Goal: Information Seeking & Learning: Learn about a topic

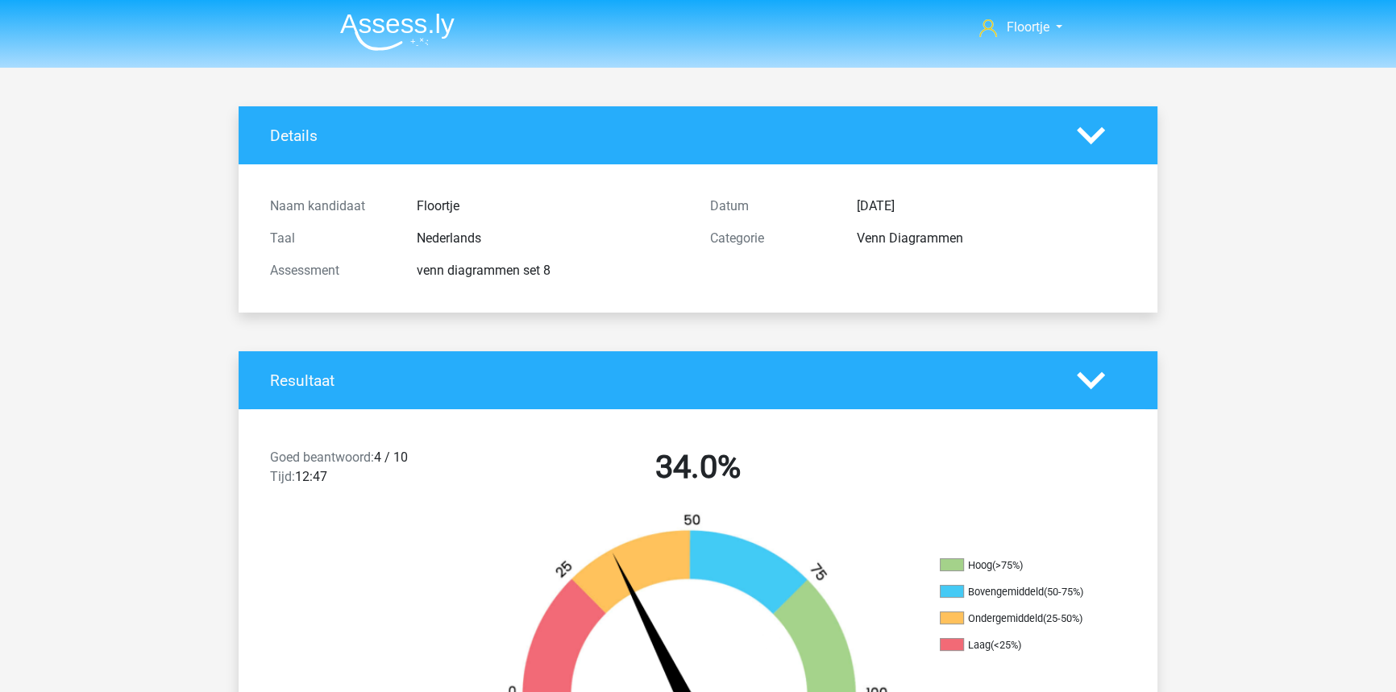
click at [384, 35] on img at bounding box center [397, 32] width 114 height 38
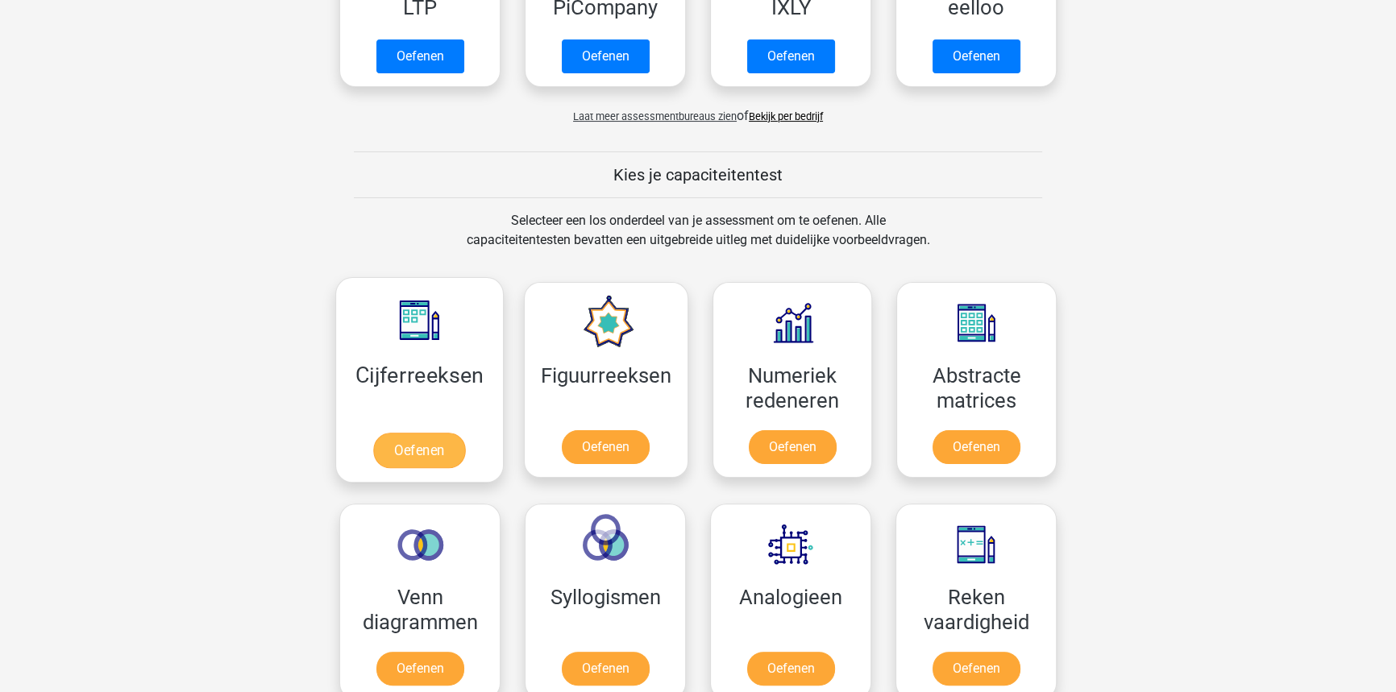
scroll to position [586, 0]
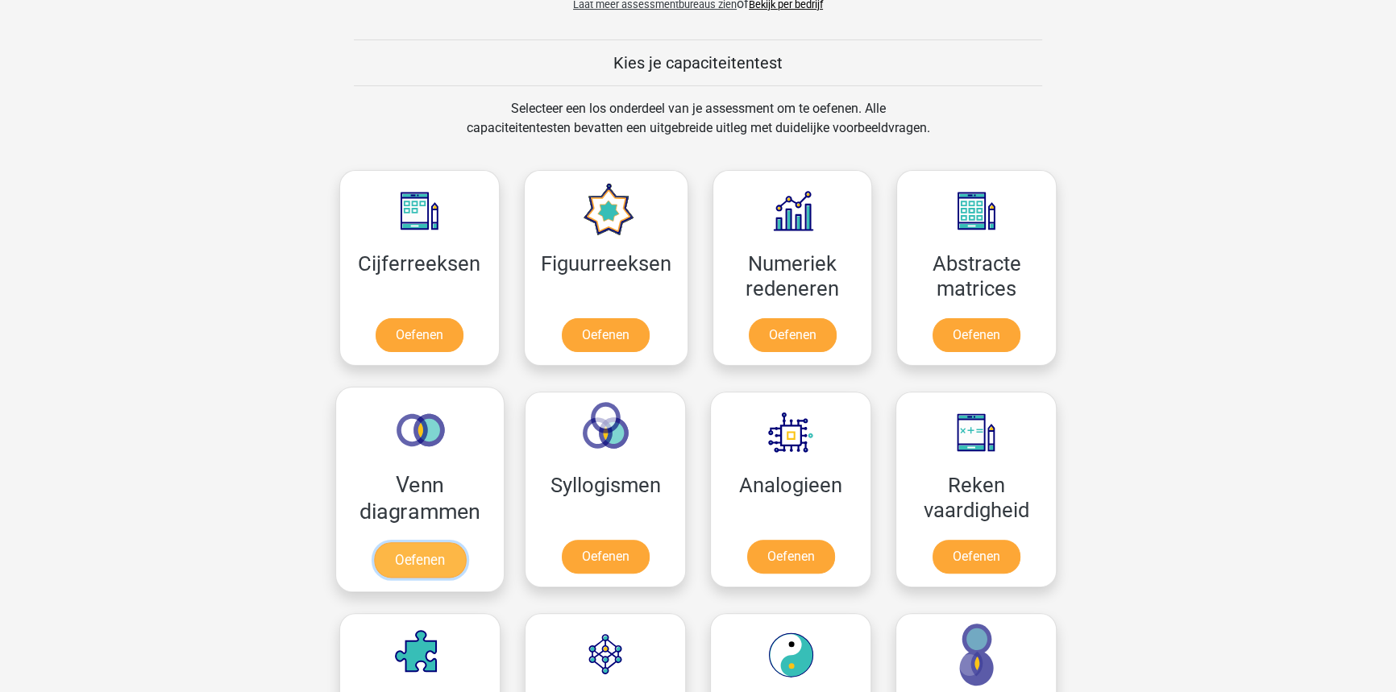
click at [426, 542] on link "Oefenen" at bounding box center [420, 559] width 92 height 35
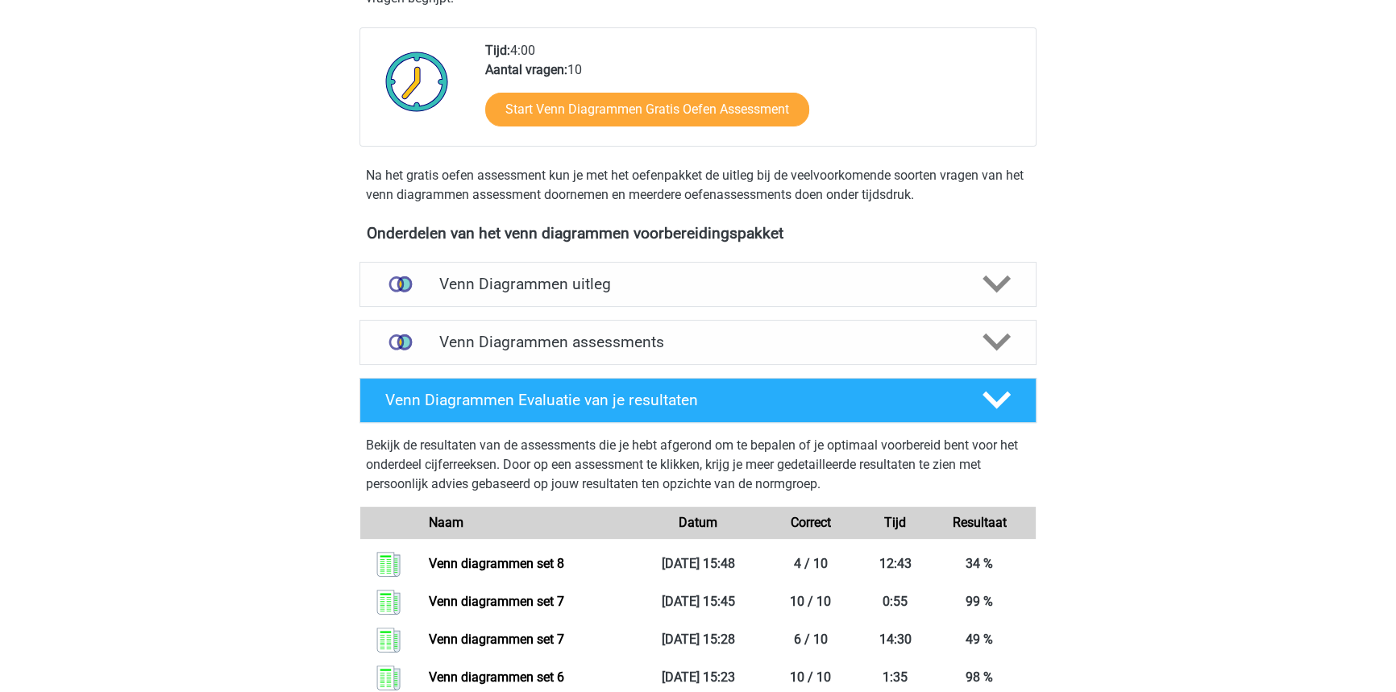
scroll to position [366, 0]
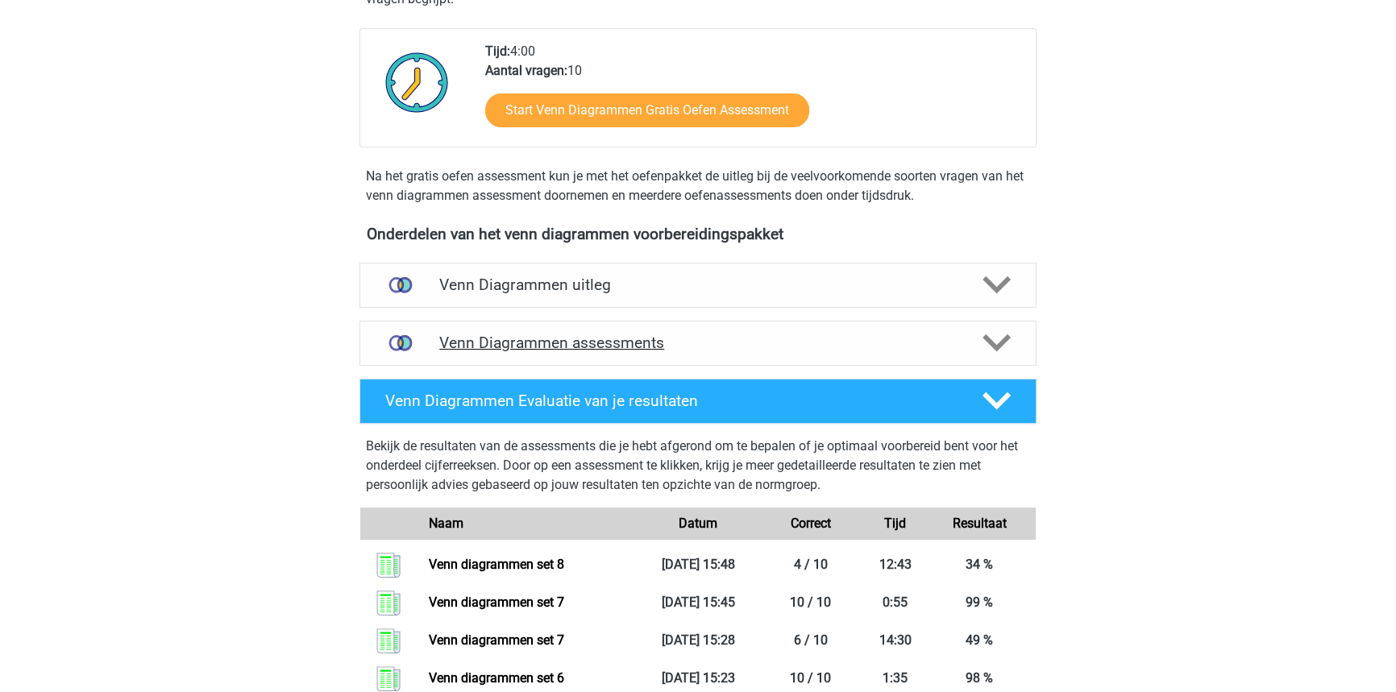
click at [760, 354] on div "Venn Diagrammen assessments" at bounding box center [697, 343] width 677 height 45
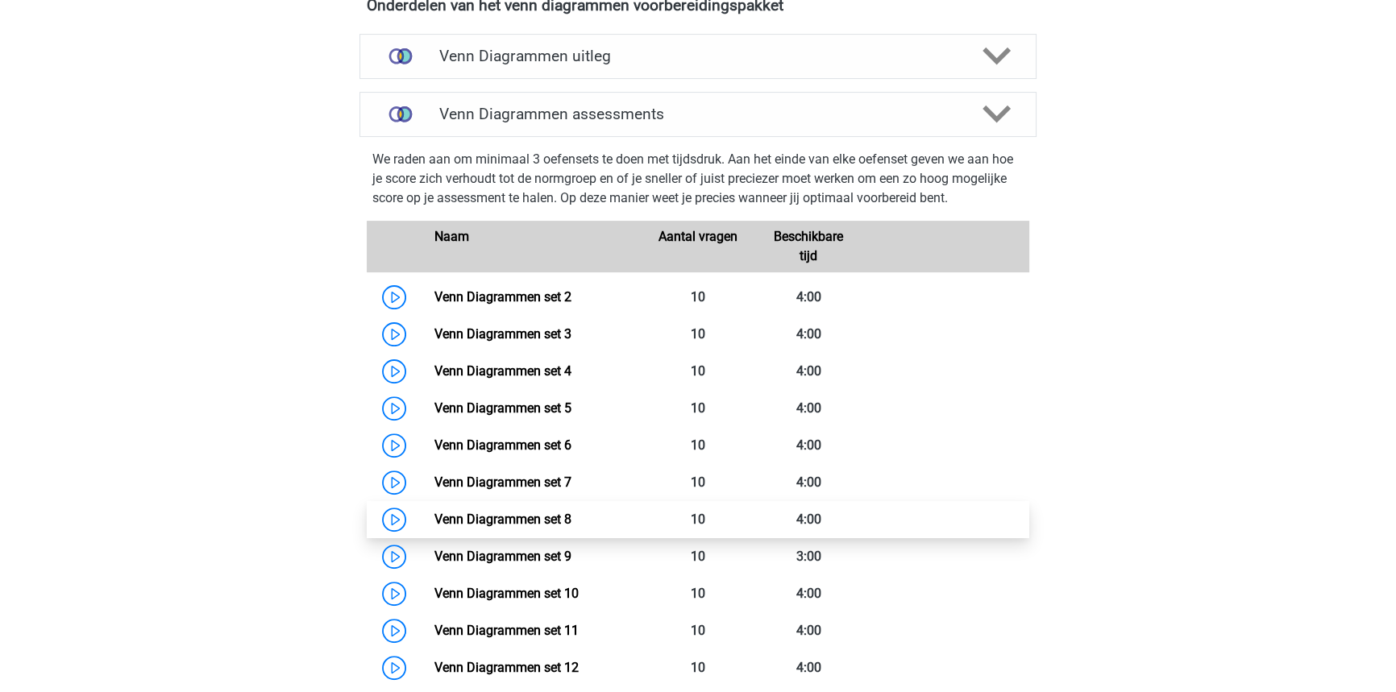
scroll to position [659, 0]
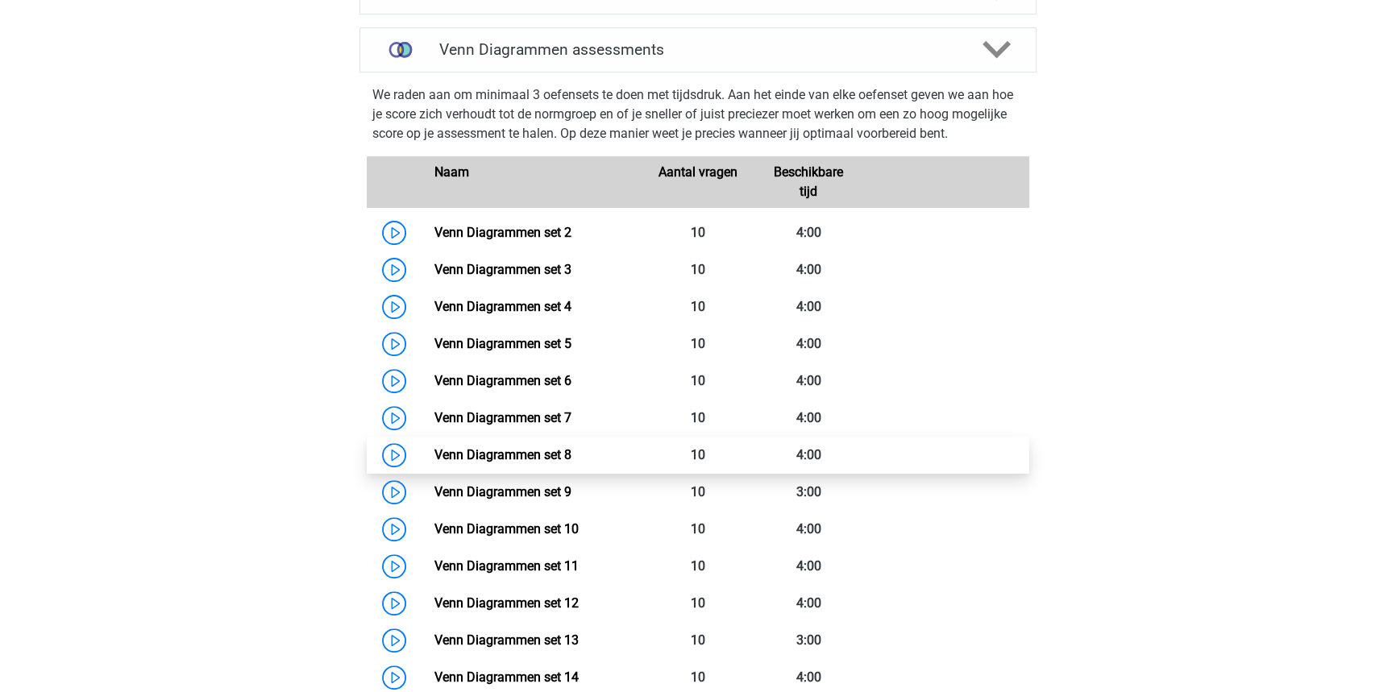
click at [571, 457] on link "Venn Diagrammen set 8" at bounding box center [502, 454] width 137 height 15
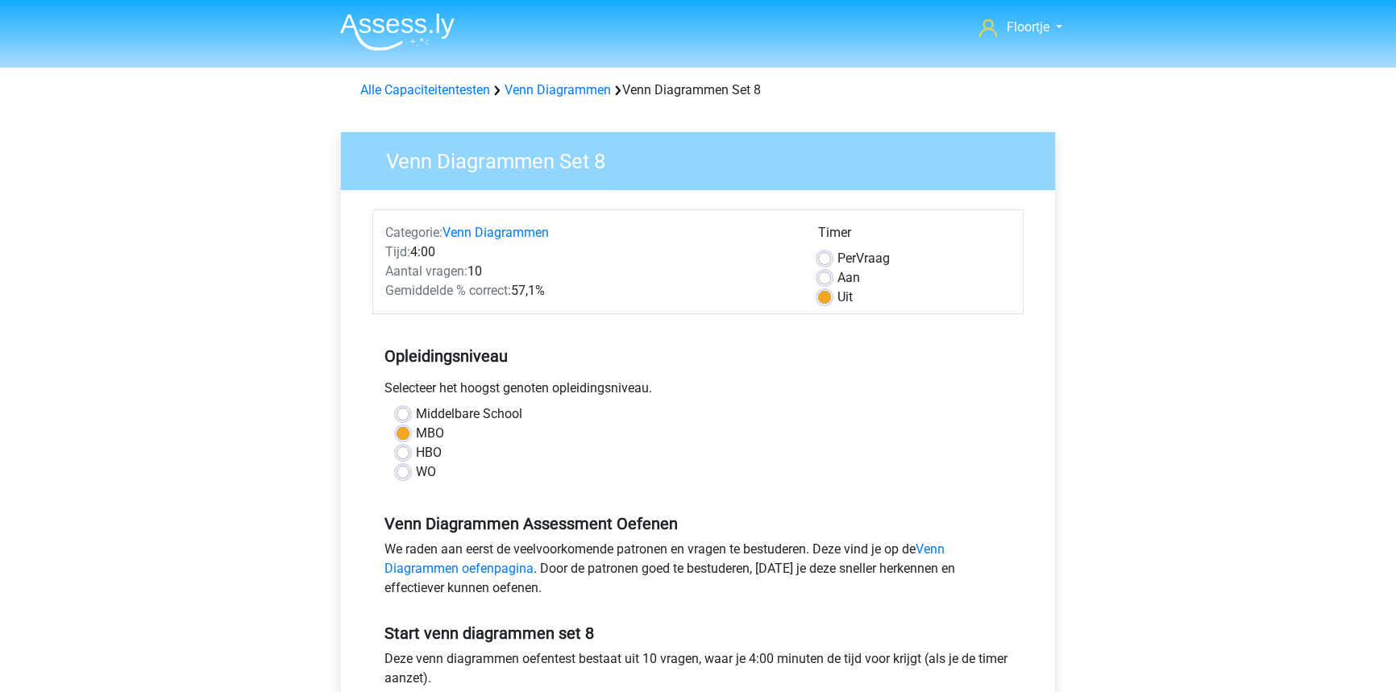
click at [837, 252] on label "Per Vraag" at bounding box center [863, 258] width 52 height 19
click at [829, 252] on input "Per Vraag" at bounding box center [824, 257] width 13 height 16
radio input "true"
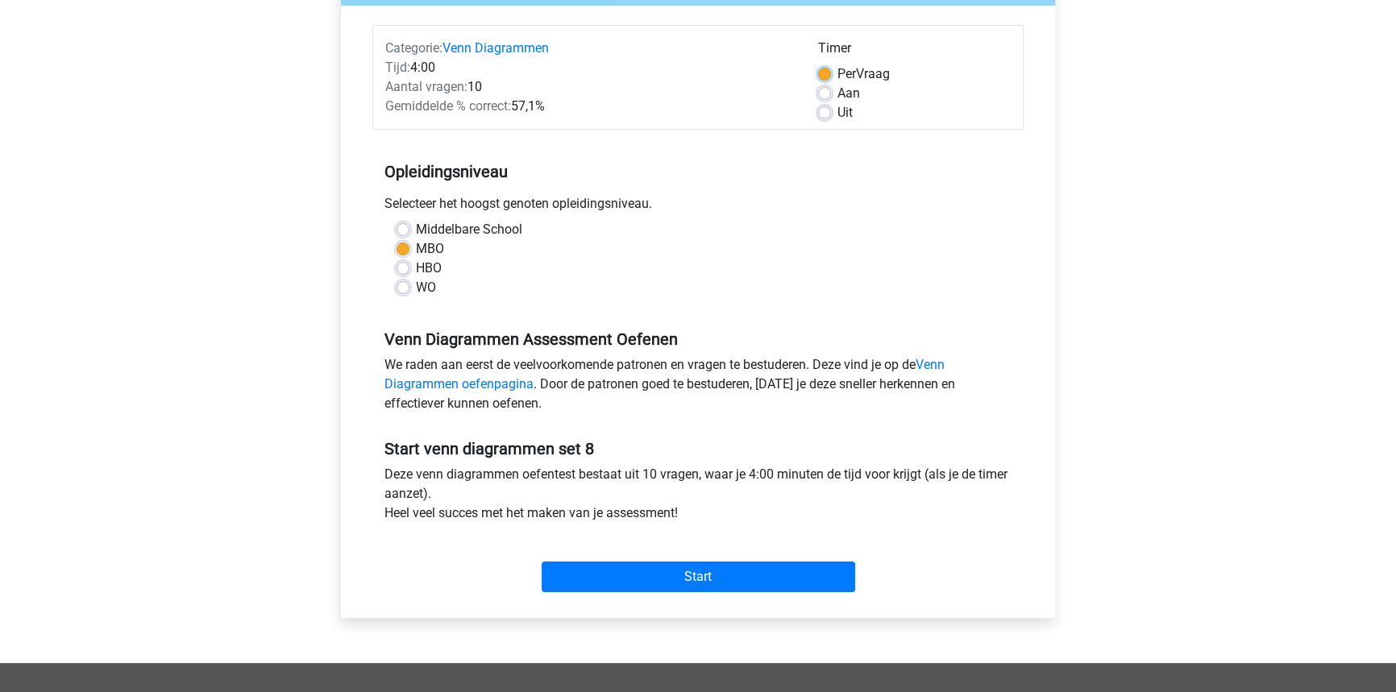
scroll to position [146, 0]
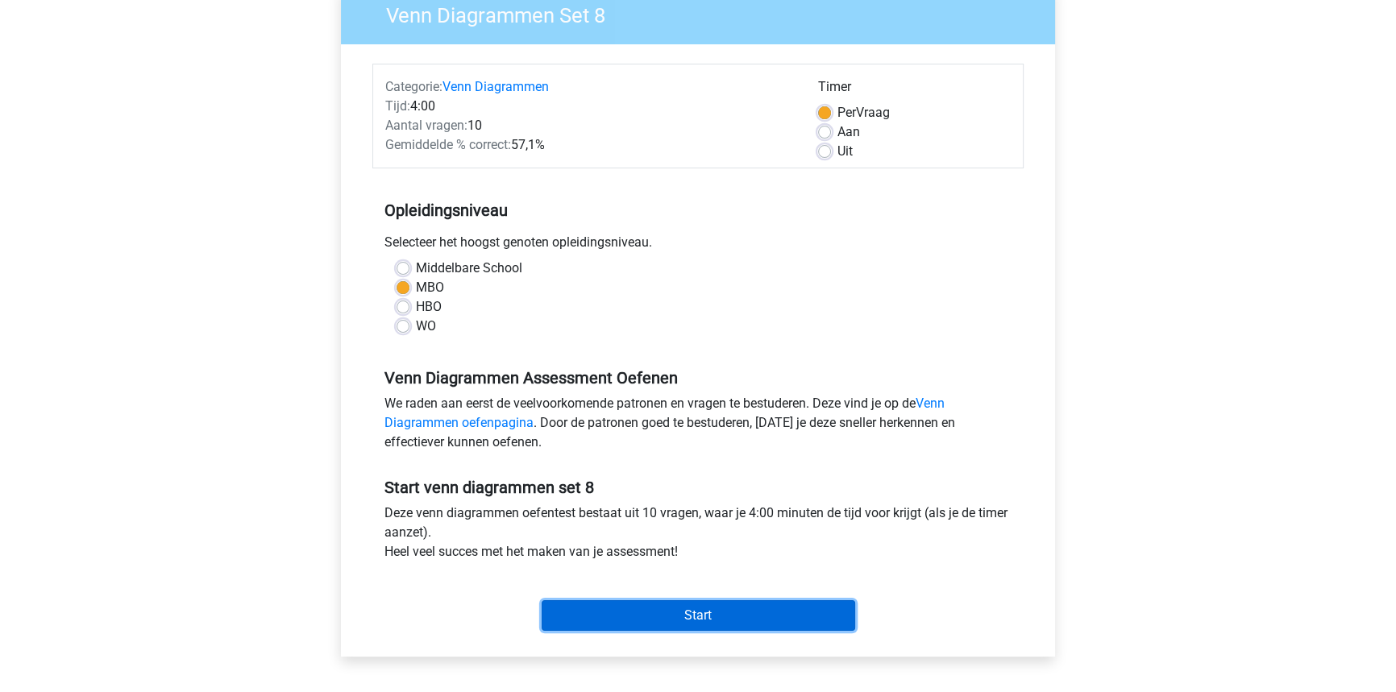
click at [777, 603] on input "Start" at bounding box center [699, 615] width 314 height 31
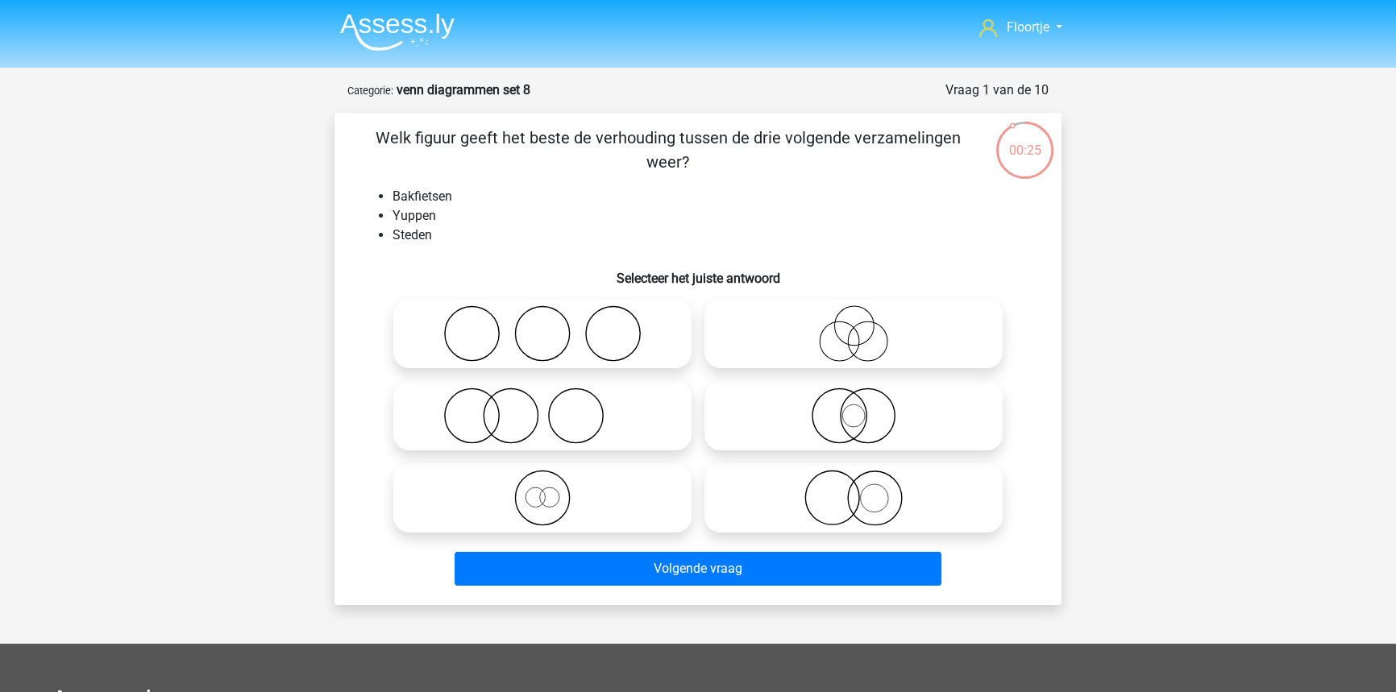
click at [596, 357] on icon at bounding box center [542, 333] width 285 height 56
click at [553, 326] on input "radio" at bounding box center [547, 320] width 10 height 10
radio input "true"
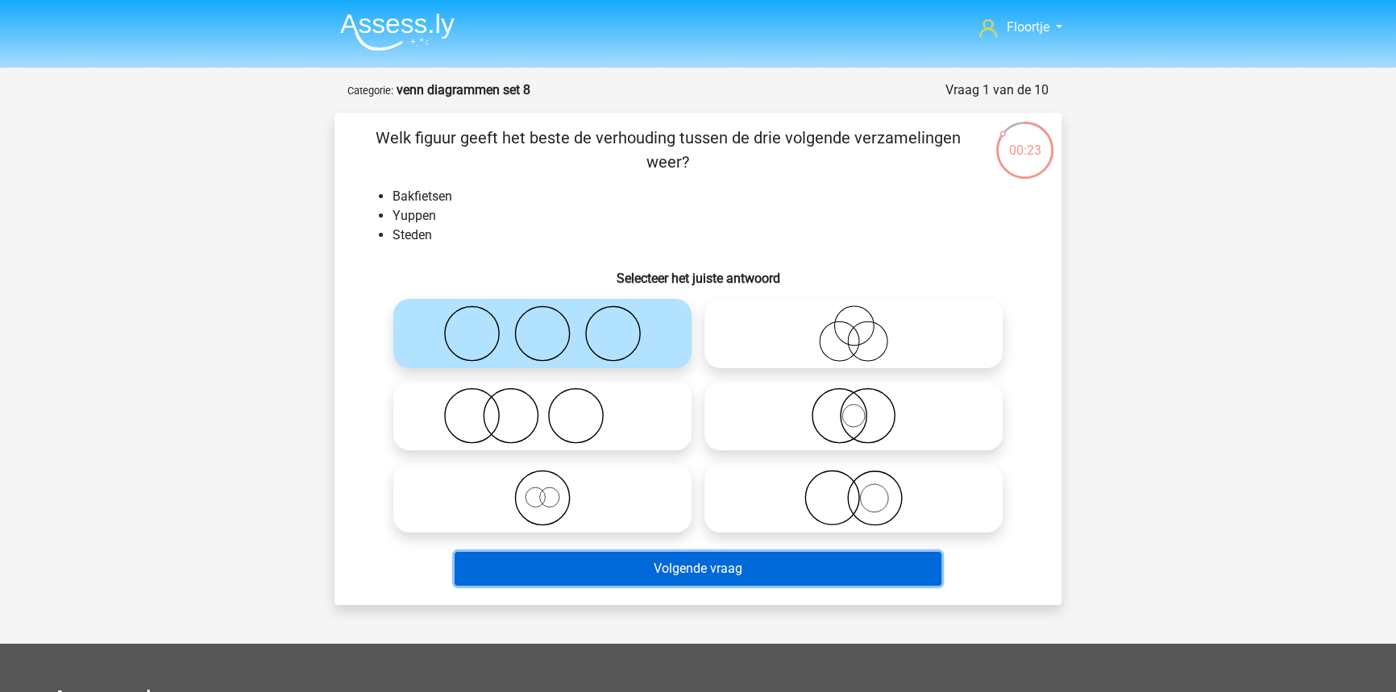
click at [637, 563] on button "Volgende vraag" at bounding box center [699, 569] width 488 height 34
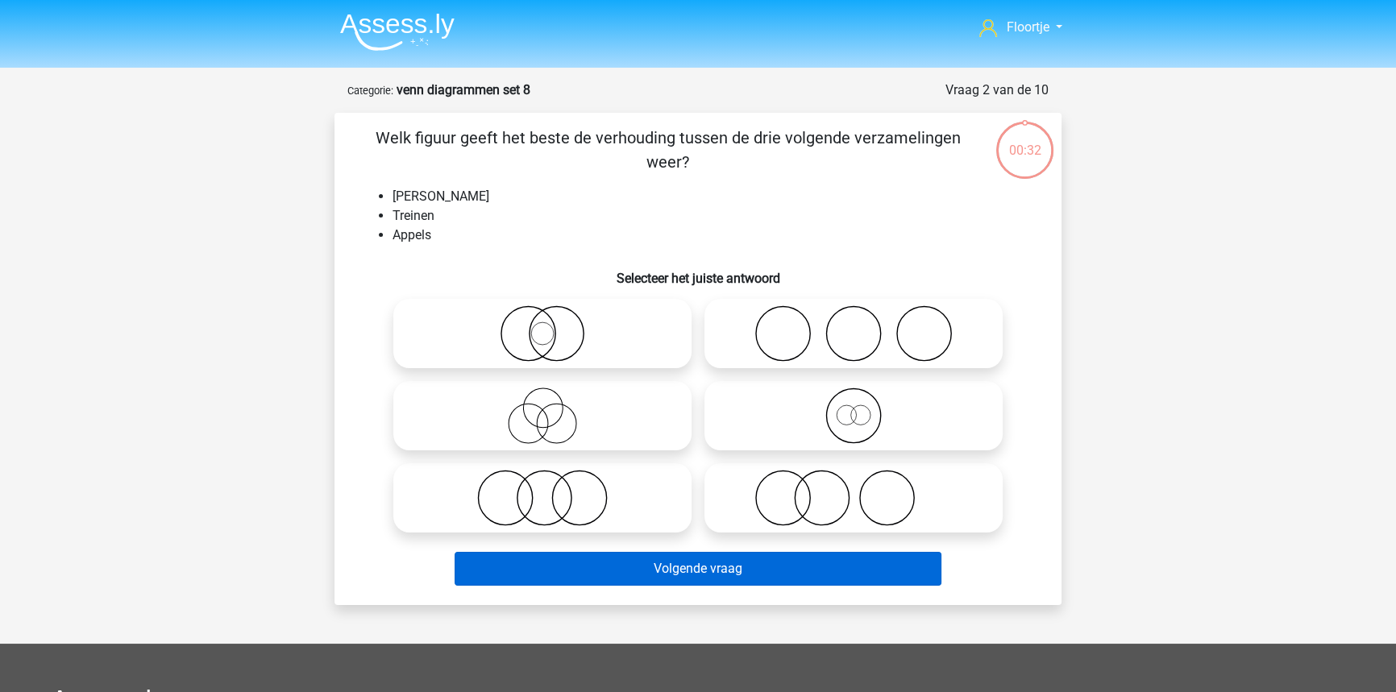
scroll to position [81, 0]
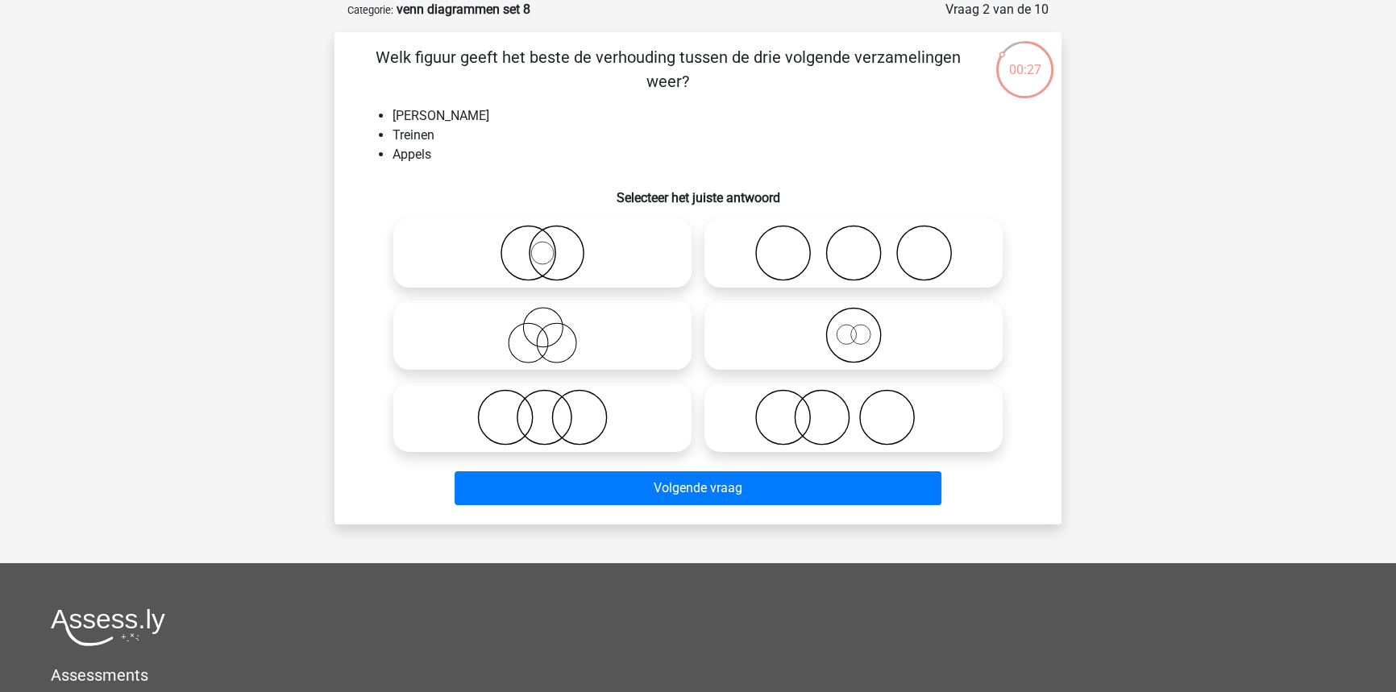
click at [545, 429] on icon at bounding box center [542, 417] width 285 height 56
click at [545, 409] on input "radio" at bounding box center [547, 404] width 10 height 10
radio input "true"
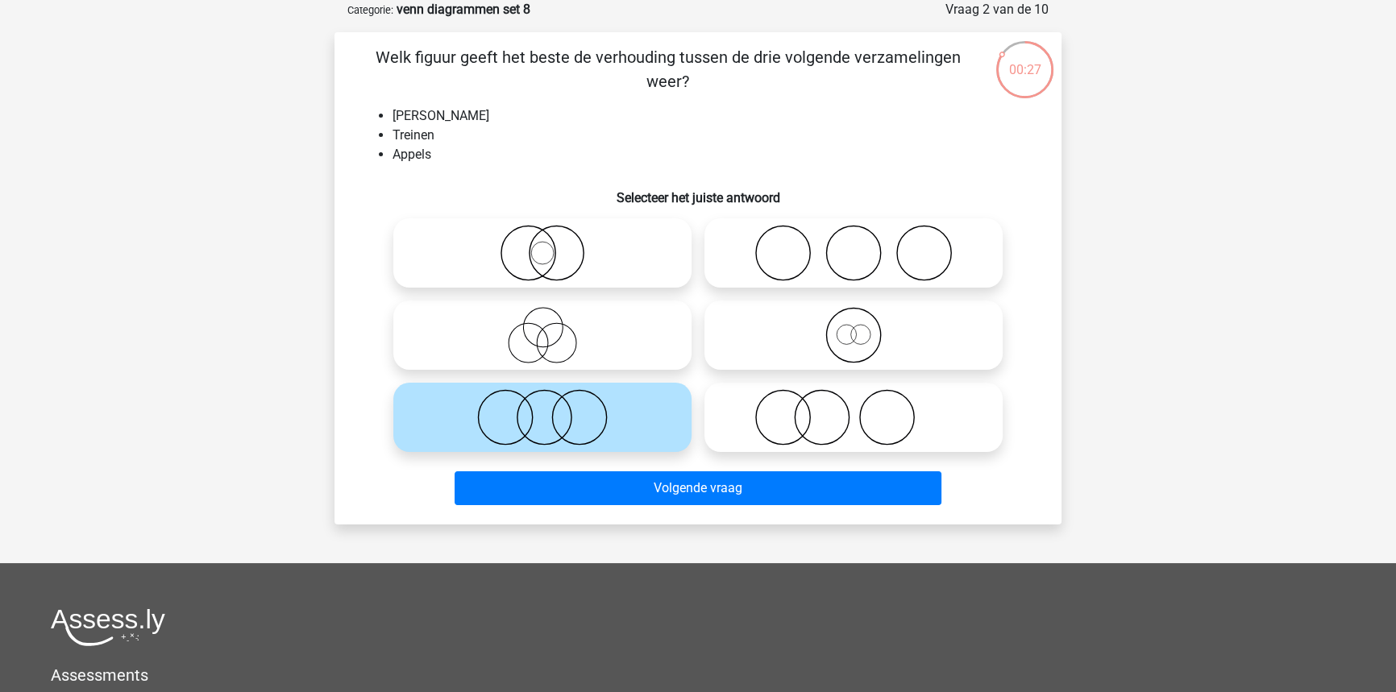
click at [610, 468] on div "Volgende vraag" at bounding box center [697, 485] width 675 height 53
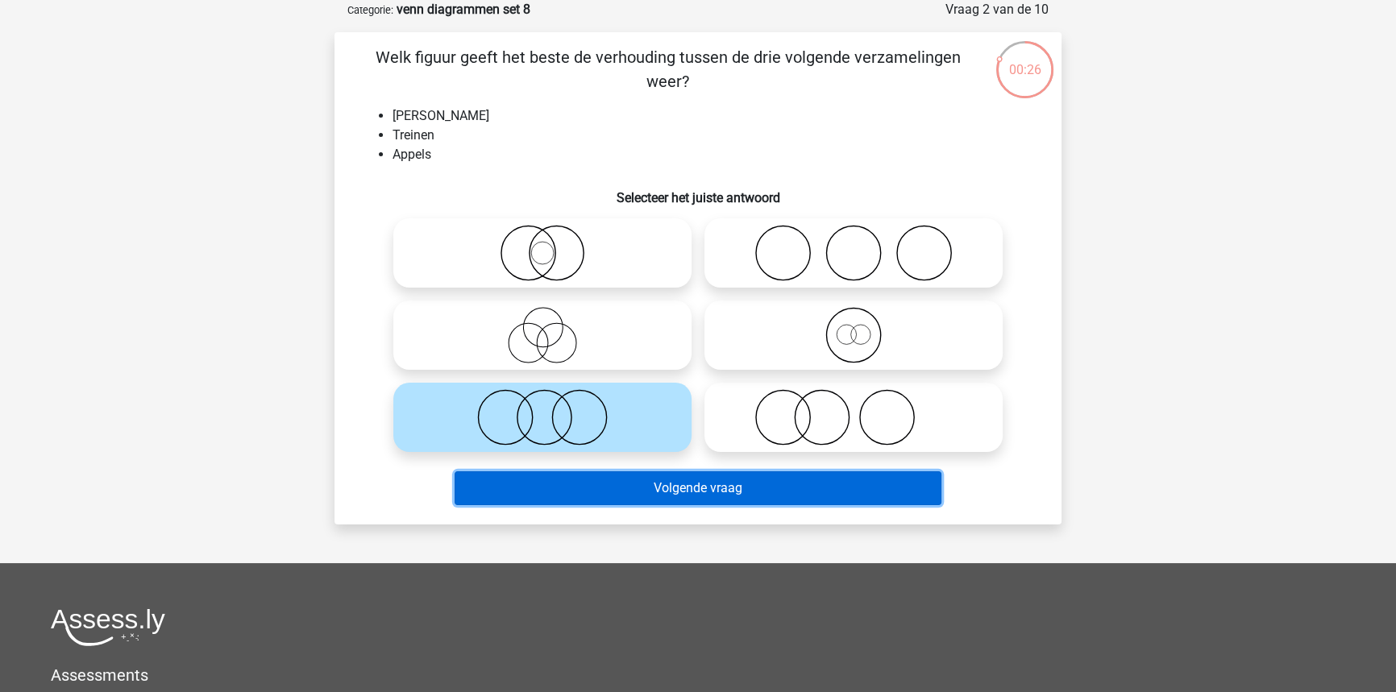
click at [614, 484] on button "Volgende vraag" at bounding box center [699, 489] width 488 height 34
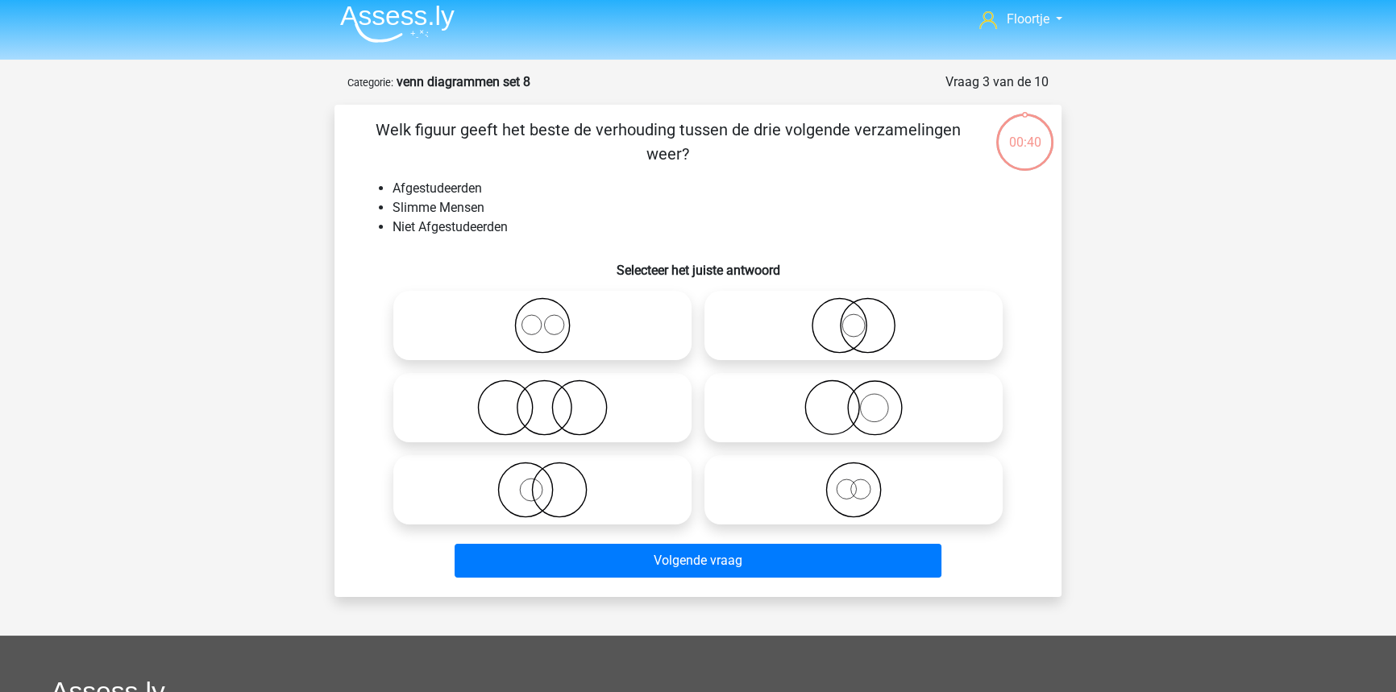
scroll to position [0, 0]
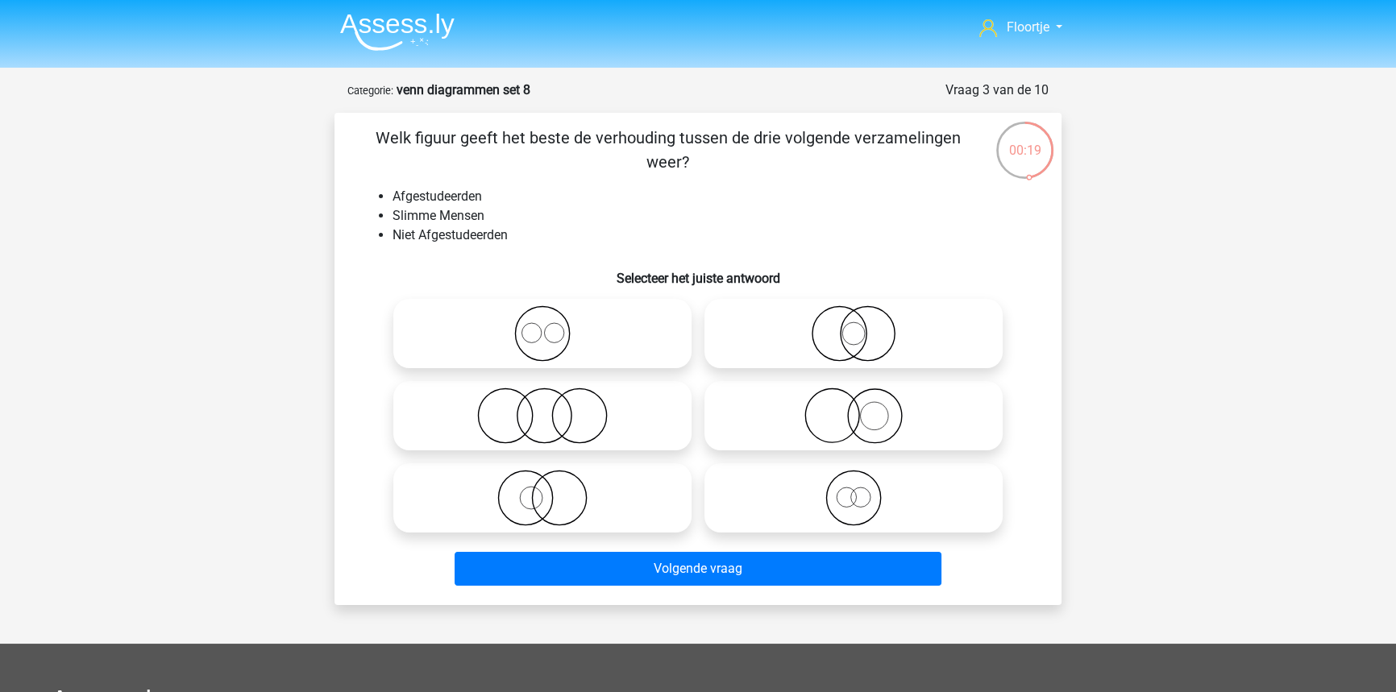
click at [909, 497] on icon at bounding box center [853, 498] width 285 height 56
click at [864, 490] on input "radio" at bounding box center [859, 485] width 10 height 10
radio input "true"
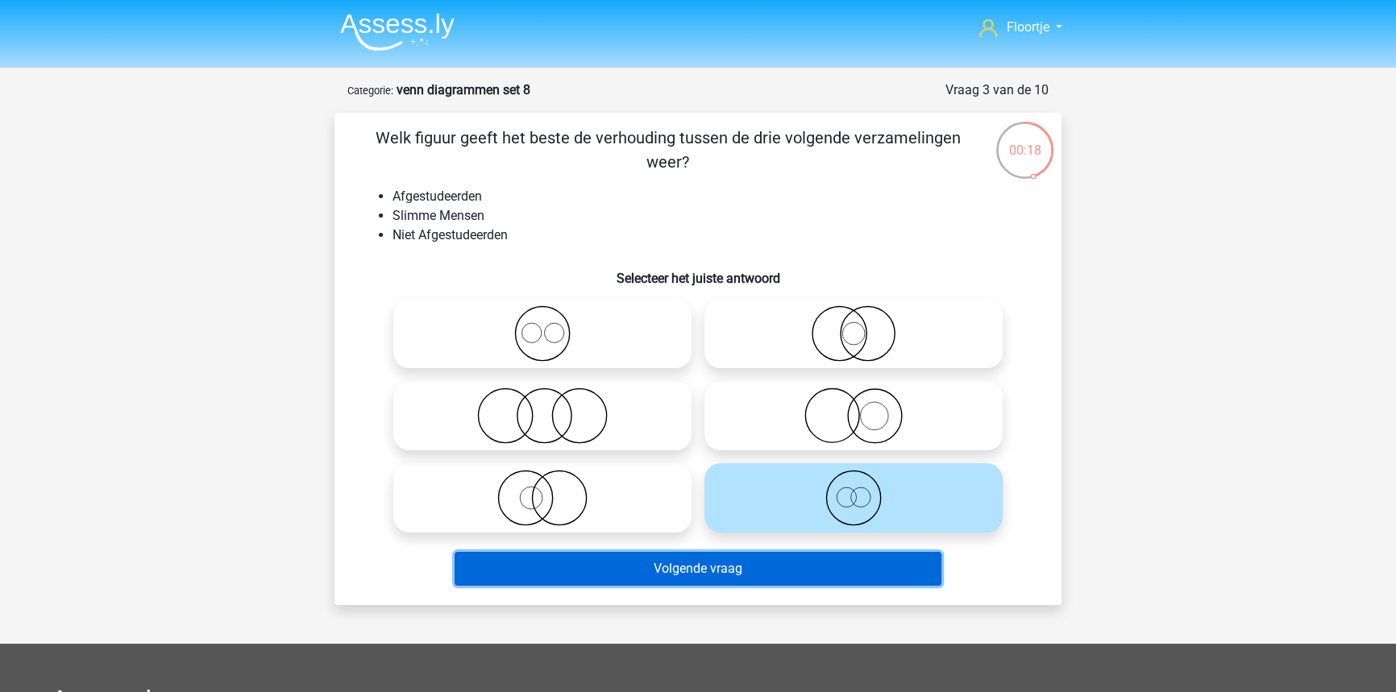
click at [854, 555] on button "Volgende vraag" at bounding box center [699, 569] width 488 height 34
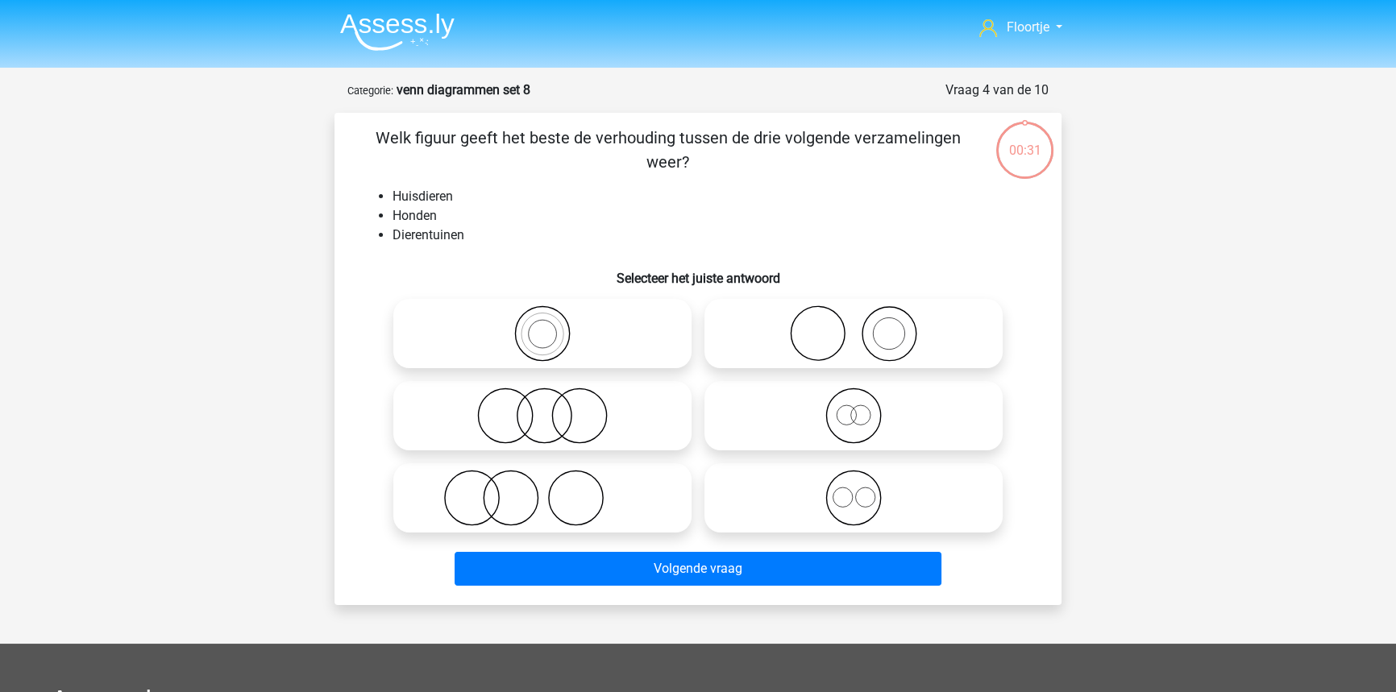
scroll to position [81, 0]
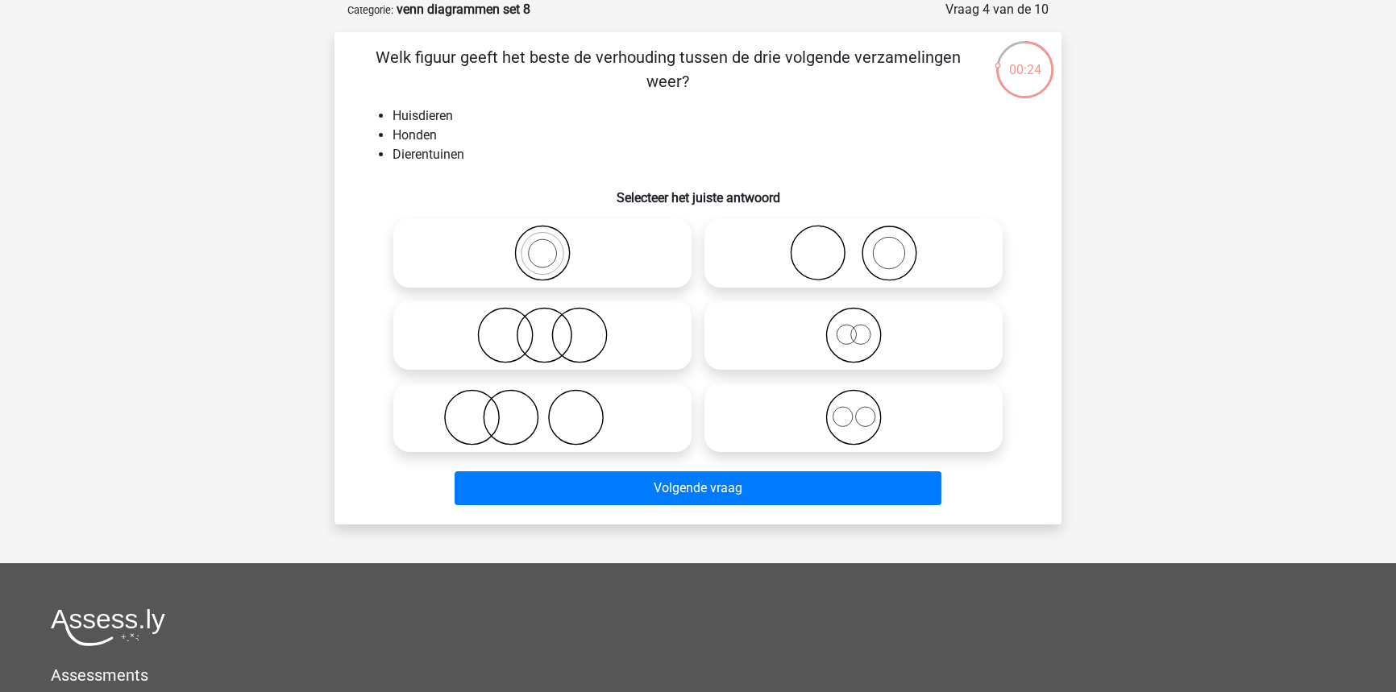
click at [923, 258] on icon at bounding box center [853, 253] width 285 height 56
click at [864, 245] on input "radio" at bounding box center [859, 240] width 10 height 10
radio input "true"
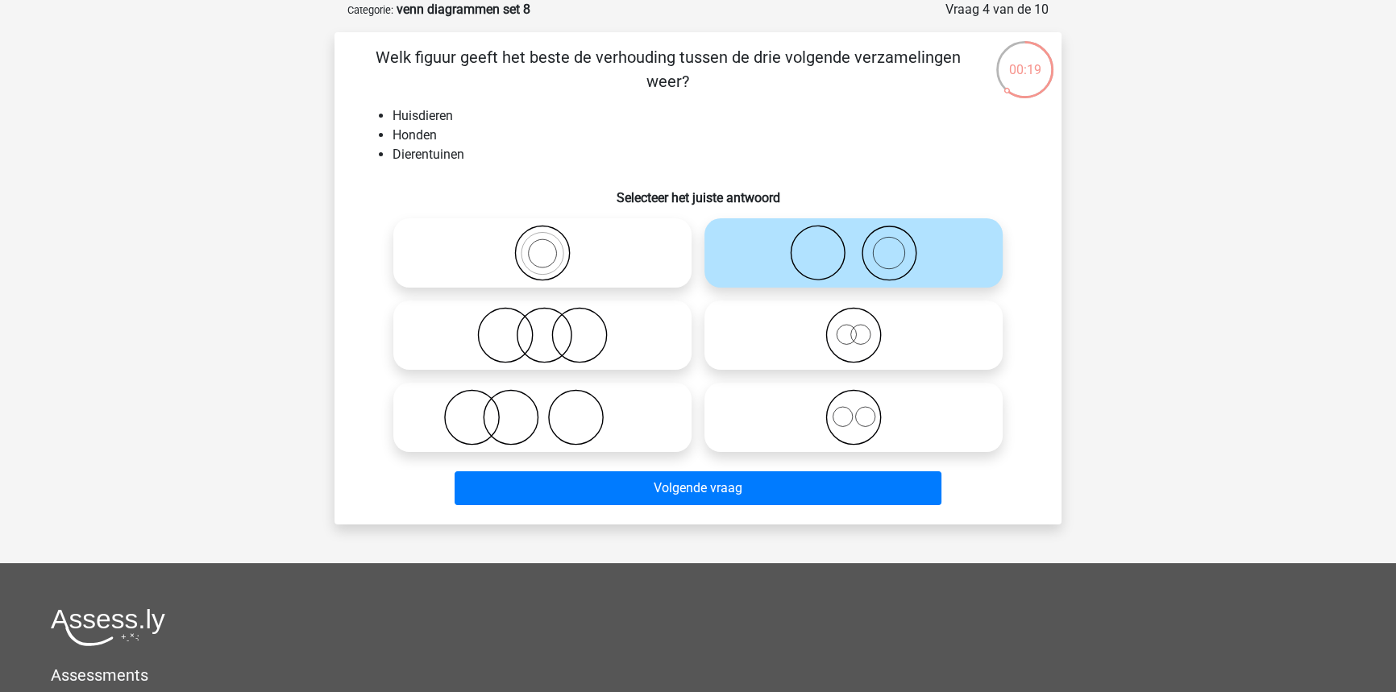
click at [589, 408] on icon at bounding box center [542, 417] width 285 height 56
click at [553, 408] on input "radio" at bounding box center [547, 404] width 10 height 10
radio input "true"
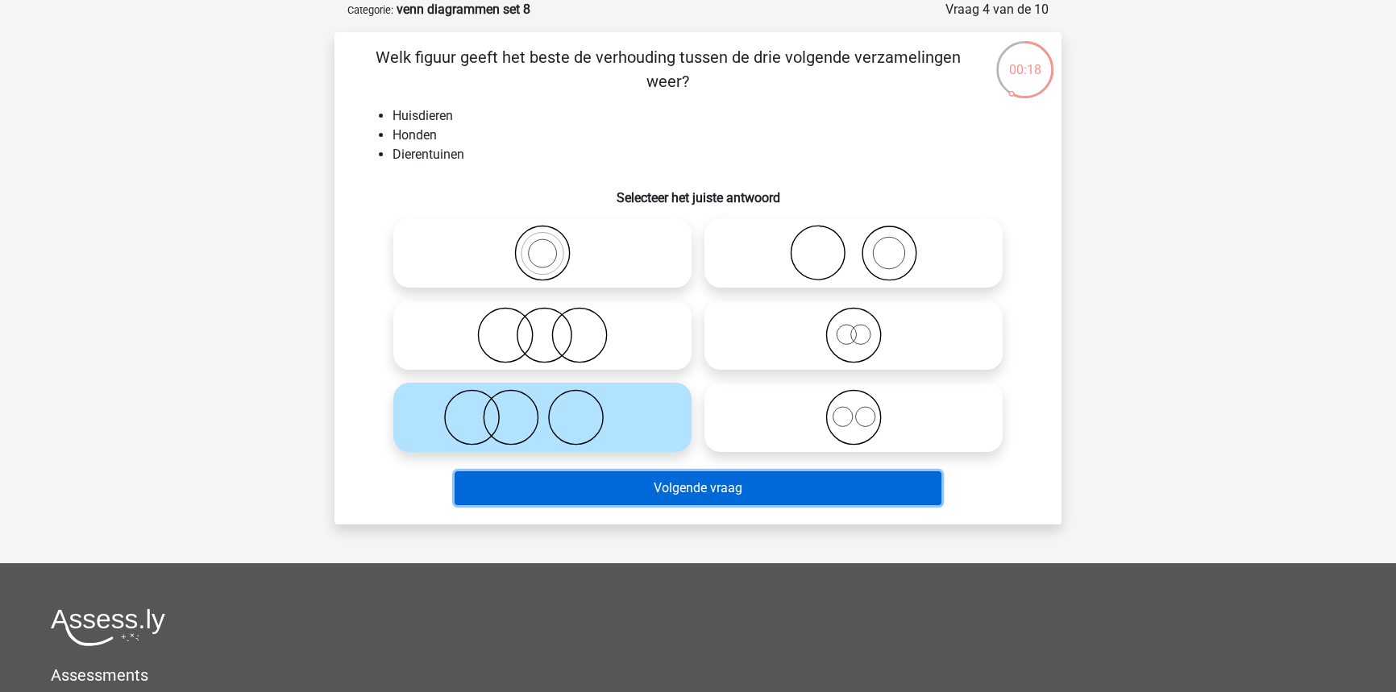
click at [661, 497] on button "Volgende vraag" at bounding box center [699, 489] width 488 height 34
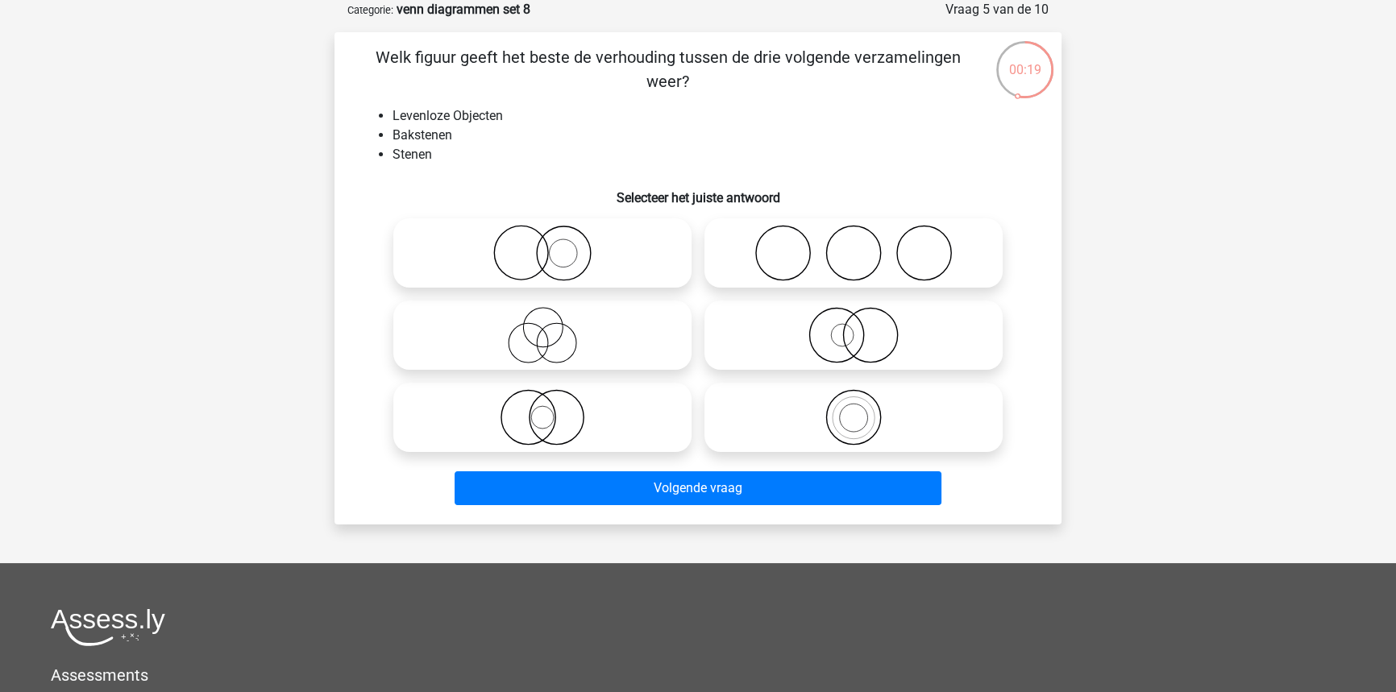
click at [940, 430] on icon at bounding box center [853, 417] width 285 height 56
click at [864, 409] on input "radio" at bounding box center [859, 404] width 10 height 10
radio input "true"
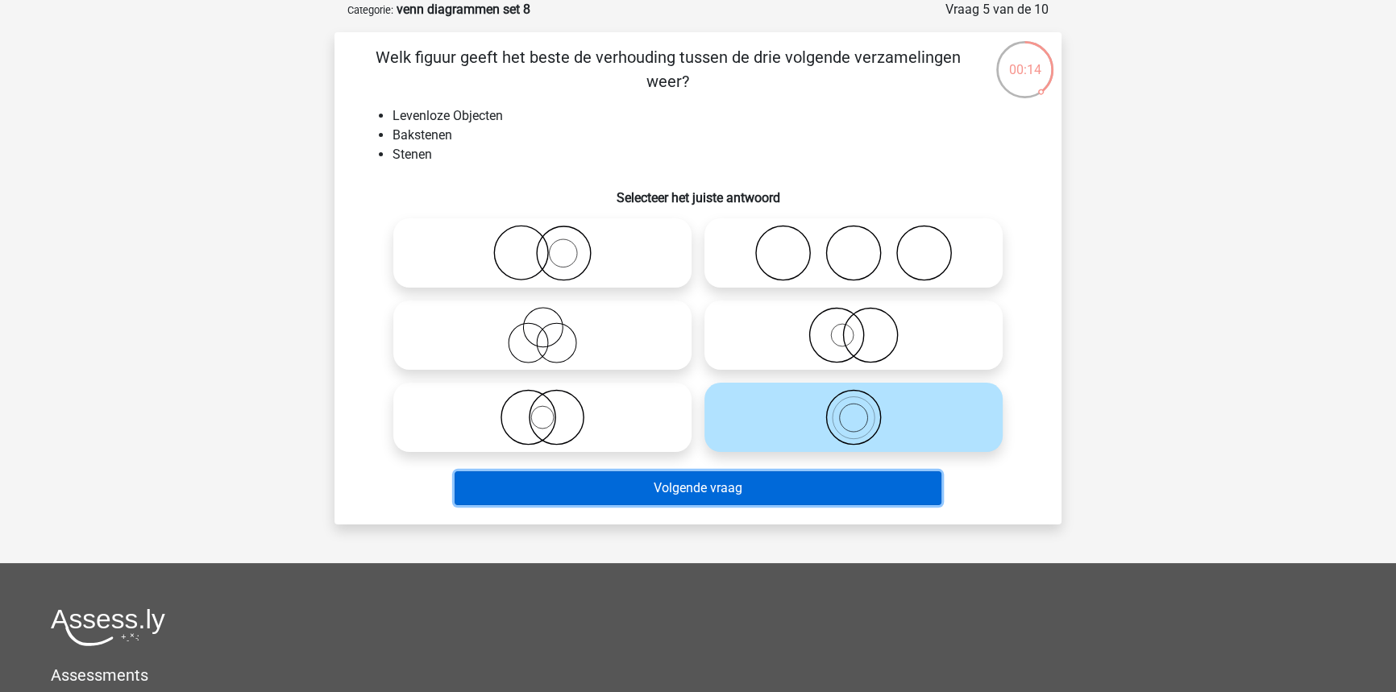
click at [700, 480] on button "Volgende vraag" at bounding box center [699, 489] width 488 height 34
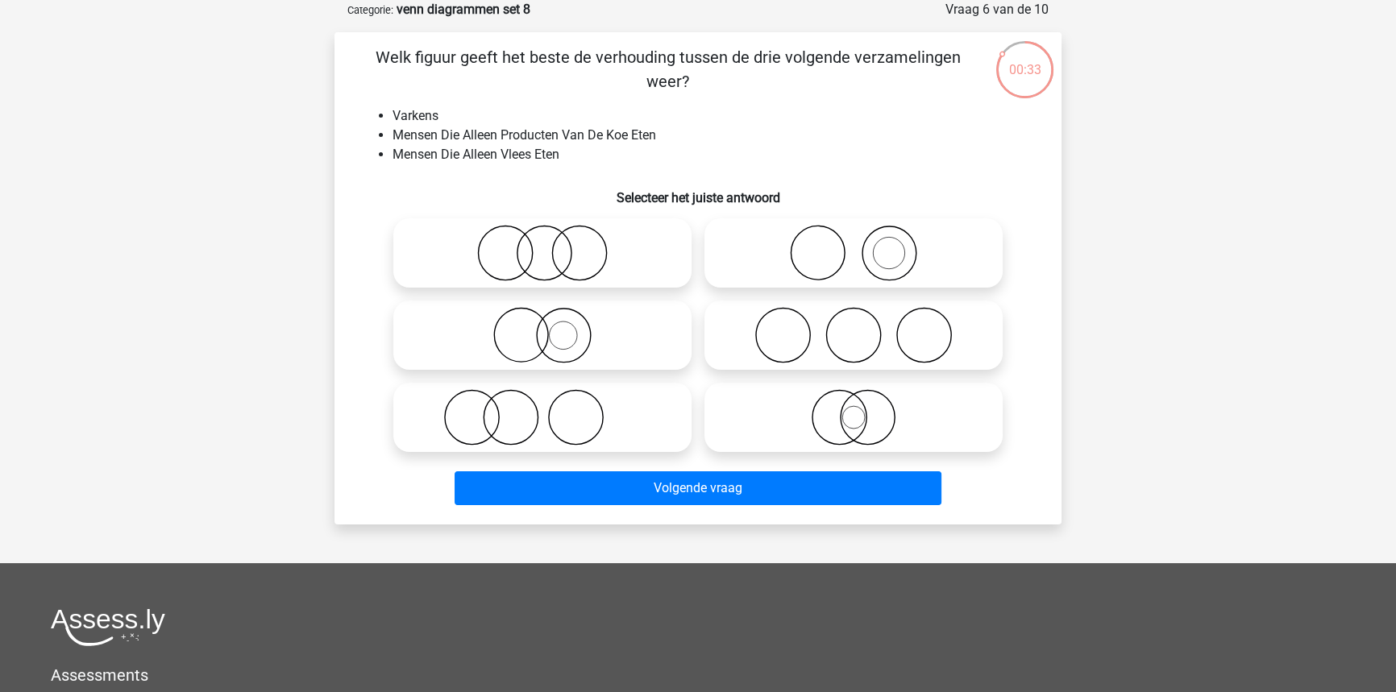
click at [613, 407] on icon at bounding box center [542, 417] width 285 height 56
click at [553, 407] on input "radio" at bounding box center [547, 404] width 10 height 10
radio input "true"
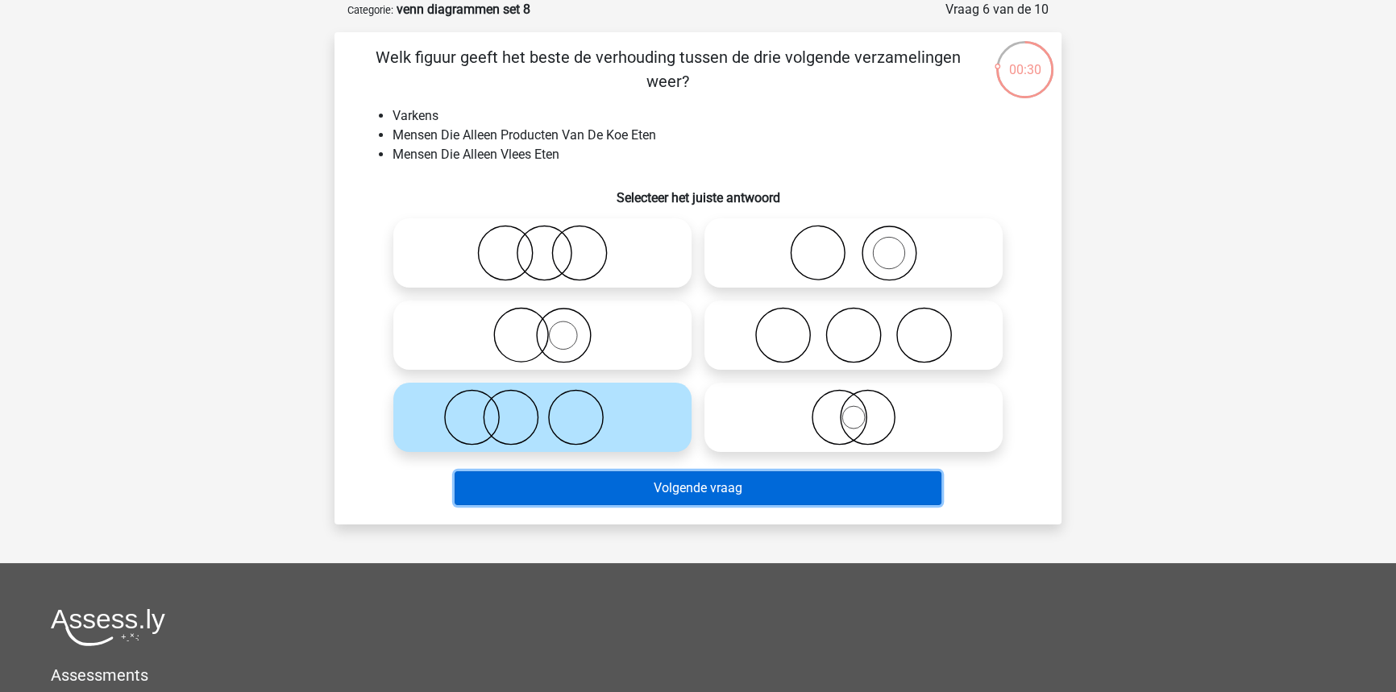
click at [637, 493] on button "Volgende vraag" at bounding box center [699, 489] width 488 height 34
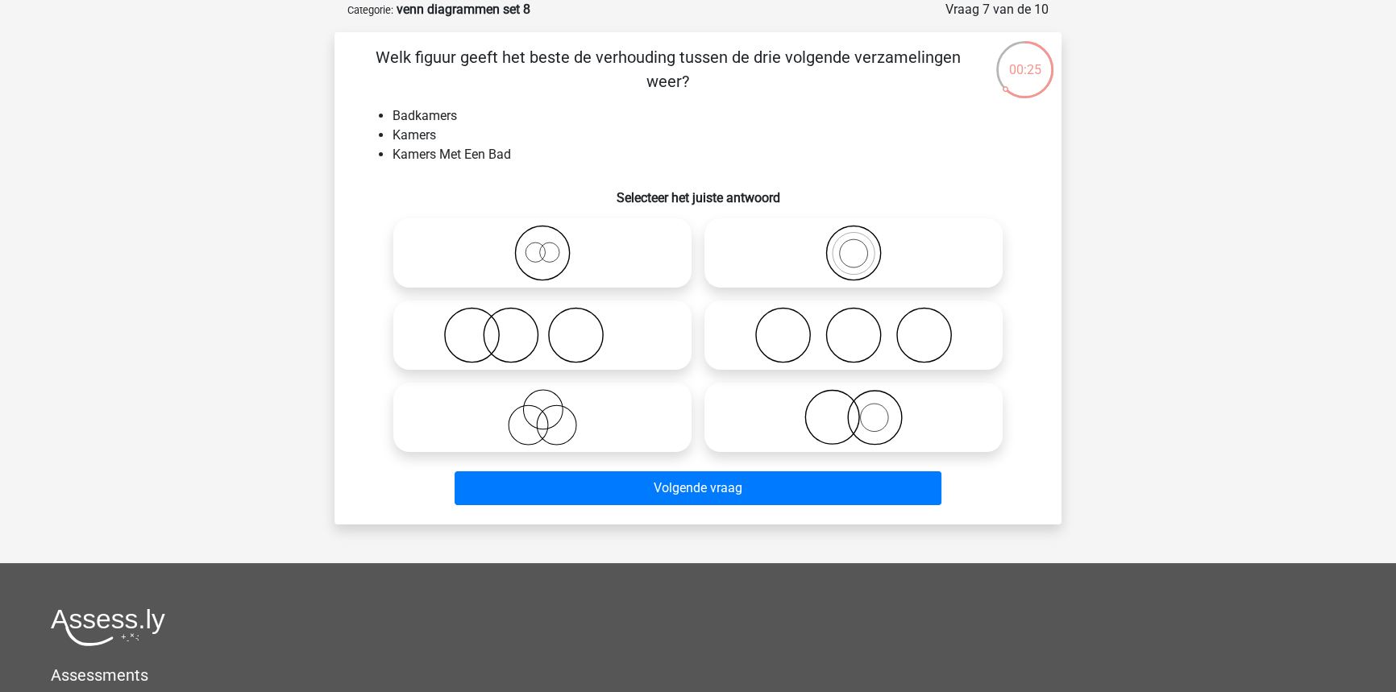
click at [629, 247] on icon at bounding box center [542, 253] width 285 height 56
click at [553, 245] on input "radio" at bounding box center [547, 240] width 10 height 10
radio input "true"
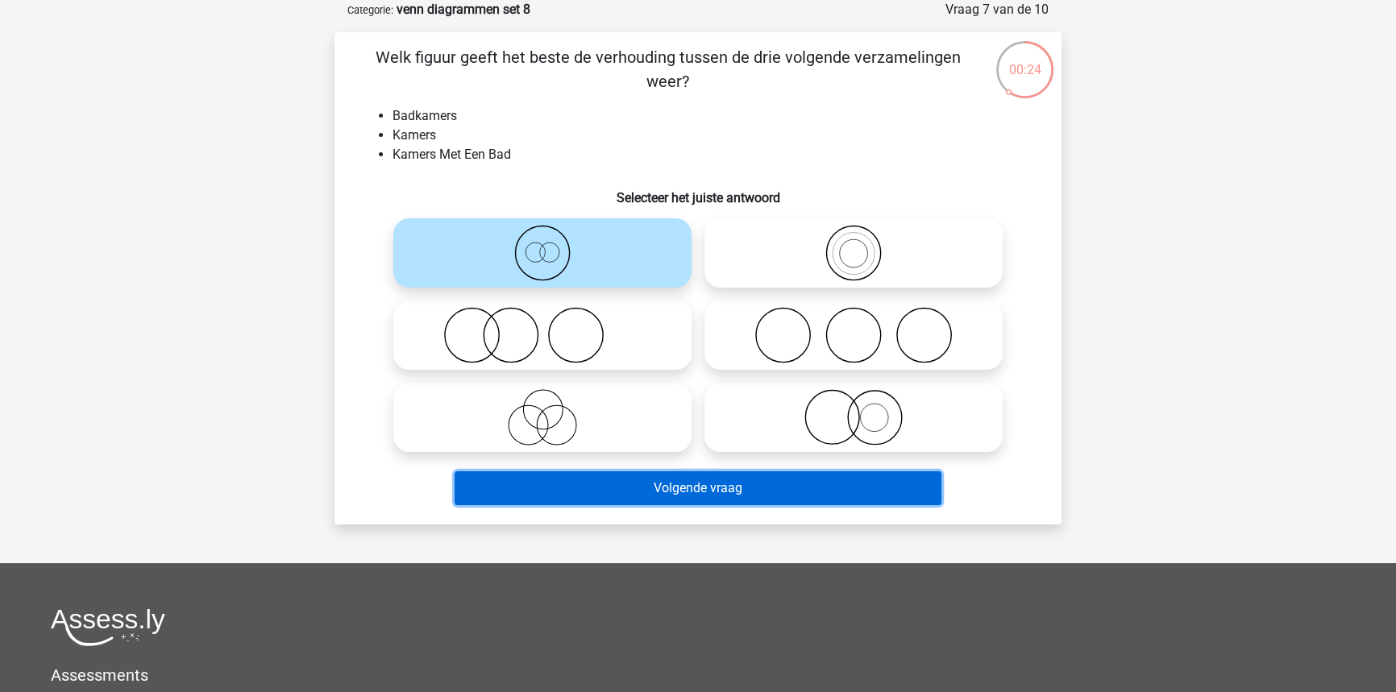
click at [727, 481] on button "Volgende vraag" at bounding box center [699, 489] width 488 height 34
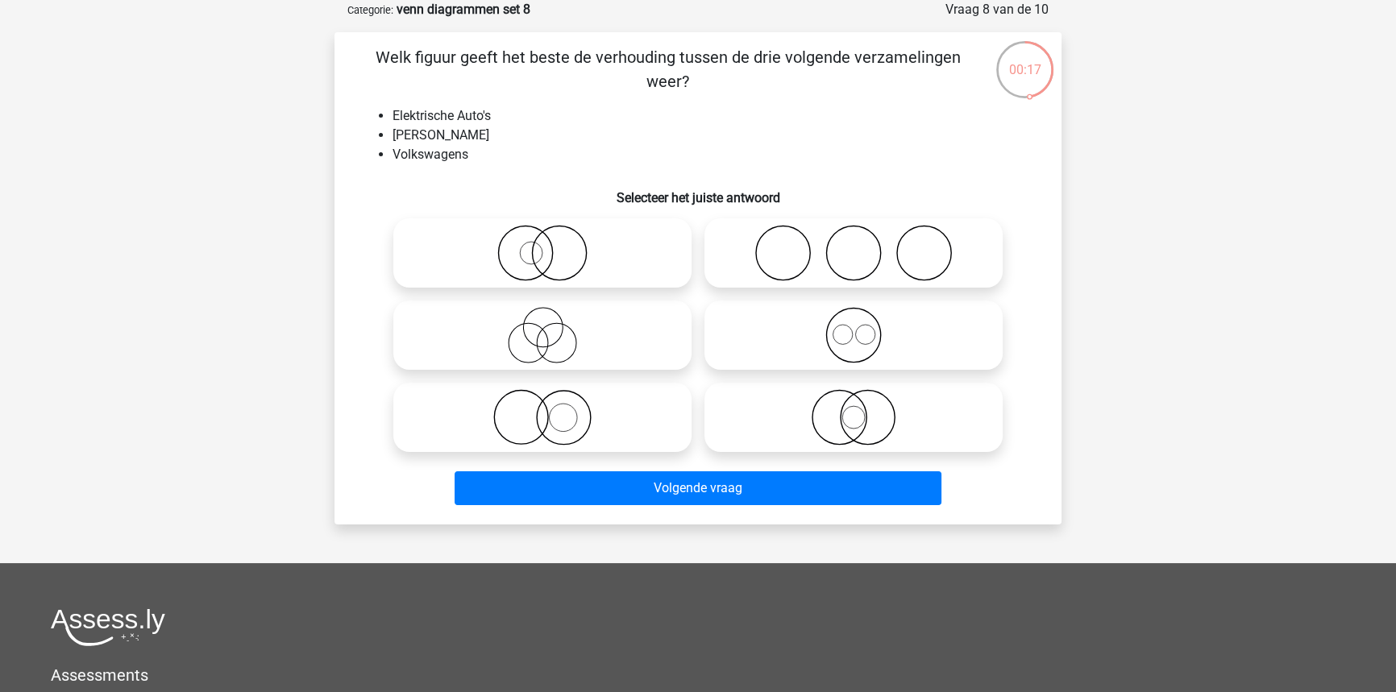
click at [657, 443] on icon at bounding box center [542, 417] width 285 height 56
click at [553, 409] on input "radio" at bounding box center [547, 404] width 10 height 10
radio input "true"
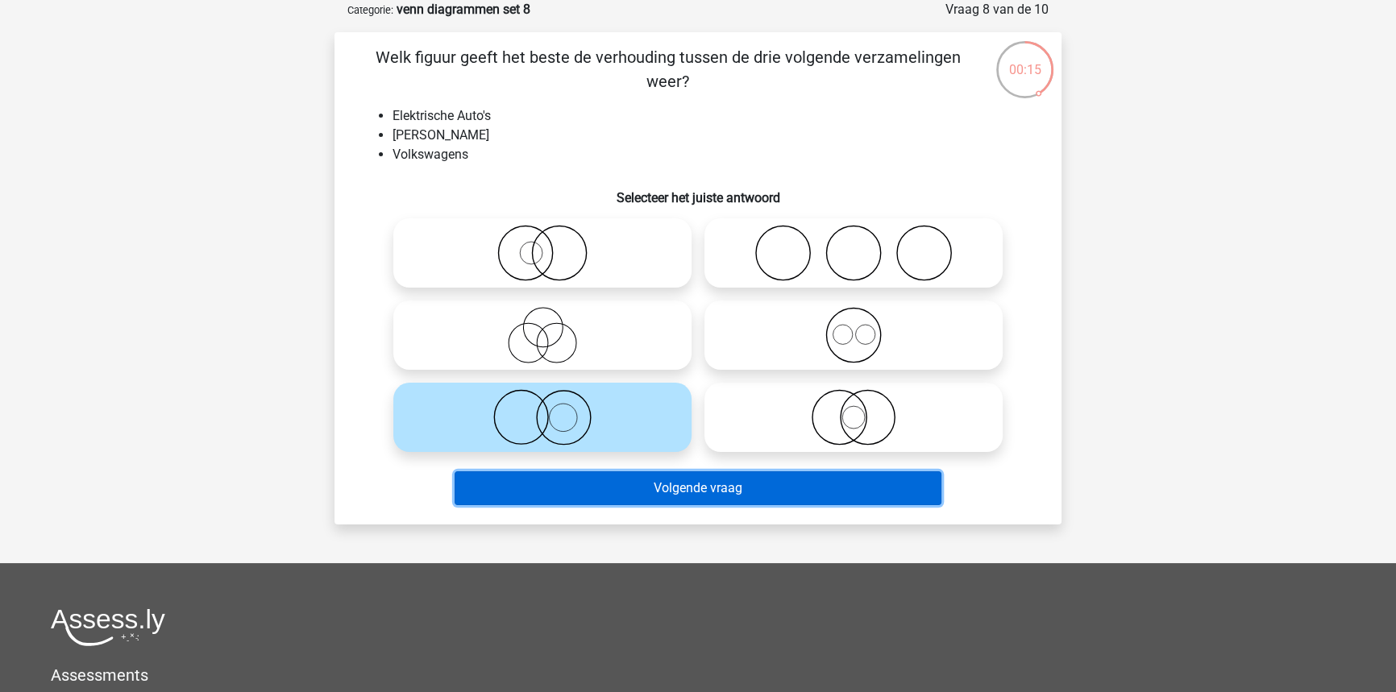
click at [659, 492] on button "Volgende vraag" at bounding box center [699, 489] width 488 height 34
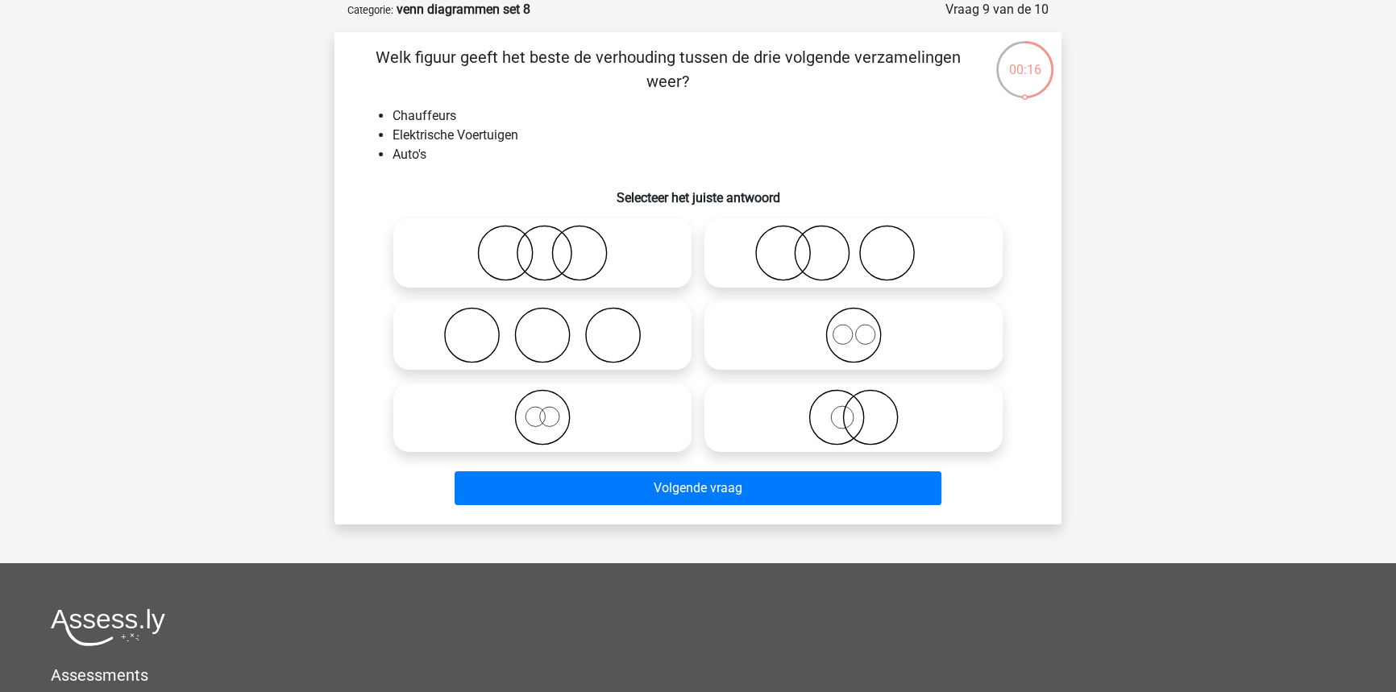
click at [907, 289] on div at bounding box center [853, 253] width 311 height 82
click at [911, 278] on icon at bounding box center [853, 253] width 285 height 56
click at [864, 245] on input "radio" at bounding box center [859, 240] width 10 height 10
radio input "true"
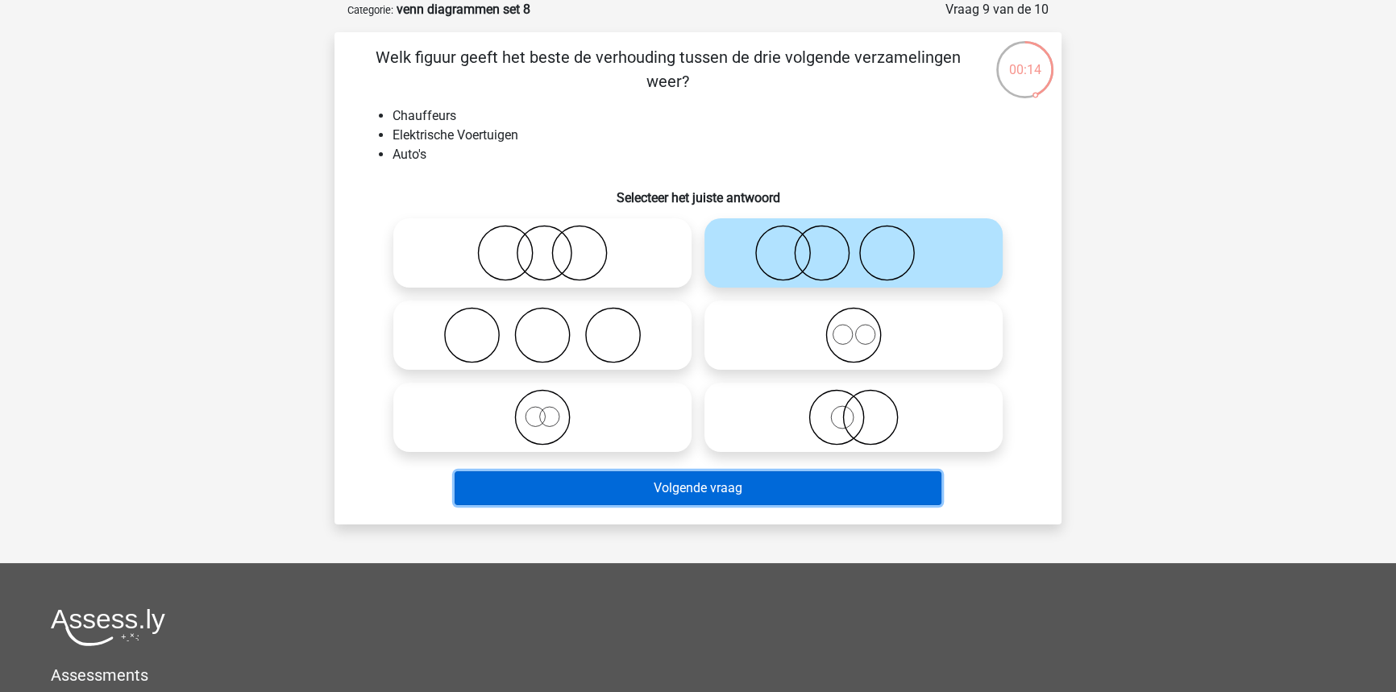
click at [821, 484] on button "Volgende vraag" at bounding box center [699, 489] width 488 height 34
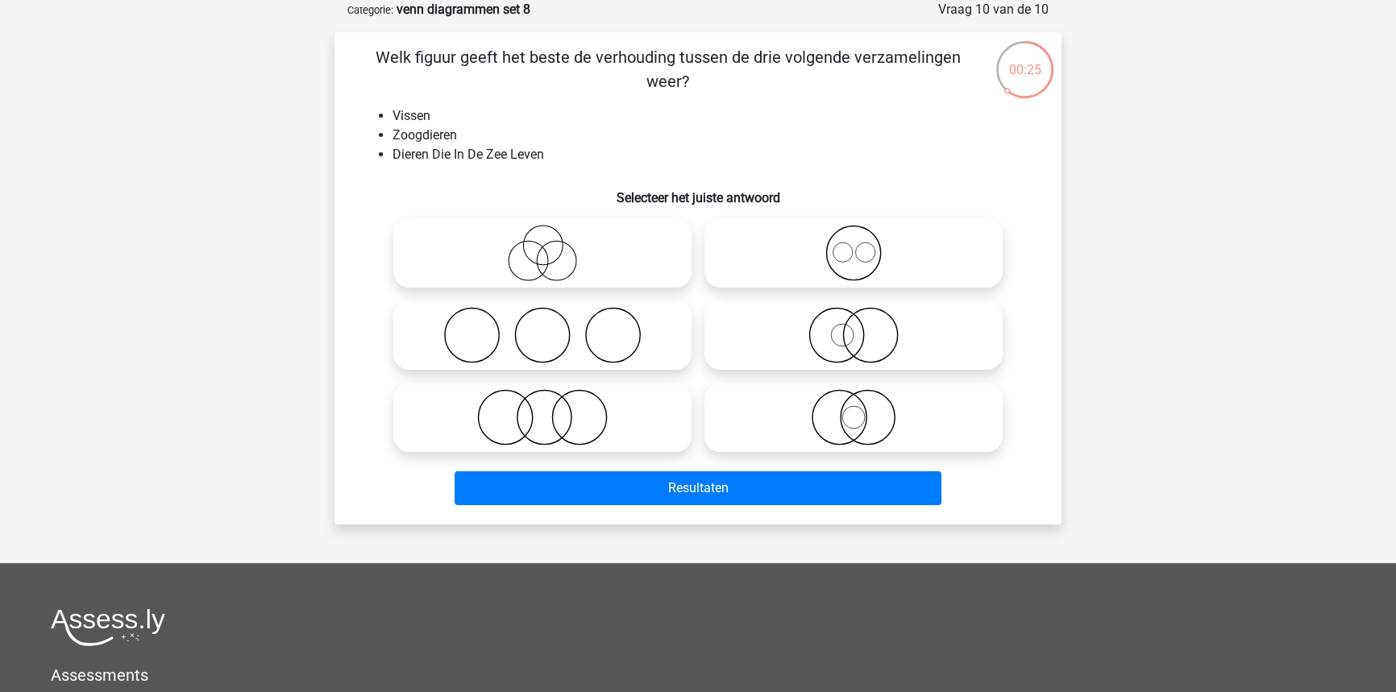
click at [634, 412] on icon at bounding box center [542, 417] width 285 height 56
click at [553, 409] on input "radio" at bounding box center [547, 404] width 10 height 10
radio input "true"
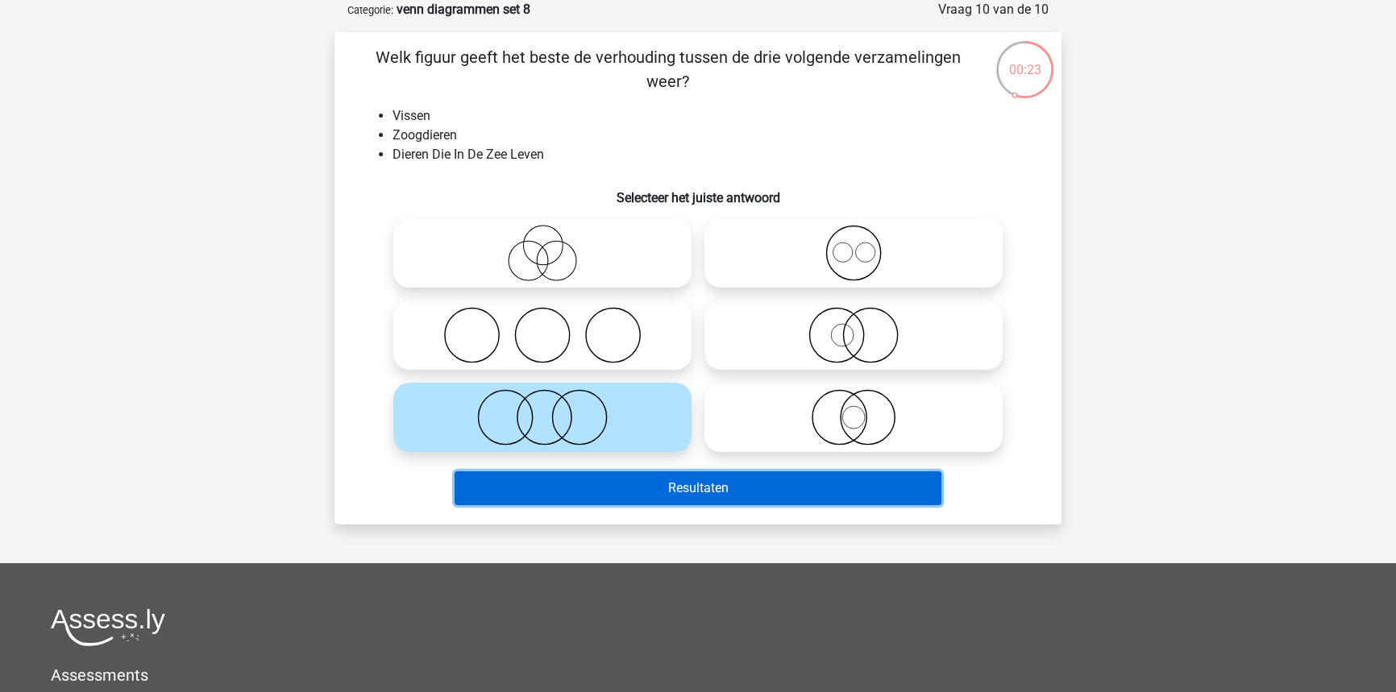
click at [669, 500] on button "Resultaten" at bounding box center [699, 489] width 488 height 34
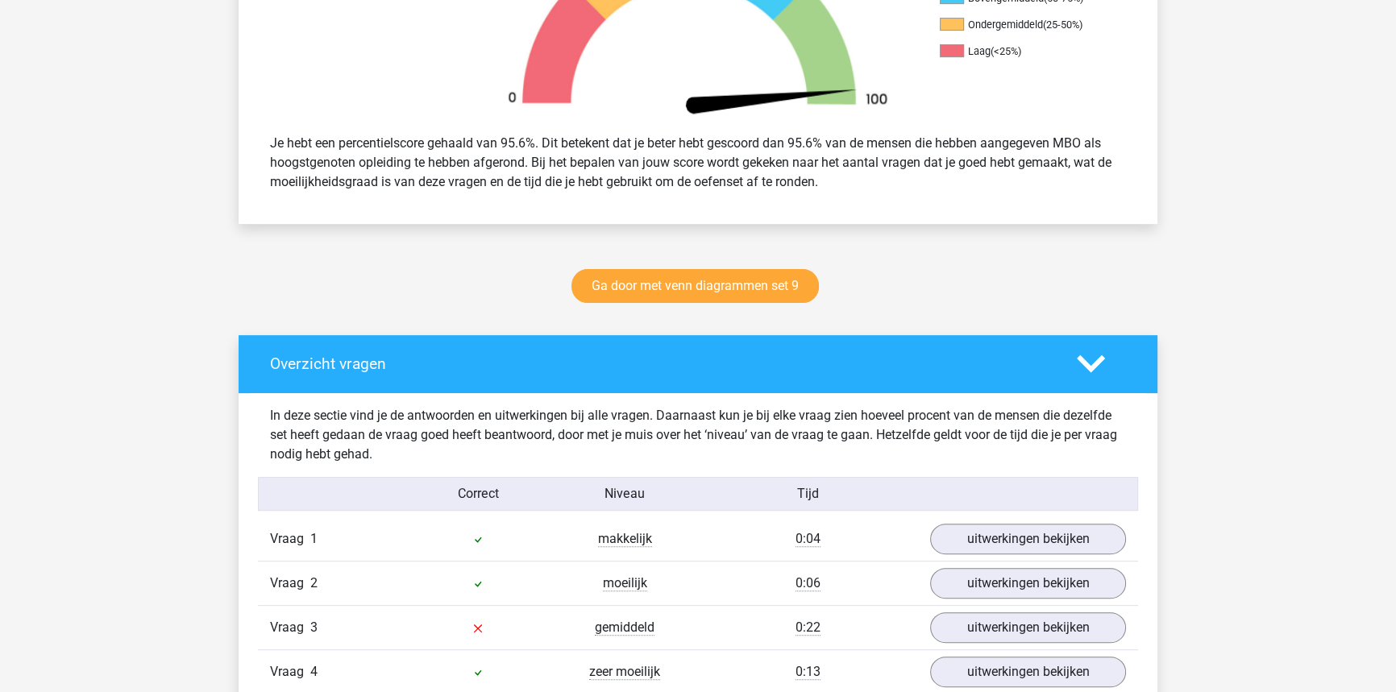
scroll to position [879, 0]
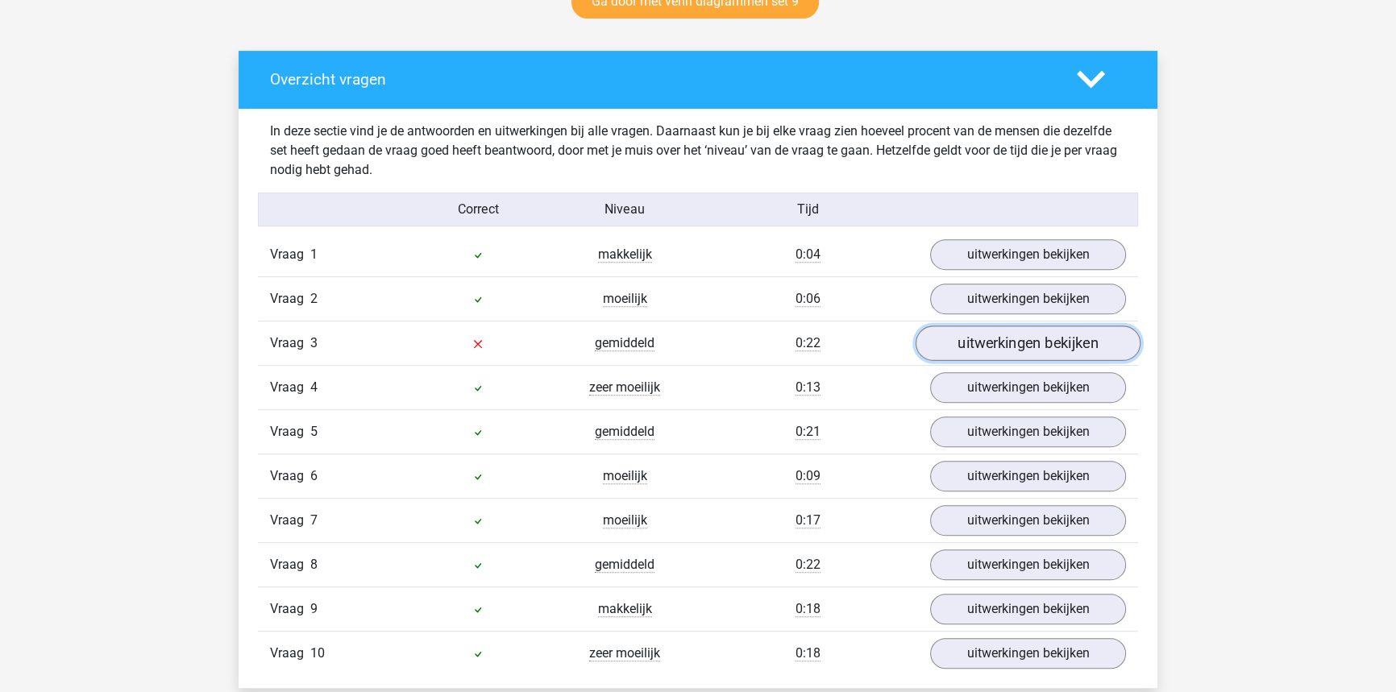
click at [1010, 345] on link "uitwerkingen bekijken" at bounding box center [1028, 343] width 225 height 35
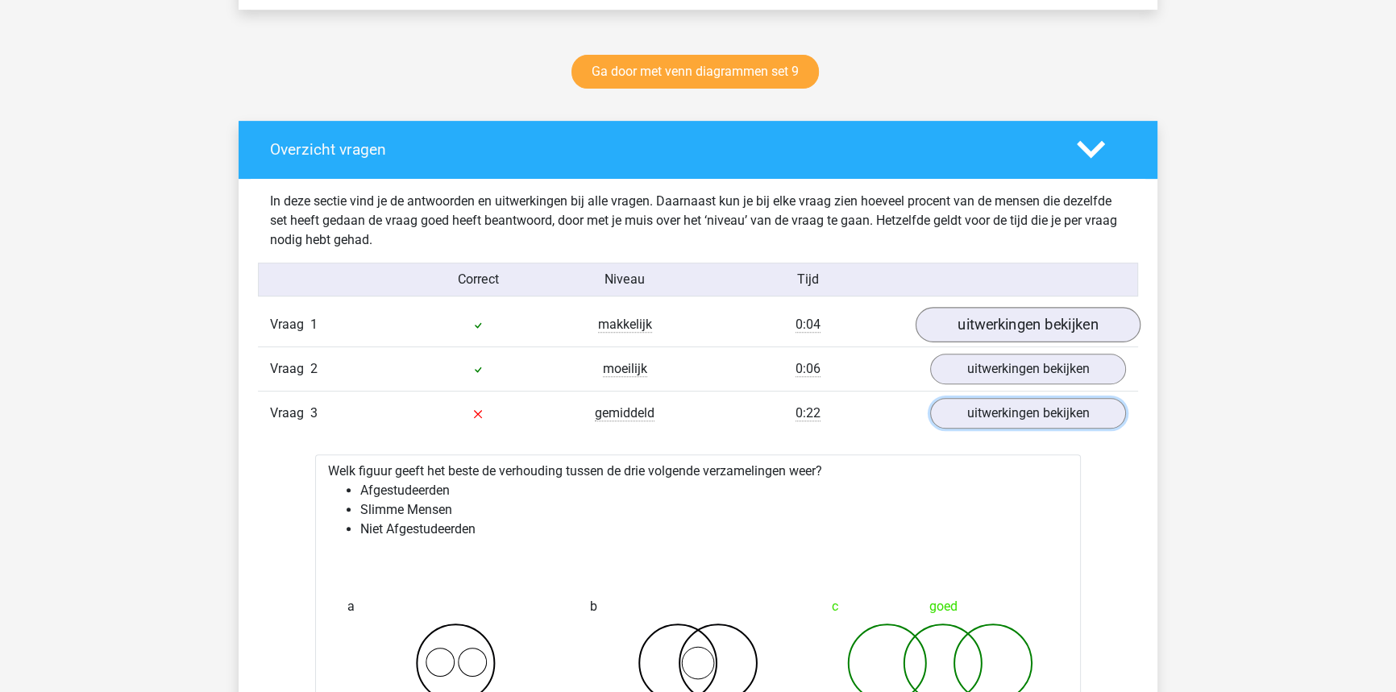
scroll to position [806, 0]
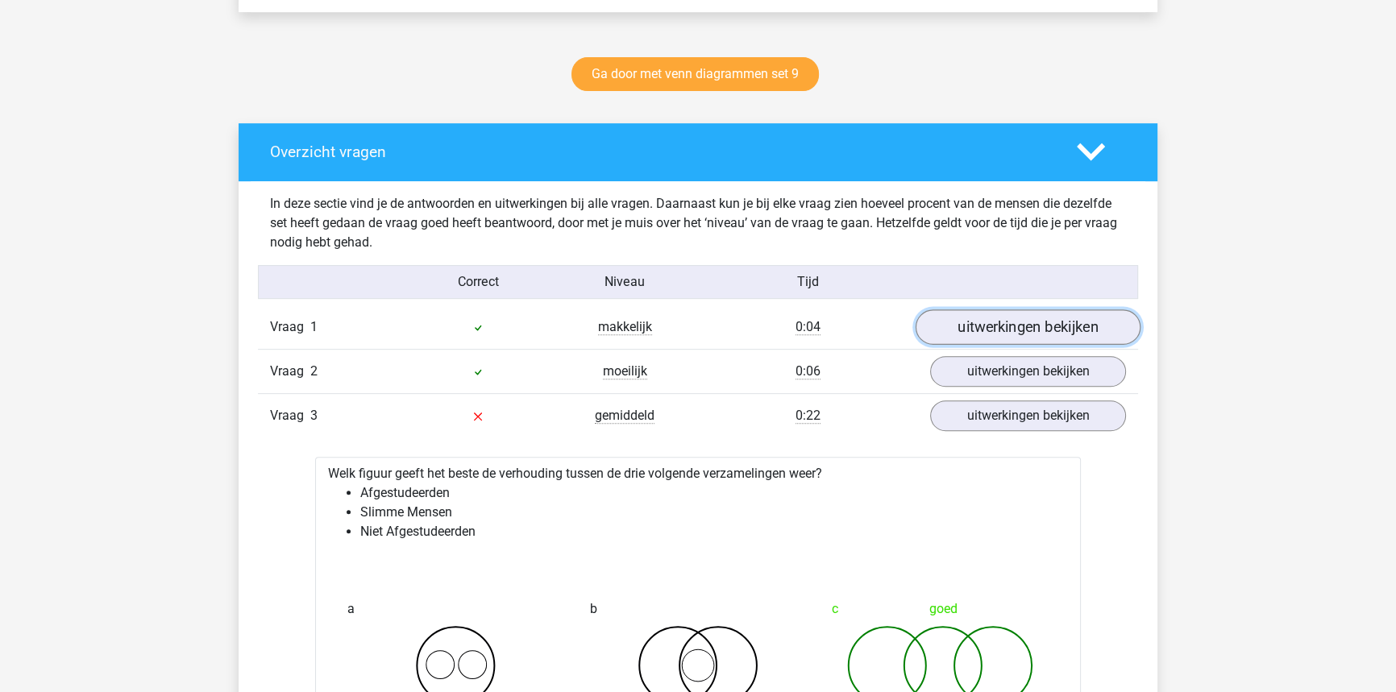
click at [1015, 322] on link "uitwerkingen bekijken" at bounding box center [1028, 327] width 225 height 35
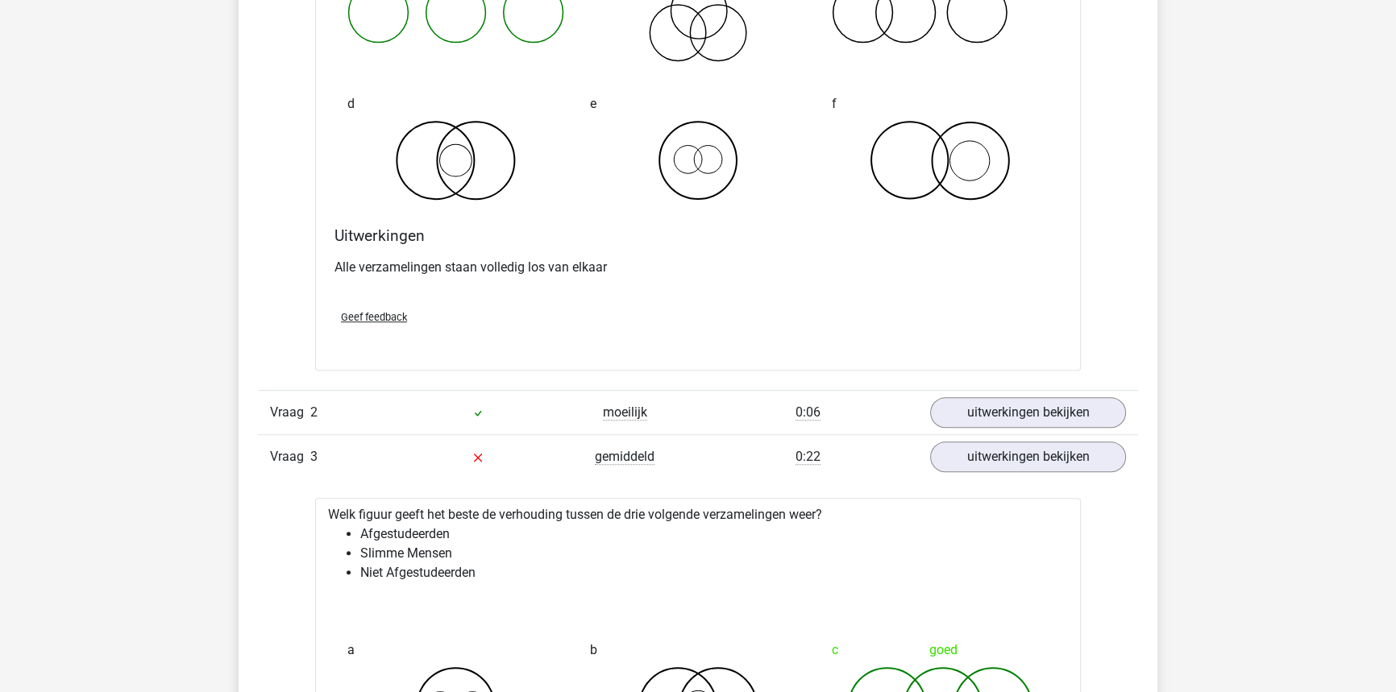
scroll to position [1392, 0]
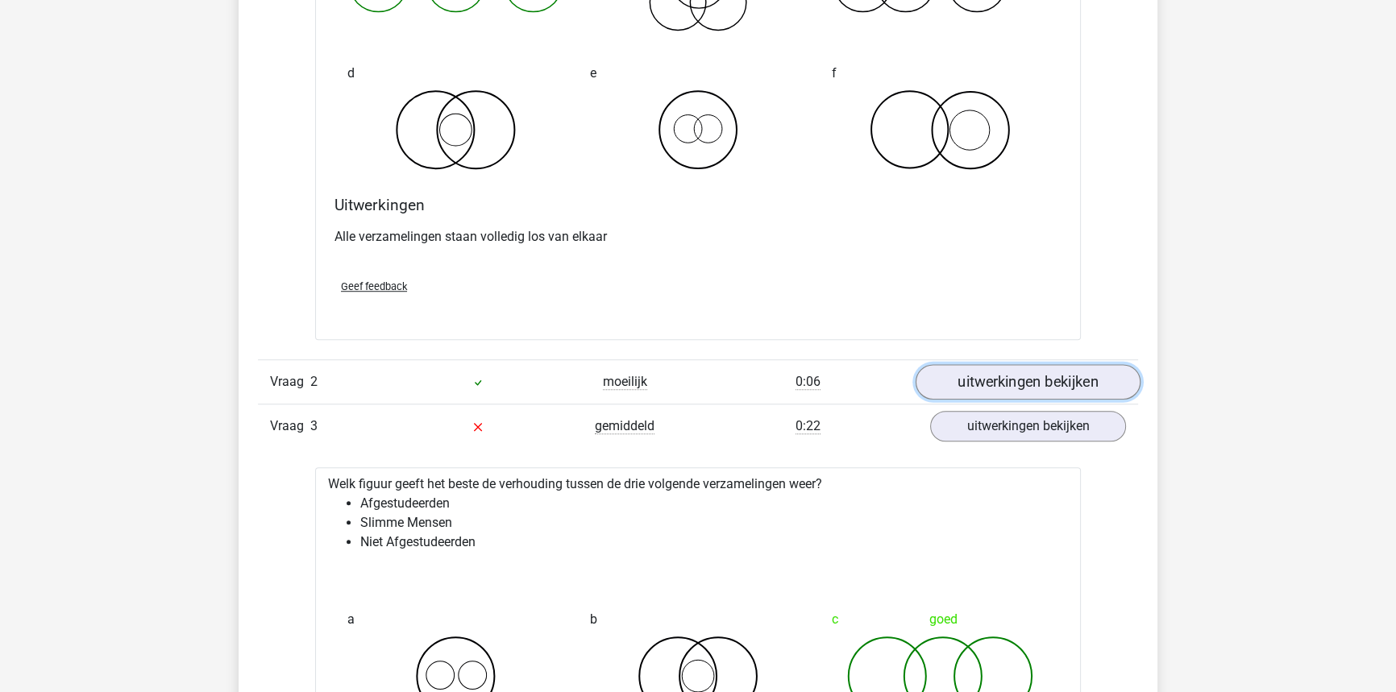
click at [1034, 386] on link "uitwerkingen bekijken" at bounding box center [1028, 381] width 225 height 35
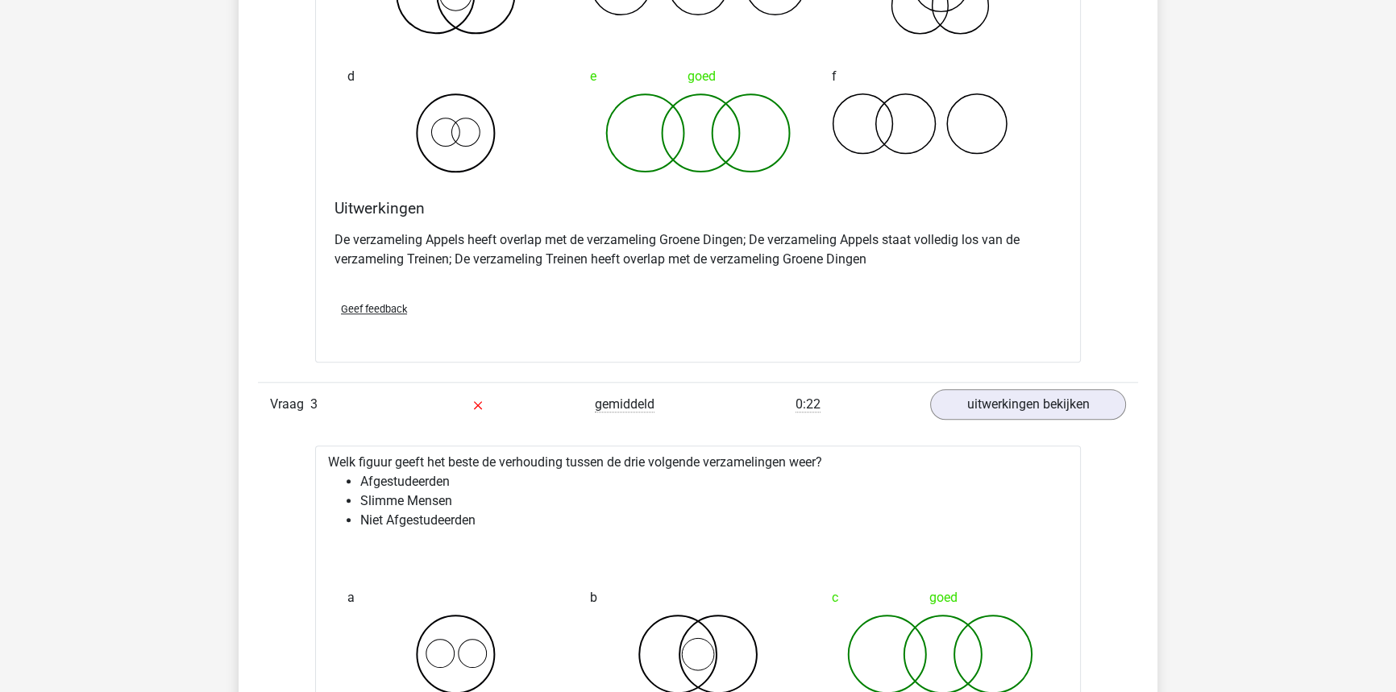
scroll to position [2051, 0]
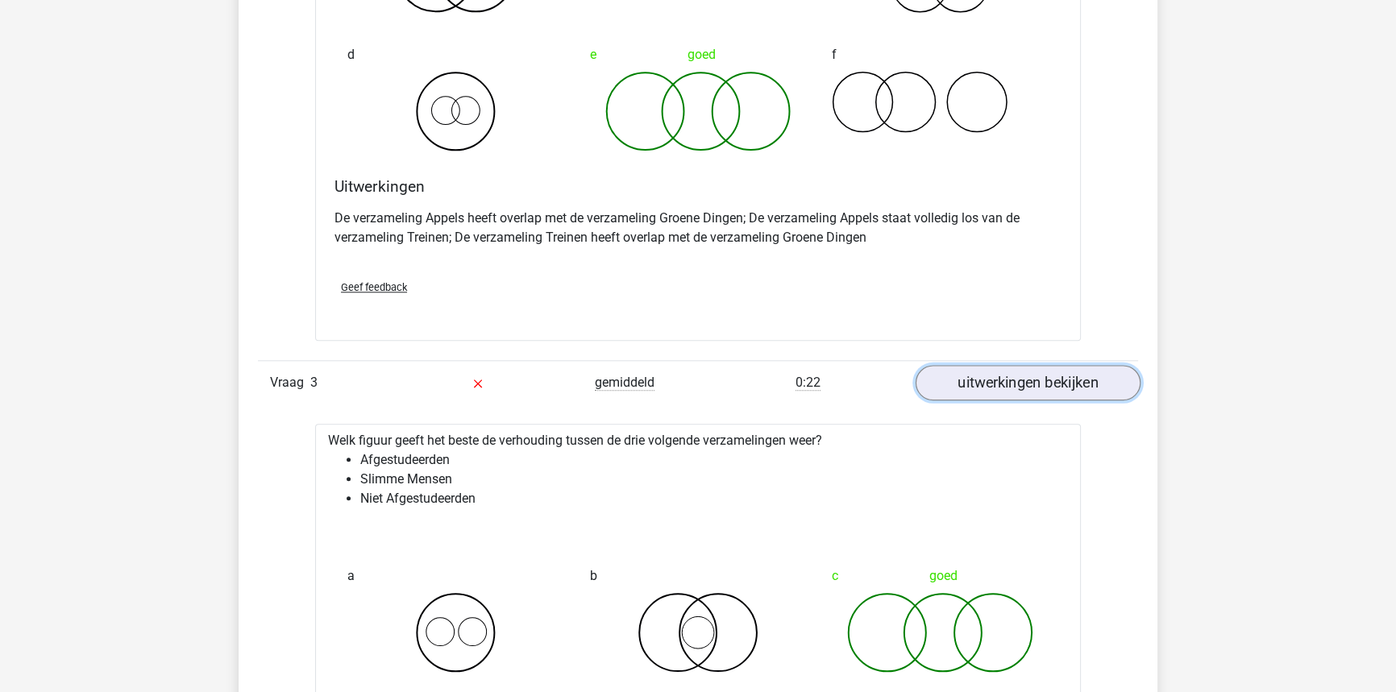
click at [1032, 382] on link "uitwerkingen bekijken" at bounding box center [1028, 382] width 225 height 35
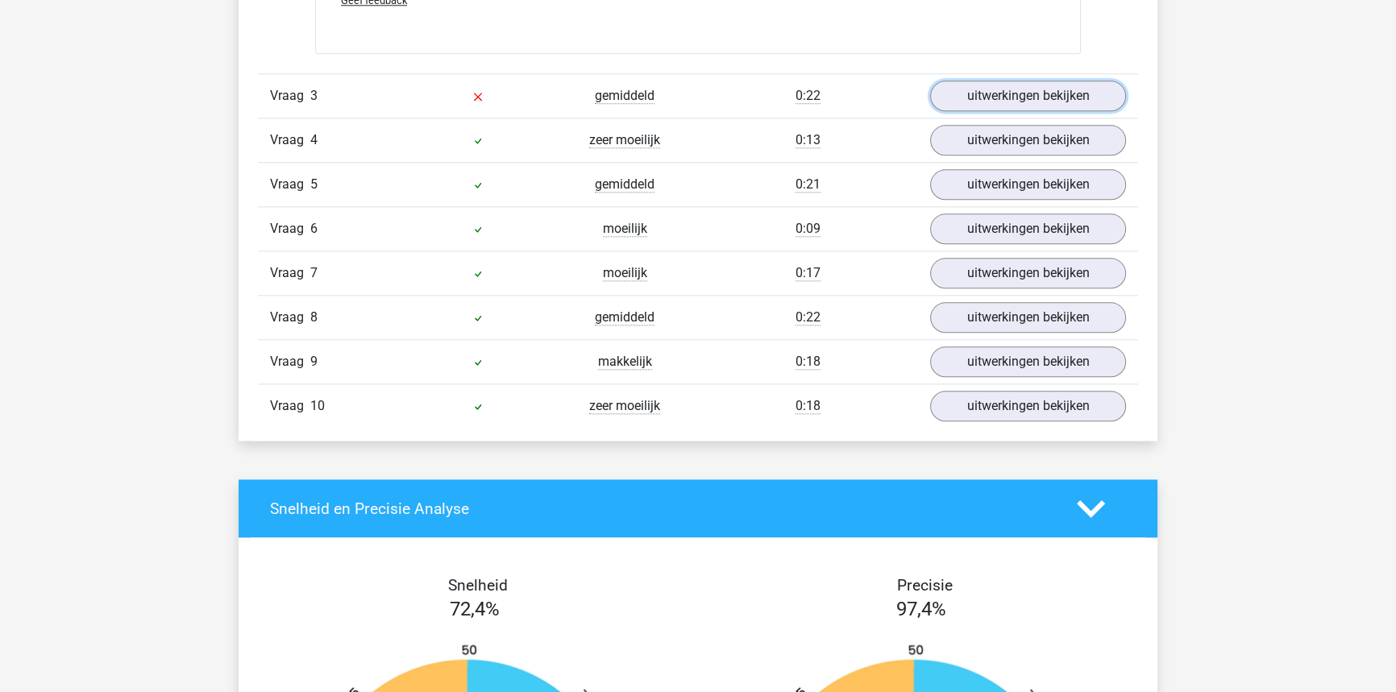
scroll to position [2345, 0]
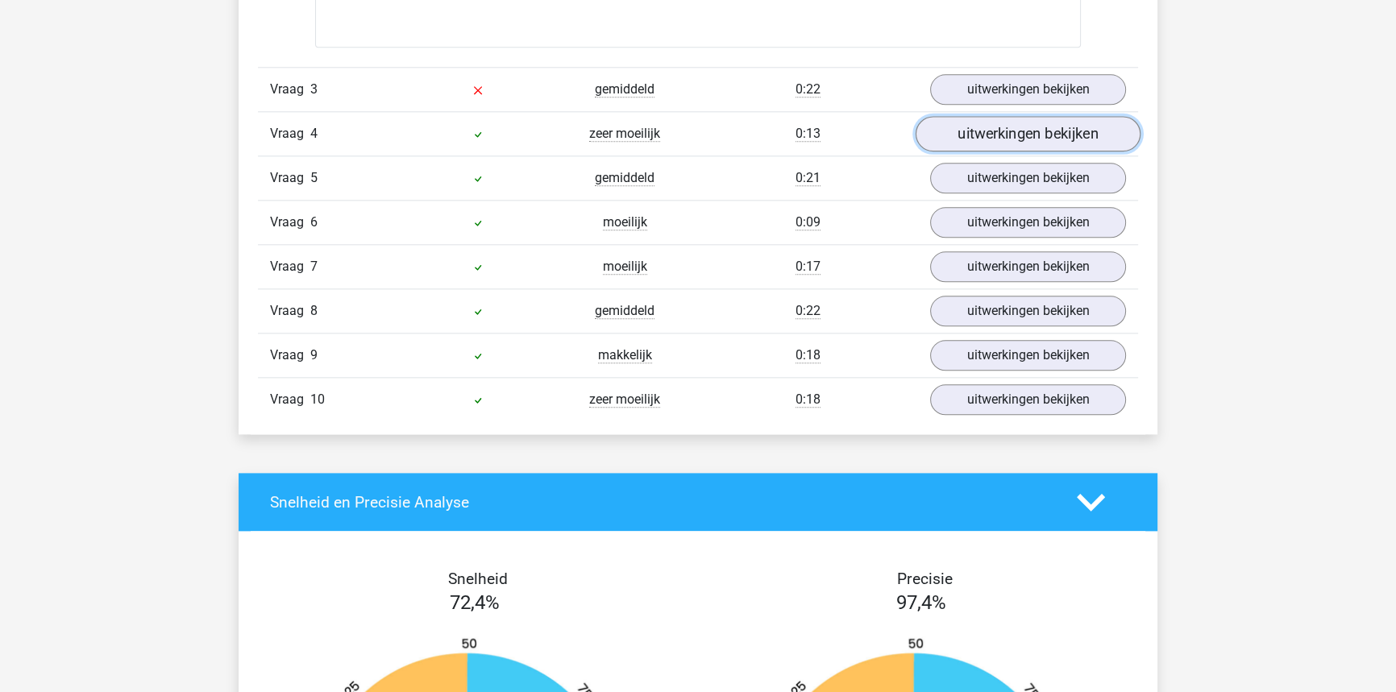
click at [1035, 145] on link "uitwerkingen bekijken" at bounding box center [1028, 133] width 225 height 35
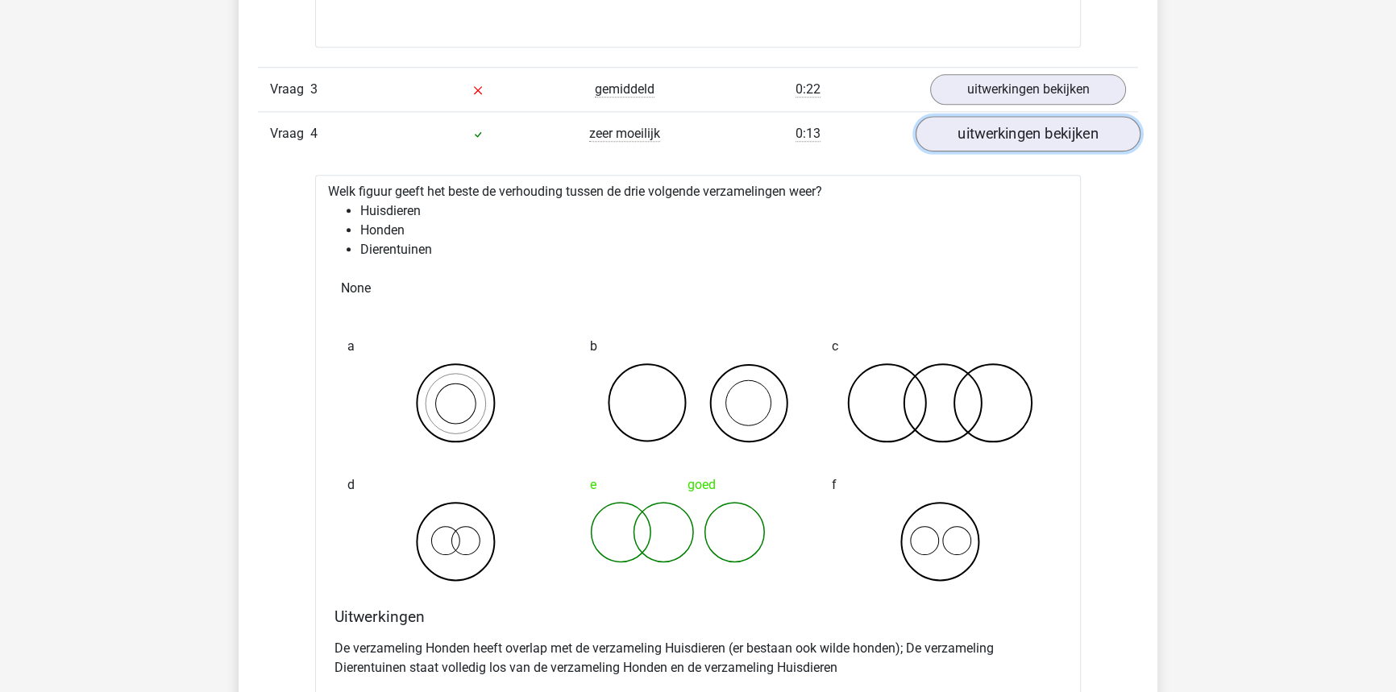
click at [1065, 143] on link "uitwerkingen bekijken" at bounding box center [1028, 133] width 225 height 35
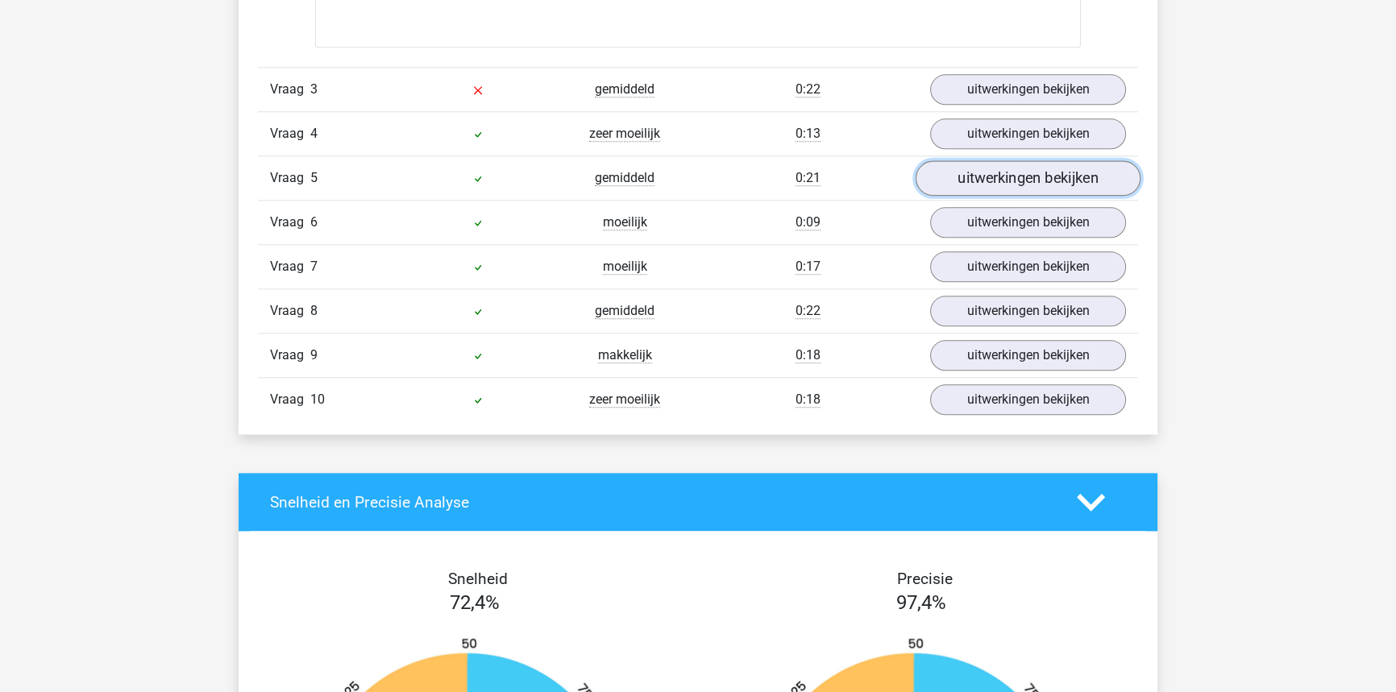
click at [1042, 187] on link "uitwerkingen bekijken" at bounding box center [1028, 177] width 225 height 35
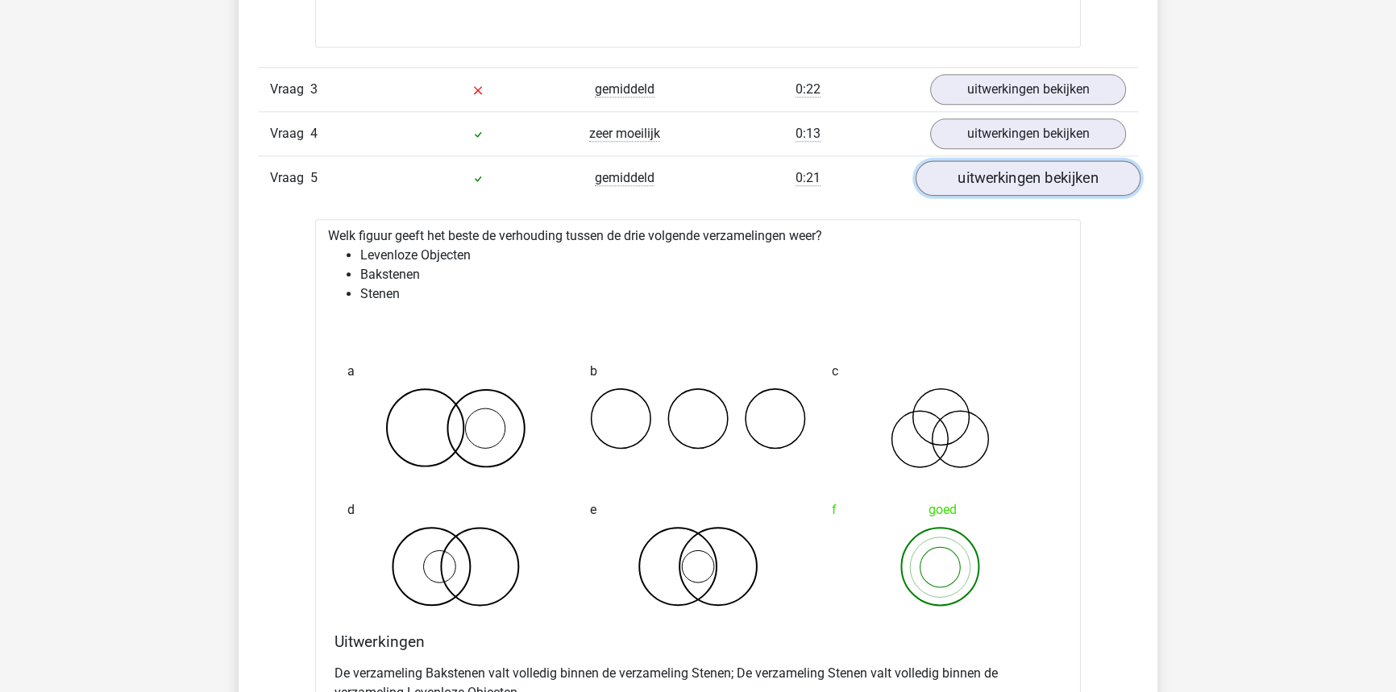
click at [1042, 187] on link "uitwerkingen bekijken" at bounding box center [1028, 177] width 225 height 35
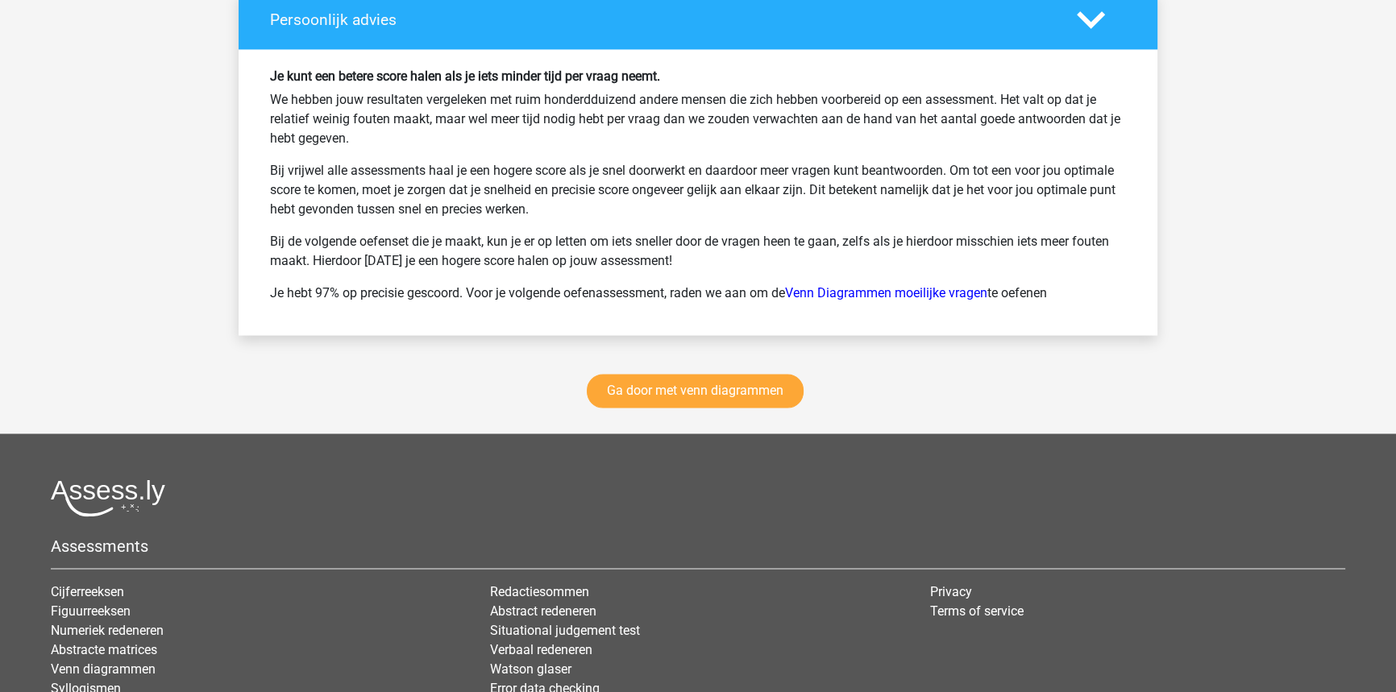
scroll to position [3370, 0]
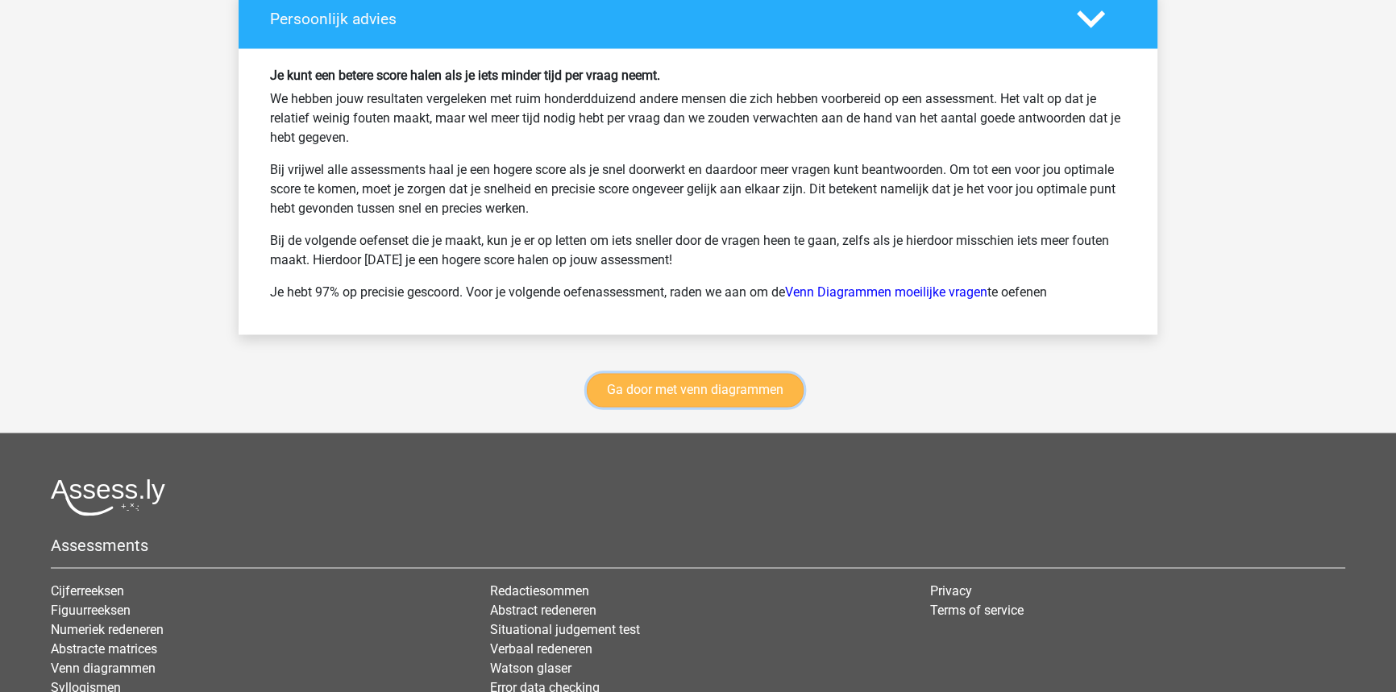
click at [703, 393] on link "Ga door met venn diagrammen" at bounding box center [695, 390] width 217 height 34
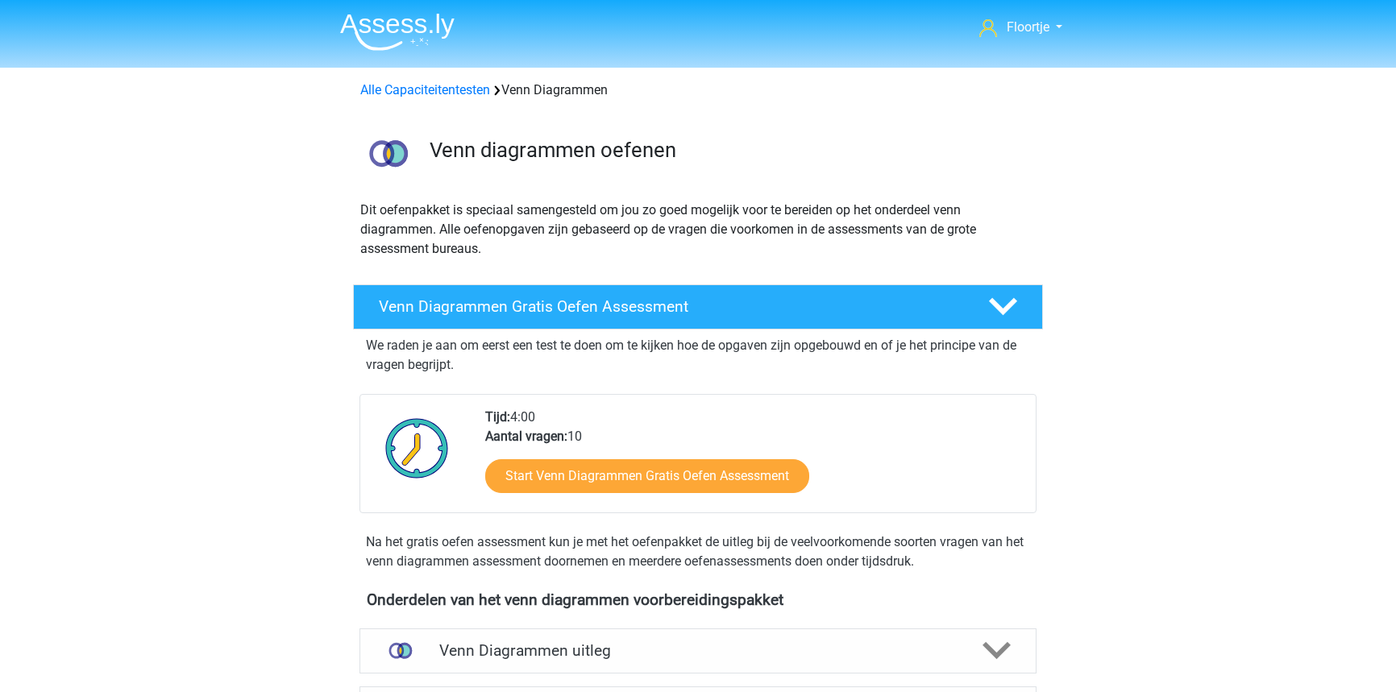
scroll to position [679, 0]
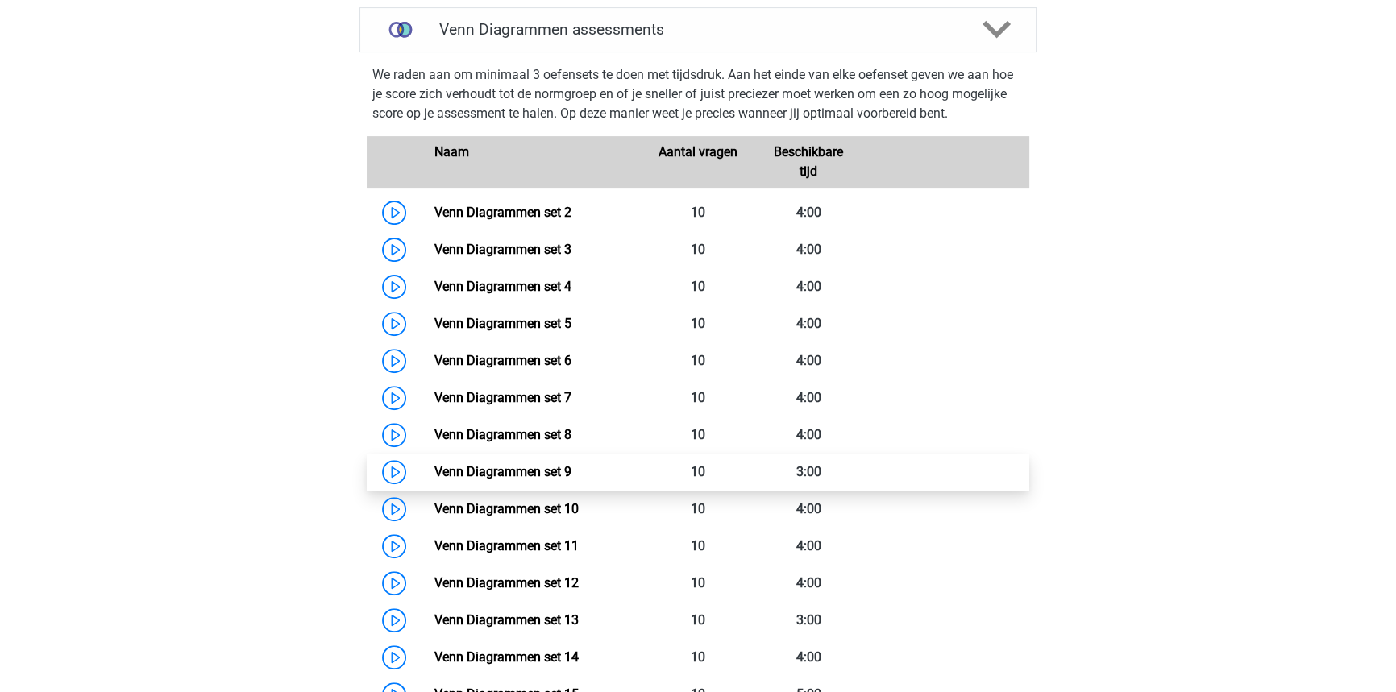
click at [571, 467] on link "Venn Diagrammen set 9" at bounding box center [502, 471] width 137 height 15
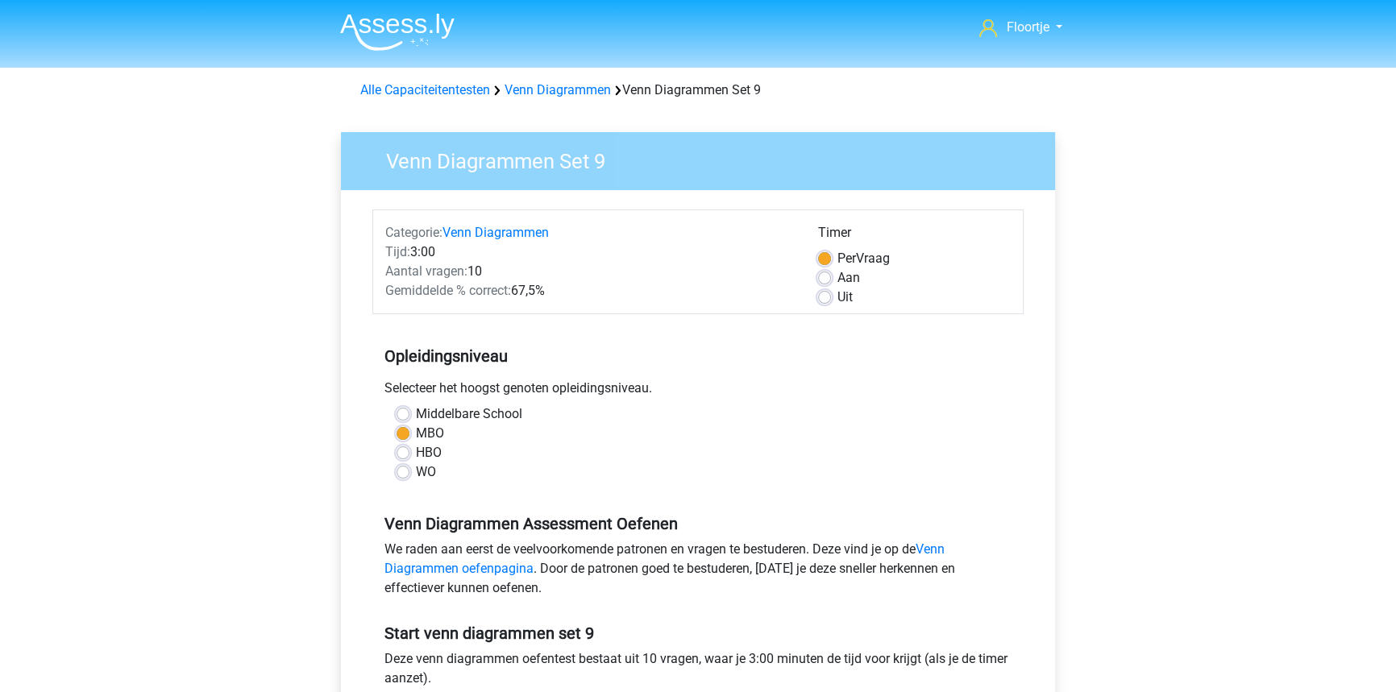
drag, startPoint x: 813, startPoint y: 299, endPoint x: 821, endPoint y: 305, distance: 9.8
click at [815, 301] on div "Timer Per Vraag Aan Uit" at bounding box center [914, 265] width 217 height 84
click at [821, 305] on div "Uit" at bounding box center [914, 297] width 193 height 19
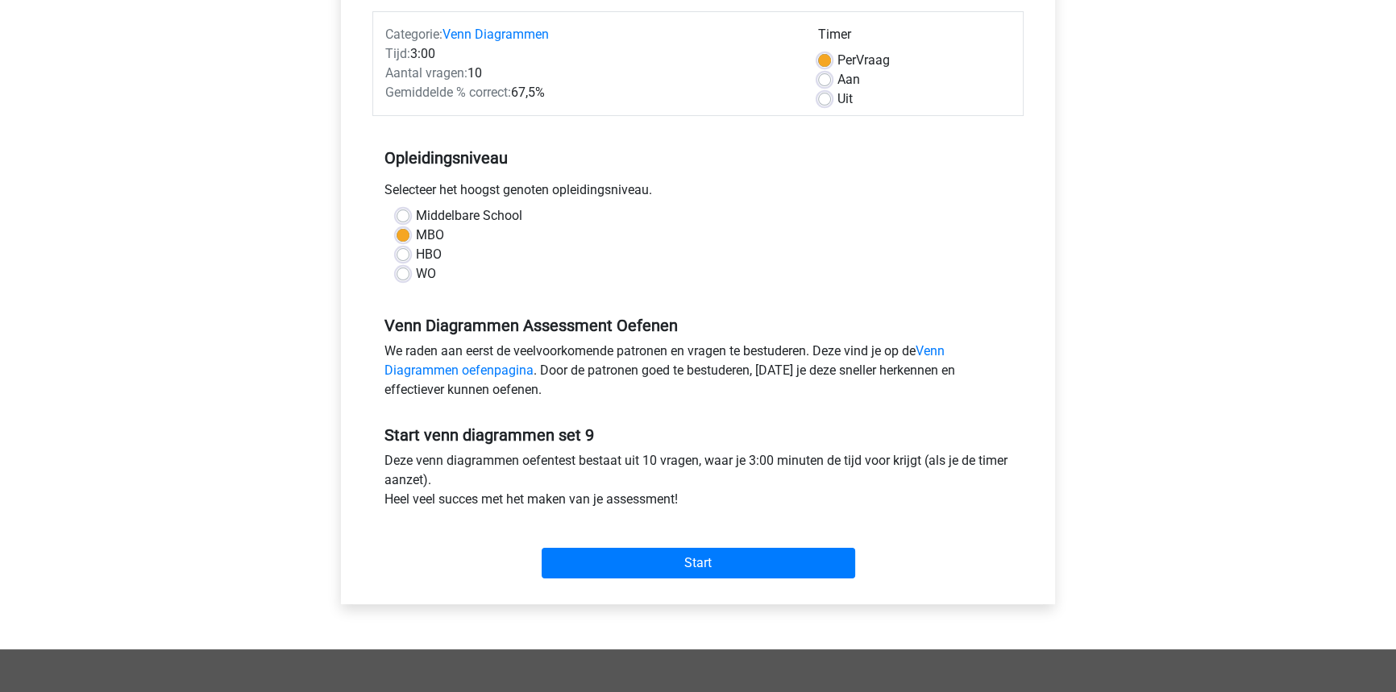
scroll to position [219, 0]
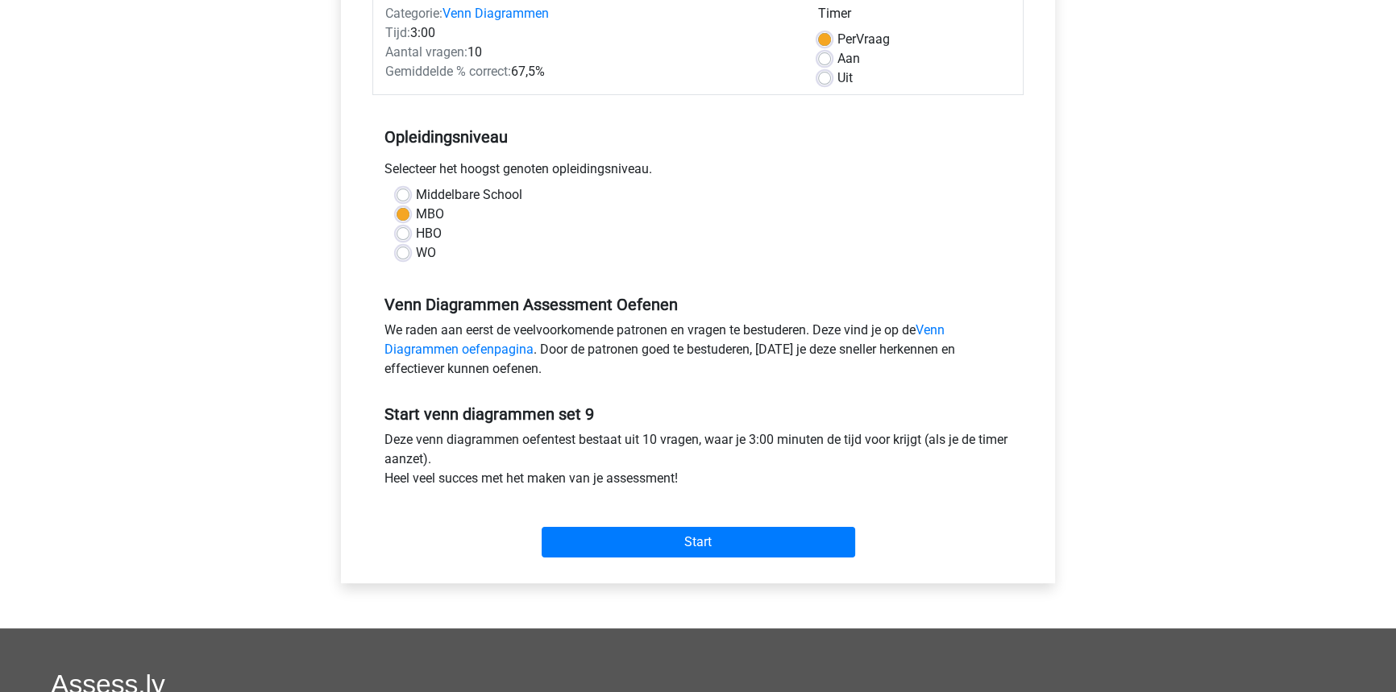
click at [837, 83] on label "Uit" at bounding box center [844, 78] width 15 height 19
click at [821, 83] on input "Uit" at bounding box center [824, 77] width 13 height 16
radio input "true"
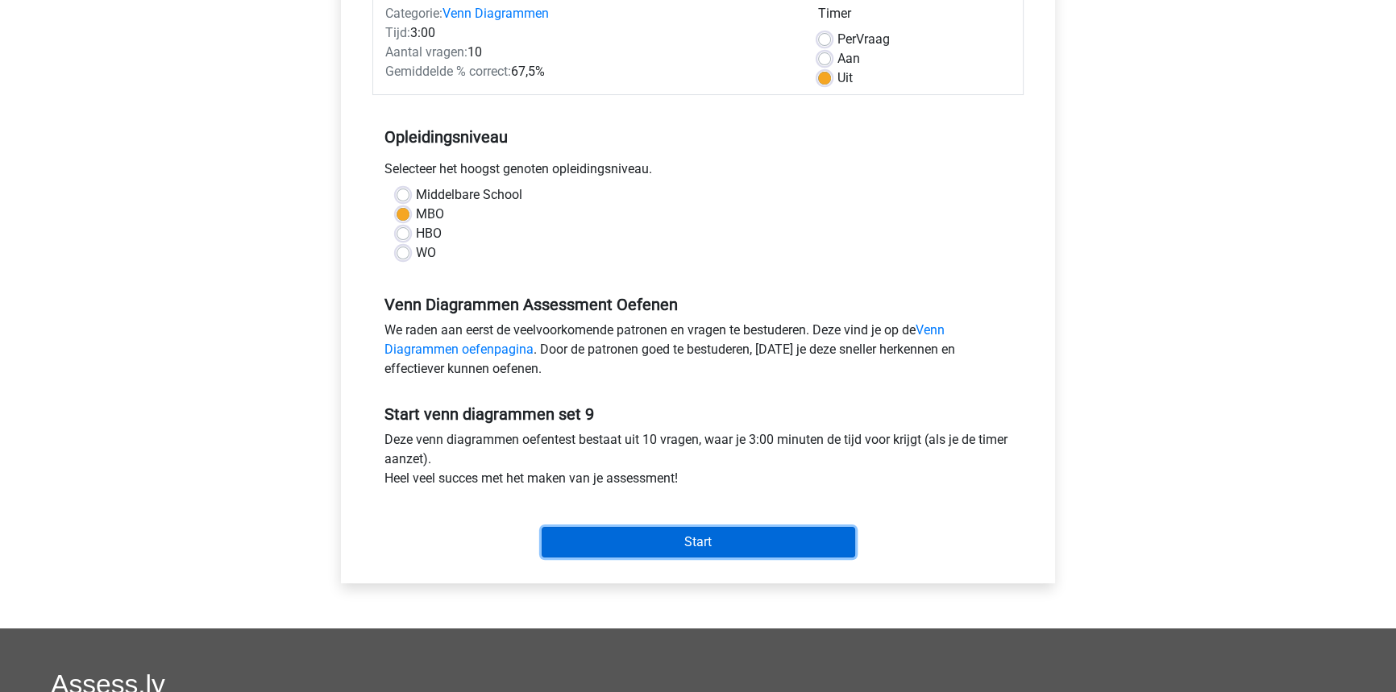
click at [790, 535] on input "Start" at bounding box center [699, 542] width 314 height 31
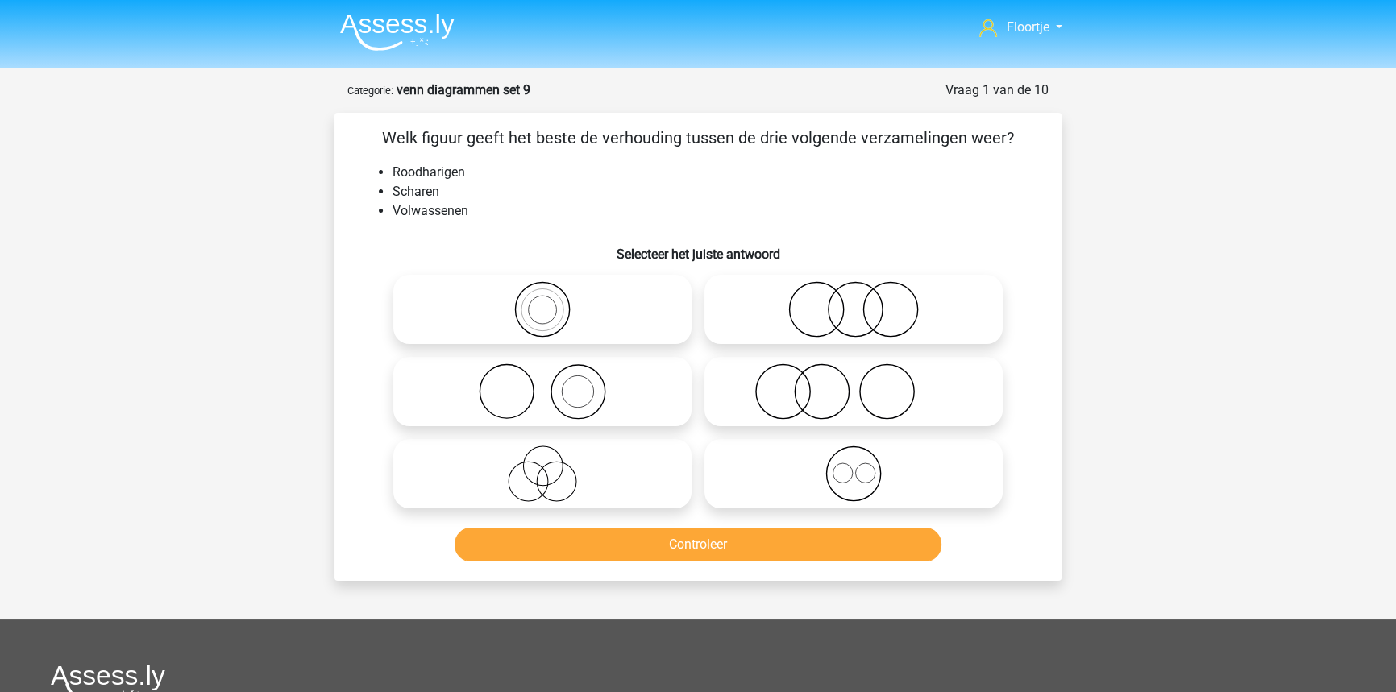
drag, startPoint x: 890, startPoint y: 401, endPoint x: 912, endPoint y: 401, distance: 21.8
click at [891, 402] on icon at bounding box center [853, 392] width 285 height 56
click at [864, 384] on input "radio" at bounding box center [859, 378] width 10 height 10
radio input "true"
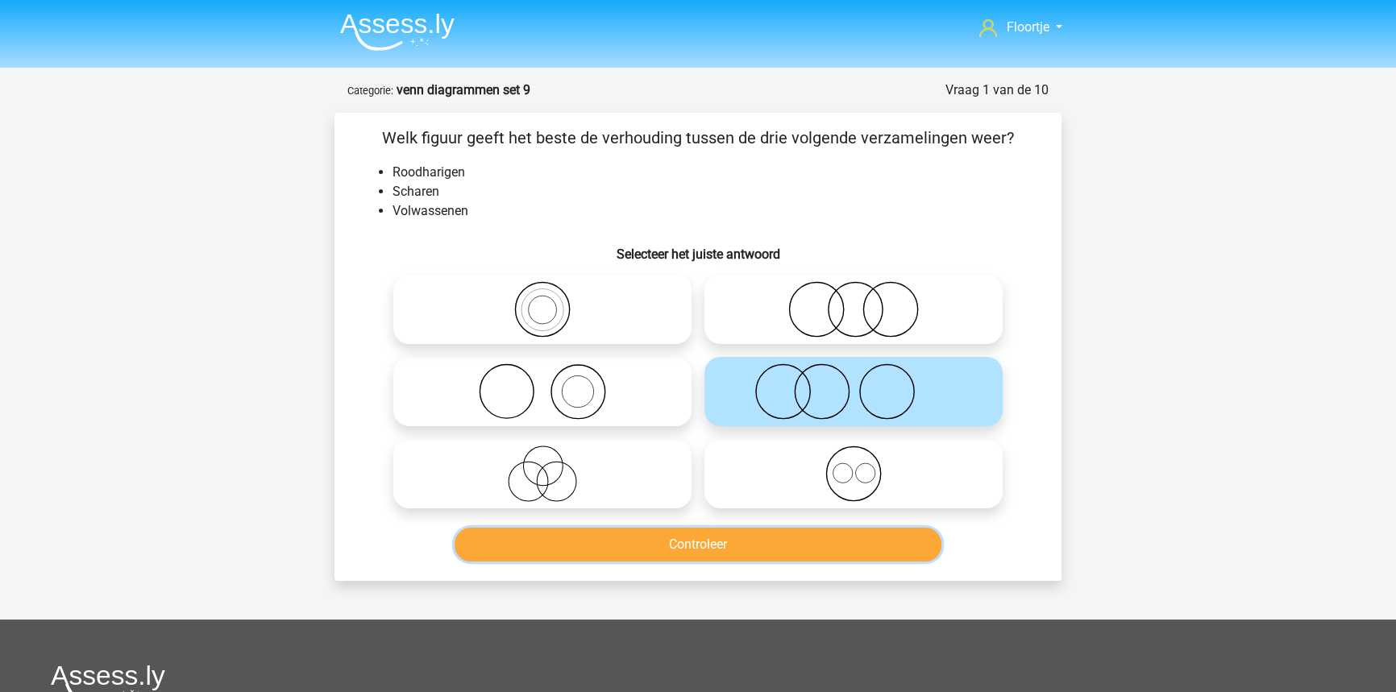
click at [855, 538] on button "Controleer" at bounding box center [699, 545] width 488 height 34
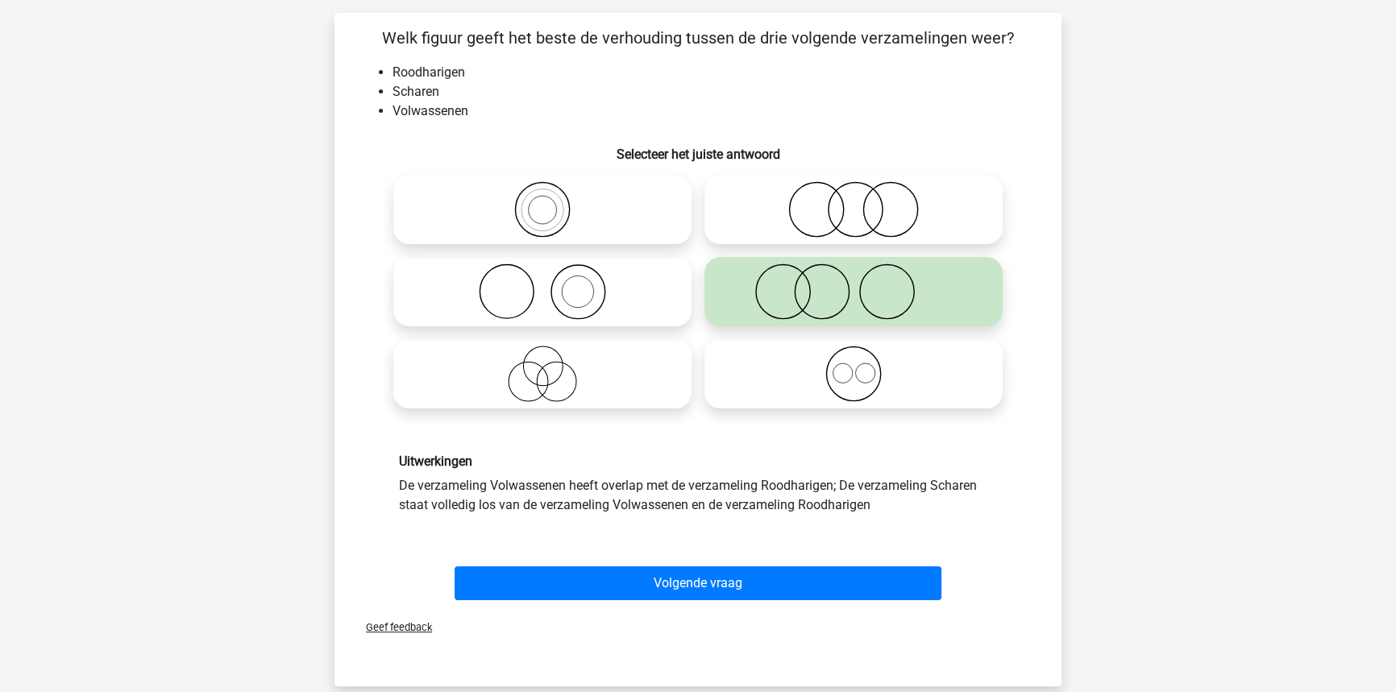
scroll to position [146, 0]
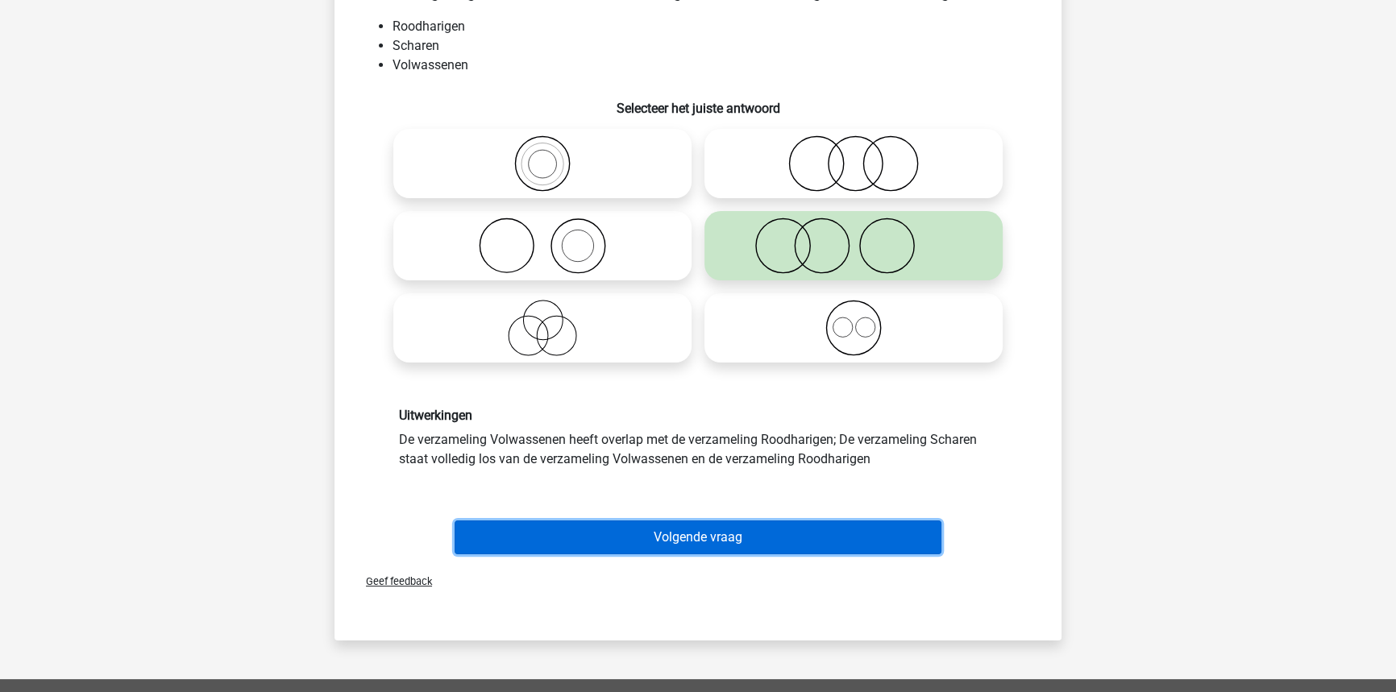
click at [661, 535] on button "Volgende vraag" at bounding box center [699, 538] width 488 height 34
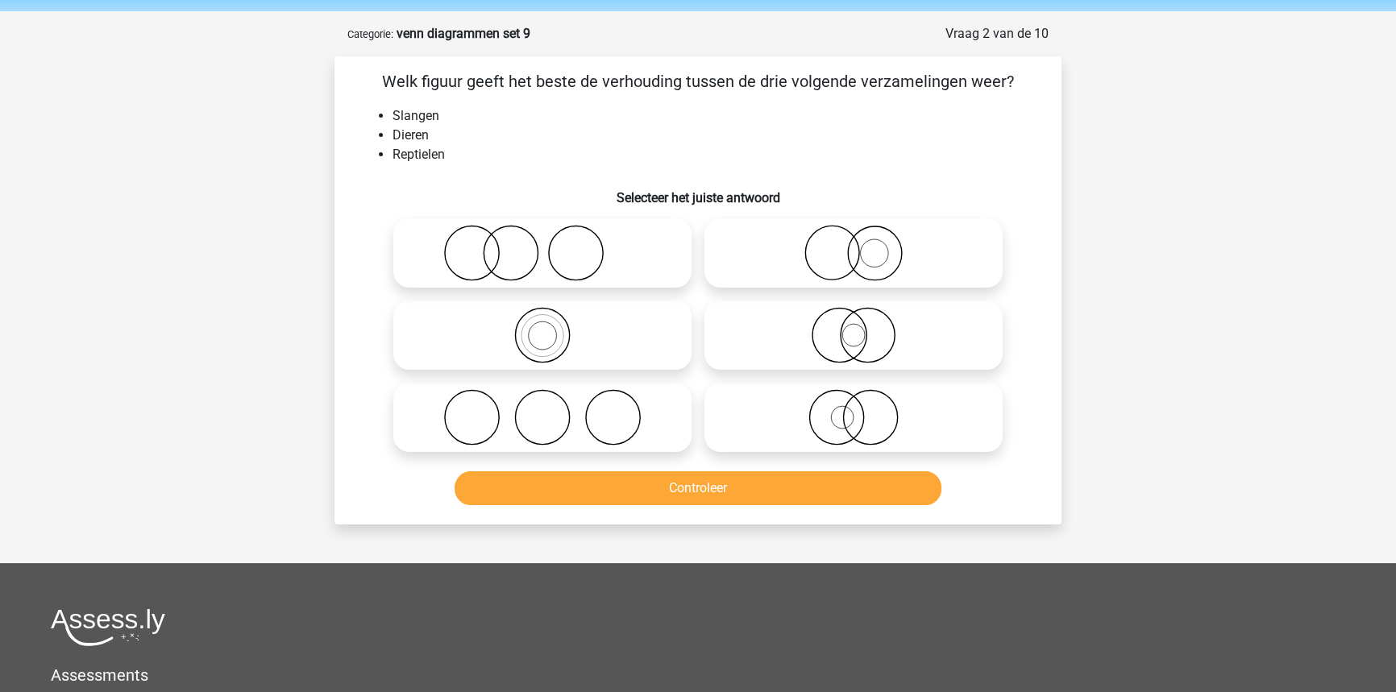
scroll to position [0, 0]
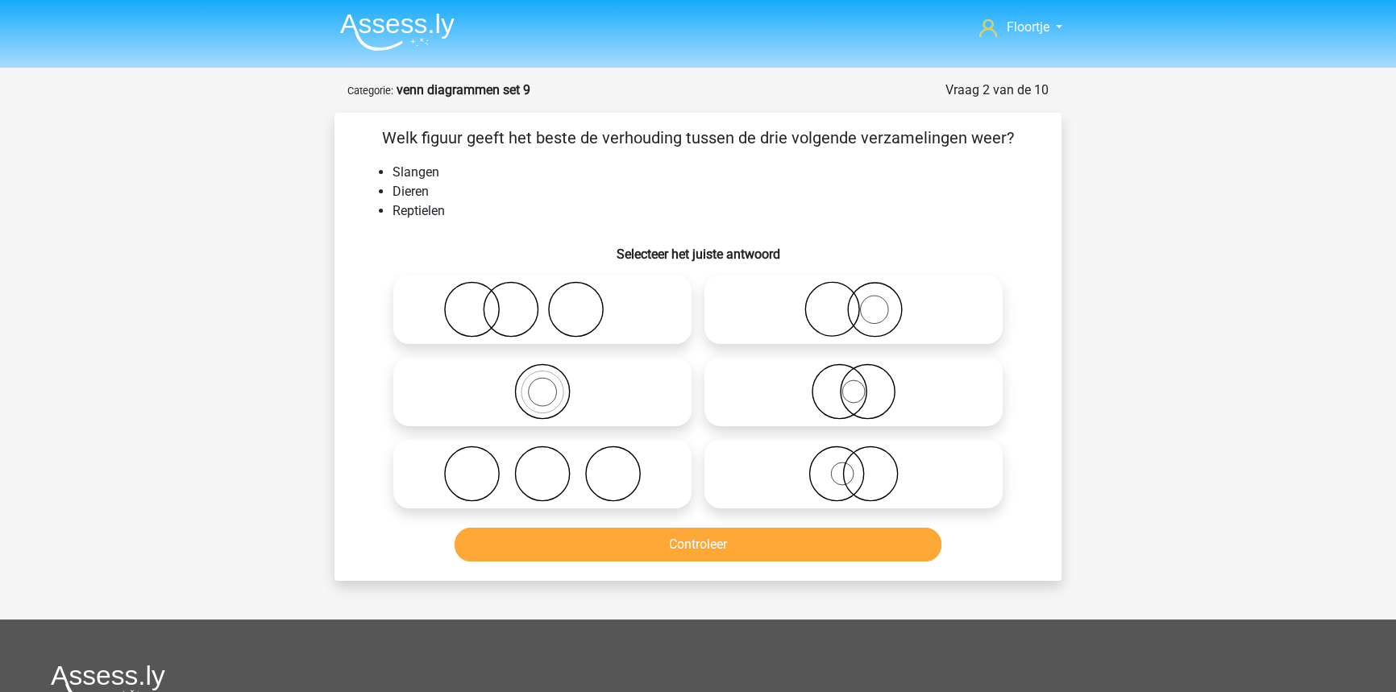
click at [553, 381] on icon at bounding box center [542, 392] width 285 height 56
click at [553, 381] on input "radio" at bounding box center [547, 378] width 10 height 10
radio input "true"
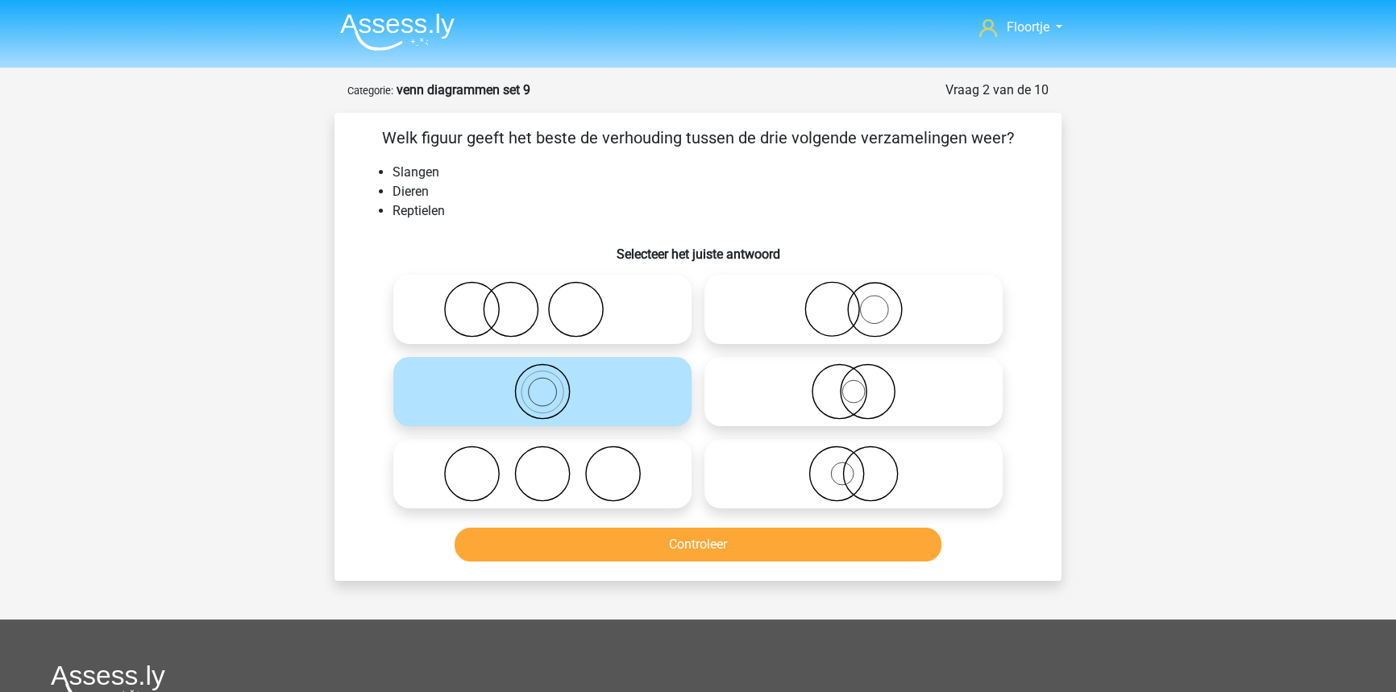
drag, startPoint x: 878, startPoint y: 398, endPoint x: 1032, endPoint y: 425, distance: 156.2
click at [877, 398] on icon at bounding box center [853, 392] width 285 height 56
click at [864, 384] on input "radio" at bounding box center [859, 378] width 10 height 10
radio input "true"
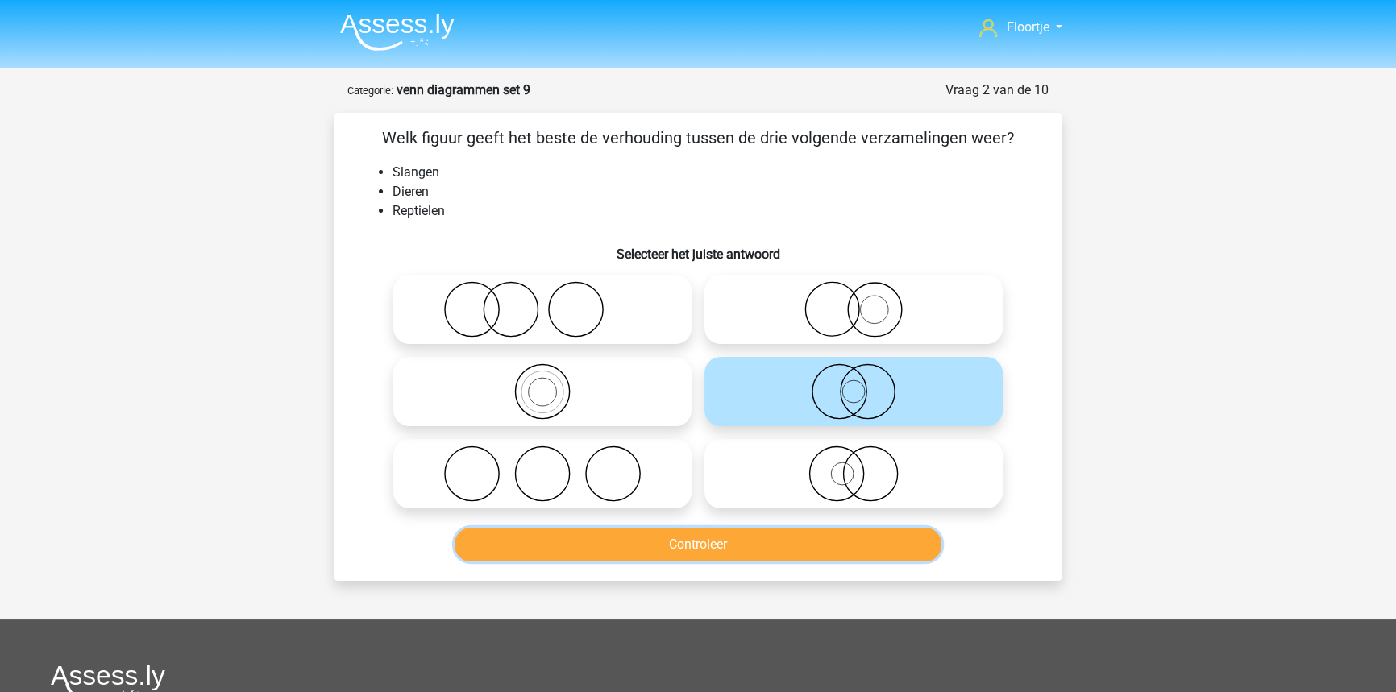
click at [878, 553] on button "Controleer" at bounding box center [699, 545] width 488 height 34
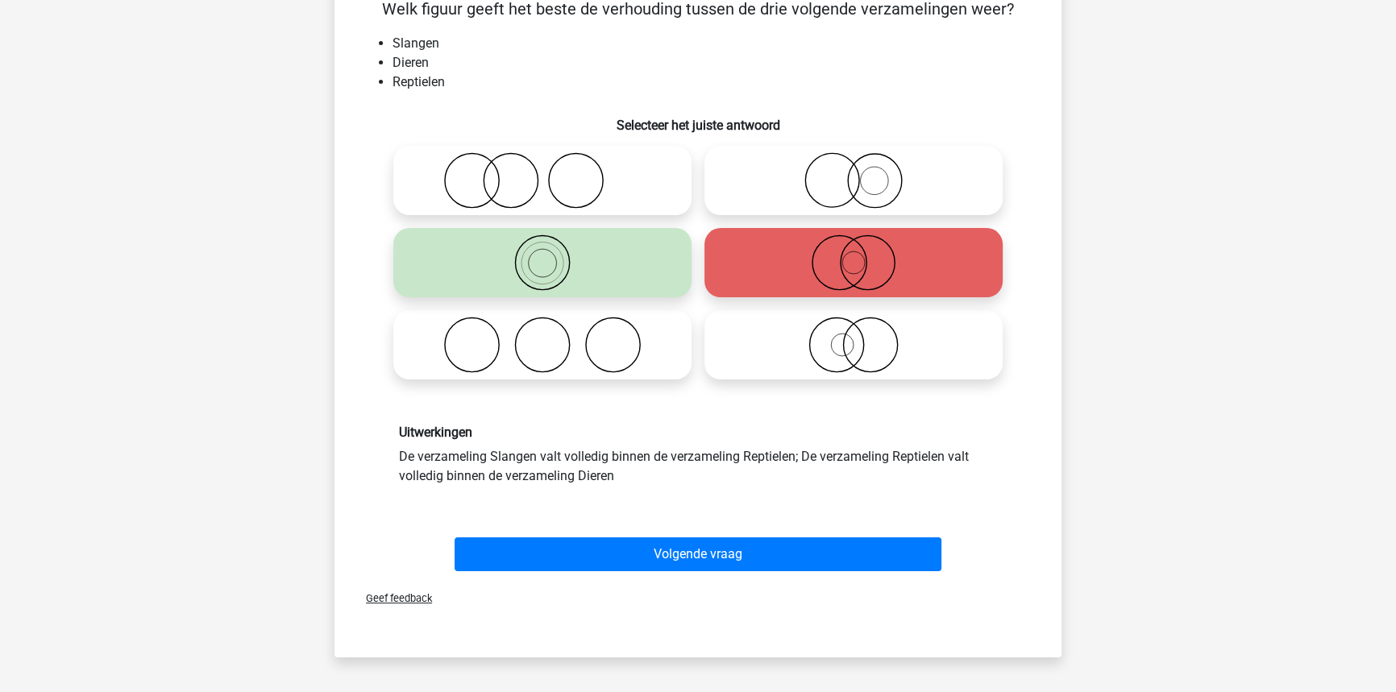
scroll to position [146, 0]
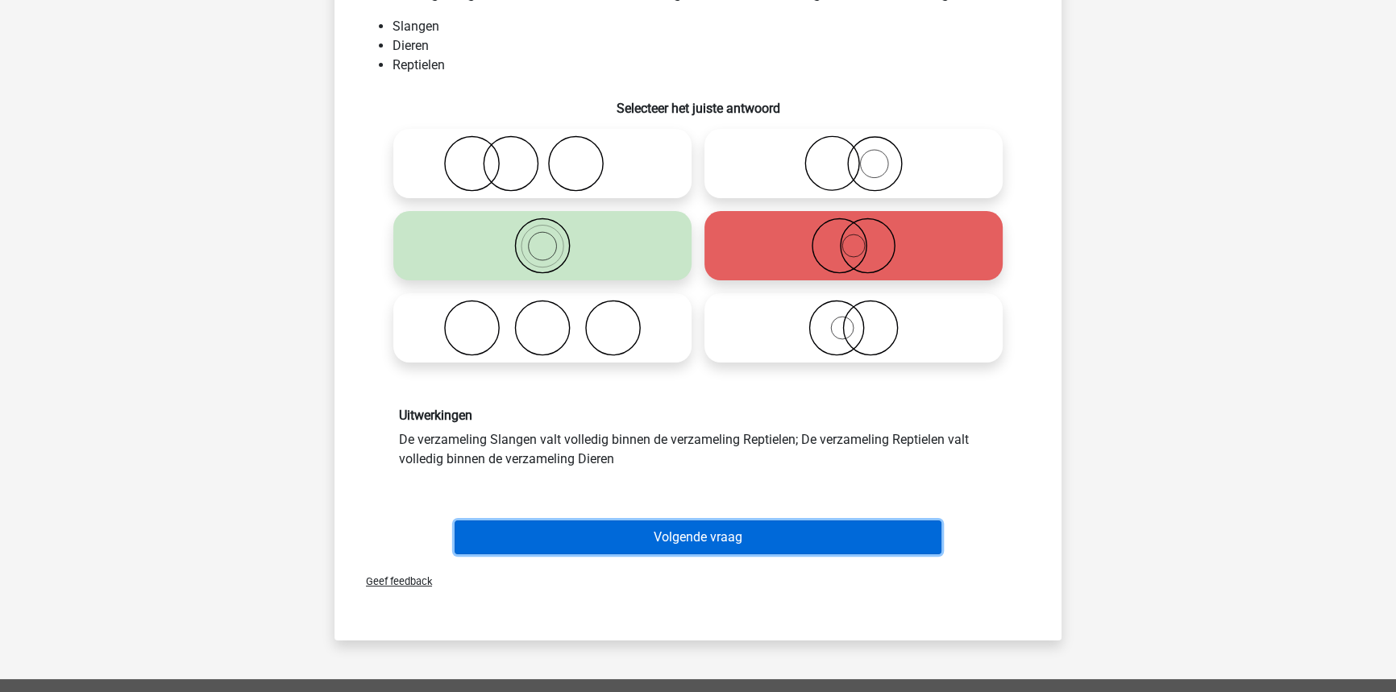
click at [688, 542] on button "Volgende vraag" at bounding box center [699, 538] width 488 height 34
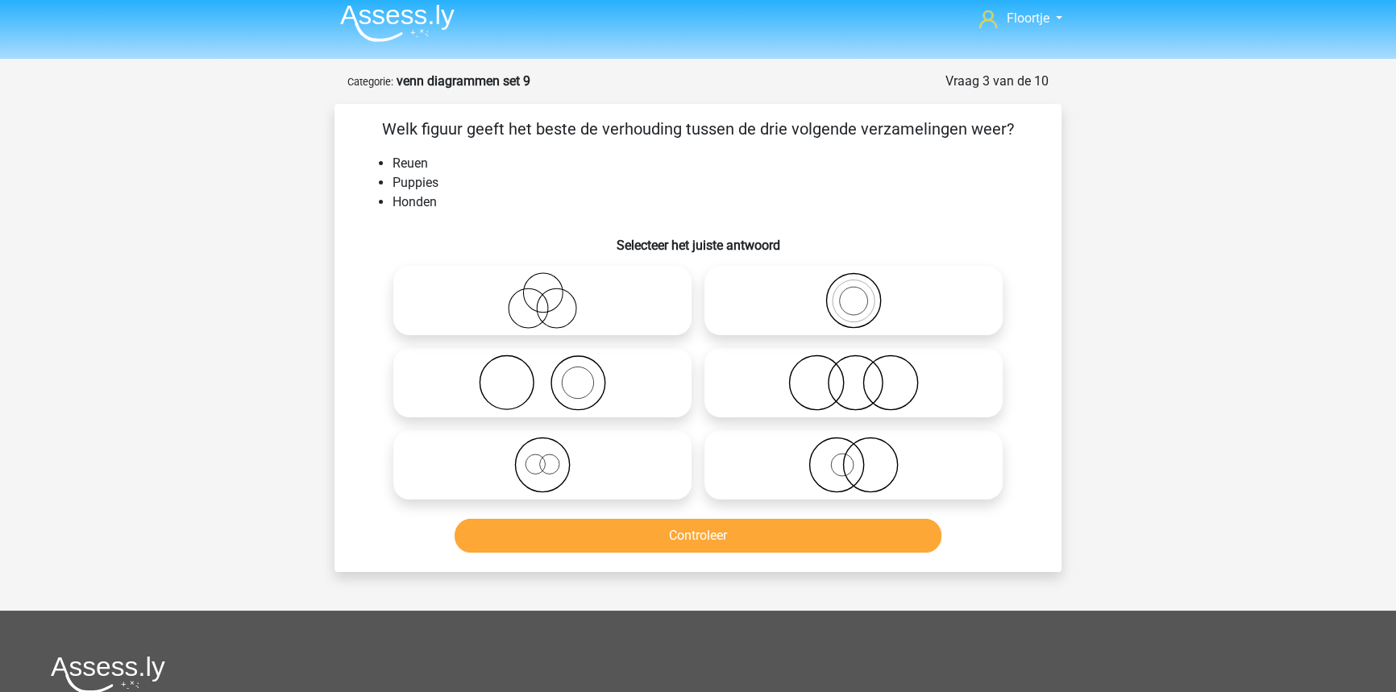
scroll to position [0, 0]
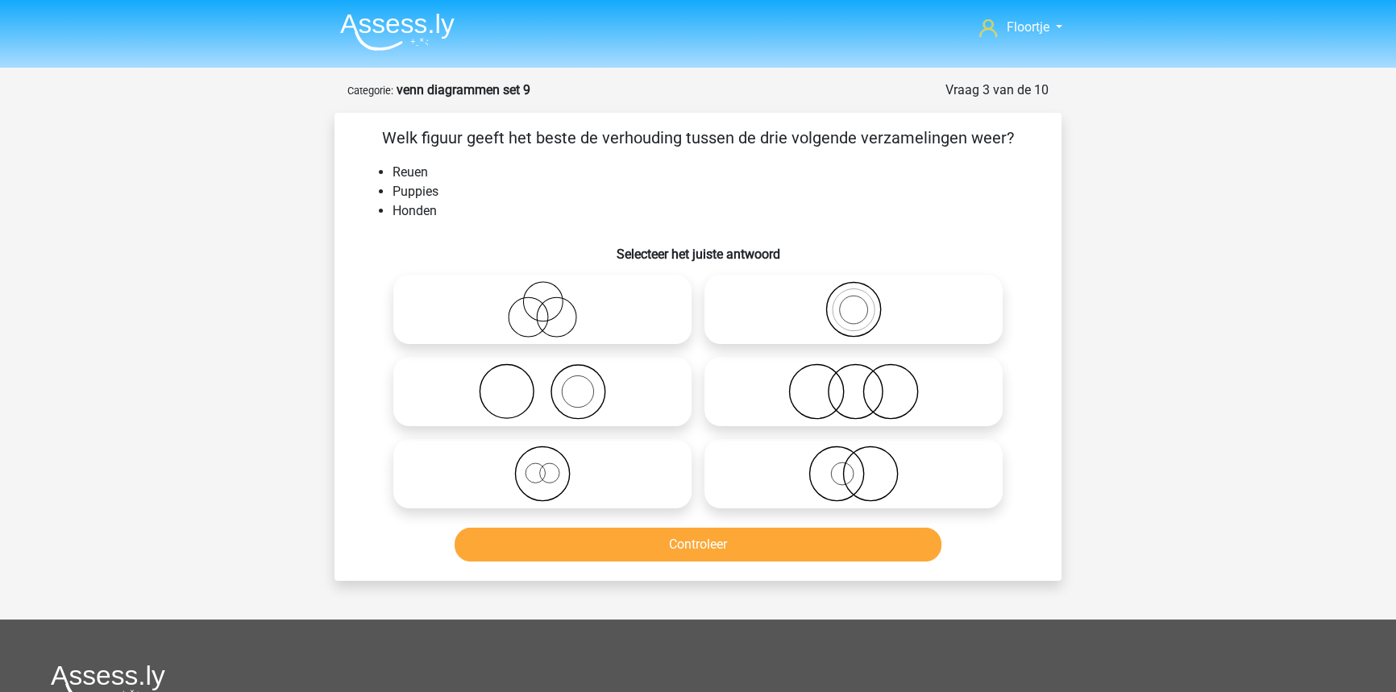
click at [817, 326] on icon at bounding box center [853, 309] width 285 height 56
click at [854, 301] on input "radio" at bounding box center [859, 296] width 10 height 10
radio input "true"
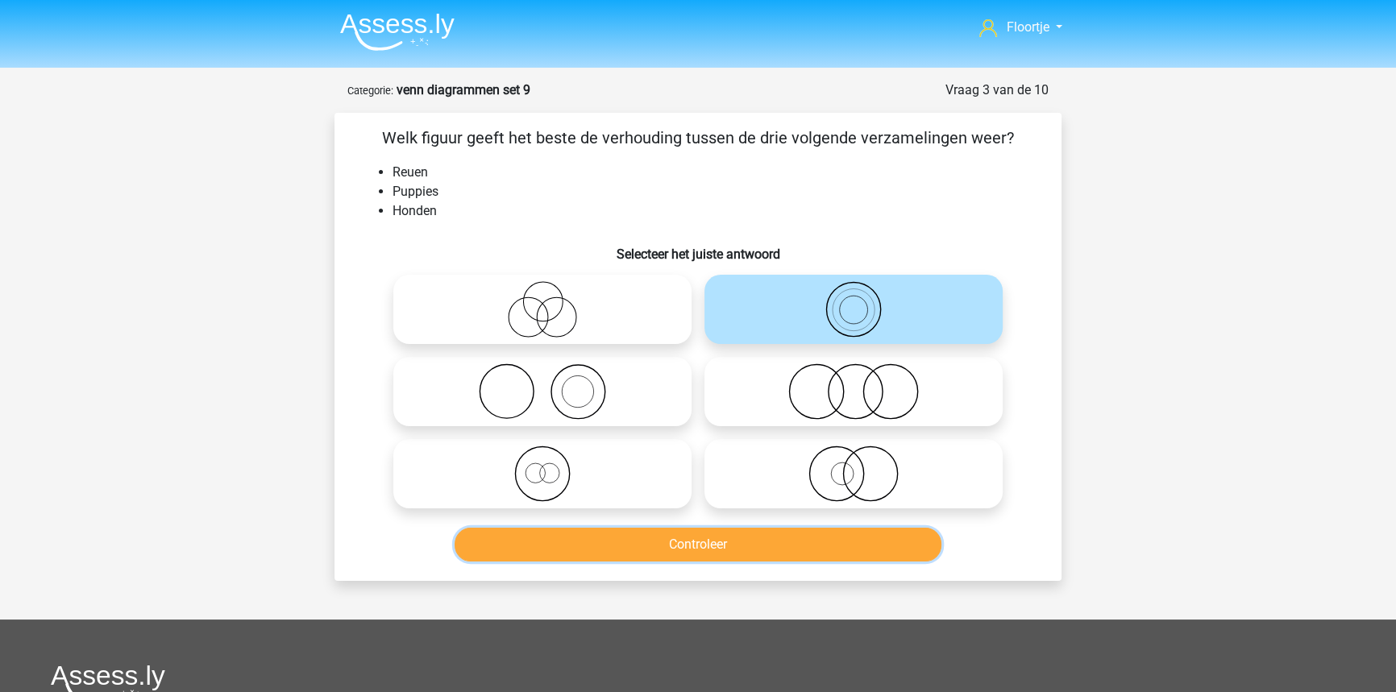
click at [733, 535] on button "Controleer" at bounding box center [699, 545] width 488 height 34
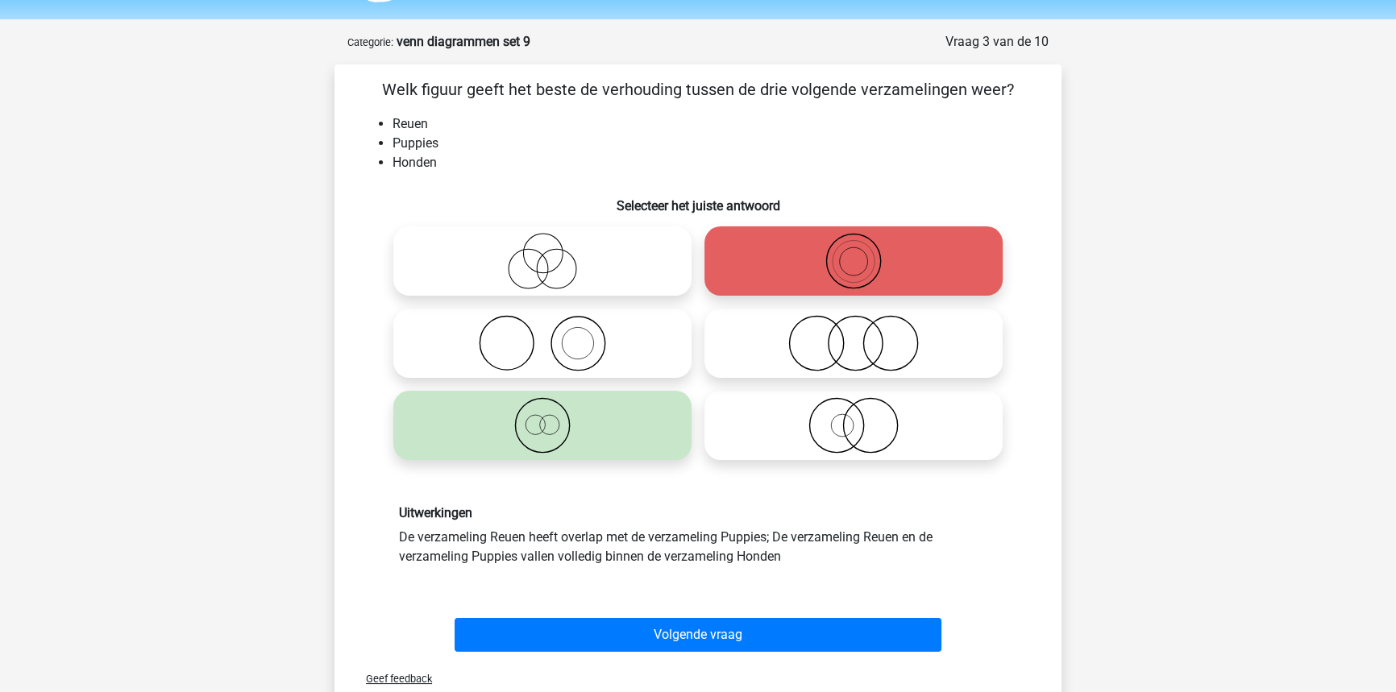
scroll to position [293, 0]
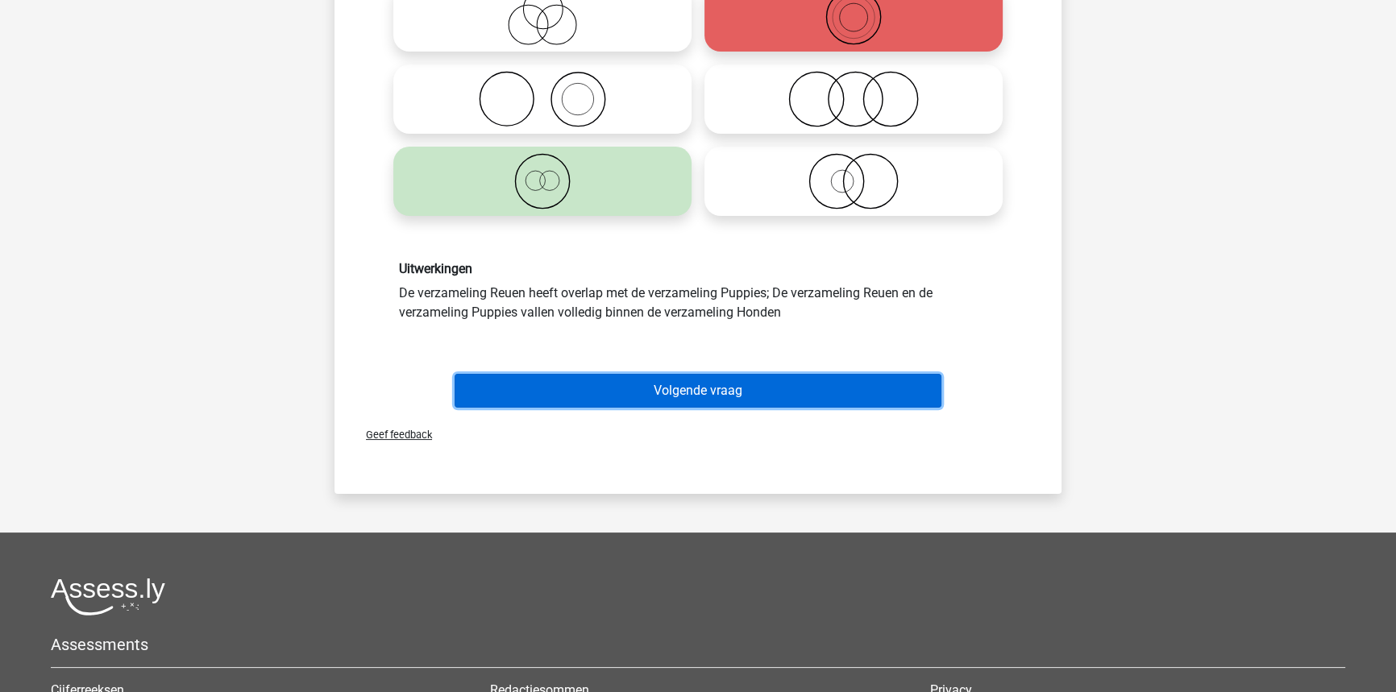
click at [735, 401] on button "Volgende vraag" at bounding box center [699, 391] width 488 height 34
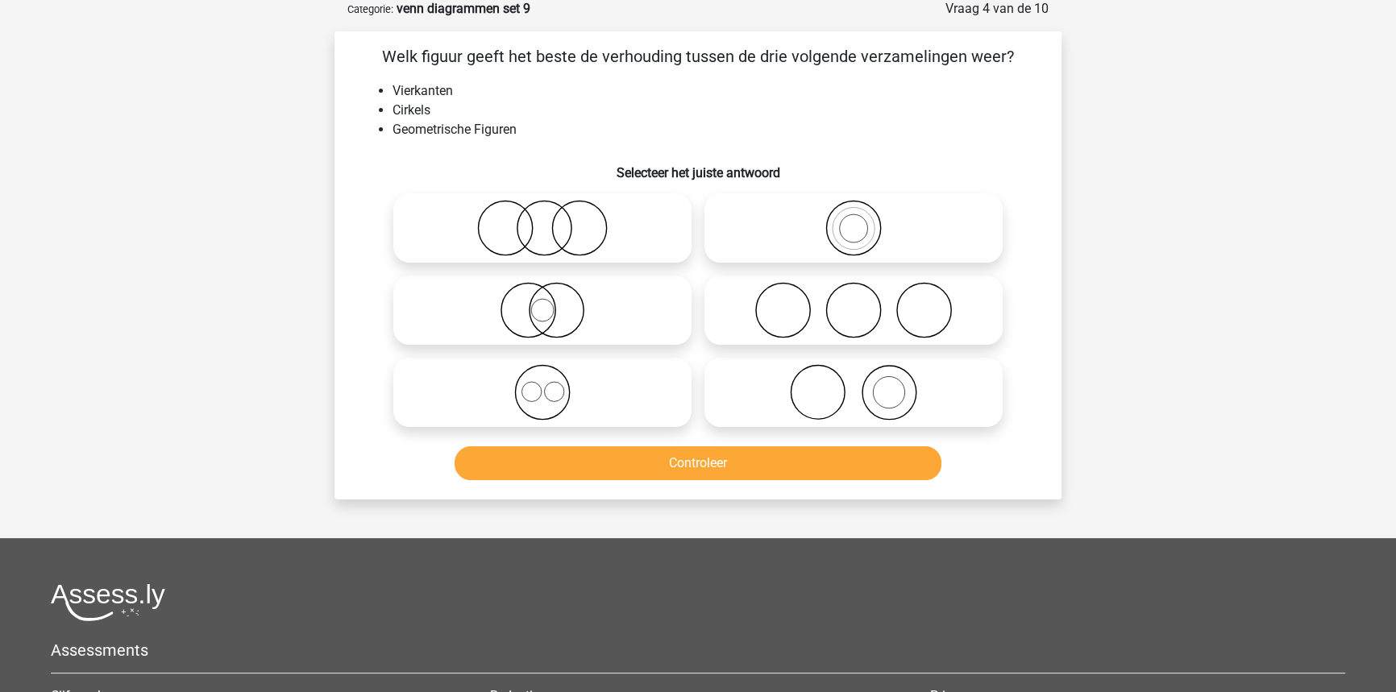
scroll to position [81, 0]
click at [510, 221] on icon at bounding box center [542, 229] width 285 height 56
click at [542, 221] on input "radio" at bounding box center [547, 215] width 10 height 10
radio input "true"
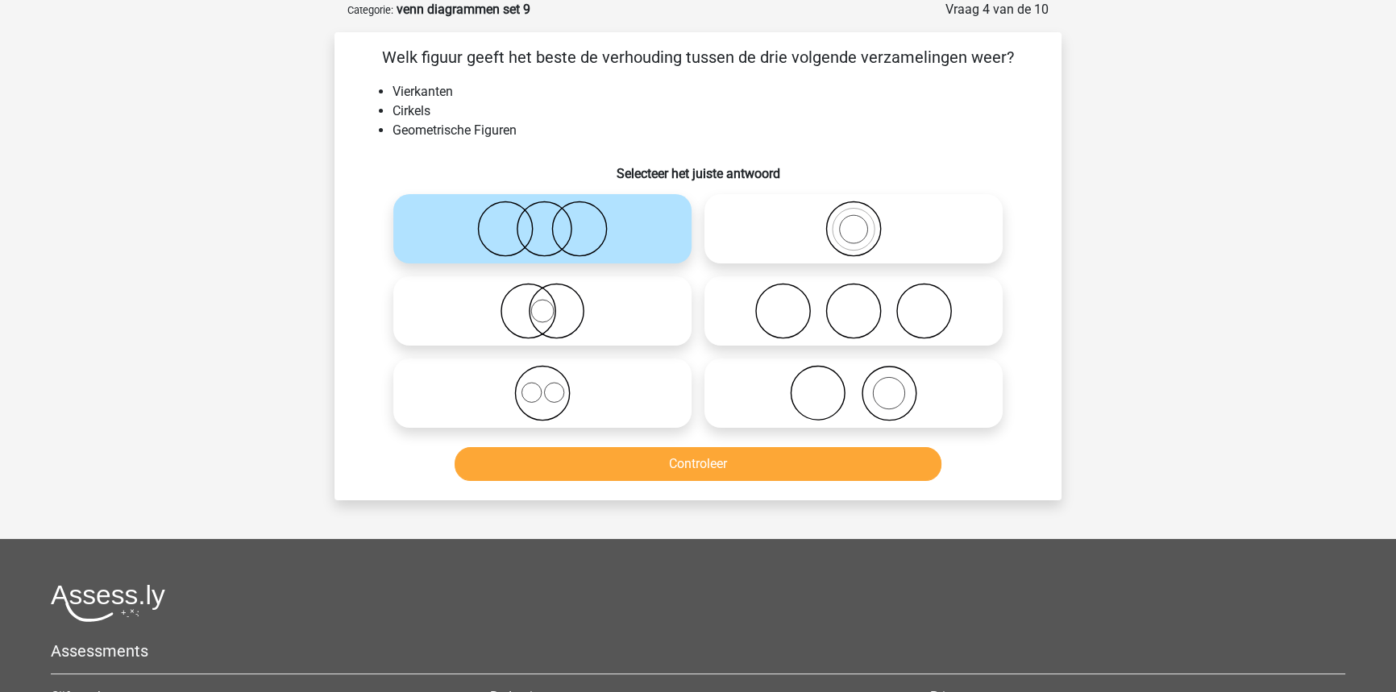
click at [548, 302] on input "radio" at bounding box center [547, 298] width 10 height 10
radio input "true"
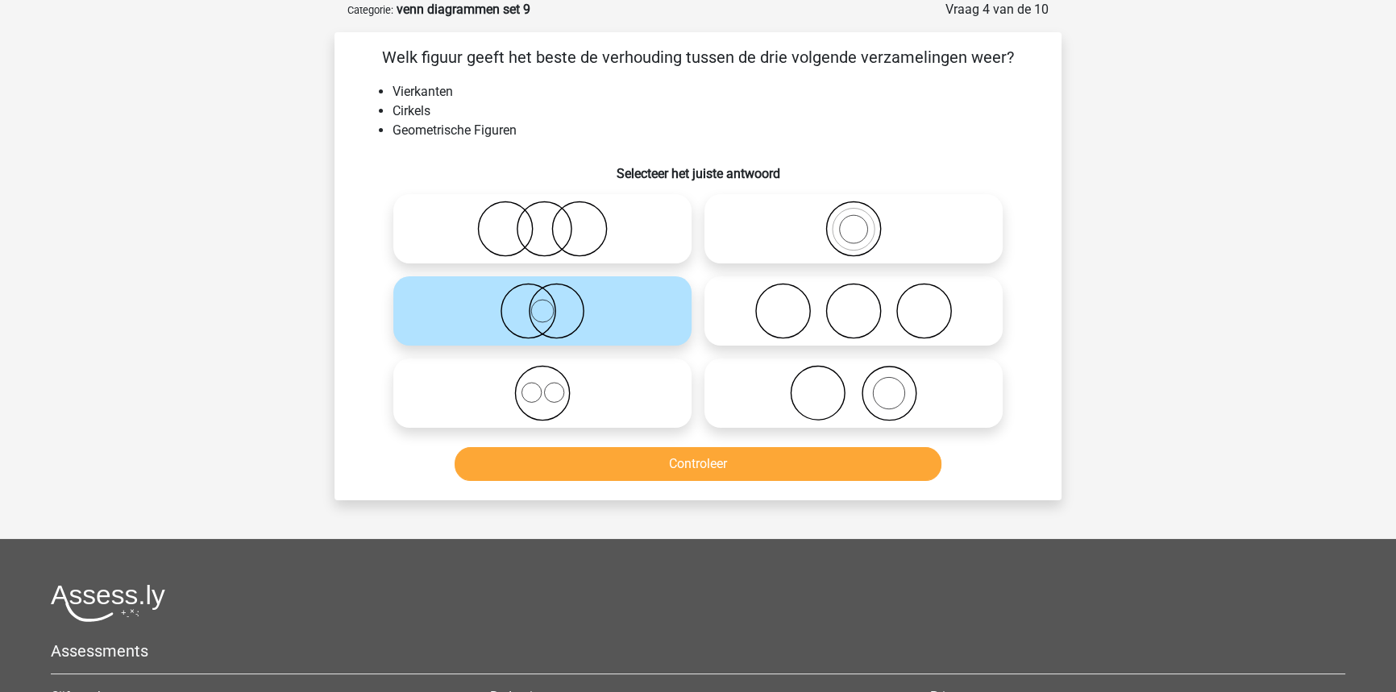
click at [522, 211] on icon at bounding box center [542, 229] width 285 height 56
click at [542, 211] on input "radio" at bounding box center [547, 215] width 10 height 10
radio input "true"
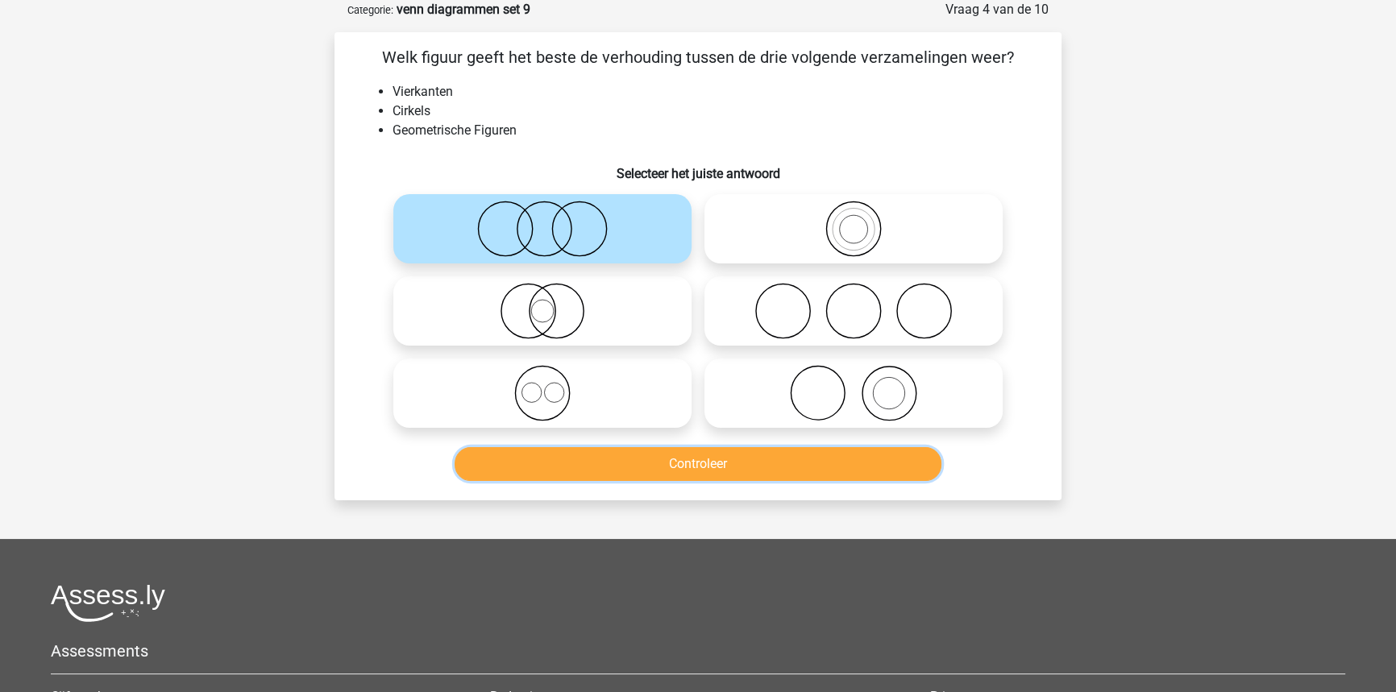
click at [625, 460] on button "Controleer" at bounding box center [699, 464] width 488 height 34
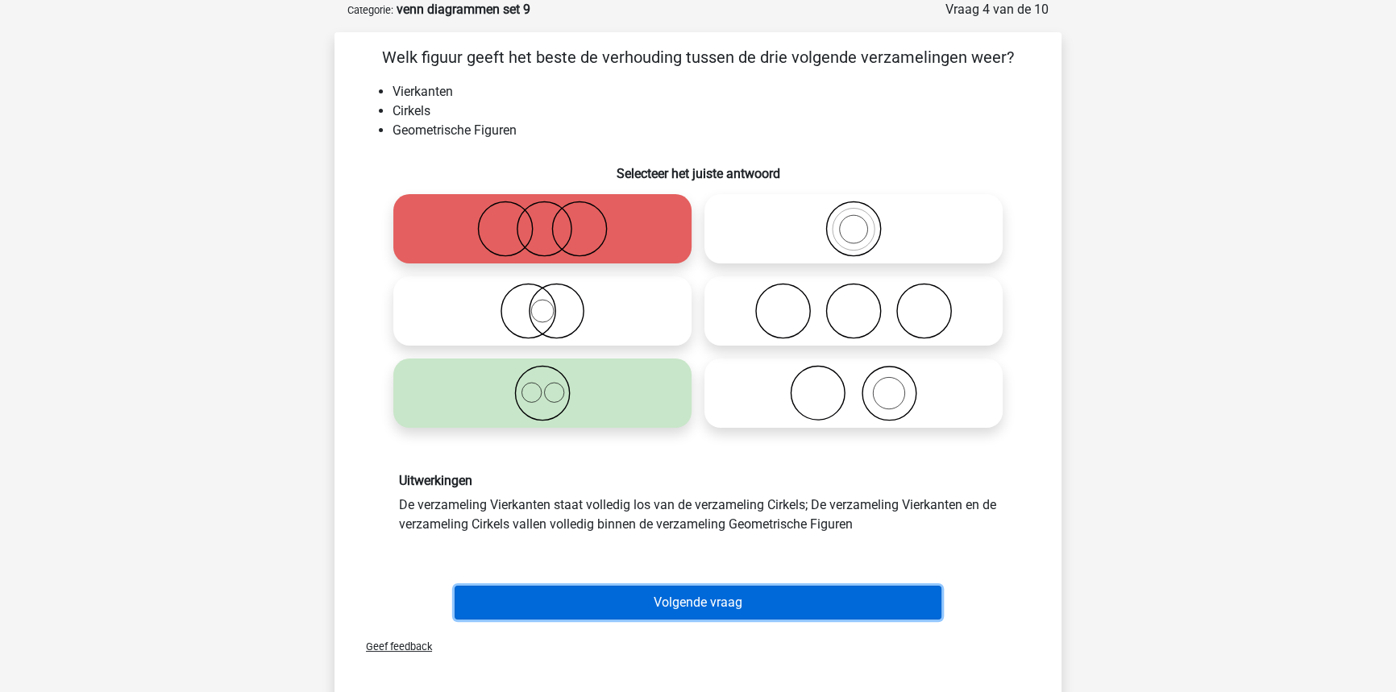
click at [629, 591] on button "Volgende vraag" at bounding box center [699, 603] width 488 height 34
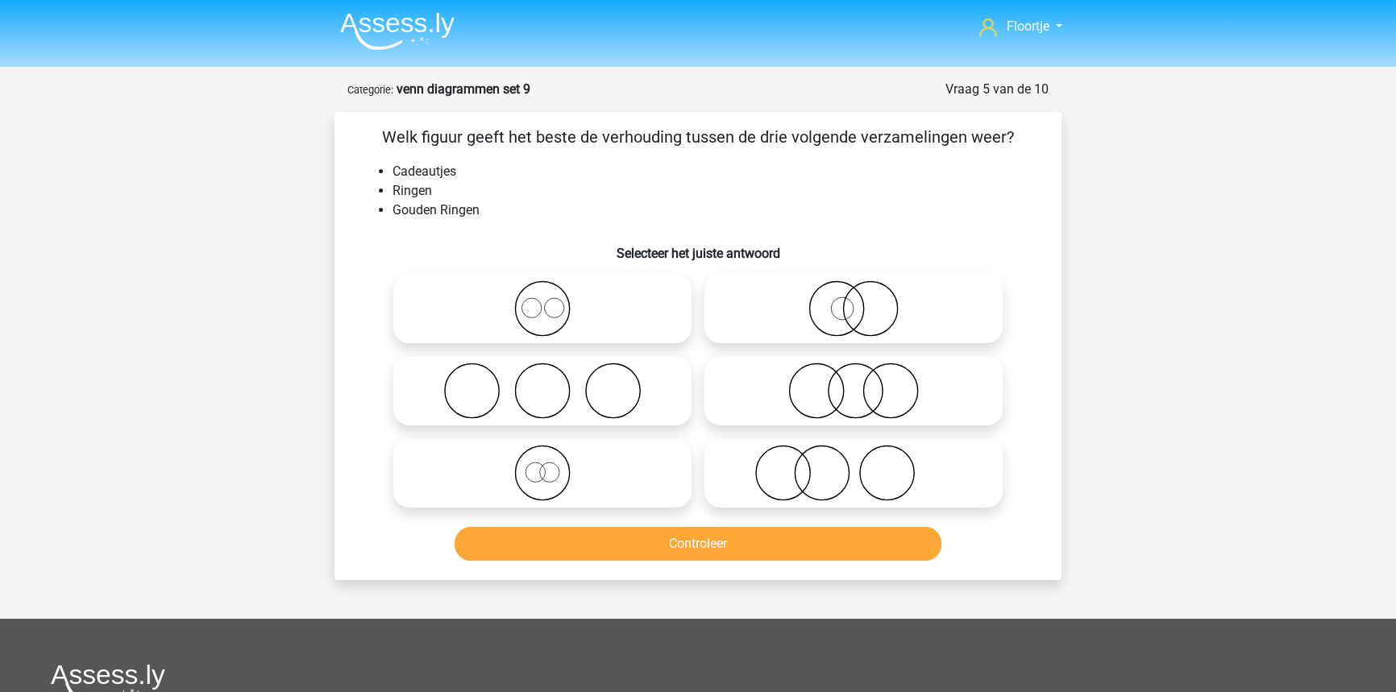
scroll to position [0, 0]
click at [850, 308] on icon at bounding box center [853, 309] width 285 height 56
click at [854, 301] on input "radio" at bounding box center [859, 296] width 10 height 10
radio input "true"
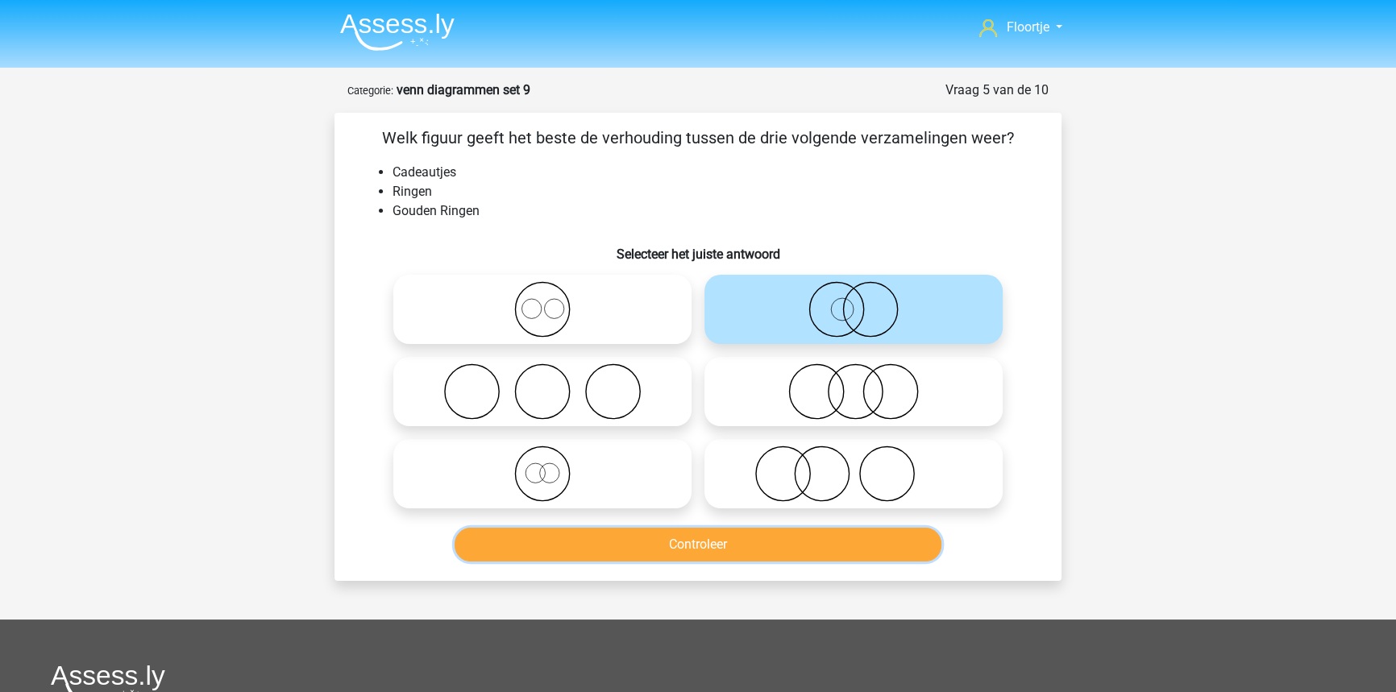
click at [646, 534] on button "Controleer" at bounding box center [699, 545] width 488 height 34
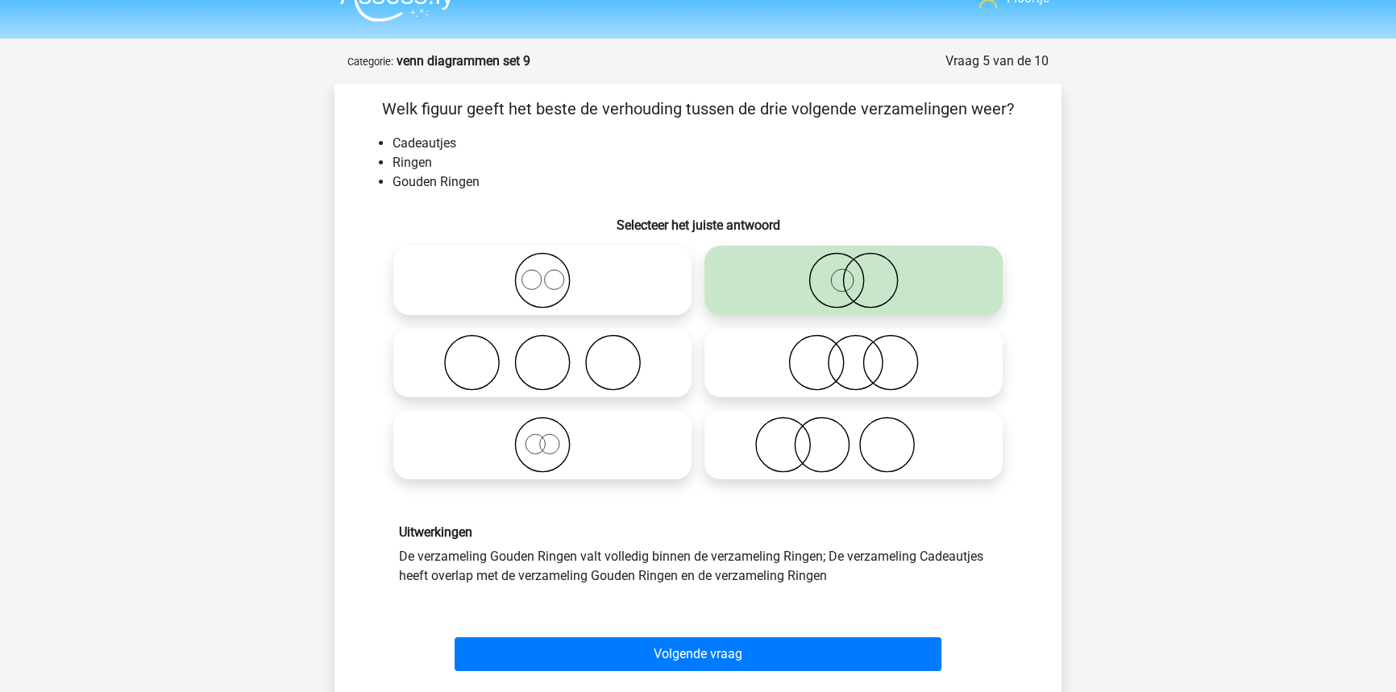
scroll to position [146, 0]
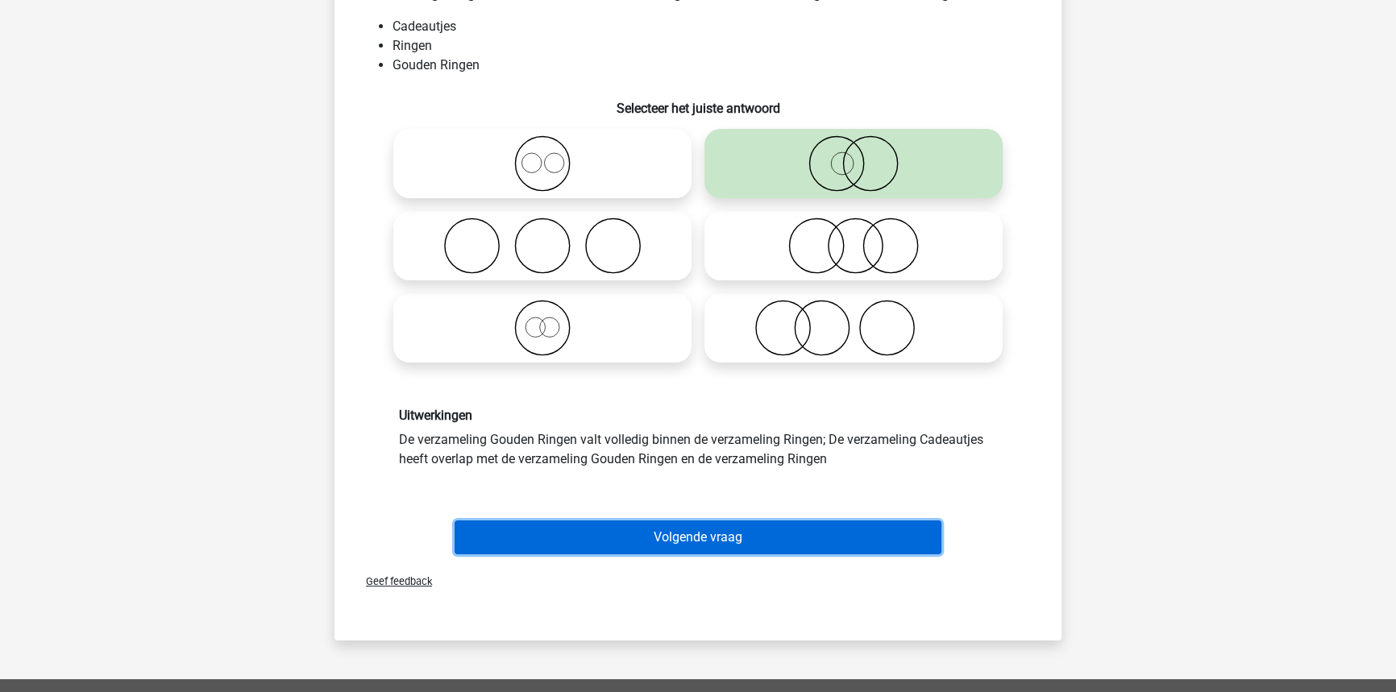
click at [684, 538] on button "Volgende vraag" at bounding box center [699, 538] width 488 height 34
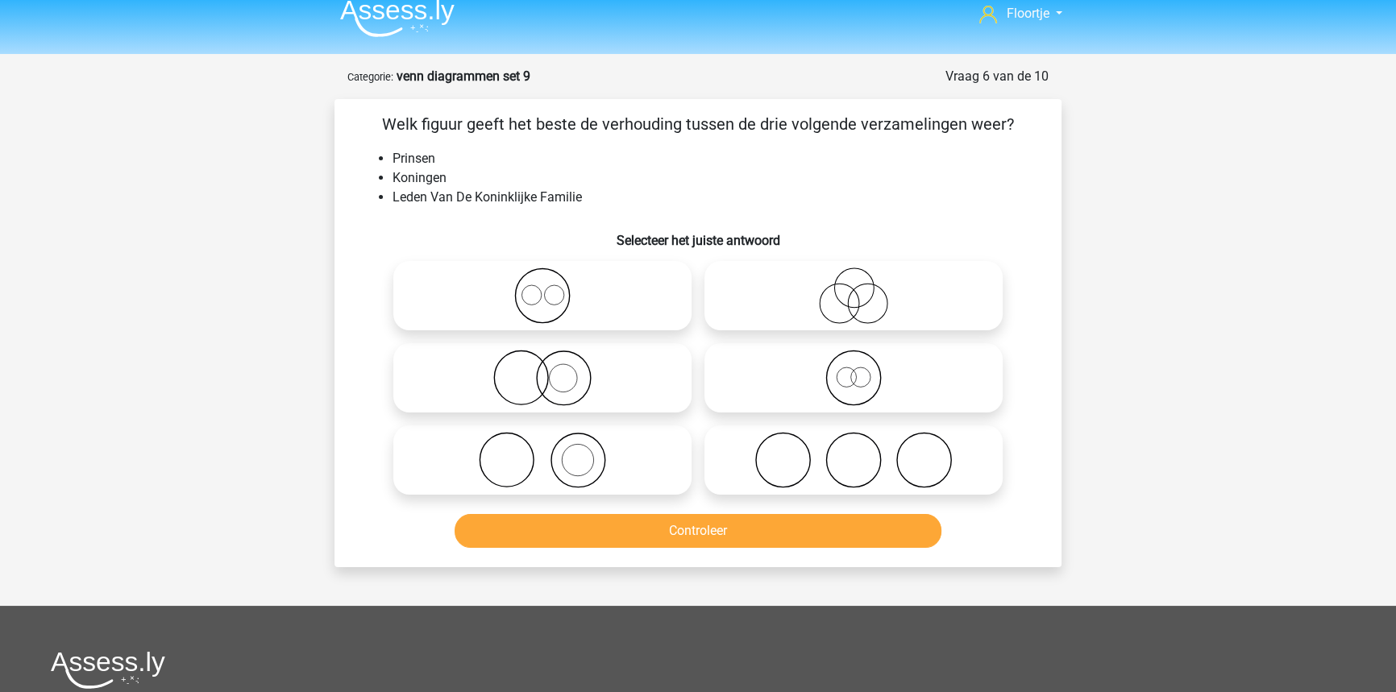
scroll to position [0, 0]
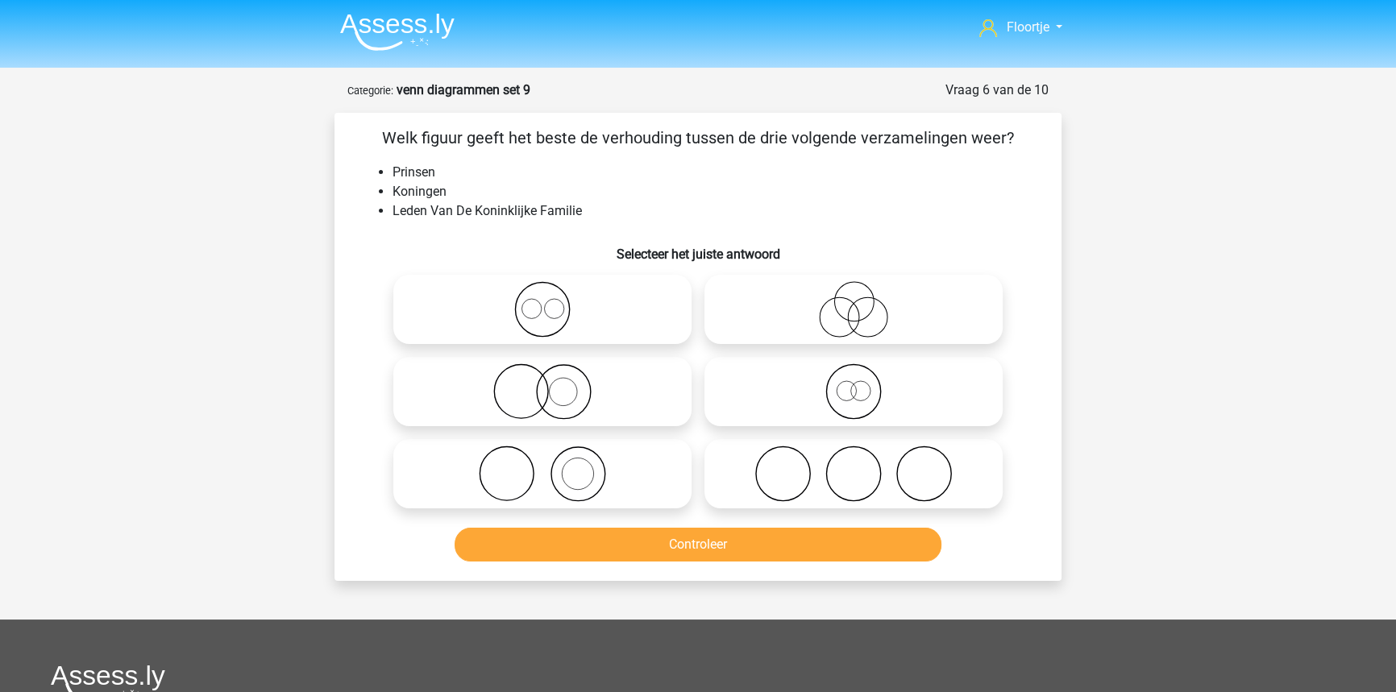
click at [537, 319] on icon at bounding box center [542, 309] width 285 height 56
click at [542, 301] on input "radio" at bounding box center [547, 296] width 10 height 10
radio input "true"
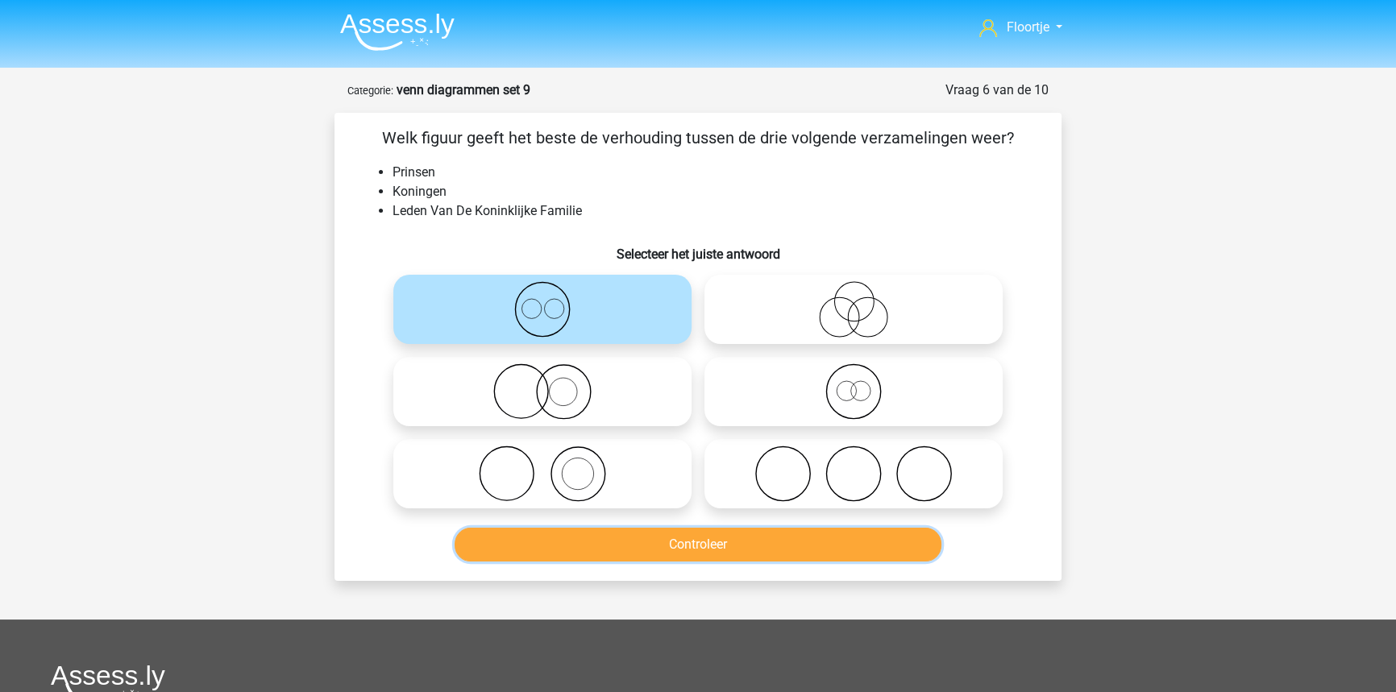
click at [858, 548] on button "Controleer" at bounding box center [699, 545] width 488 height 34
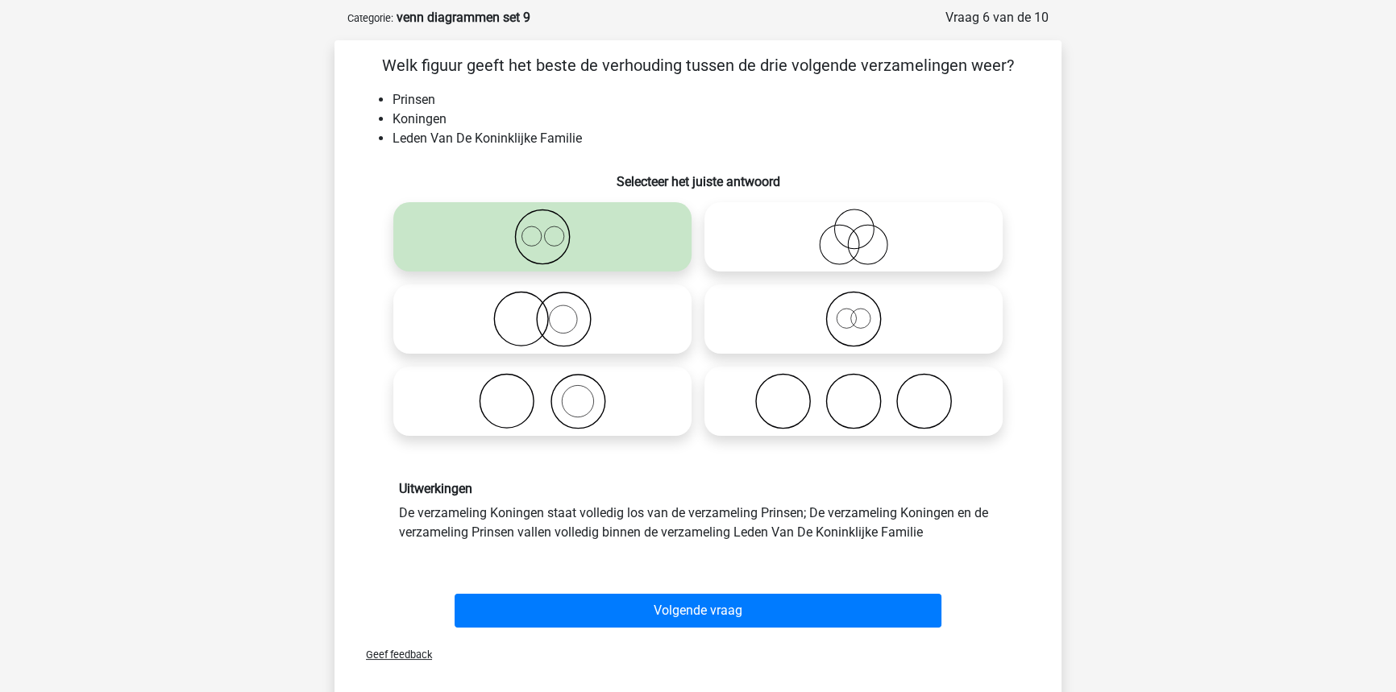
scroll to position [73, 0]
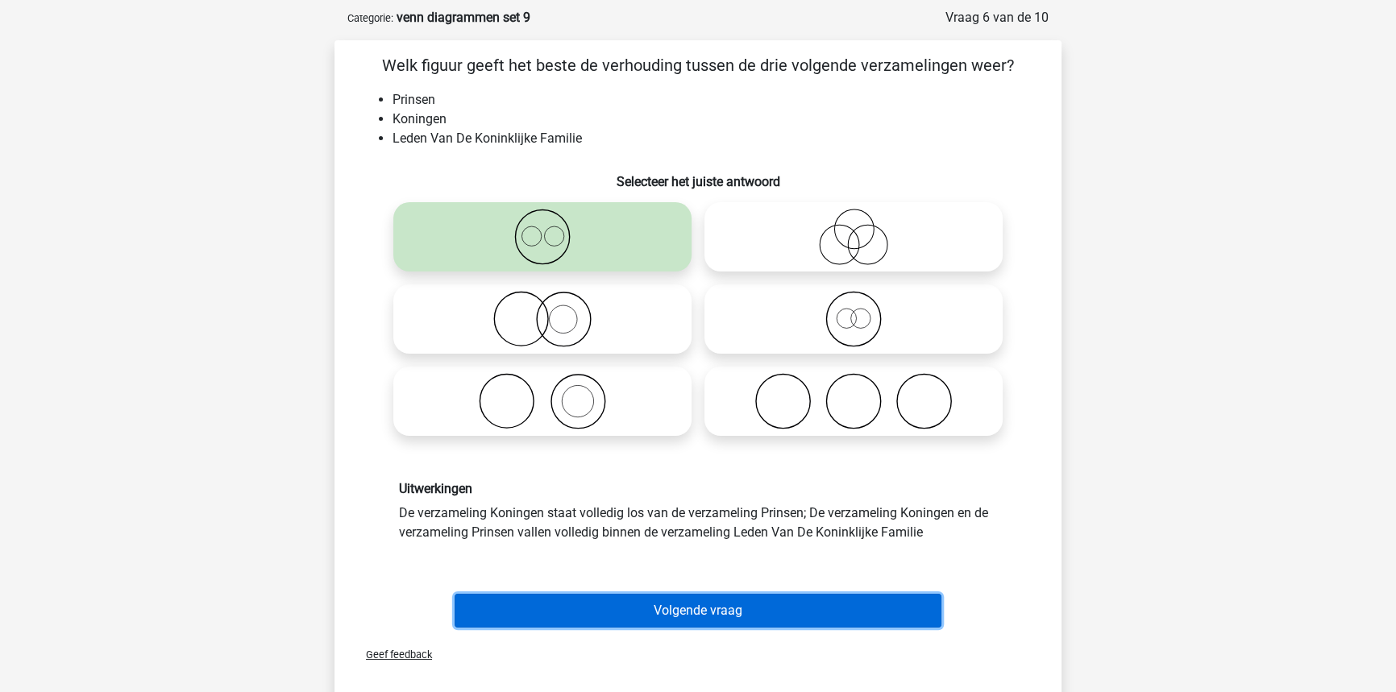
click at [758, 599] on button "Volgende vraag" at bounding box center [699, 611] width 488 height 34
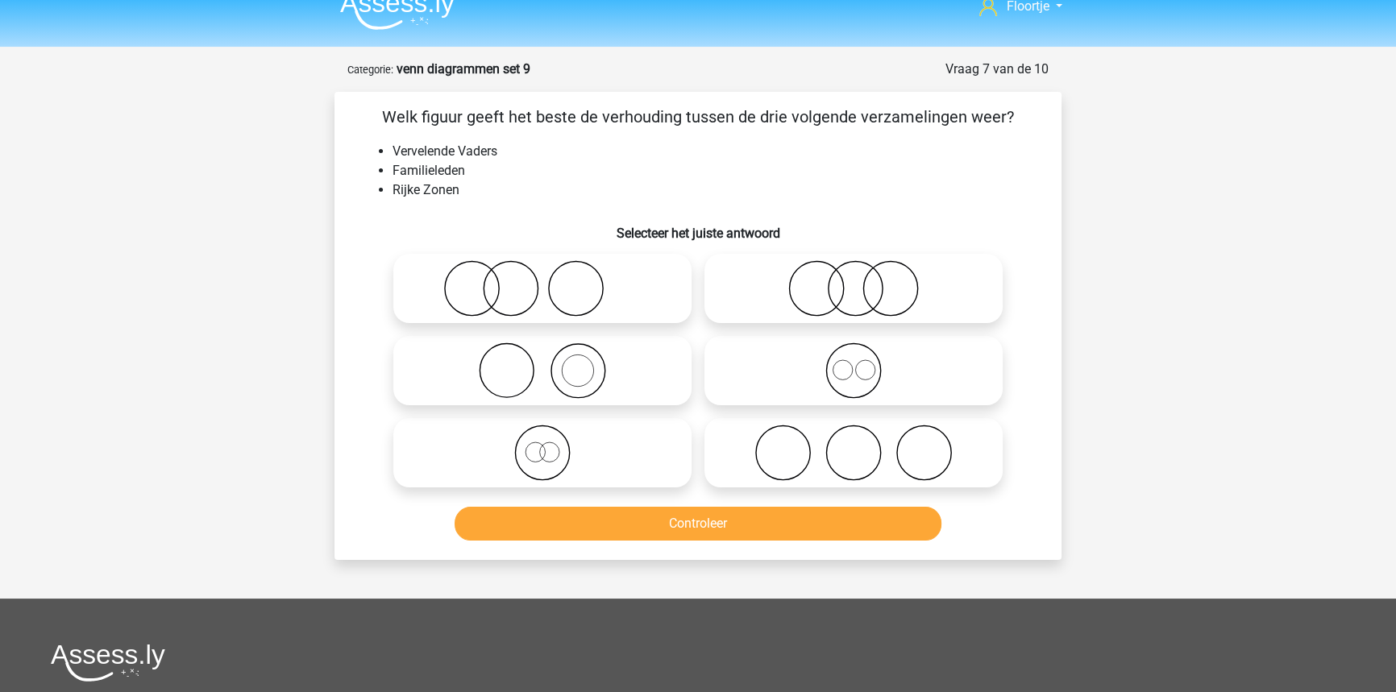
scroll to position [0, 0]
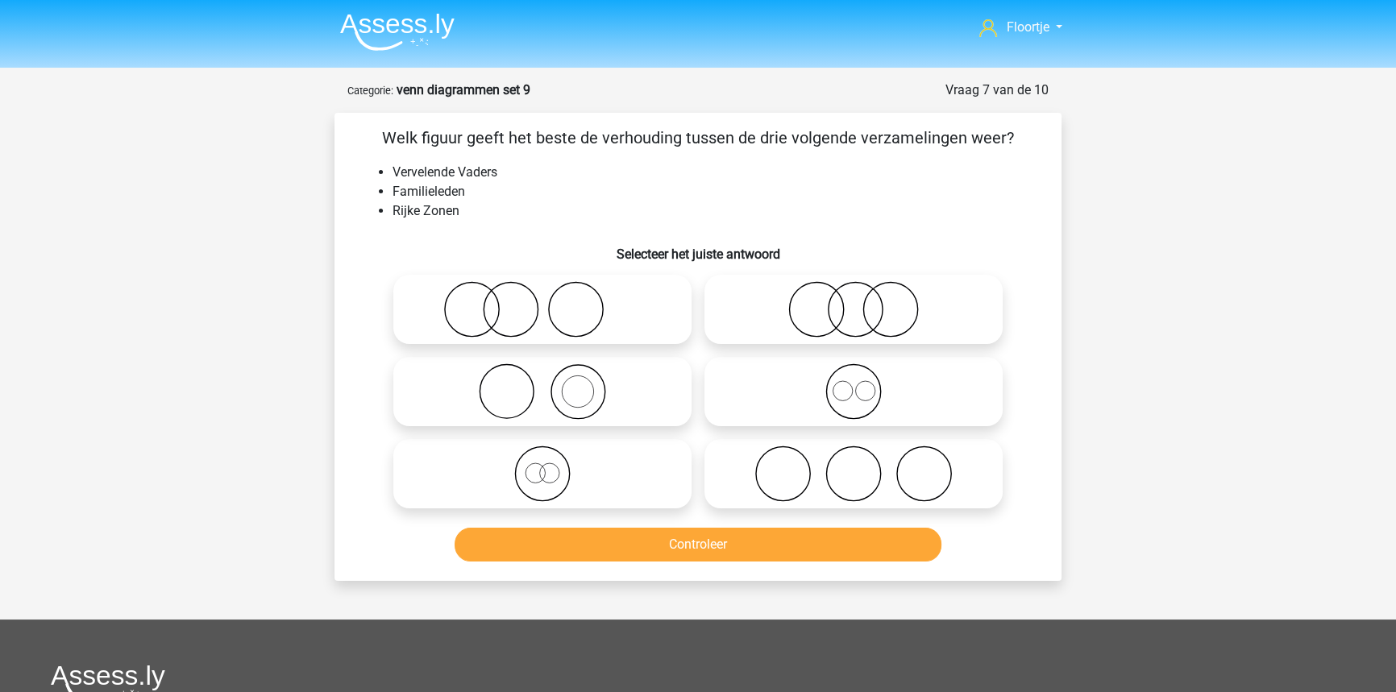
click at [825, 319] on icon at bounding box center [853, 309] width 285 height 56
click at [854, 301] on input "radio" at bounding box center [859, 296] width 10 height 10
radio input "true"
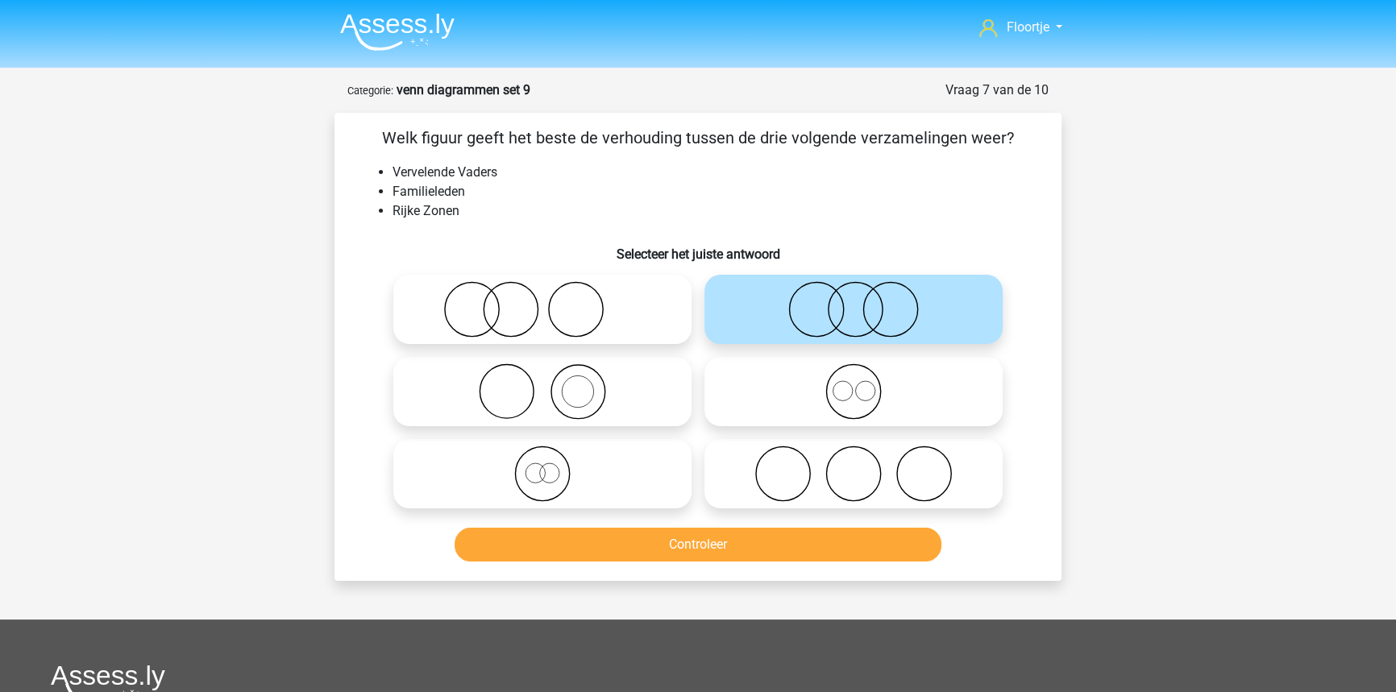
click at [557, 491] on icon at bounding box center [542, 474] width 285 height 56
click at [553, 466] on input "radio" at bounding box center [547, 460] width 10 height 10
radio input "true"
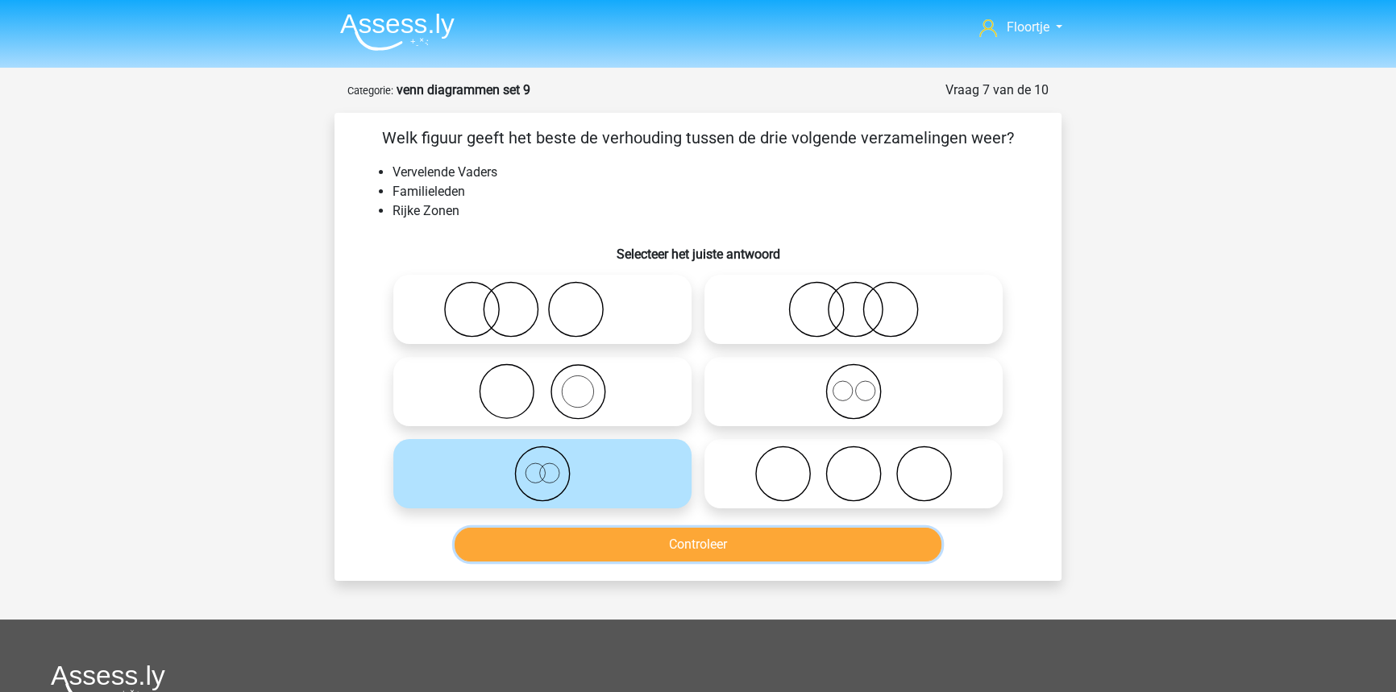
click at [758, 551] on button "Controleer" at bounding box center [699, 545] width 488 height 34
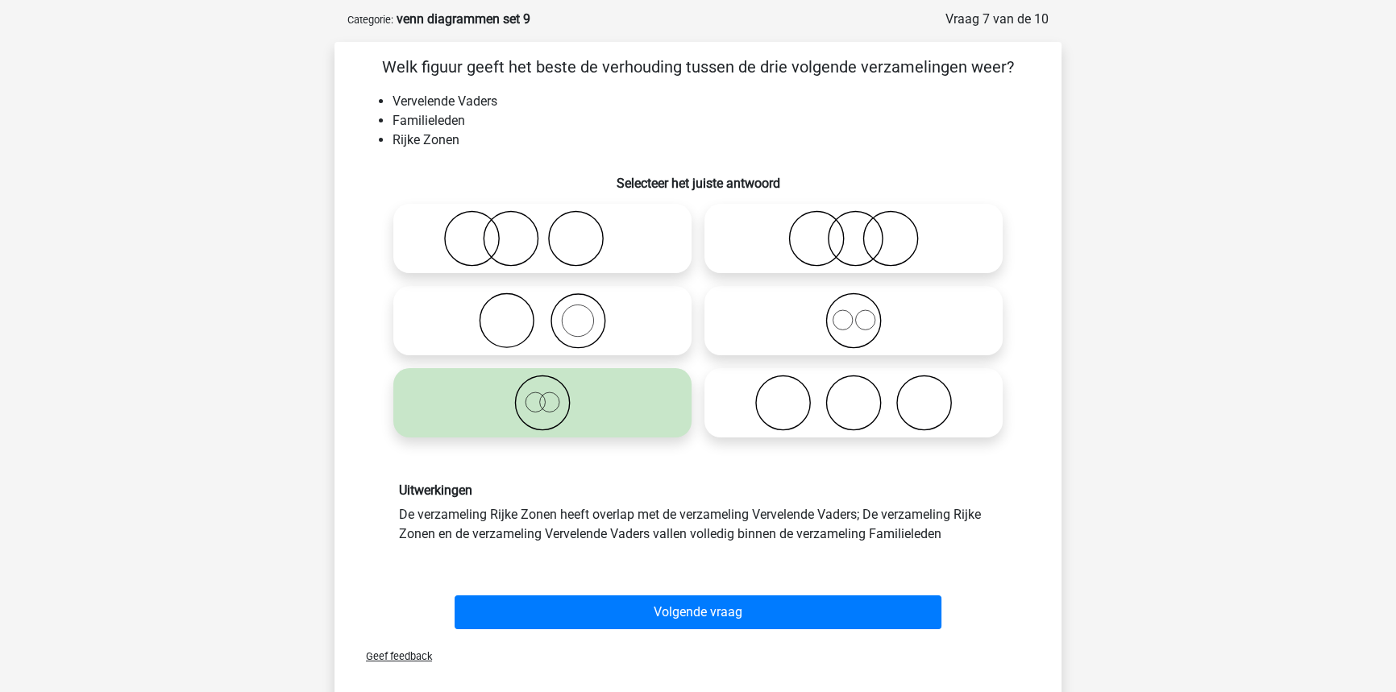
scroll to position [73, 0]
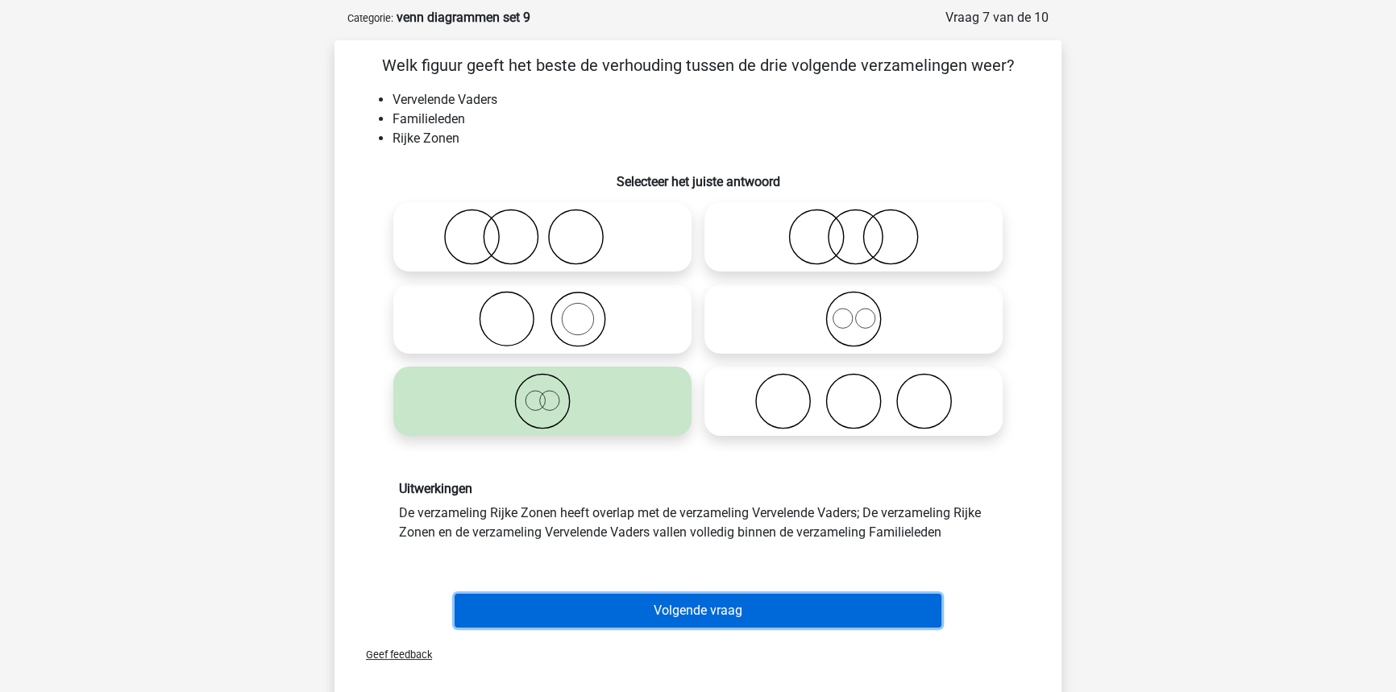
click at [820, 596] on button "Volgende vraag" at bounding box center [699, 611] width 488 height 34
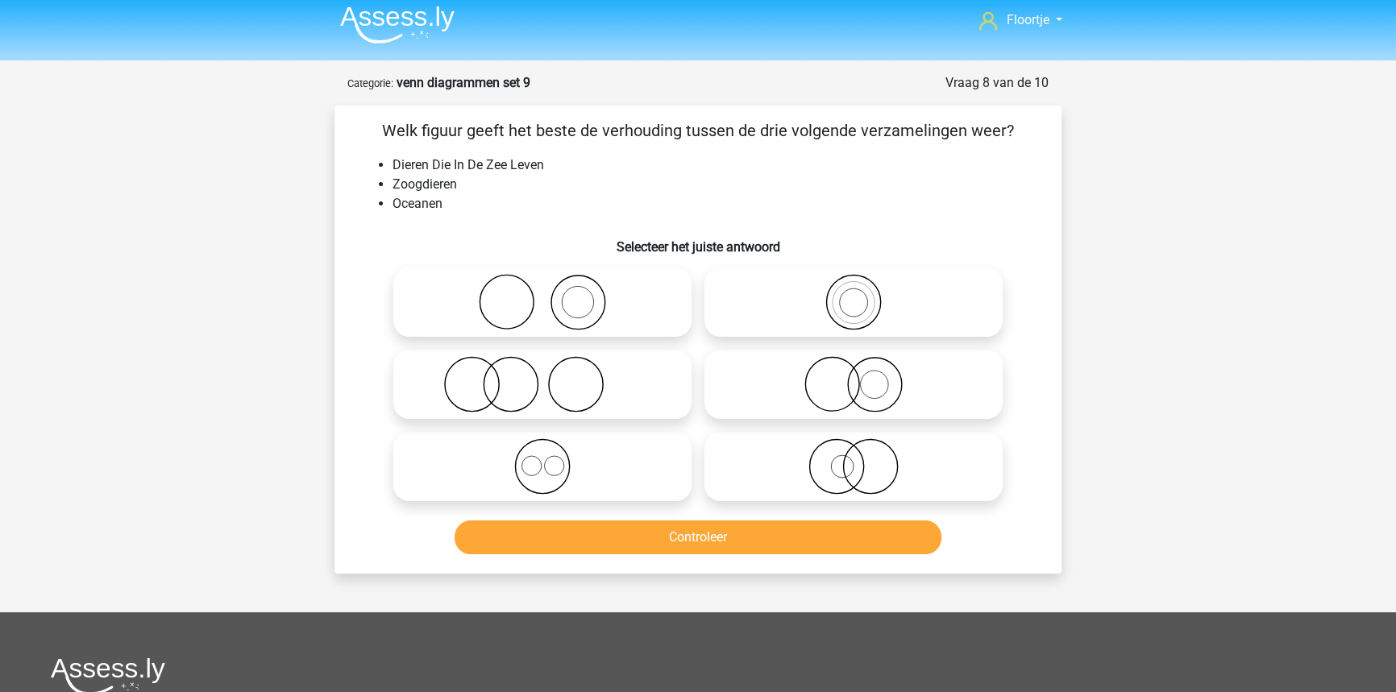
scroll to position [0, 0]
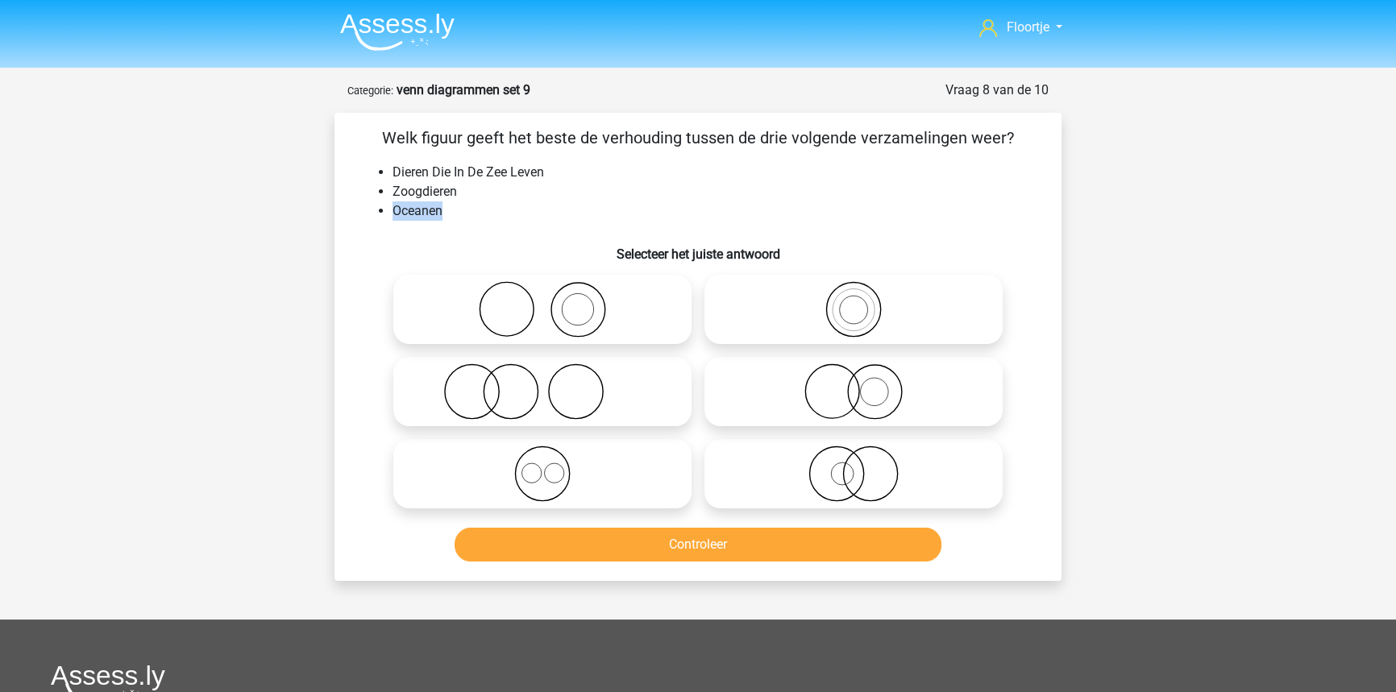
drag, startPoint x: 434, startPoint y: 210, endPoint x: 388, endPoint y: 213, distance: 46.9
click at [388, 213] on ul "Dieren Die In De Zee Leven Zoogdieren Oceanen" at bounding box center [697, 192] width 675 height 58
click at [346, 235] on div "Welk figuur geeft het beste de verhouding tussen de drie volgende verzamelingen…" at bounding box center [698, 347] width 714 height 443
click at [500, 310] on icon at bounding box center [542, 309] width 285 height 56
click at [542, 301] on input "radio" at bounding box center [547, 296] width 10 height 10
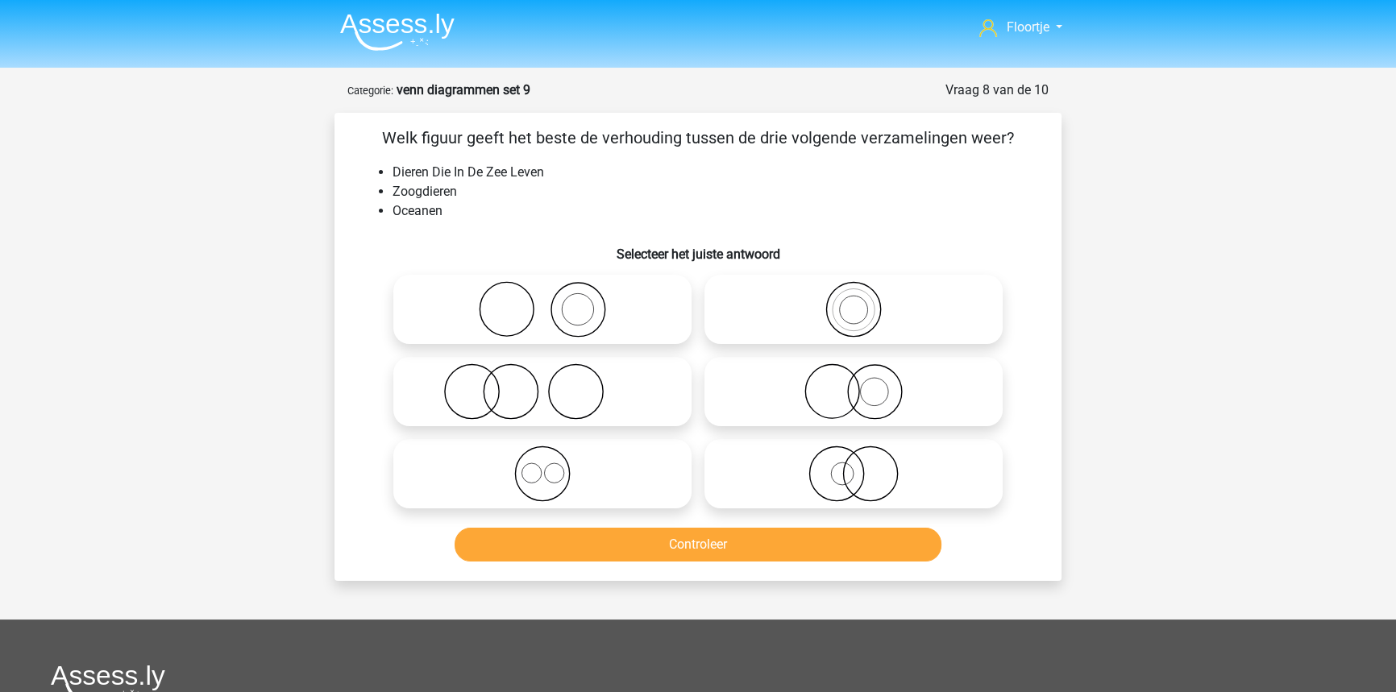
radio input "true"
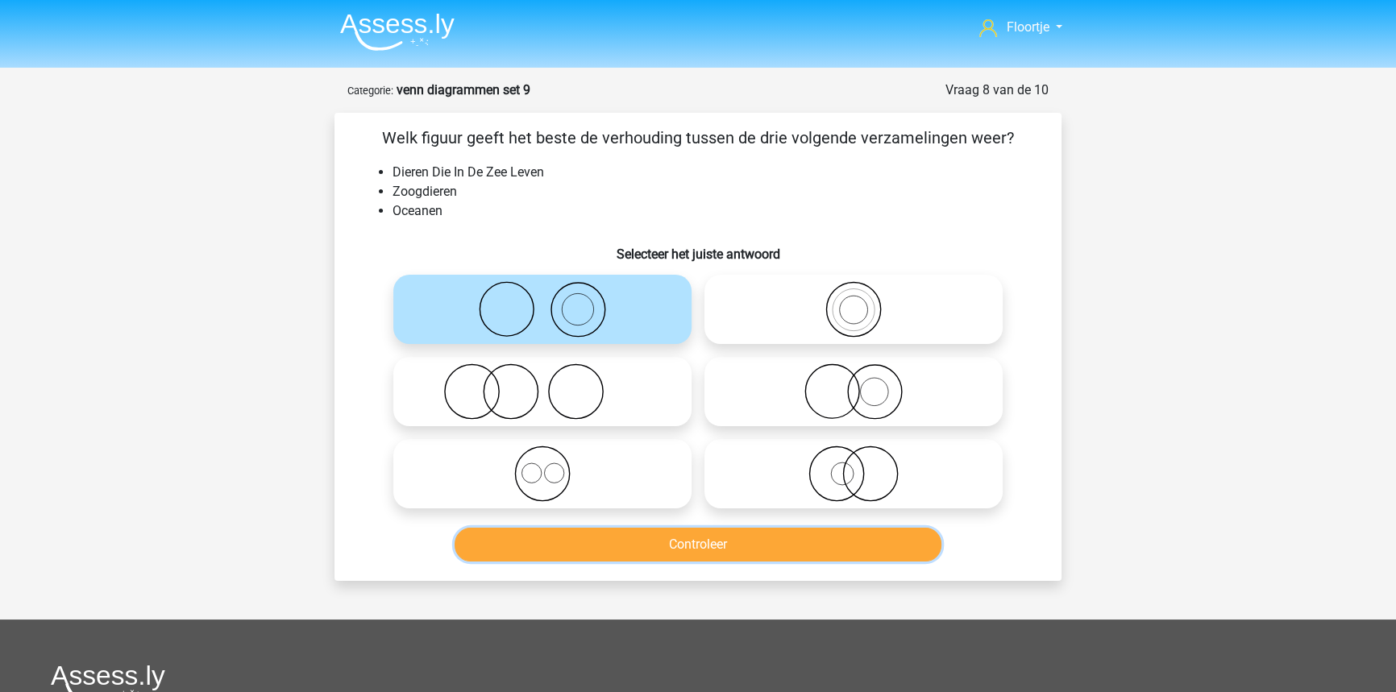
click at [628, 542] on button "Controleer" at bounding box center [699, 545] width 488 height 34
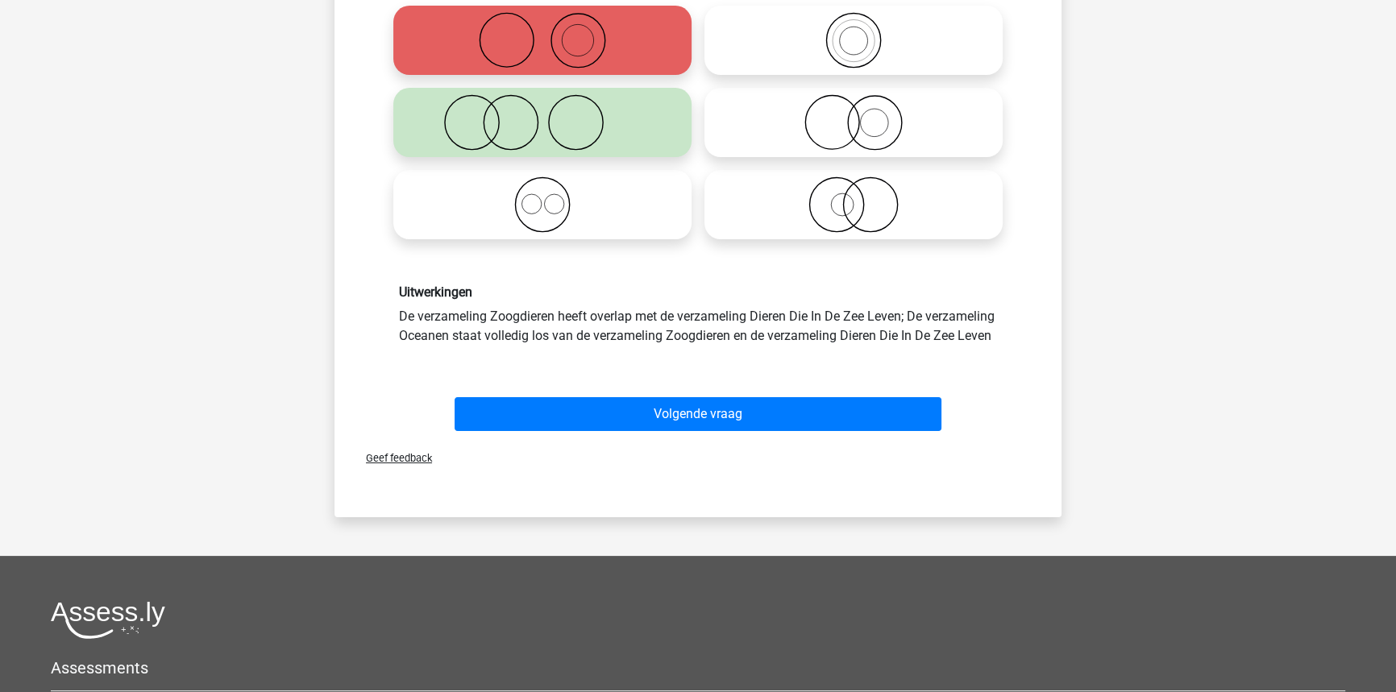
scroll to position [293, 0]
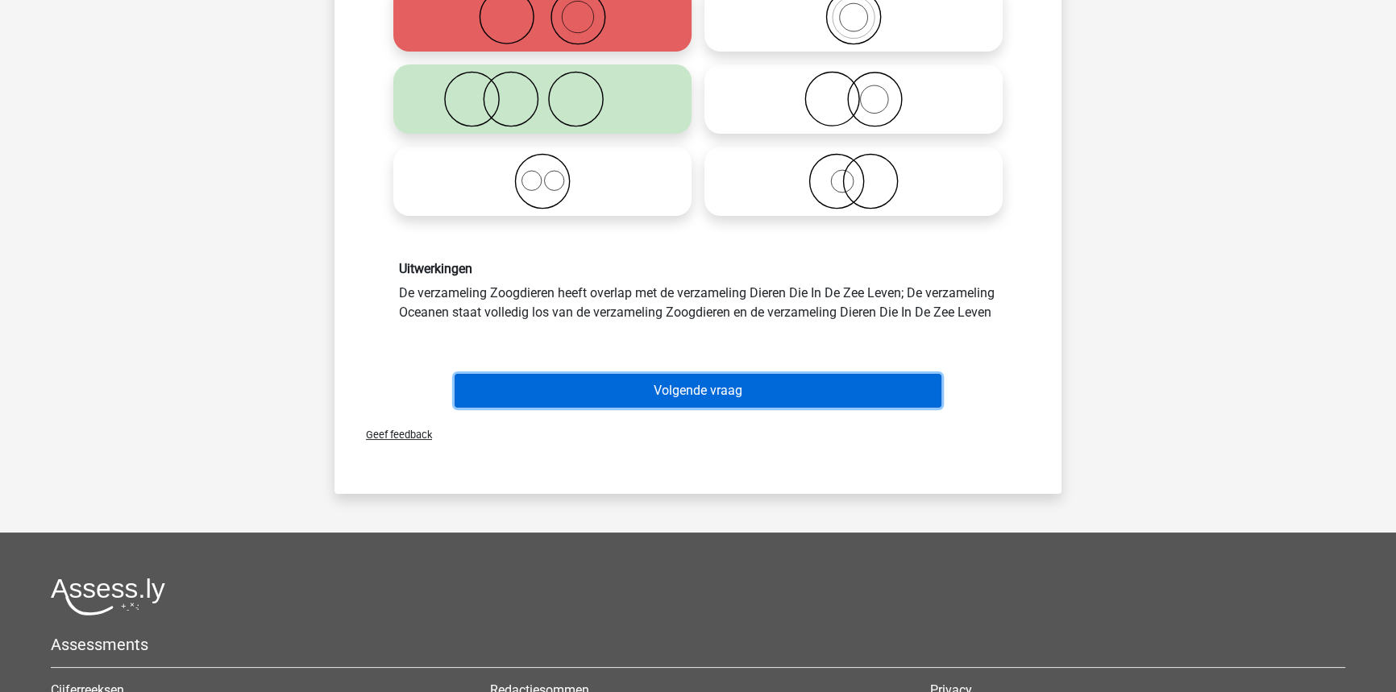
click at [713, 408] on button "Volgende vraag" at bounding box center [699, 391] width 488 height 34
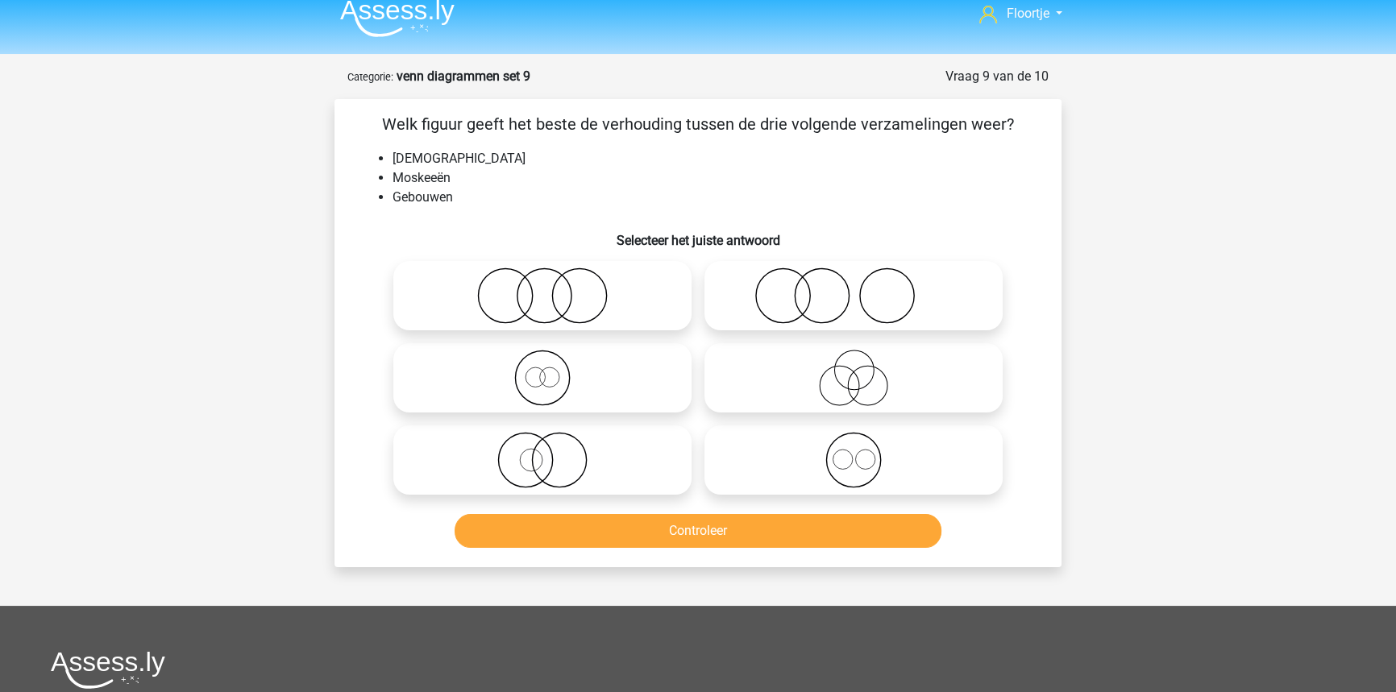
scroll to position [0, 0]
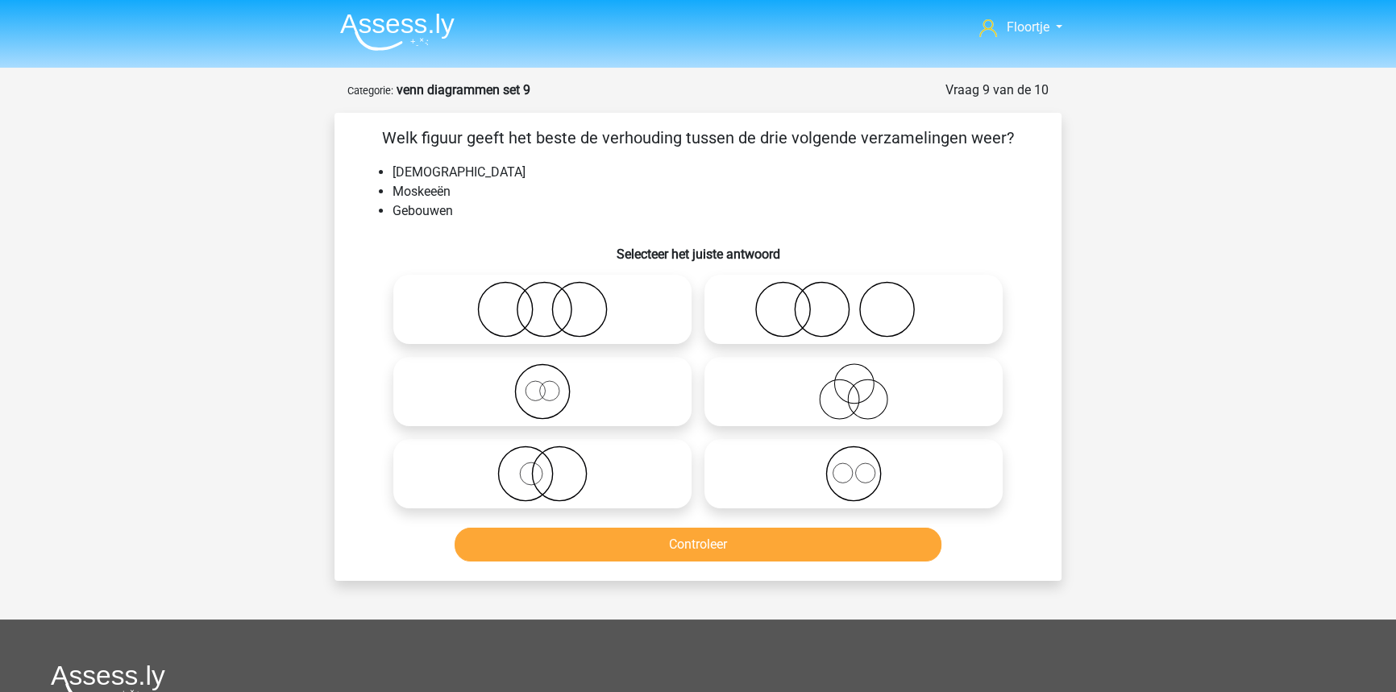
drag, startPoint x: 588, startPoint y: 313, endPoint x: 598, endPoint y: 439, distance: 127.0
click at [584, 318] on icon at bounding box center [542, 309] width 285 height 56
click at [553, 301] on input "radio" at bounding box center [547, 296] width 10 height 10
radio input "true"
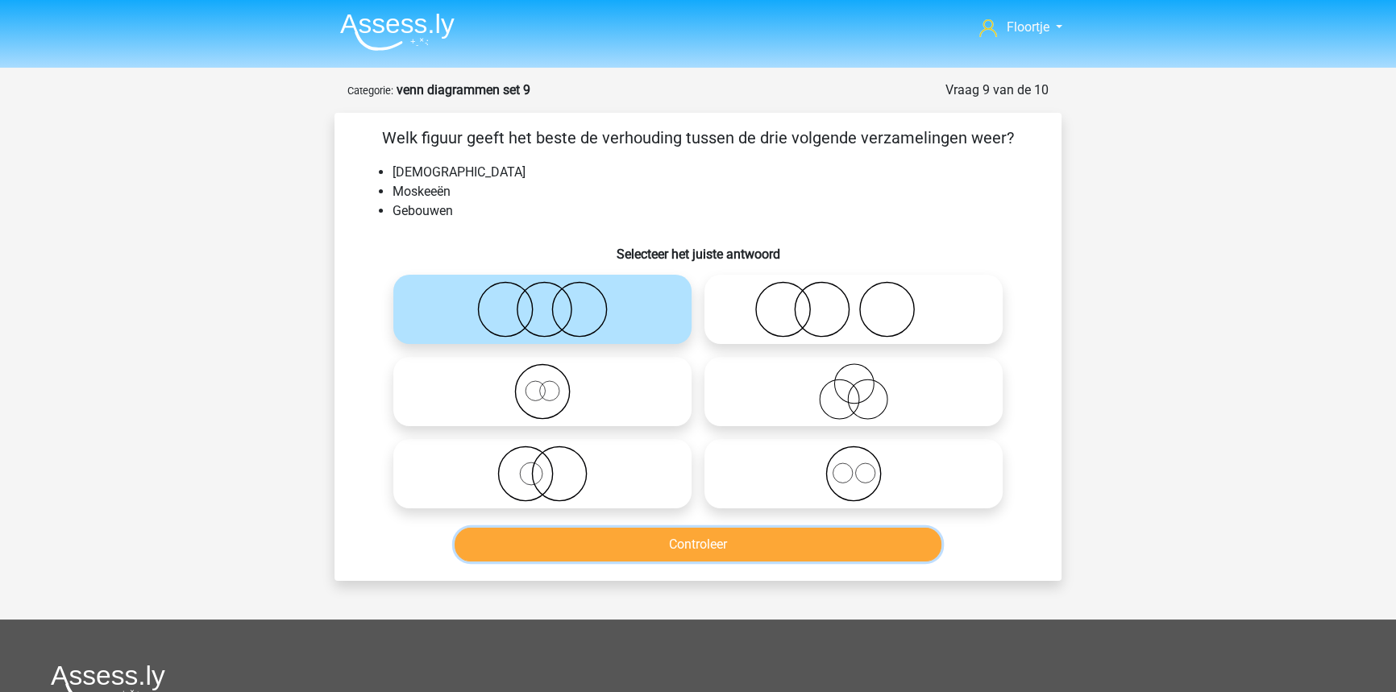
click at [654, 552] on button "Controleer" at bounding box center [699, 545] width 488 height 34
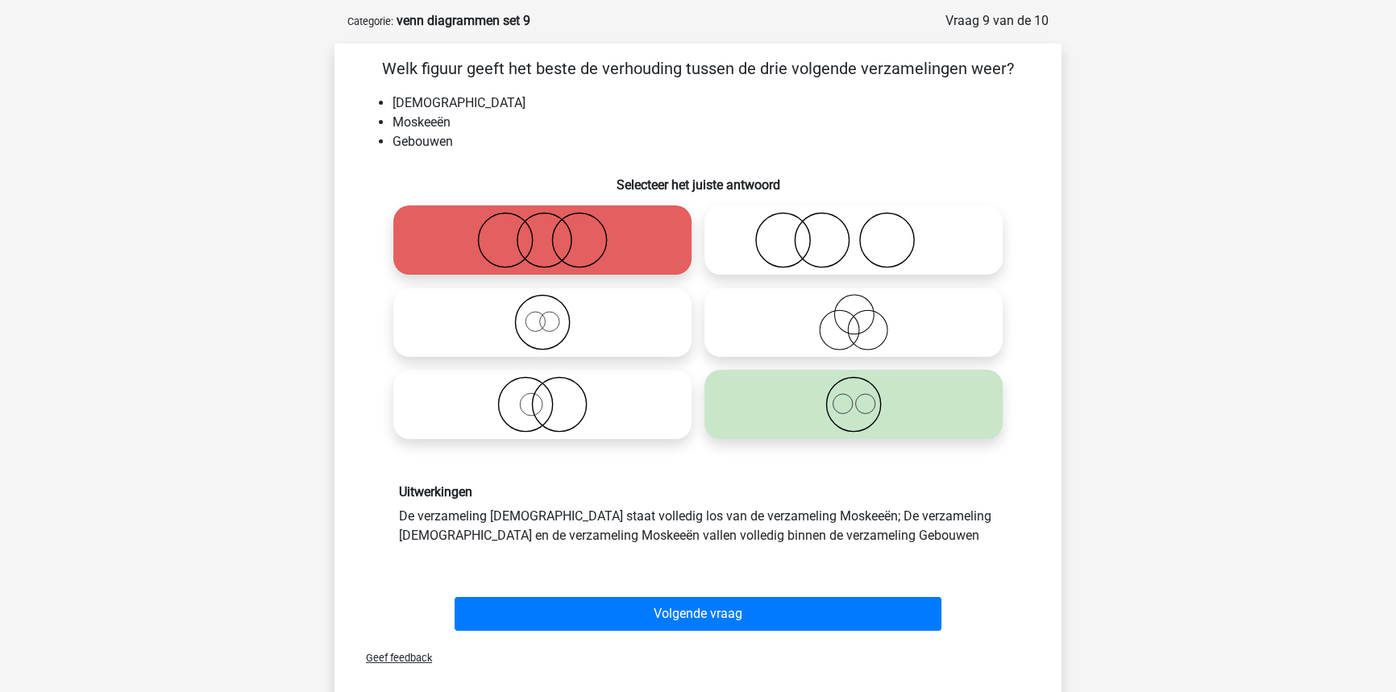
scroll to position [73, 0]
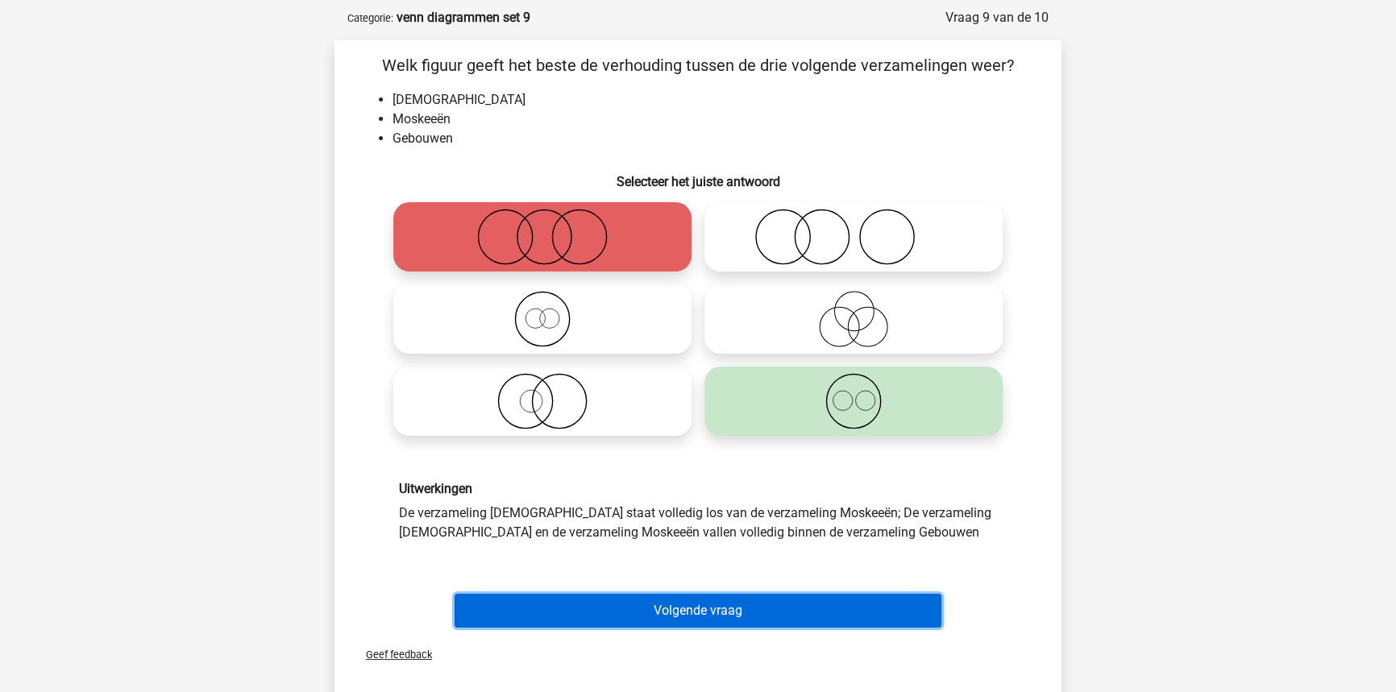
click at [669, 606] on button "Volgende vraag" at bounding box center [699, 611] width 488 height 34
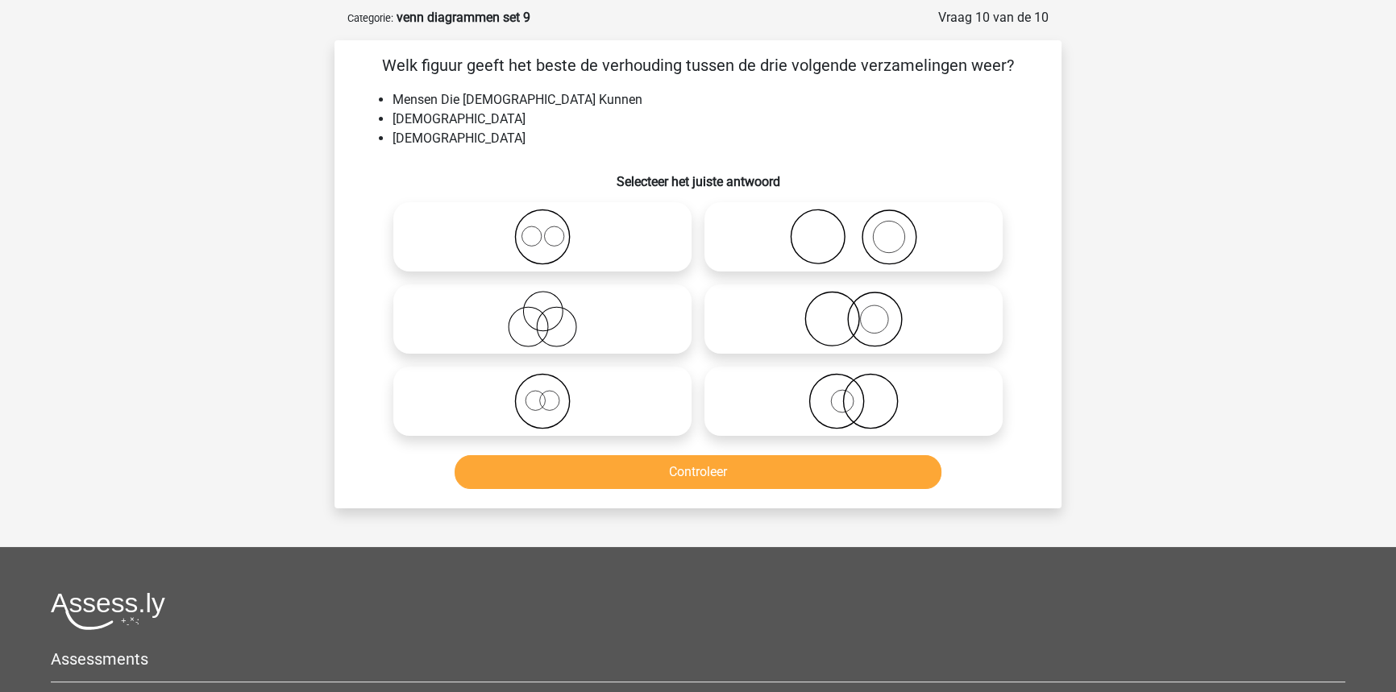
scroll to position [81, 0]
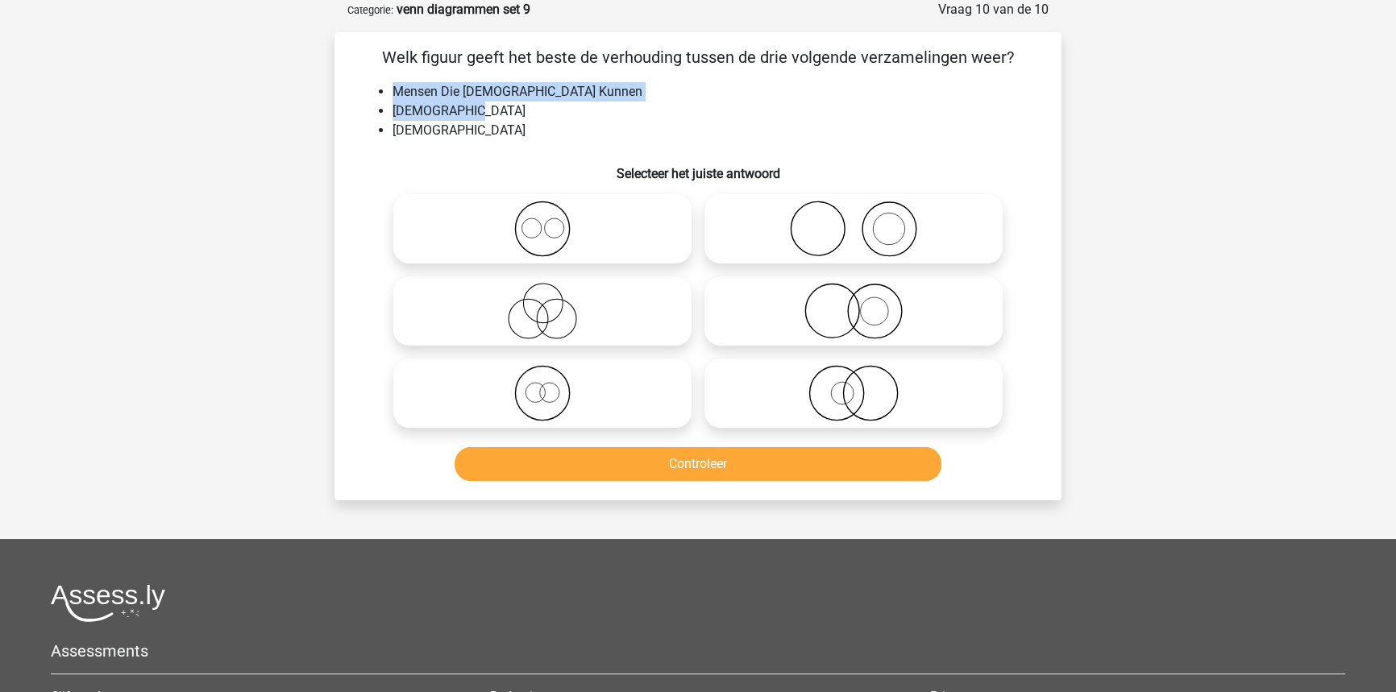
drag, startPoint x: 395, startPoint y: 89, endPoint x: 589, endPoint y: 104, distance: 194.8
click at [589, 104] on ul "Mensen Die Duits Kunnen Franstaligen Europeanen" at bounding box center [697, 111] width 675 height 58
click at [590, 105] on li "Franstaligen" at bounding box center [714, 111] width 643 height 19
drag, startPoint x: 392, startPoint y: 110, endPoint x: 488, endPoint y: 114, distance: 96.0
click at [488, 114] on li "Franstaligen" at bounding box center [714, 111] width 643 height 19
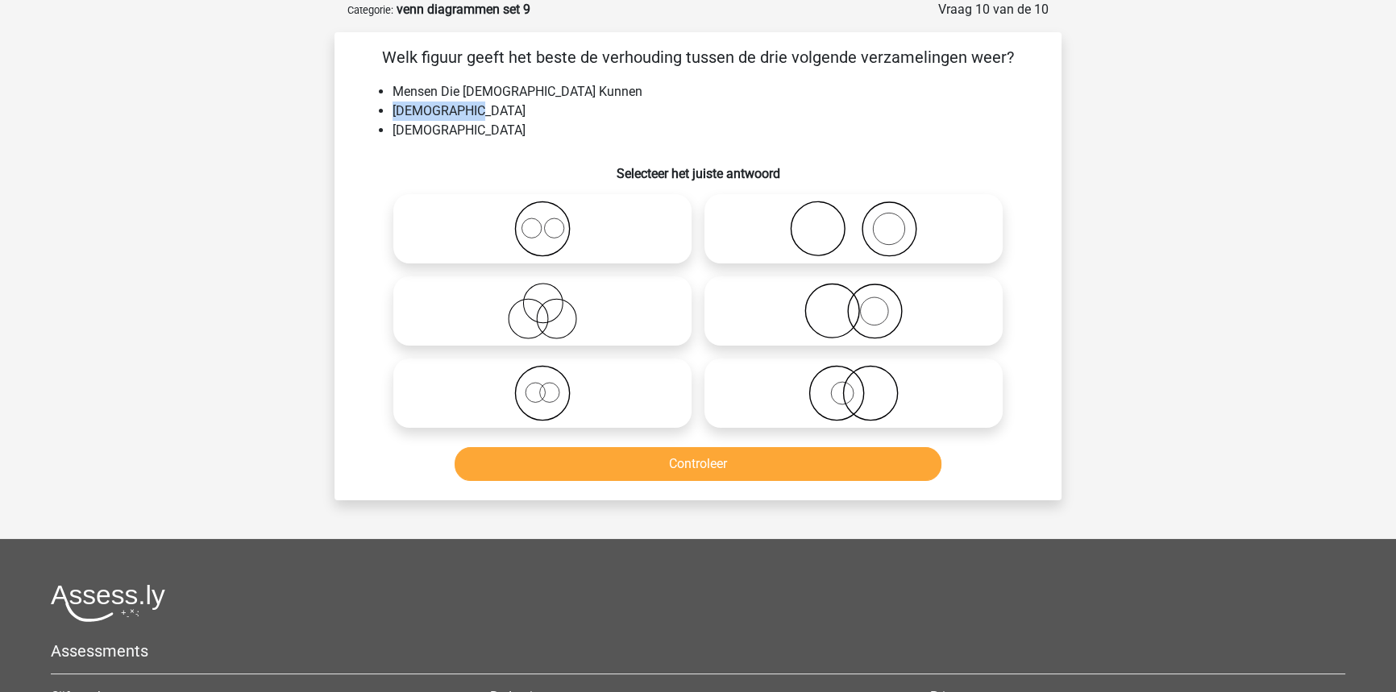
click at [488, 115] on li "Franstaligen" at bounding box center [714, 111] width 643 height 19
drag, startPoint x: 392, startPoint y: 130, endPoint x: 481, endPoint y: 145, distance: 90.8
click at [481, 145] on div "Welk figuur geeft het beste de verhouding tussen de drie volgende verzamelingen…" at bounding box center [698, 266] width 714 height 443
click at [509, 107] on li "Franstaligen" at bounding box center [714, 111] width 643 height 19
drag, startPoint x: 789, startPoint y: 222, endPoint x: 791, endPoint y: 233, distance: 10.6
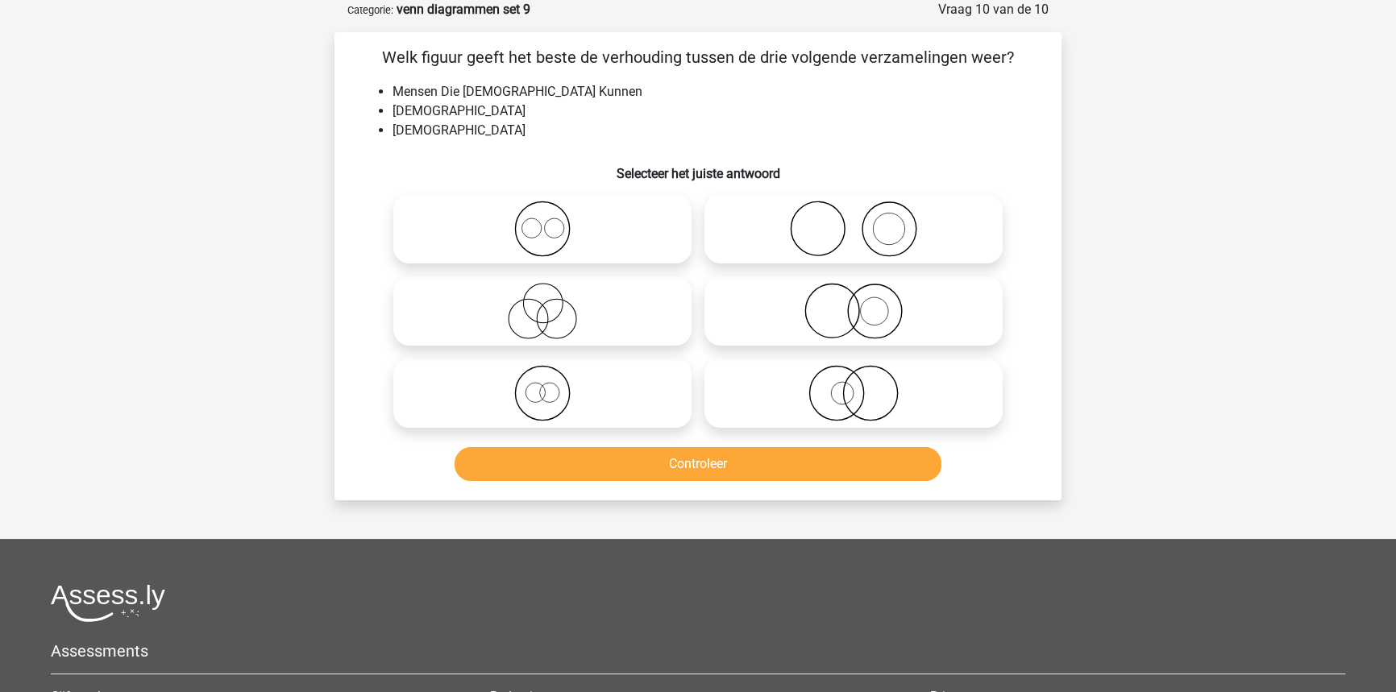
click at [788, 222] on icon at bounding box center [853, 229] width 285 height 56
click at [854, 221] on input "radio" at bounding box center [859, 215] width 10 height 10
radio input "true"
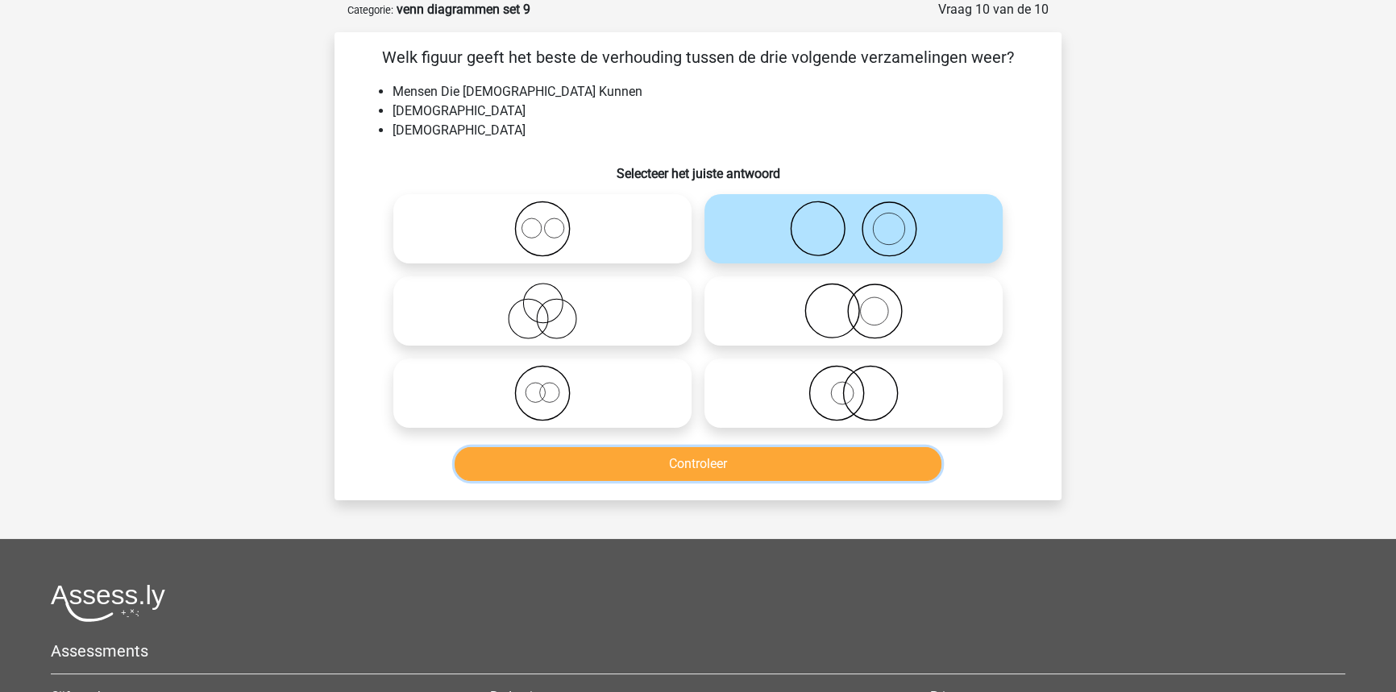
click at [862, 471] on button "Controleer" at bounding box center [699, 464] width 488 height 34
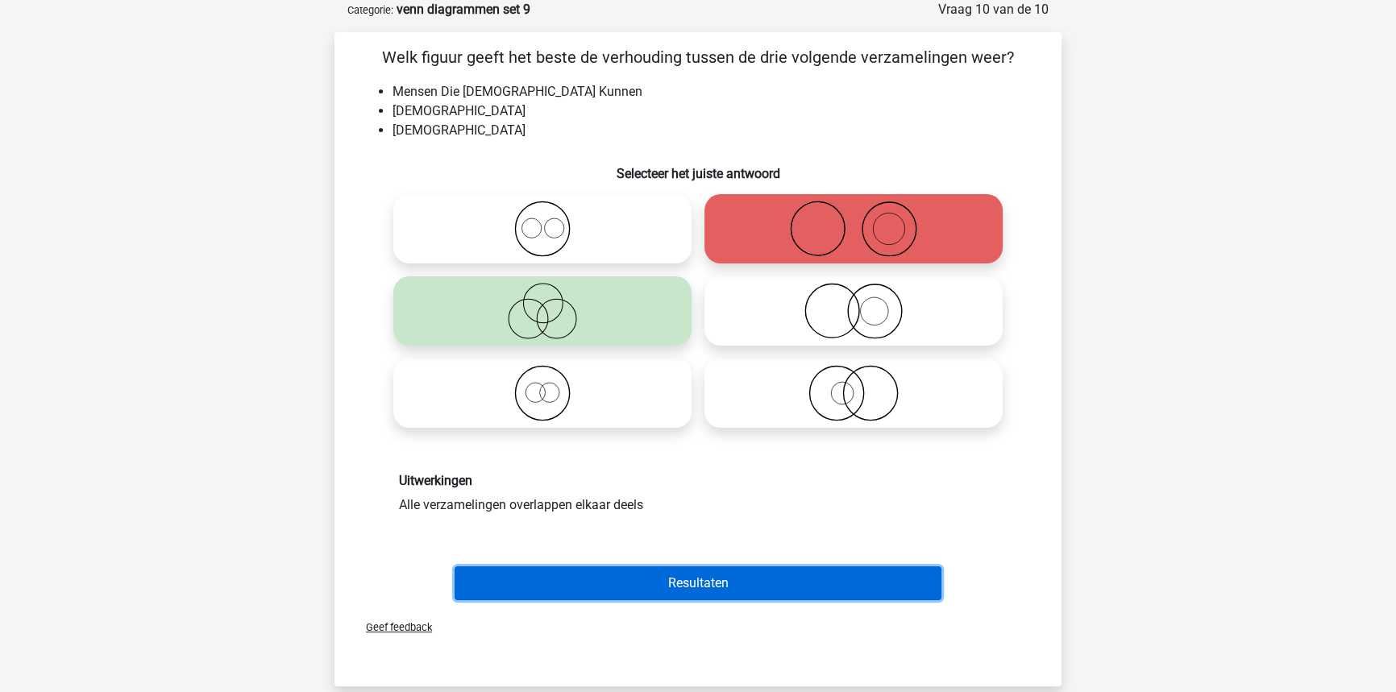
click at [670, 568] on button "Resultaten" at bounding box center [699, 584] width 488 height 34
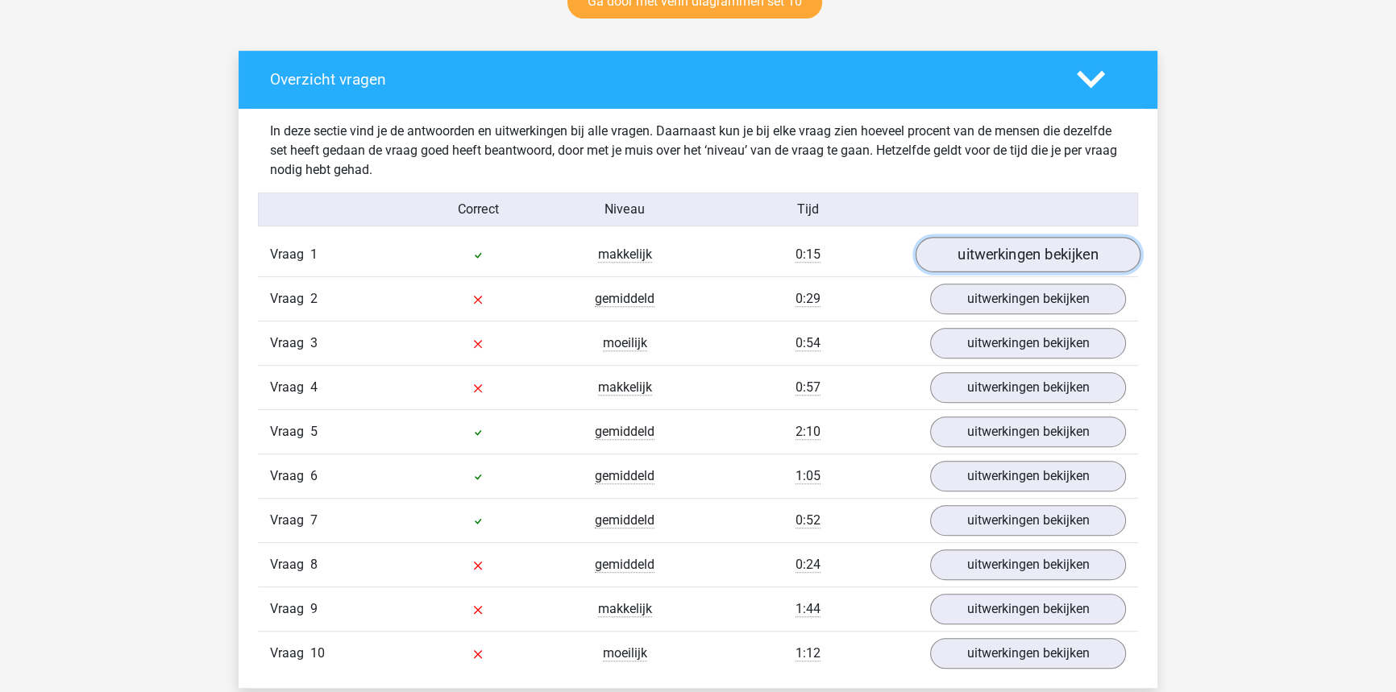
click at [1083, 258] on link "uitwerkingen bekijken" at bounding box center [1028, 254] width 225 height 35
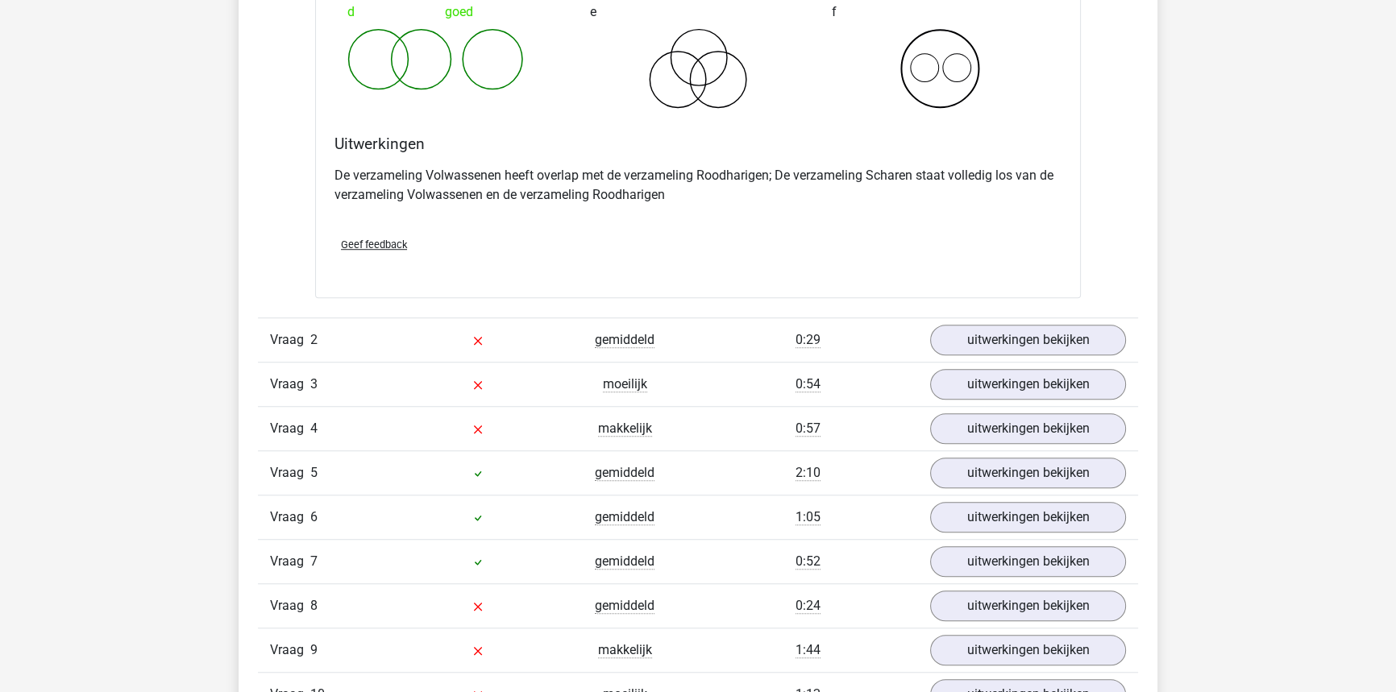
scroll to position [1465, 0]
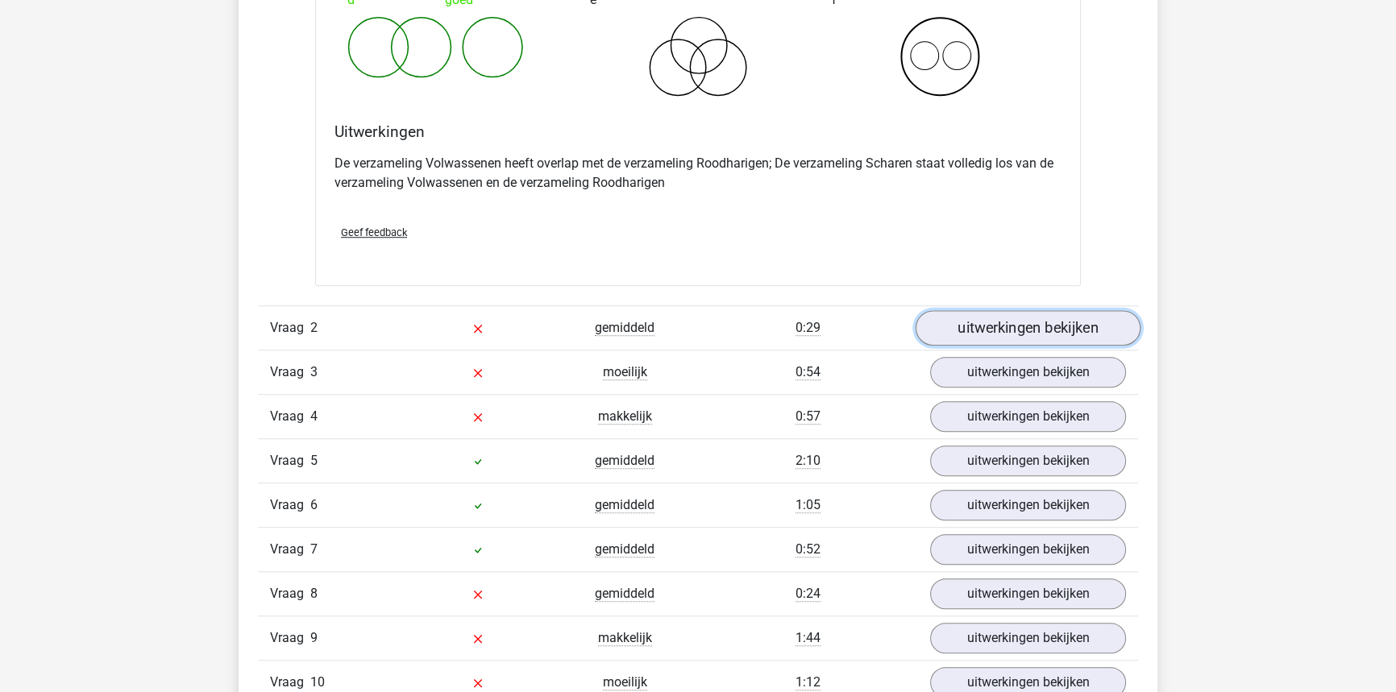
click at [1069, 319] on link "uitwerkingen bekijken" at bounding box center [1028, 327] width 225 height 35
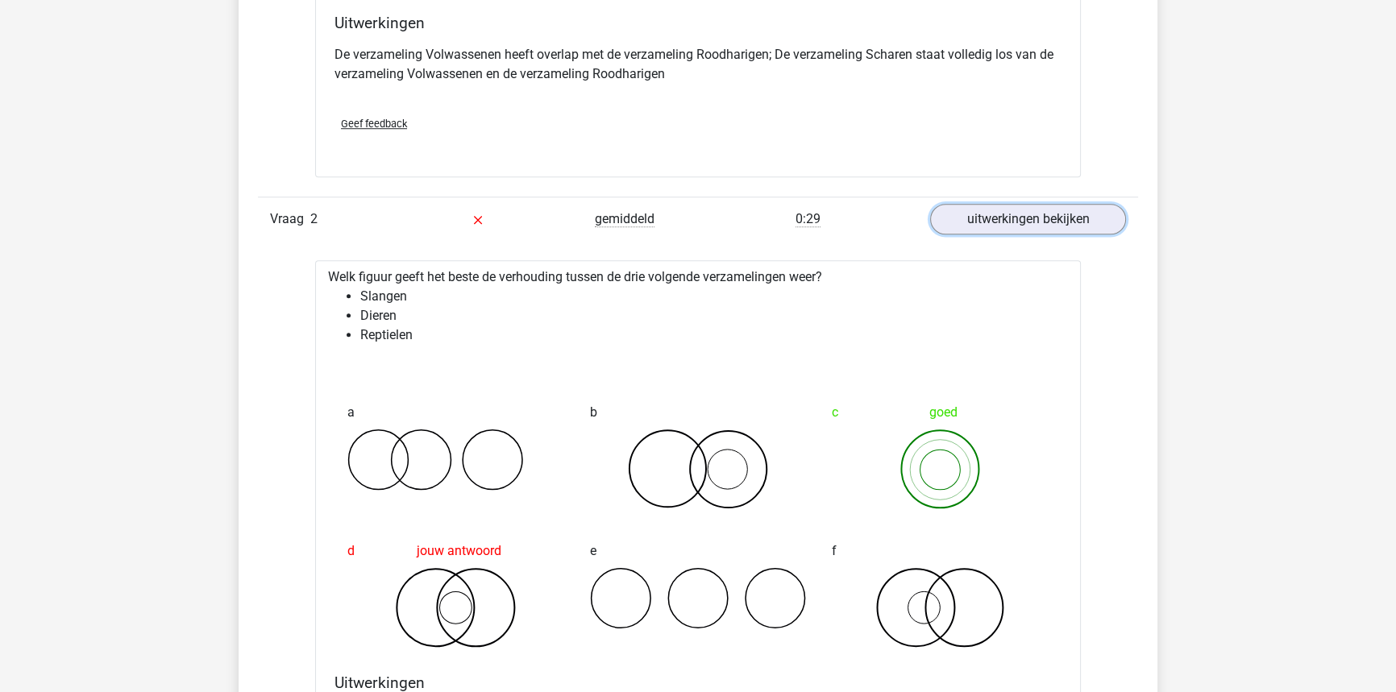
scroll to position [1612, 0]
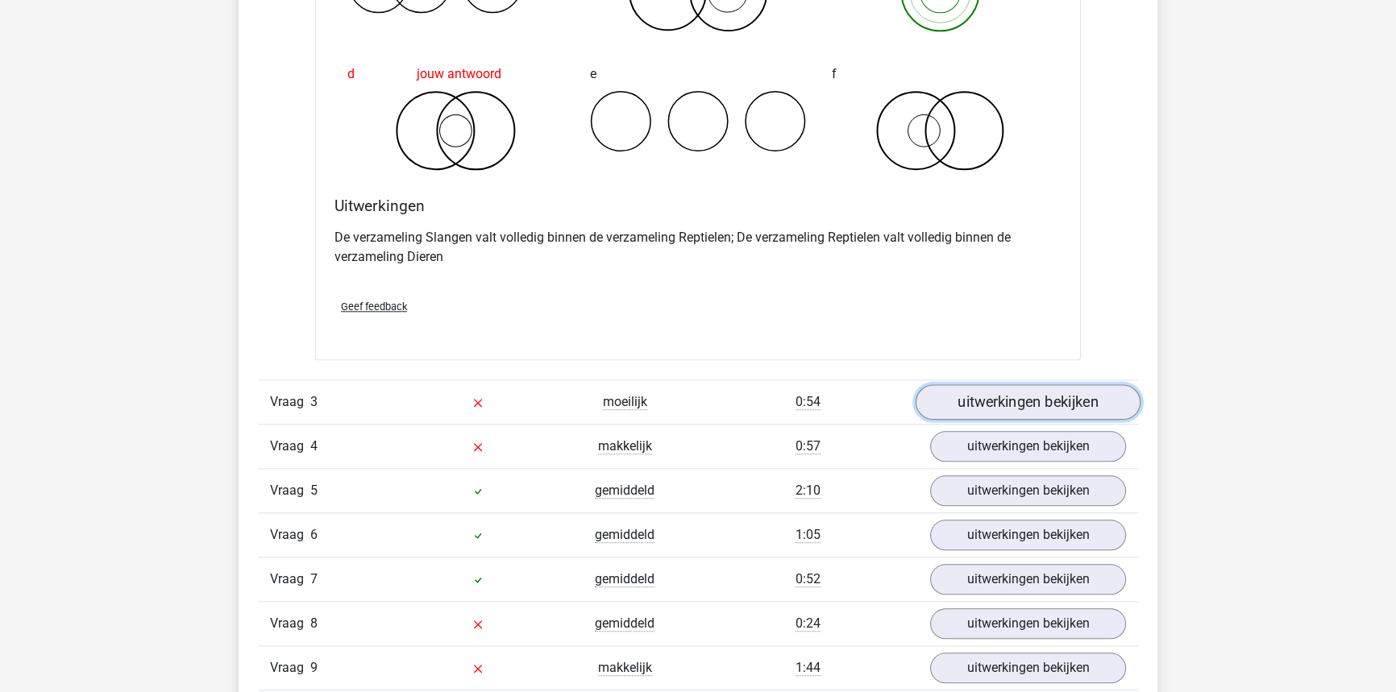
click at [1075, 398] on link "uitwerkingen bekijken" at bounding box center [1028, 401] width 225 height 35
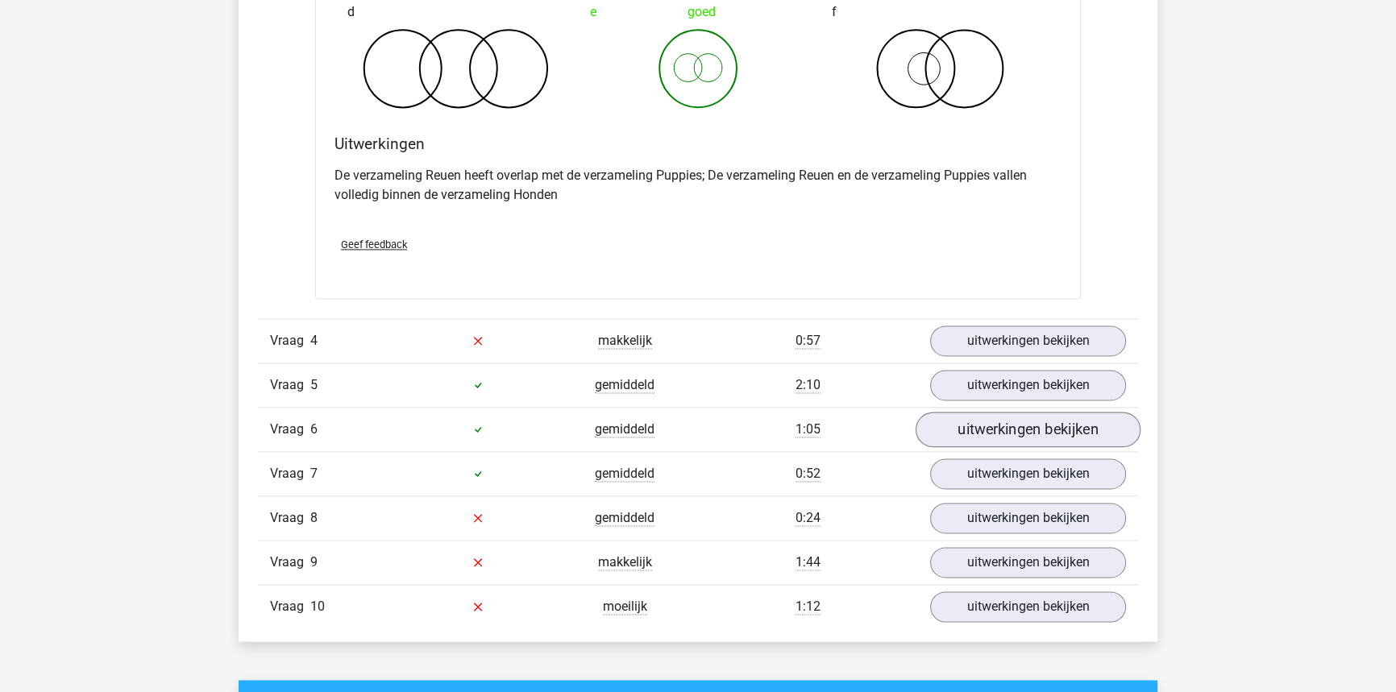
scroll to position [2784, 0]
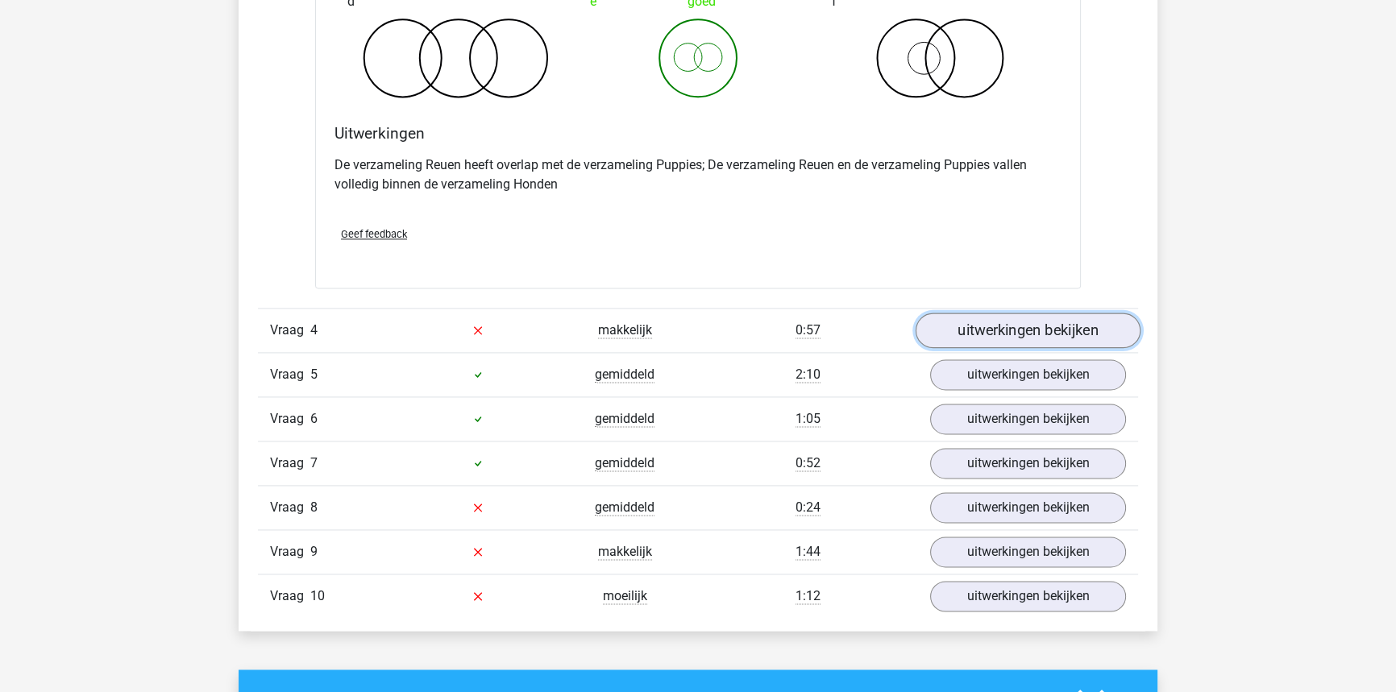
click at [991, 335] on link "uitwerkingen bekijken" at bounding box center [1028, 330] width 225 height 35
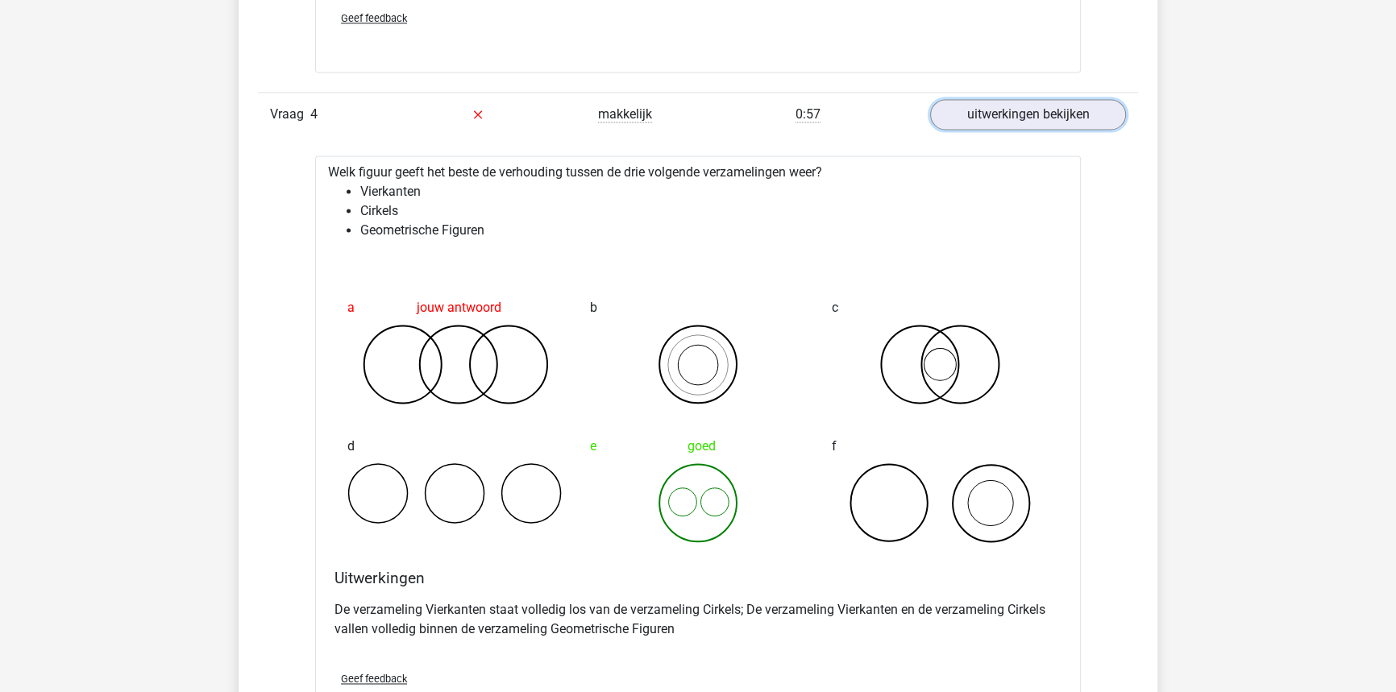
scroll to position [3004, 0]
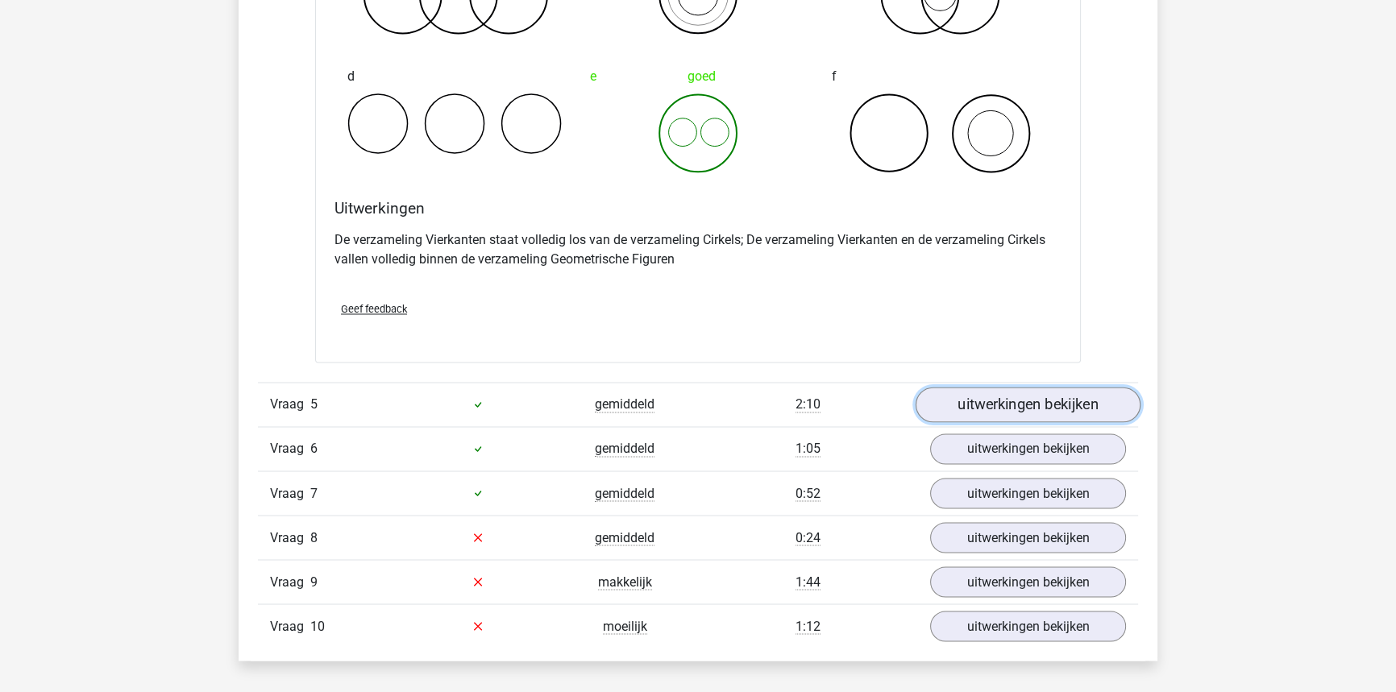
click at [961, 410] on link "uitwerkingen bekijken" at bounding box center [1028, 404] width 225 height 35
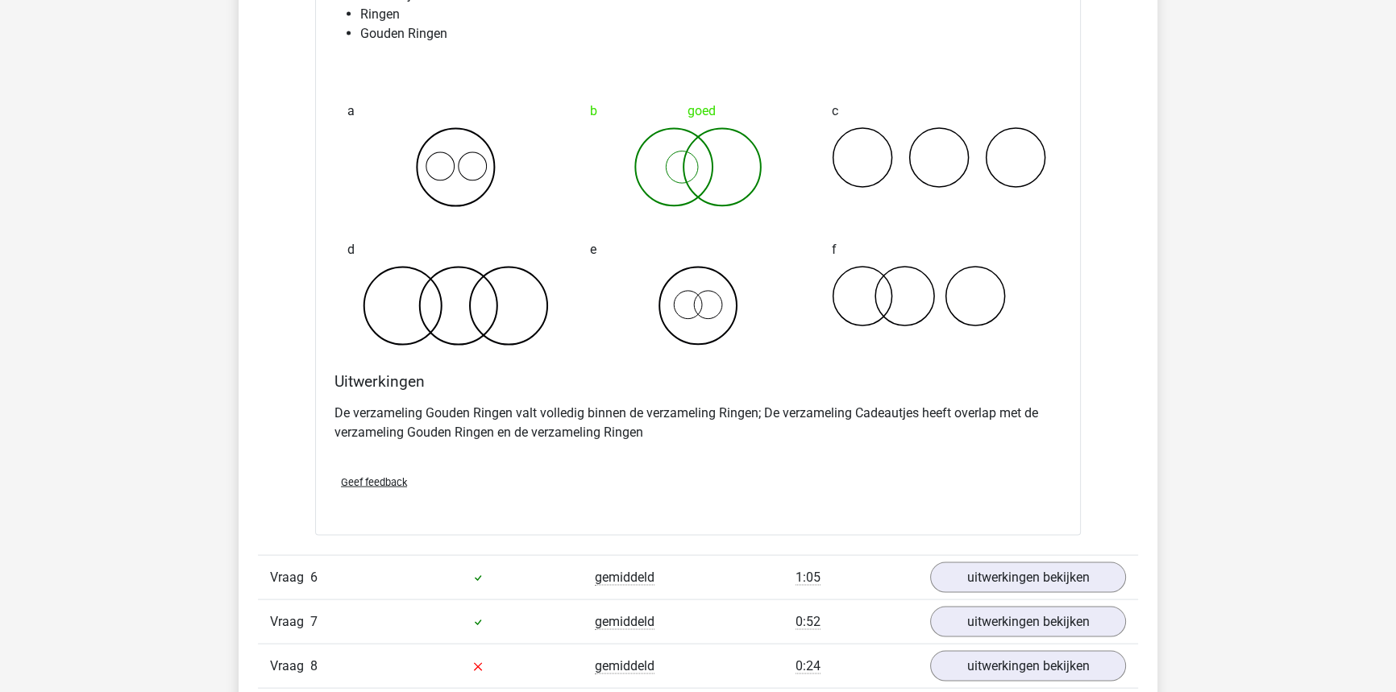
scroll to position [4030, 0]
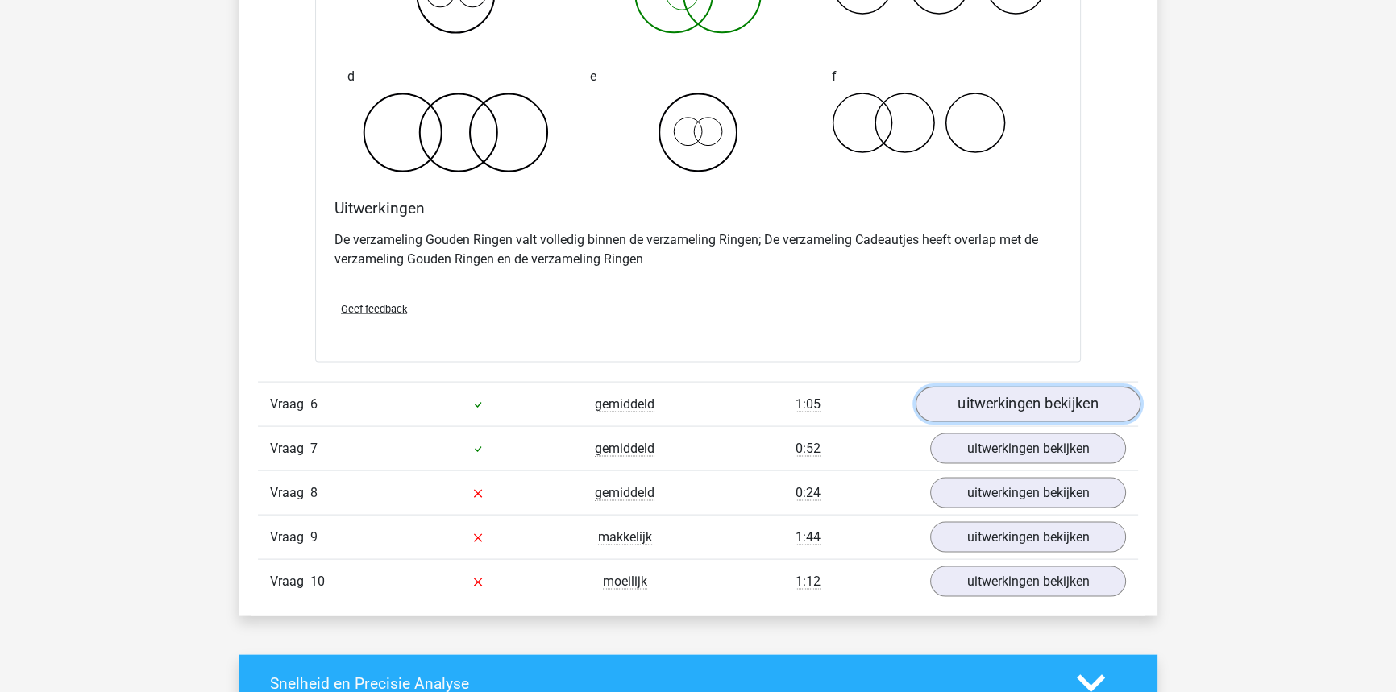
click at [1028, 397] on link "uitwerkingen bekijken" at bounding box center [1028, 404] width 225 height 35
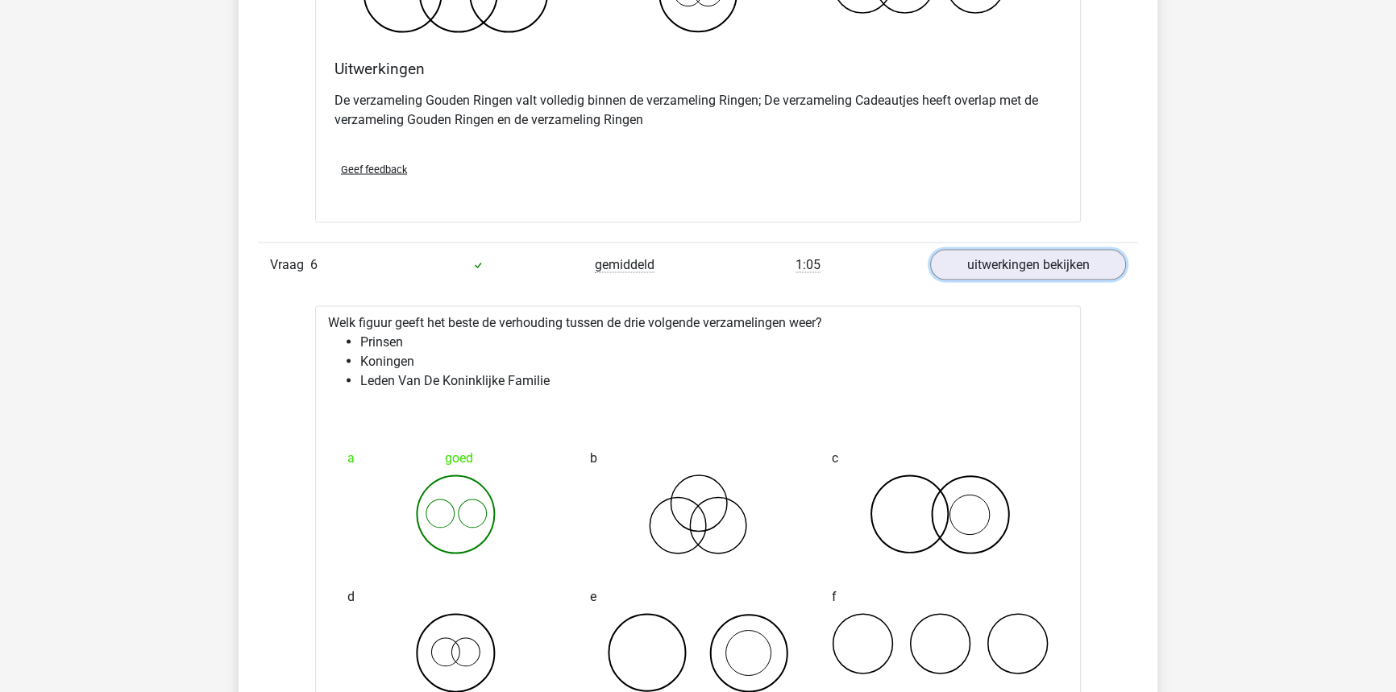
scroll to position [4176, 0]
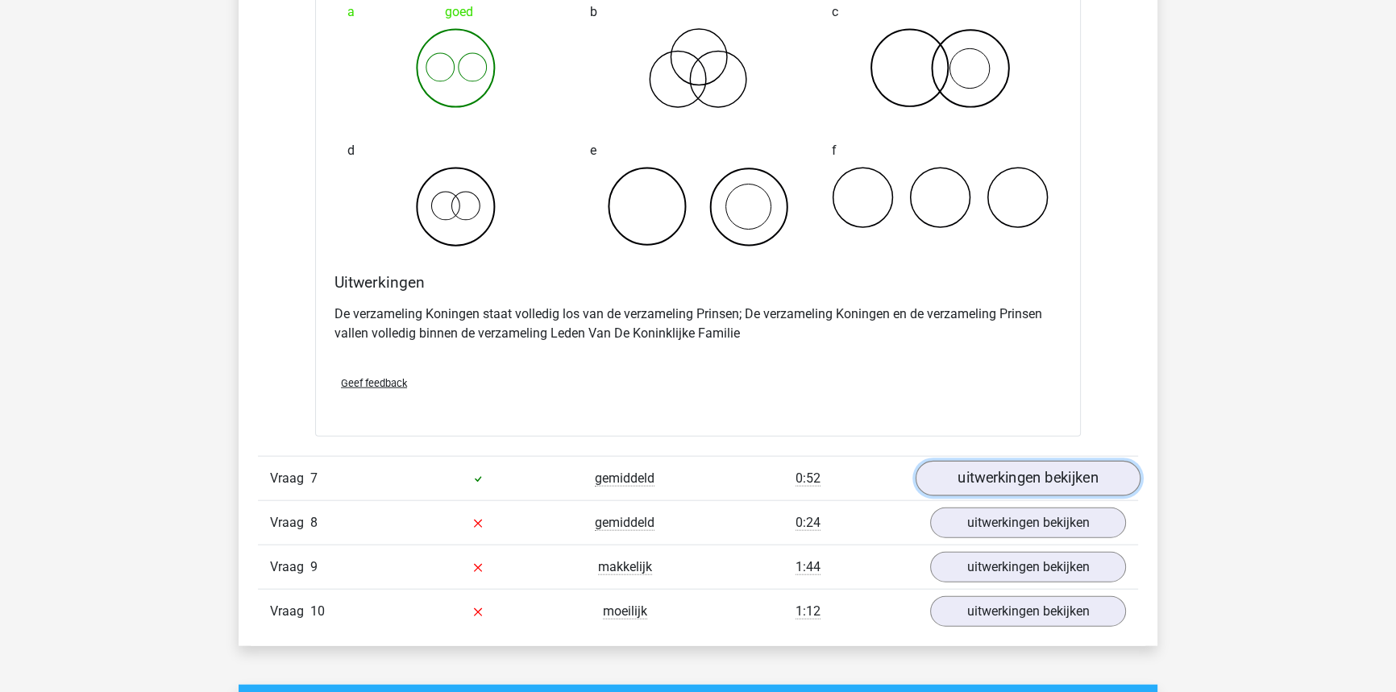
click at [956, 488] on link "uitwerkingen bekijken" at bounding box center [1028, 478] width 225 height 35
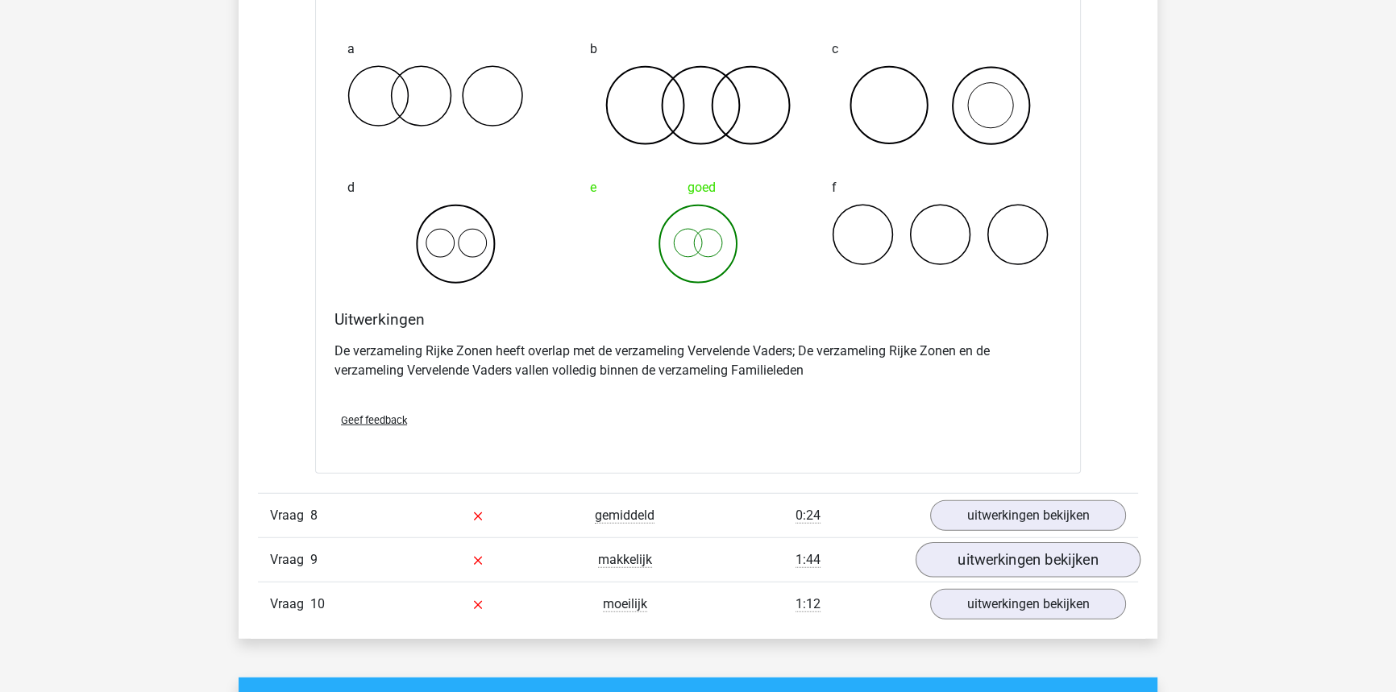
scroll to position [5275, 0]
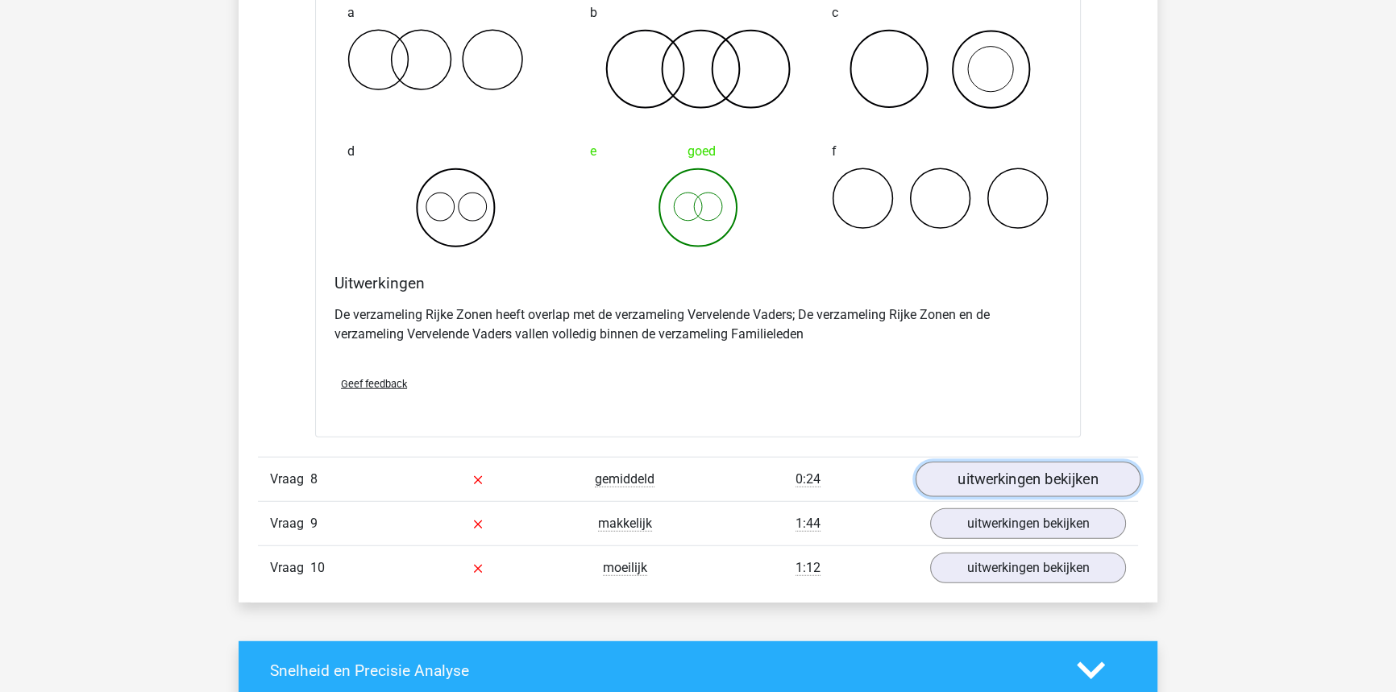
click at [1008, 475] on link "uitwerkingen bekijken" at bounding box center [1028, 480] width 225 height 35
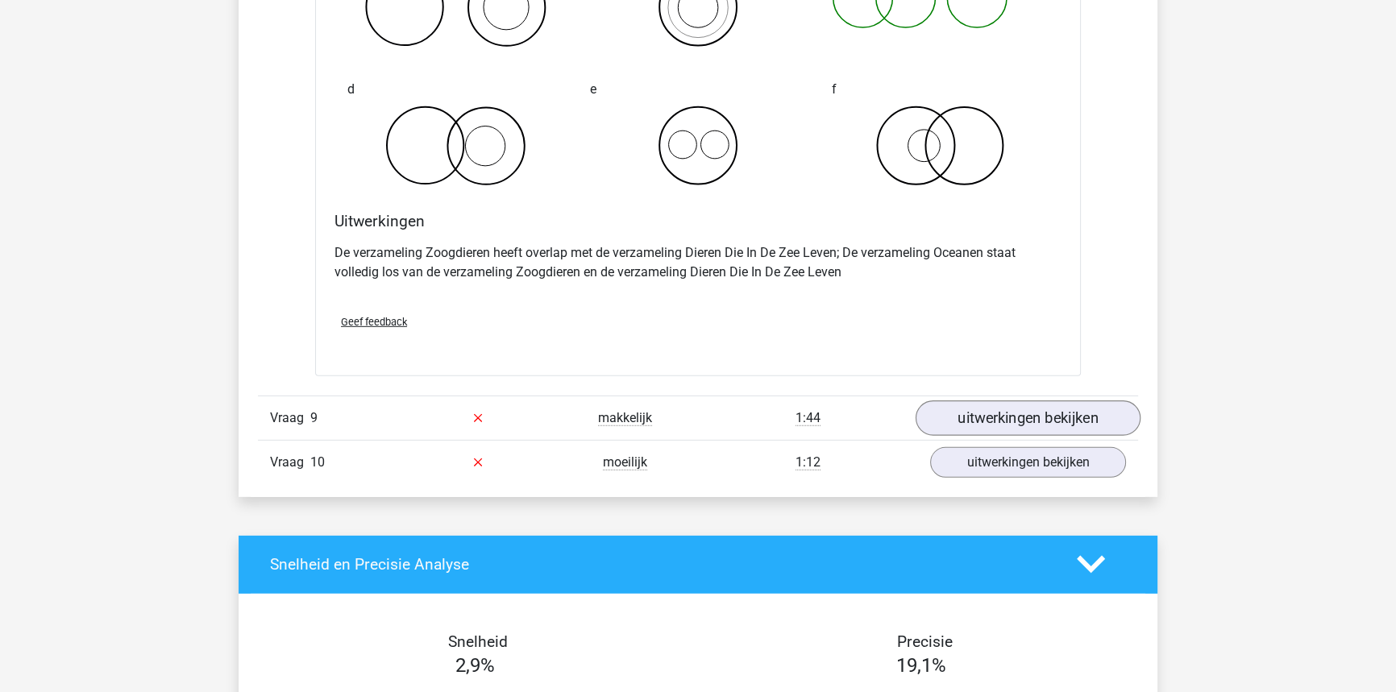
scroll to position [6008, 0]
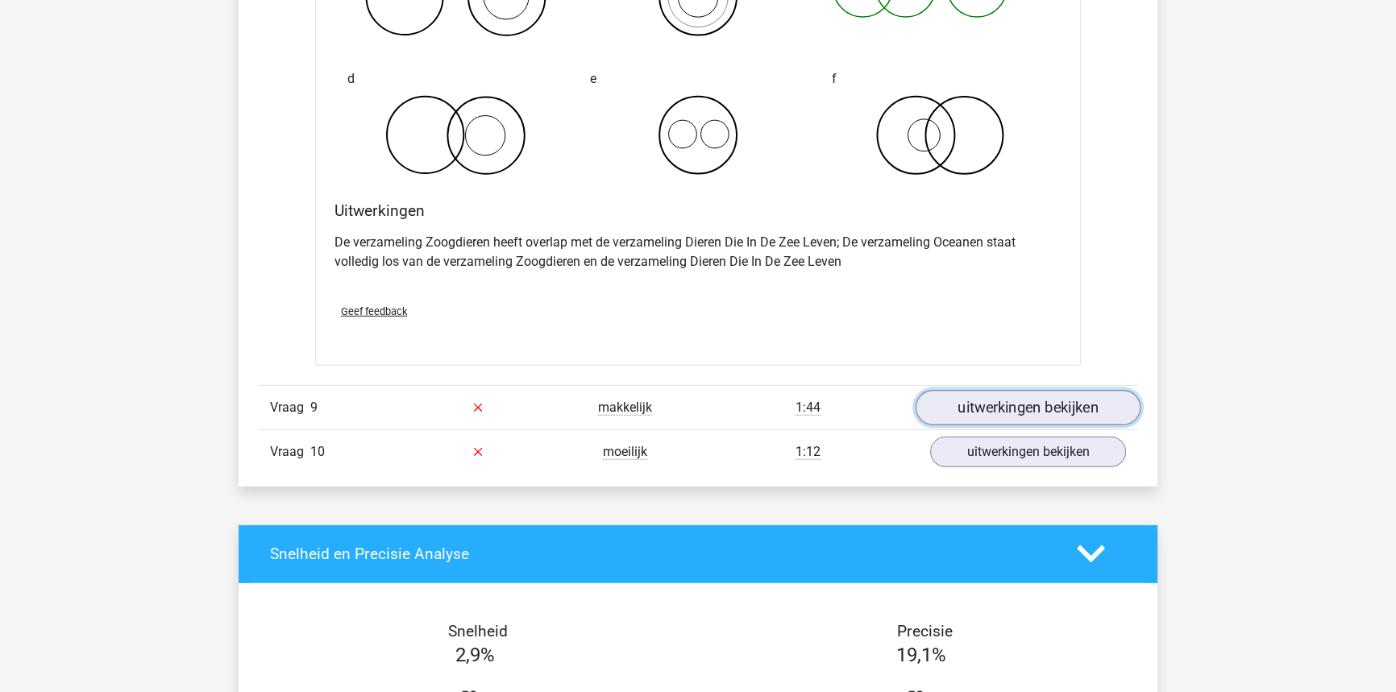
click at [1016, 402] on link "uitwerkingen bekijken" at bounding box center [1028, 407] width 225 height 35
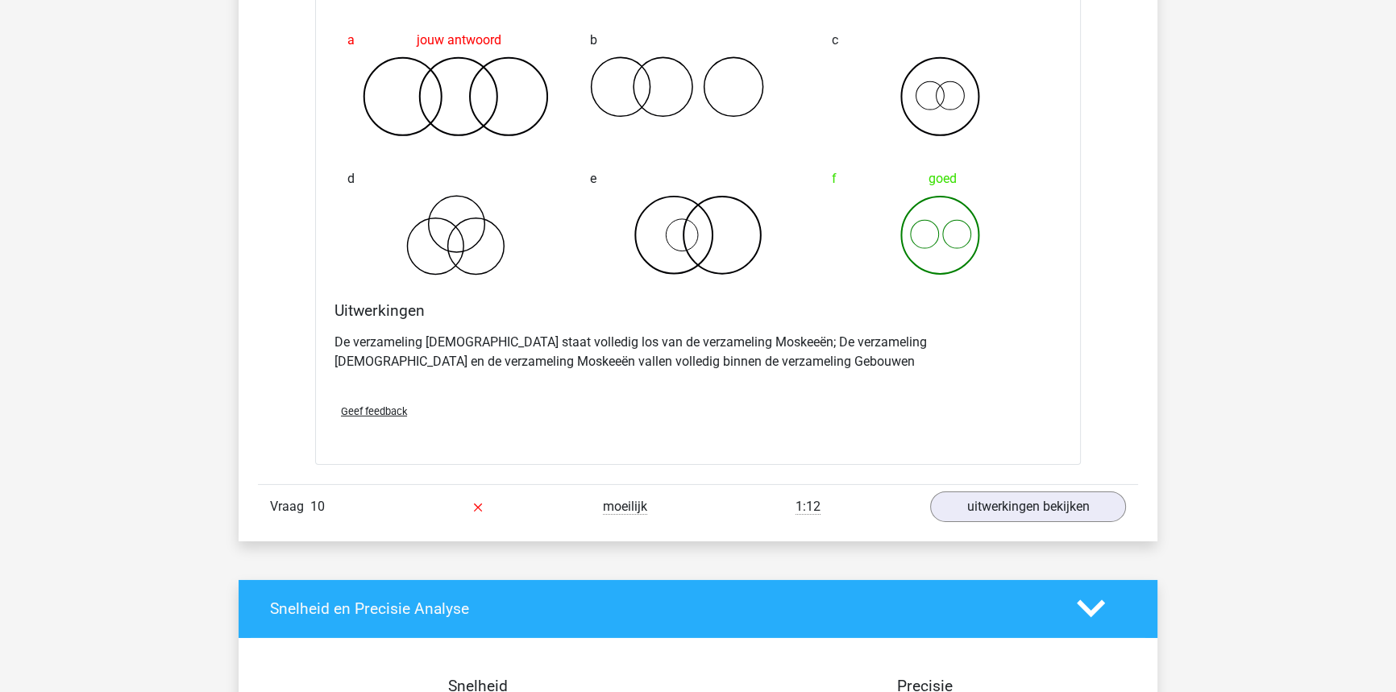
scroll to position [6594, 0]
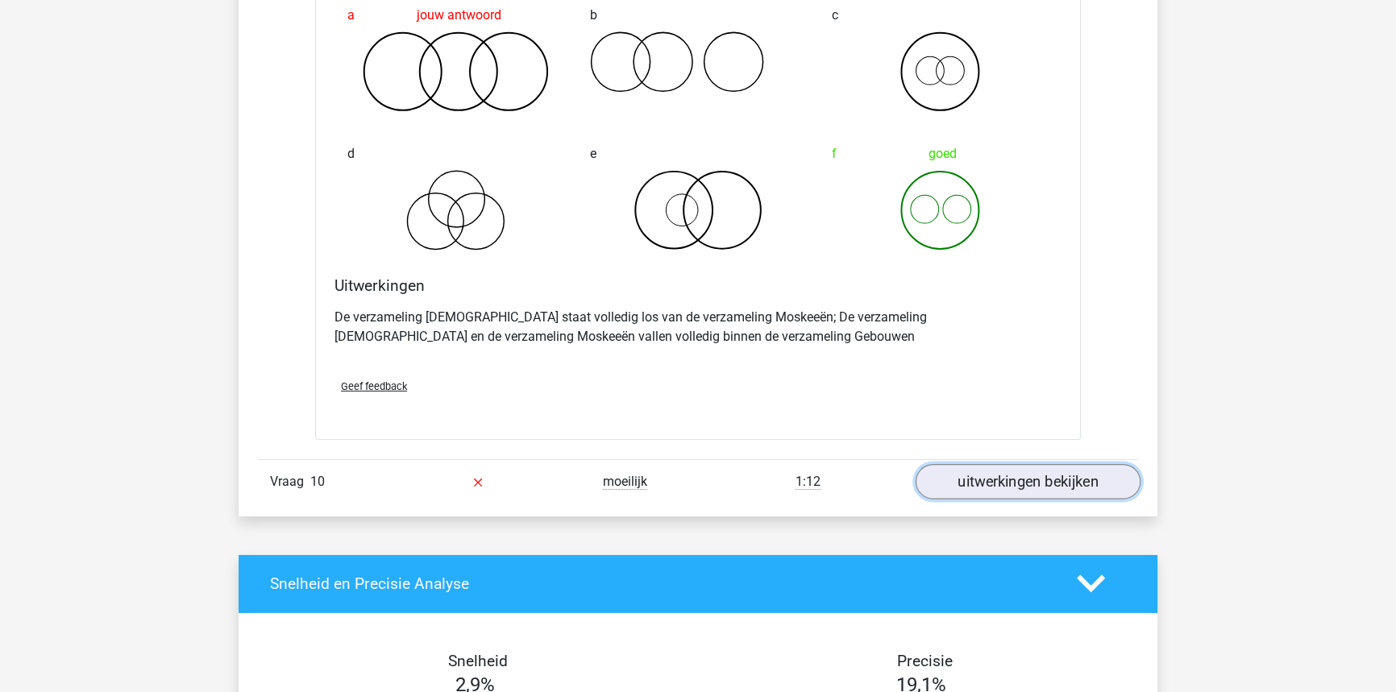
click at [977, 491] on link "uitwerkingen bekijken" at bounding box center [1028, 481] width 225 height 35
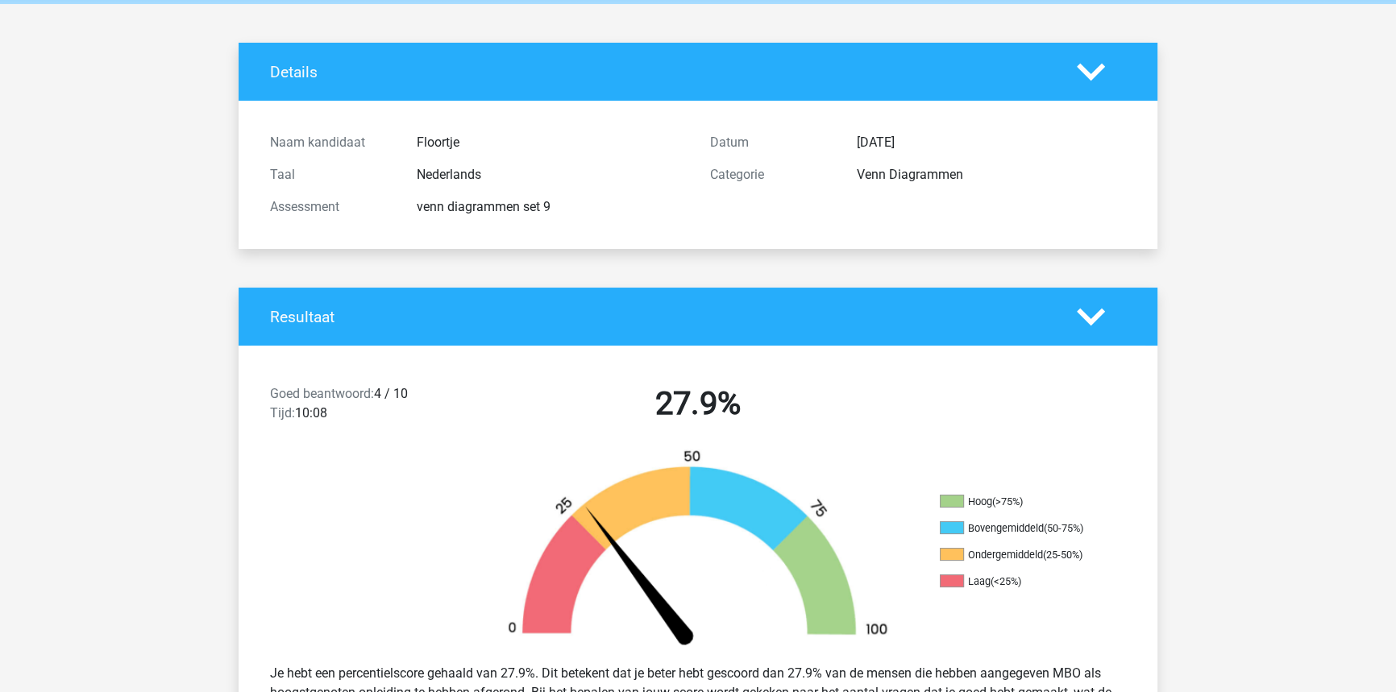
scroll to position [59, 0]
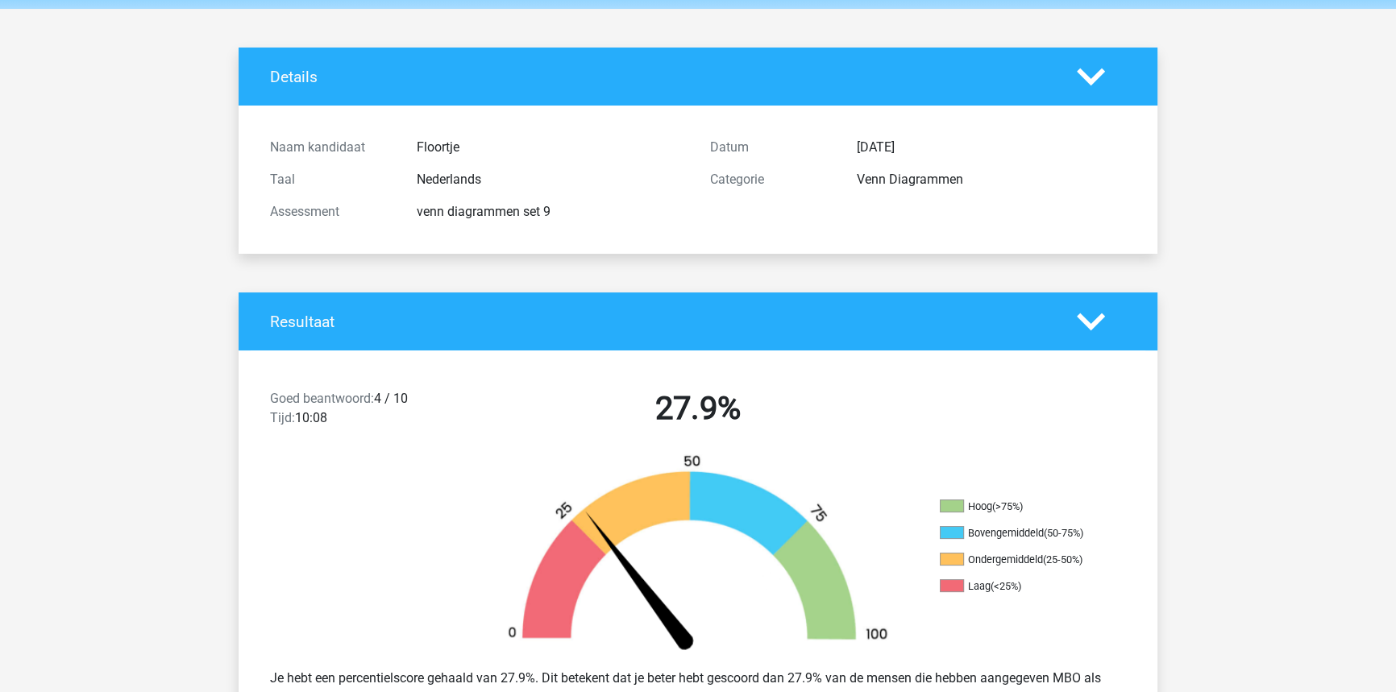
click at [493, 217] on div "venn diagrammen set 9" at bounding box center [551, 211] width 293 height 19
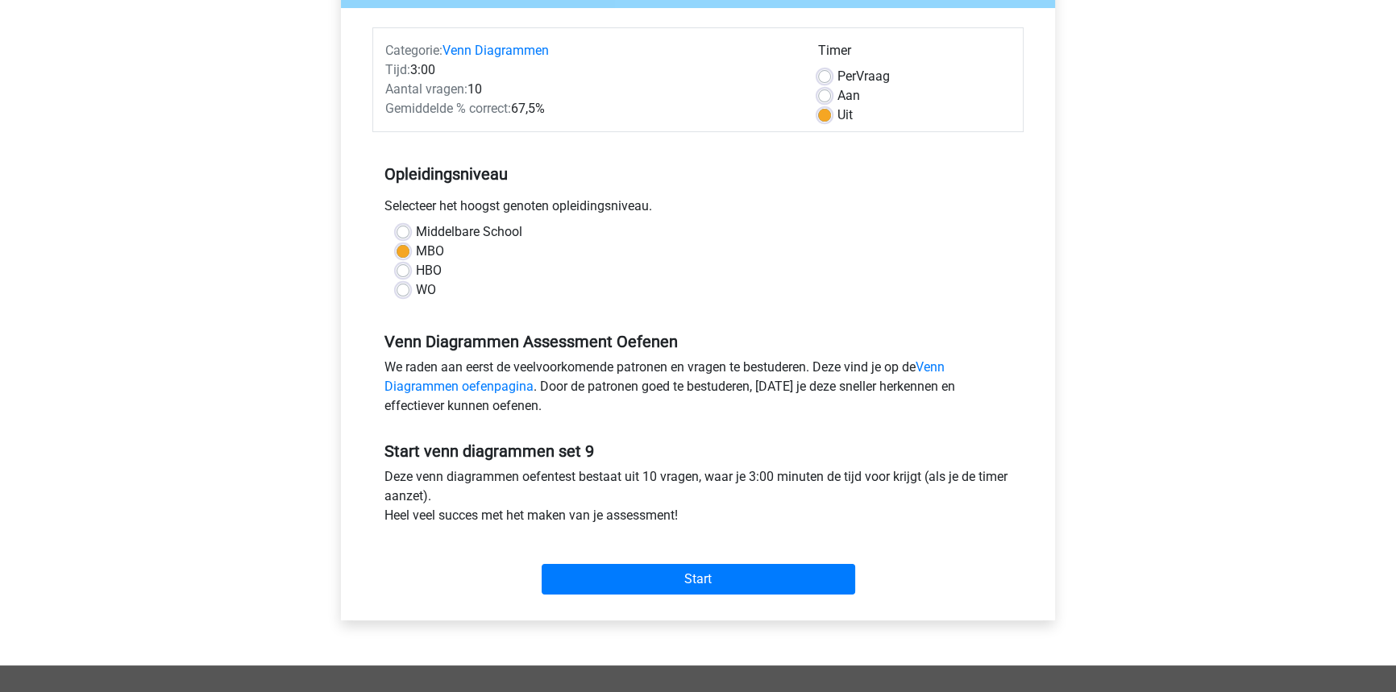
scroll to position [73, 0]
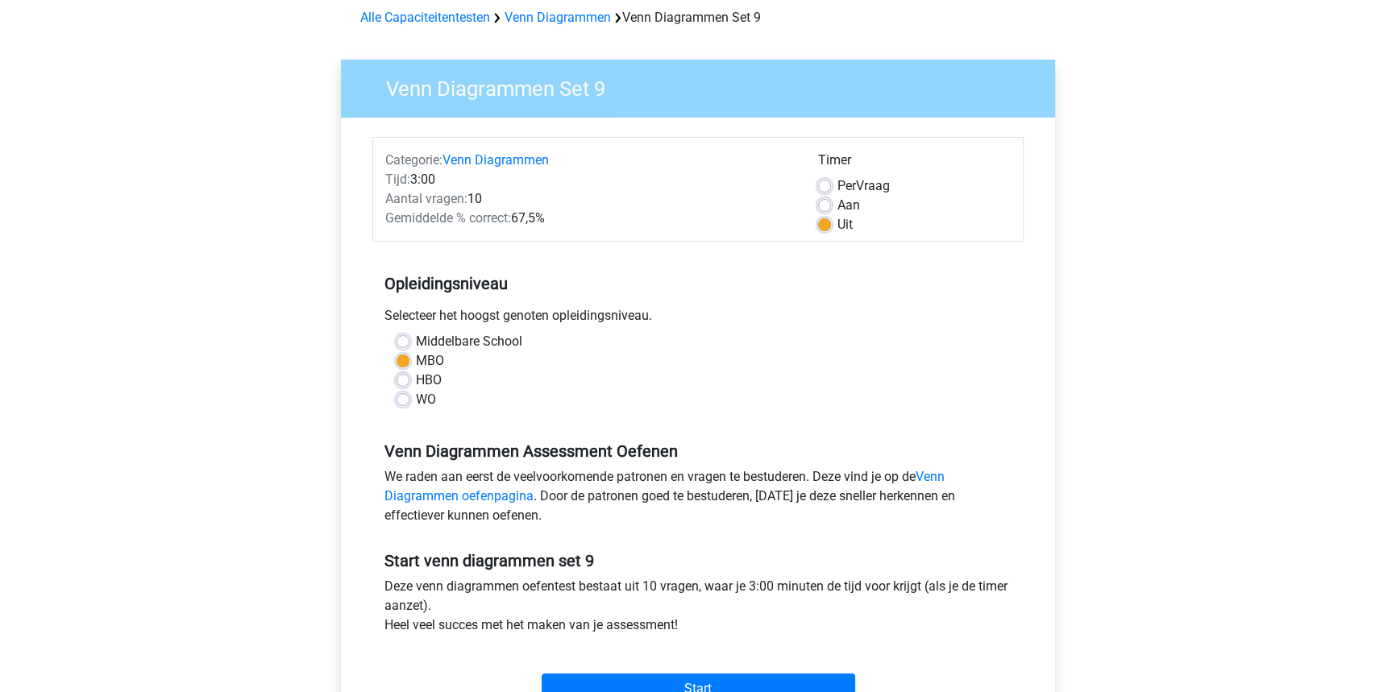
click at [833, 183] on div "Per Vraag" at bounding box center [914, 186] width 193 height 19
click at [837, 190] on label "Per Vraag" at bounding box center [863, 186] width 52 height 19
click at [828, 190] on input "Per Vraag" at bounding box center [824, 185] width 13 height 16
radio input "true"
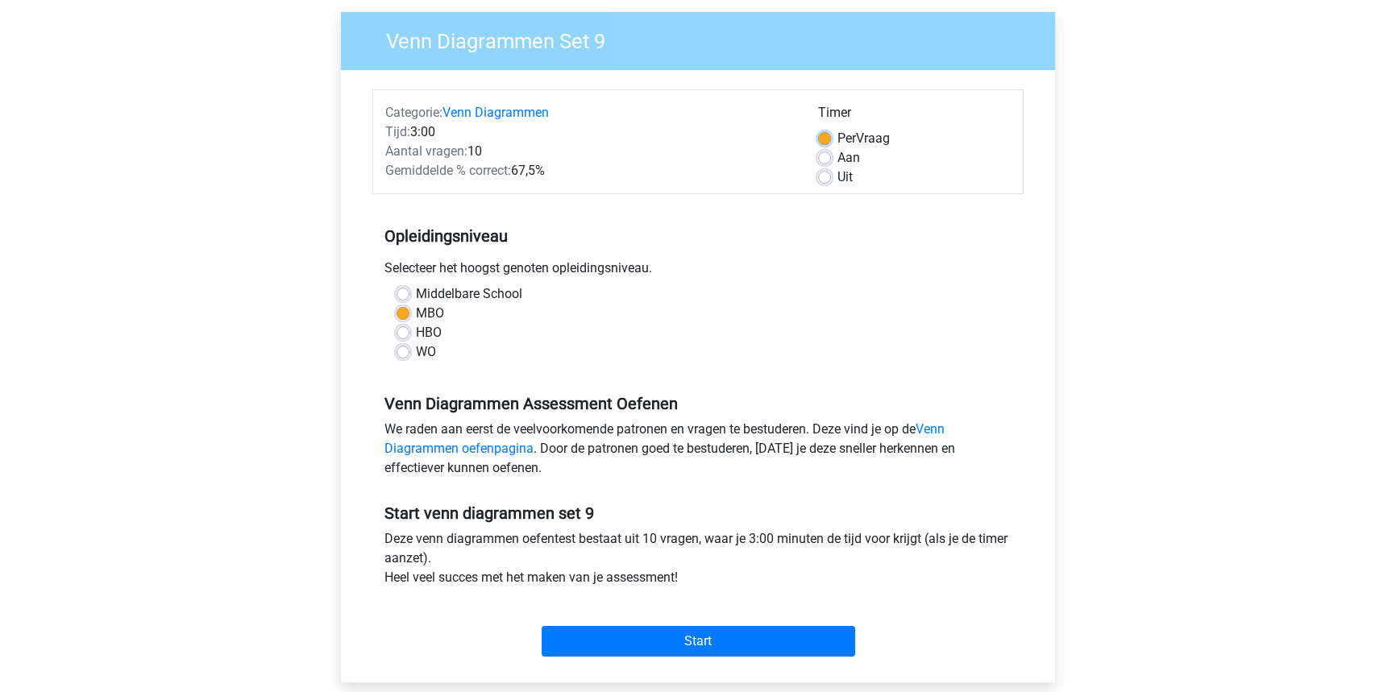
scroll to position [293, 0]
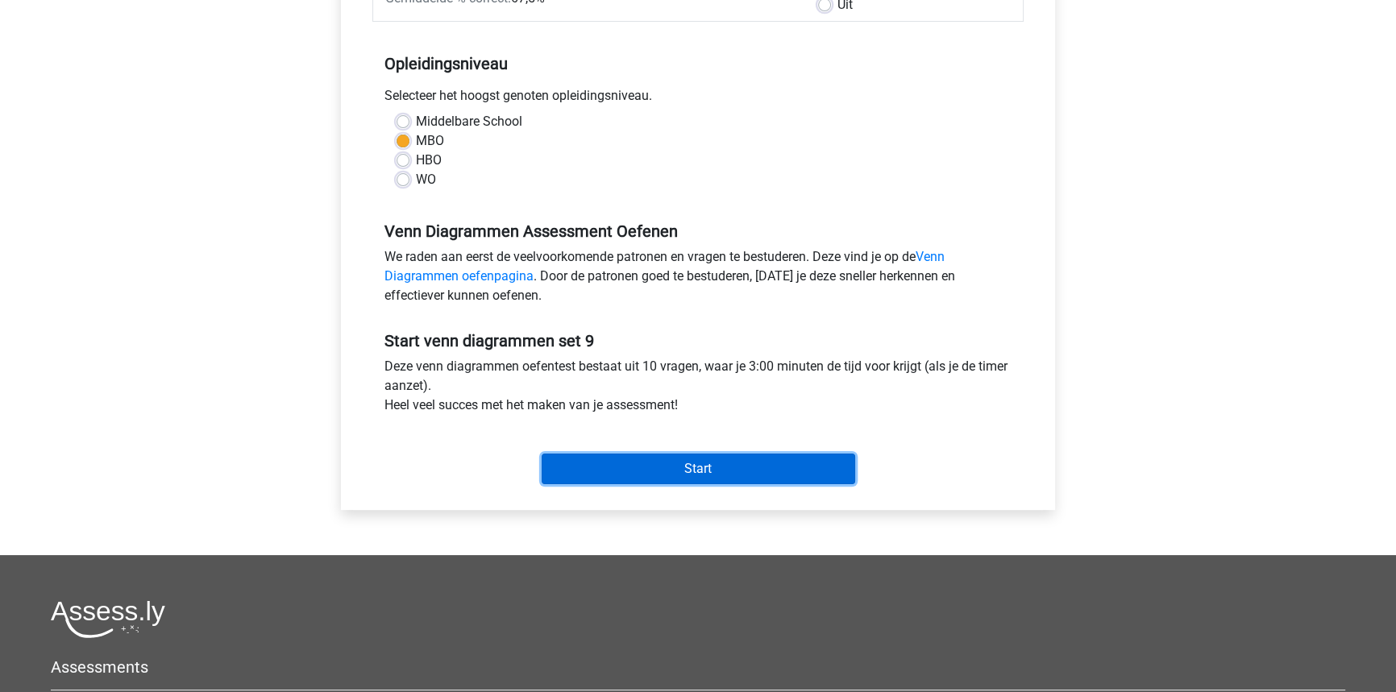
click at [794, 463] on input "Start" at bounding box center [699, 469] width 314 height 31
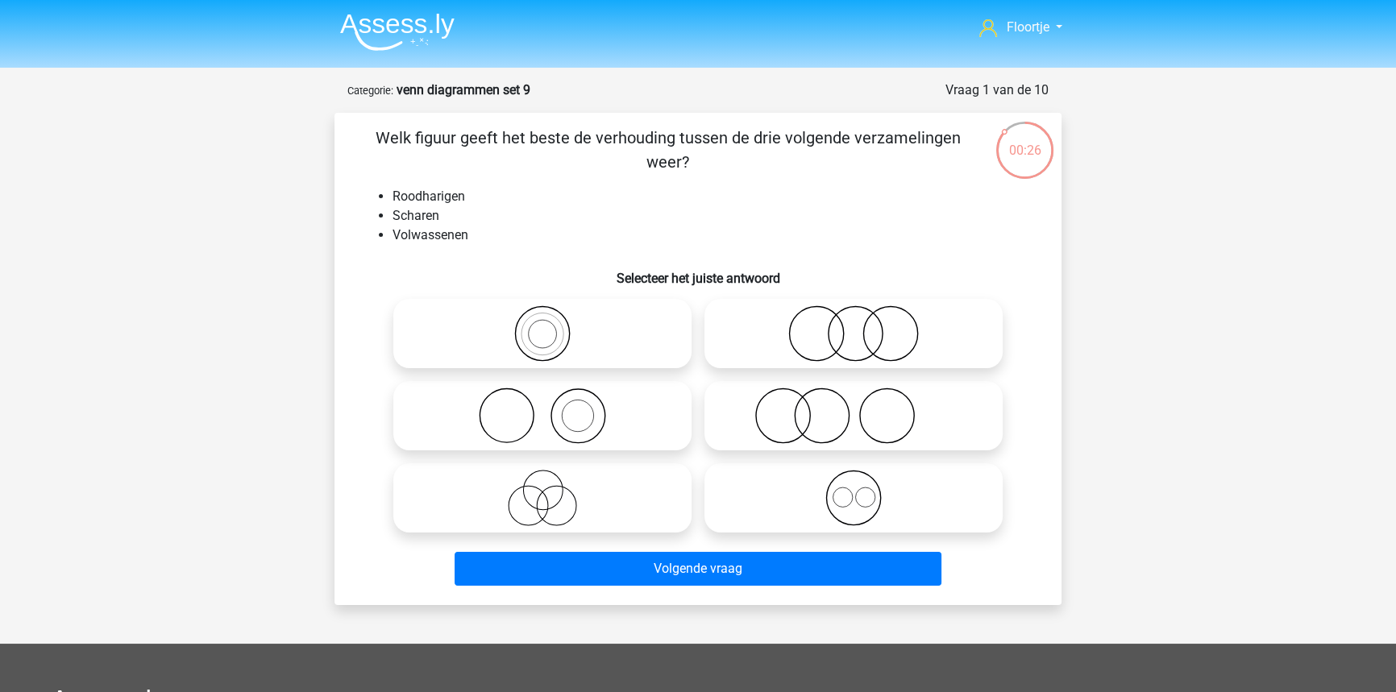
click at [875, 423] on icon at bounding box center [853, 416] width 285 height 56
click at [864, 408] on input "radio" at bounding box center [859, 402] width 10 height 10
radio input "true"
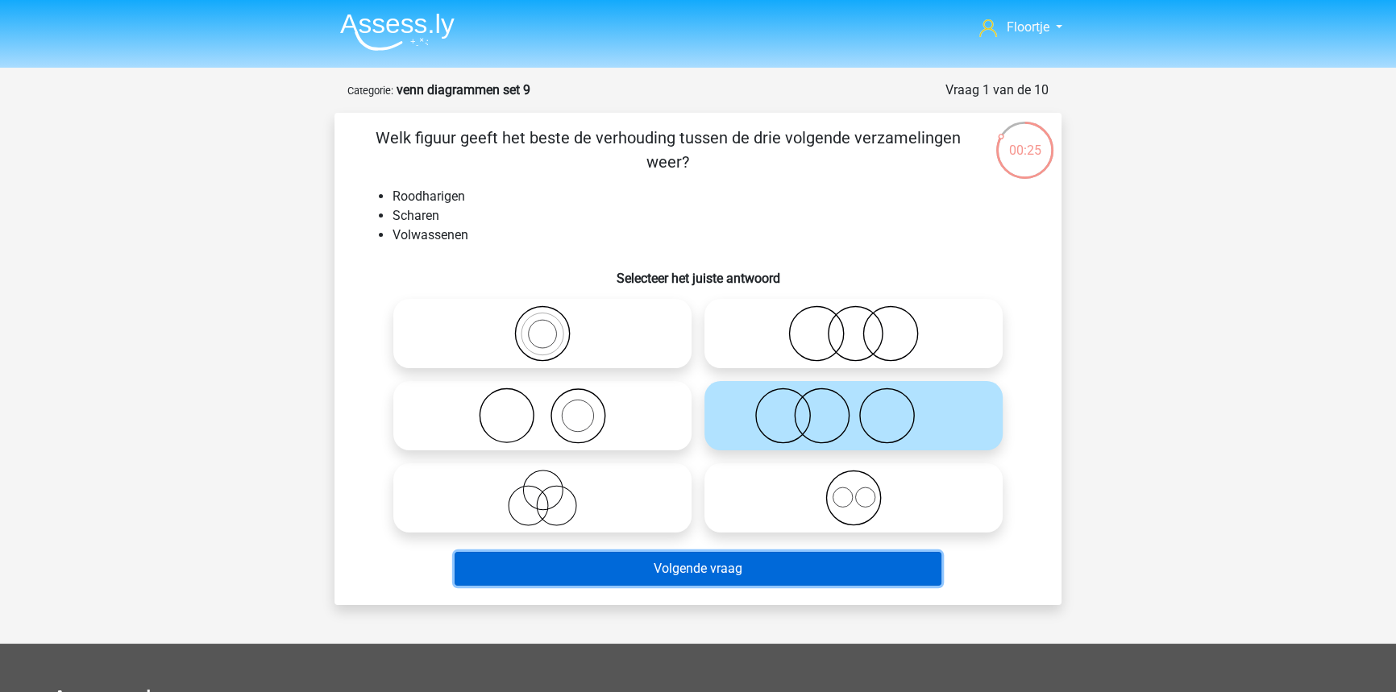
click at [814, 575] on button "Volgende vraag" at bounding box center [699, 569] width 488 height 34
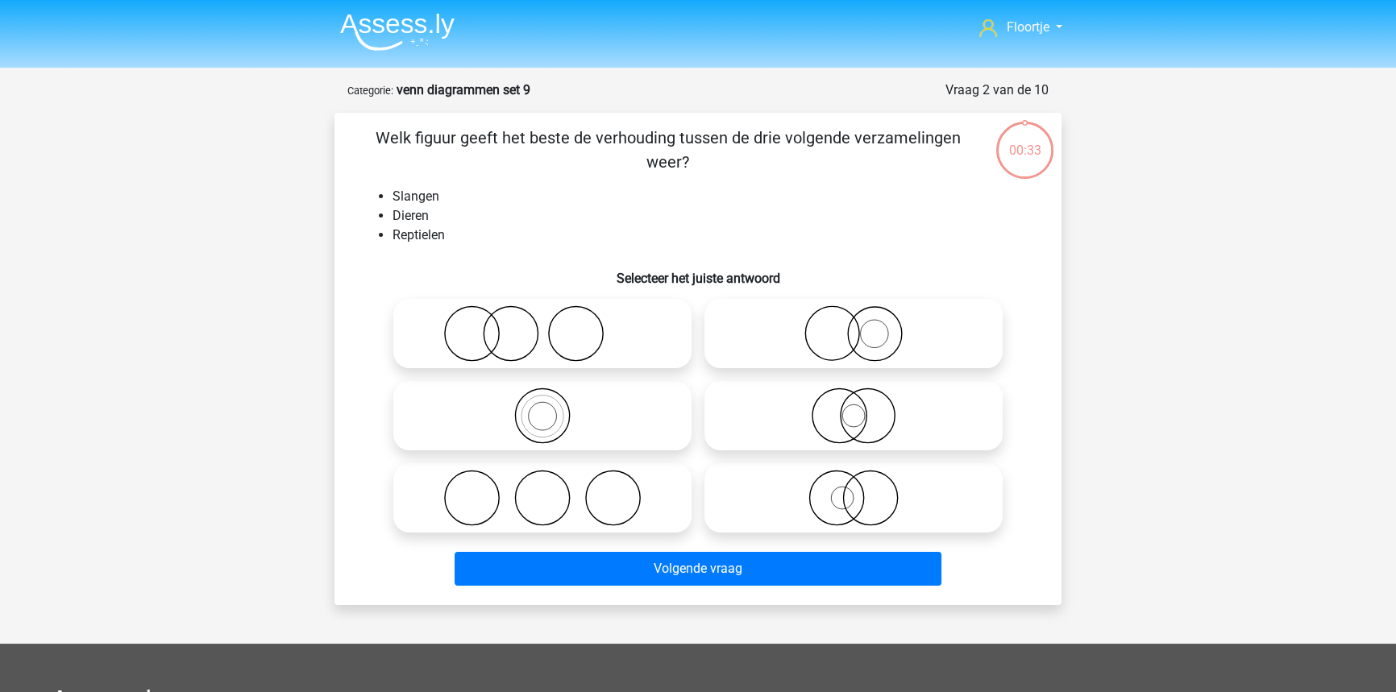
scroll to position [81, 0]
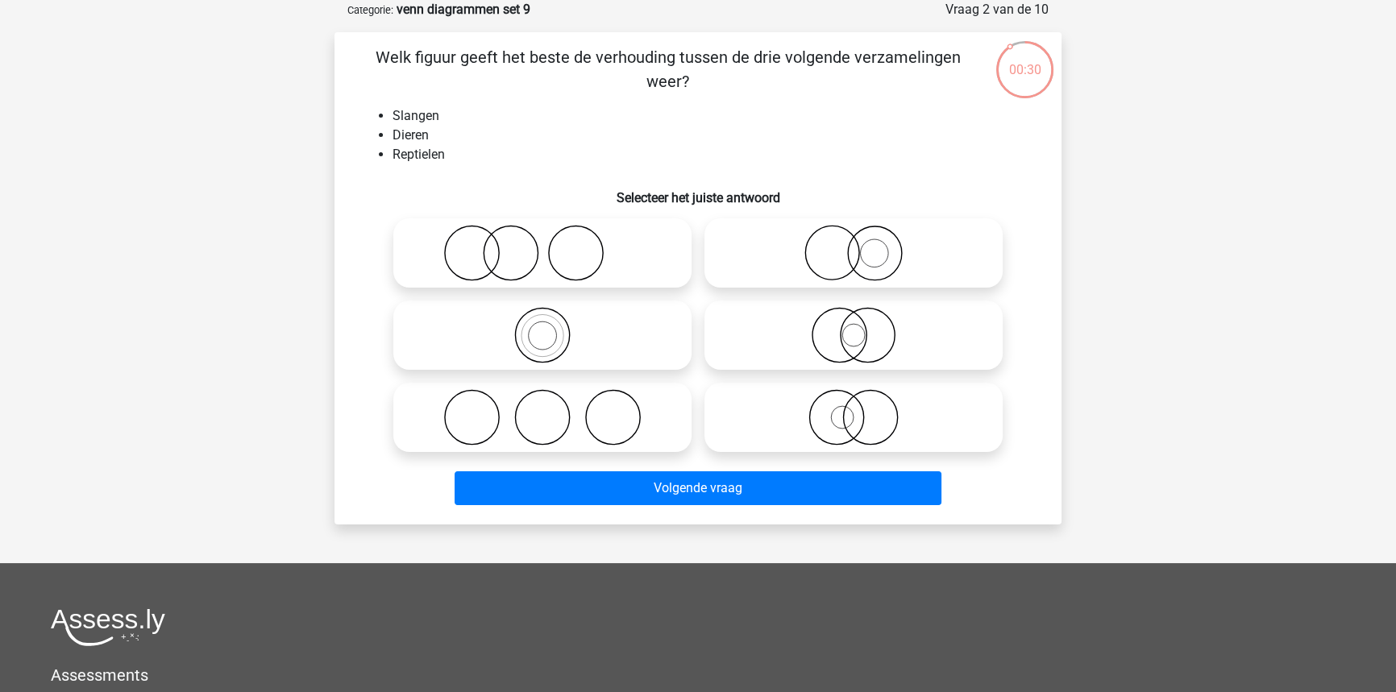
click at [618, 339] on icon at bounding box center [542, 335] width 285 height 56
click at [553, 327] on input "radio" at bounding box center [547, 322] width 10 height 10
radio input "true"
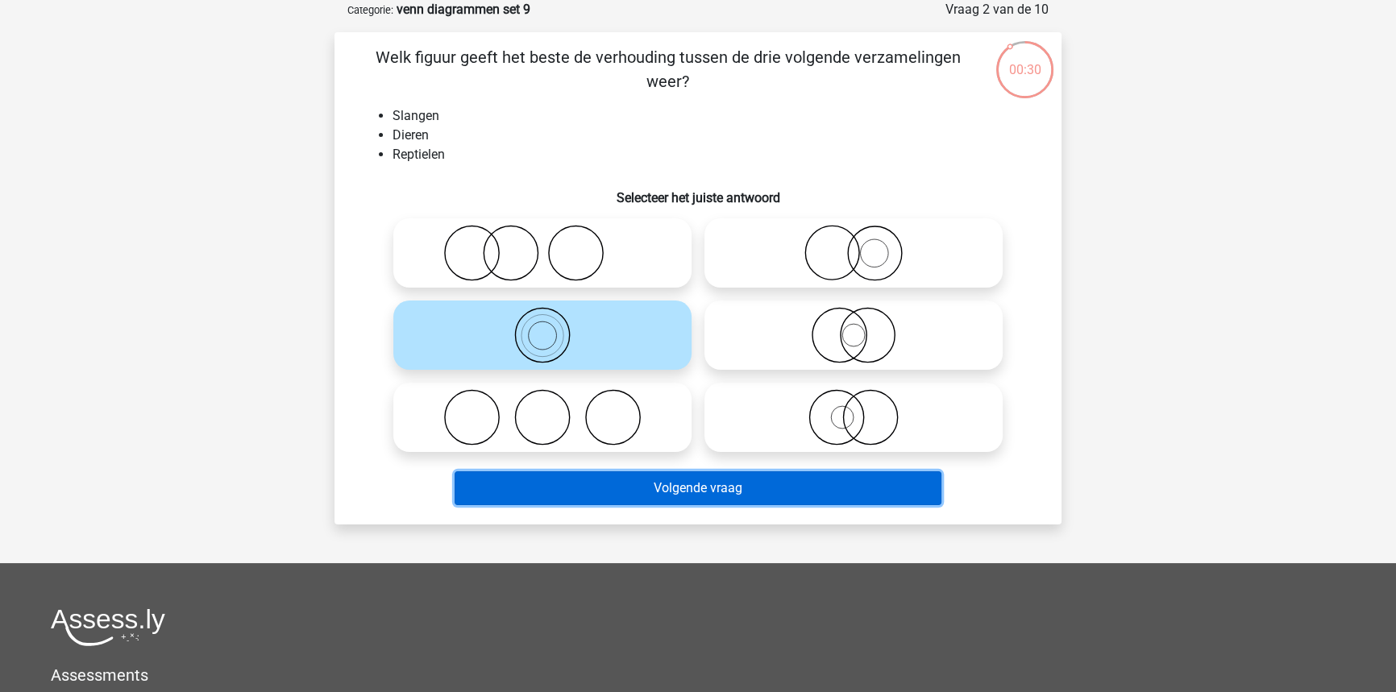
click at [630, 504] on button "Volgende vraag" at bounding box center [699, 489] width 488 height 34
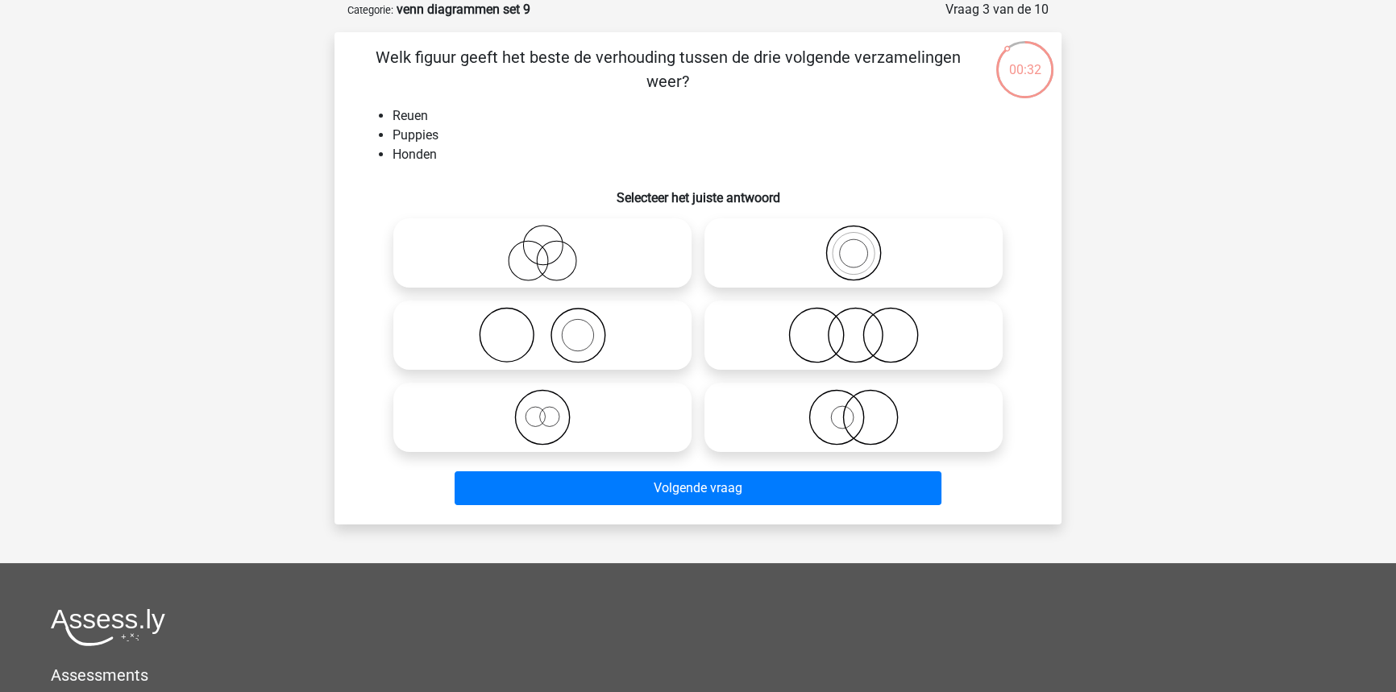
click at [598, 418] on icon at bounding box center [542, 417] width 285 height 56
click at [553, 409] on input "radio" at bounding box center [547, 404] width 10 height 10
radio input "true"
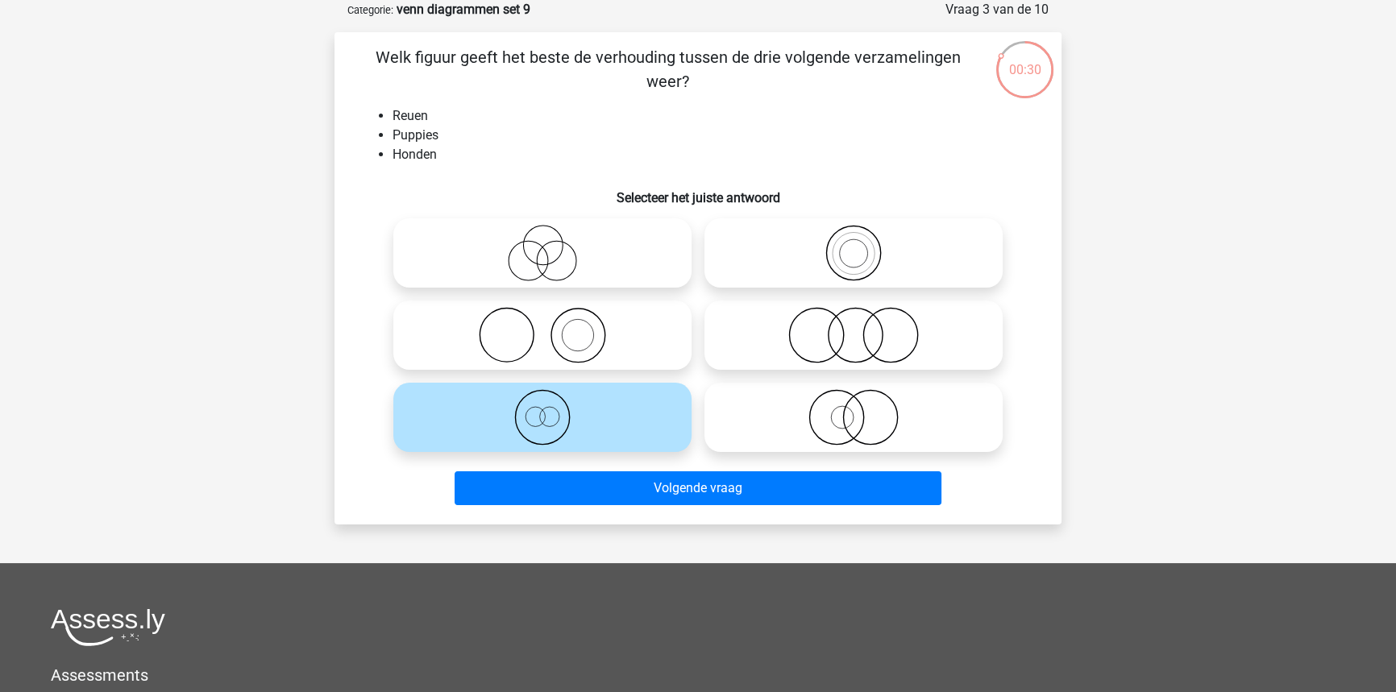
click at [821, 266] on icon at bounding box center [853, 253] width 285 height 56
click at [854, 245] on input "radio" at bounding box center [859, 240] width 10 height 10
radio input "true"
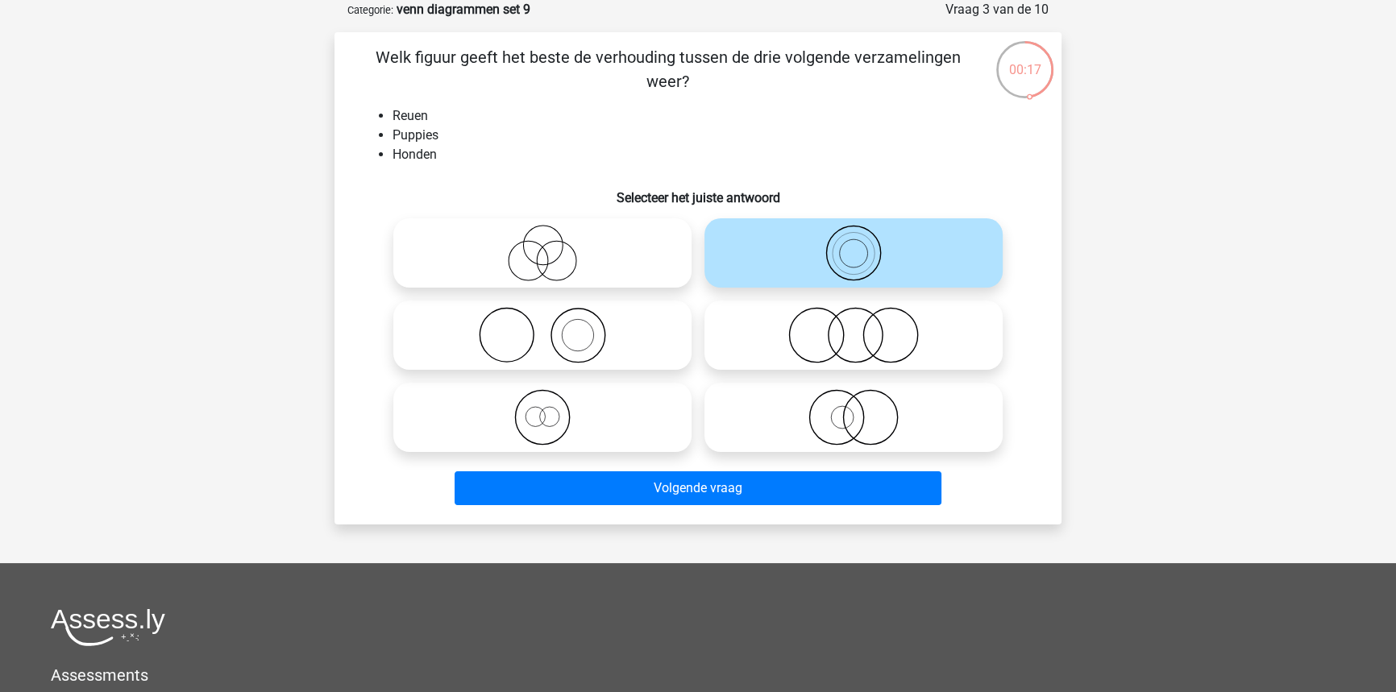
click at [661, 439] on icon at bounding box center [542, 417] width 285 height 56
click at [553, 409] on input "radio" at bounding box center [547, 404] width 10 height 10
radio input "true"
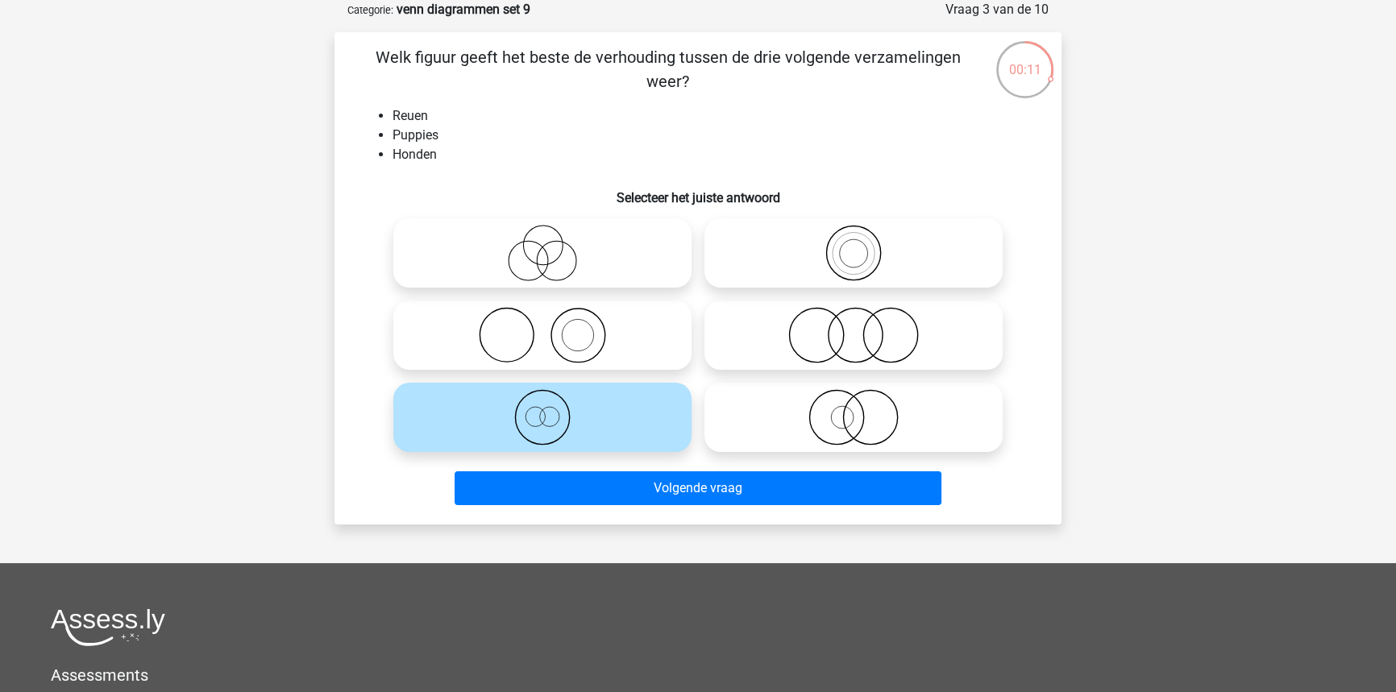
click at [850, 251] on icon at bounding box center [853, 253] width 285 height 56
click at [854, 245] on input "radio" at bounding box center [859, 240] width 10 height 10
radio input "true"
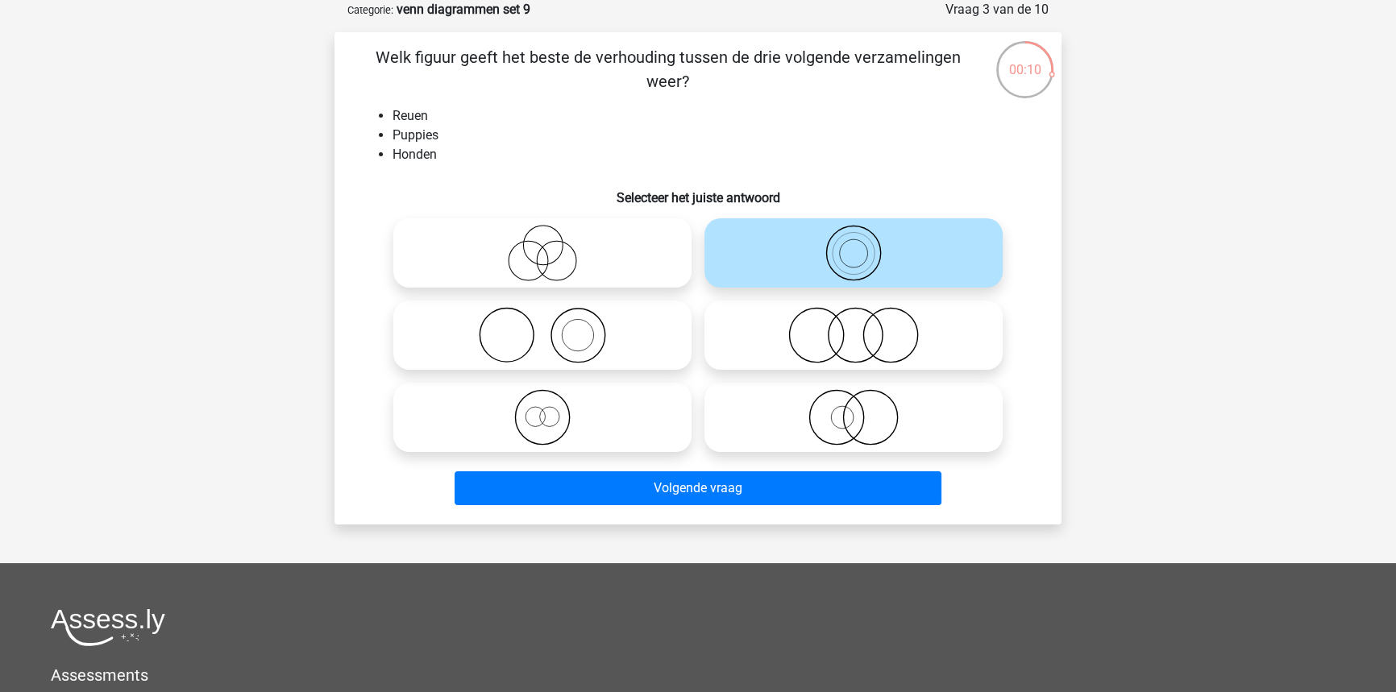
click at [621, 435] on icon at bounding box center [542, 417] width 285 height 56
click at [553, 409] on input "radio" at bounding box center [547, 404] width 10 height 10
radio input "true"
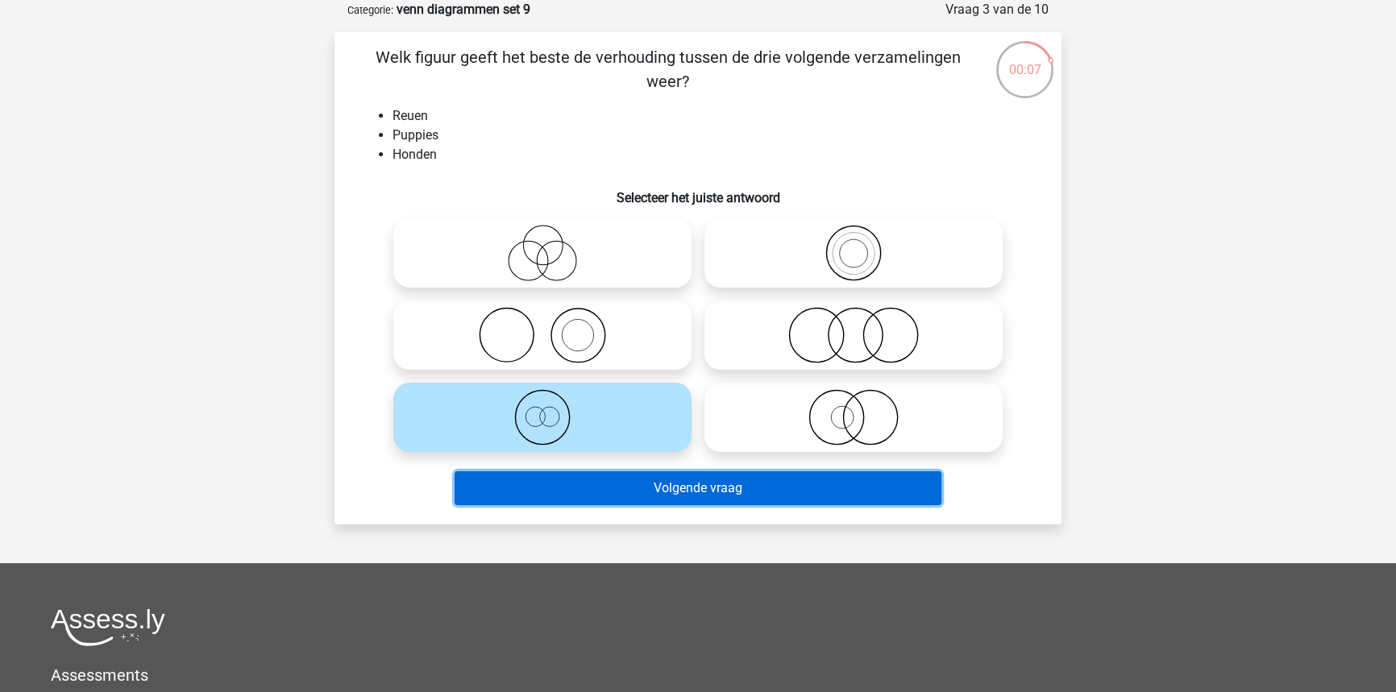
click at [693, 484] on button "Volgende vraag" at bounding box center [699, 489] width 488 height 34
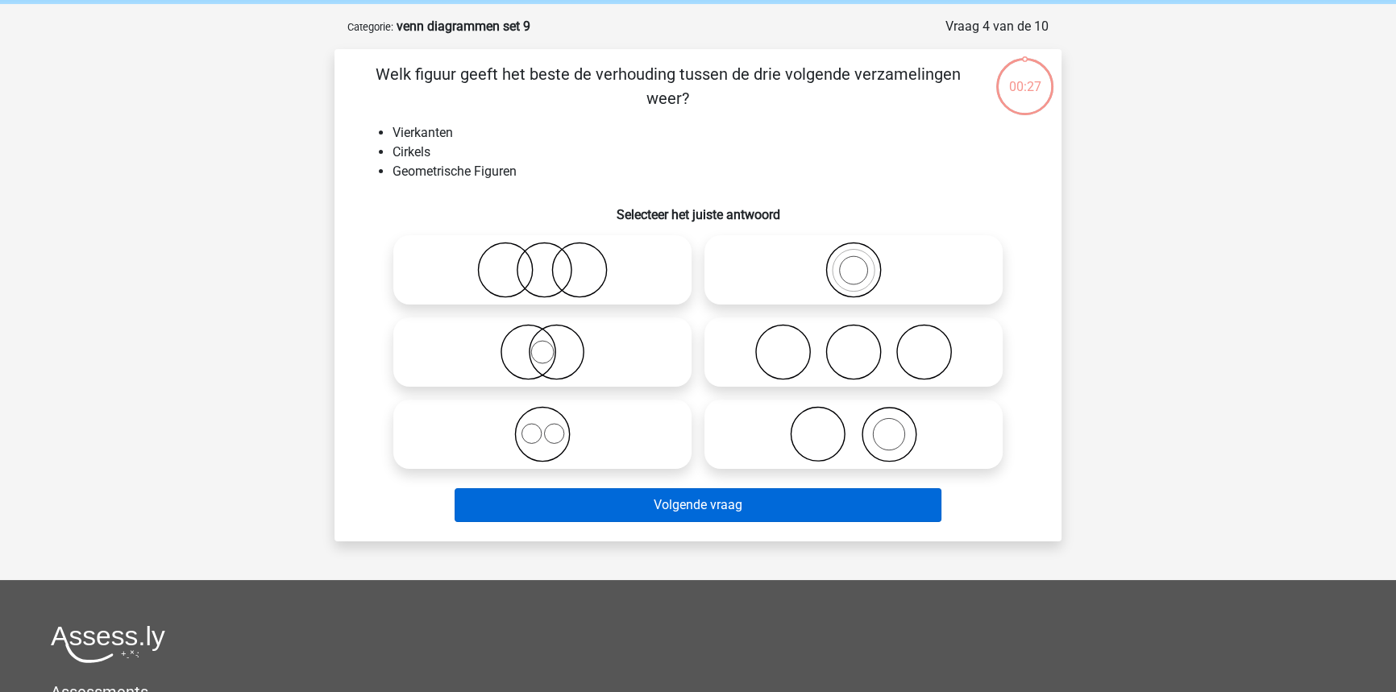
scroll to position [0, 0]
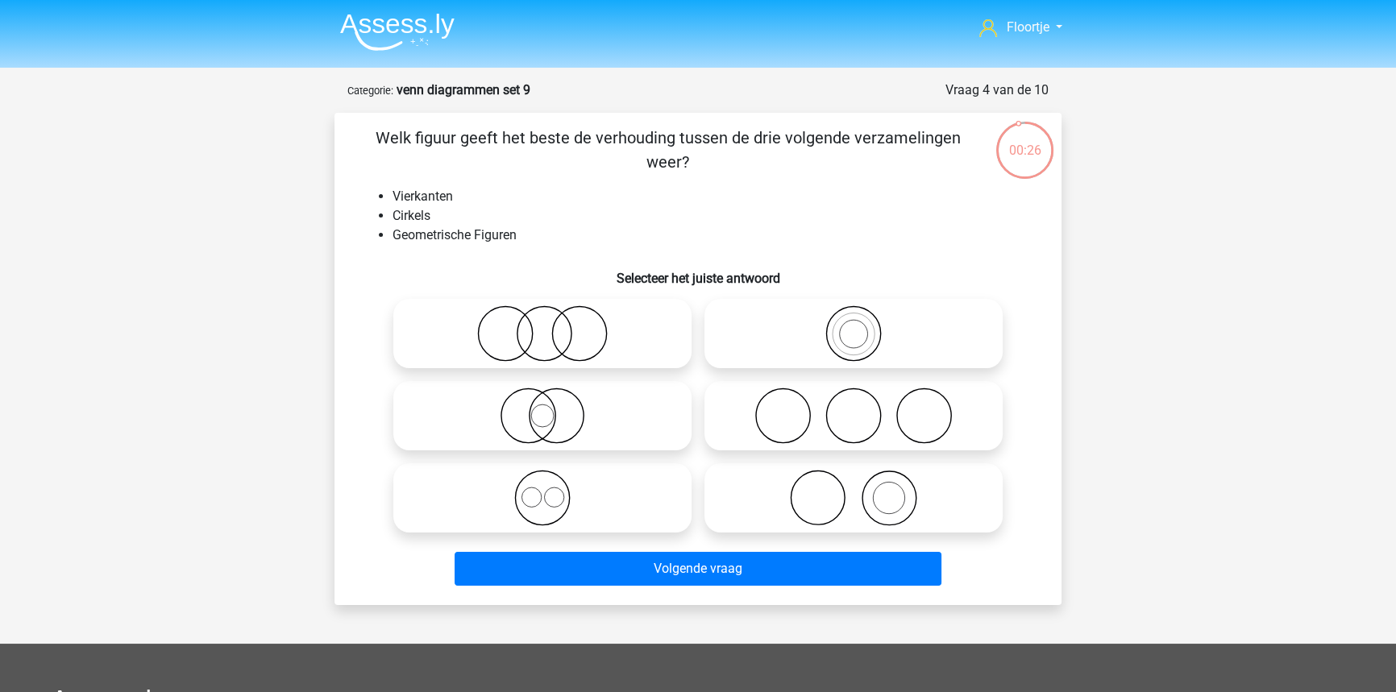
click at [667, 482] on icon at bounding box center [542, 498] width 285 height 56
click at [553, 482] on input "radio" at bounding box center [547, 485] width 10 height 10
radio input "true"
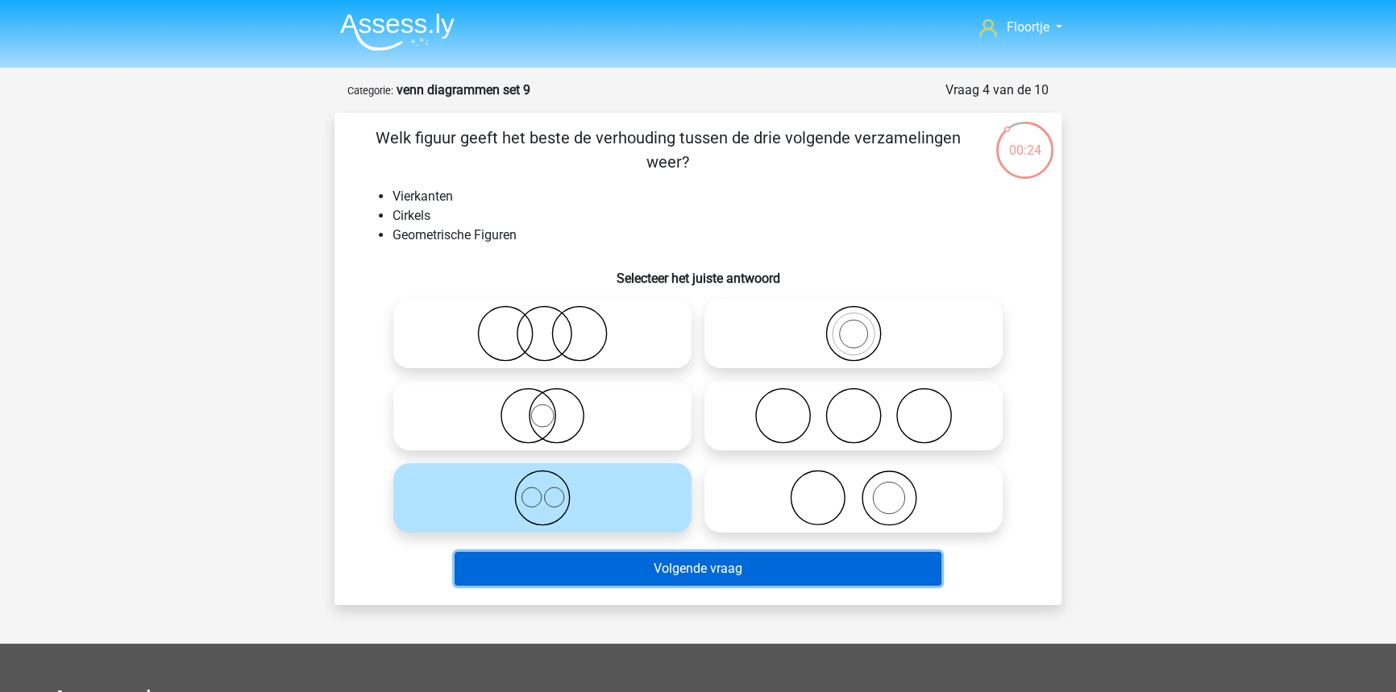
click at [700, 576] on button "Volgende vraag" at bounding box center [699, 569] width 488 height 34
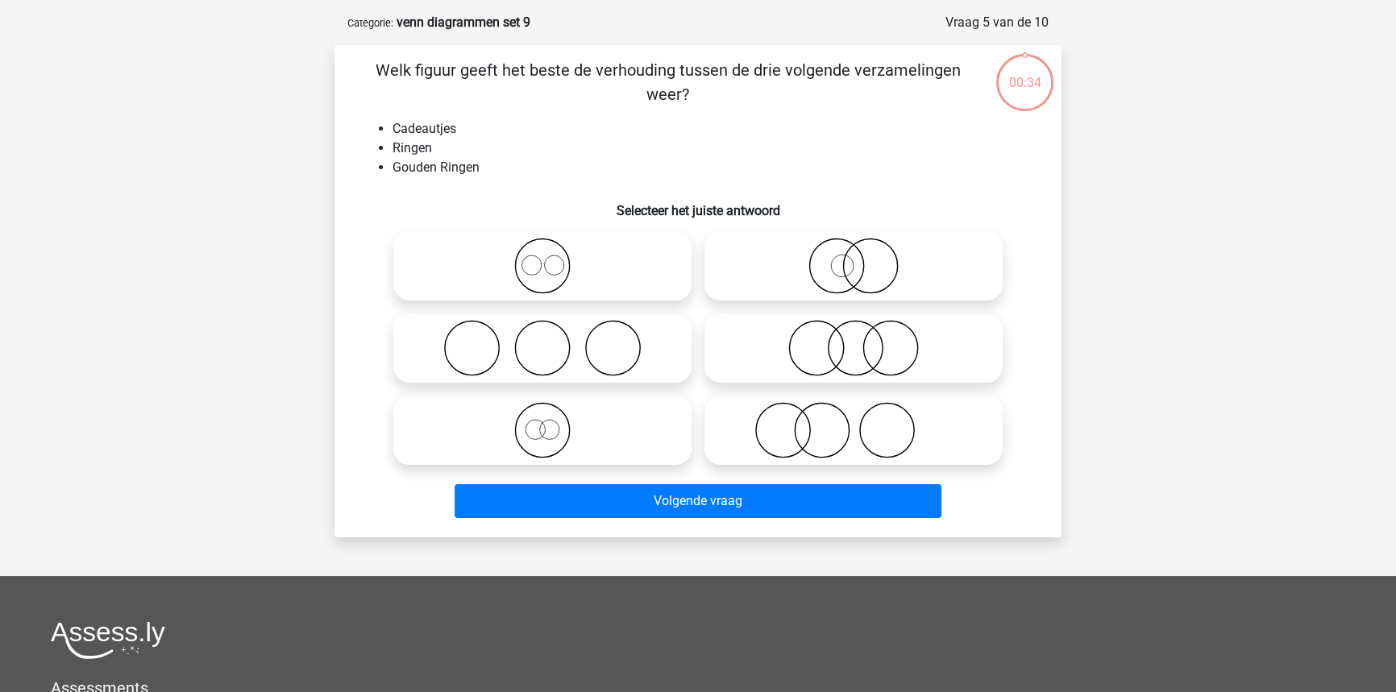
scroll to position [81, 0]
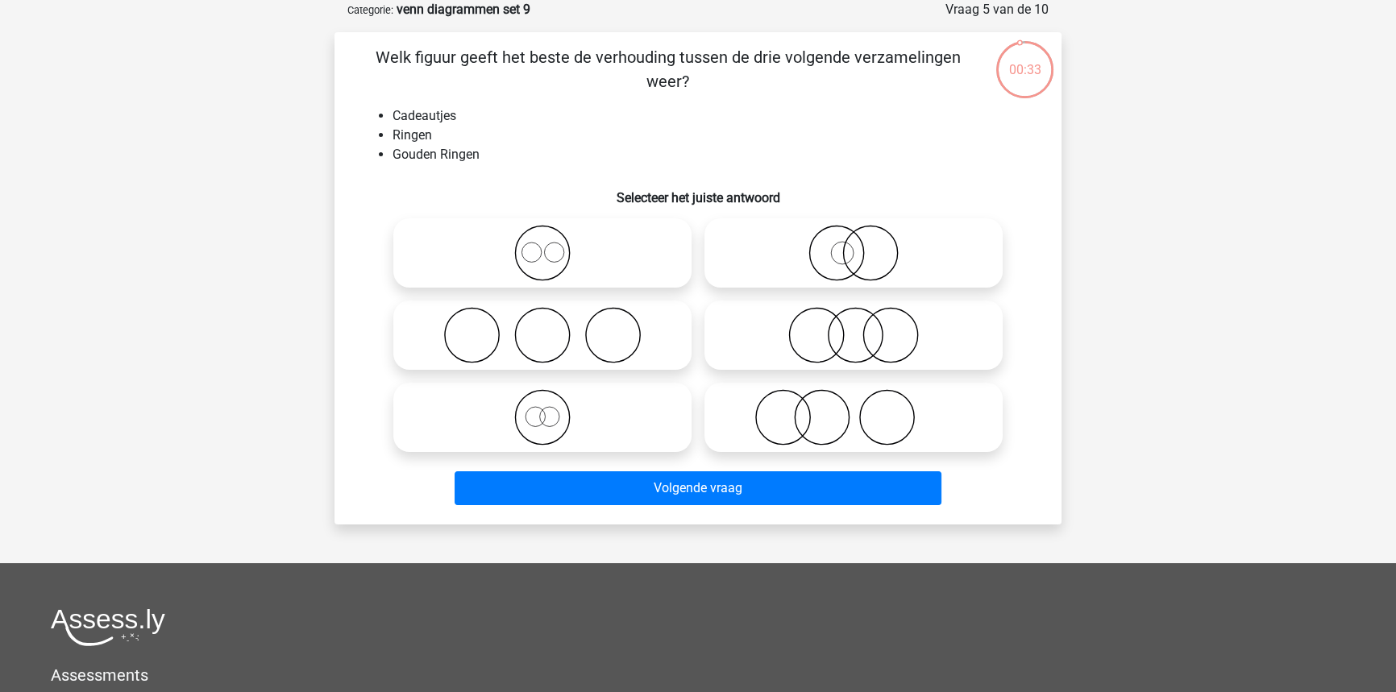
click at [859, 251] on icon at bounding box center [853, 253] width 285 height 56
click at [859, 245] on input "radio" at bounding box center [859, 240] width 10 height 10
radio input "true"
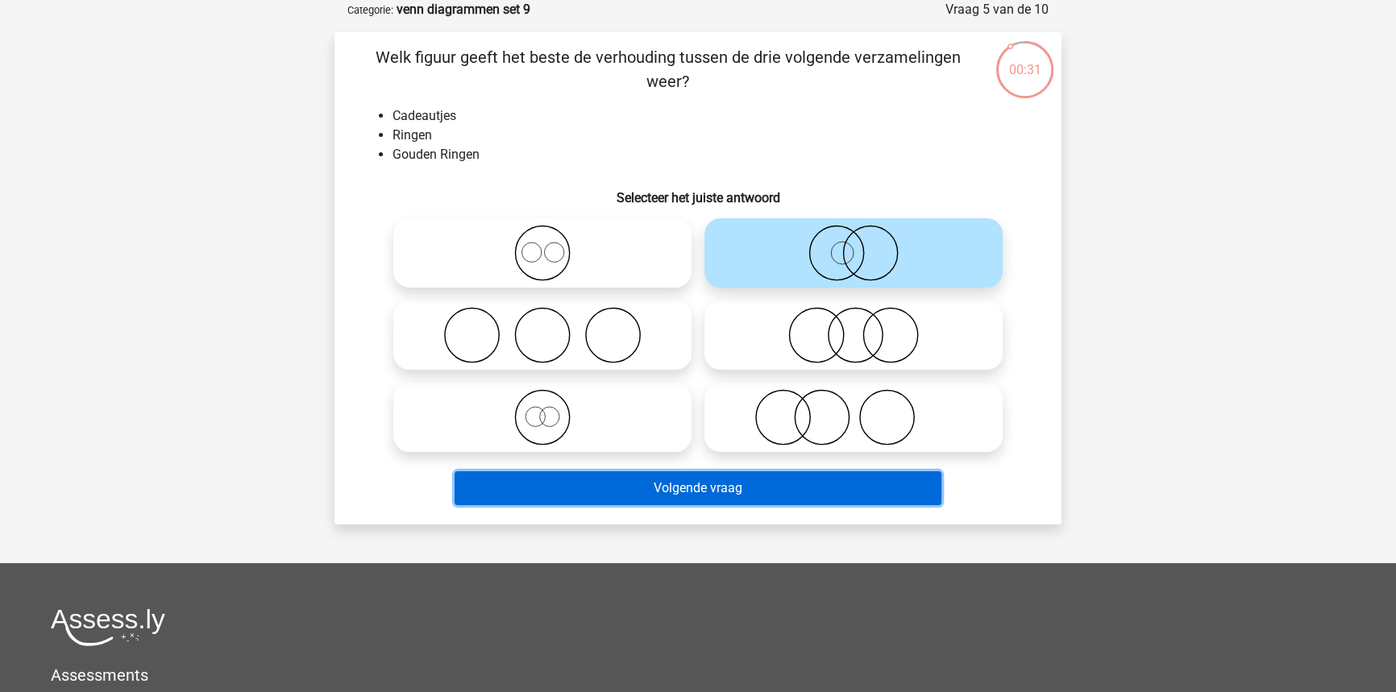
click at [756, 496] on button "Volgende vraag" at bounding box center [699, 489] width 488 height 34
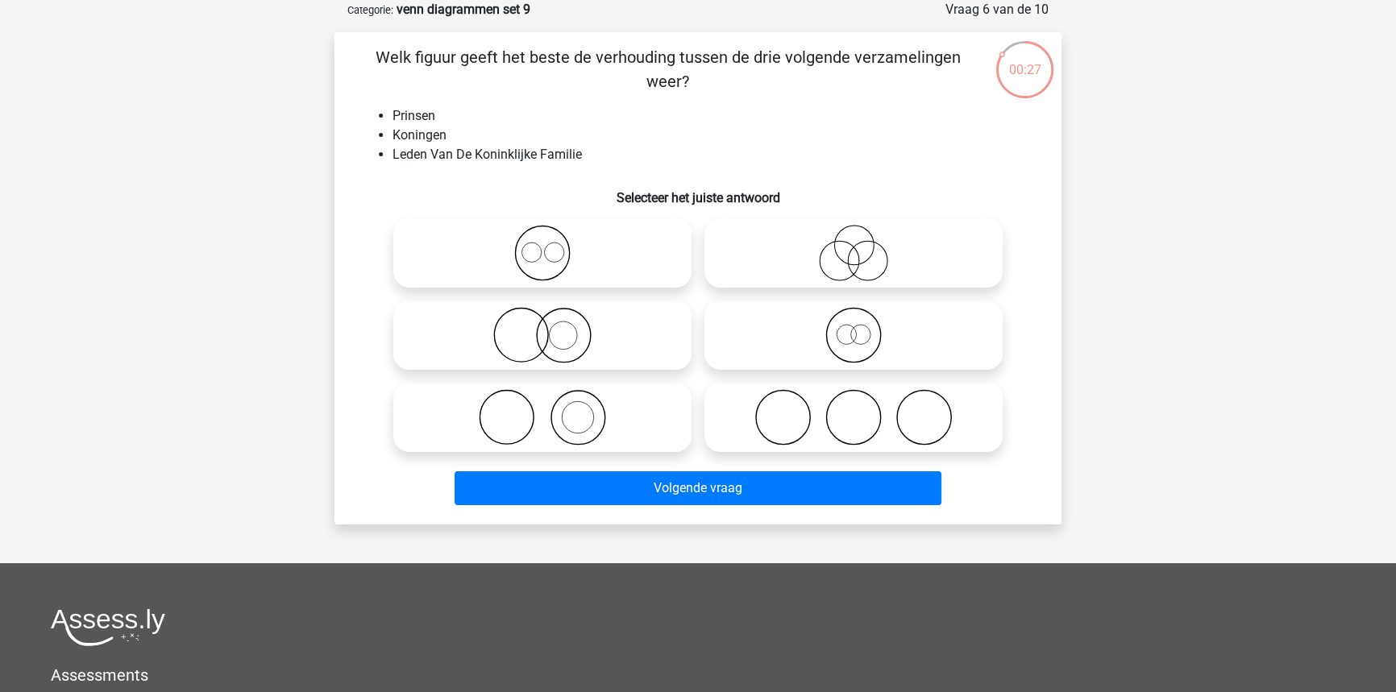
click at [648, 276] on icon at bounding box center [542, 253] width 285 height 56
click at [553, 245] on input "radio" at bounding box center [547, 240] width 10 height 10
radio input "true"
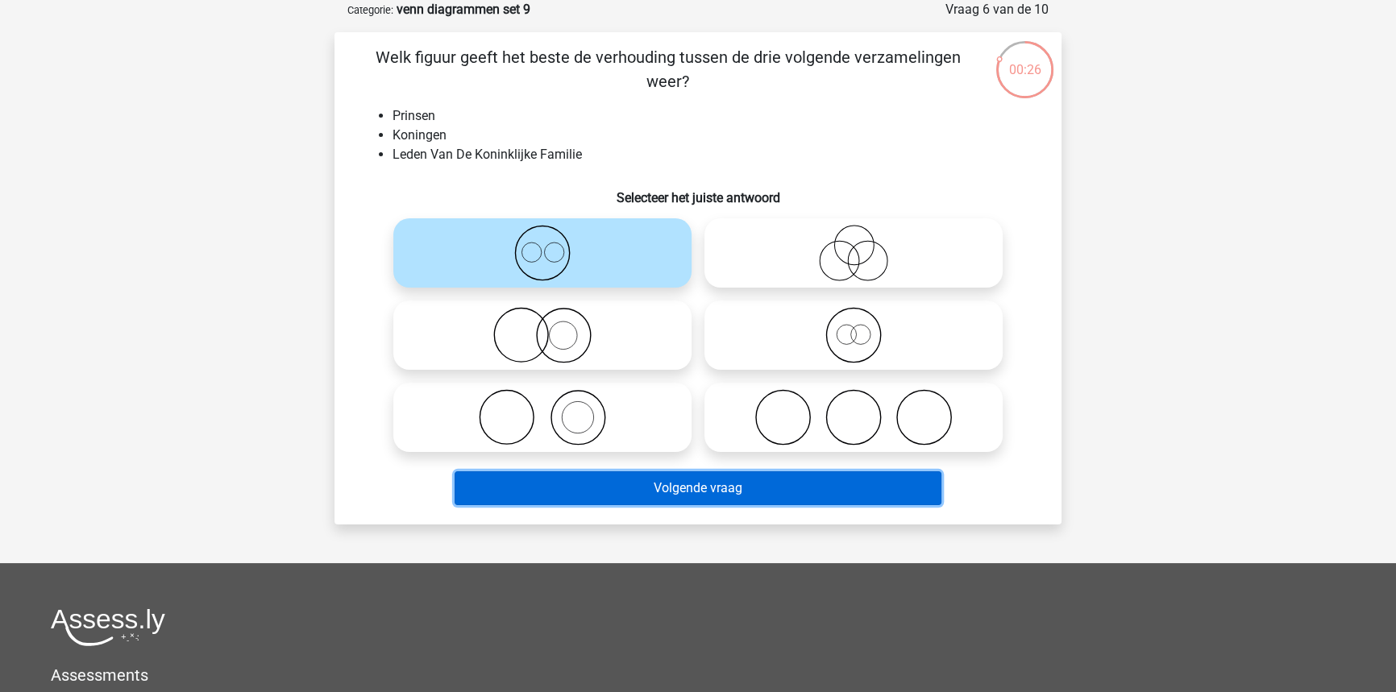
click at [693, 490] on button "Volgende vraag" at bounding box center [699, 489] width 488 height 34
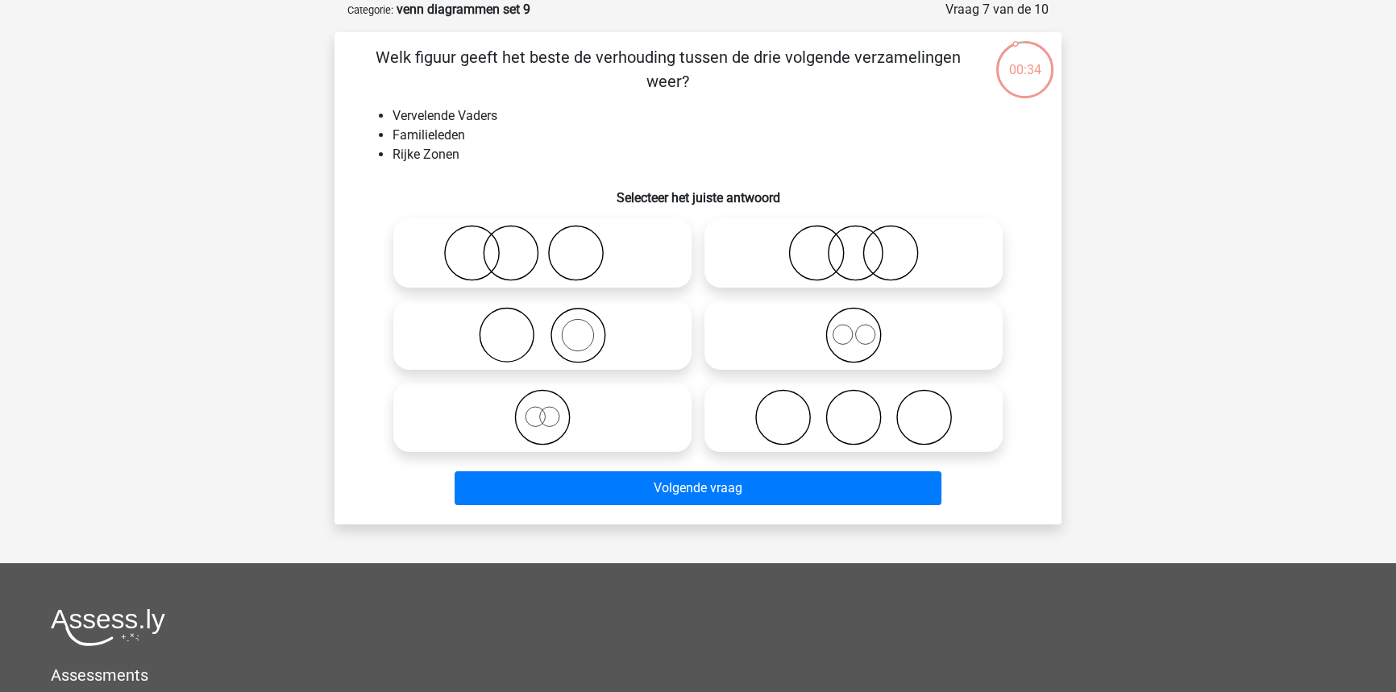
click at [562, 426] on icon at bounding box center [542, 417] width 285 height 56
click at [553, 409] on input "radio" at bounding box center [547, 404] width 10 height 10
radio input "true"
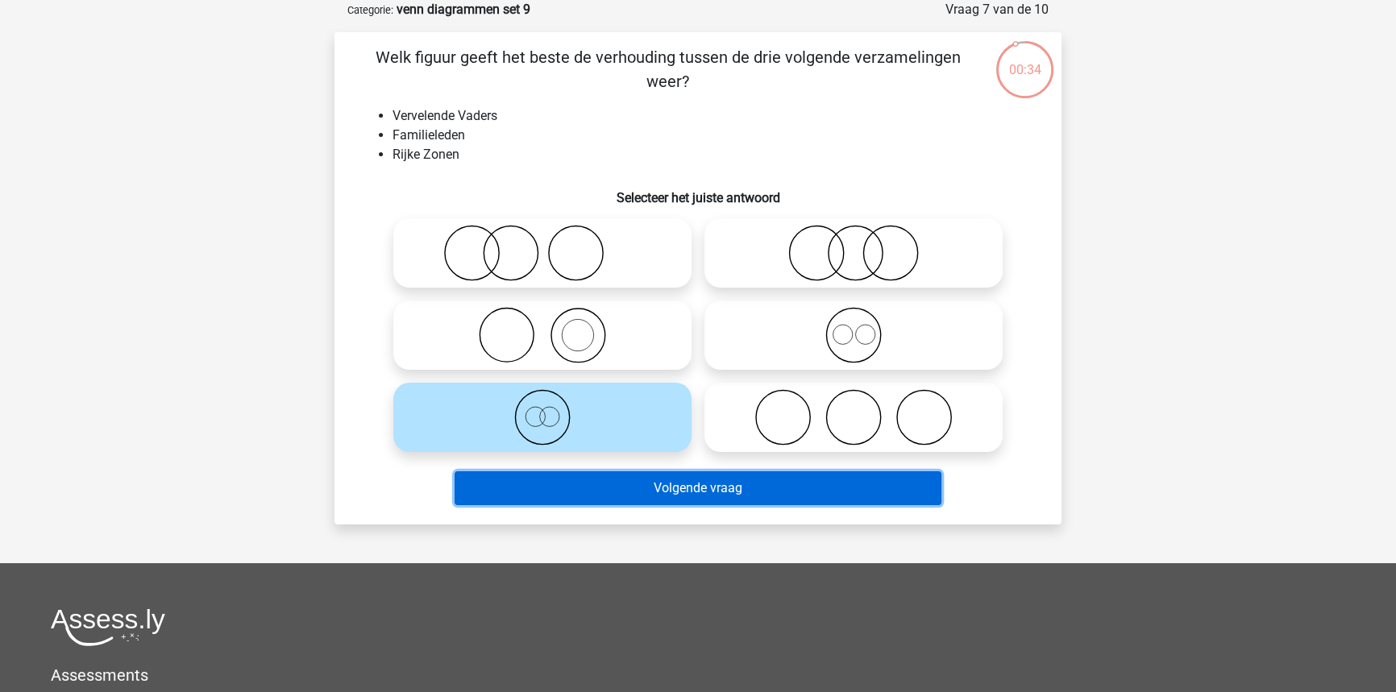
click at [605, 477] on button "Volgende vraag" at bounding box center [699, 489] width 488 height 34
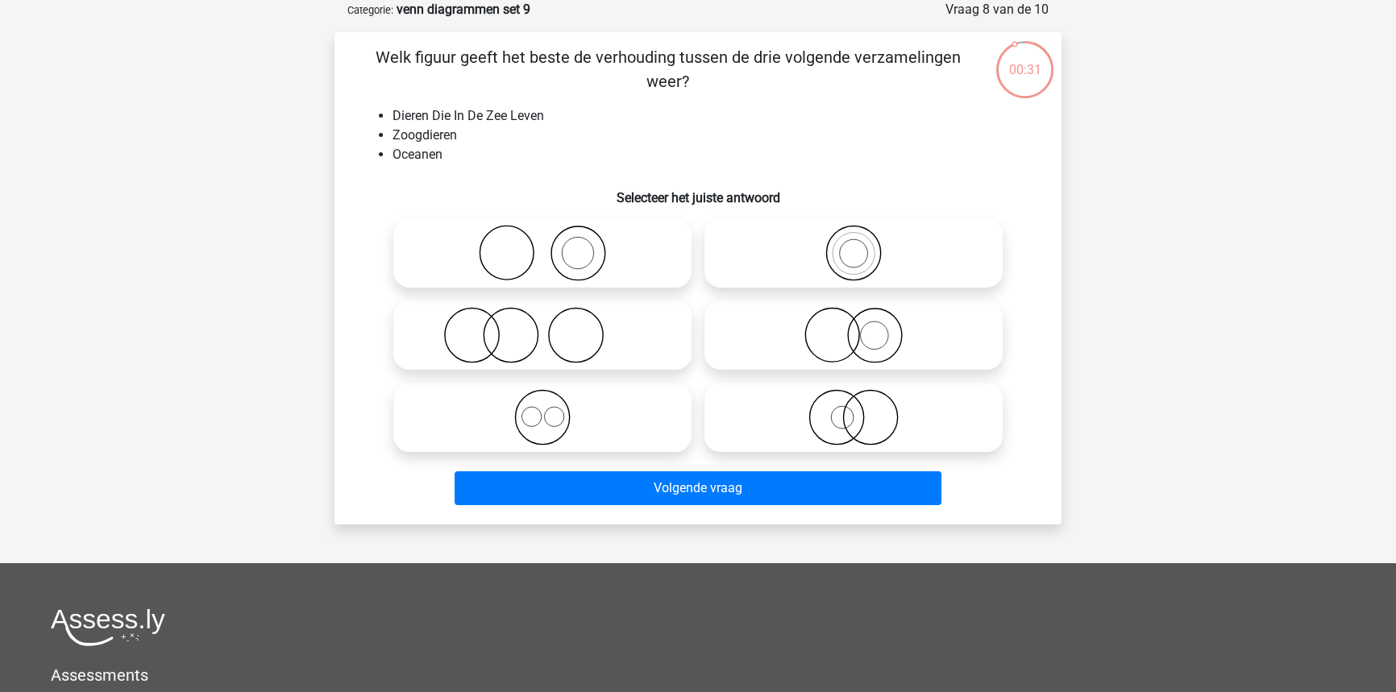
click at [545, 314] on icon at bounding box center [542, 335] width 285 height 56
click at [545, 317] on input "radio" at bounding box center [547, 322] width 10 height 10
radio input "true"
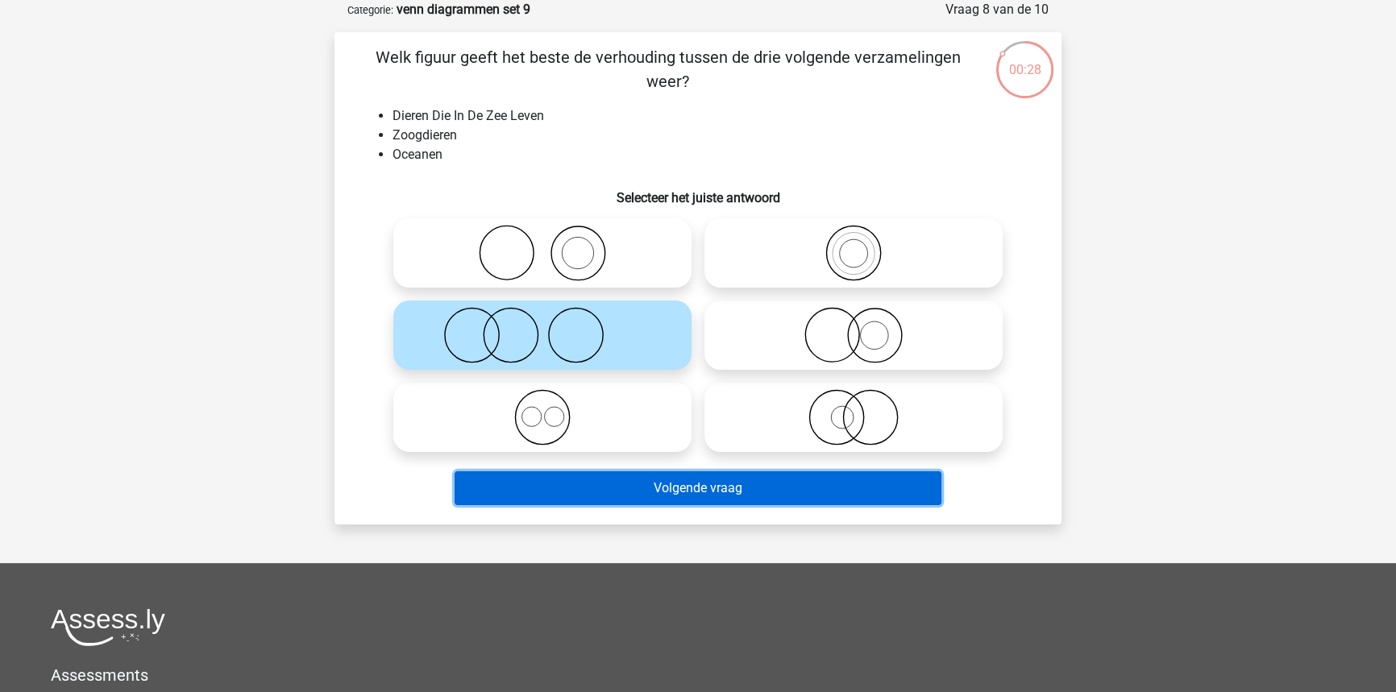
click at [580, 497] on button "Volgende vraag" at bounding box center [699, 489] width 488 height 34
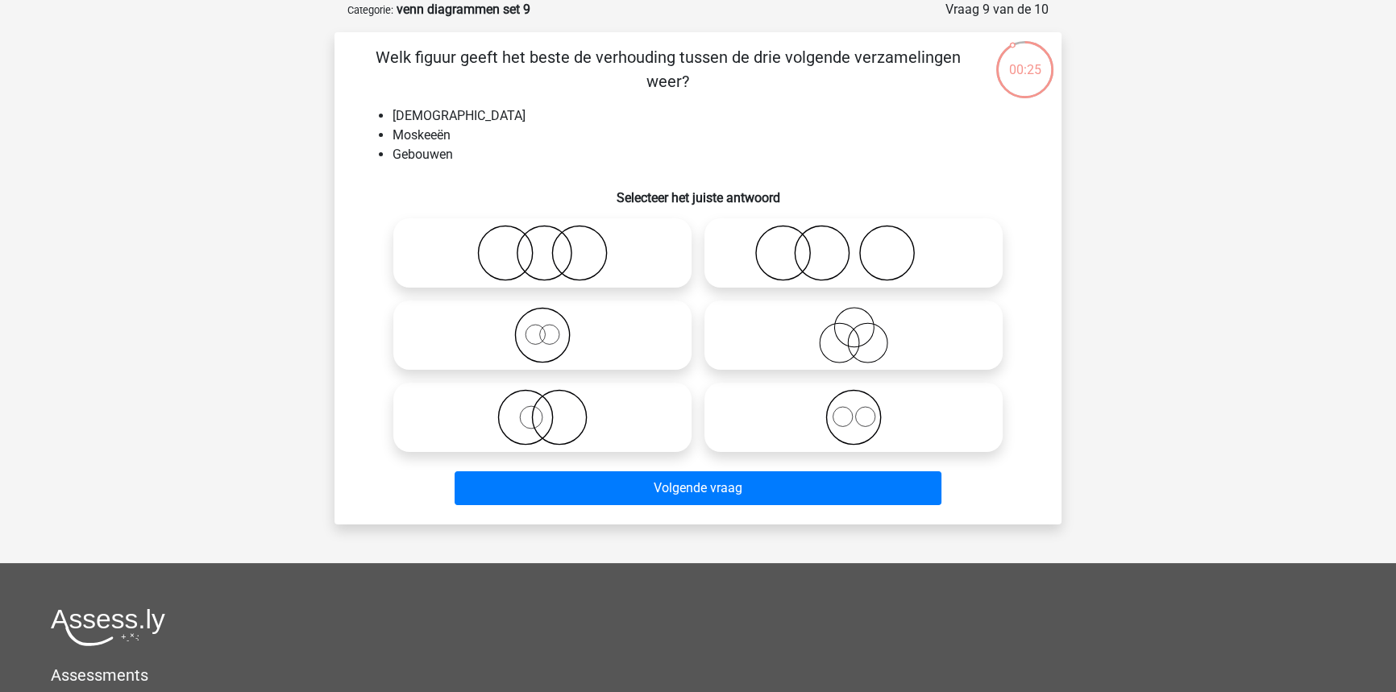
click at [852, 438] on icon at bounding box center [853, 417] width 285 height 56
click at [854, 409] on input "radio" at bounding box center [859, 404] width 10 height 10
radio input "true"
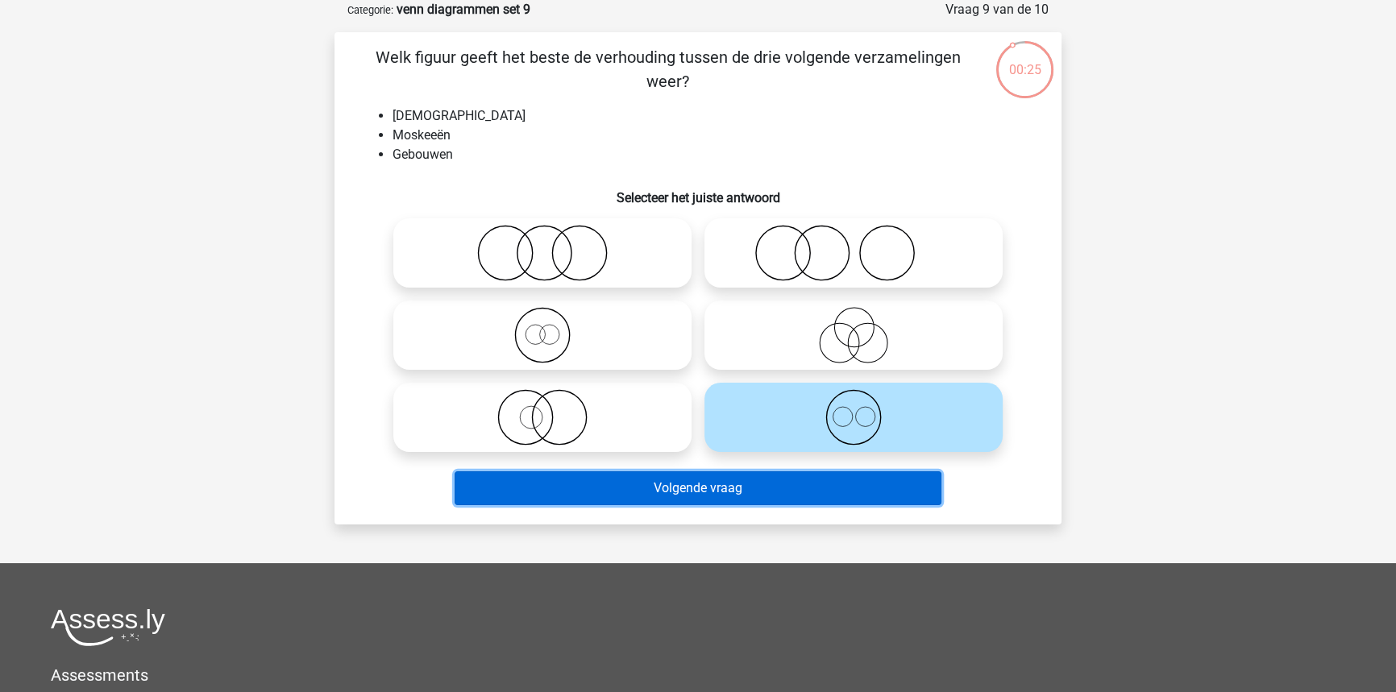
click at [845, 486] on button "Volgende vraag" at bounding box center [699, 489] width 488 height 34
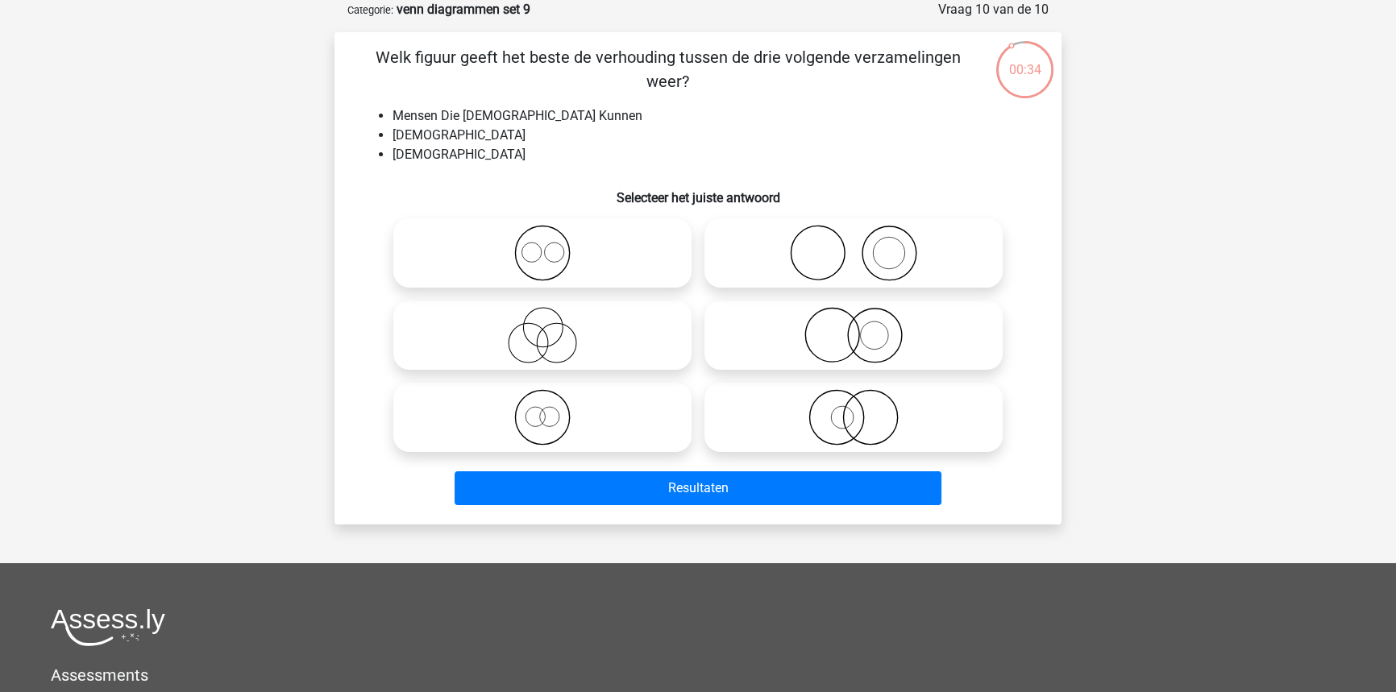
click at [586, 327] on icon at bounding box center [542, 335] width 285 height 56
click at [553, 327] on input "radio" at bounding box center [547, 322] width 10 height 10
radio input "true"
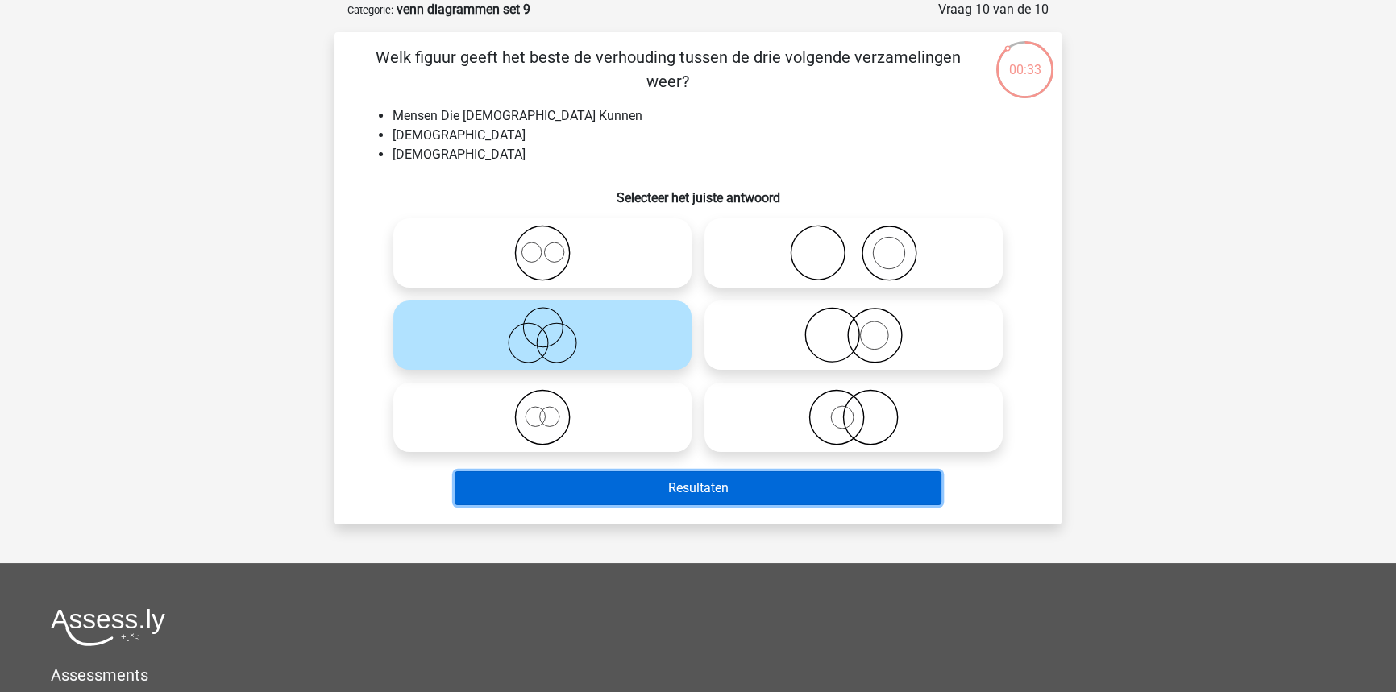
click at [661, 496] on button "Resultaten" at bounding box center [699, 489] width 488 height 34
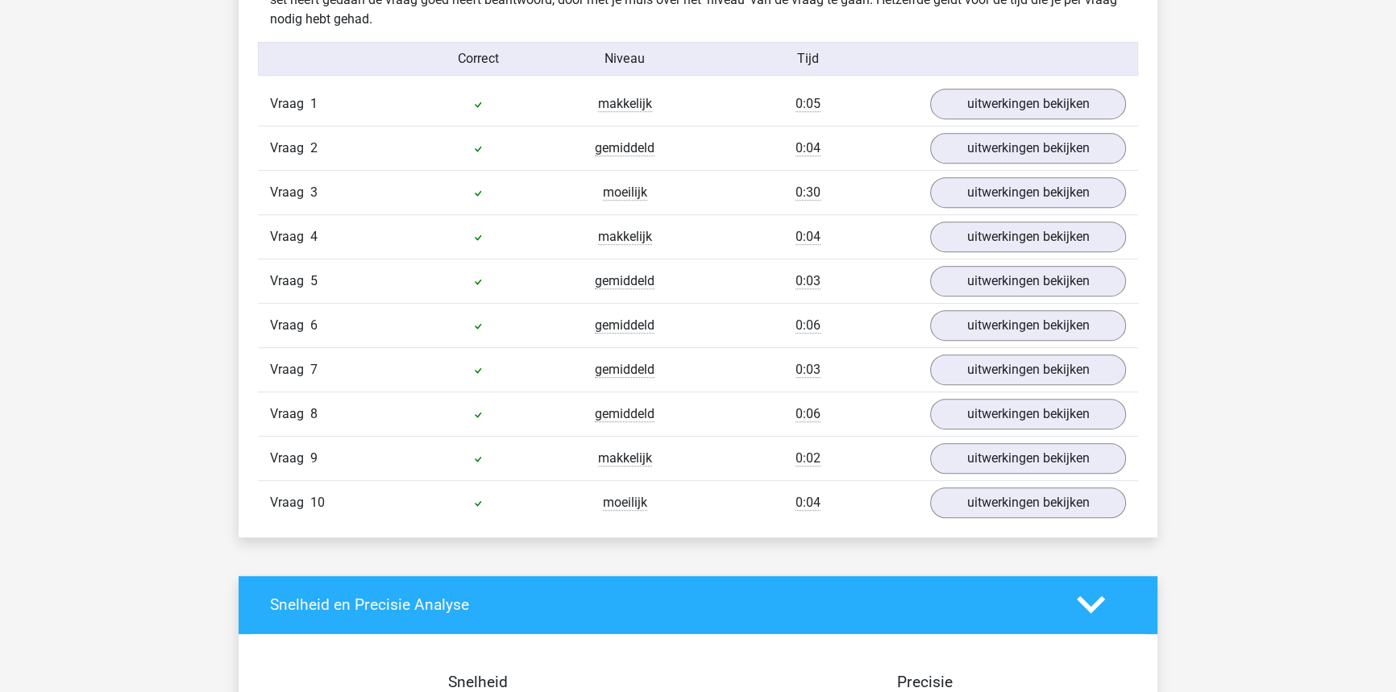
scroll to position [1025, 0]
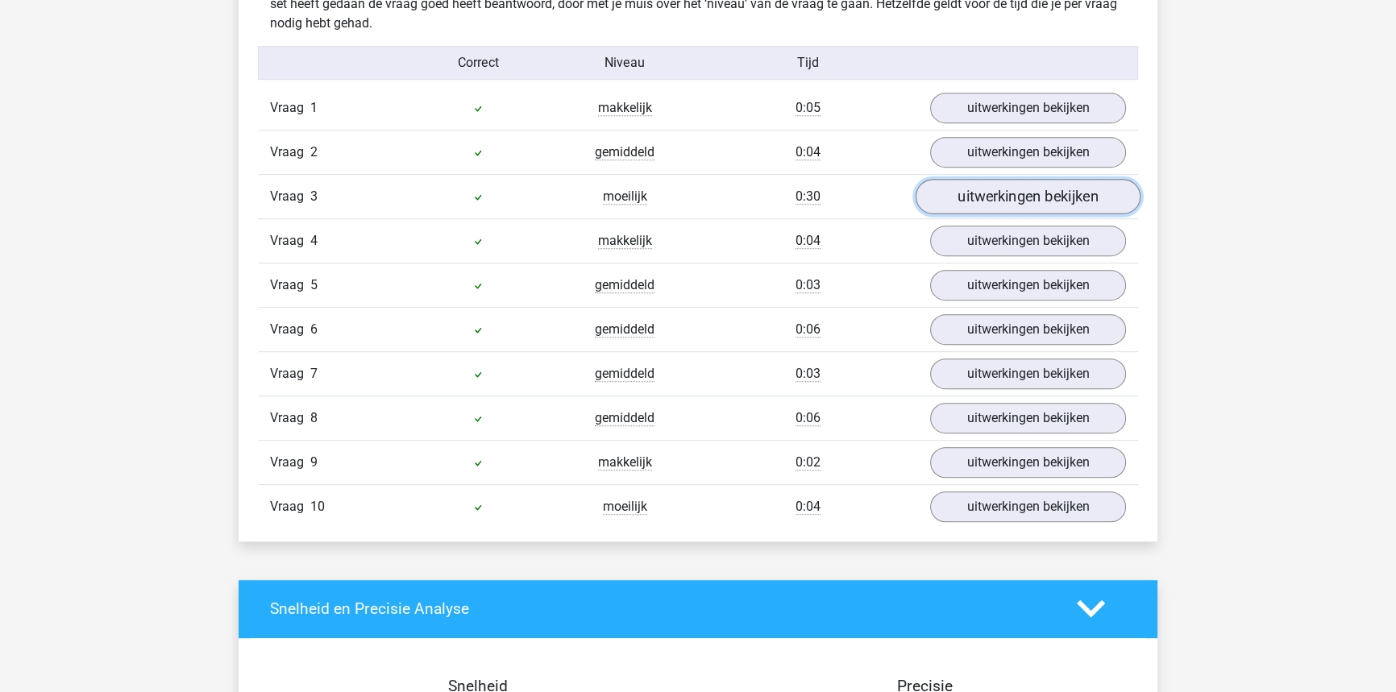
click at [995, 202] on link "uitwerkingen bekijken" at bounding box center [1028, 196] width 225 height 35
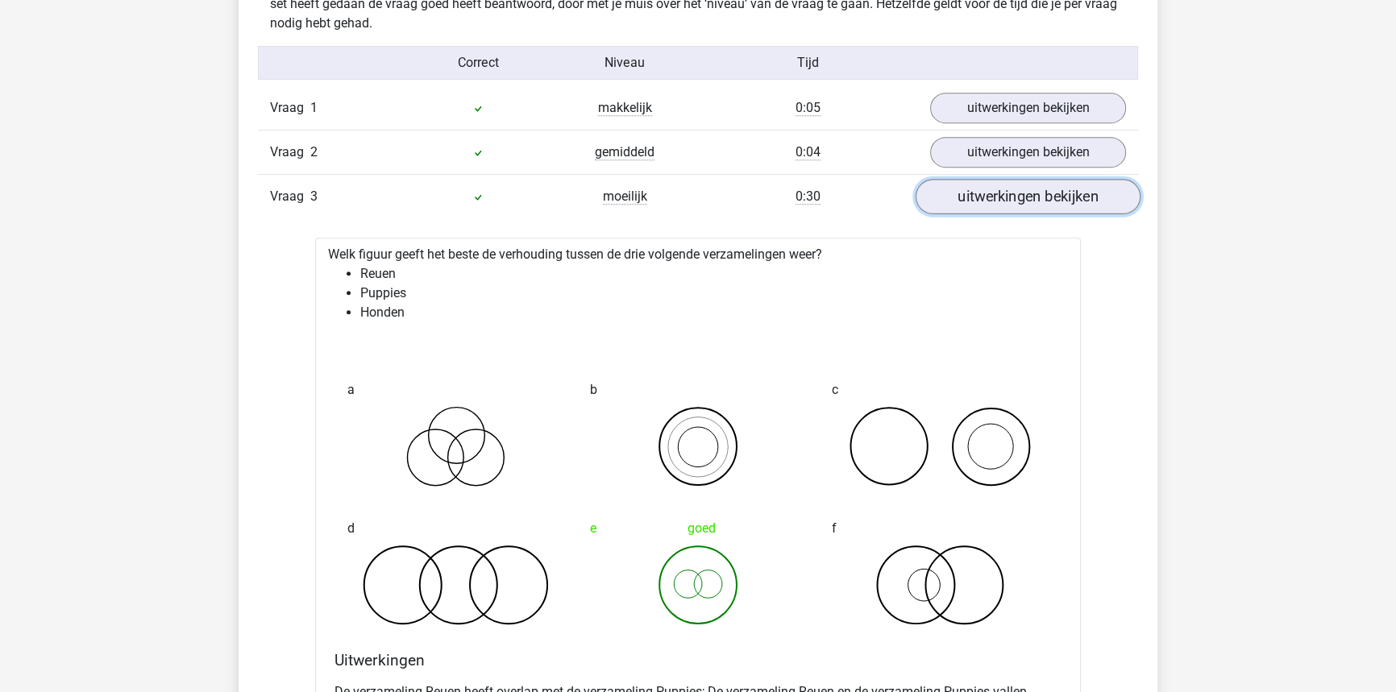
click at [972, 192] on link "uitwerkingen bekijken" at bounding box center [1028, 196] width 225 height 35
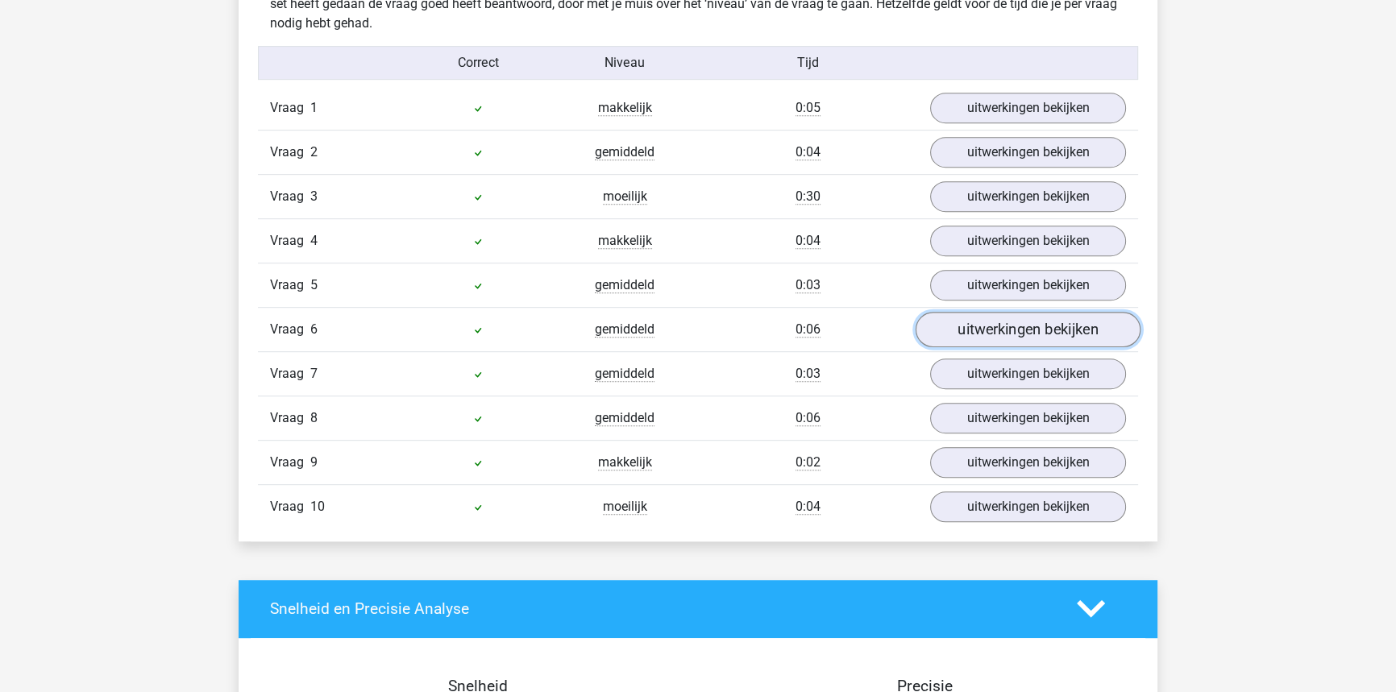
click at [972, 330] on link "uitwerkingen bekijken" at bounding box center [1028, 329] width 225 height 35
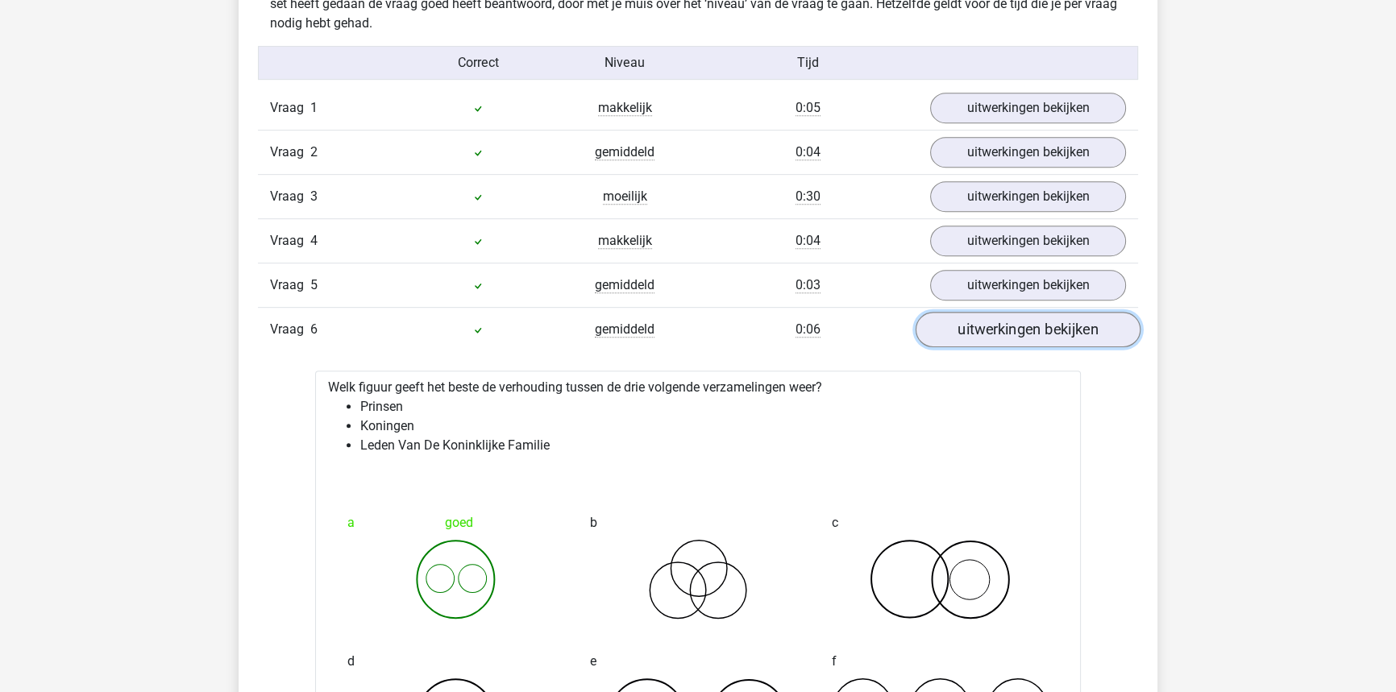
click at [972, 330] on link "uitwerkingen bekijken" at bounding box center [1028, 329] width 225 height 35
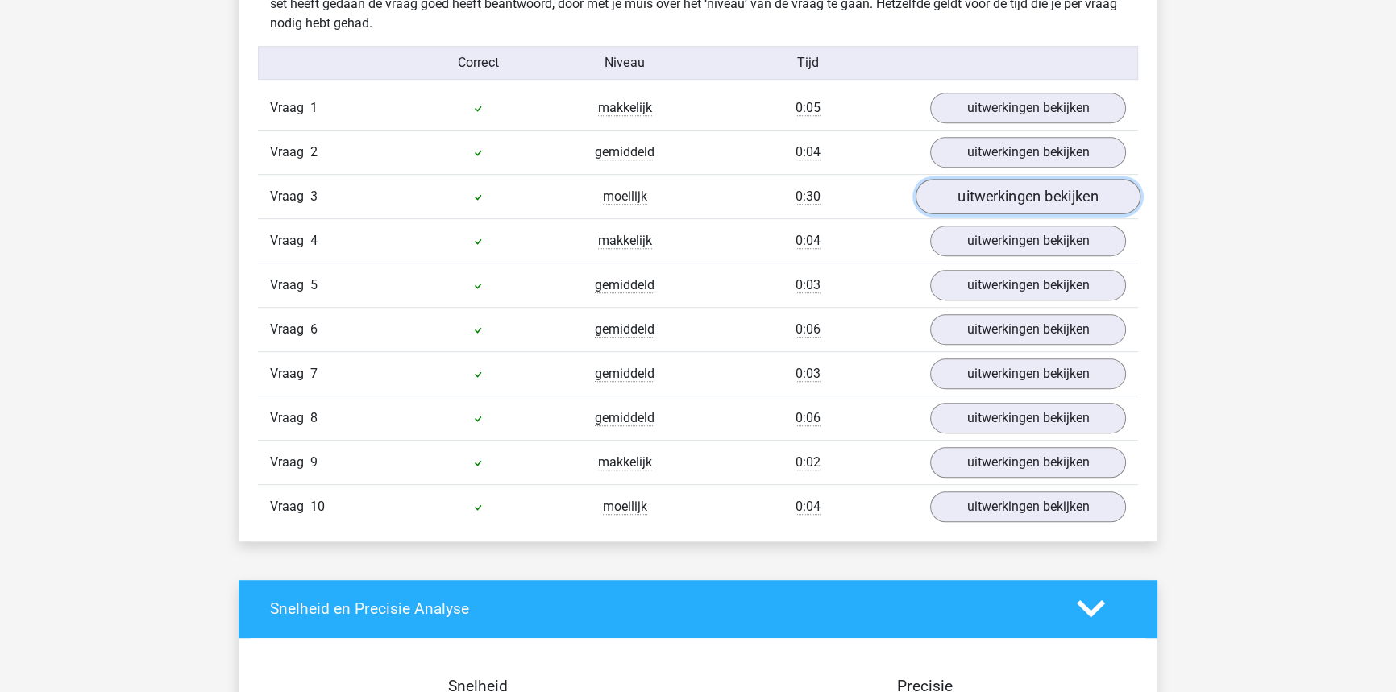
click at [966, 195] on link "uitwerkingen bekijken" at bounding box center [1028, 196] width 225 height 35
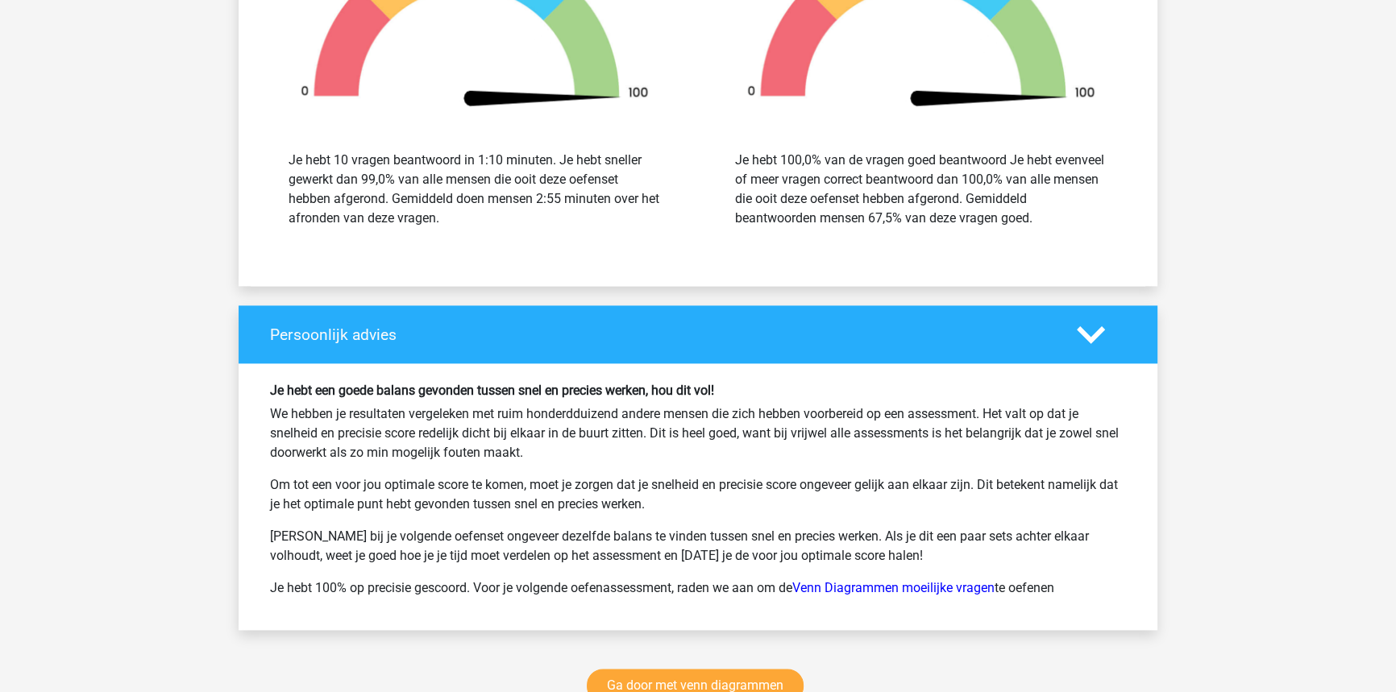
scroll to position [2564, 0]
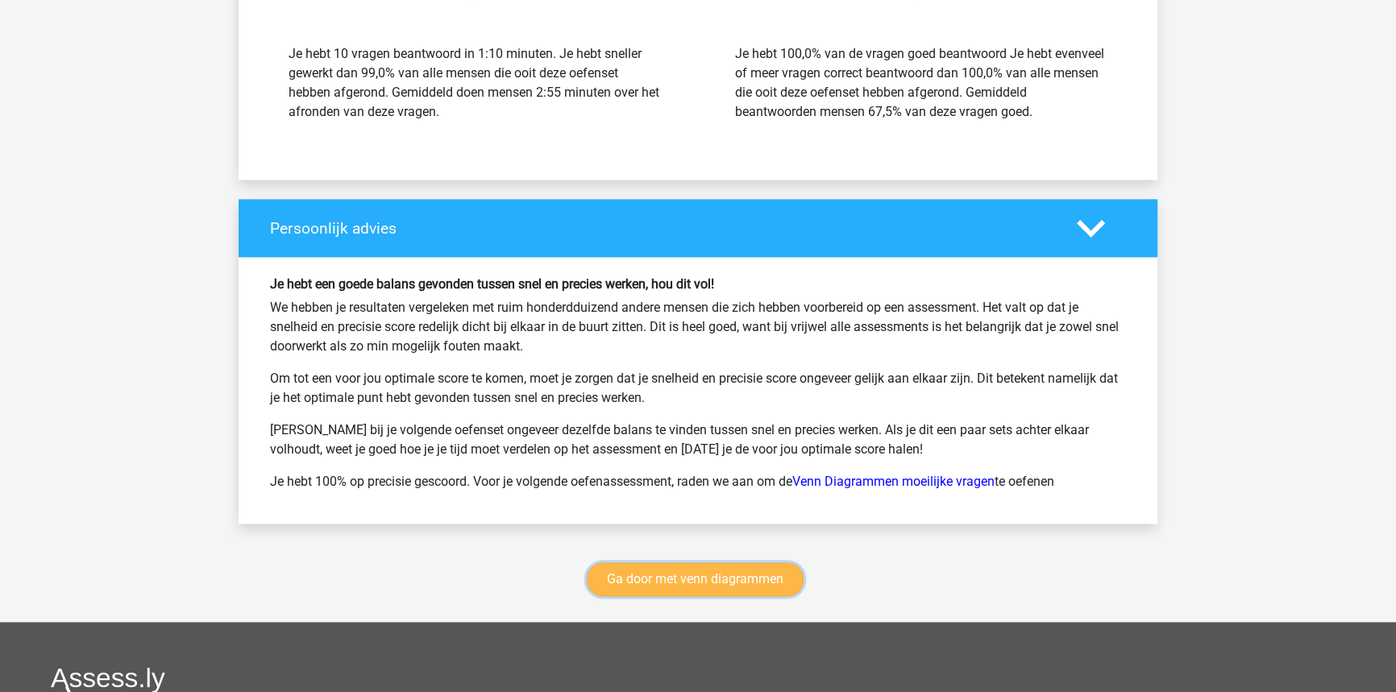
click at [757, 584] on link "Ga door met venn diagrammen" at bounding box center [695, 580] width 217 height 34
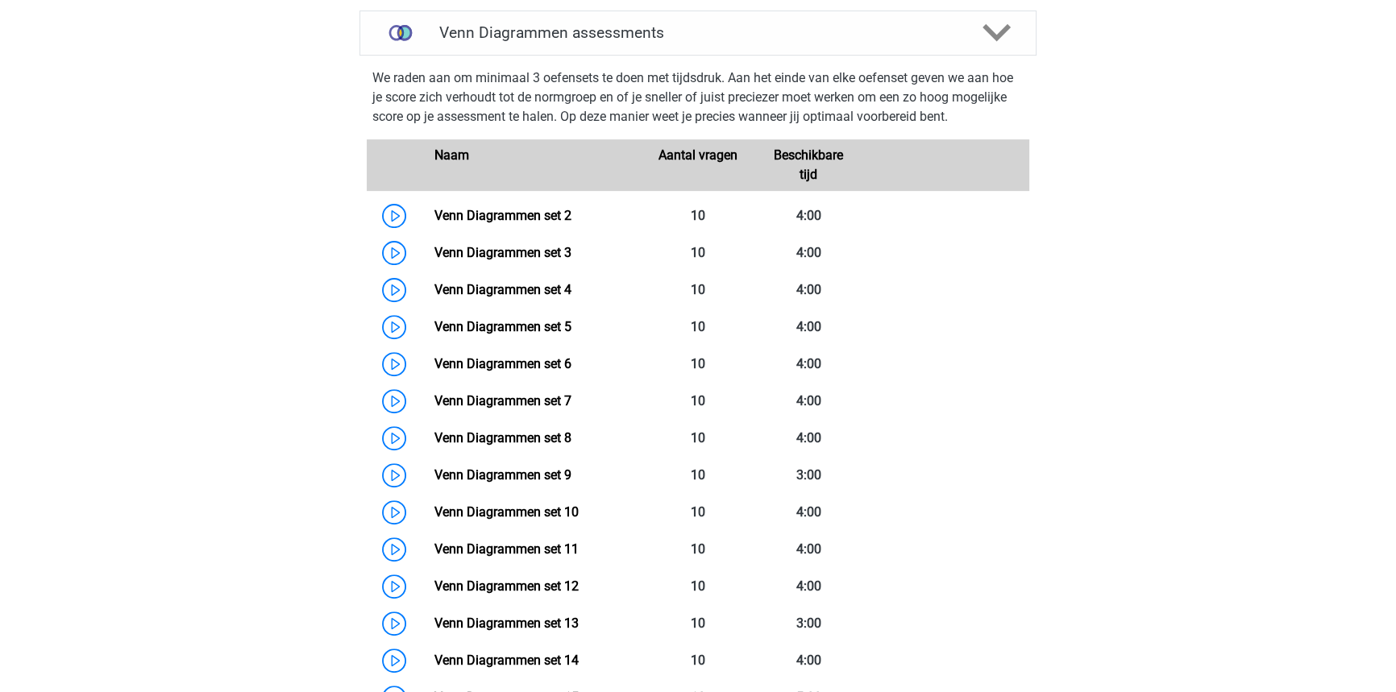
scroll to position [679, 0]
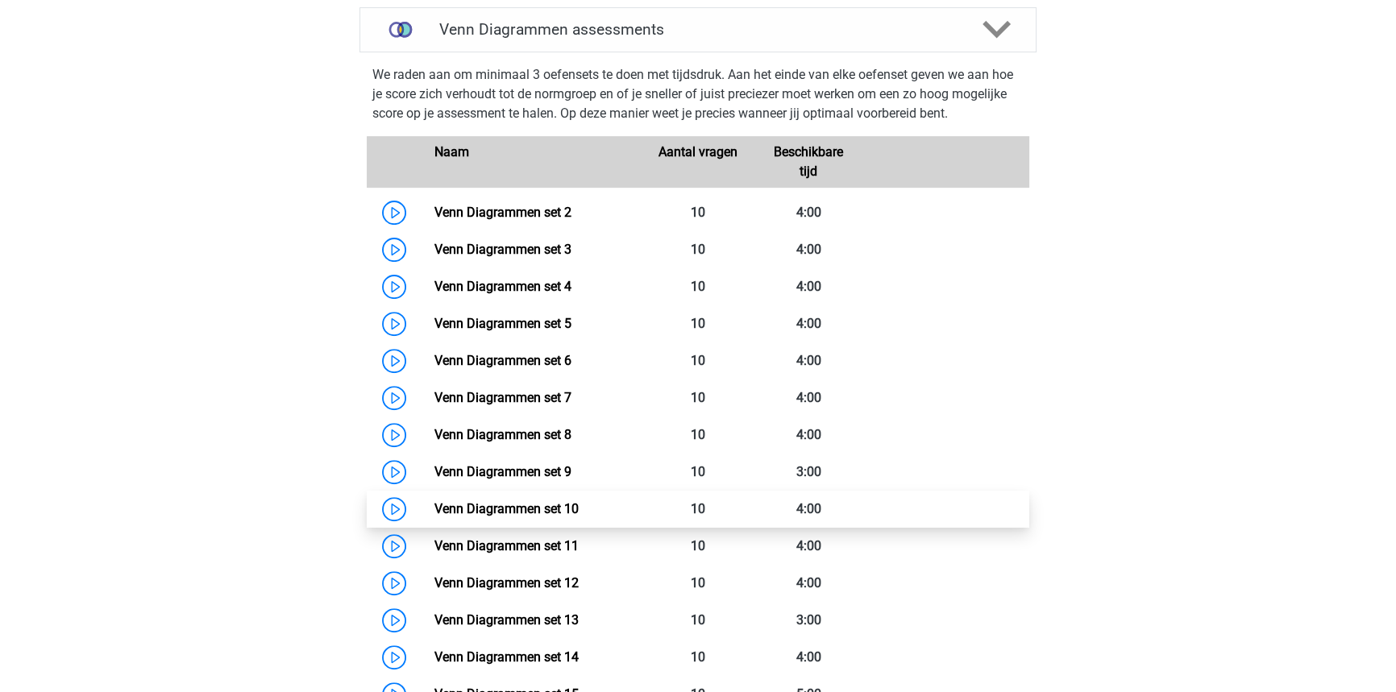
click at [554, 510] on link "Venn Diagrammen set 10" at bounding box center [506, 508] width 144 height 15
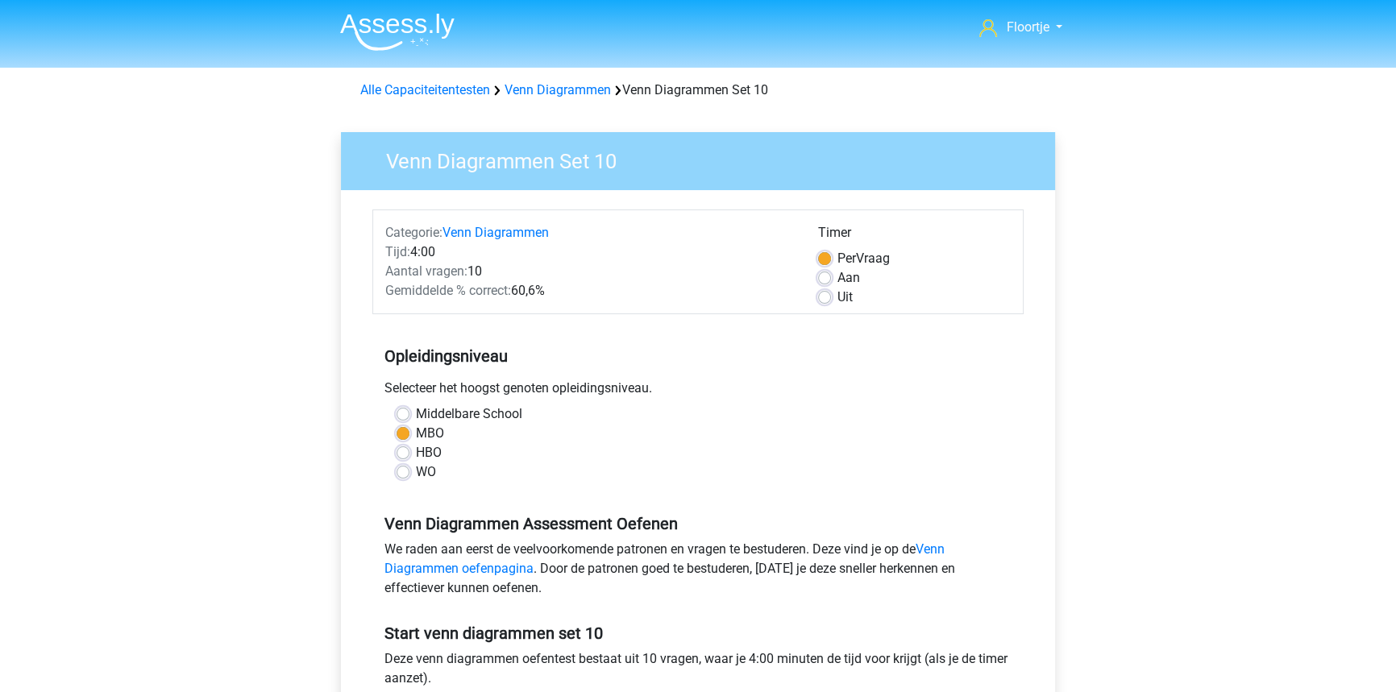
click at [837, 294] on label "Uit" at bounding box center [844, 297] width 15 height 19
click at [821, 294] on input "Uit" at bounding box center [824, 296] width 13 height 16
radio input "true"
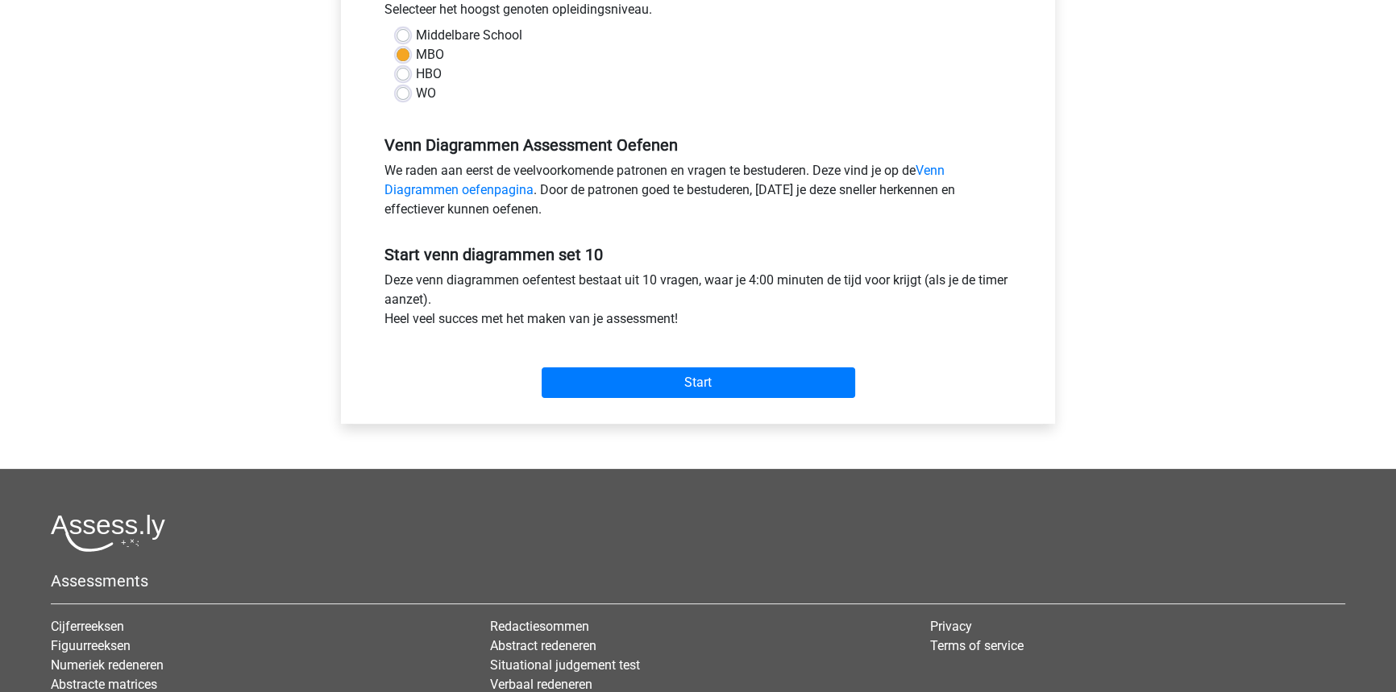
scroll to position [439, 0]
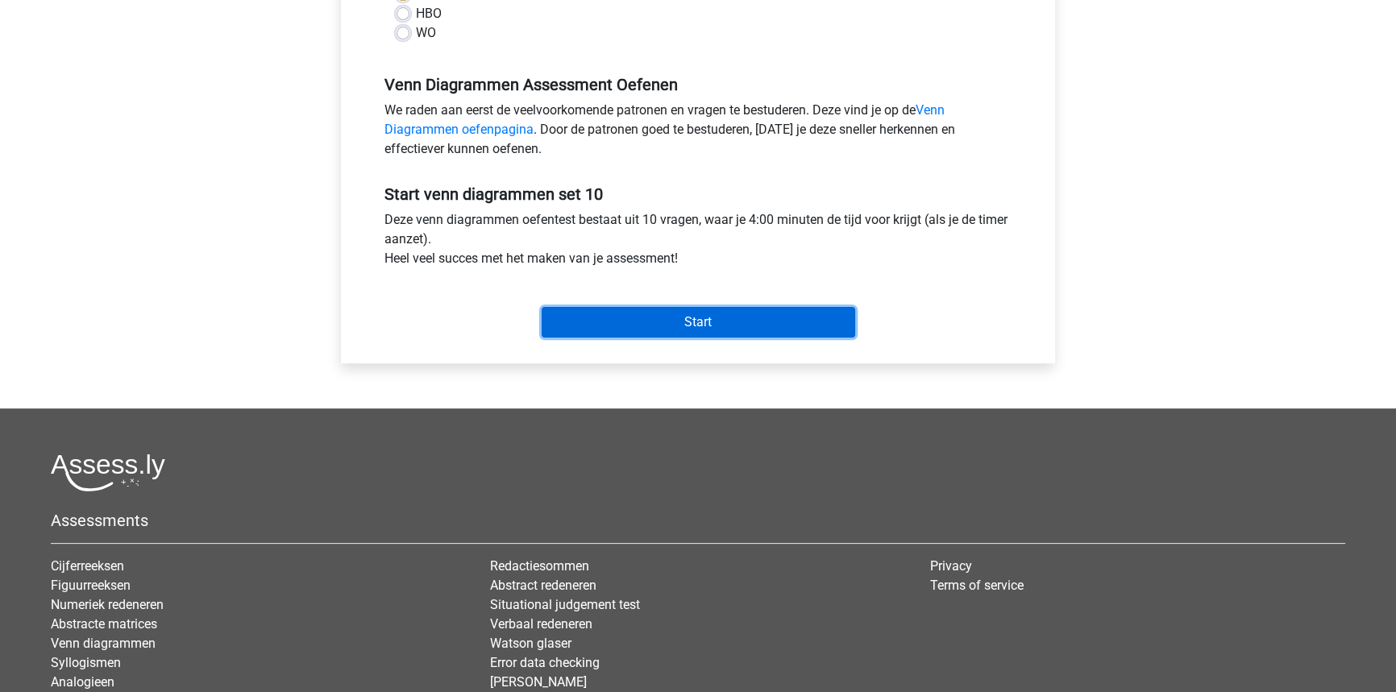
click at [704, 310] on input "Start" at bounding box center [699, 322] width 314 height 31
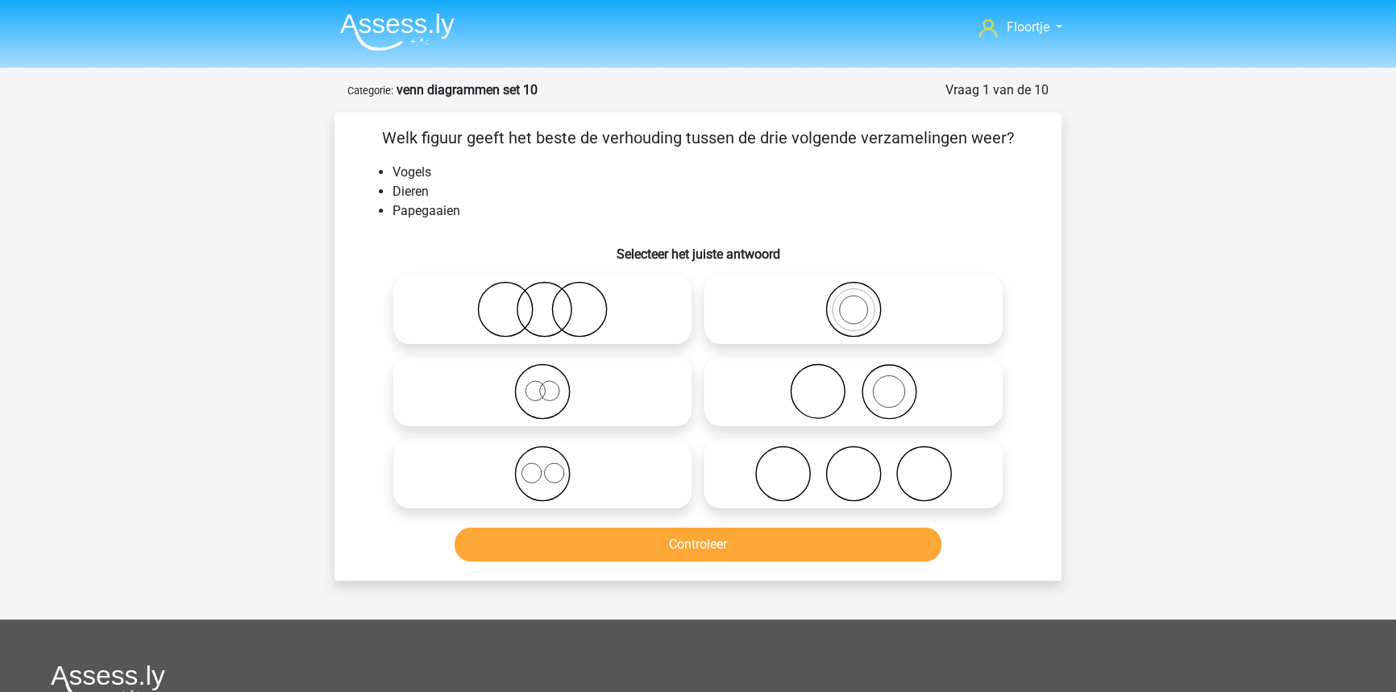
click at [954, 294] on icon at bounding box center [853, 309] width 285 height 56
click at [864, 294] on input "radio" at bounding box center [859, 296] width 10 height 10
radio input "true"
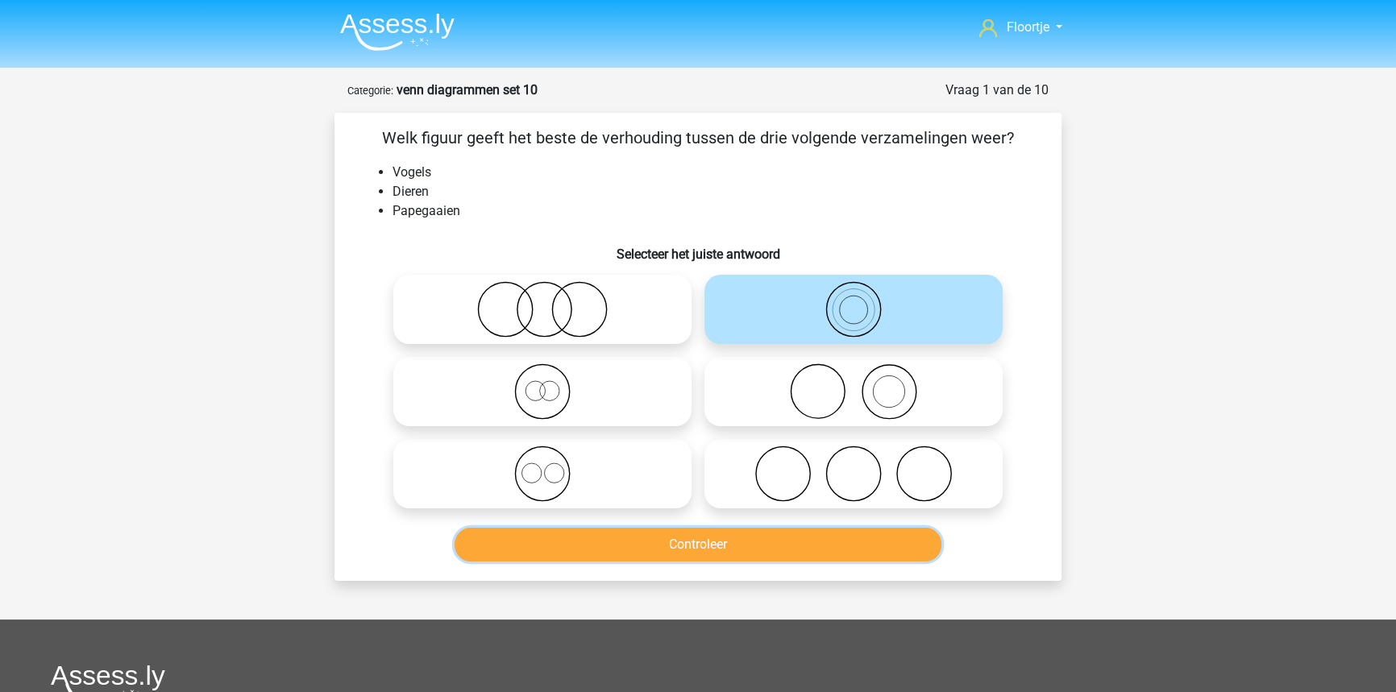
click at [756, 551] on button "Controleer" at bounding box center [699, 545] width 488 height 34
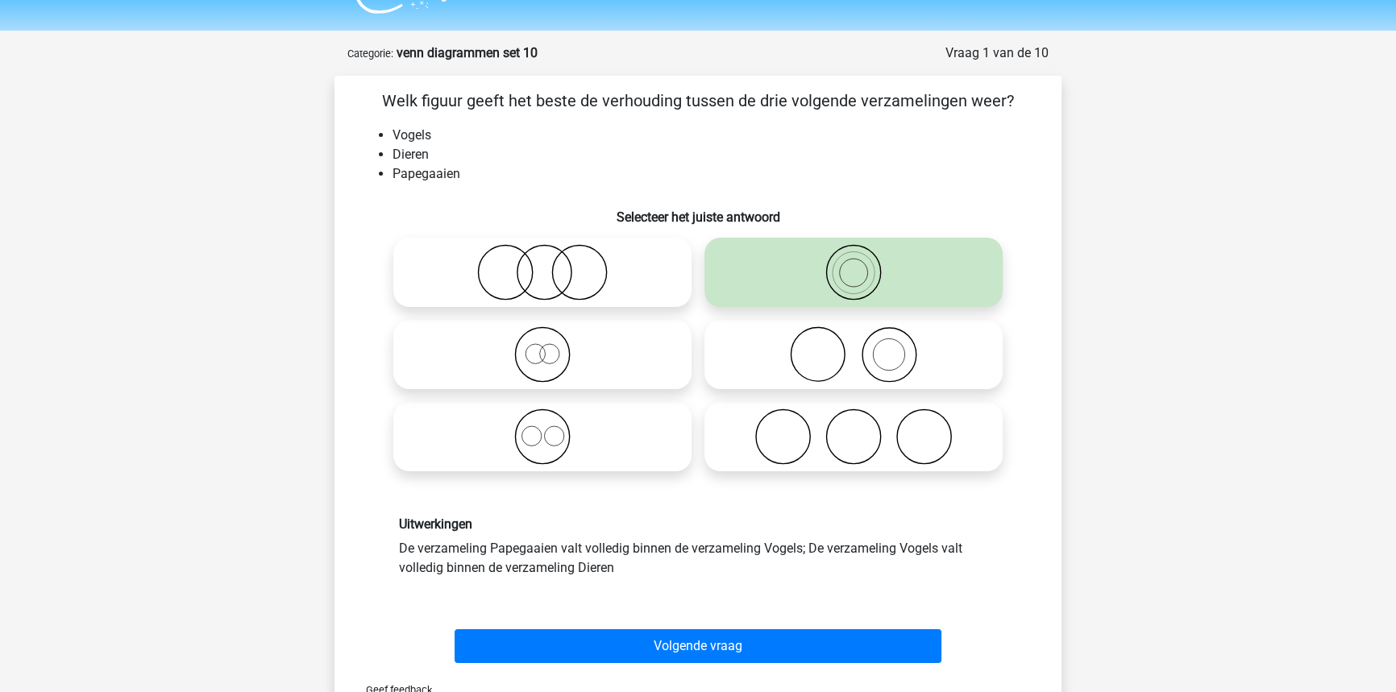
scroll to position [146, 0]
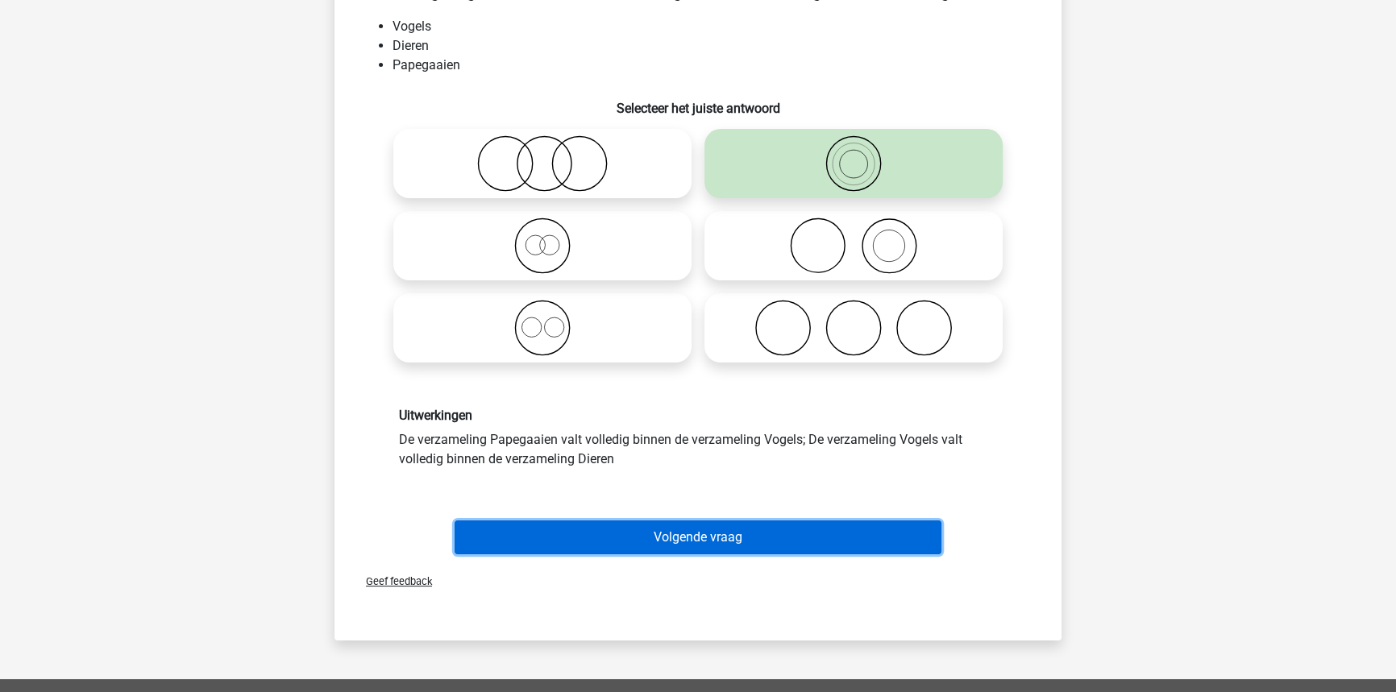
click at [721, 540] on button "Volgende vraag" at bounding box center [699, 538] width 488 height 34
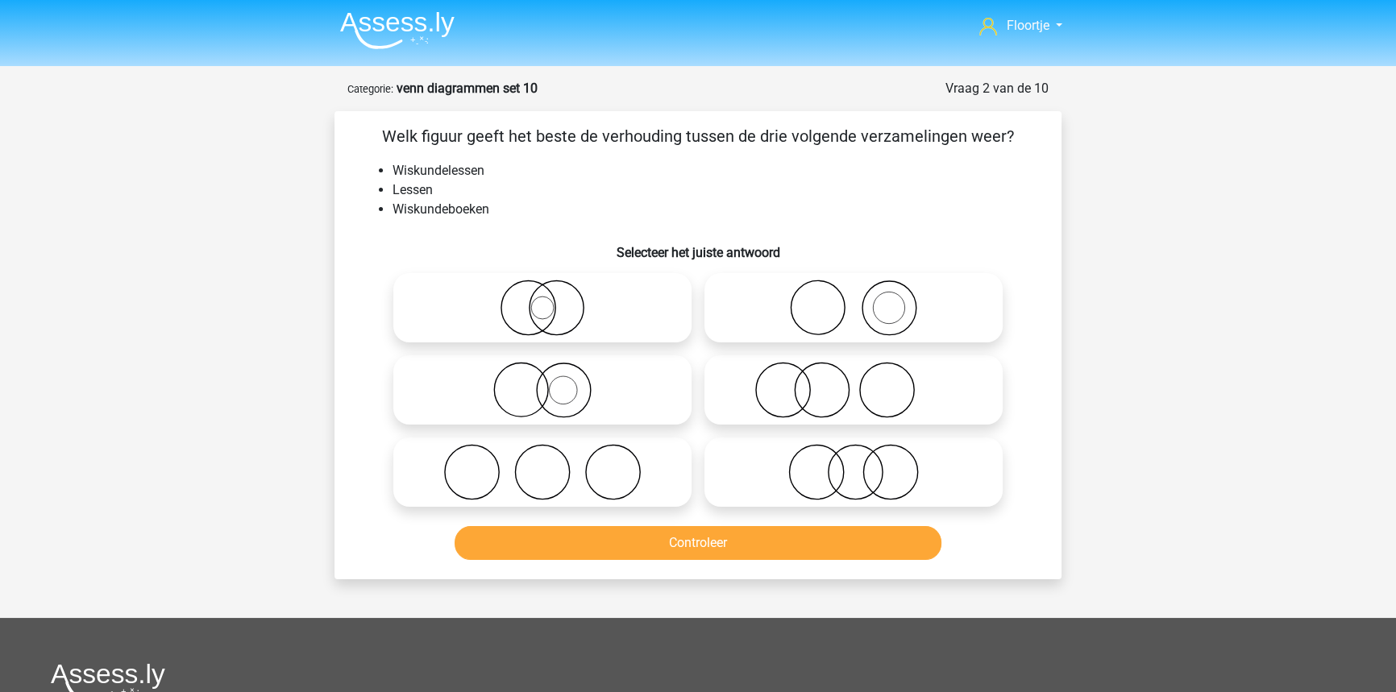
scroll to position [0, 0]
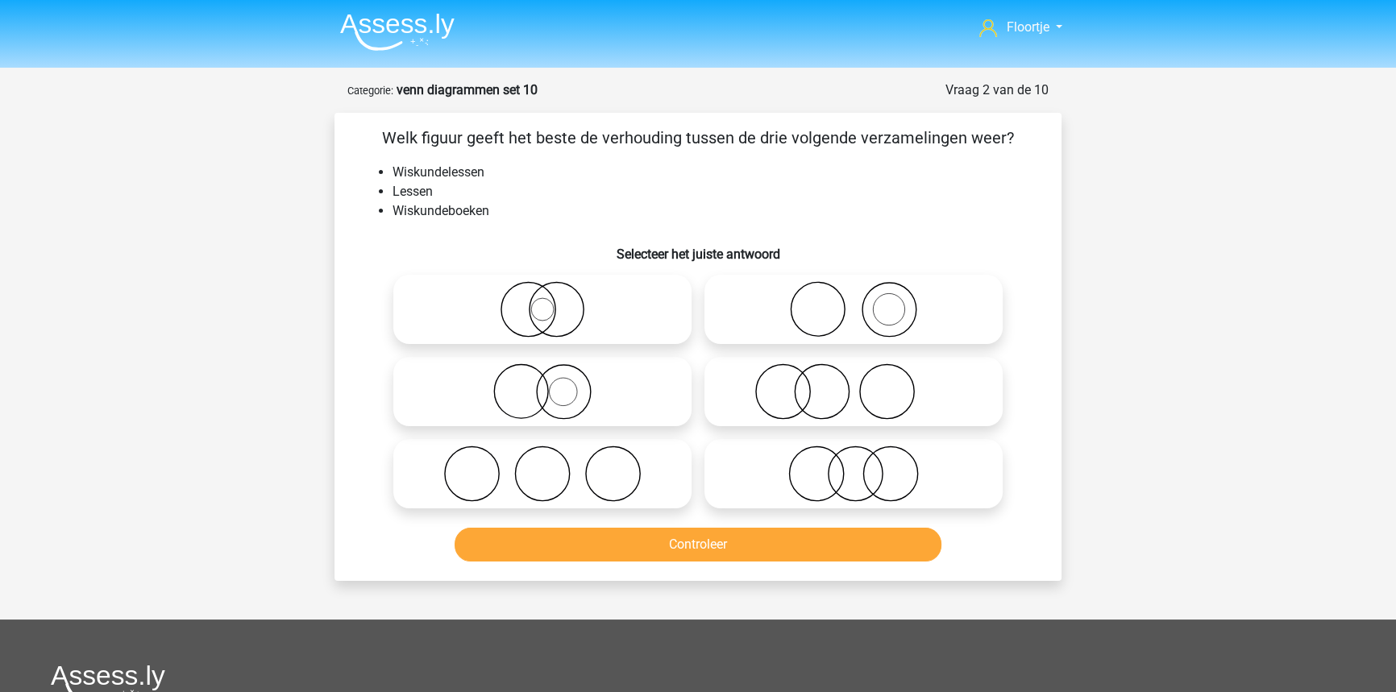
click at [828, 391] on icon at bounding box center [853, 392] width 285 height 56
click at [854, 384] on input "radio" at bounding box center [859, 378] width 10 height 10
radio input "true"
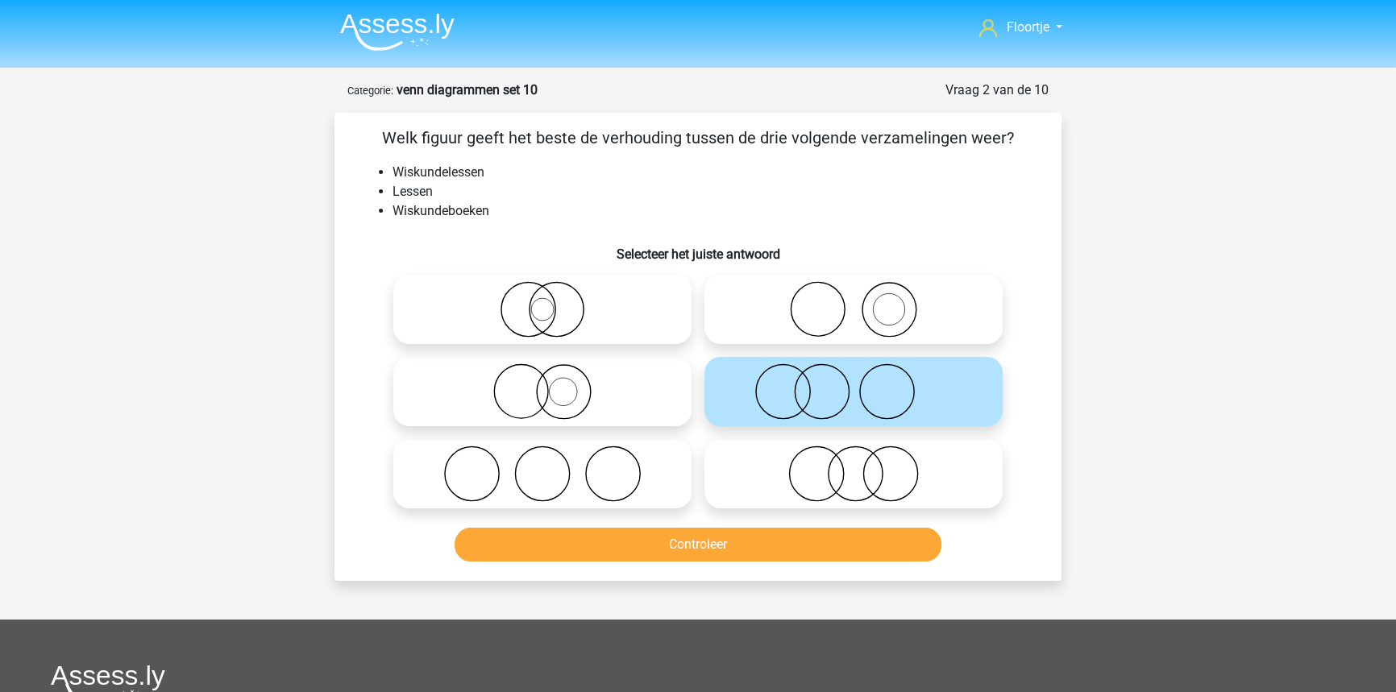
click at [484, 376] on icon at bounding box center [542, 392] width 285 height 56
click at [542, 376] on input "radio" at bounding box center [547, 378] width 10 height 10
radio input "true"
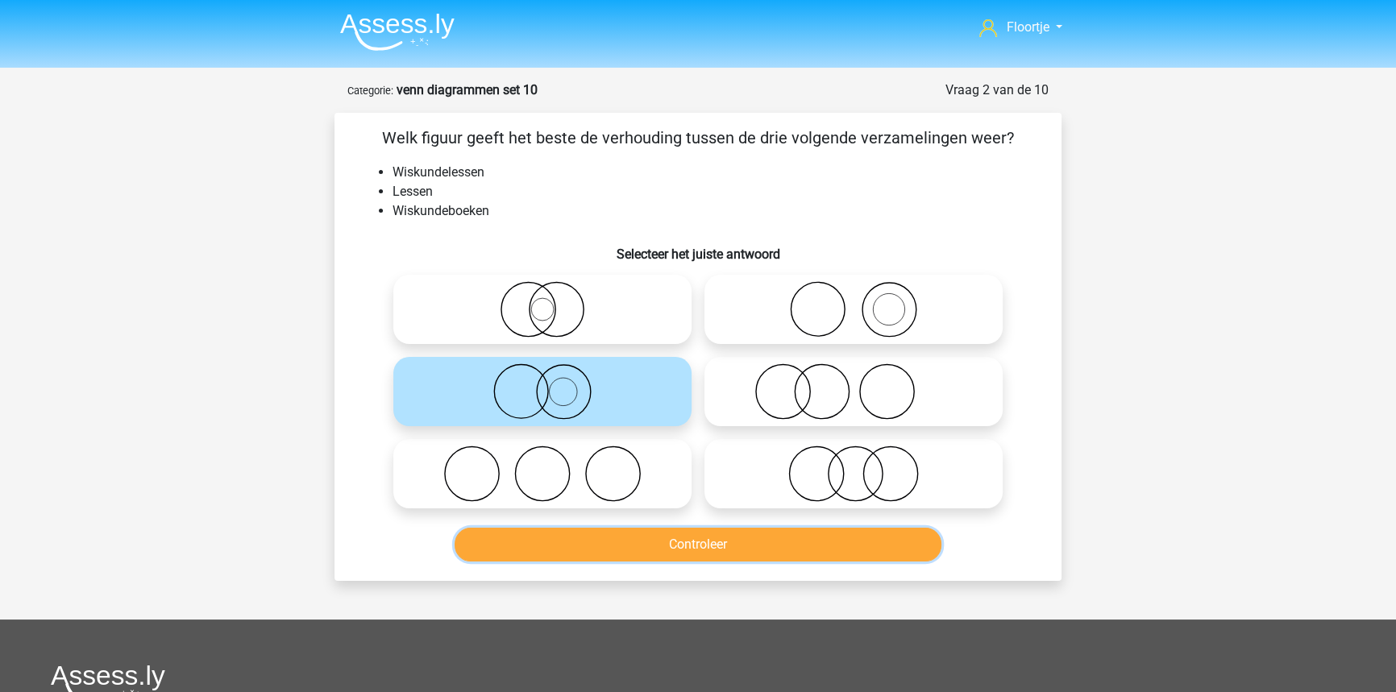
click at [900, 549] on button "Controleer" at bounding box center [699, 545] width 488 height 34
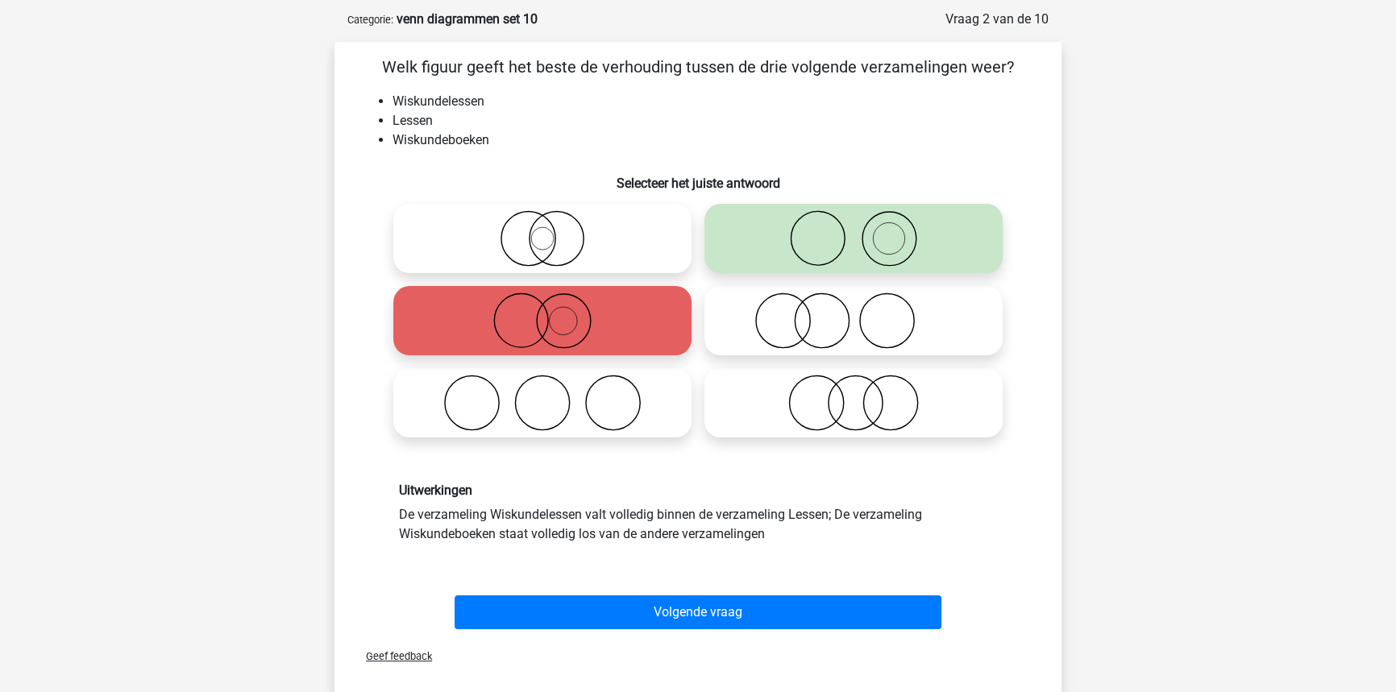
scroll to position [73, 0]
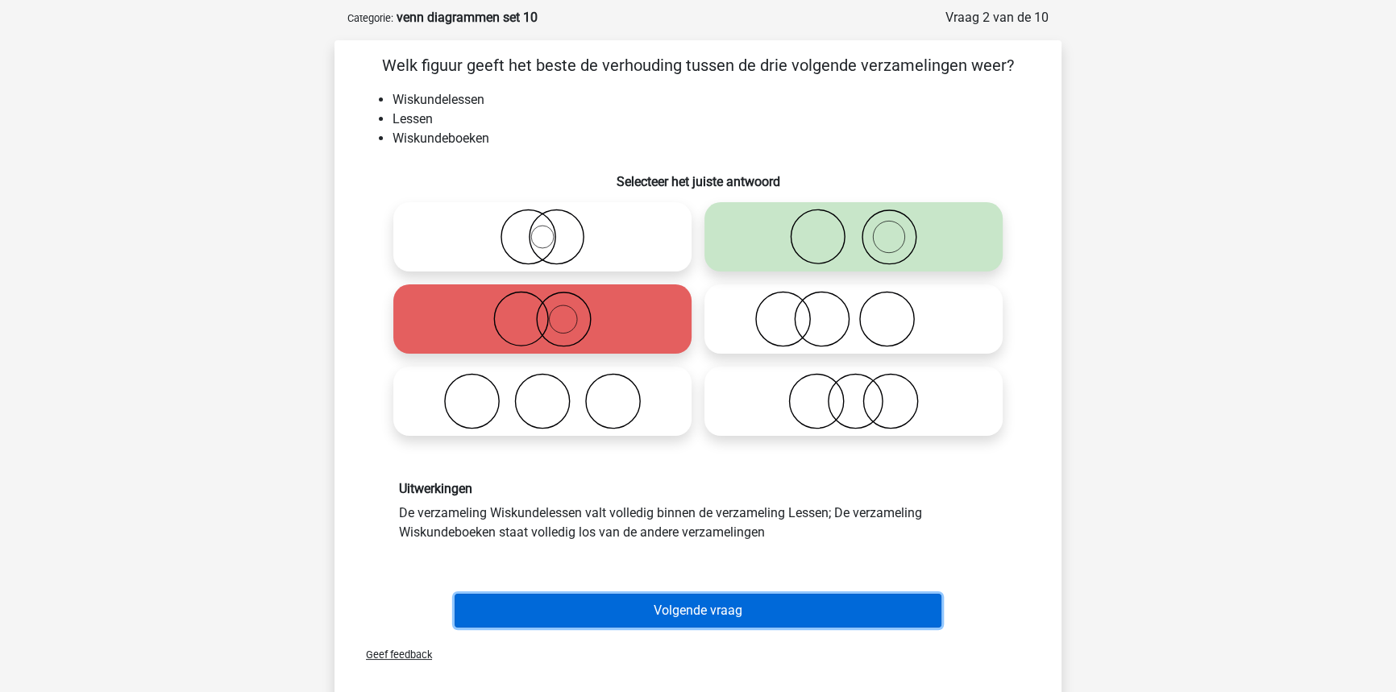
click at [781, 594] on button "Volgende vraag" at bounding box center [699, 611] width 488 height 34
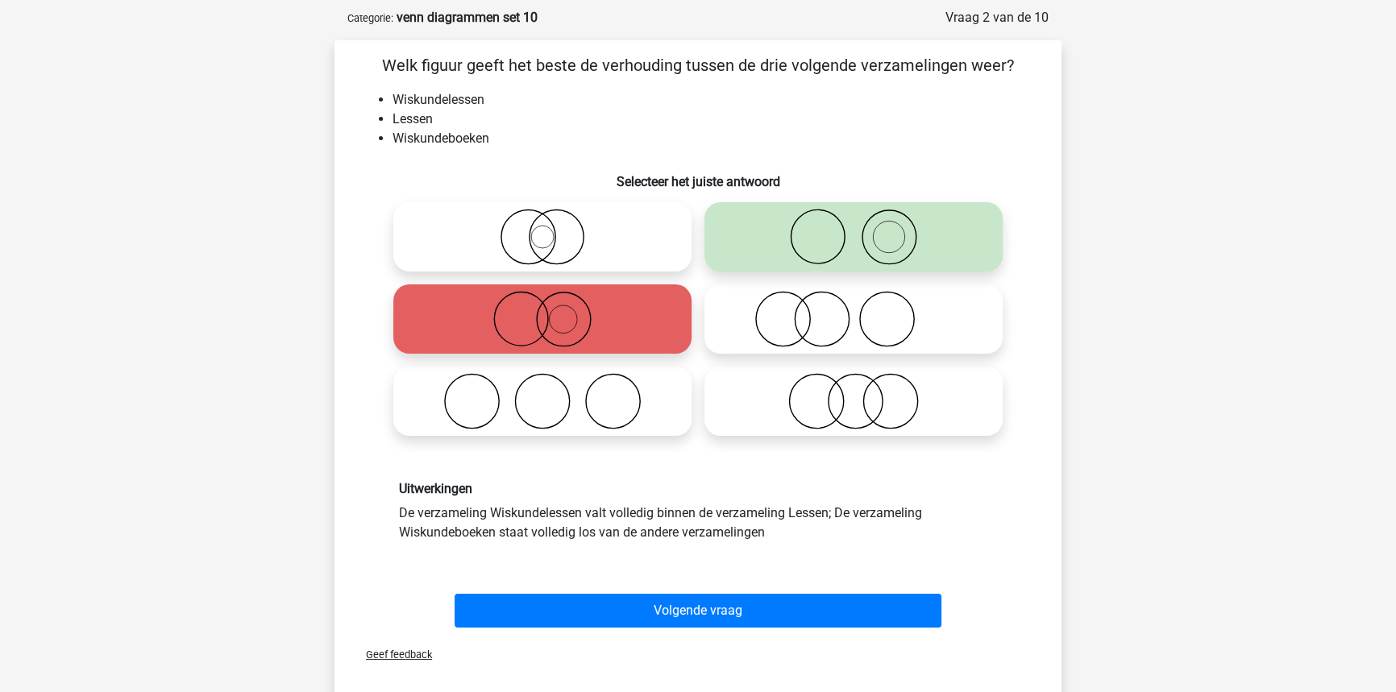
scroll to position [81, 0]
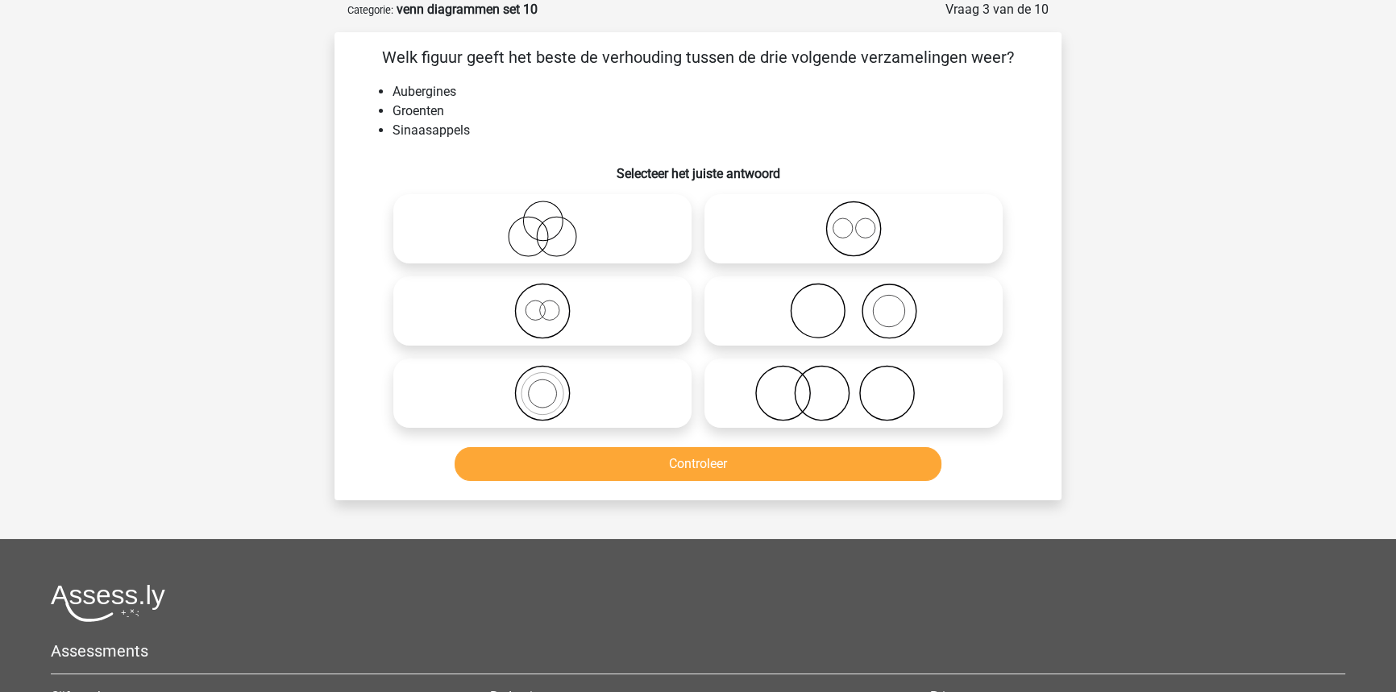
click at [841, 309] on icon at bounding box center [853, 311] width 285 height 56
click at [854, 303] on input "radio" at bounding box center [859, 298] width 10 height 10
radio input "true"
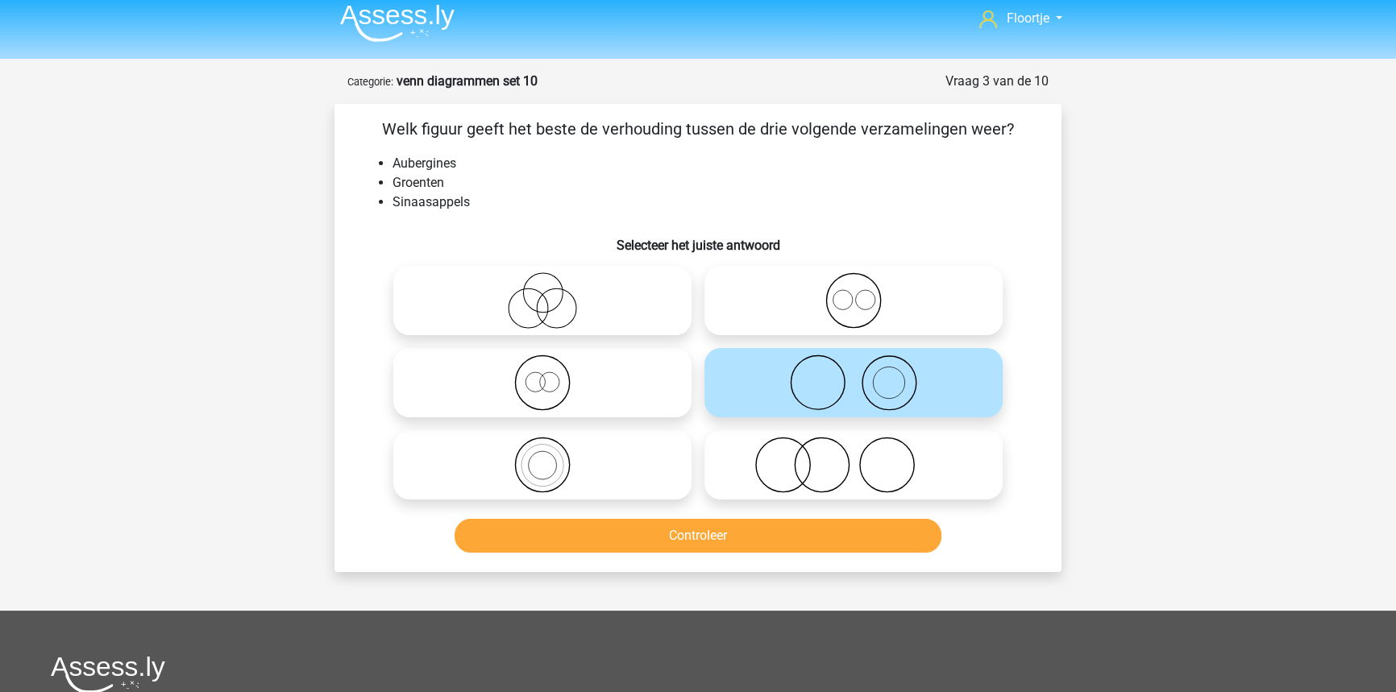
scroll to position [7, 0]
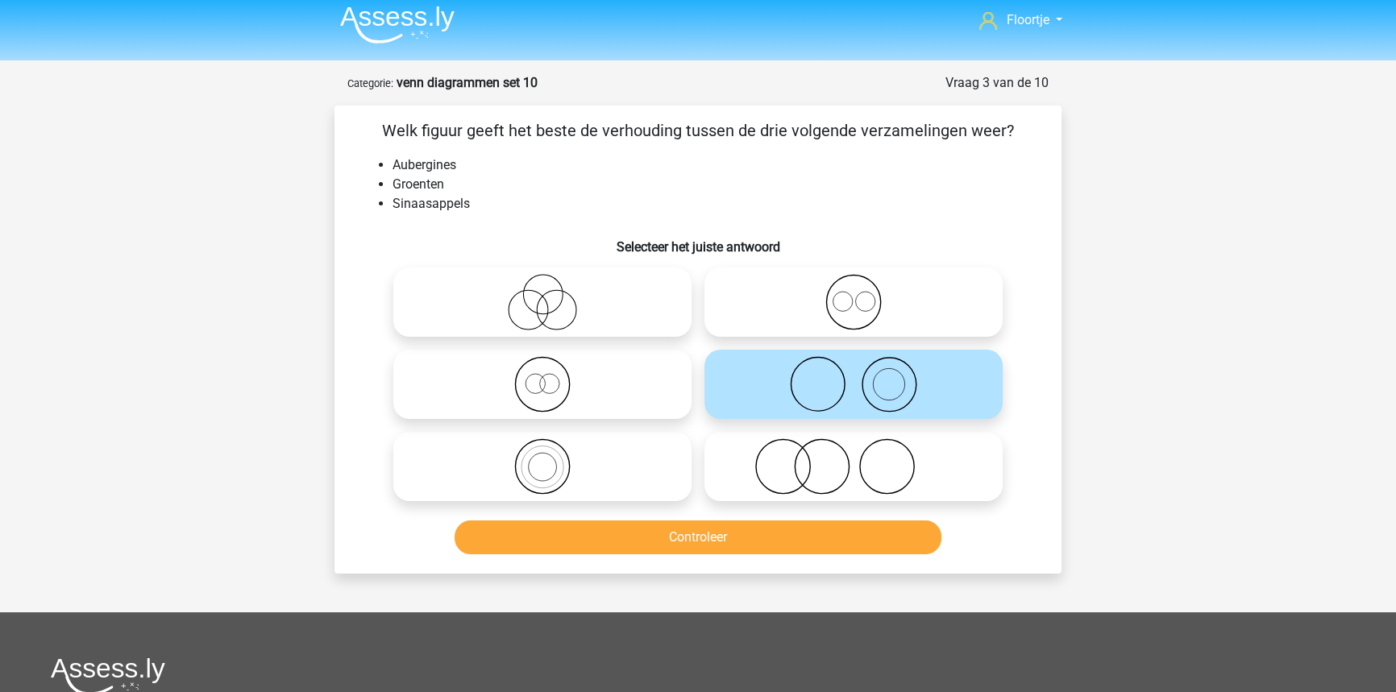
click at [810, 470] on icon at bounding box center [853, 466] width 285 height 56
click at [854, 459] on input "radio" at bounding box center [859, 453] width 10 height 10
radio input "true"
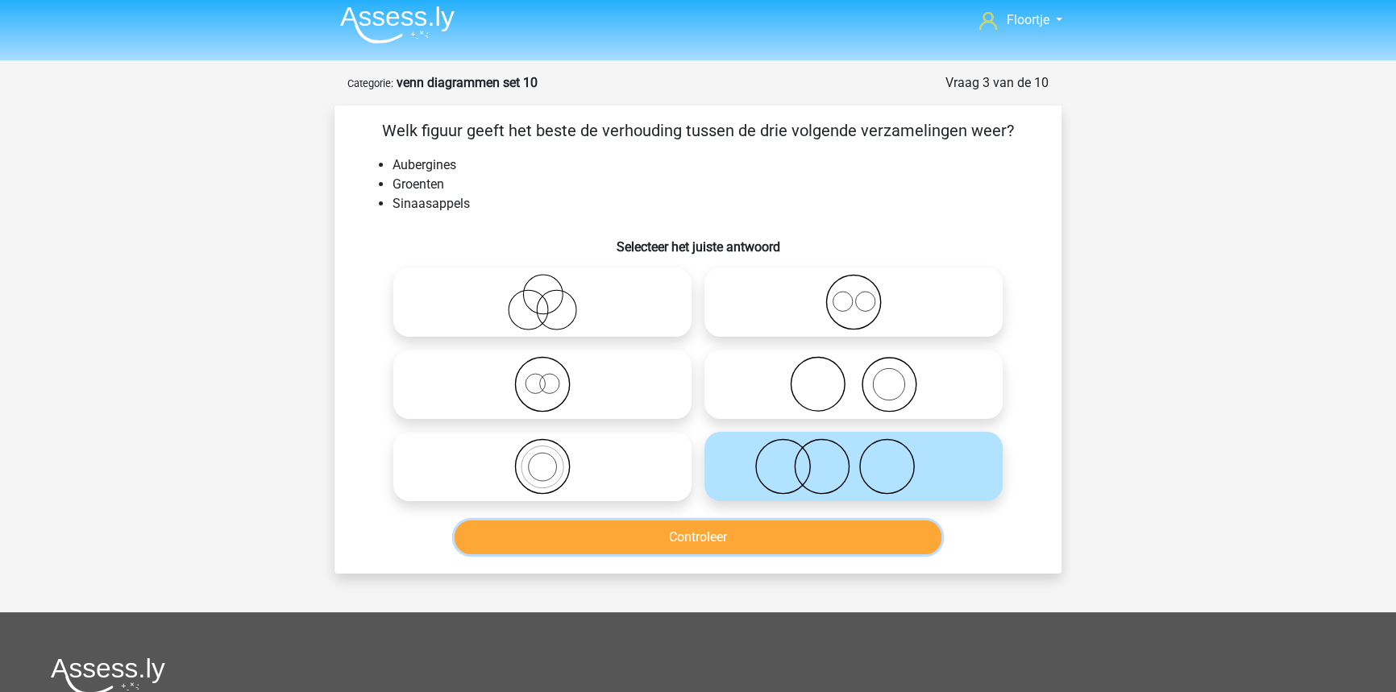
click at [787, 531] on button "Controleer" at bounding box center [699, 538] width 488 height 34
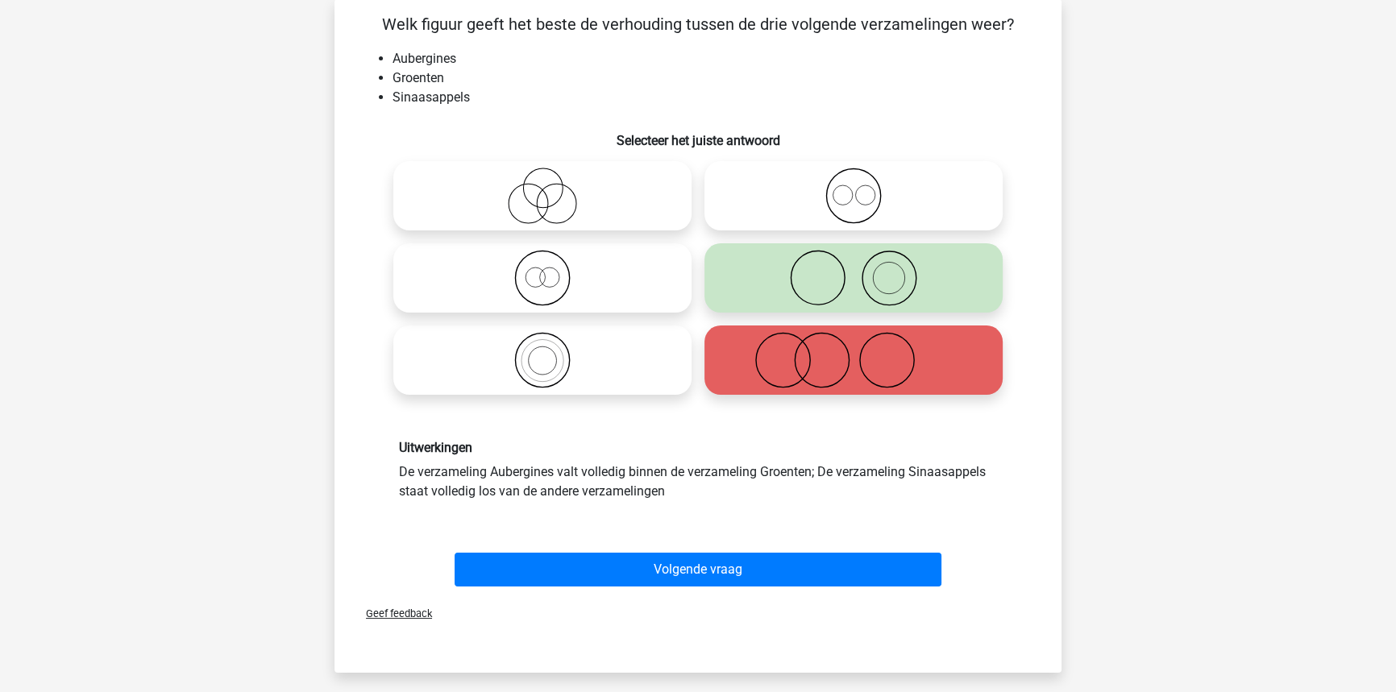
scroll to position [153, 0]
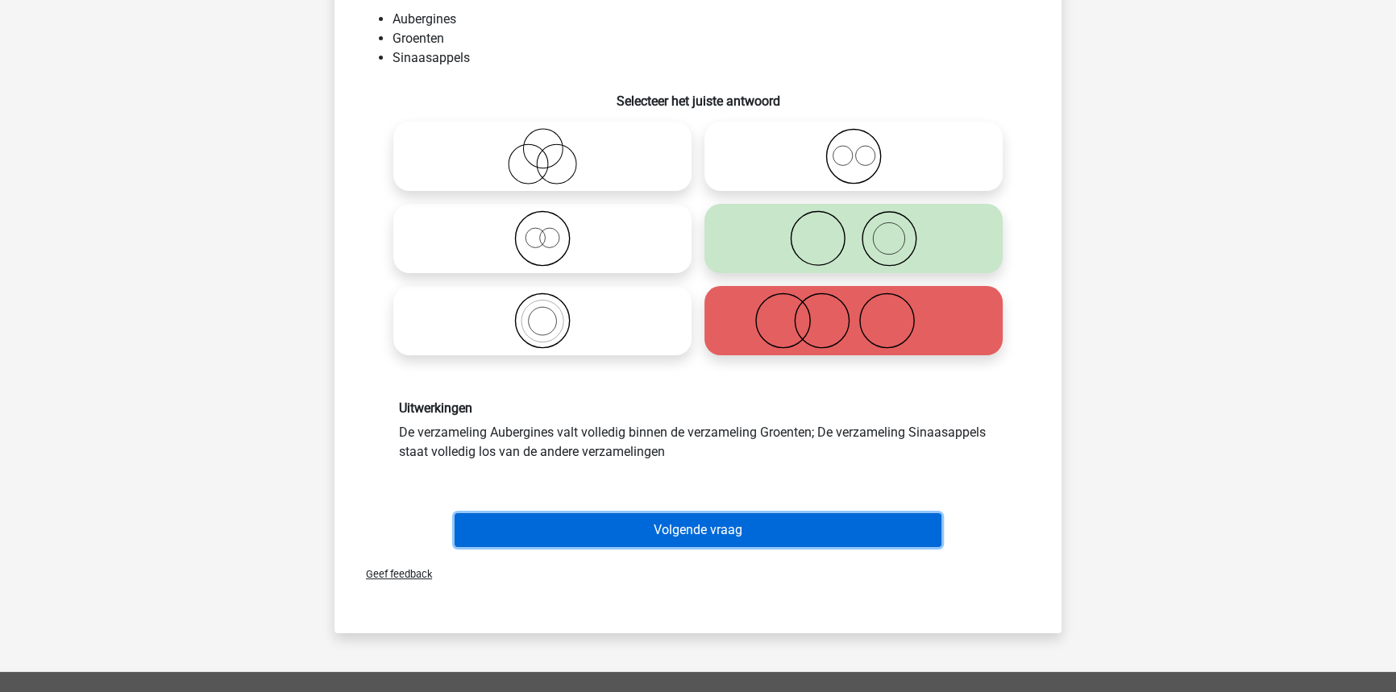
click at [642, 524] on button "Volgende vraag" at bounding box center [699, 530] width 488 height 34
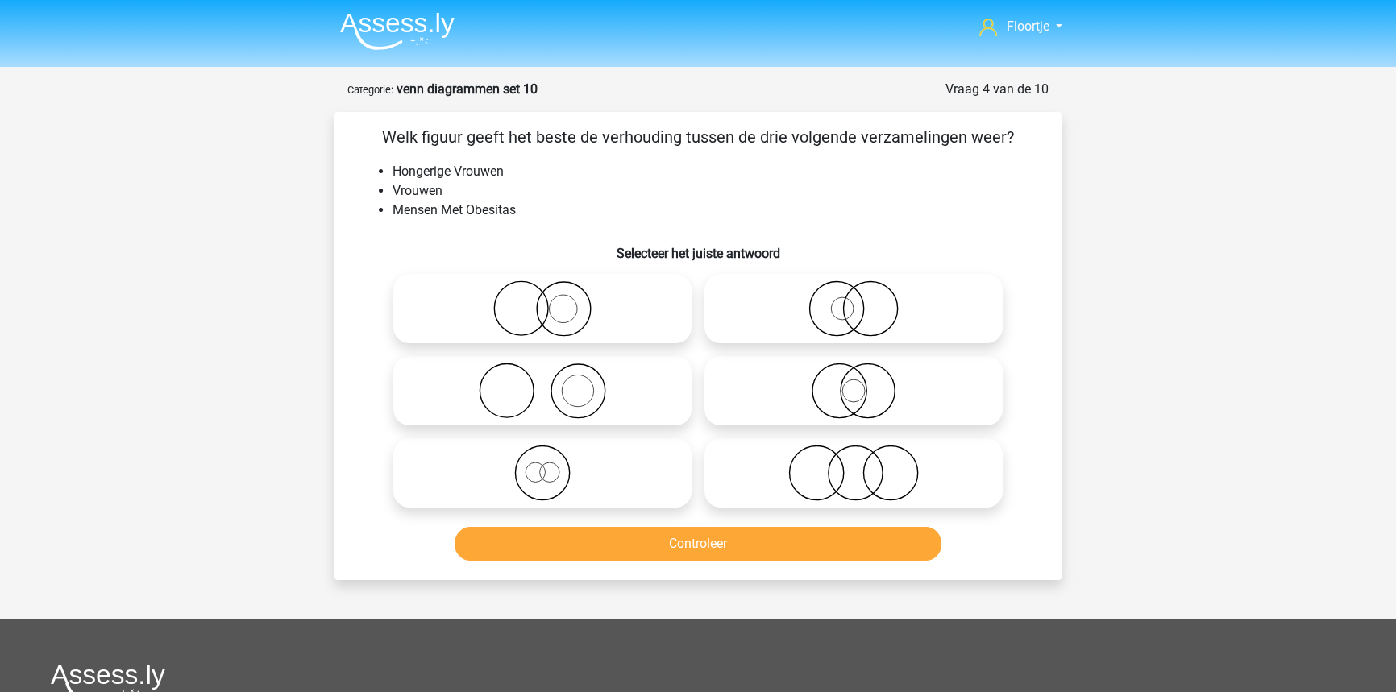
scroll to position [0, 0]
click at [623, 326] on icon at bounding box center [542, 309] width 285 height 56
click at [553, 301] on input "radio" at bounding box center [547, 296] width 10 height 10
radio input "true"
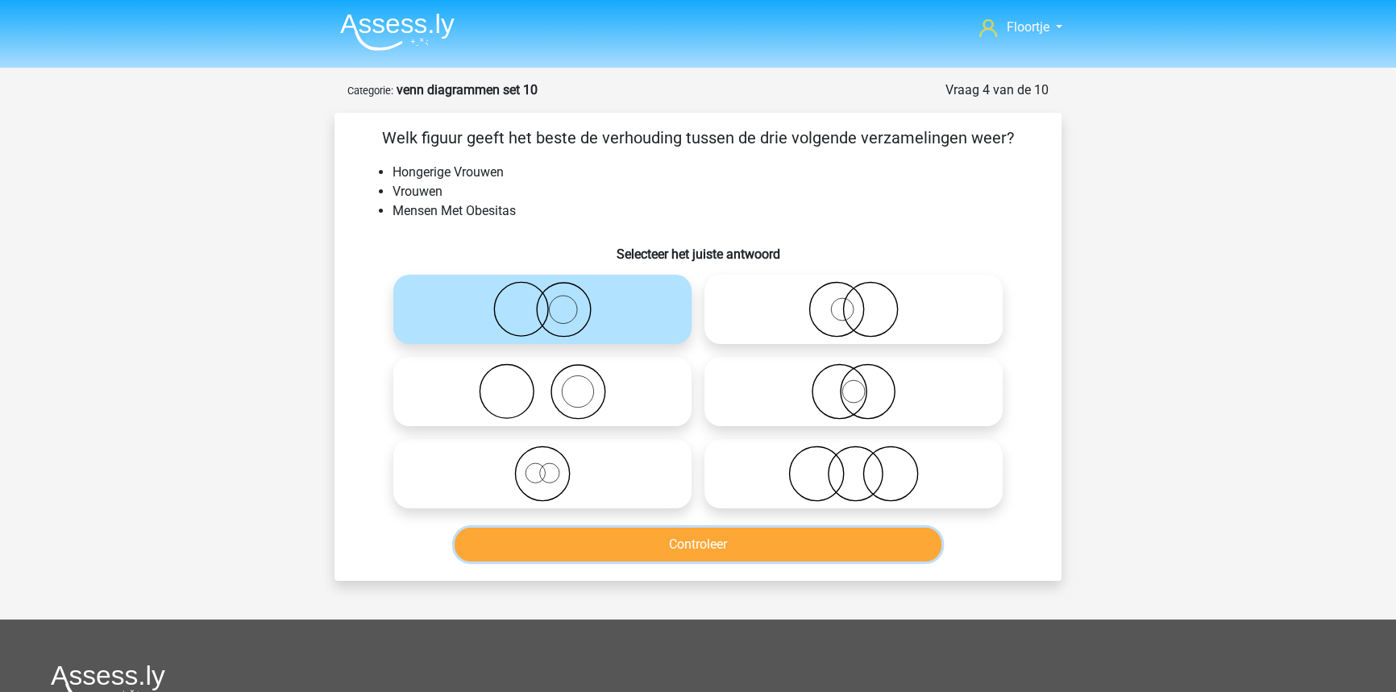
click at [542, 529] on button "Controleer" at bounding box center [699, 545] width 488 height 34
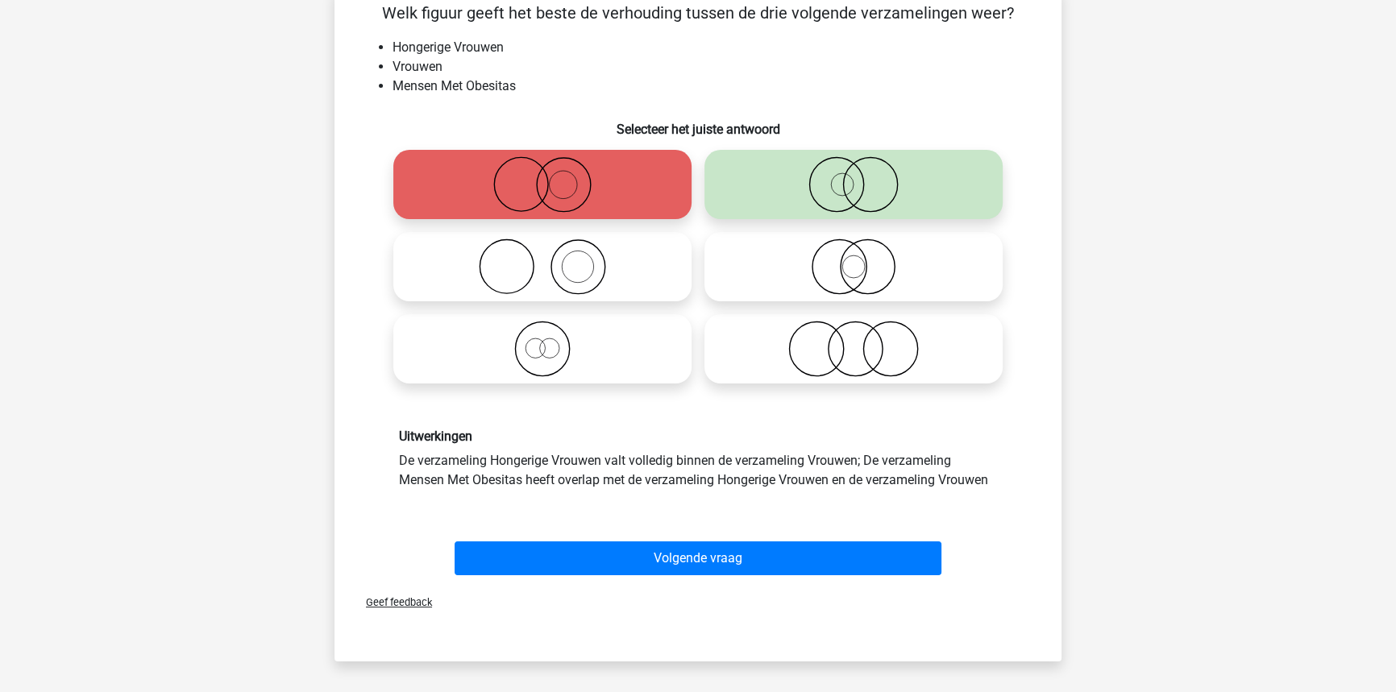
scroll to position [146, 0]
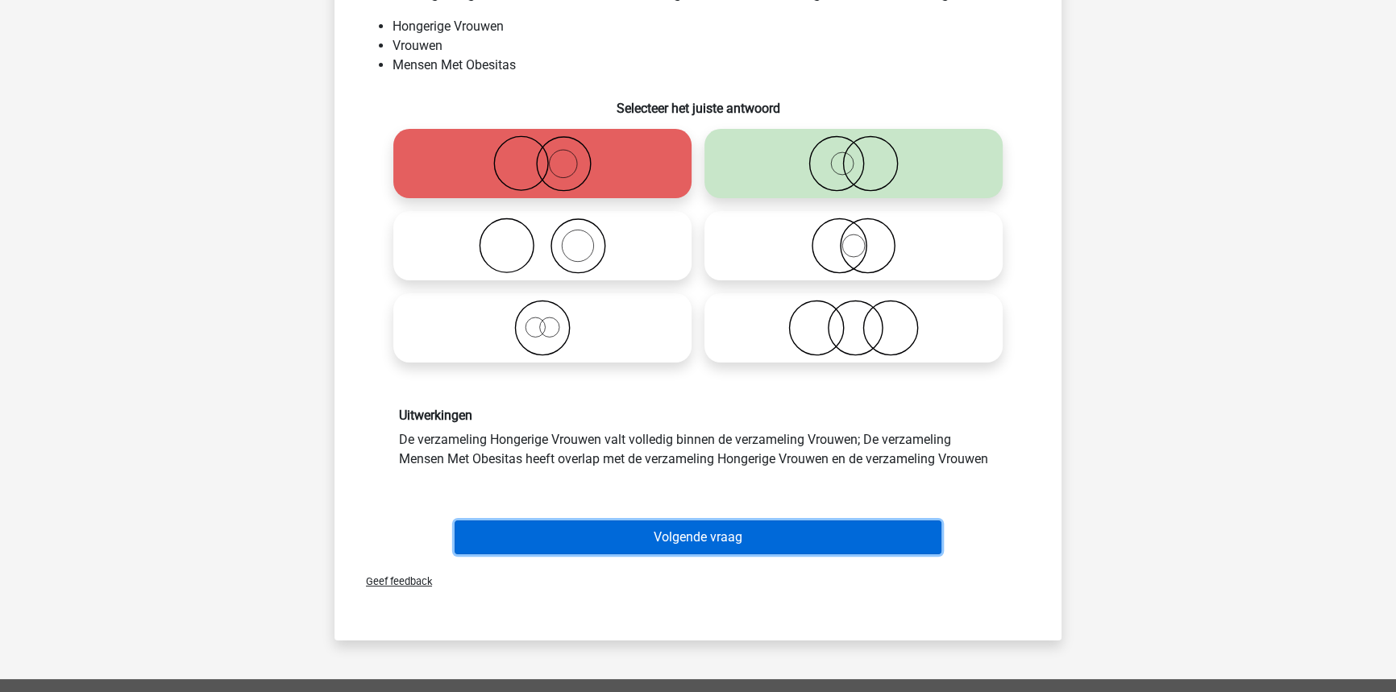
click at [744, 544] on button "Volgende vraag" at bounding box center [699, 538] width 488 height 34
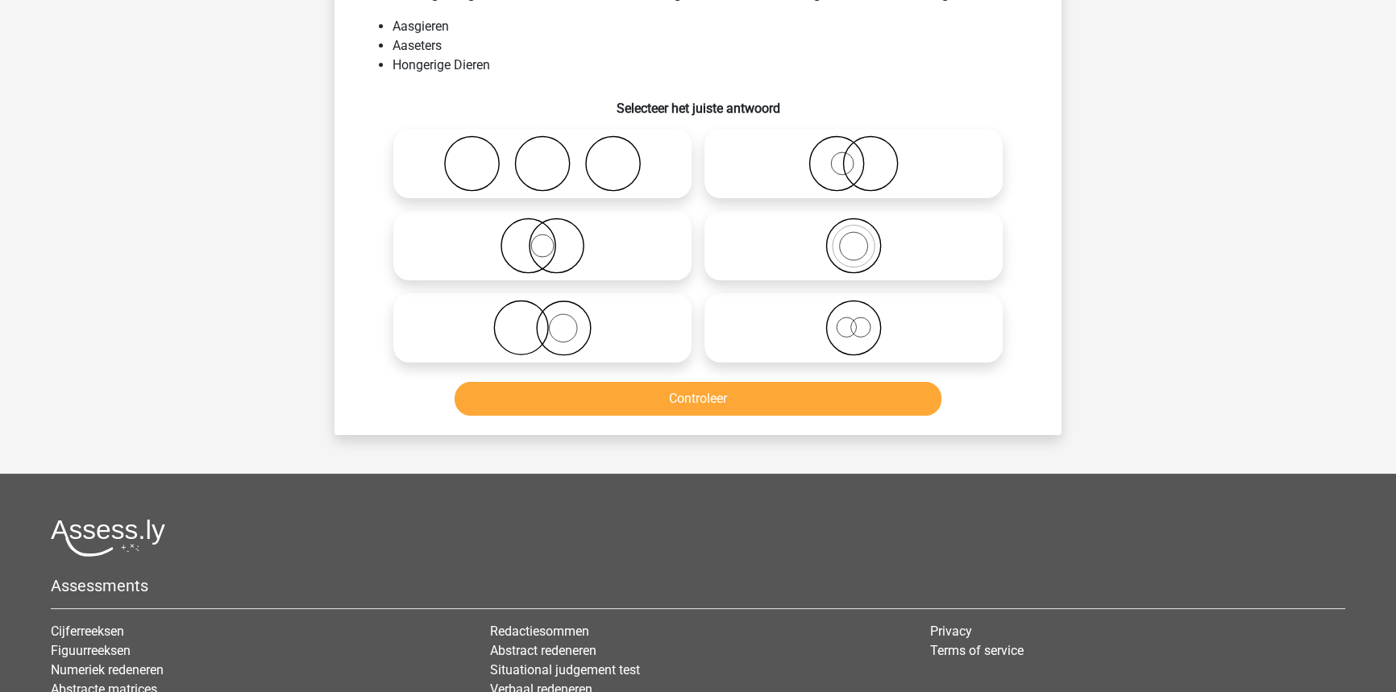
scroll to position [81, 0]
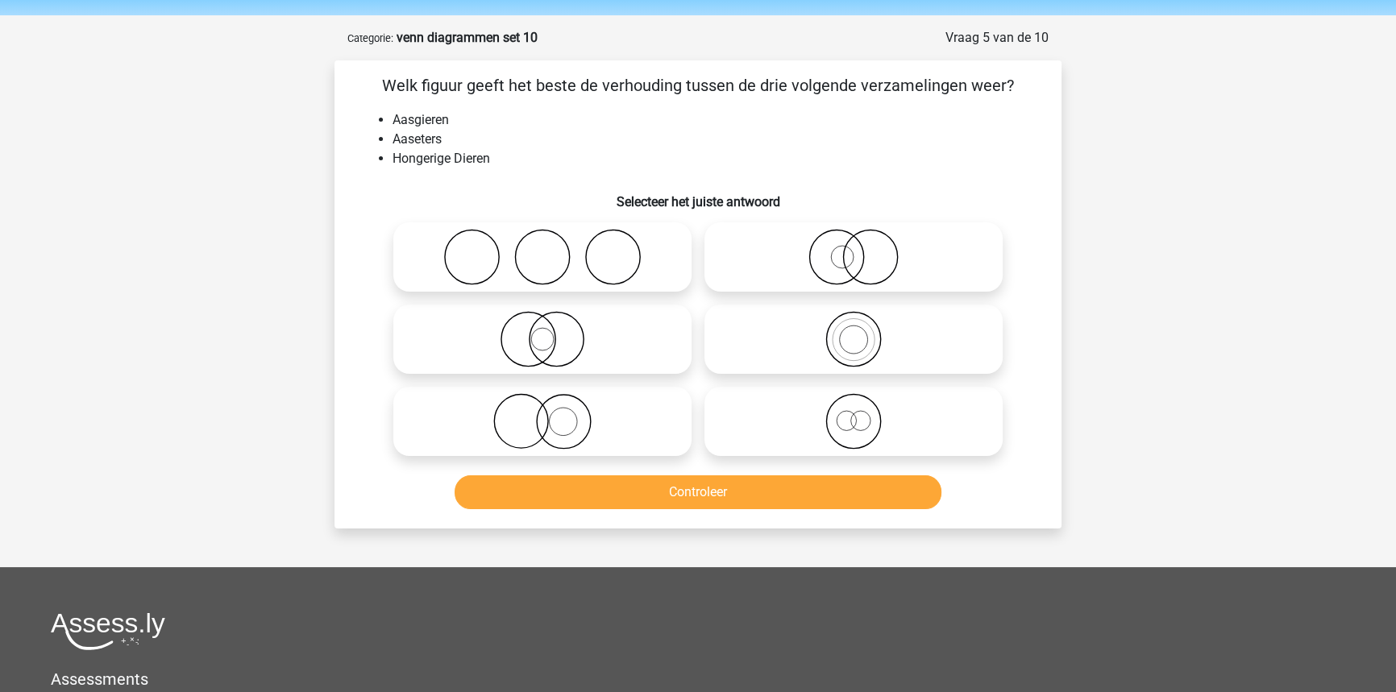
scroll to position [0, 0]
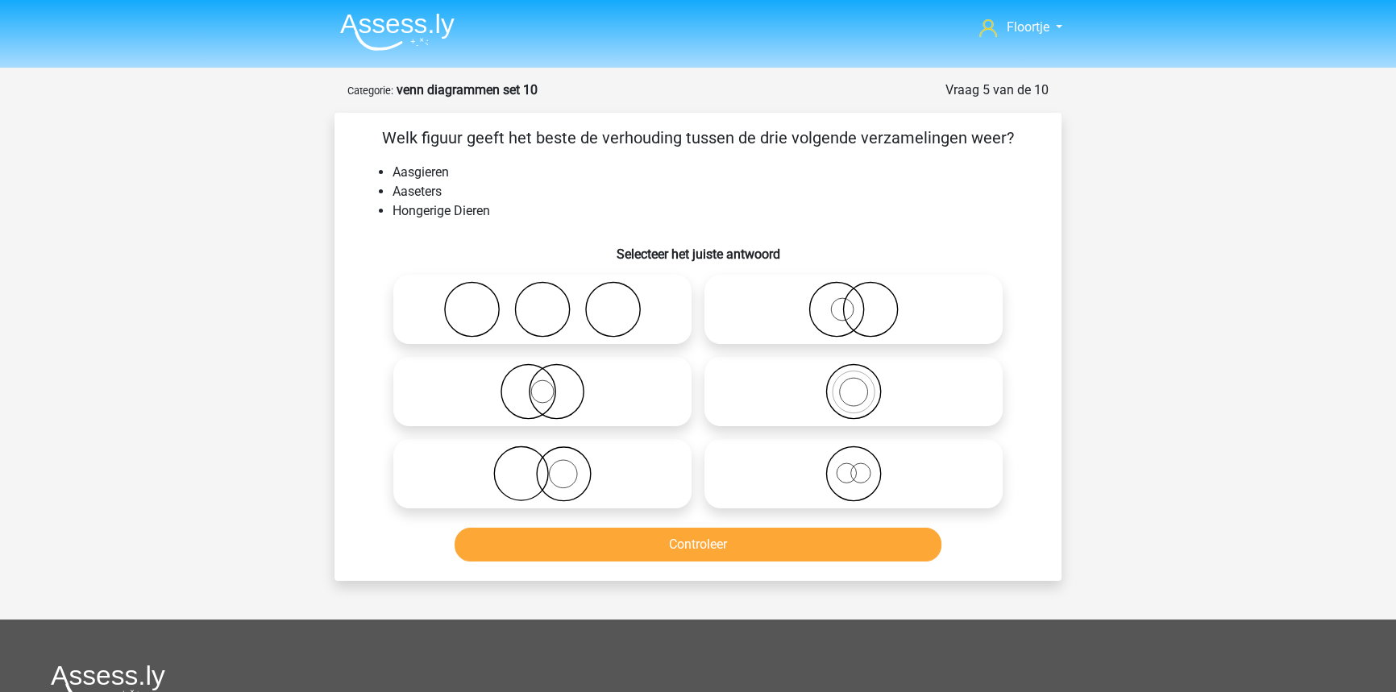
click at [814, 377] on icon at bounding box center [853, 392] width 285 height 56
click at [854, 377] on input "radio" at bounding box center [859, 378] width 10 height 10
radio input "true"
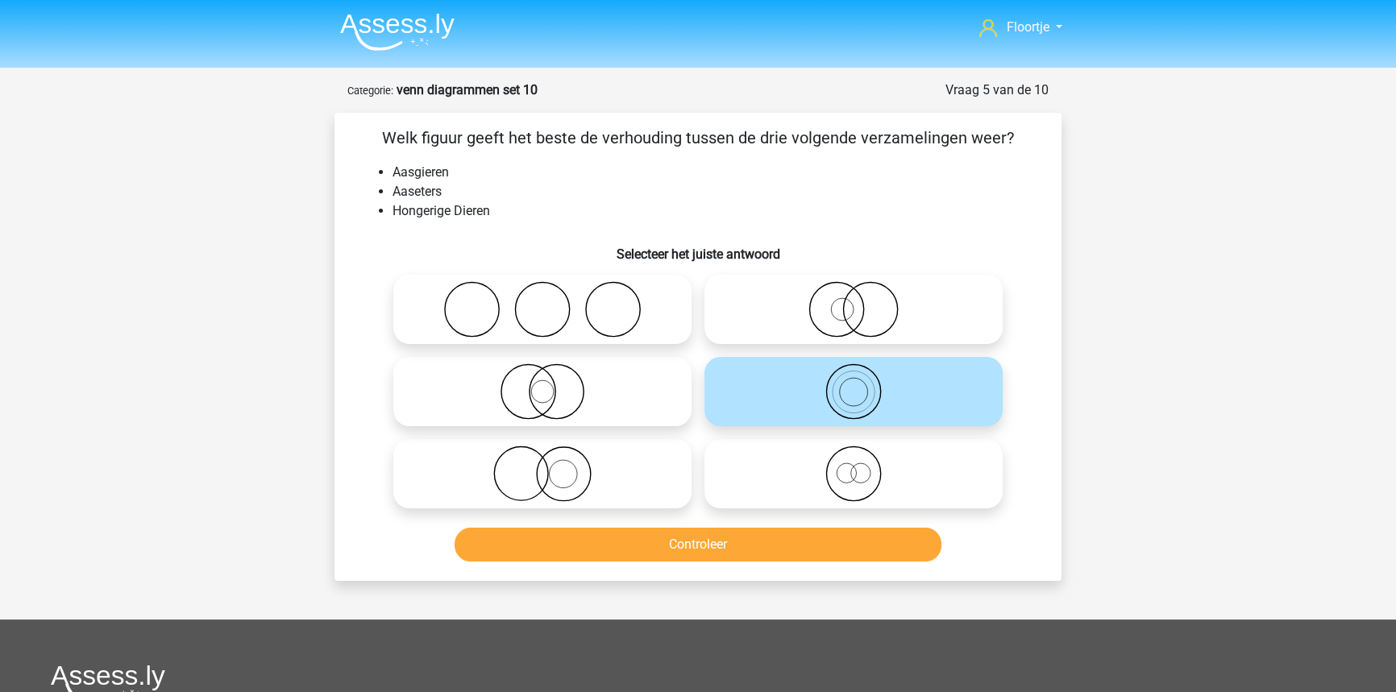
click at [571, 402] on icon at bounding box center [542, 392] width 285 height 56
click at [553, 384] on input "radio" at bounding box center [547, 378] width 10 height 10
radio input "true"
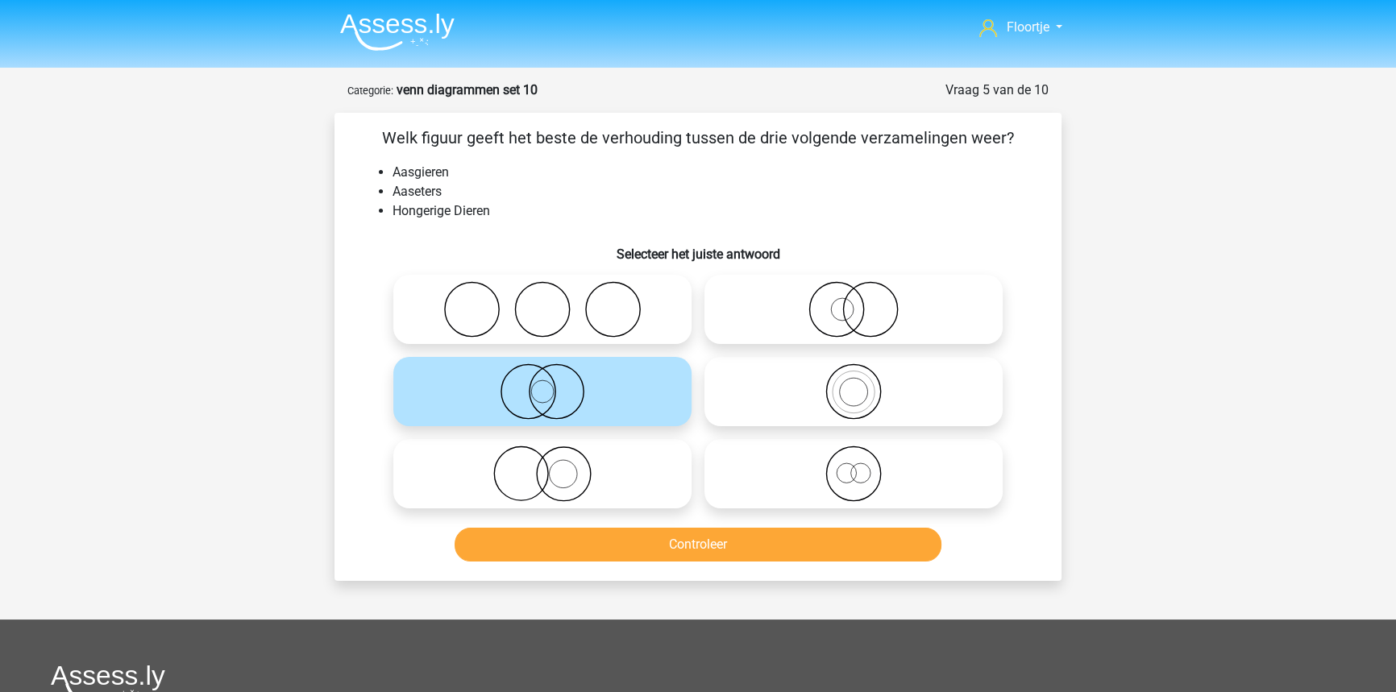
drag, startPoint x: 795, startPoint y: 410, endPoint x: 784, endPoint y: 418, distance: 12.7
click at [785, 416] on icon at bounding box center [853, 392] width 285 height 56
click at [854, 384] on input "radio" at bounding box center [859, 378] width 10 height 10
radio input "true"
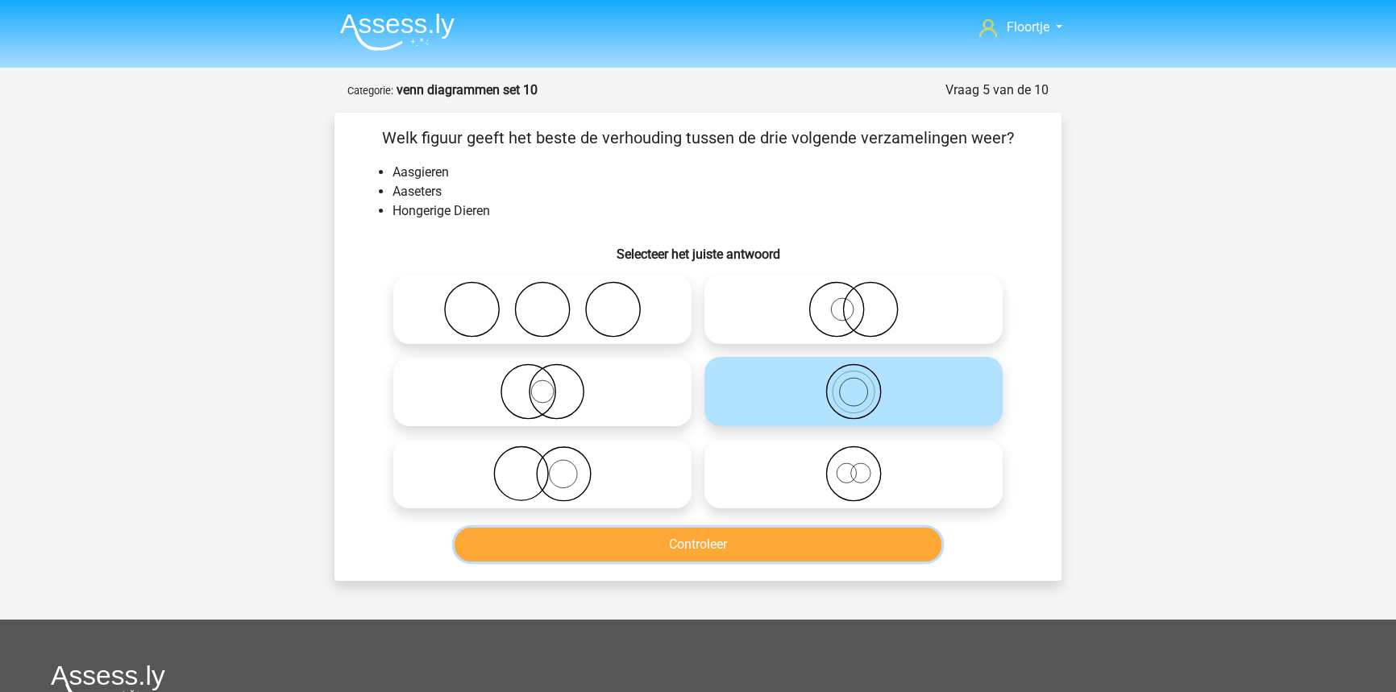
click at [725, 556] on button "Controleer" at bounding box center [699, 545] width 488 height 34
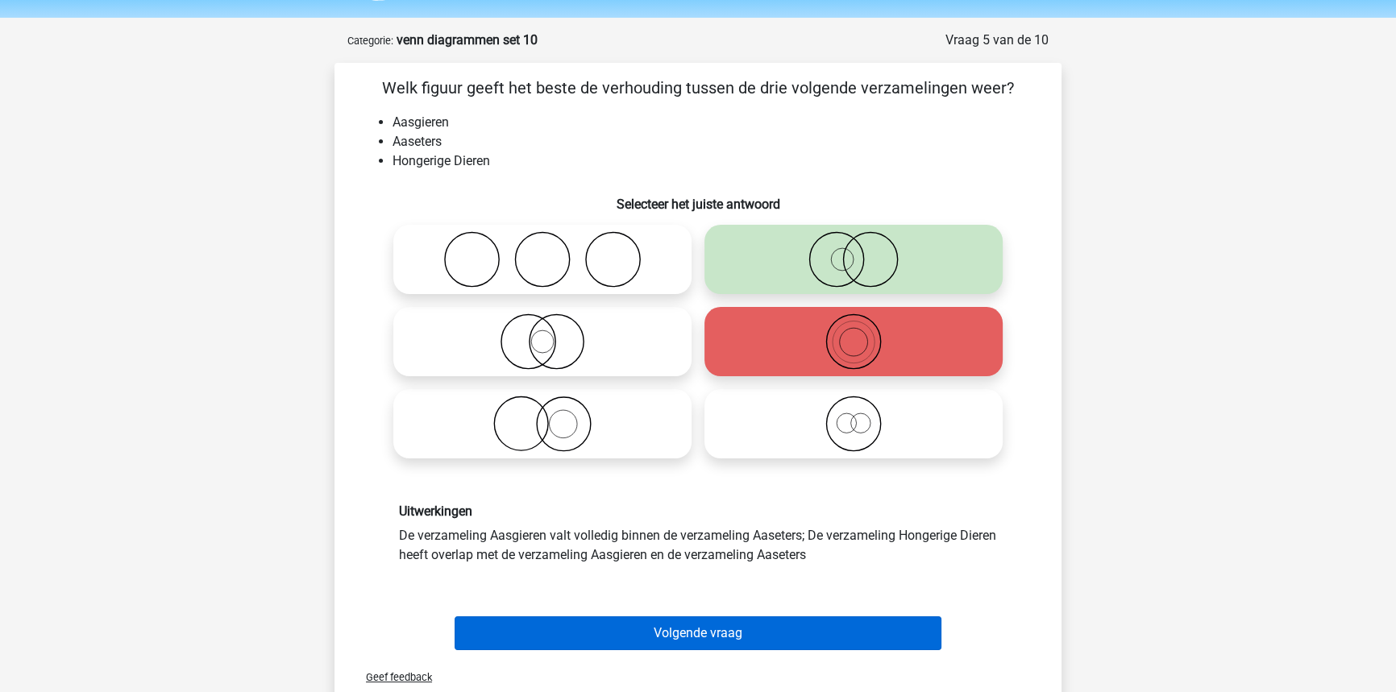
scroll to position [73, 0]
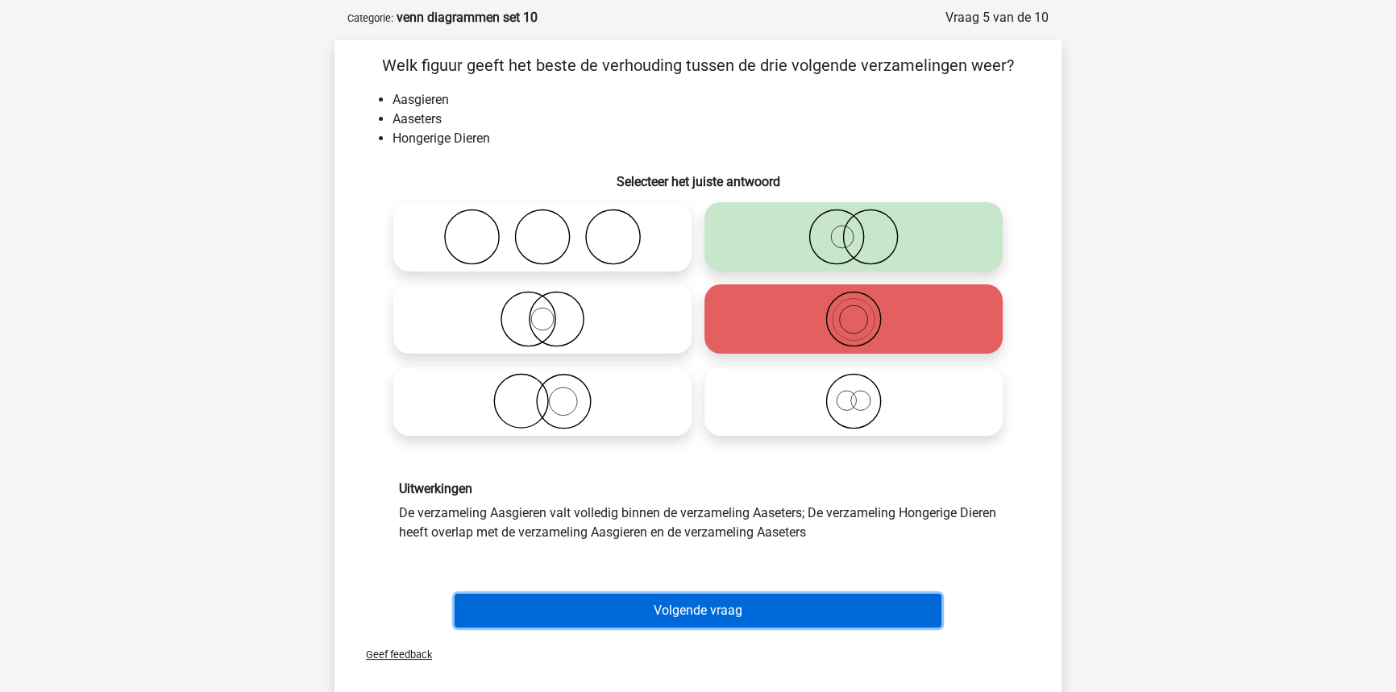
click at [579, 613] on button "Volgende vraag" at bounding box center [699, 611] width 488 height 34
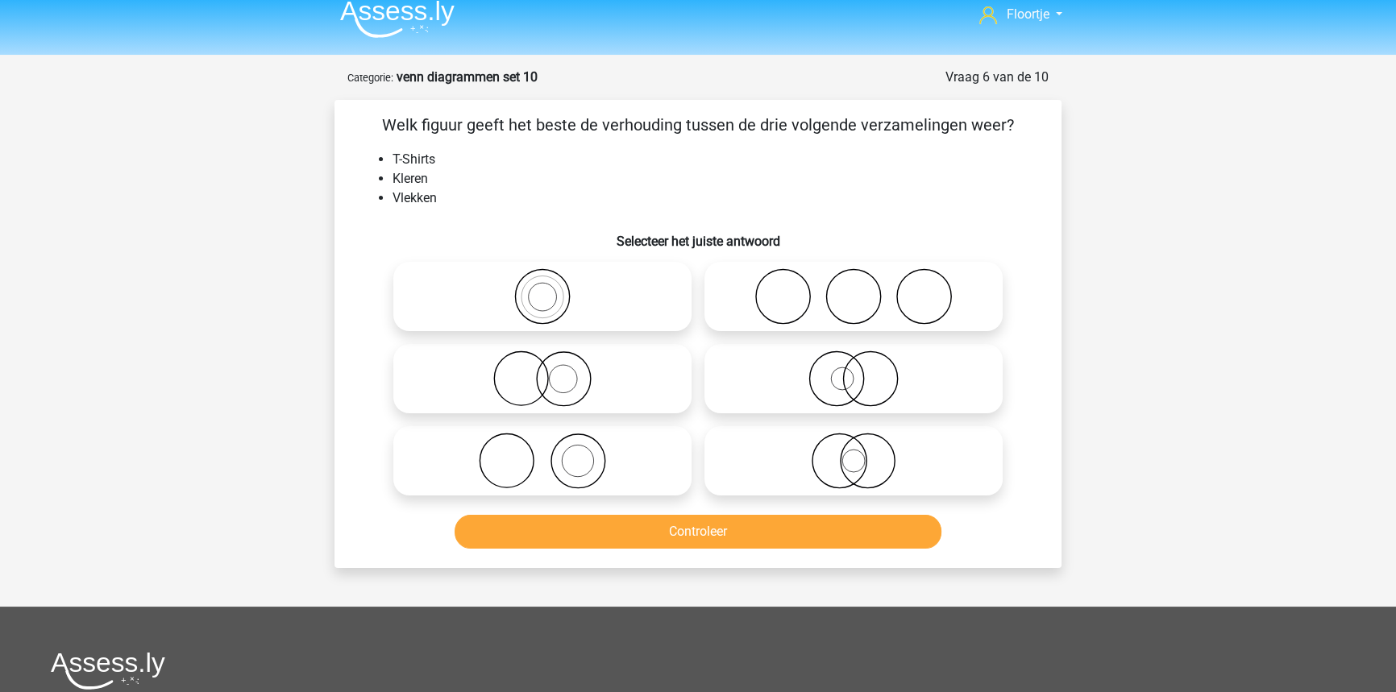
scroll to position [7, 0]
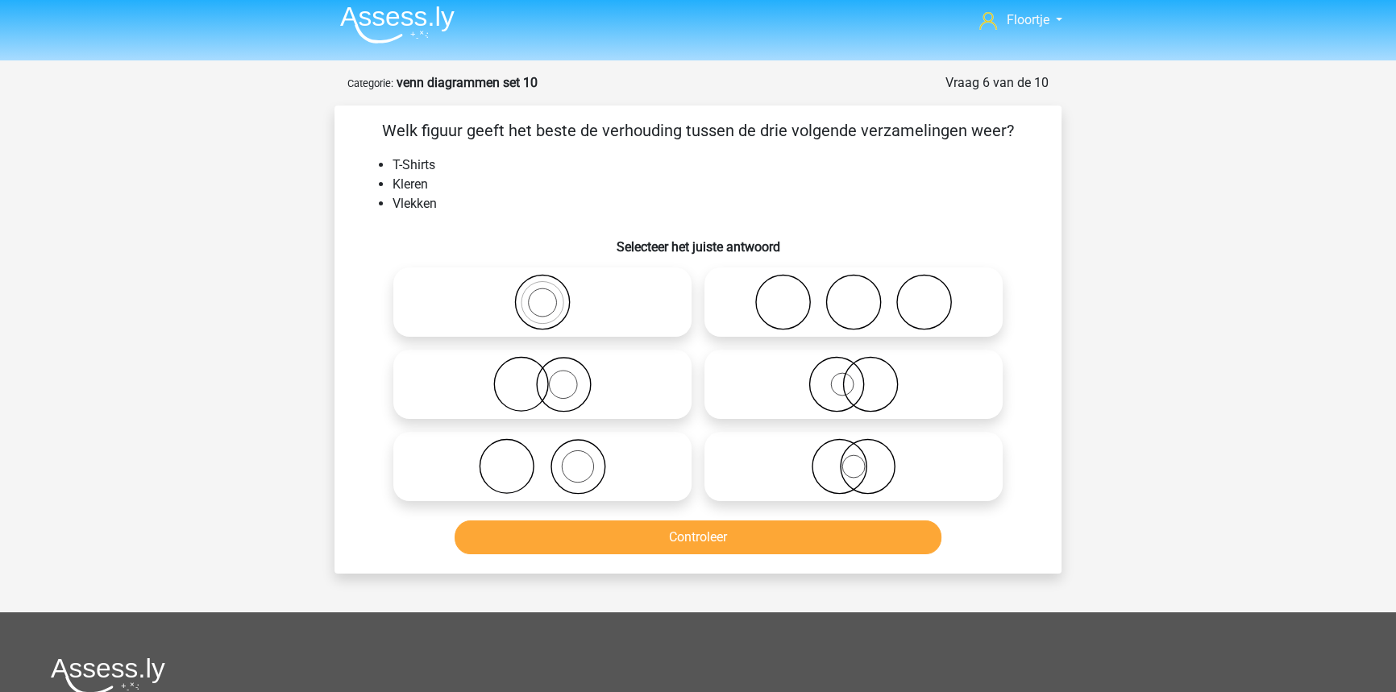
click at [494, 487] on icon at bounding box center [542, 466] width 285 height 56
click at [542, 459] on input "radio" at bounding box center [547, 453] width 10 height 10
radio input "true"
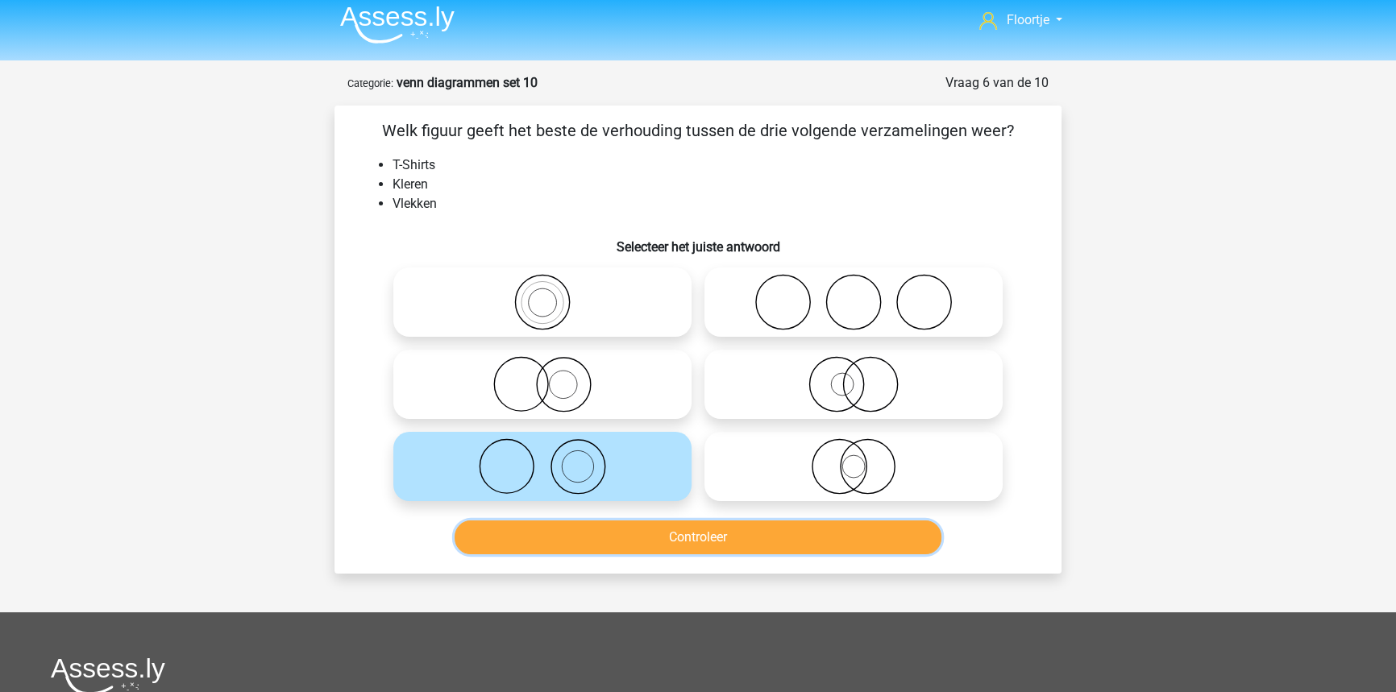
click at [671, 538] on button "Controleer" at bounding box center [699, 538] width 488 height 34
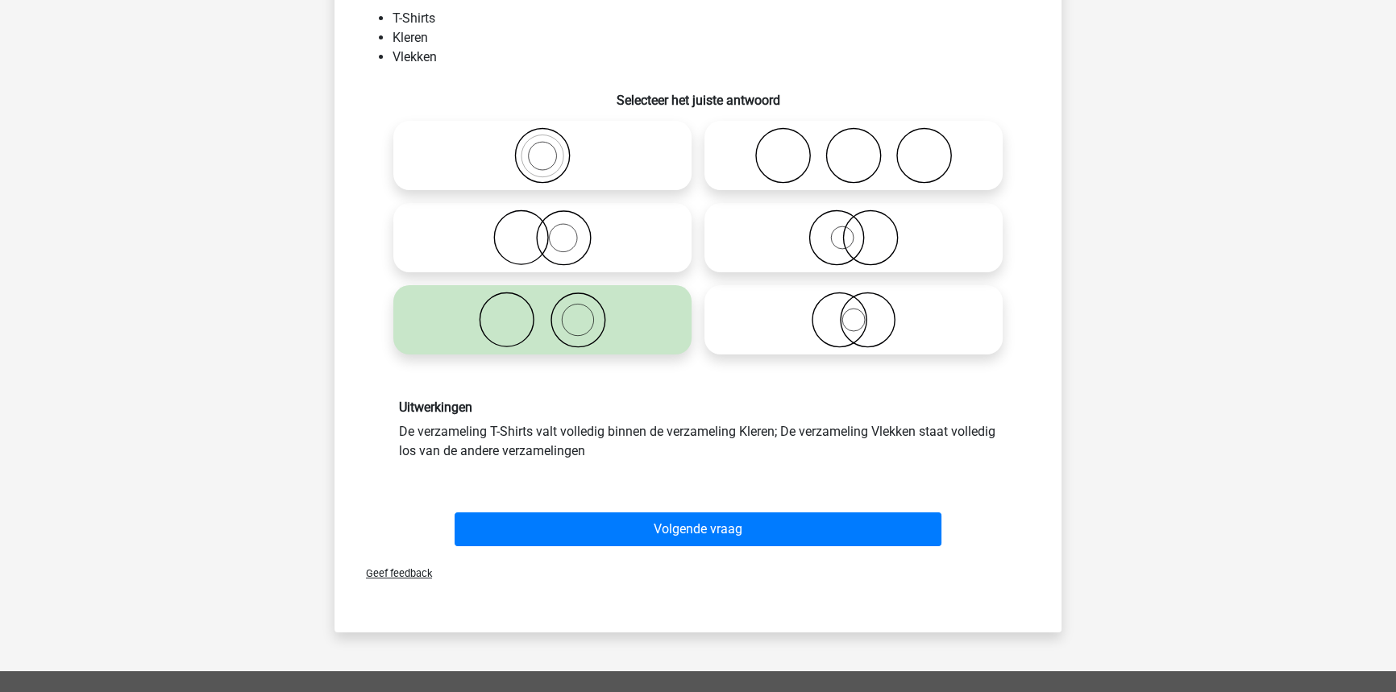
scroll to position [226, 0]
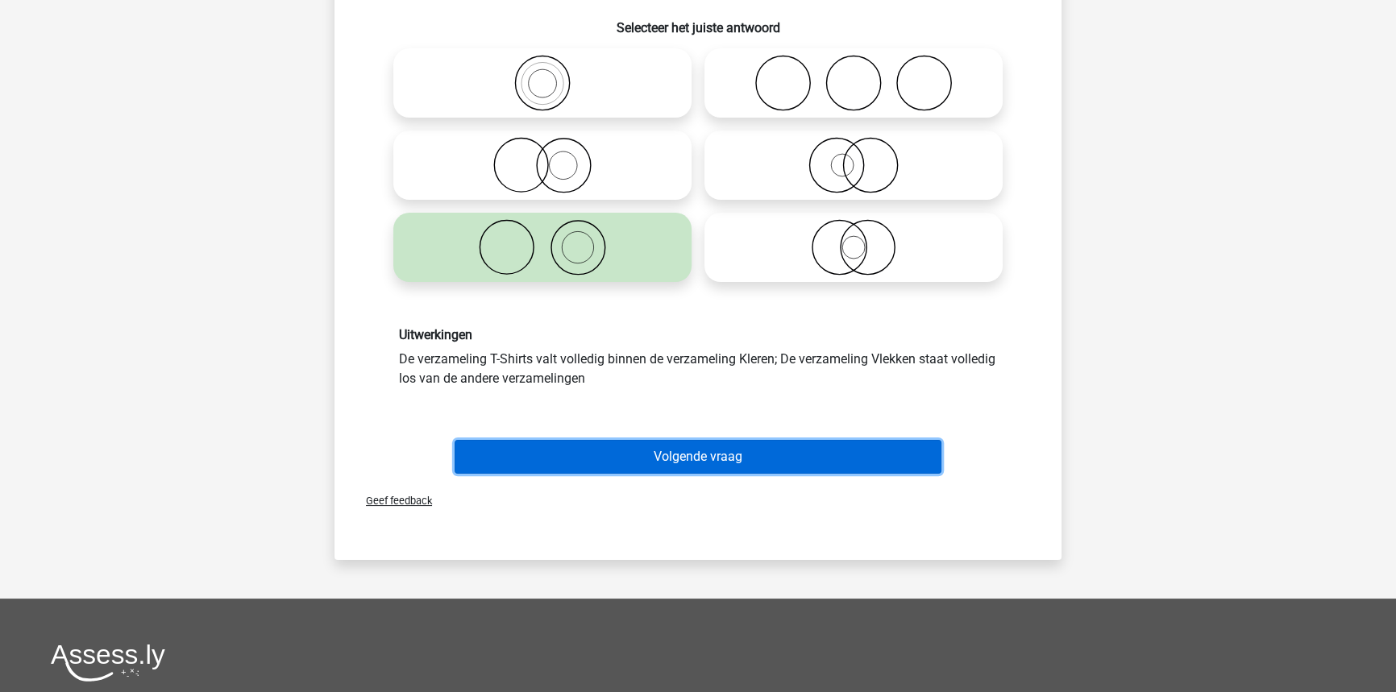
click at [489, 471] on button "Volgende vraag" at bounding box center [699, 457] width 488 height 34
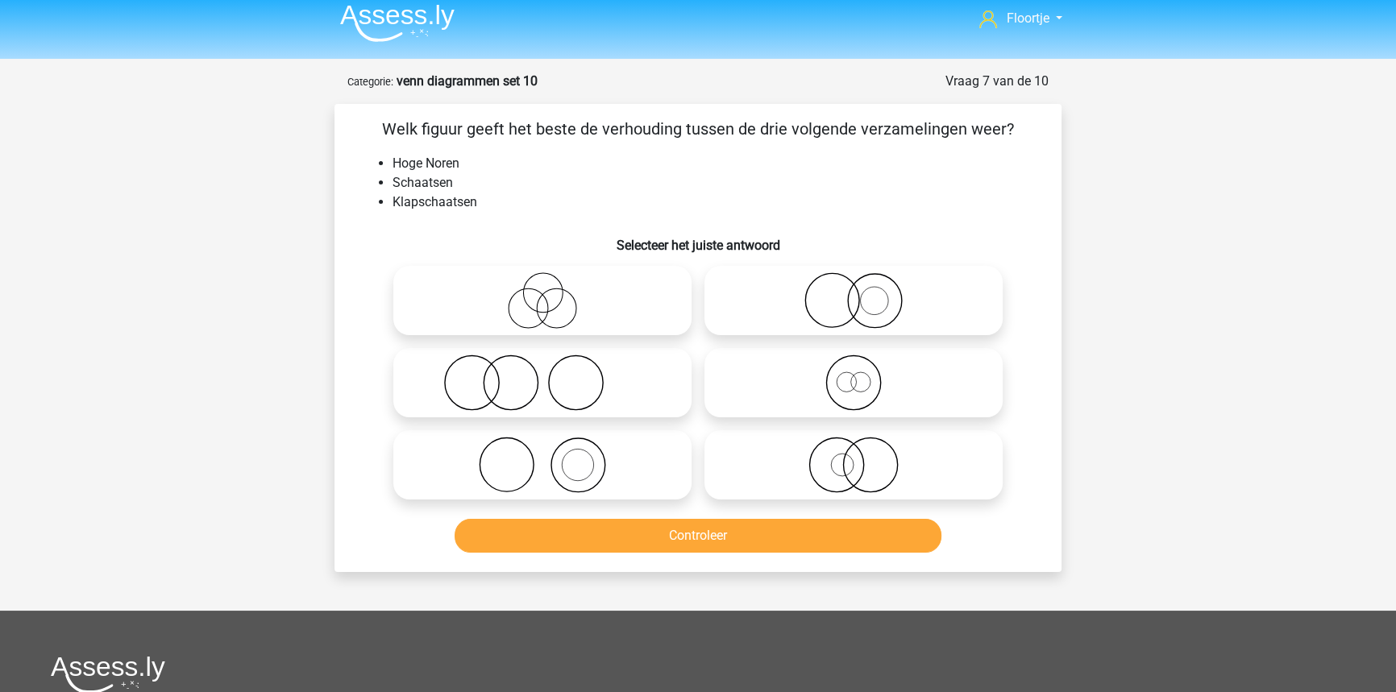
scroll to position [7, 0]
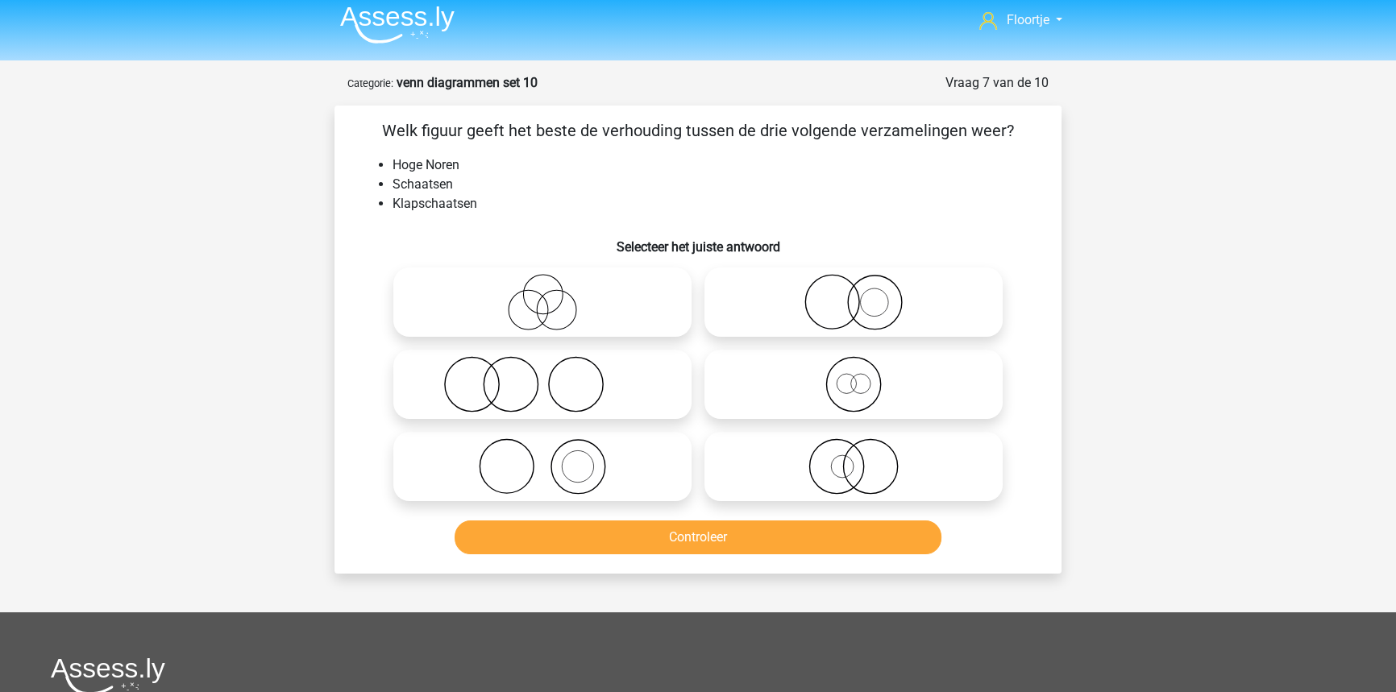
click at [513, 298] on icon at bounding box center [542, 302] width 285 height 56
click at [542, 294] on input "radio" at bounding box center [547, 289] width 10 height 10
radio input "true"
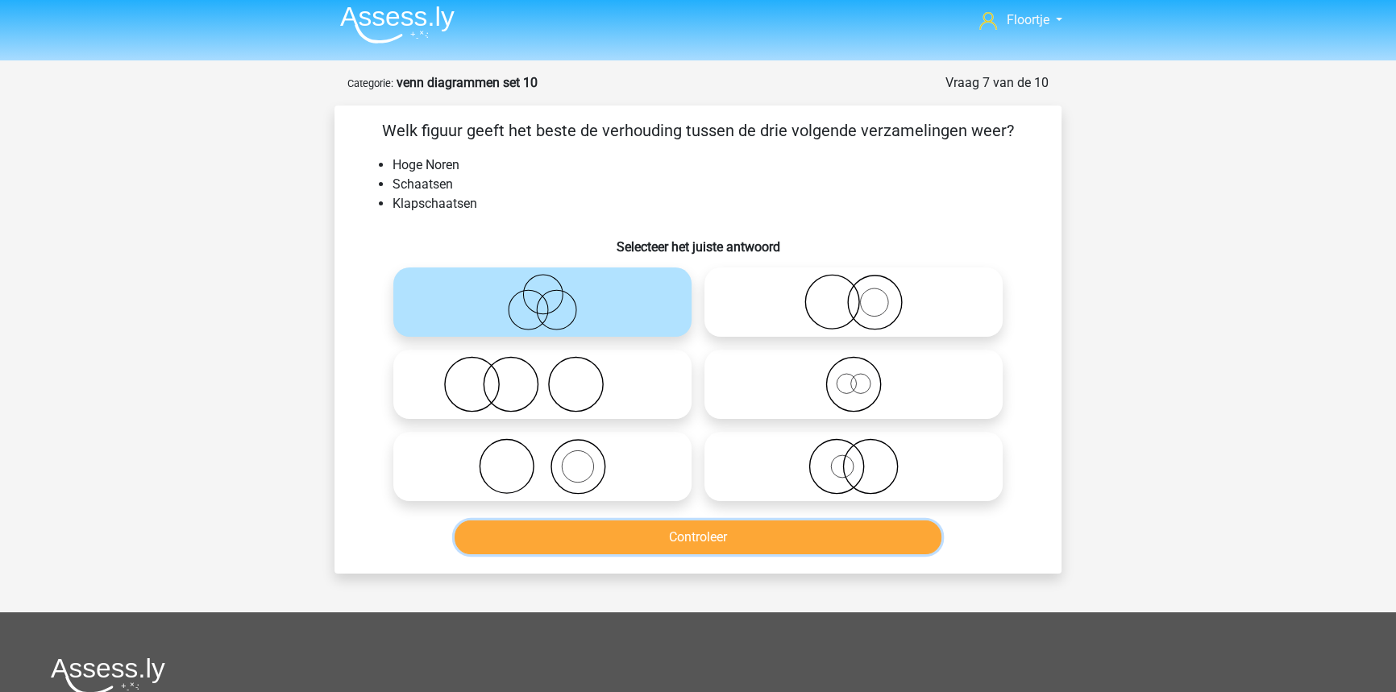
click at [889, 526] on button "Controleer" at bounding box center [699, 538] width 488 height 34
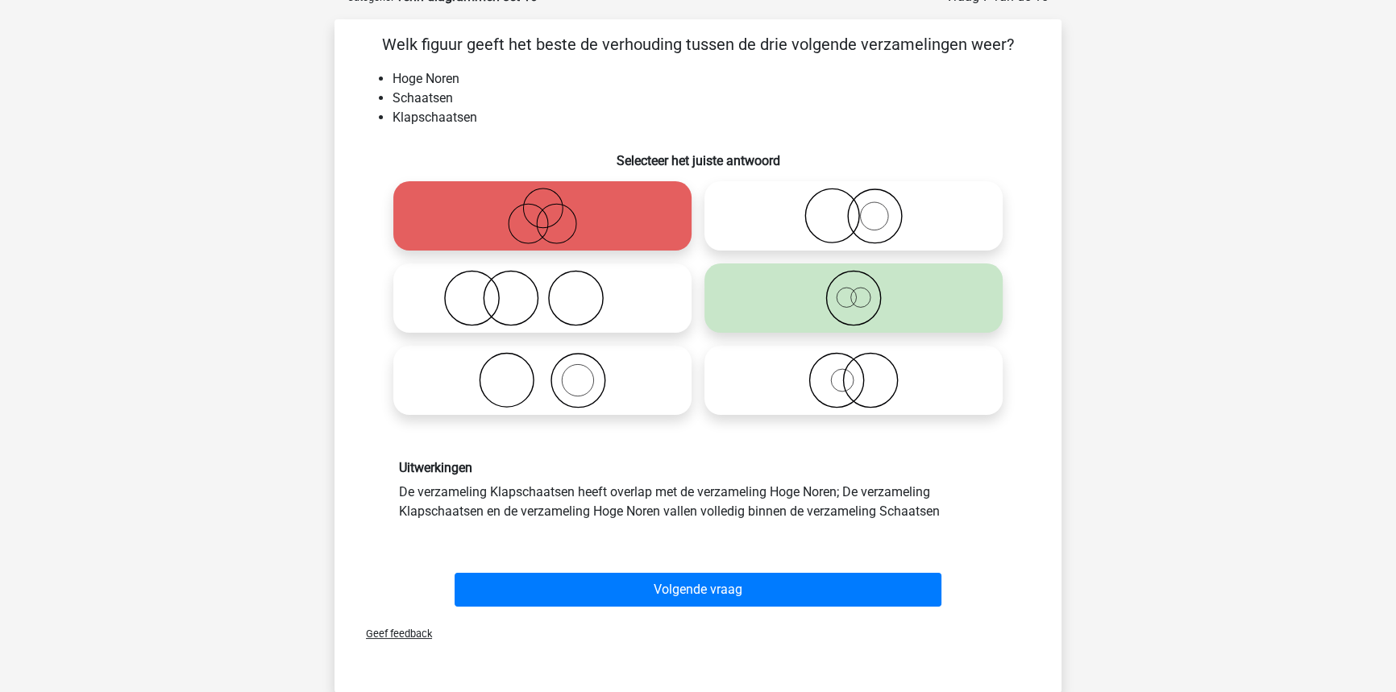
scroll to position [153, 0]
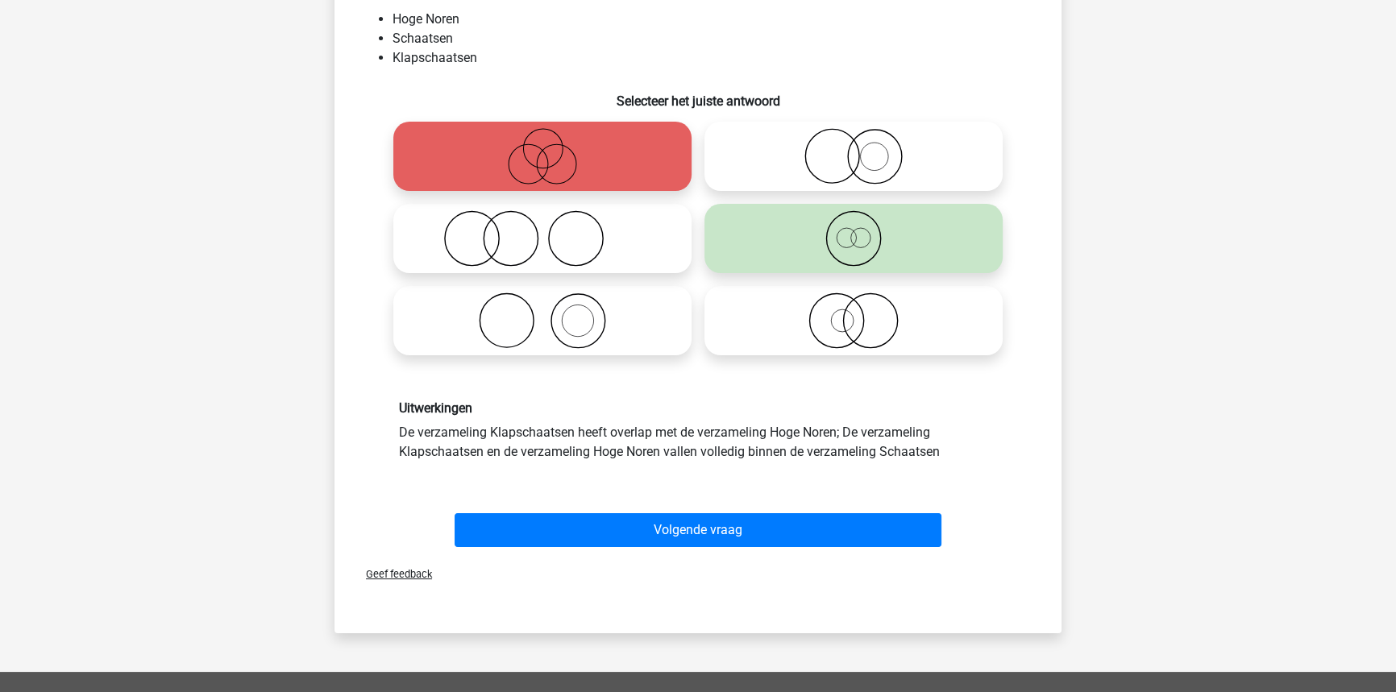
click at [859, 506] on div "Volgende vraag" at bounding box center [697, 527] width 675 height 53
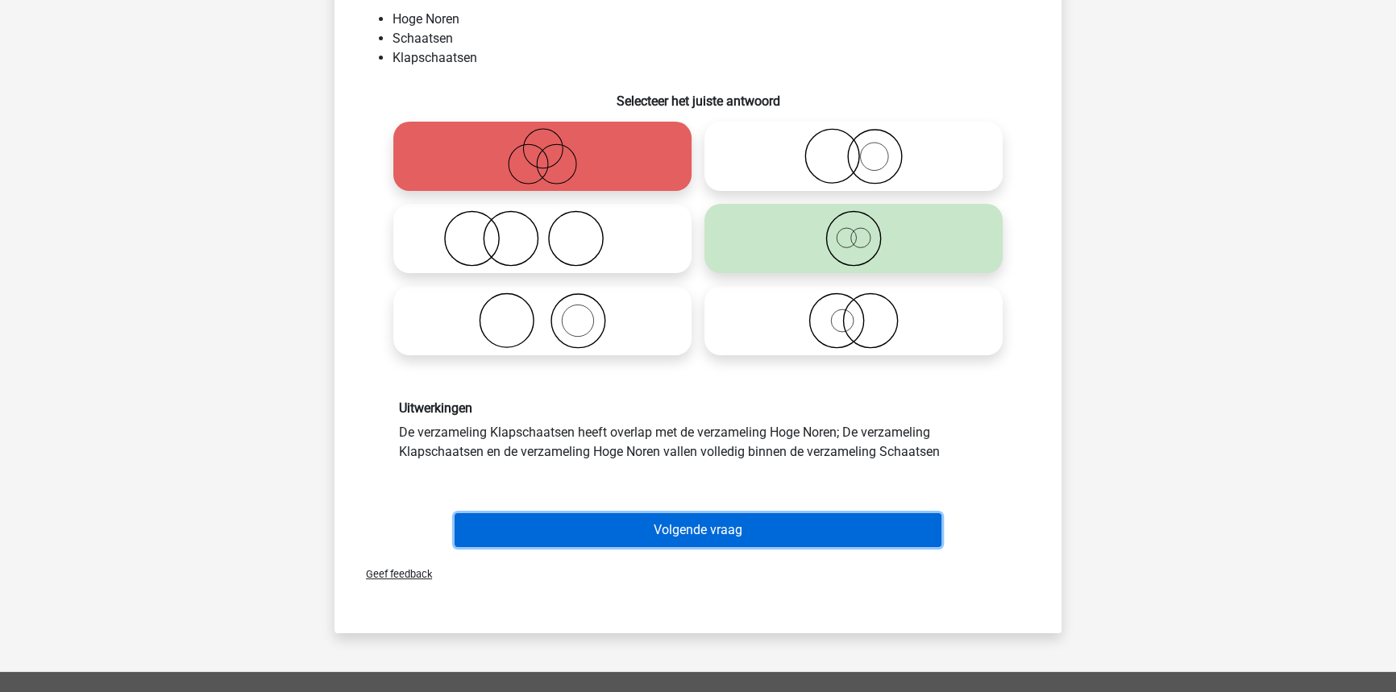
click at [862, 540] on button "Volgende vraag" at bounding box center [699, 530] width 488 height 34
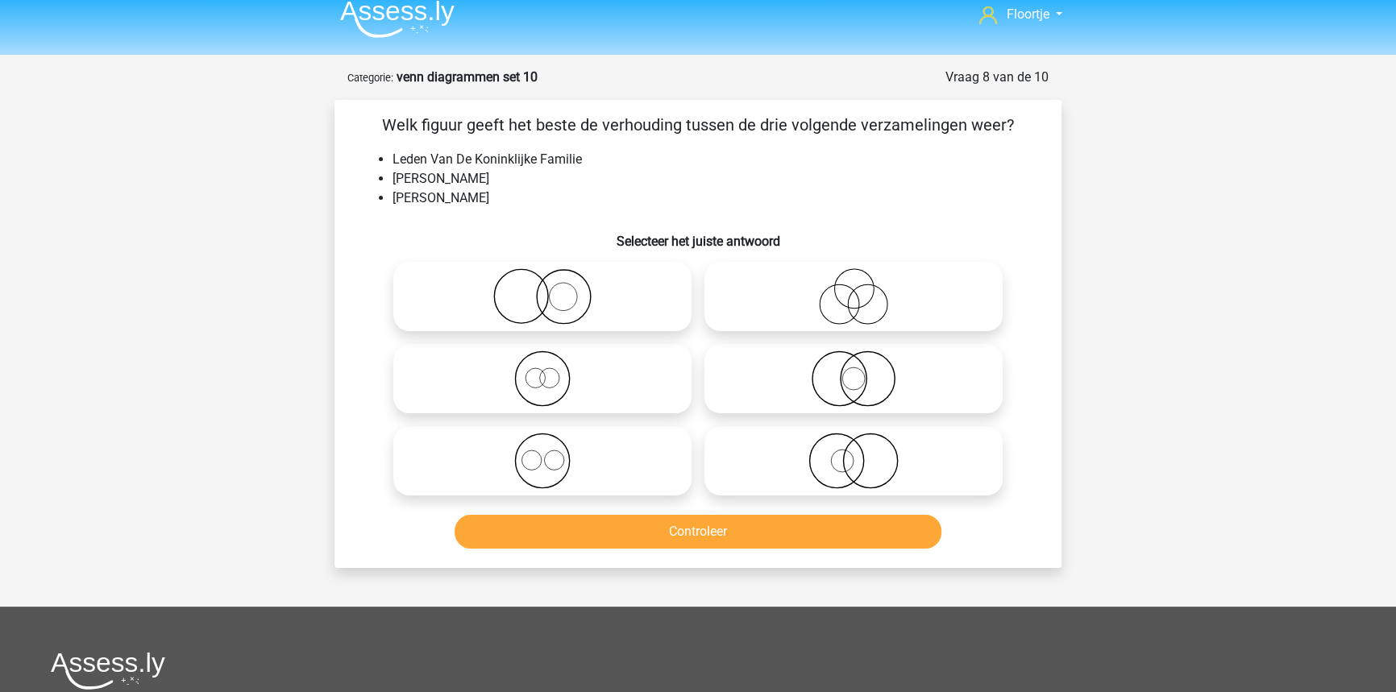
scroll to position [0, 0]
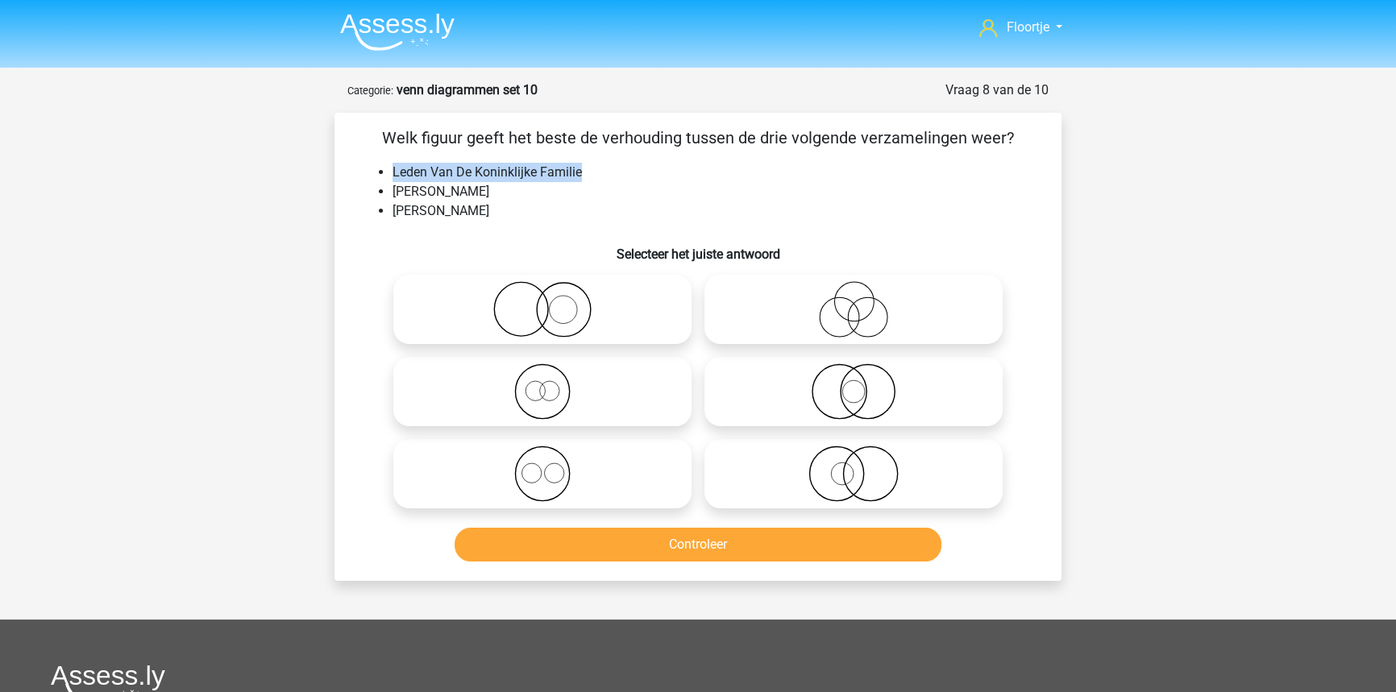
drag, startPoint x: 392, startPoint y: 171, endPoint x: 586, endPoint y: 165, distance: 194.3
click at [586, 165] on li "Leden Van De Koninklijke Familie" at bounding box center [714, 172] width 643 height 19
drag, startPoint x: 422, startPoint y: 210, endPoint x: 523, endPoint y: 210, distance: 101.6
click at [488, 204] on li "Rijke Prinsessen" at bounding box center [714, 211] width 643 height 19
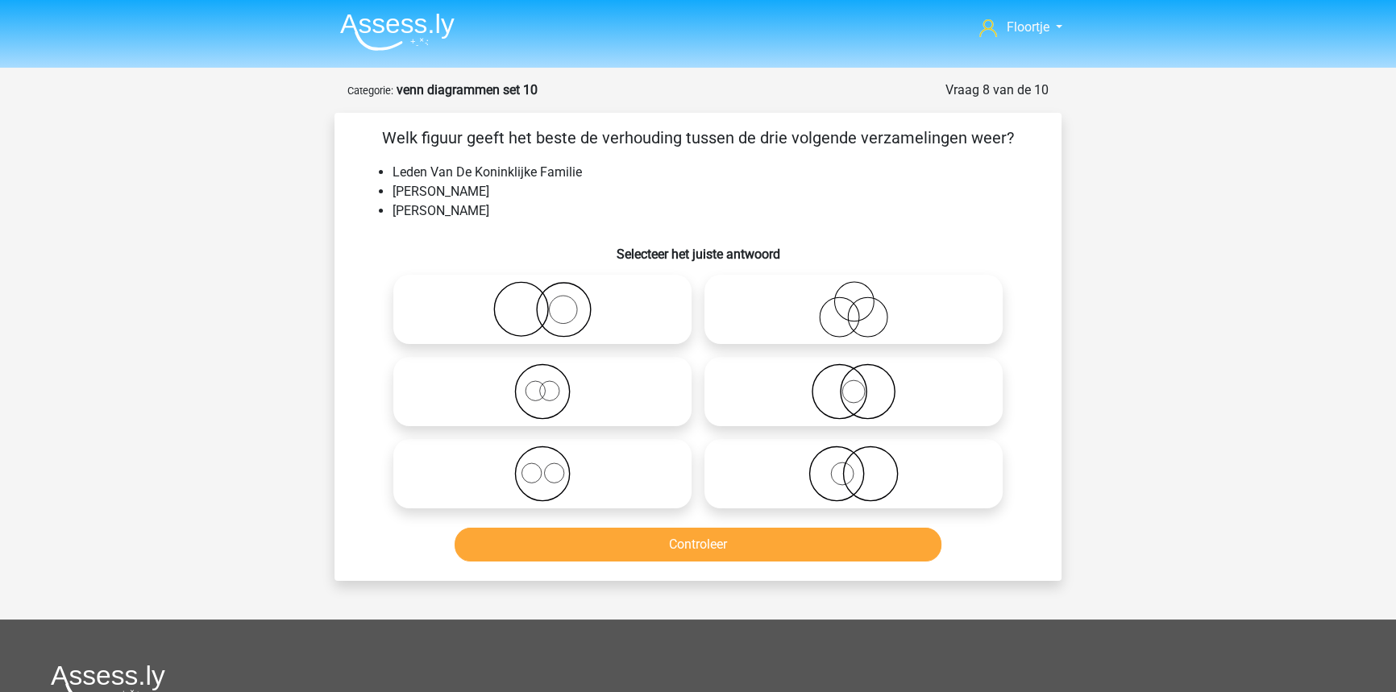
click at [535, 212] on li "Rijke Prinsessen" at bounding box center [714, 211] width 643 height 19
drag, startPoint x: 422, startPoint y: 215, endPoint x: 491, endPoint y: 210, distance: 68.7
click at [485, 212] on li "Rijke Prinsessen" at bounding box center [714, 211] width 643 height 19
click at [492, 210] on li "Rijke Prinsessen" at bounding box center [714, 211] width 643 height 19
click at [481, 491] on icon at bounding box center [542, 474] width 285 height 56
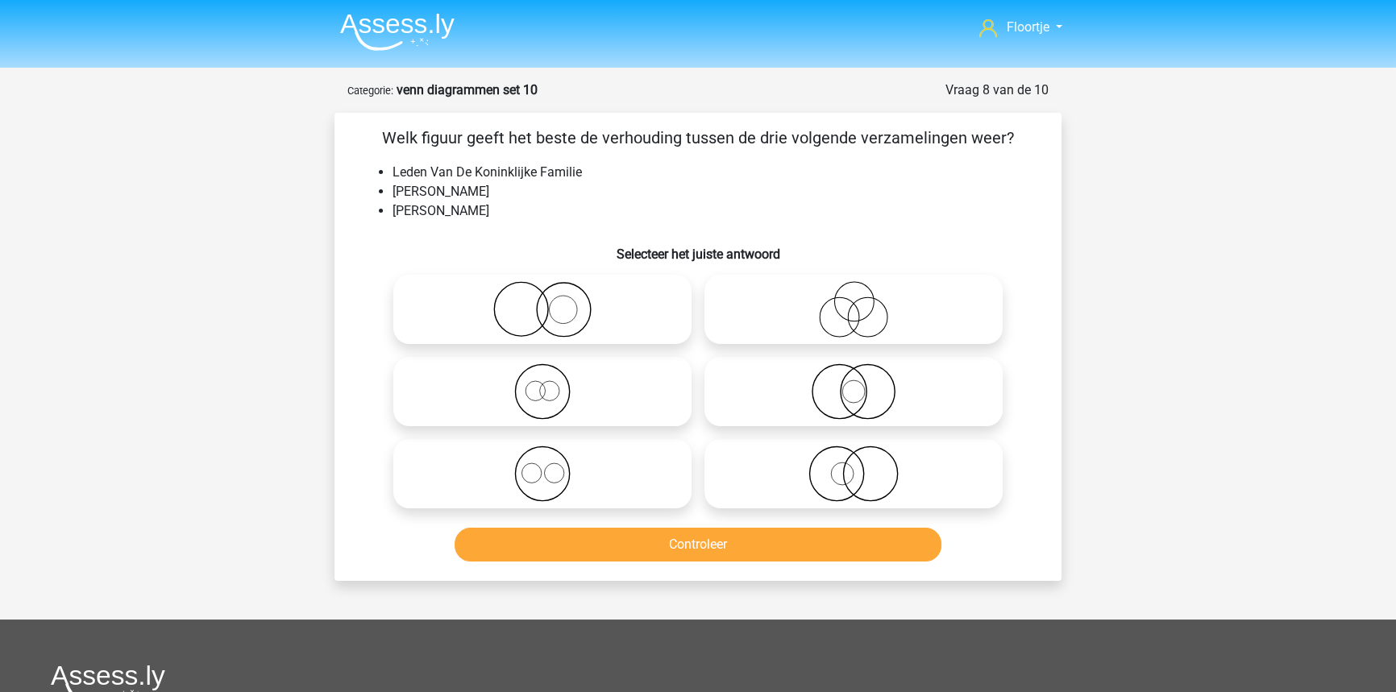
click at [542, 466] on input "radio" at bounding box center [547, 460] width 10 height 10
radio input "true"
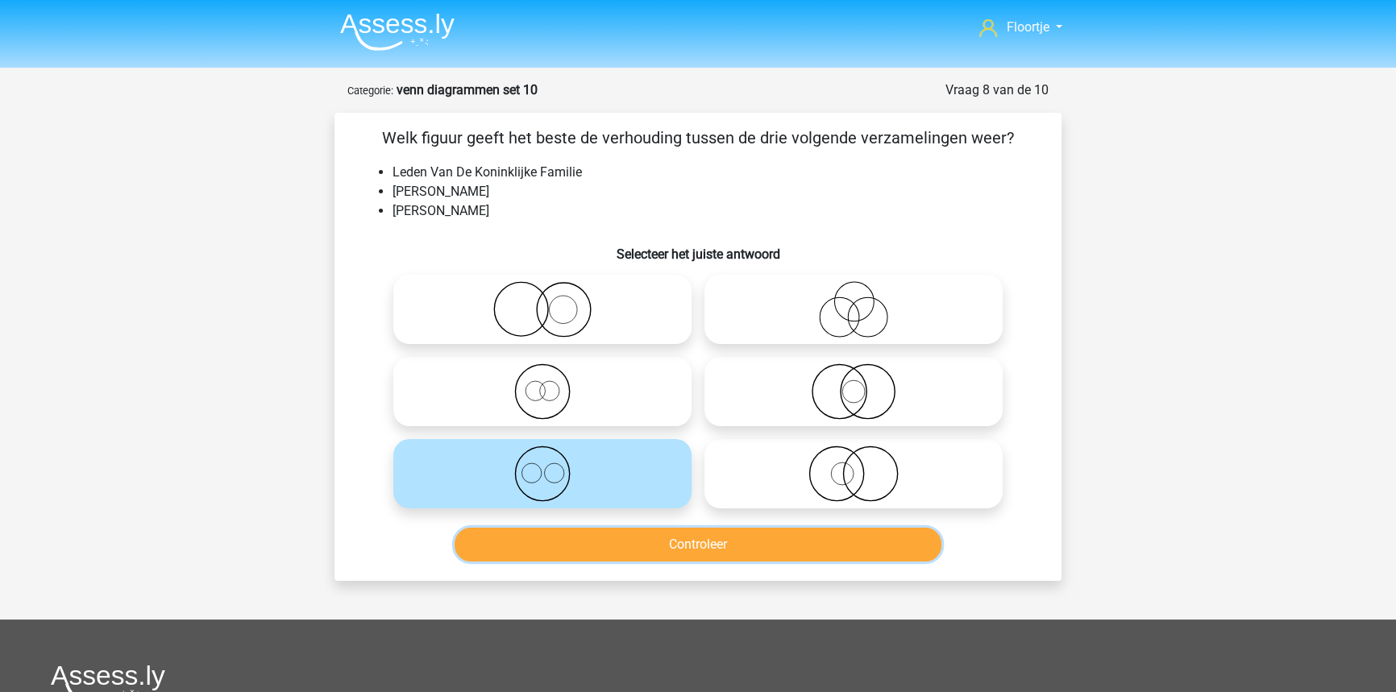
click at [600, 547] on button "Controleer" at bounding box center [699, 545] width 488 height 34
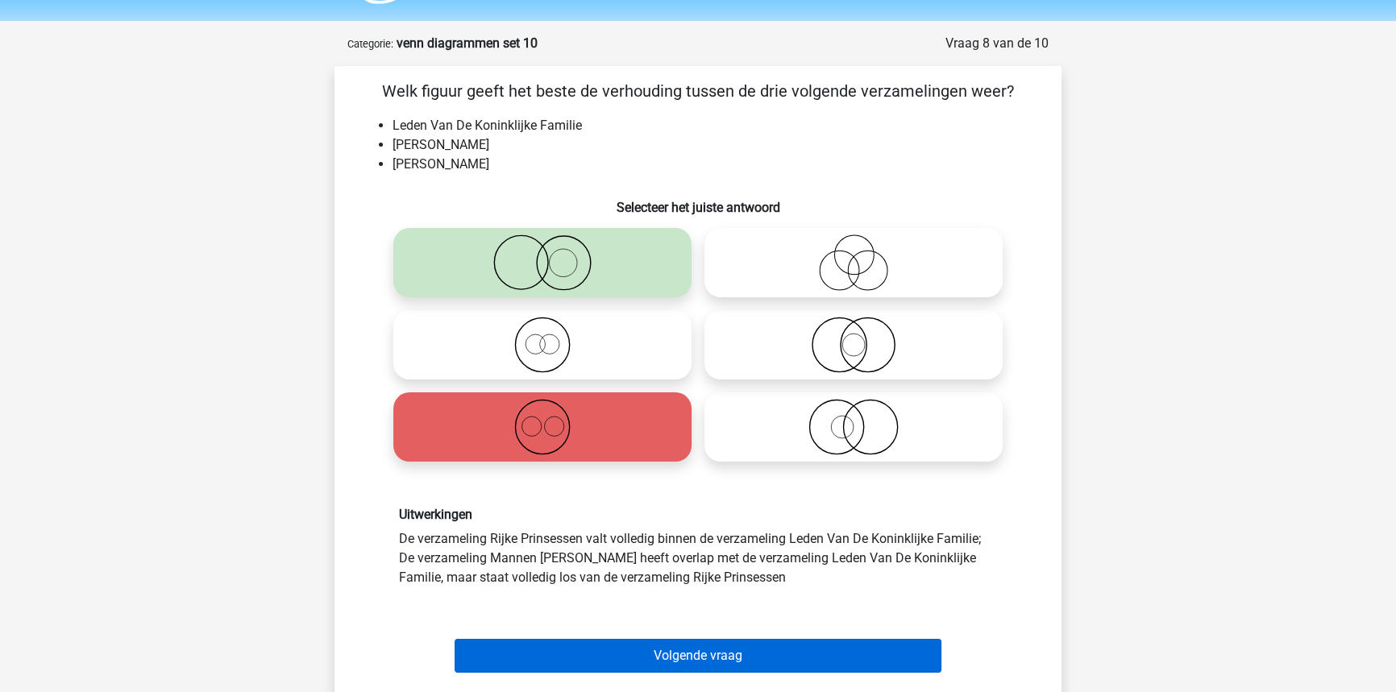
scroll to position [219, 0]
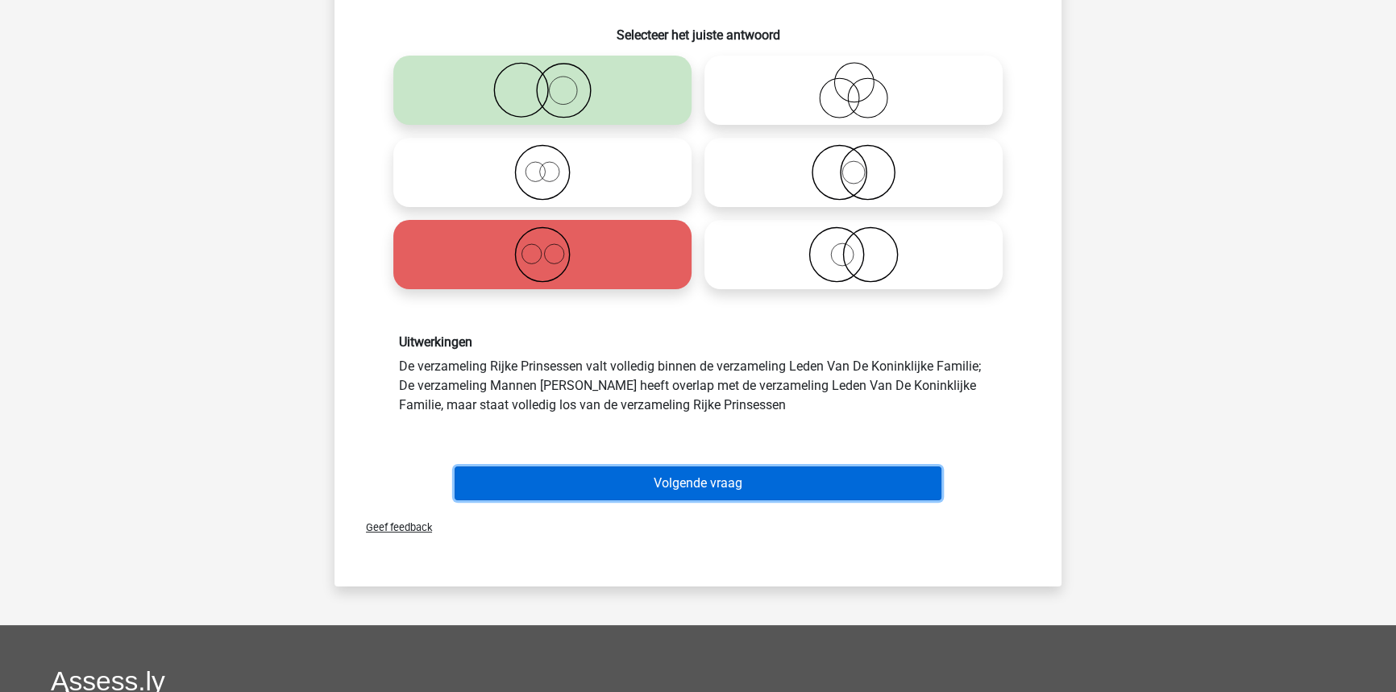
click at [676, 480] on button "Volgende vraag" at bounding box center [699, 484] width 488 height 34
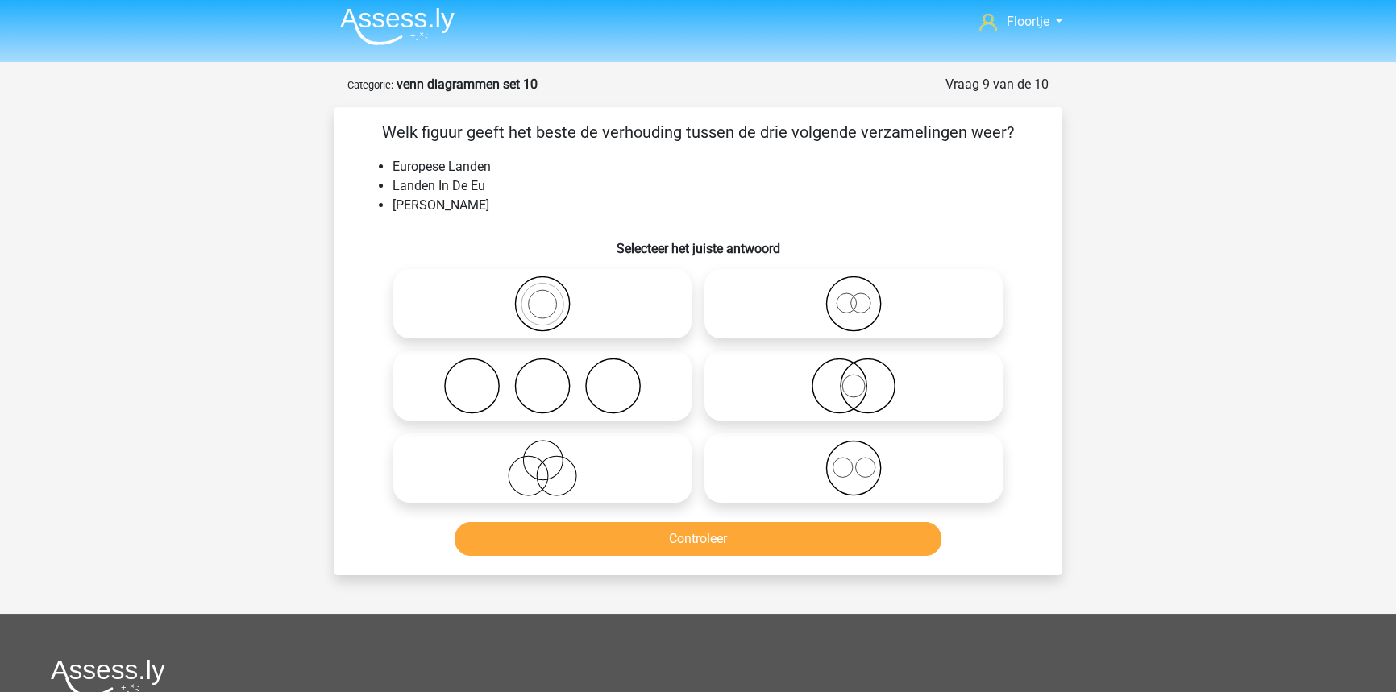
scroll to position [0, 0]
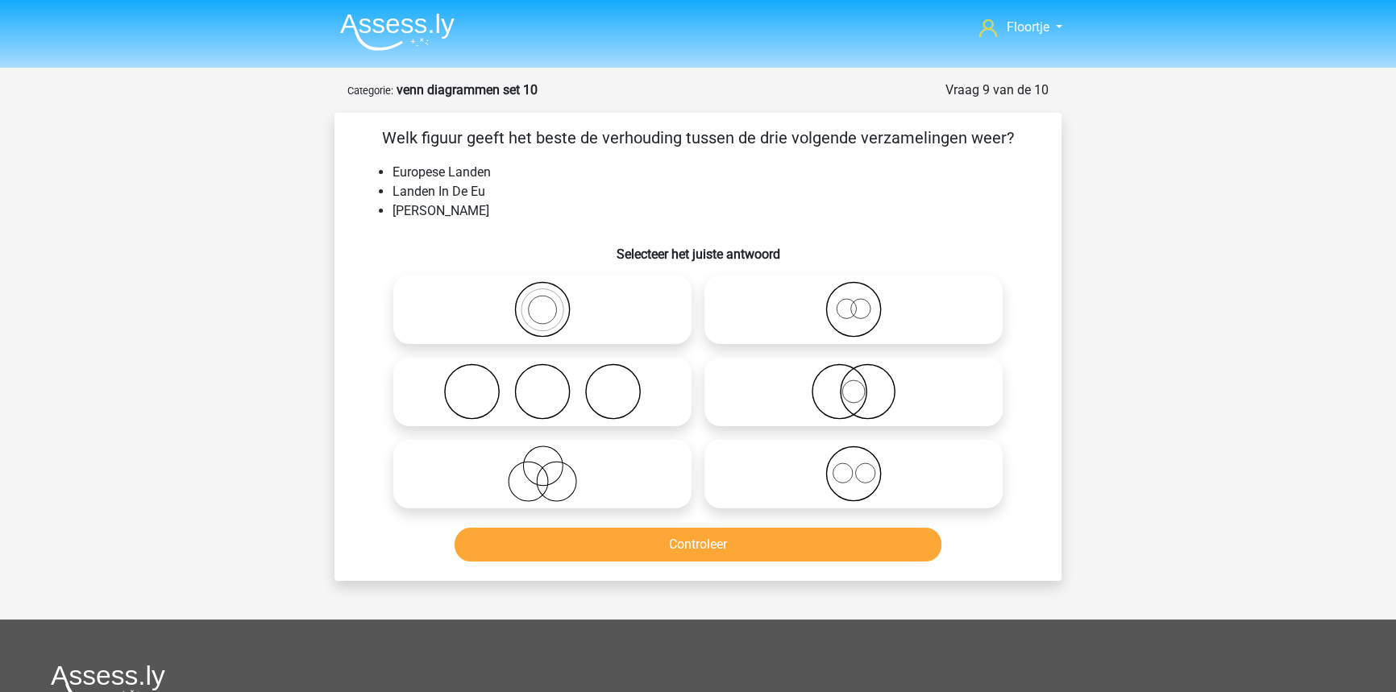
click at [883, 393] on icon at bounding box center [853, 392] width 285 height 56
click at [864, 384] on input "radio" at bounding box center [859, 378] width 10 height 10
radio input "true"
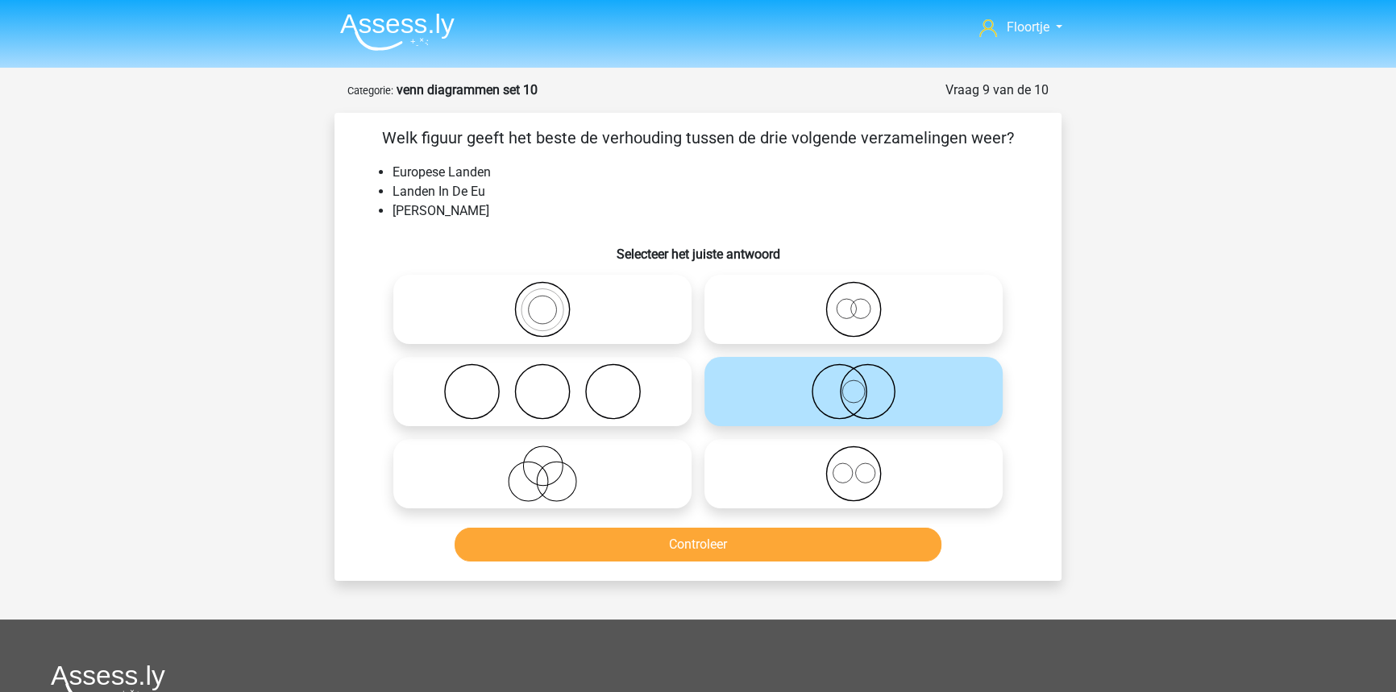
click at [664, 292] on icon at bounding box center [542, 309] width 285 height 56
click at [553, 292] on input "radio" at bounding box center [547, 296] width 10 height 10
radio input "true"
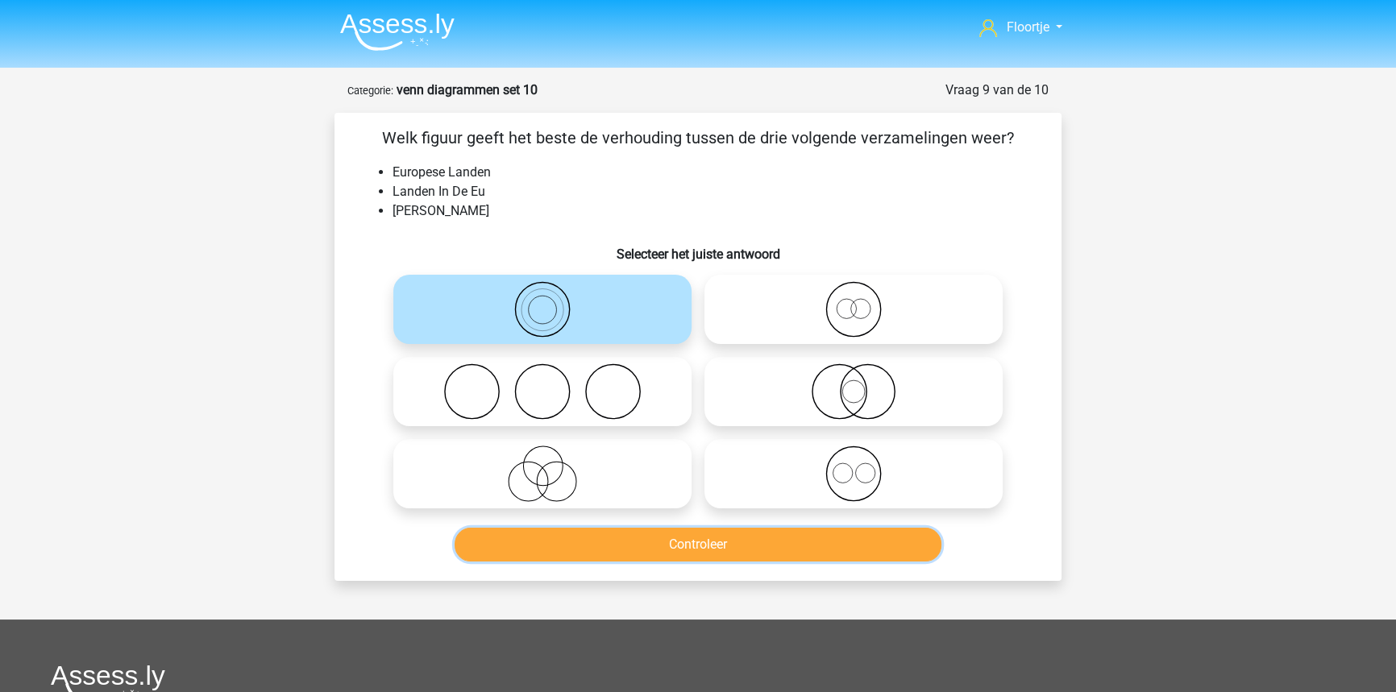
click at [739, 545] on button "Controleer" at bounding box center [699, 545] width 488 height 34
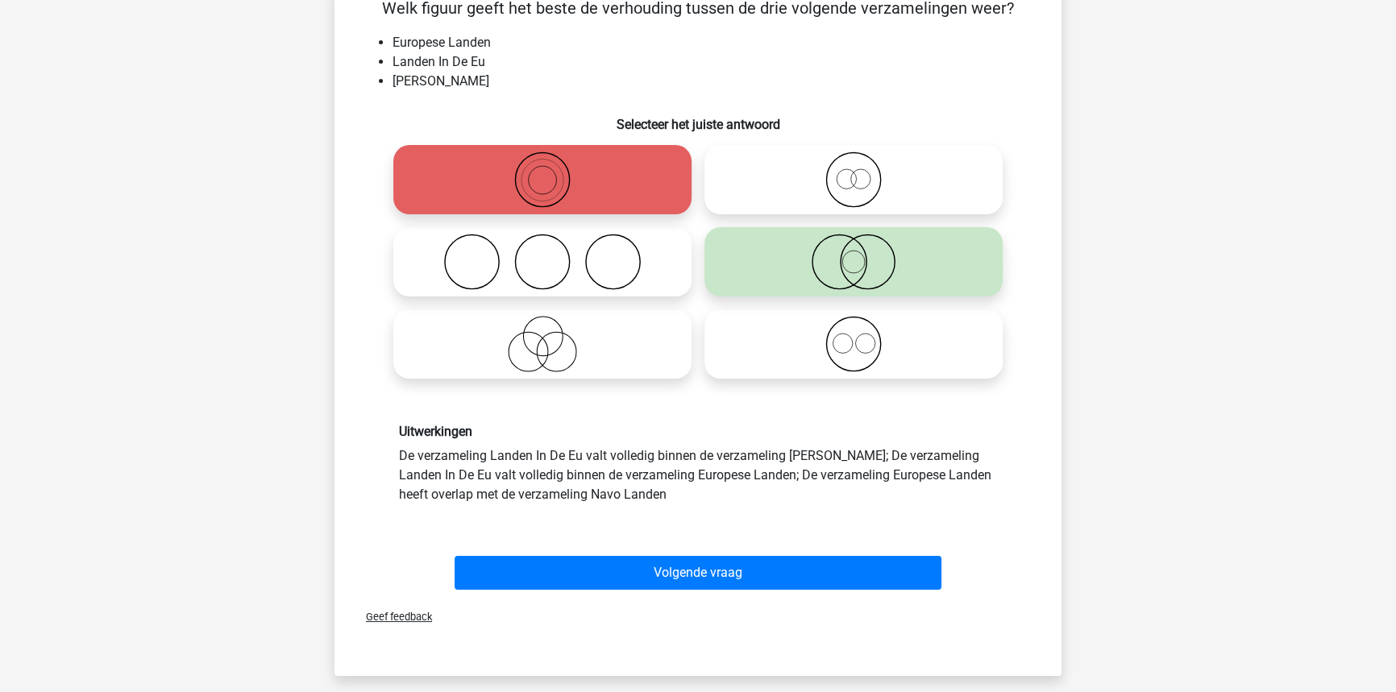
scroll to position [146, 0]
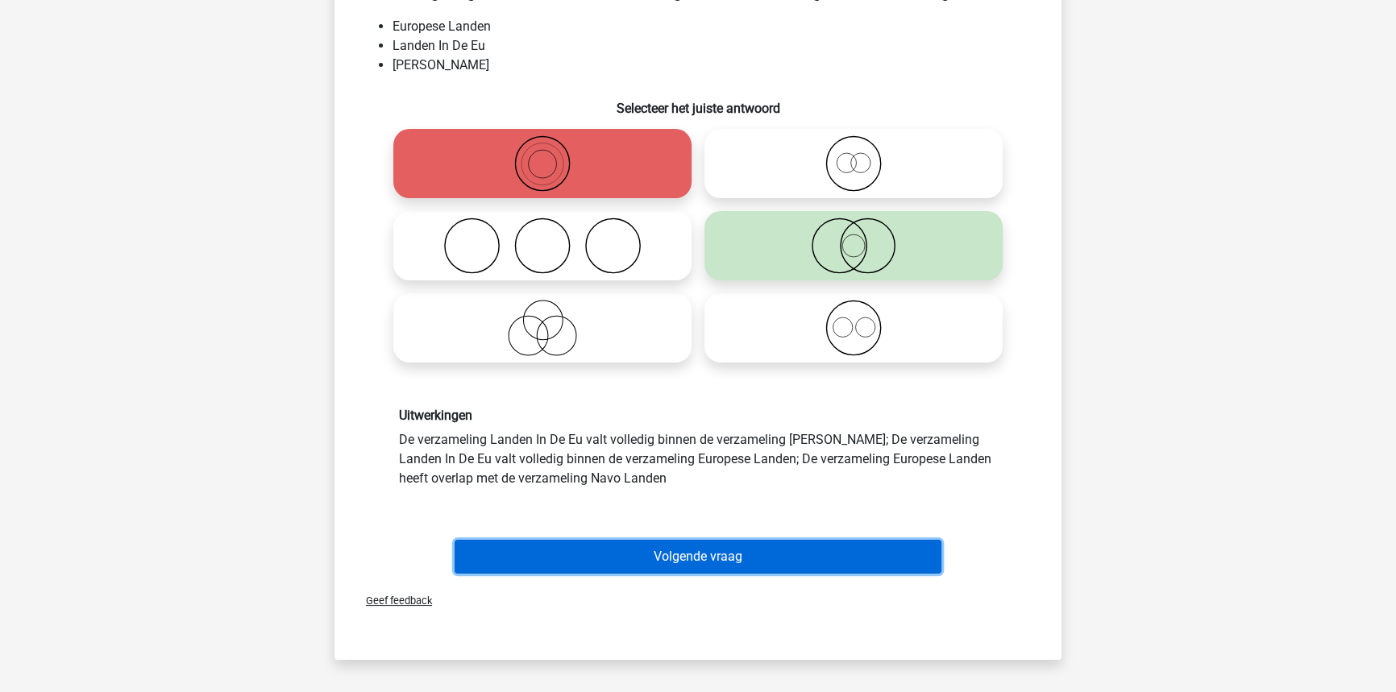
click at [634, 571] on button "Volgende vraag" at bounding box center [699, 557] width 488 height 34
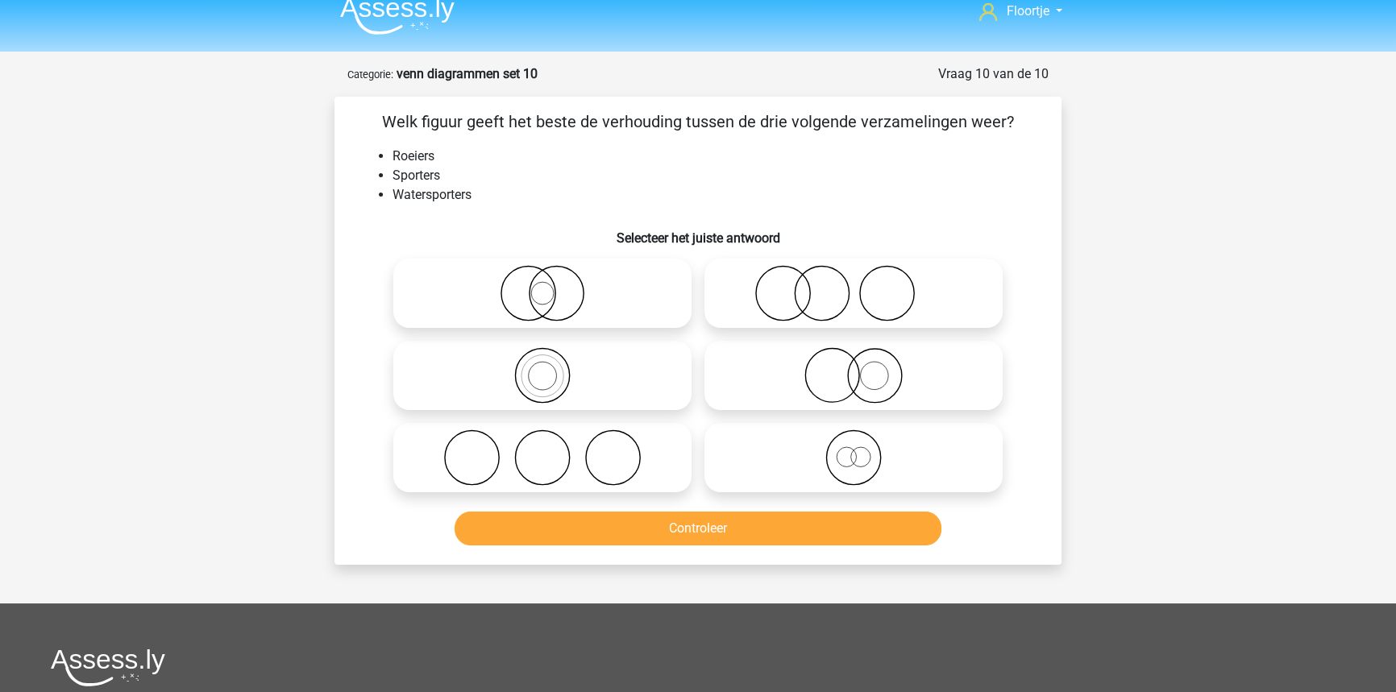
scroll to position [0, 0]
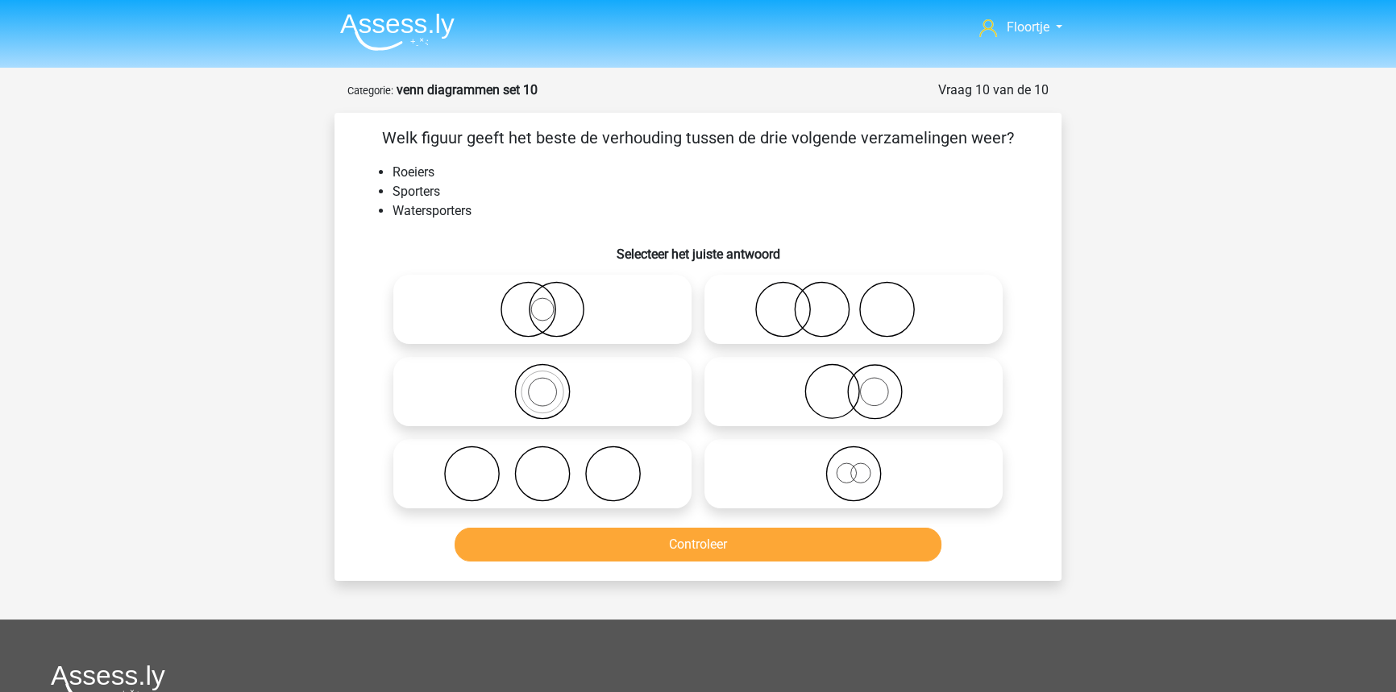
drag, startPoint x: 747, startPoint y: 490, endPoint x: 751, endPoint y: 498, distance: 9.0
click at [751, 498] on icon at bounding box center [853, 474] width 285 height 56
click at [854, 466] on input "radio" at bounding box center [859, 460] width 10 height 10
radio input "true"
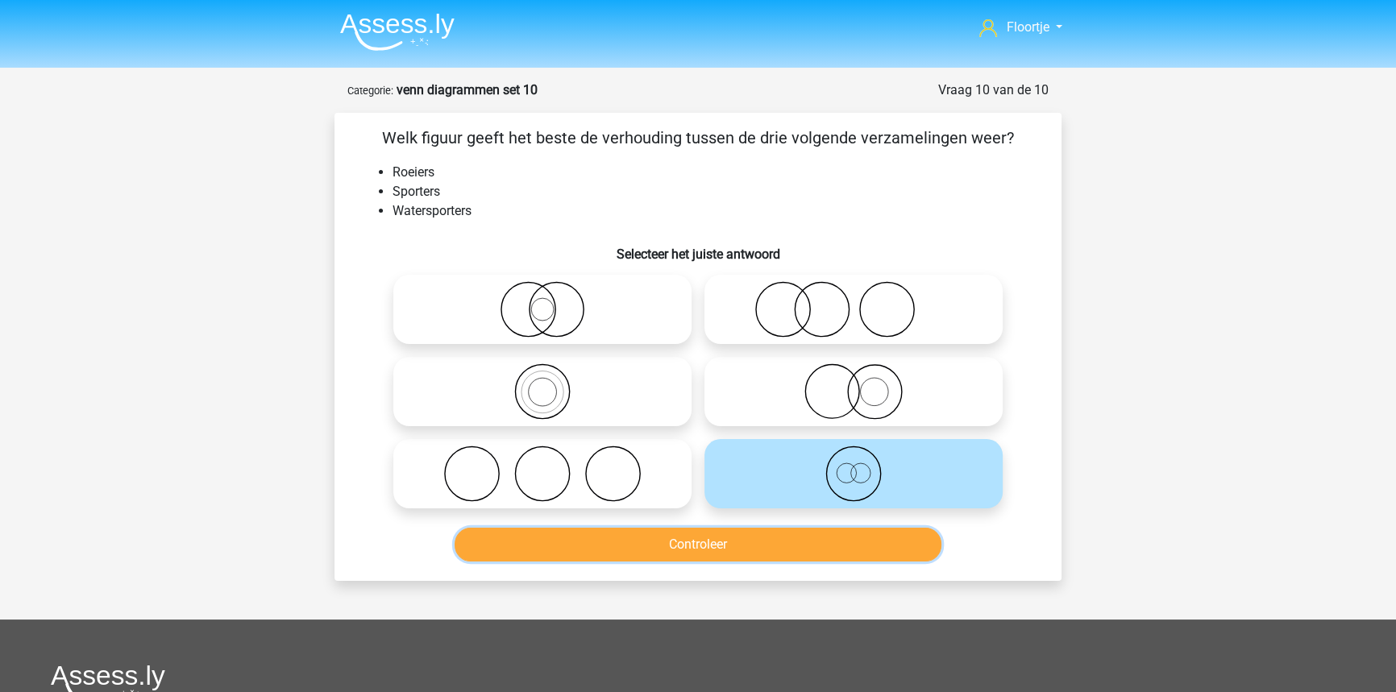
click at [671, 552] on button "Controleer" at bounding box center [699, 545] width 488 height 34
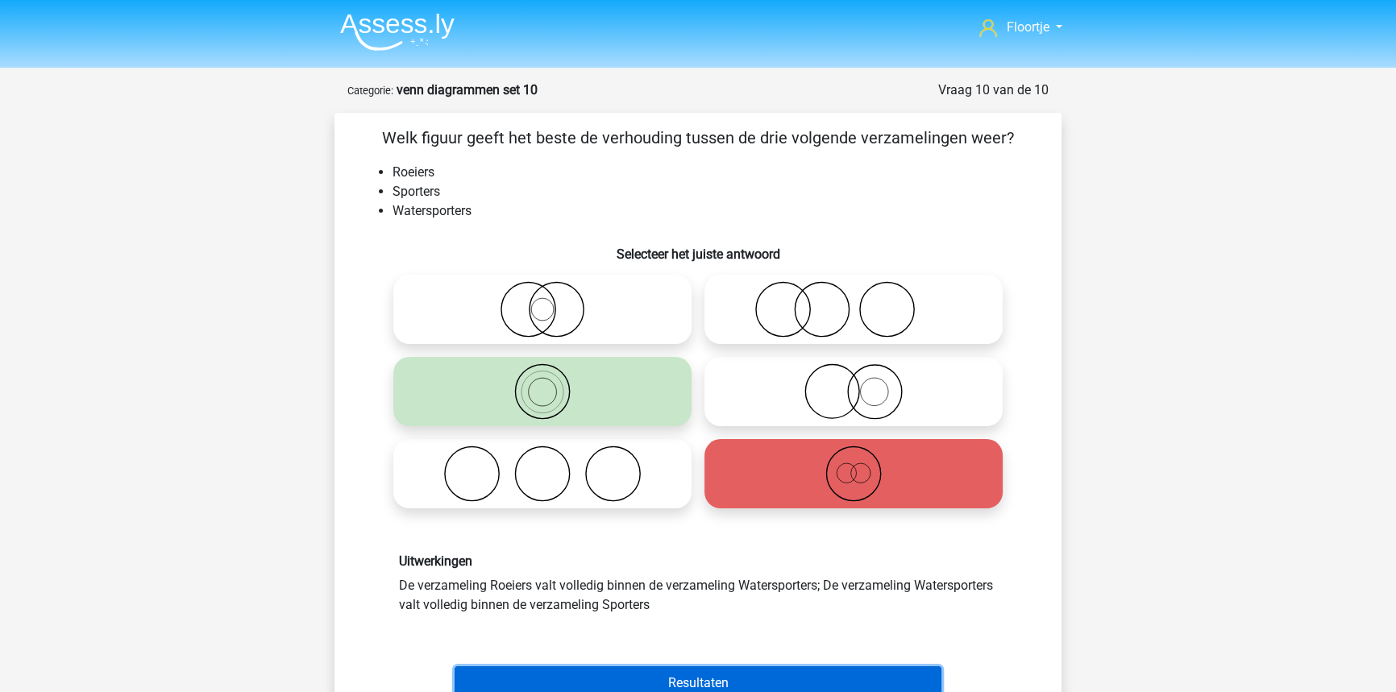
click at [704, 677] on button "Resultaten" at bounding box center [699, 684] width 488 height 34
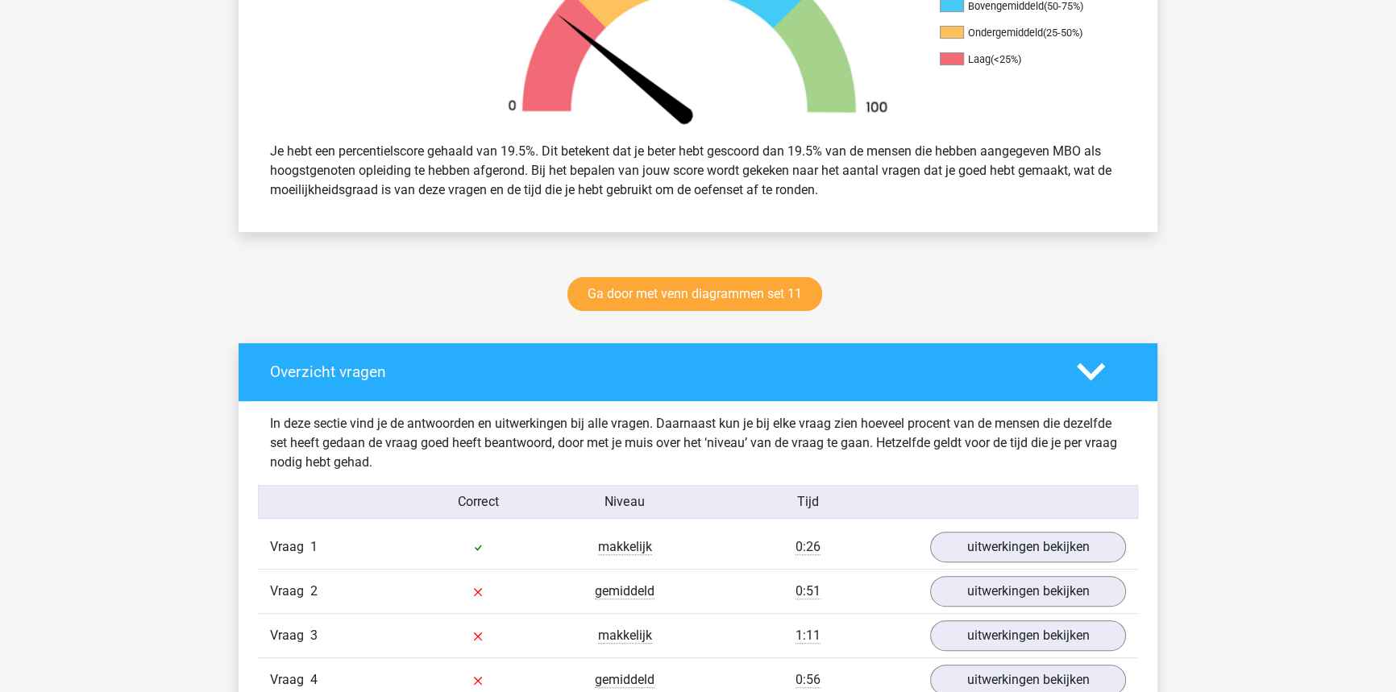
scroll to position [952, 0]
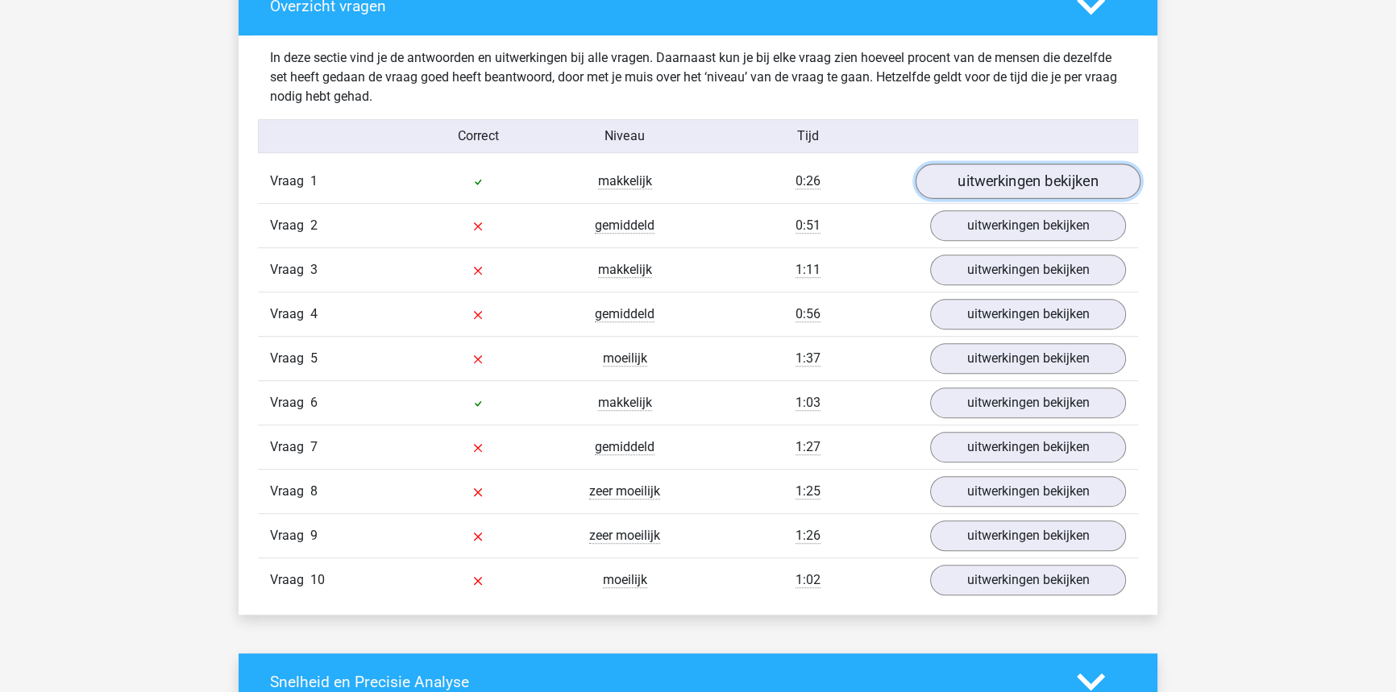
click at [1016, 189] on link "uitwerkingen bekijken" at bounding box center [1028, 181] width 225 height 35
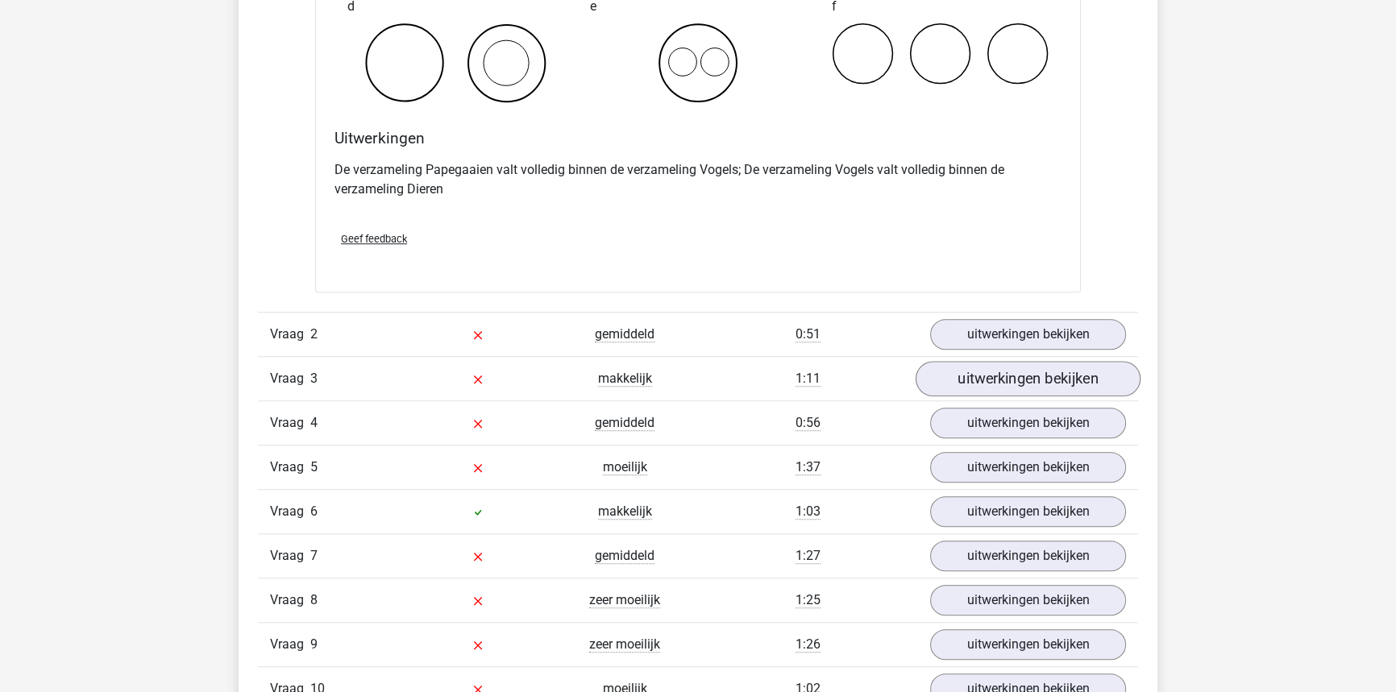
scroll to position [1465, 0]
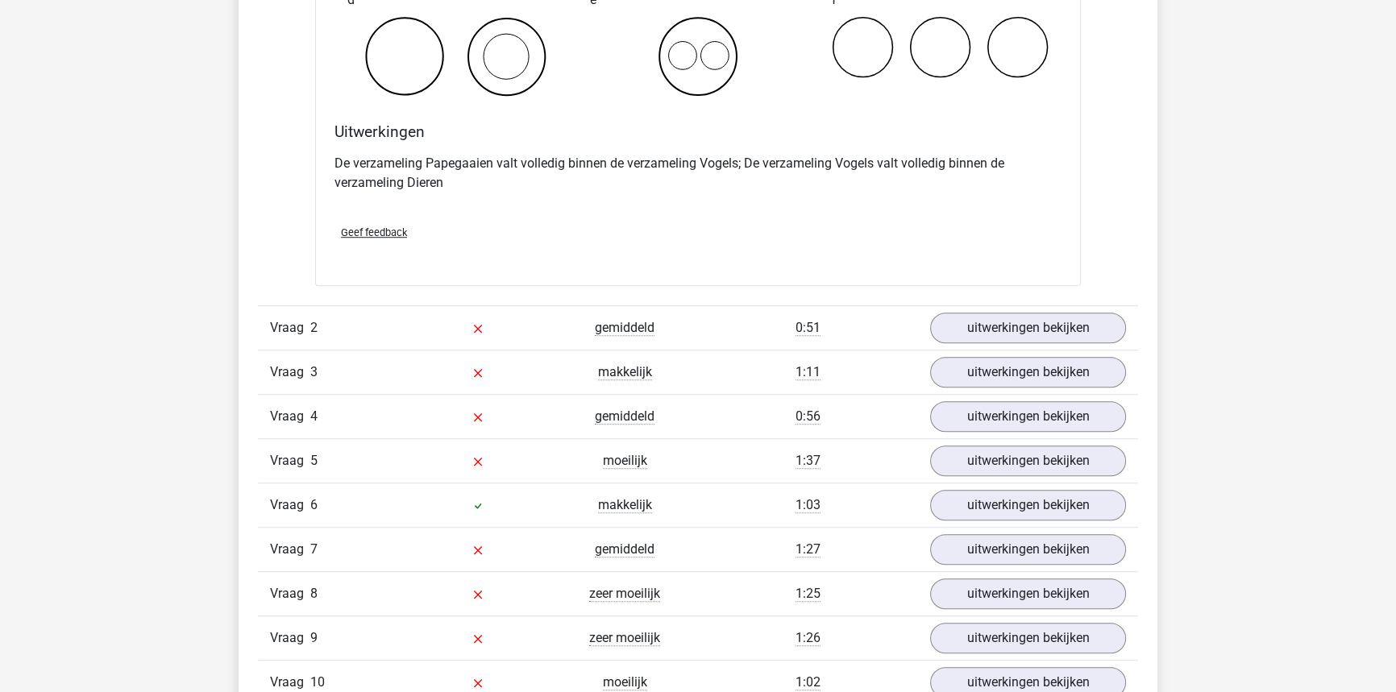
click at [1004, 347] on div "Vraag 2 gemiddeld 0:51 uitwerkingen bekijken" at bounding box center [698, 327] width 880 height 44
click at [1003, 340] on link "uitwerkingen bekijken" at bounding box center [1028, 327] width 225 height 35
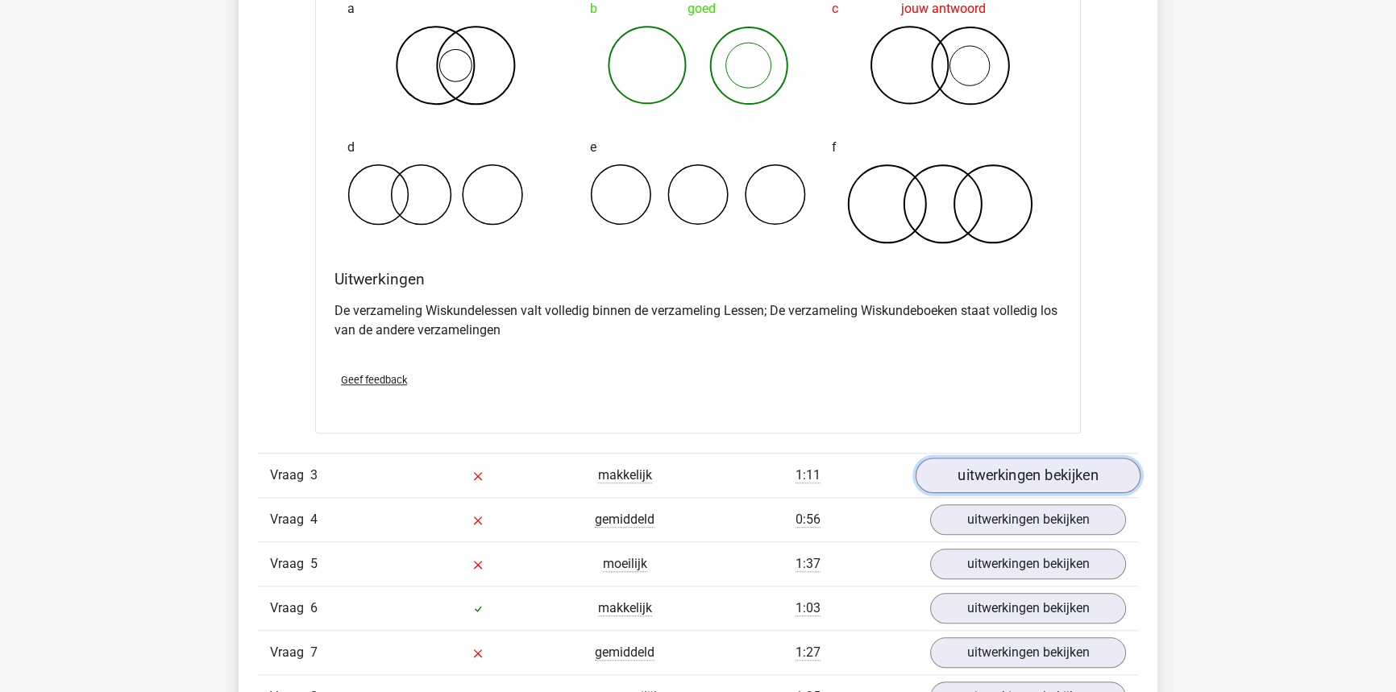
click at [1038, 472] on link "uitwerkingen bekijken" at bounding box center [1028, 475] width 225 height 35
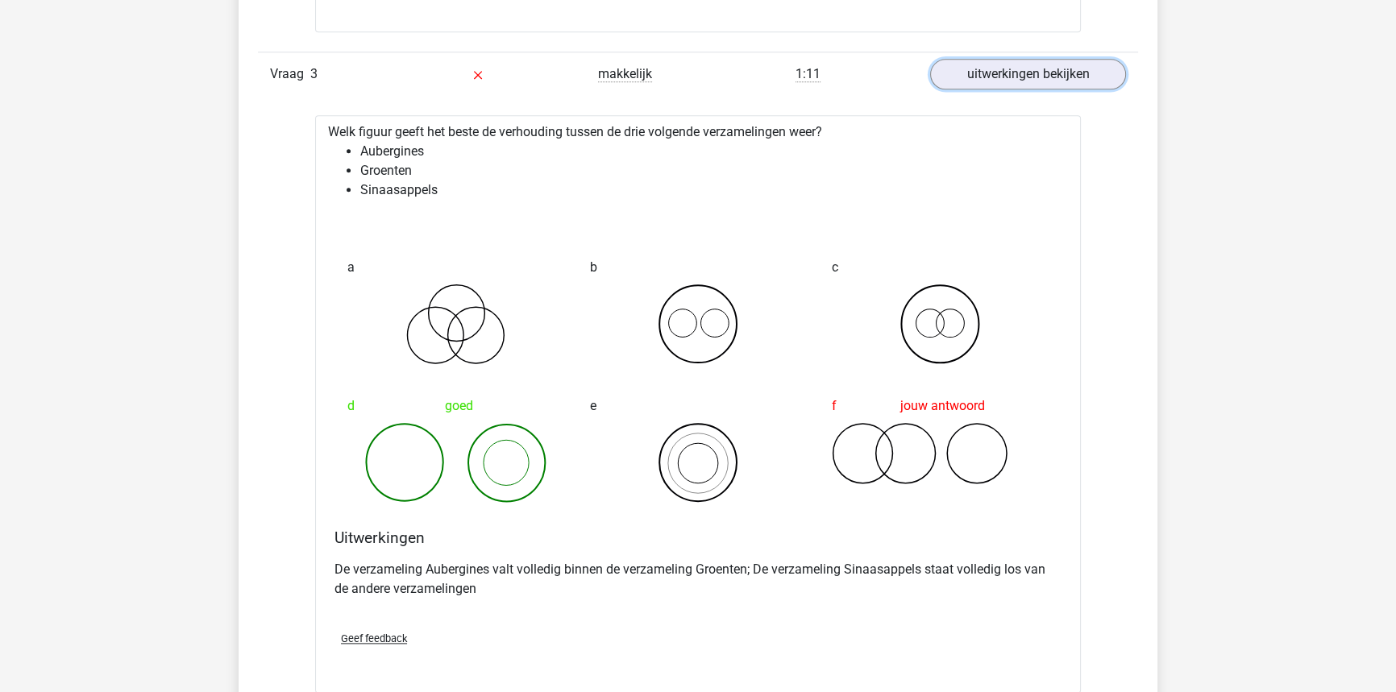
scroll to position [2418, 0]
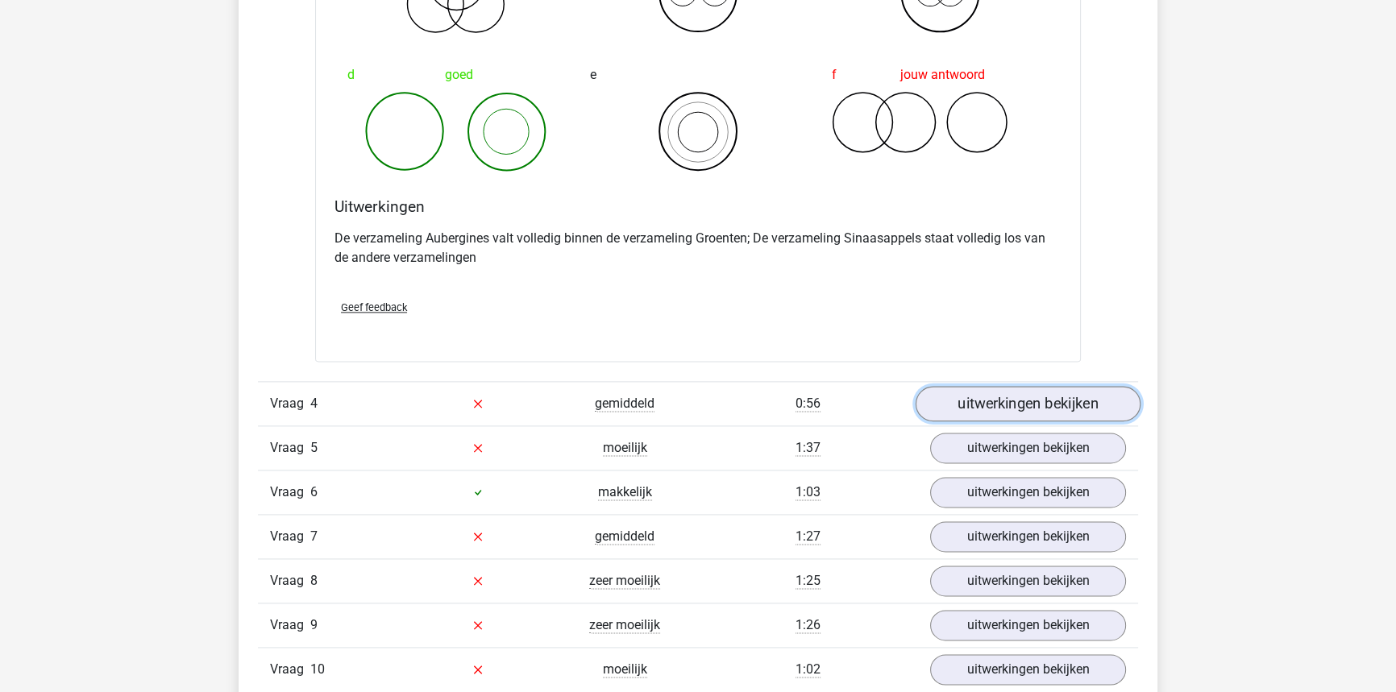
click at [946, 392] on link "uitwerkingen bekijken" at bounding box center [1028, 403] width 225 height 35
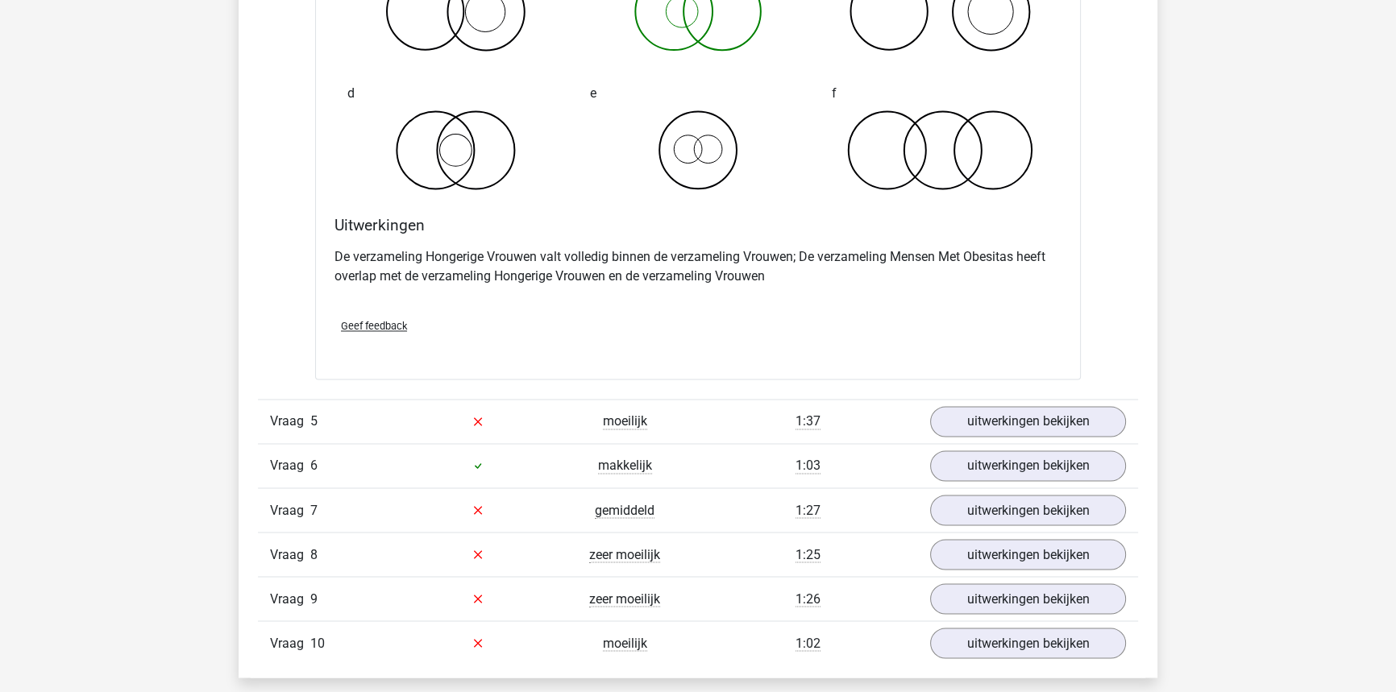
scroll to position [3370, 0]
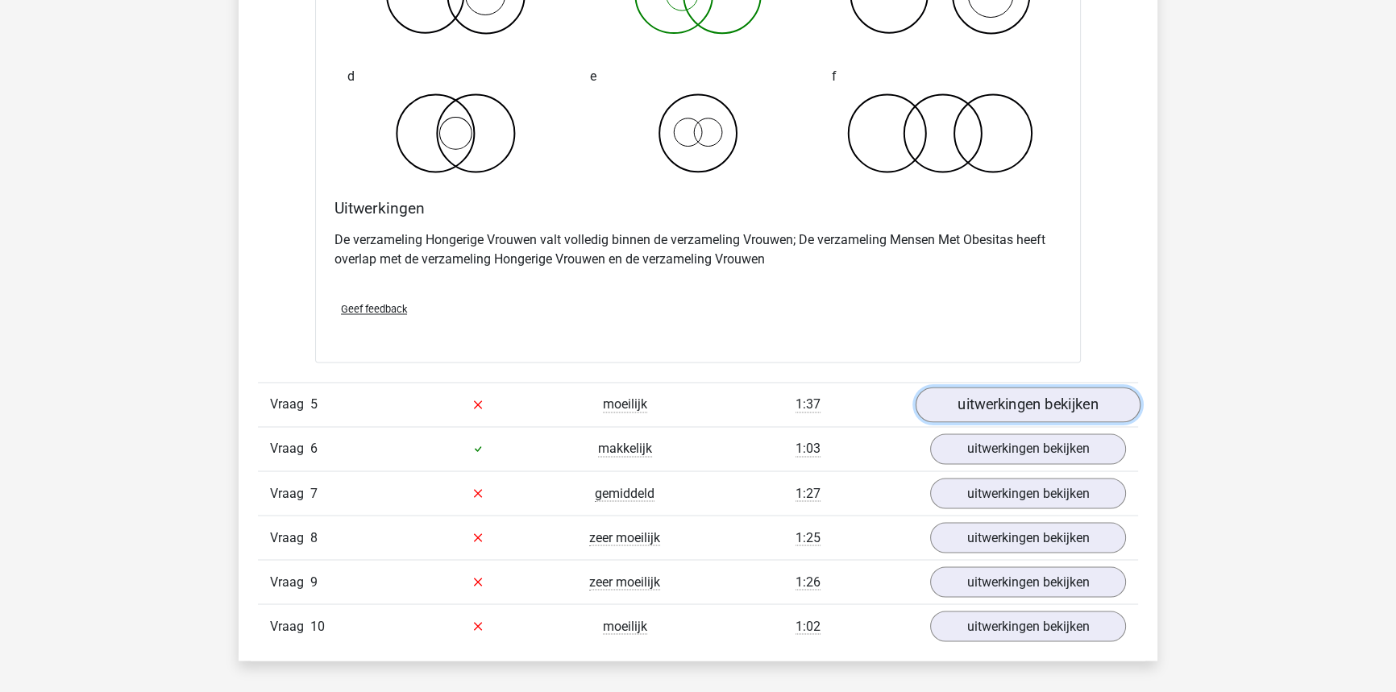
click at [979, 389] on link "uitwerkingen bekijken" at bounding box center [1028, 404] width 225 height 35
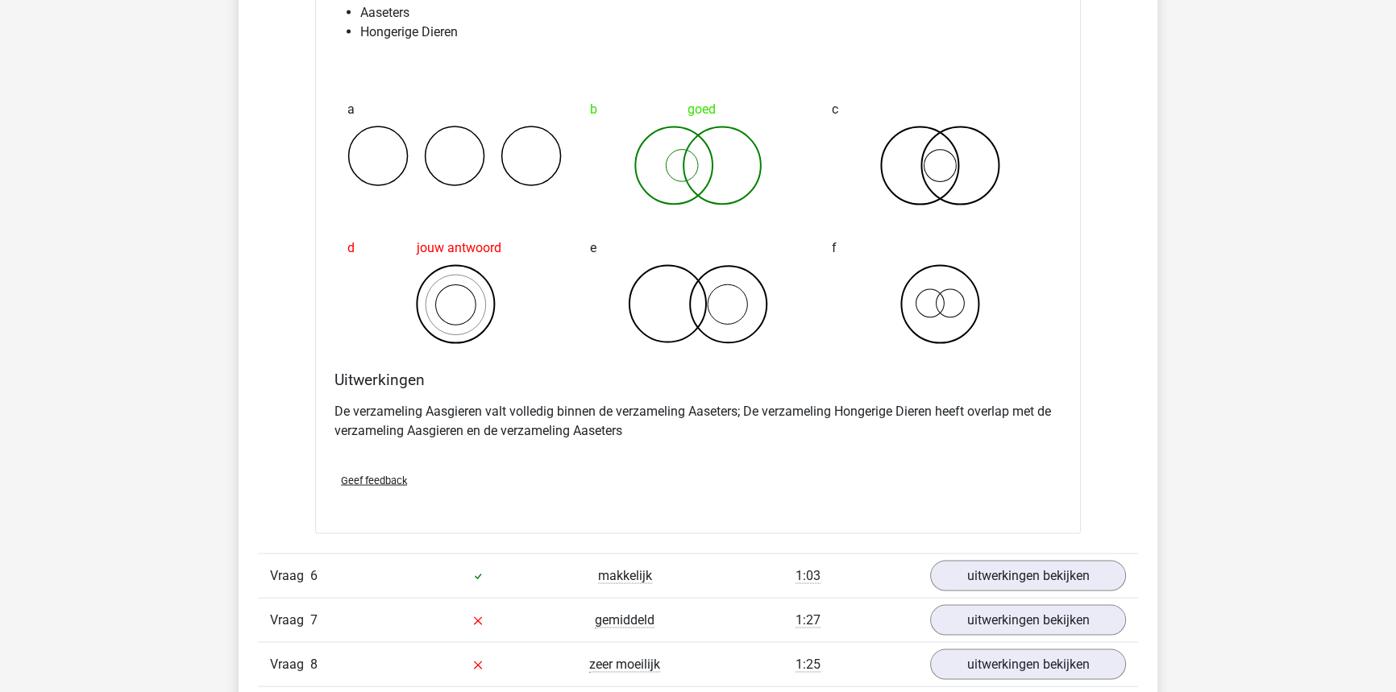
scroll to position [4103, 0]
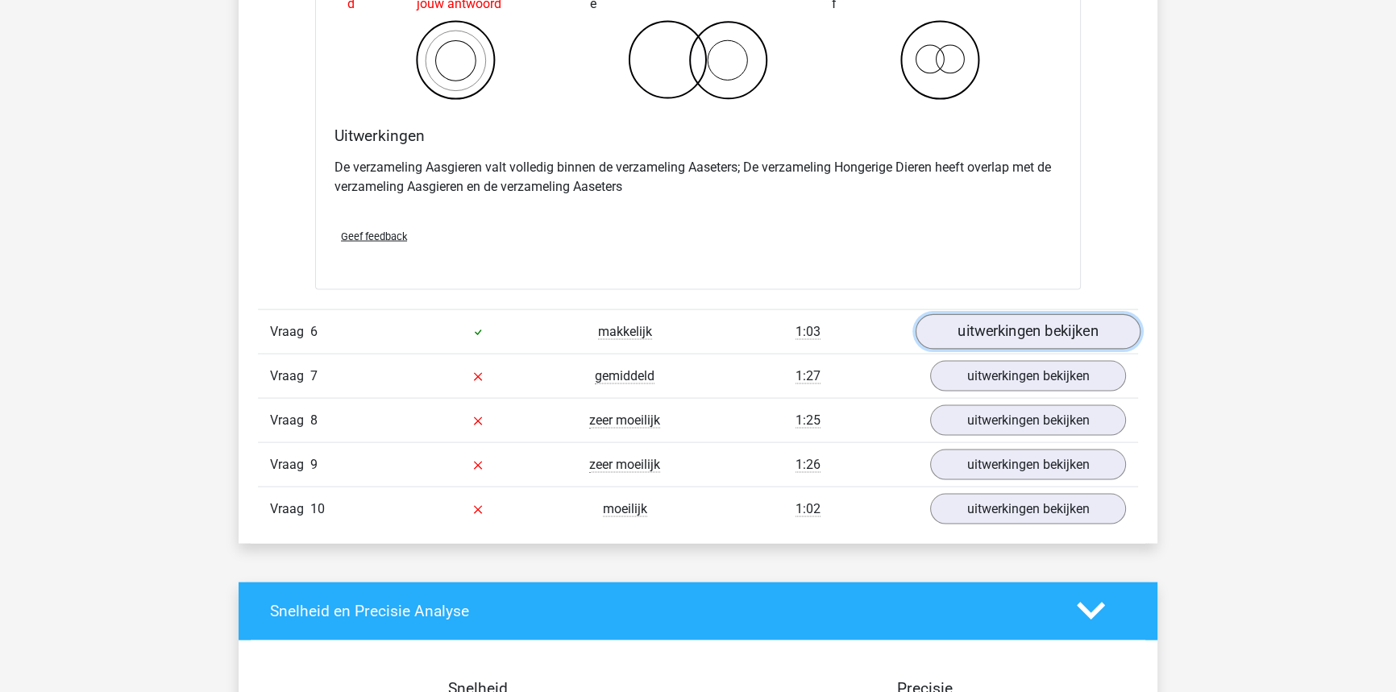
click at [945, 329] on link "uitwerkingen bekijken" at bounding box center [1028, 331] width 225 height 35
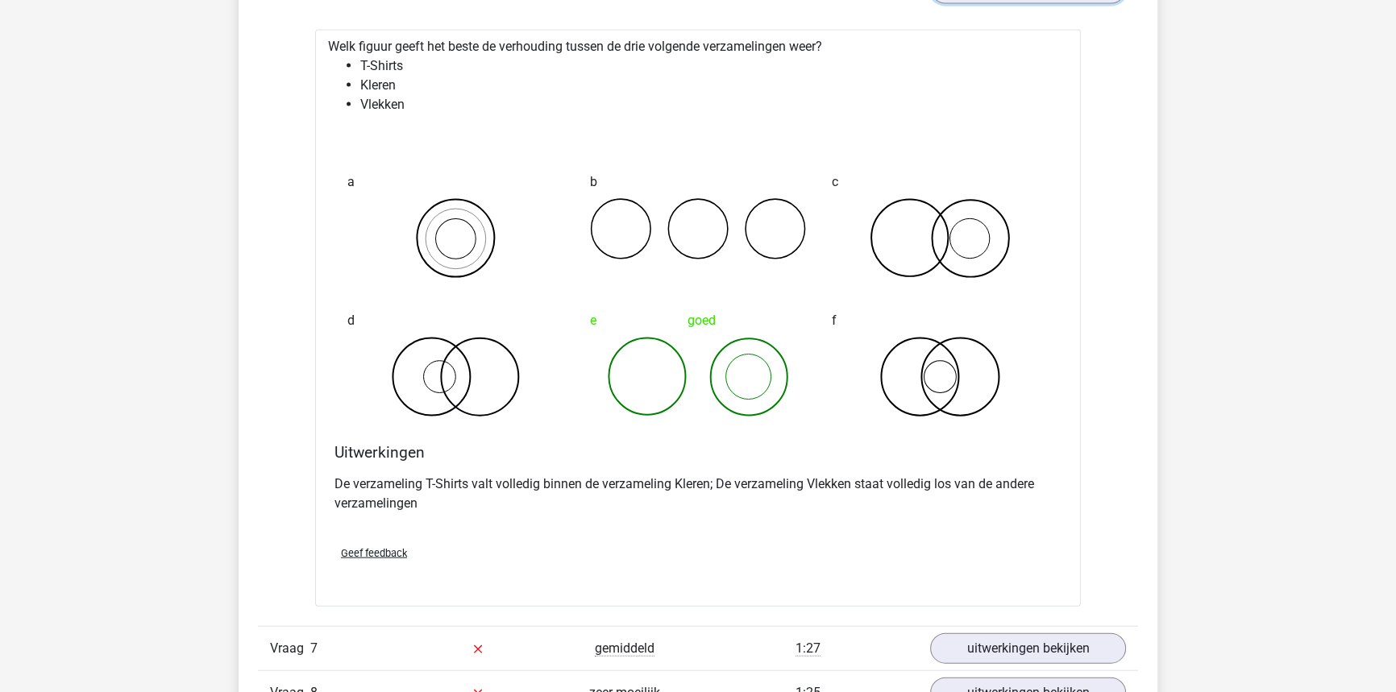
scroll to position [4616, 0]
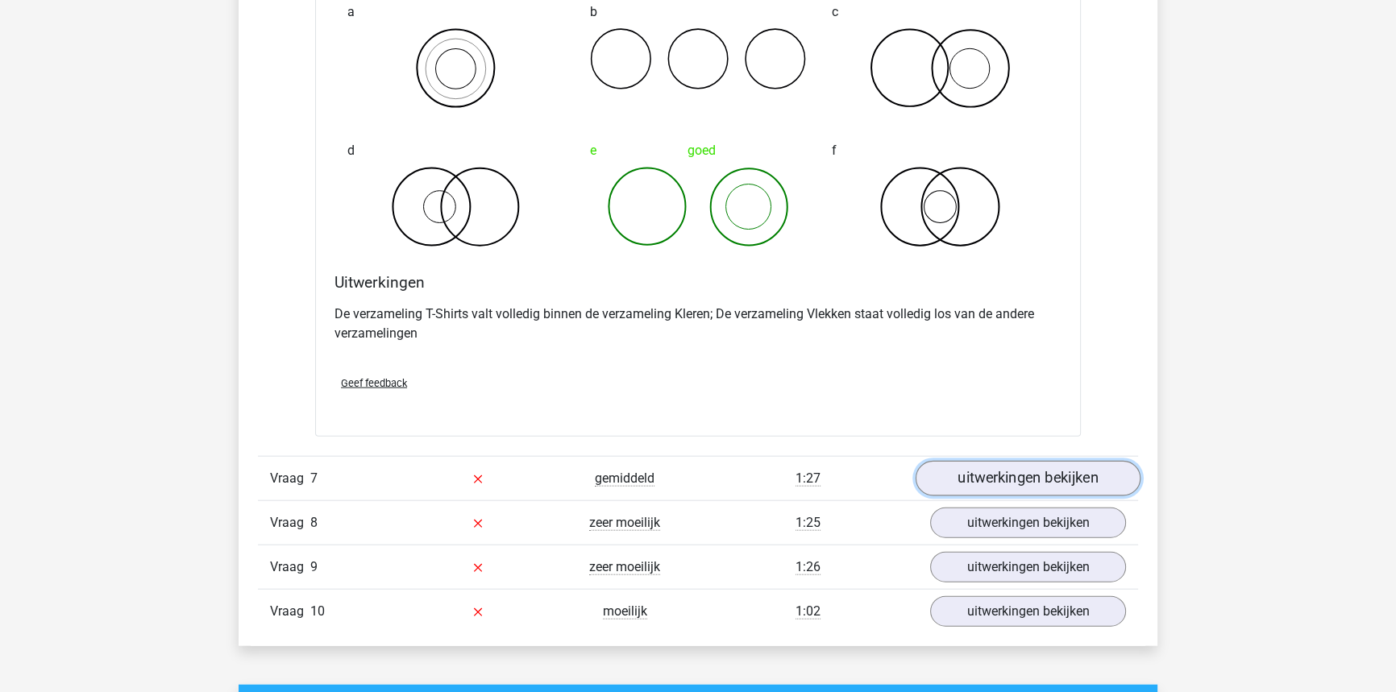
click at [951, 481] on link "uitwerkingen bekijken" at bounding box center [1028, 478] width 225 height 35
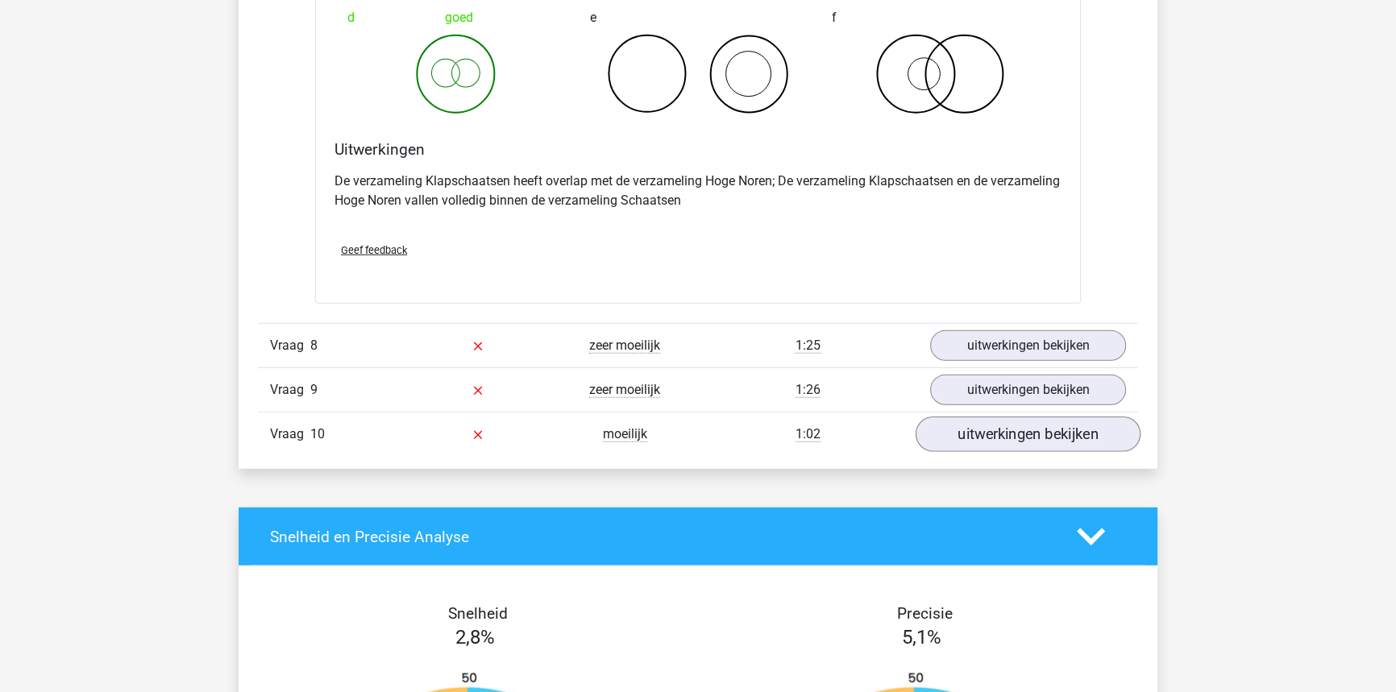
scroll to position [5422, 0]
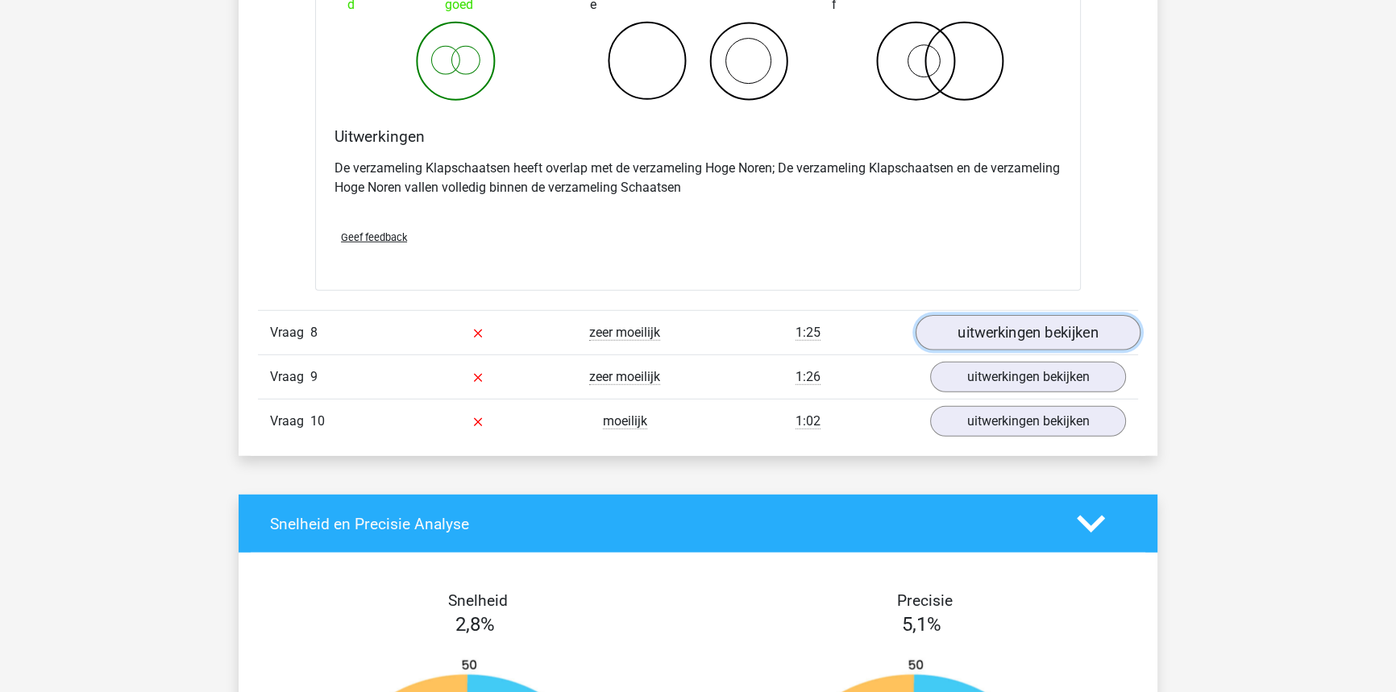
click at [967, 335] on link "uitwerkingen bekijken" at bounding box center [1028, 333] width 225 height 35
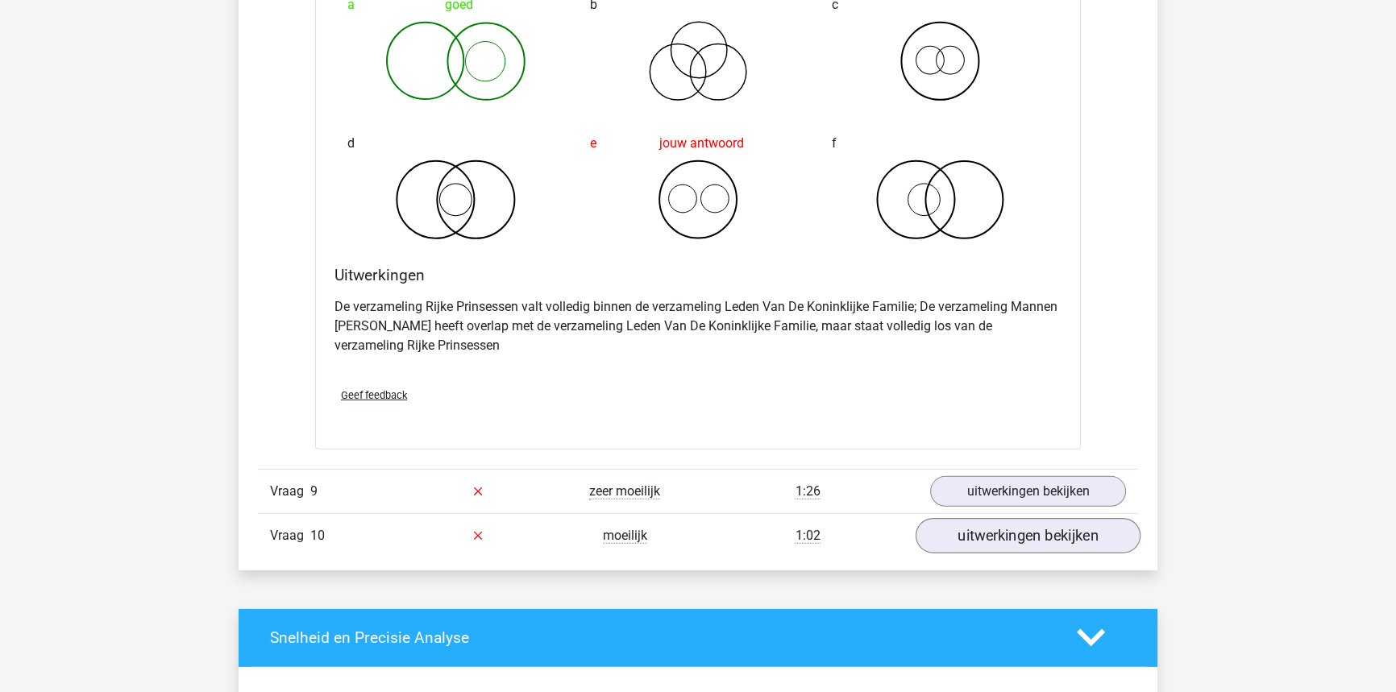
scroll to position [6008, 0]
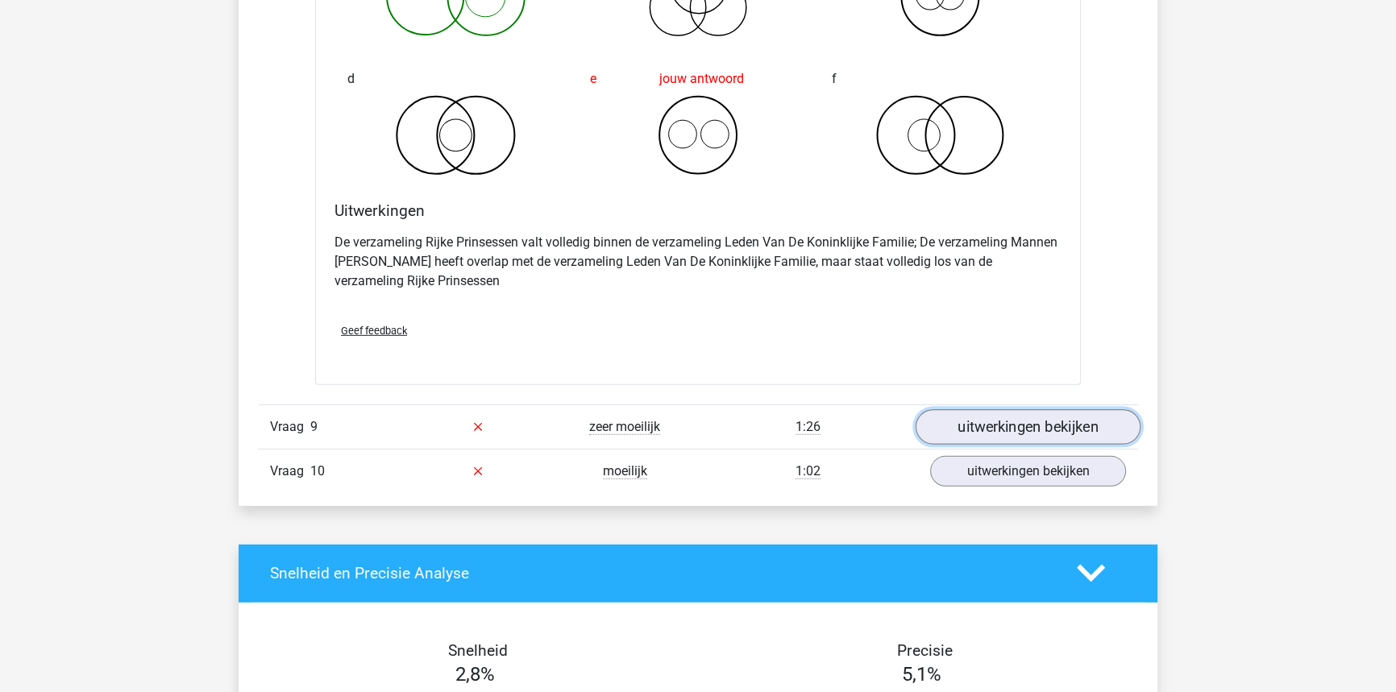
click at [972, 429] on link "uitwerkingen bekijken" at bounding box center [1028, 426] width 225 height 35
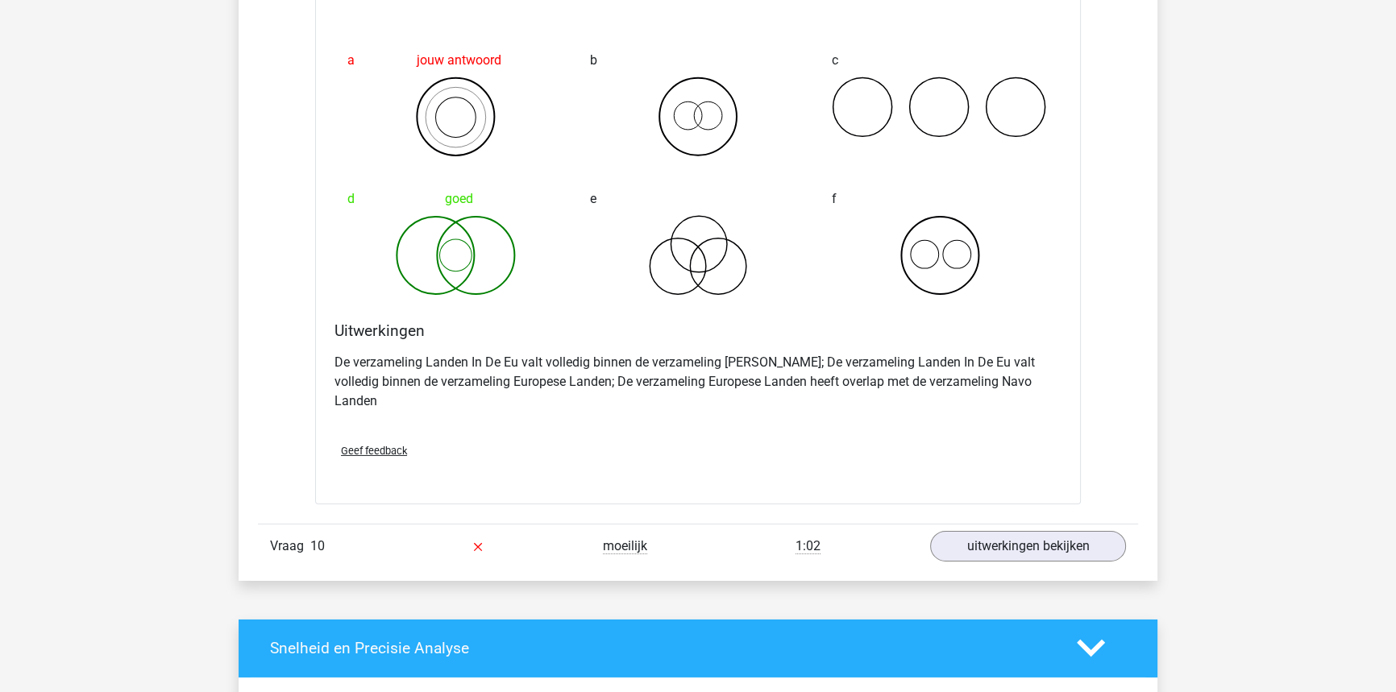
scroll to position [6594, 0]
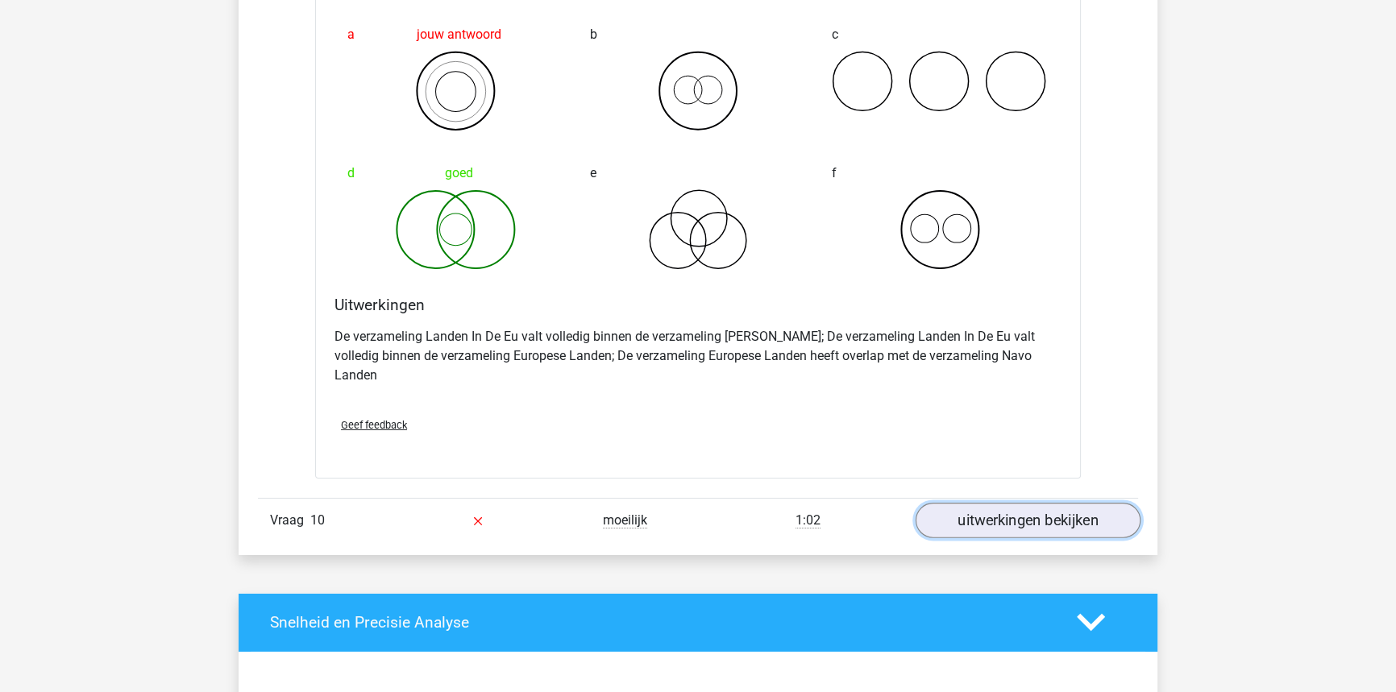
click at [956, 503] on link "uitwerkingen bekijken" at bounding box center [1028, 520] width 225 height 35
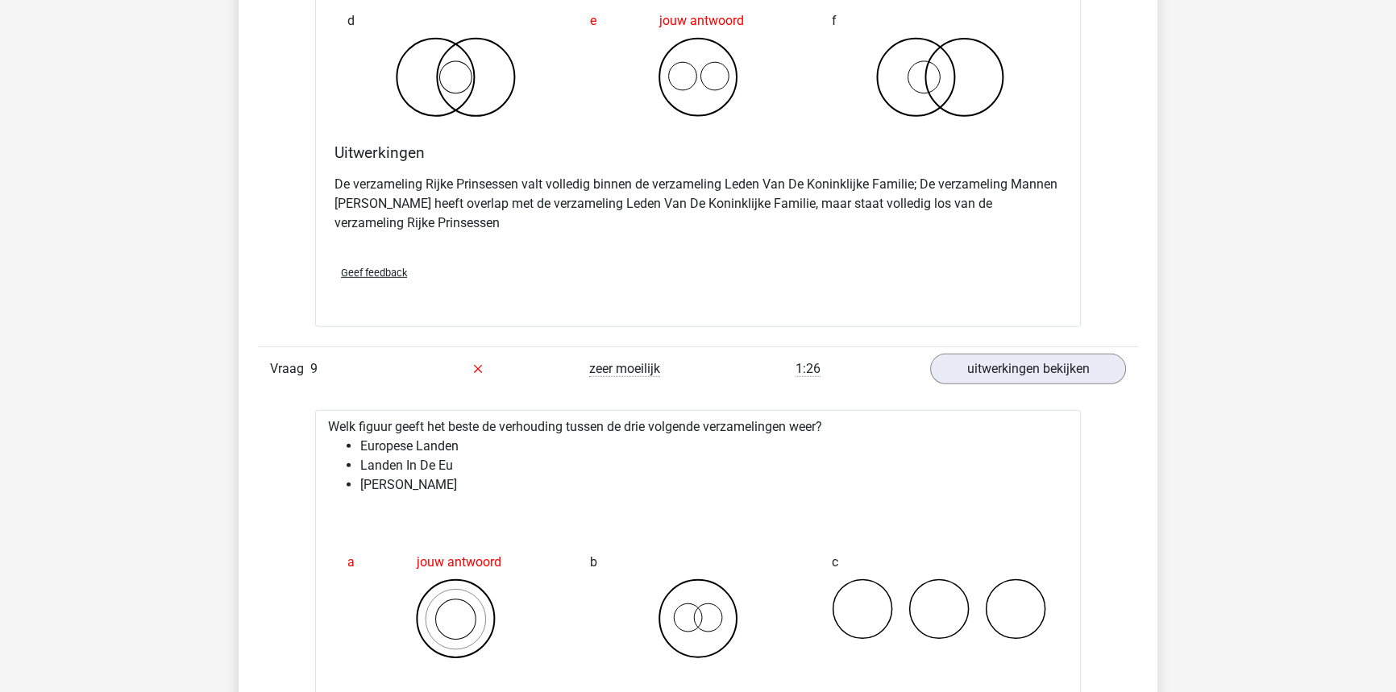
scroll to position [5788, 0]
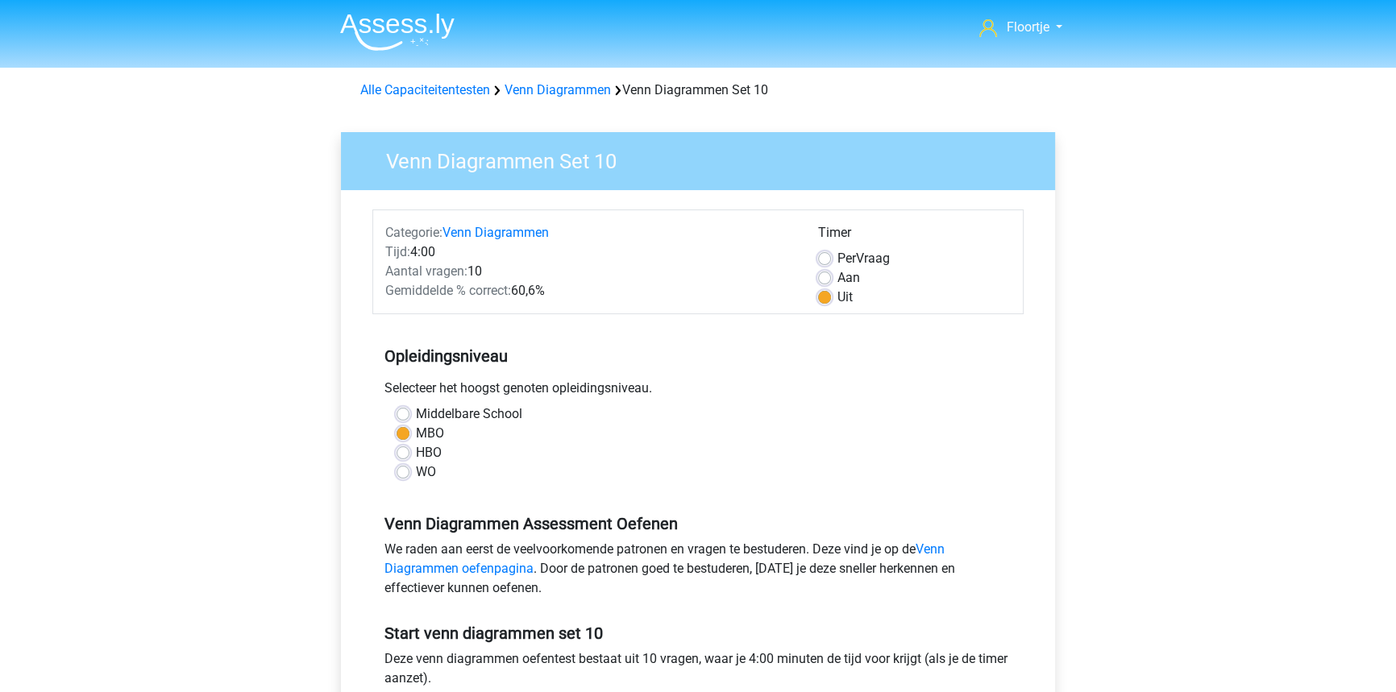
click at [823, 247] on div "Timer" at bounding box center [914, 236] width 193 height 26
click at [837, 260] on label "Per Vraag" at bounding box center [863, 258] width 52 height 19
click at [828, 260] on input "Per Vraag" at bounding box center [824, 257] width 13 height 16
radio input "true"
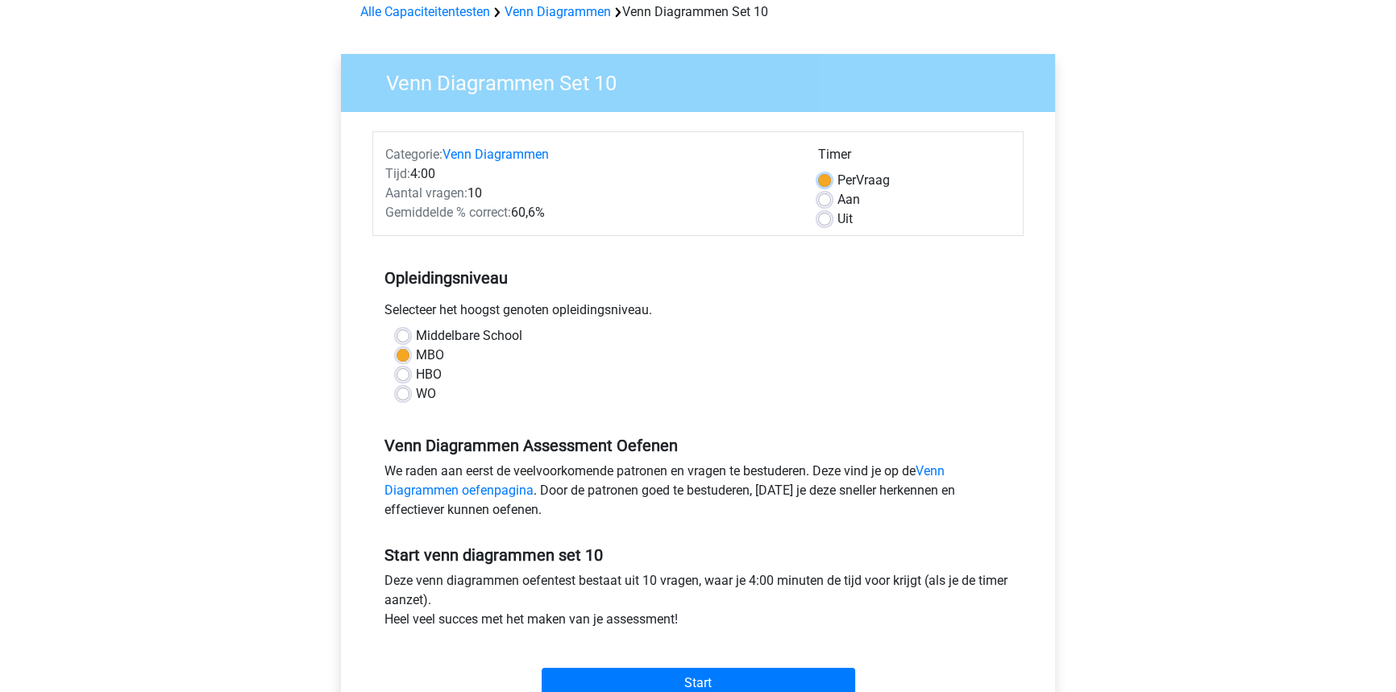
scroll to position [439, 0]
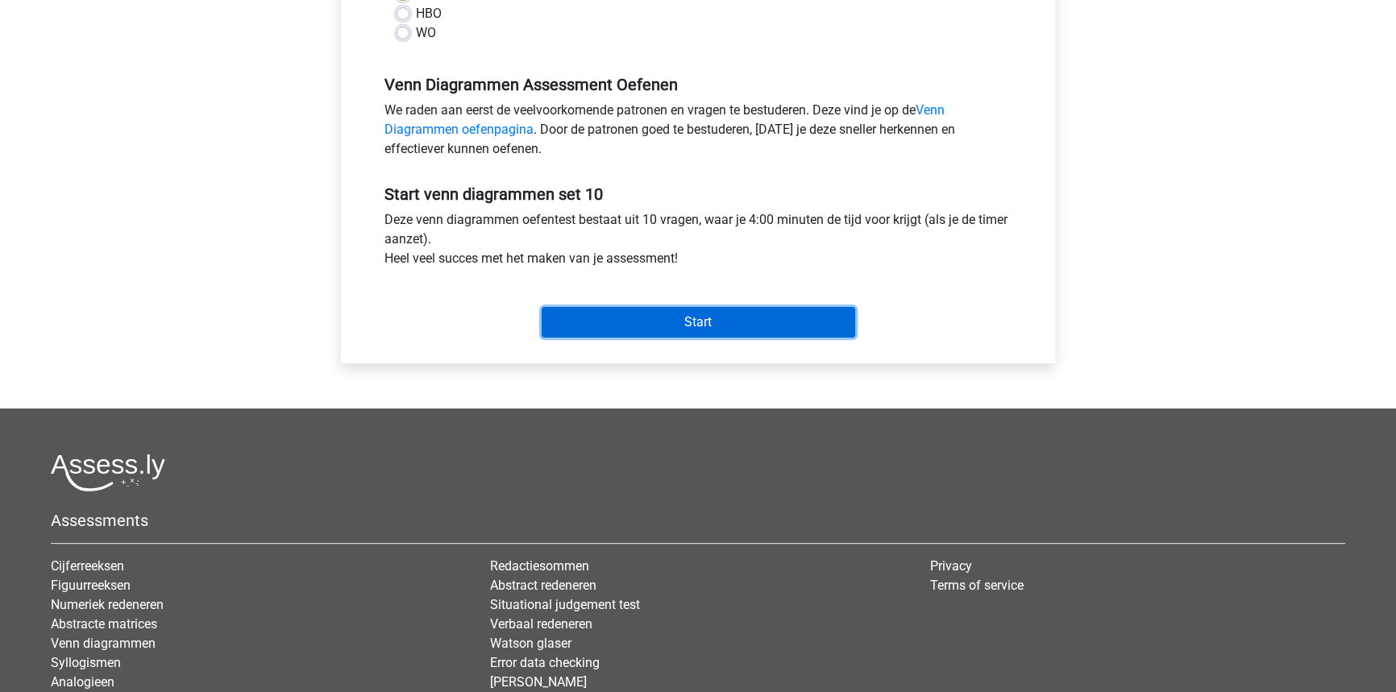
click at [749, 335] on input "Start" at bounding box center [699, 322] width 314 height 31
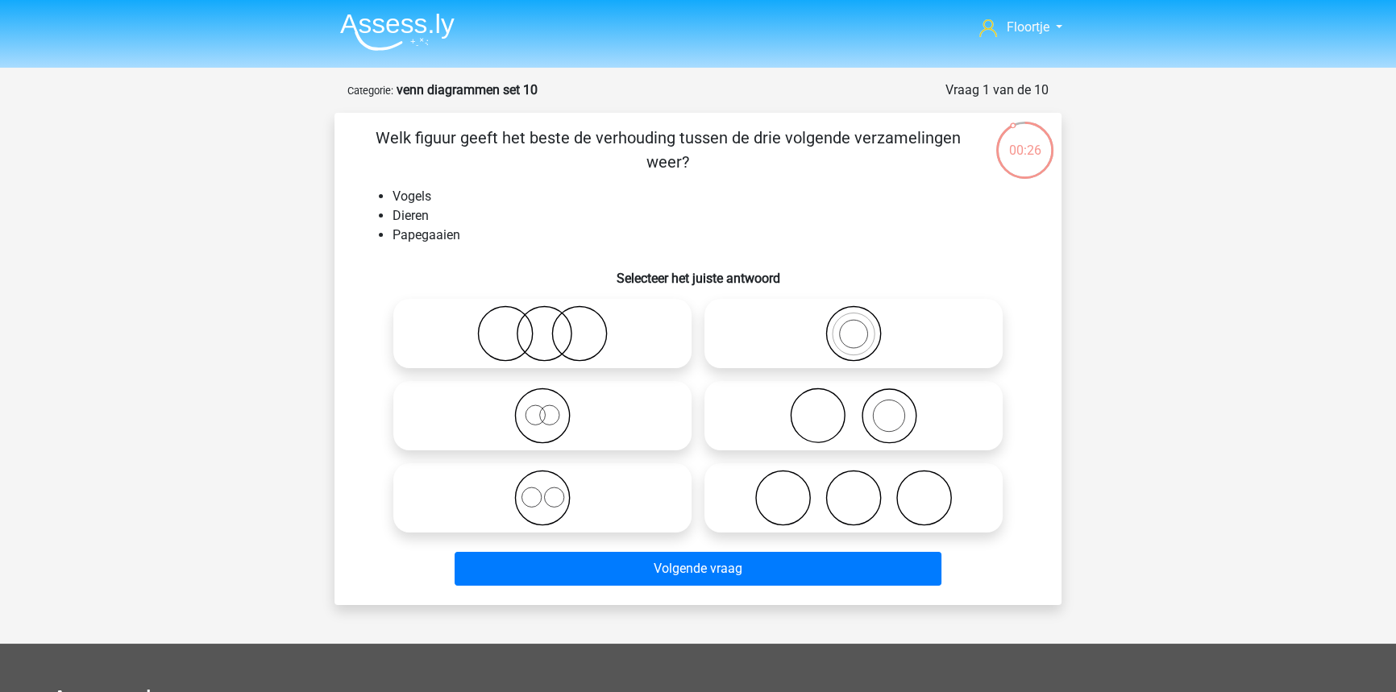
click at [830, 358] on icon at bounding box center [853, 333] width 285 height 56
click at [854, 326] on input "radio" at bounding box center [859, 320] width 10 height 10
radio input "true"
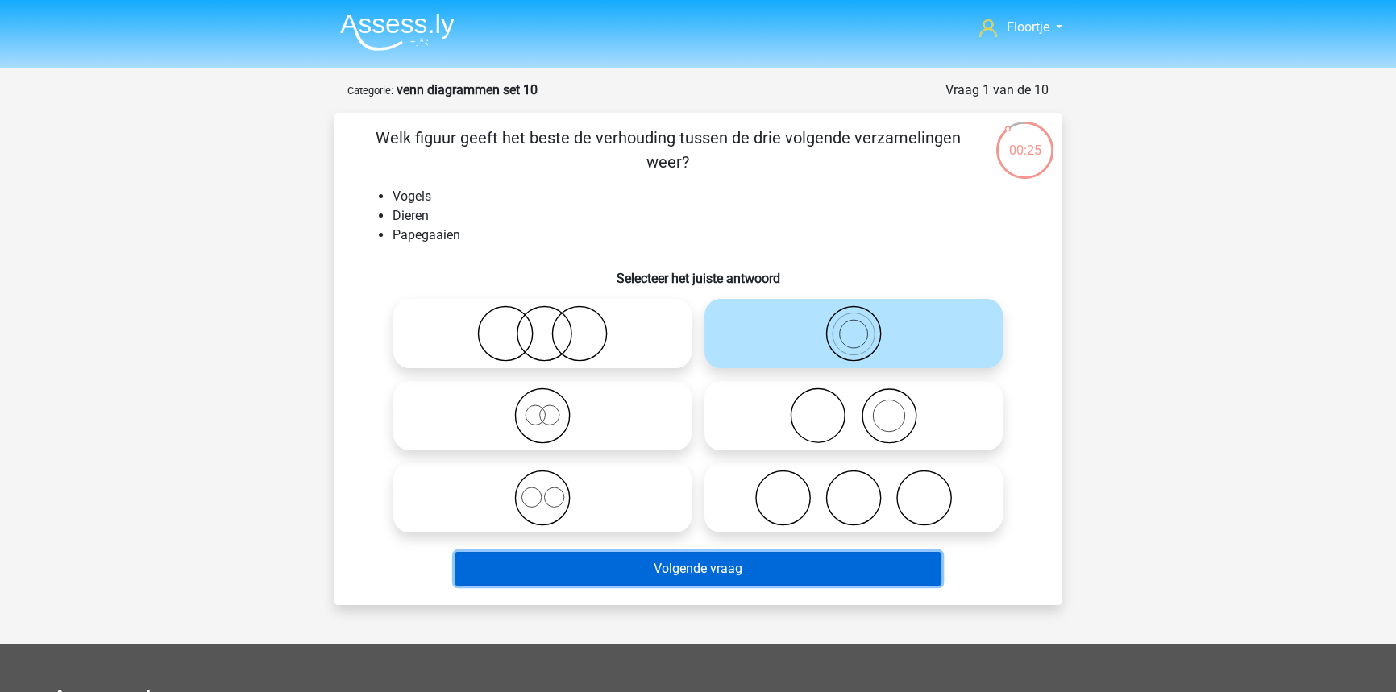
click at [783, 567] on button "Volgende vraag" at bounding box center [699, 569] width 488 height 34
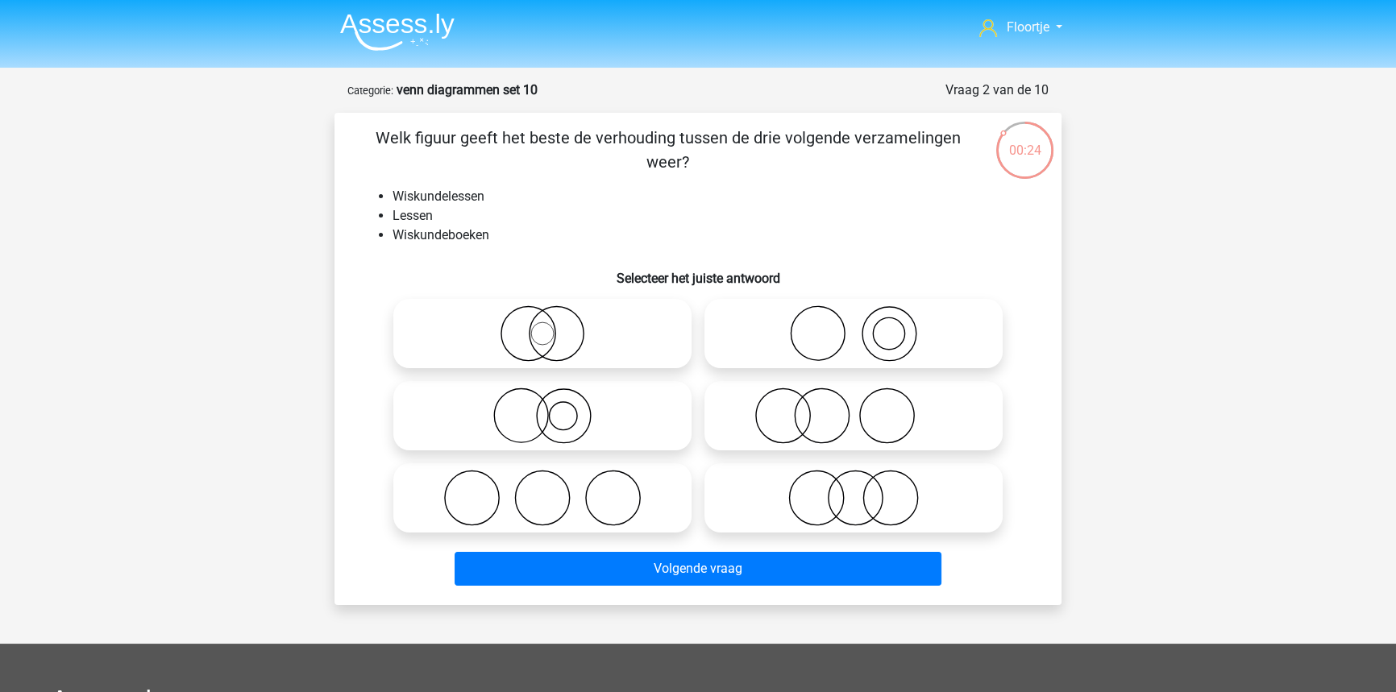
scroll to position [81, 0]
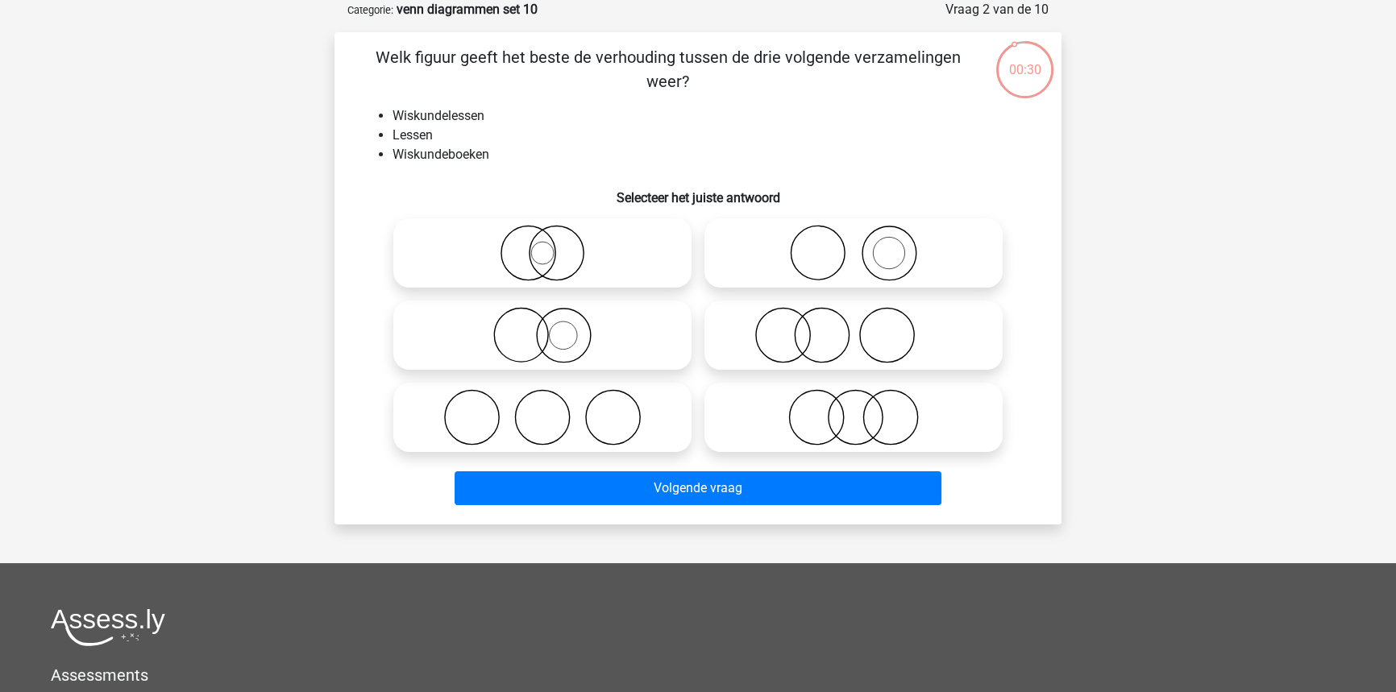
click at [966, 234] on icon at bounding box center [853, 253] width 285 height 56
click at [864, 235] on input "radio" at bounding box center [859, 240] width 10 height 10
radio input "true"
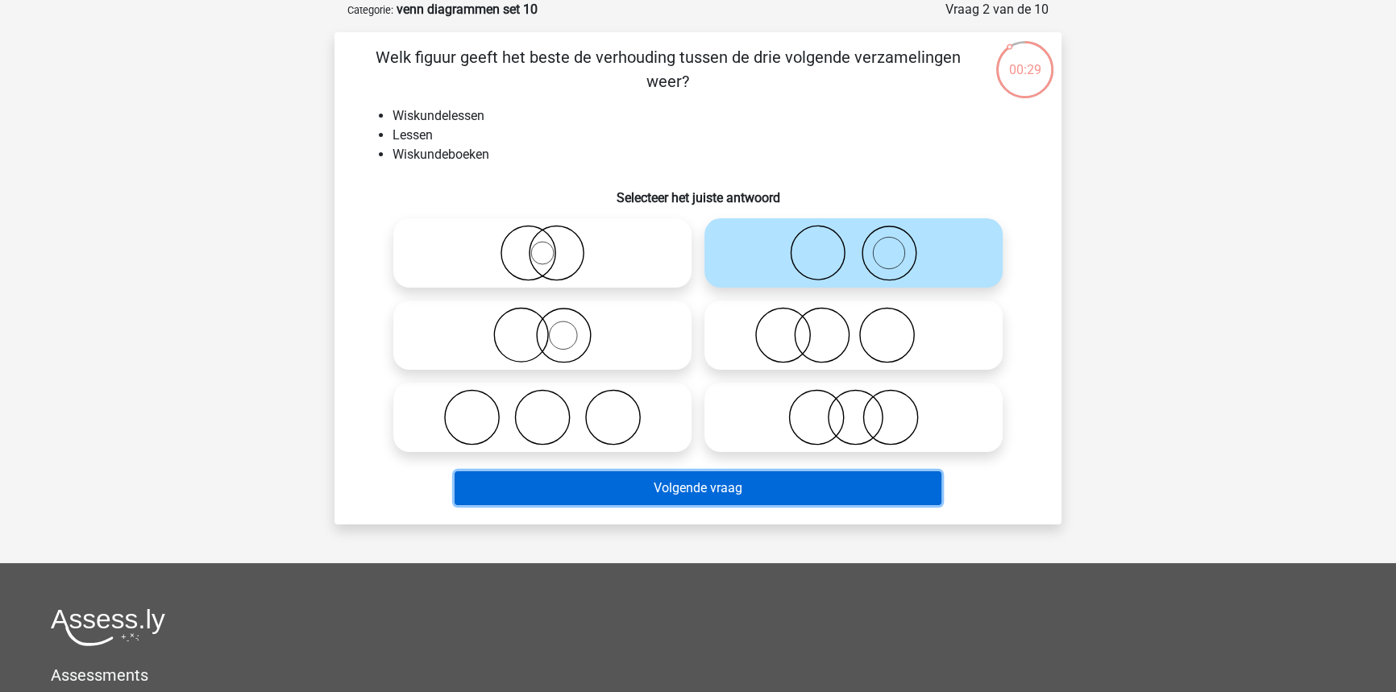
click at [871, 492] on button "Volgende vraag" at bounding box center [699, 489] width 488 height 34
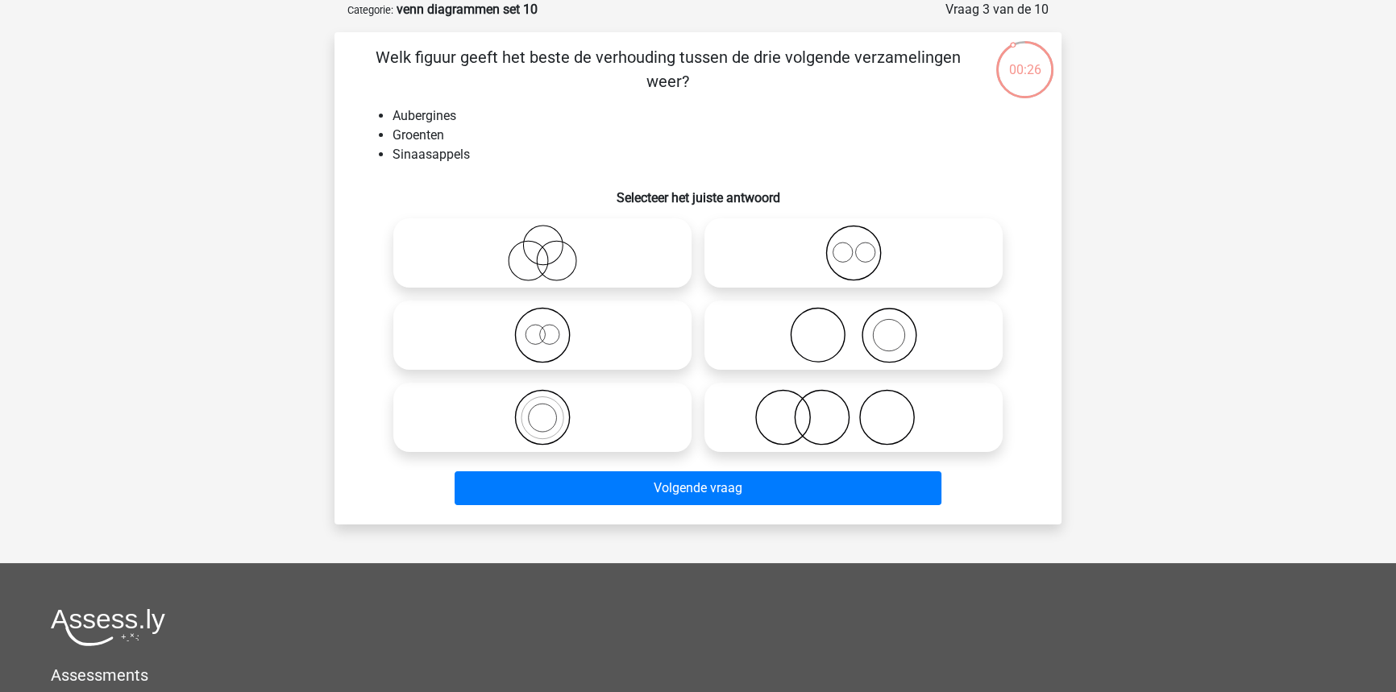
click at [925, 315] on icon at bounding box center [853, 335] width 285 height 56
click at [864, 317] on input "radio" at bounding box center [859, 322] width 10 height 10
radio input "true"
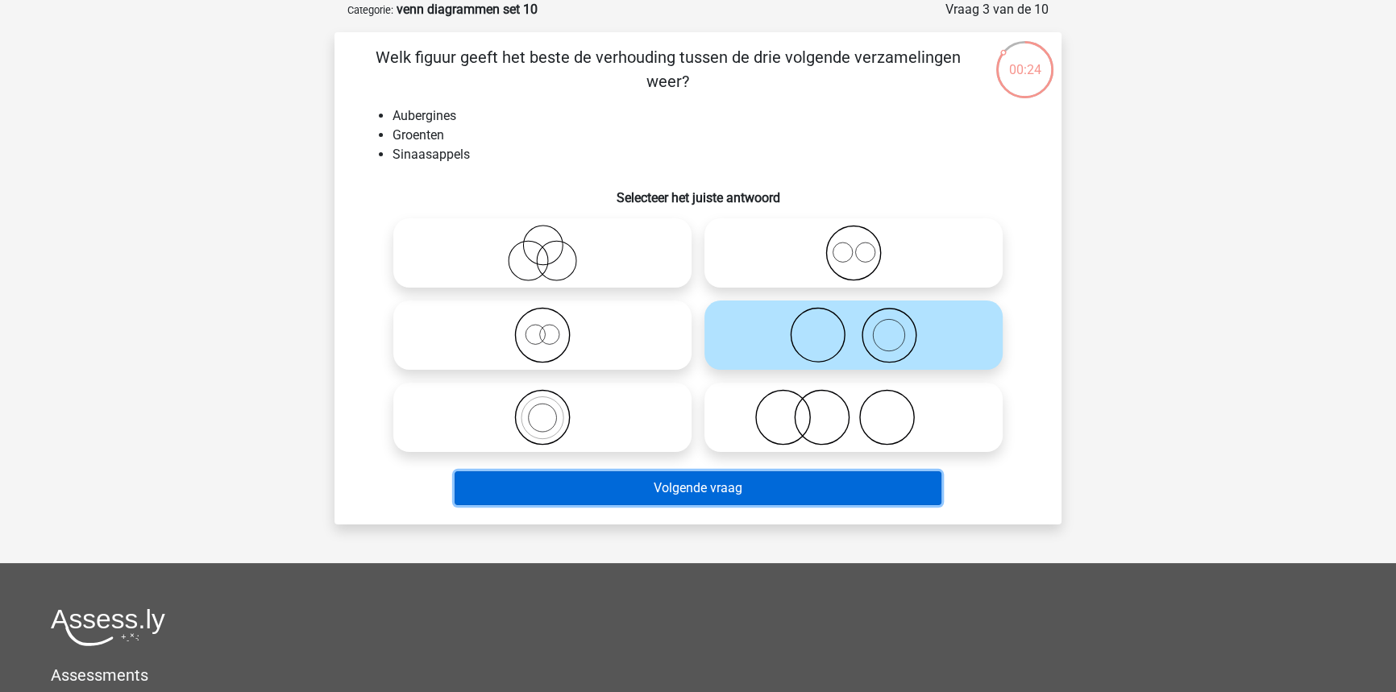
click at [845, 495] on button "Volgende vraag" at bounding box center [699, 489] width 488 height 34
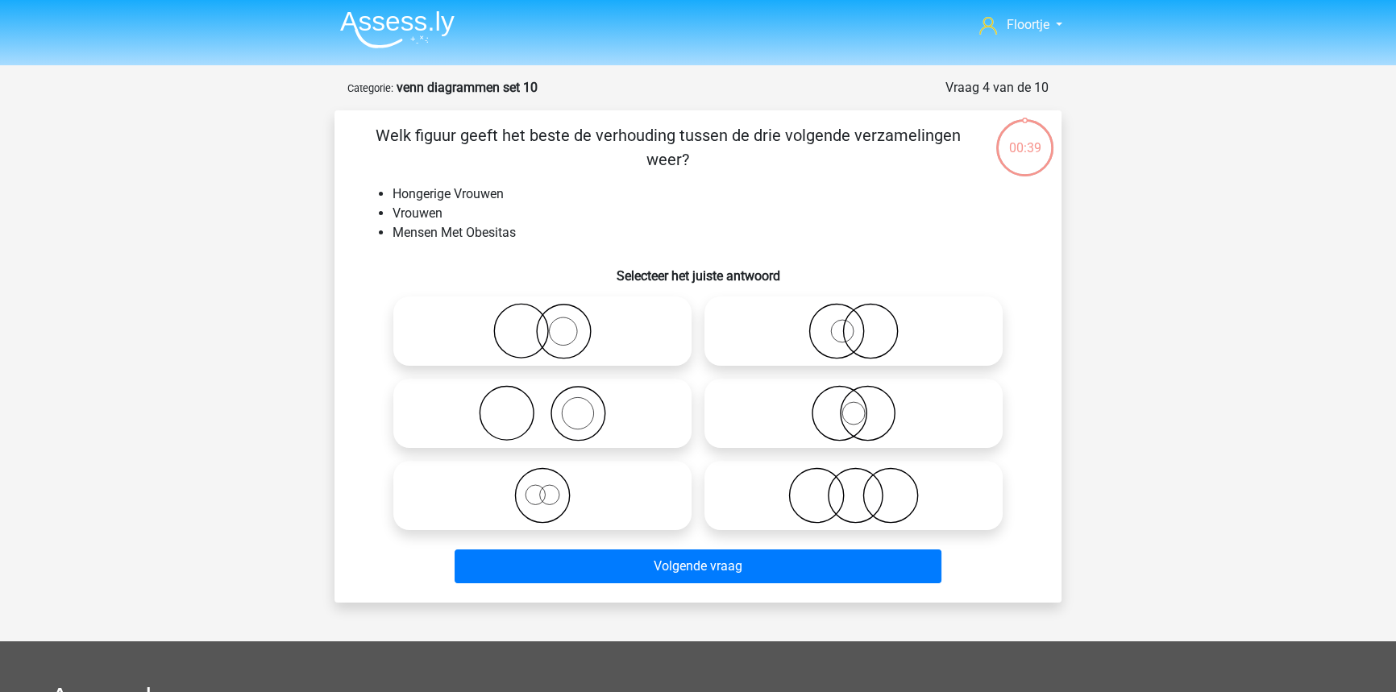
scroll to position [0, 0]
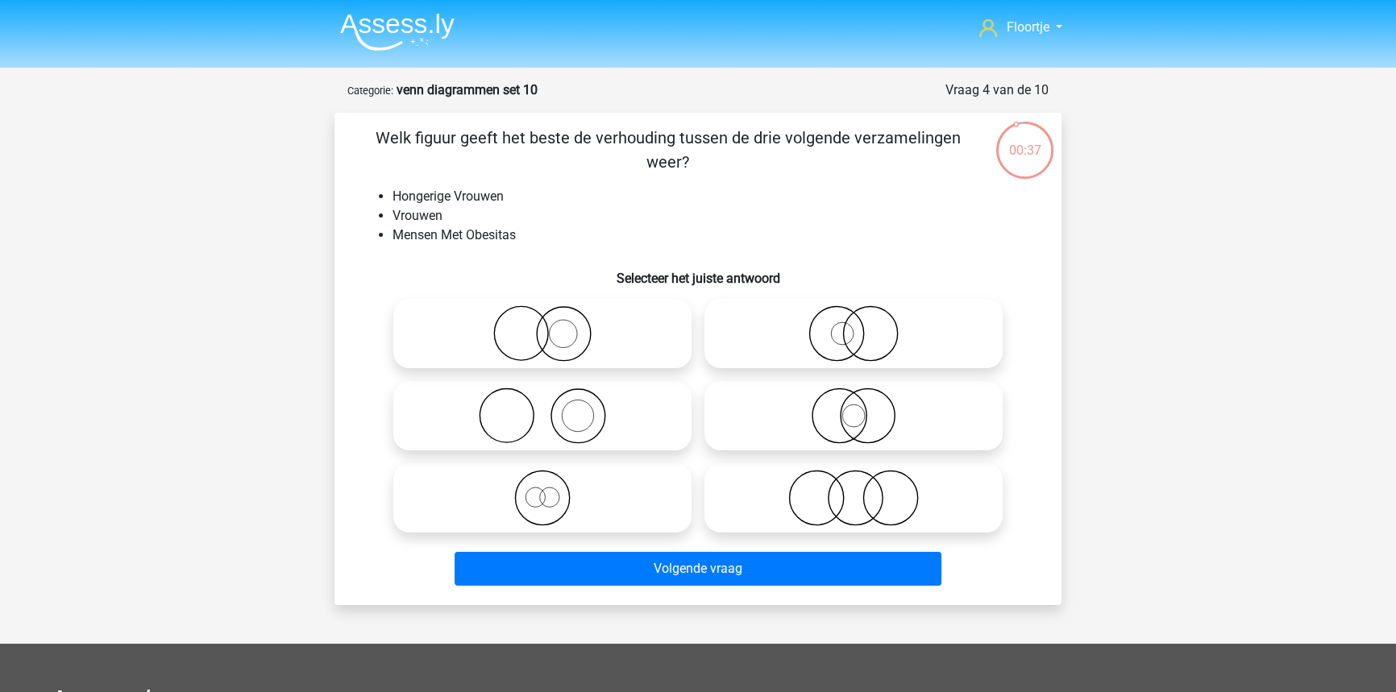
click at [916, 341] on icon at bounding box center [853, 333] width 285 height 56
click at [864, 326] on input "radio" at bounding box center [859, 320] width 10 height 10
radio input "true"
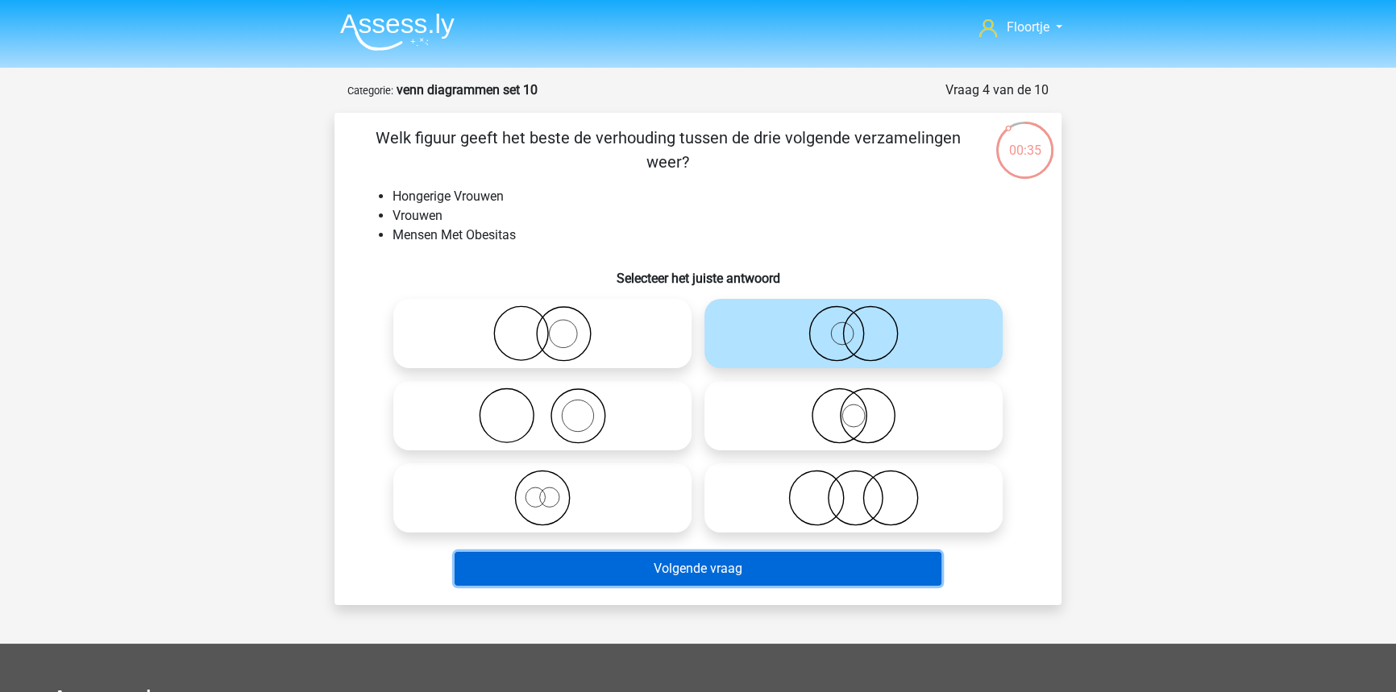
click at [804, 568] on button "Volgende vraag" at bounding box center [699, 569] width 488 height 34
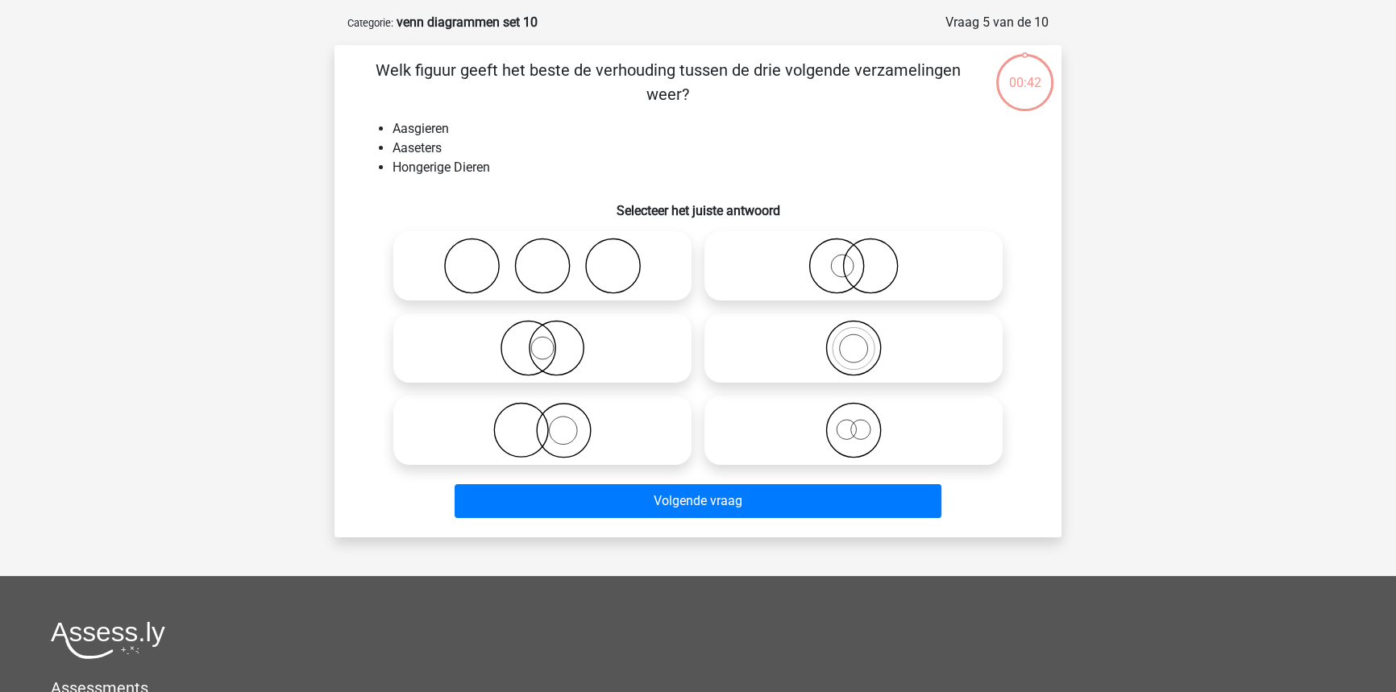
scroll to position [81, 0]
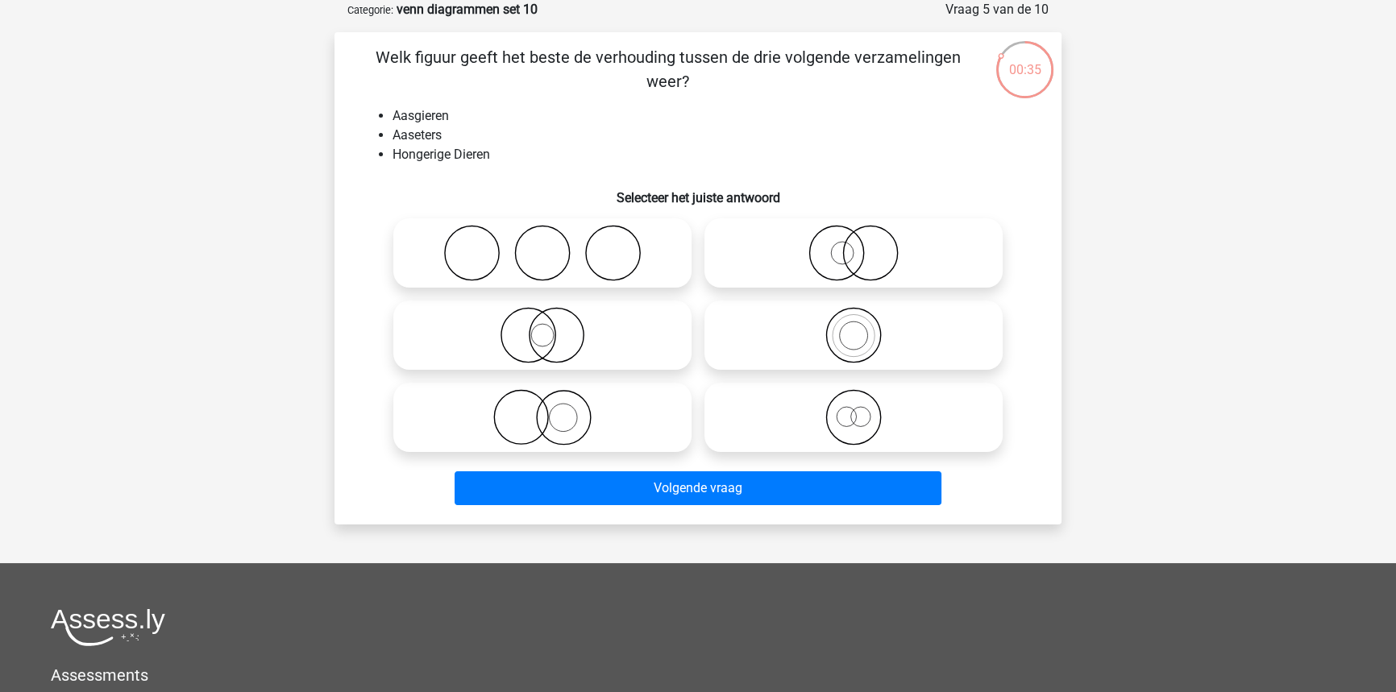
click at [917, 260] on icon at bounding box center [853, 253] width 285 height 56
click at [864, 245] on input "radio" at bounding box center [859, 240] width 10 height 10
radio input "true"
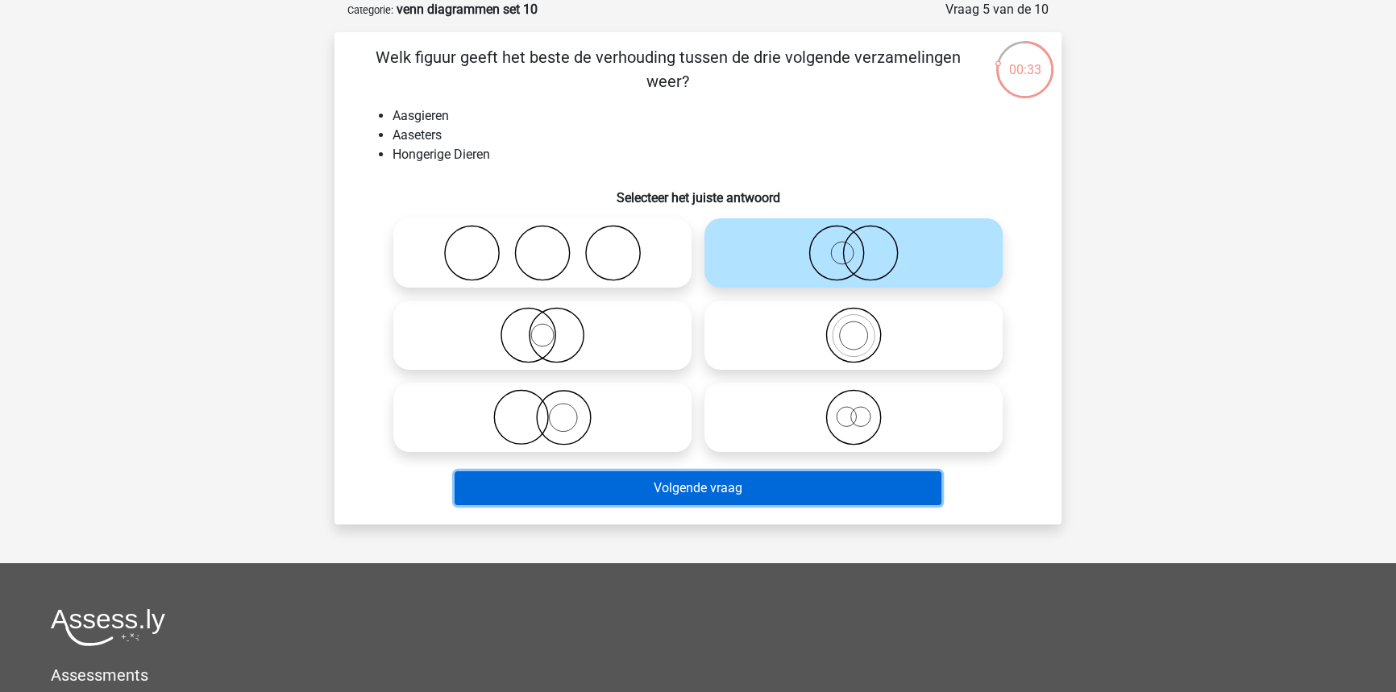
click at [833, 496] on button "Volgende vraag" at bounding box center [699, 489] width 488 height 34
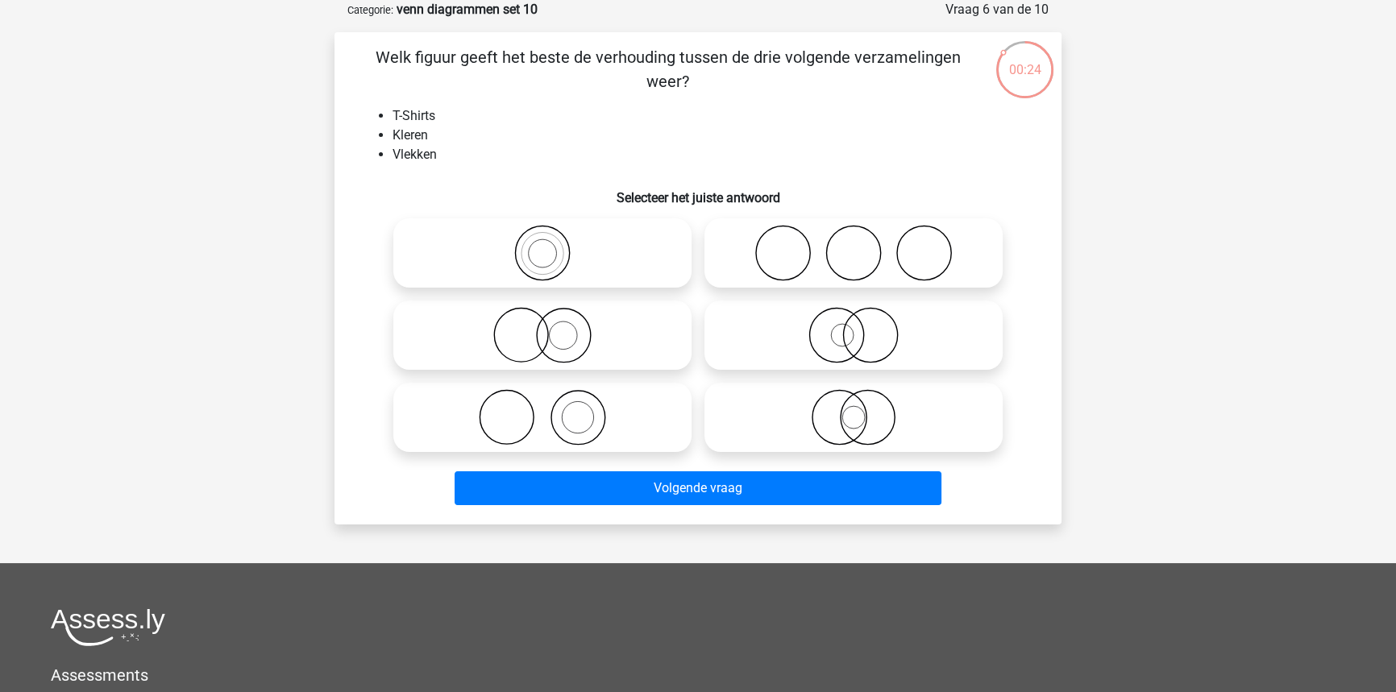
click at [604, 435] on icon at bounding box center [542, 417] width 285 height 56
click at [553, 409] on input "radio" at bounding box center [547, 404] width 10 height 10
radio input "true"
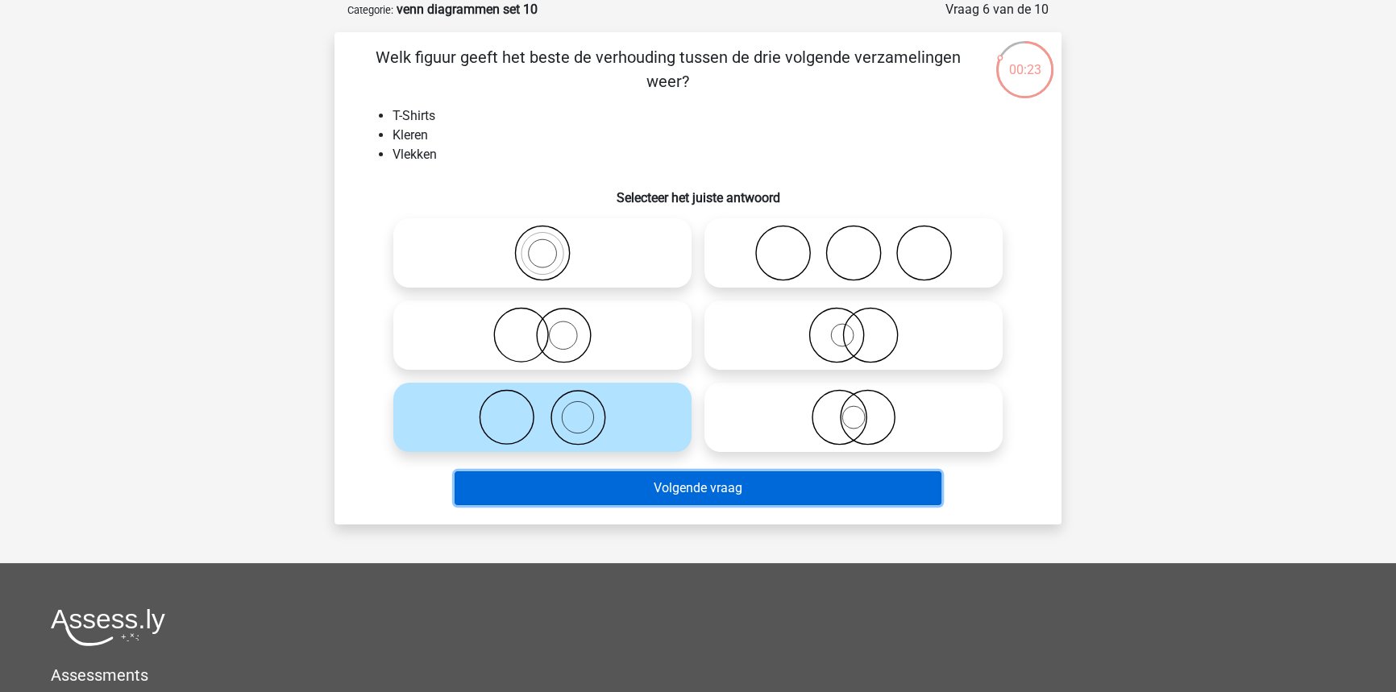
click at [638, 497] on button "Volgende vraag" at bounding box center [699, 489] width 488 height 34
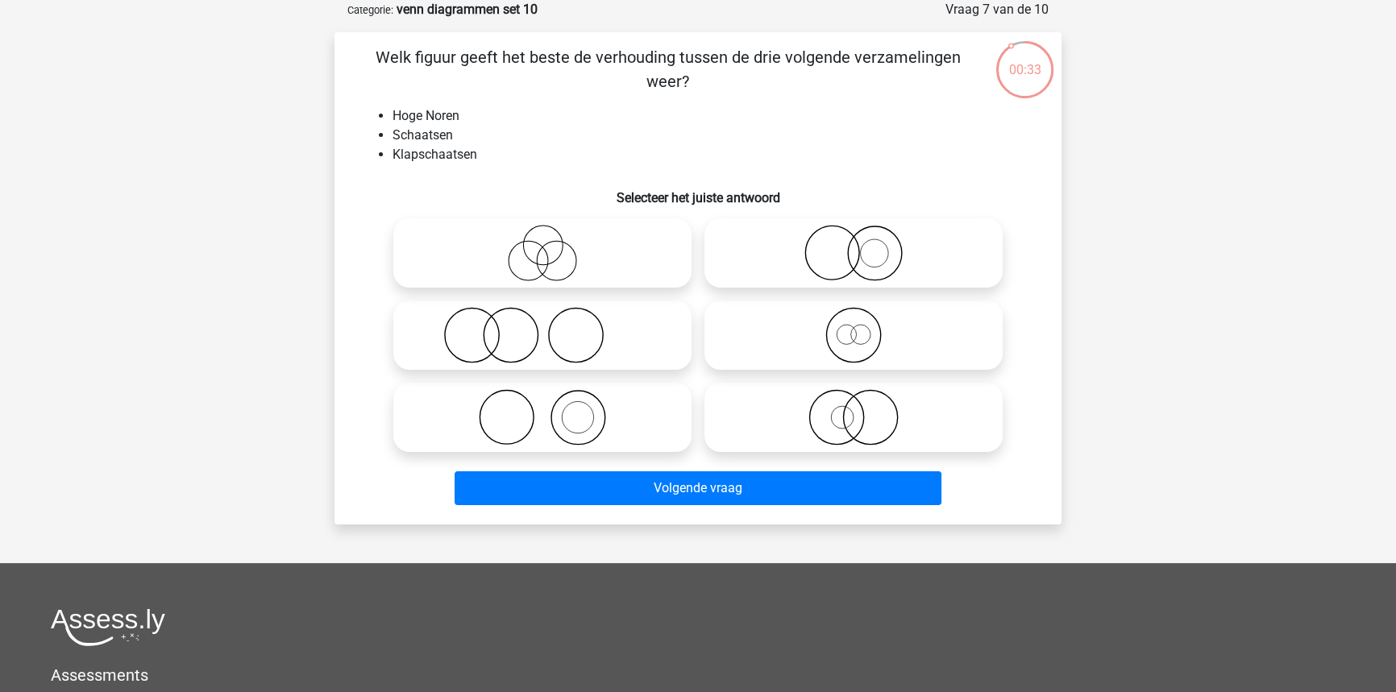
click at [795, 339] on icon at bounding box center [853, 335] width 285 height 56
click at [854, 327] on input "radio" at bounding box center [859, 322] width 10 height 10
radio input "true"
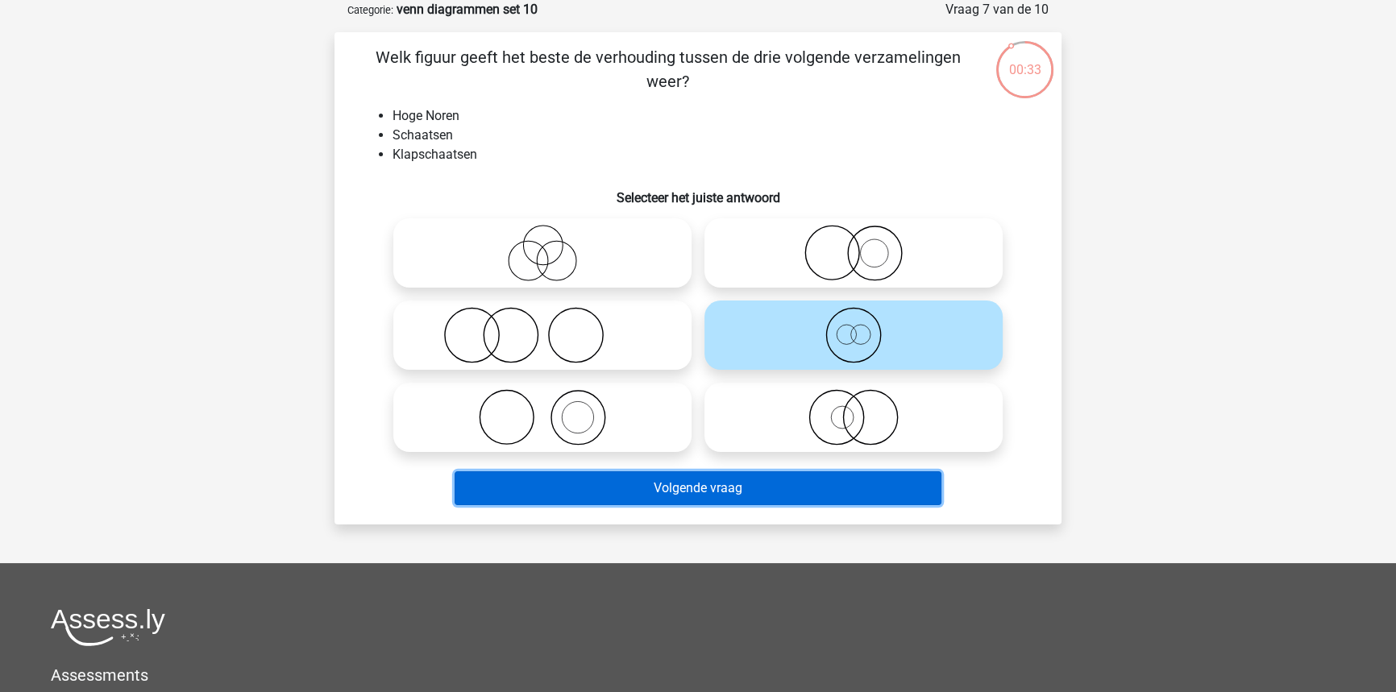
click at [740, 476] on button "Volgende vraag" at bounding box center [699, 489] width 488 height 34
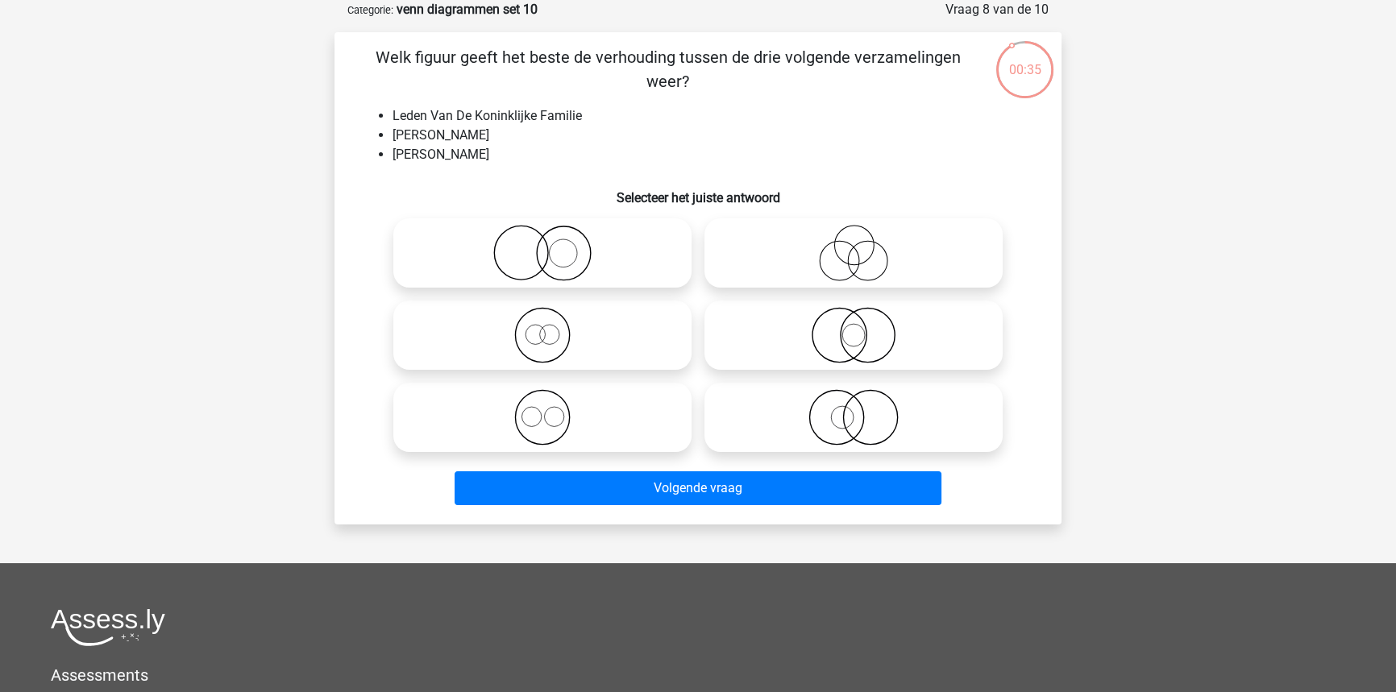
click at [838, 434] on icon at bounding box center [853, 417] width 285 height 56
click at [854, 409] on input "radio" at bounding box center [859, 404] width 10 height 10
radio input "true"
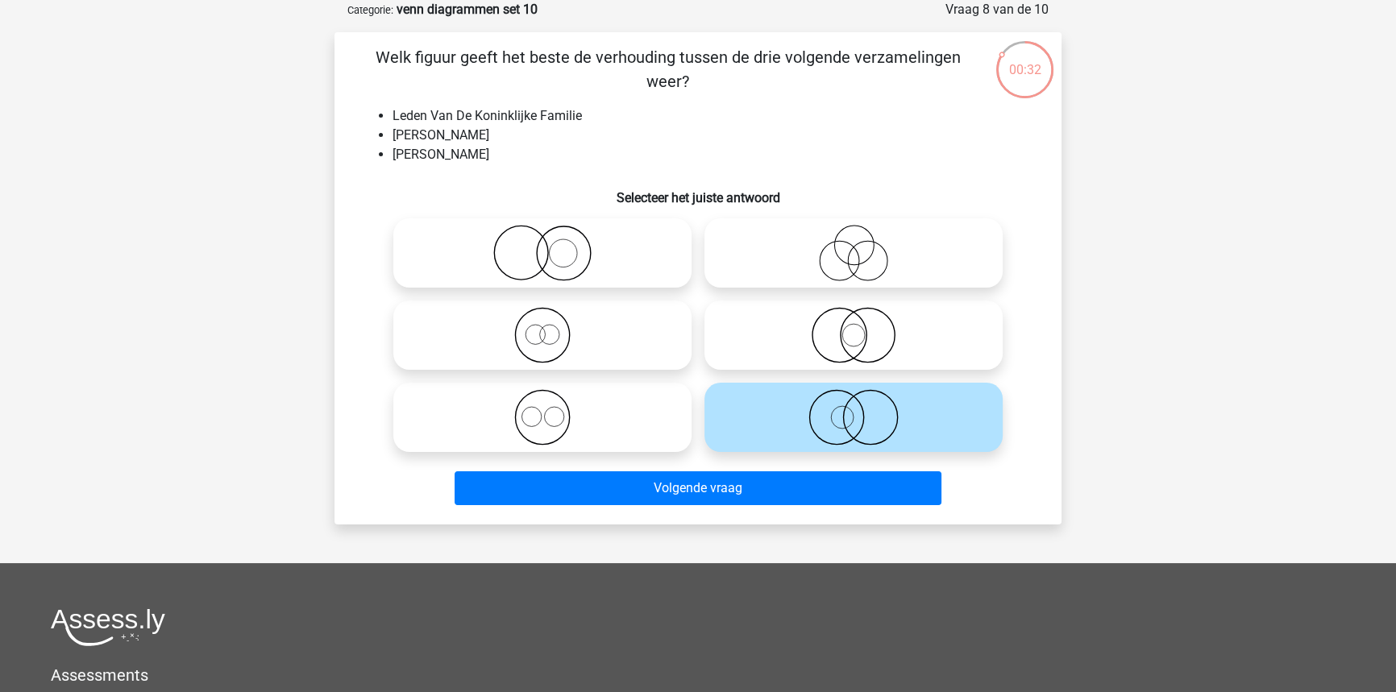
click at [605, 268] on icon at bounding box center [542, 253] width 285 height 56
click at [553, 245] on input "radio" at bounding box center [547, 240] width 10 height 10
radio input "true"
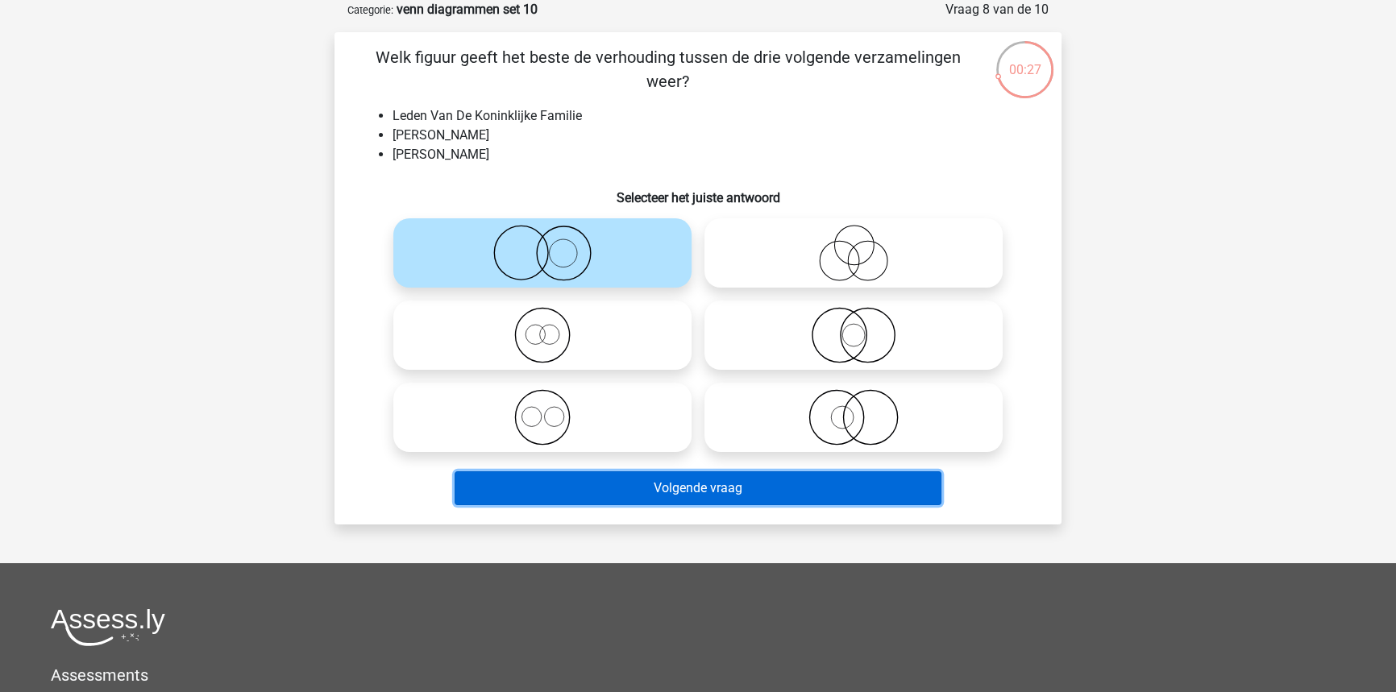
click at [654, 483] on button "Volgende vraag" at bounding box center [699, 489] width 488 height 34
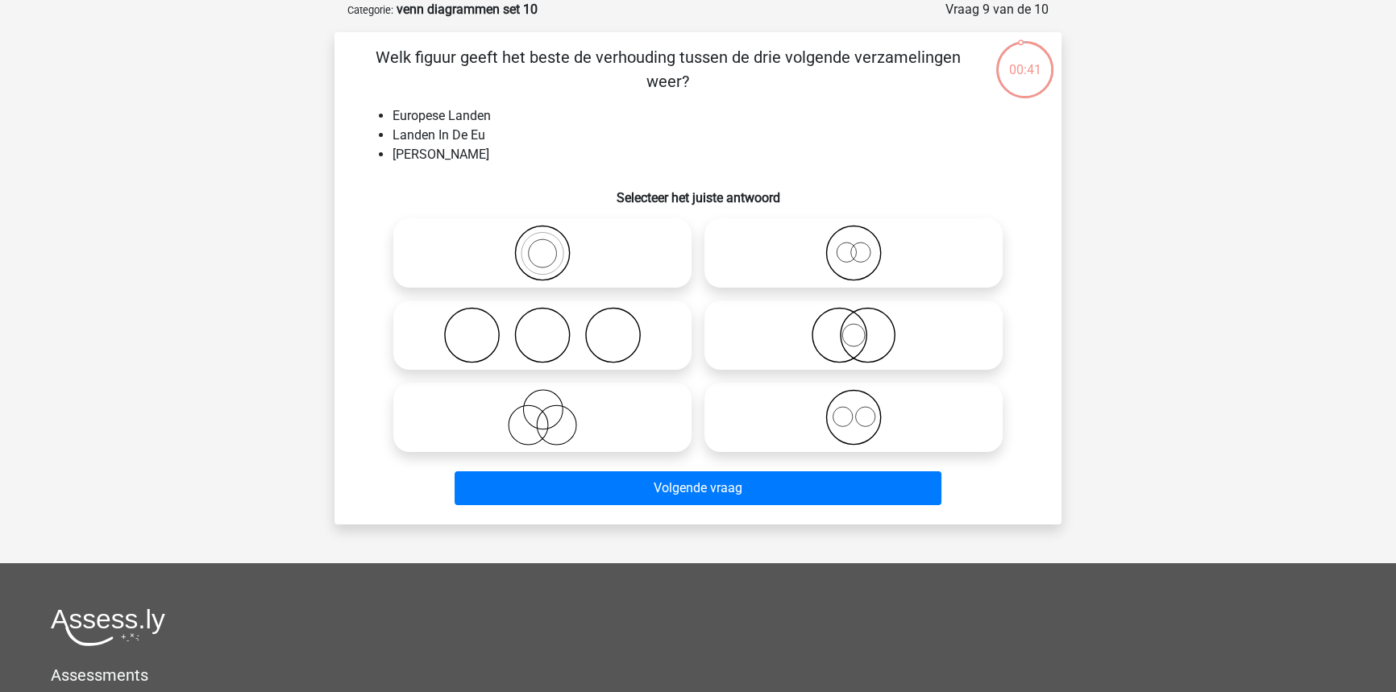
click at [571, 265] on icon at bounding box center [542, 253] width 285 height 56
click at [553, 245] on input "radio" at bounding box center [547, 240] width 10 height 10
radio input "true"
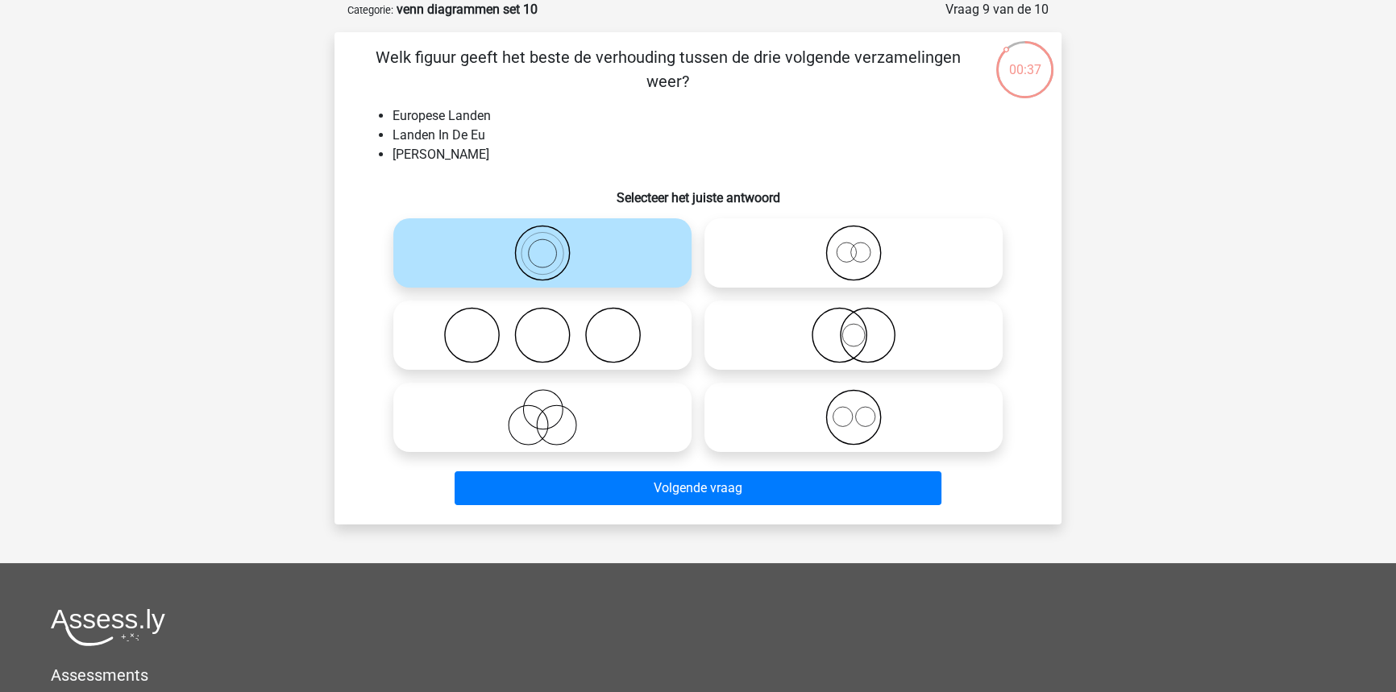
click at [829, 339] on icon at bounding box center [853, 335] width 285 height 56
click at [854, 327] on input "radio" at bounding box center [859, 322] width 10 height 10
radio input "true"
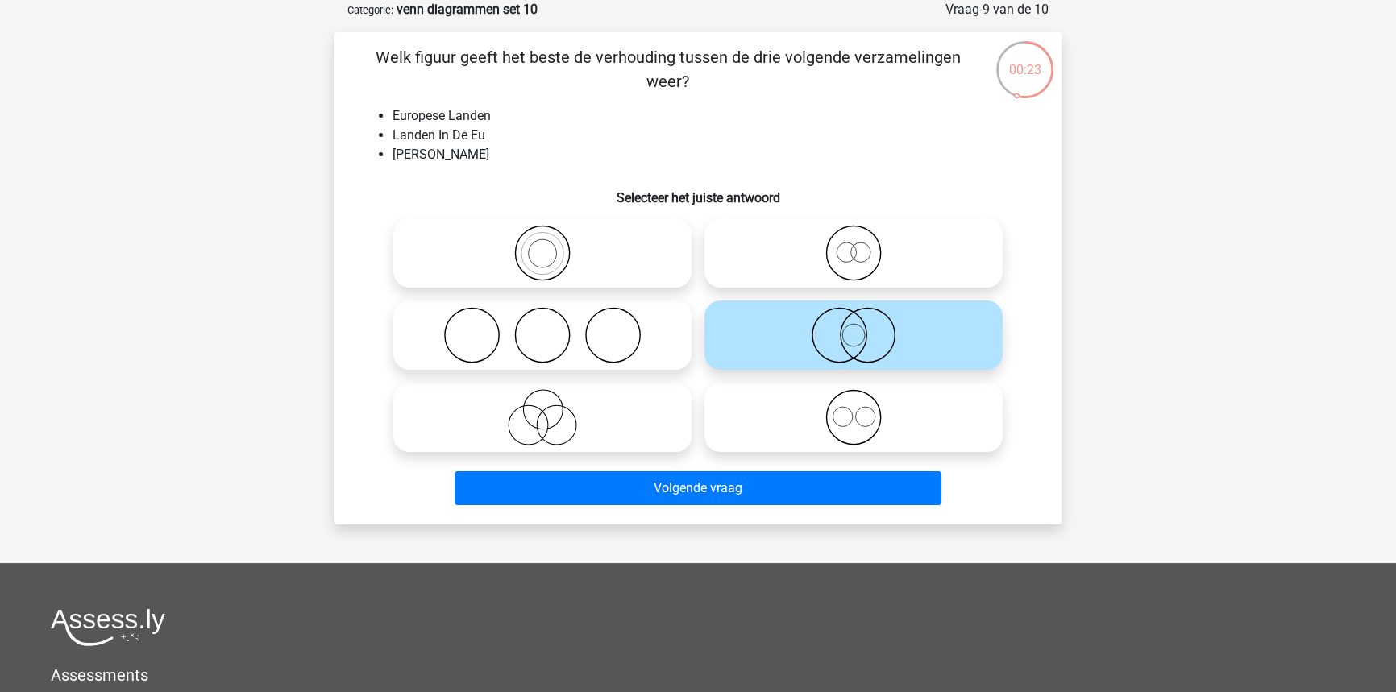
click at [611, 290] on div at bounding box center [542, 253] width 311 height 82
click at [607, 268] on icon at bounding box center [542, 253] width 285 height 56
click at [553, 245] on input "radio" at bounding box center [547, 240] width 10 height 10
radio input "true"
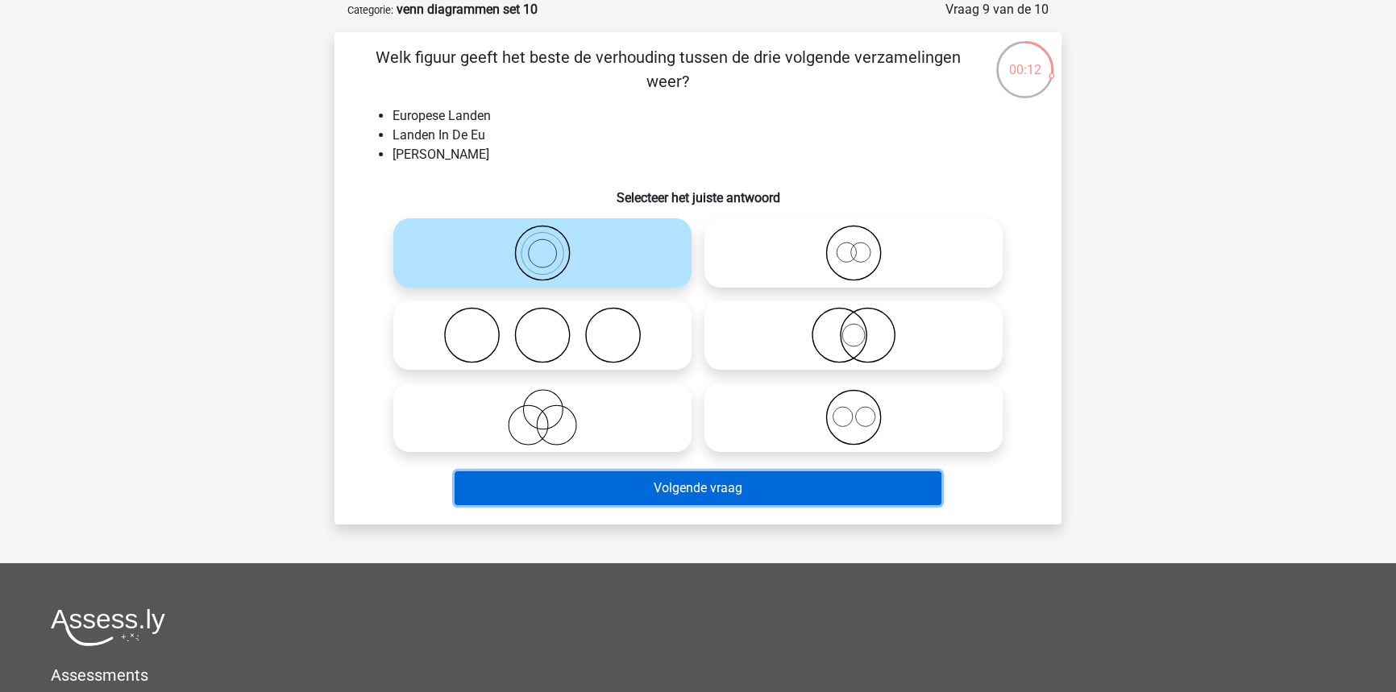
click at [685, 498] on button "Volgende vraag" at bounding box center [699, 489] width 488 height 34
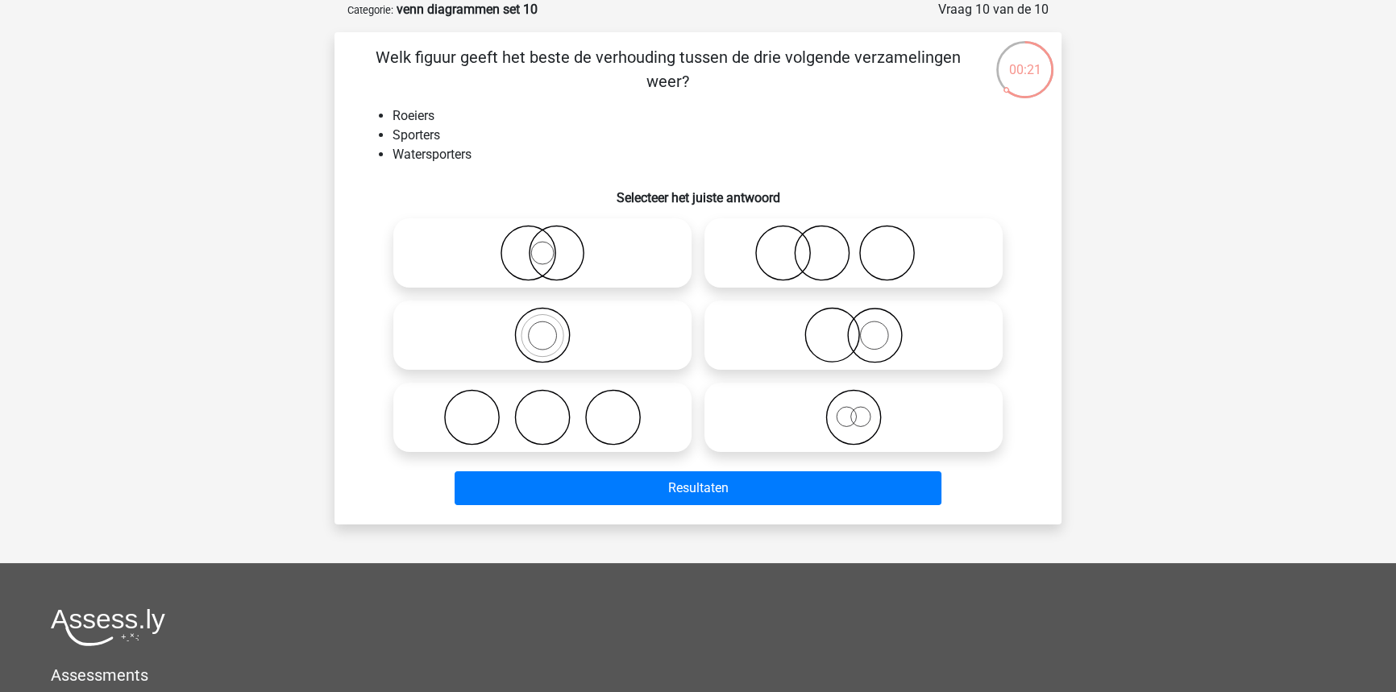
click at [539, 334] on icon at bounding box center [542, 335] width 285 height 56
click at [542, 327] on input "radio" at bounding box center [547, 322] width 10 height 10
radio input "true"
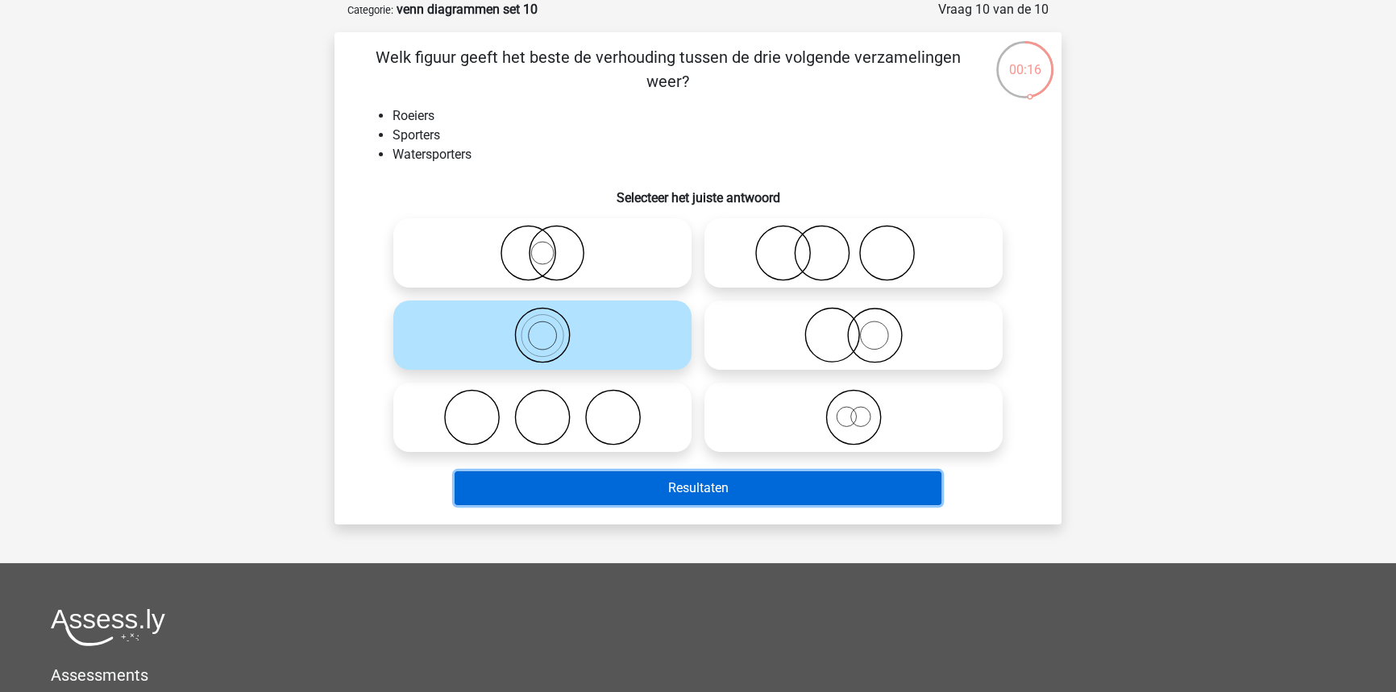
click at [570, 500] on button "Resultaten" at bounding box center [699, 489] width 488 height 34
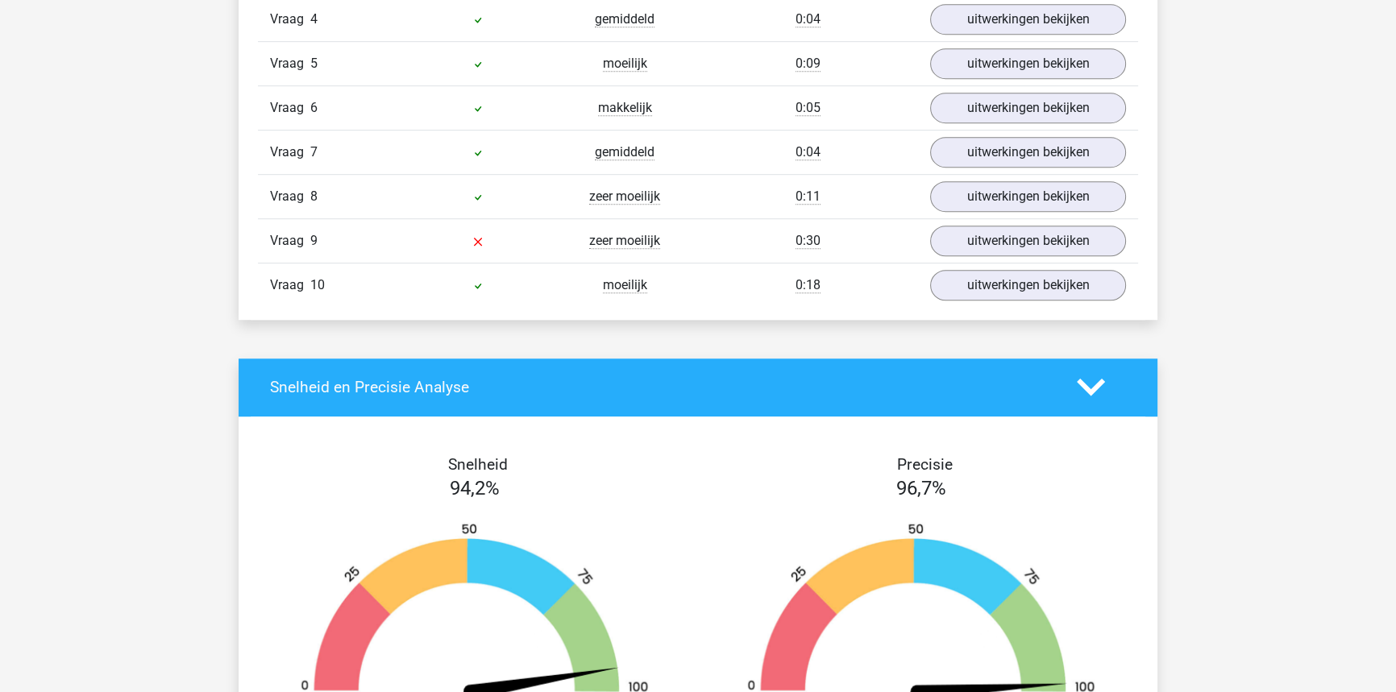
scroll to position [1245, 0]
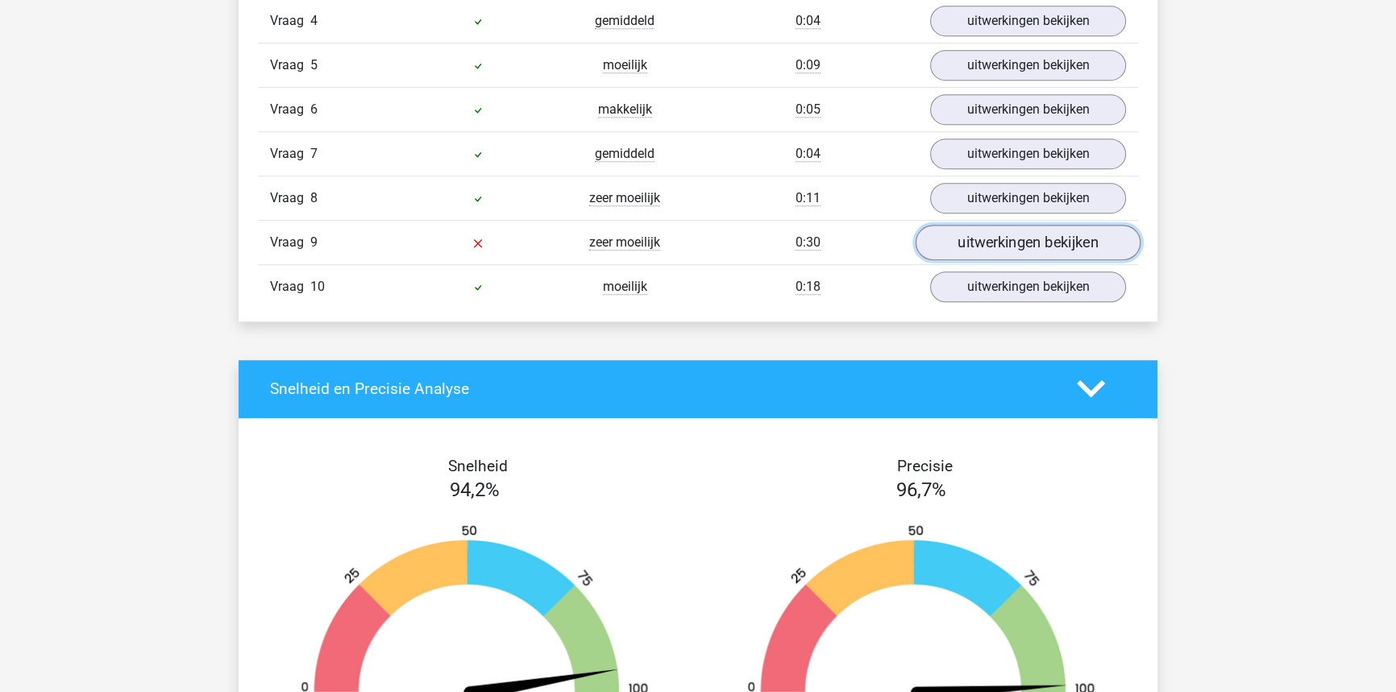
click at [1015, 246] on link "uitwerkingen bekijken" at bounding box center [1028, 242] width 225 height 35
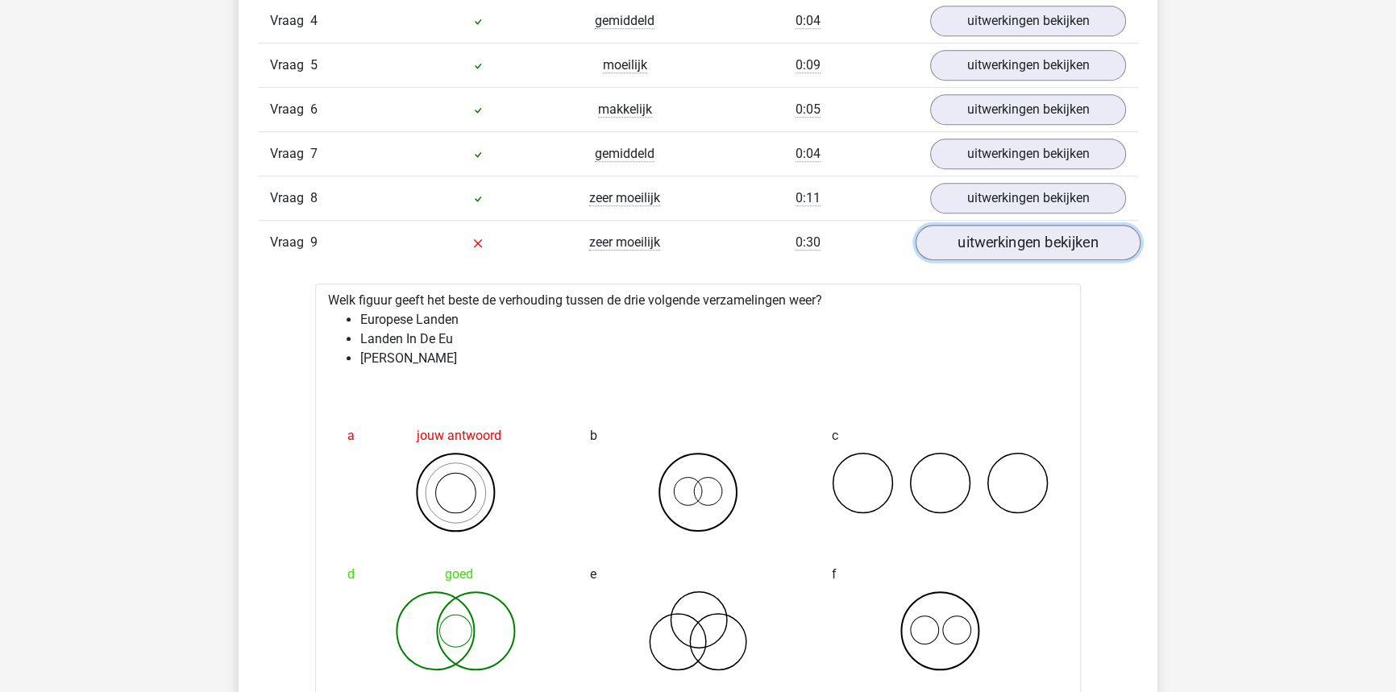
click at [1015, 246] on link "uitwerkingen bekijken" at bounding box center [1028, 242] width 225 height 35
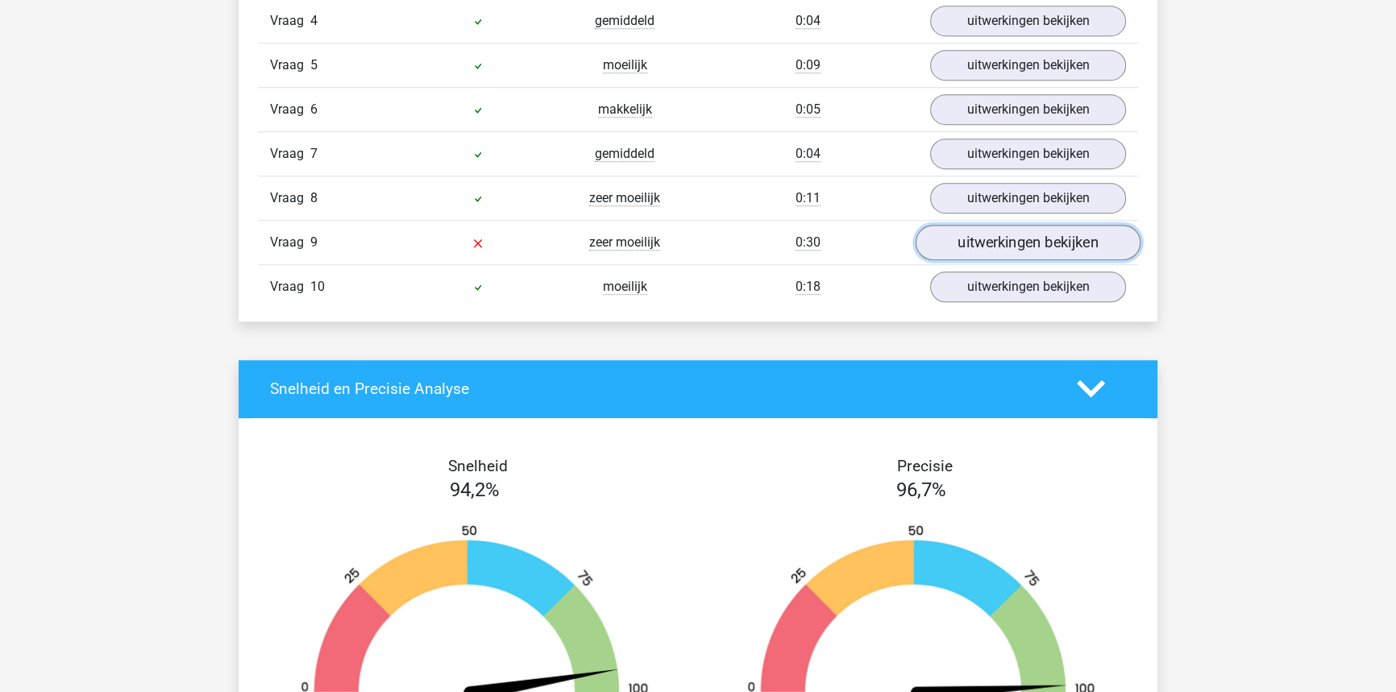
click at [1015, 246] on link "uitwerkingen bekijken" at bounding box center [1028, 242] width 225 height 35
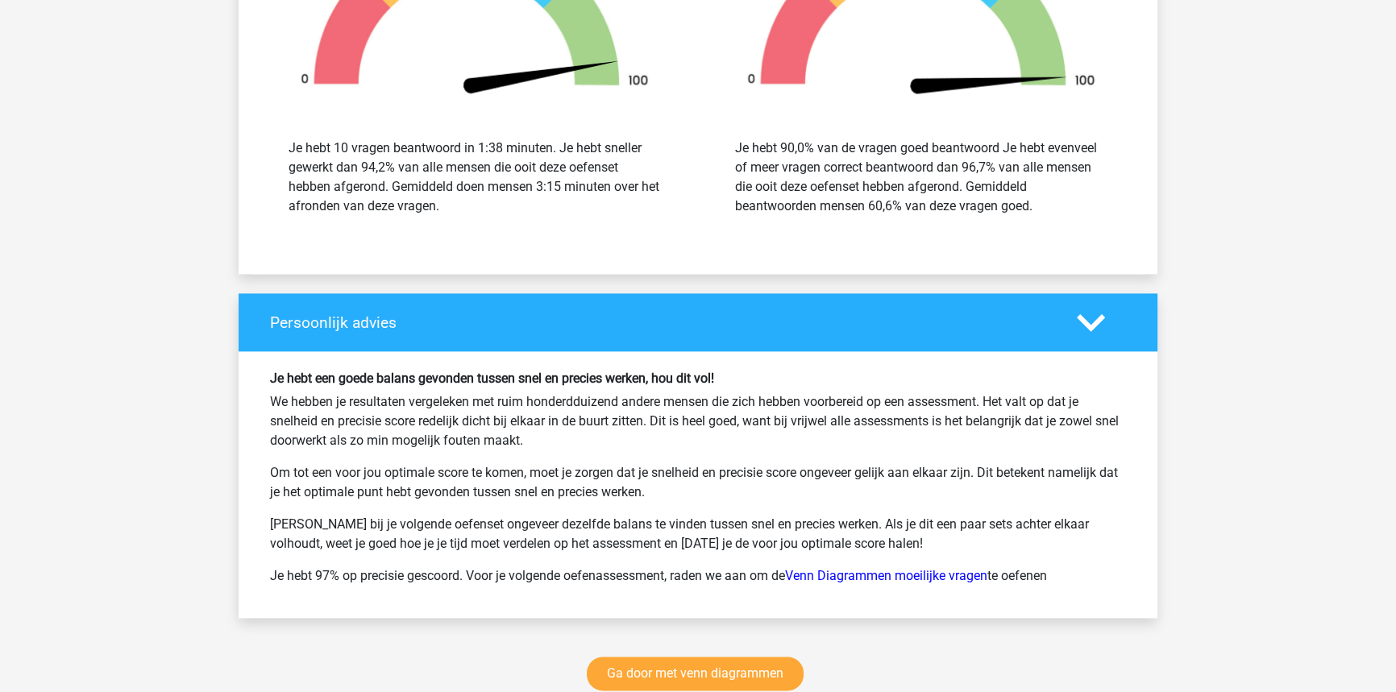
scroll to position [2491, 0]
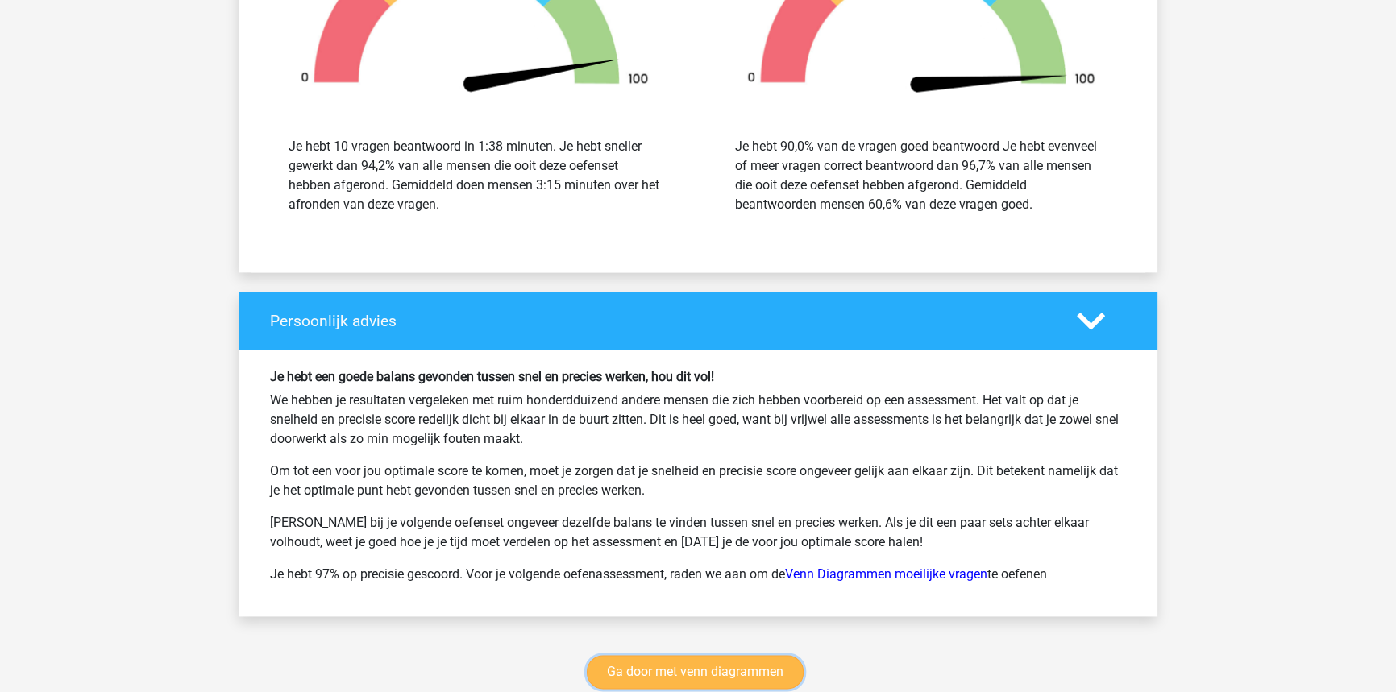
click at [656, 655] on link "Ga door met venn diagrammen" at bounding box center [695, 672] width 217 height 34
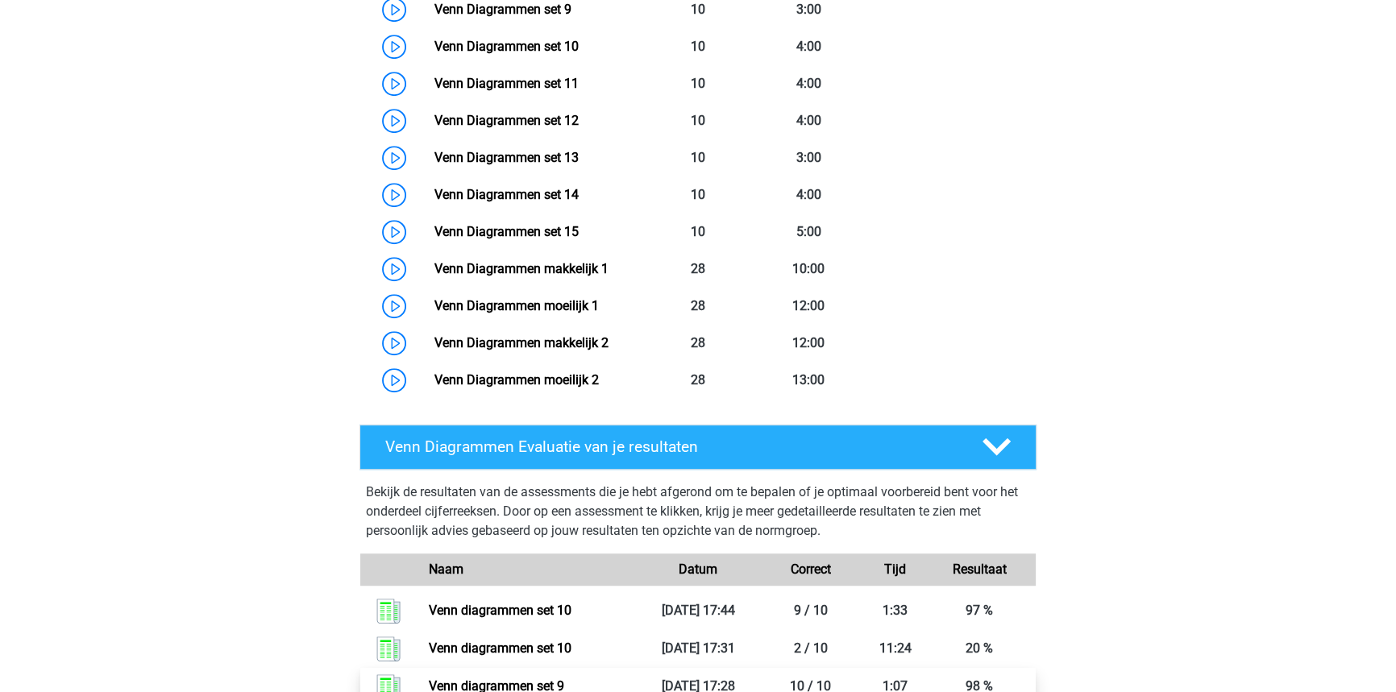
scroll to position [826, 0]
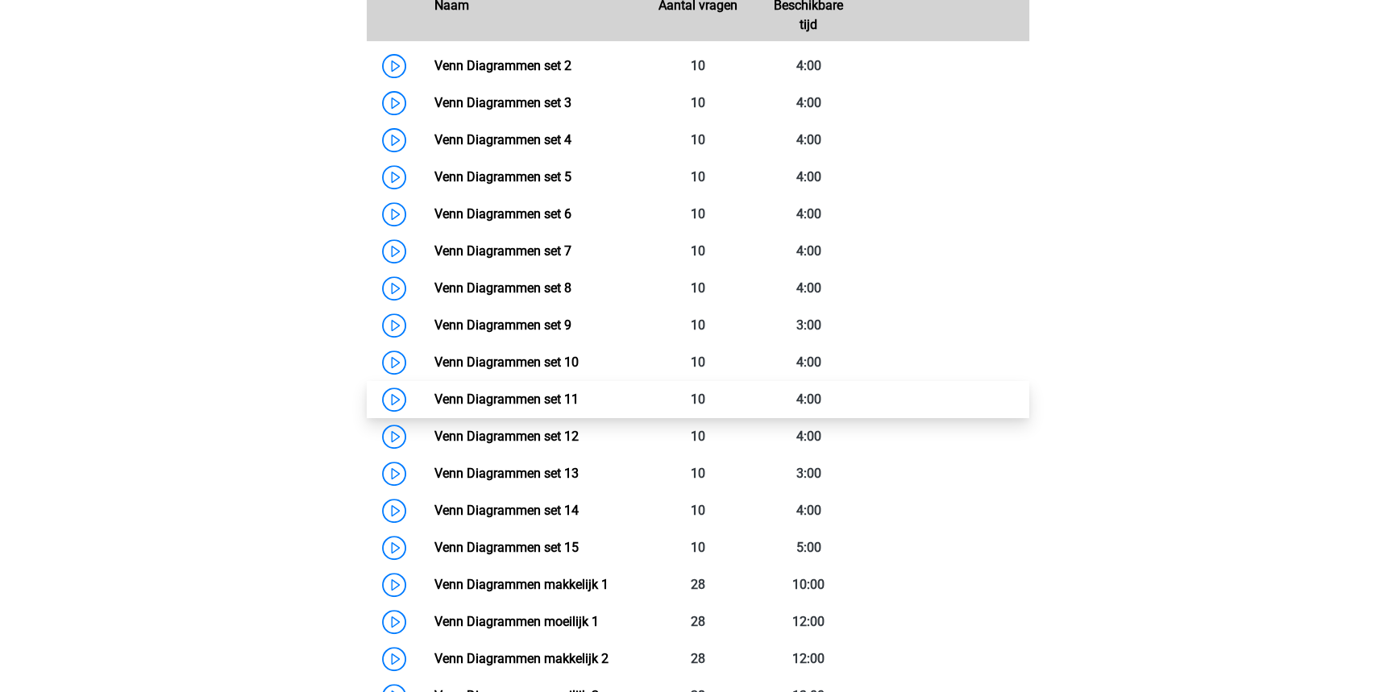
click at [564, 397] on link "Venn Diagrammen set 11" at bounding box center [506, 399] width 144 height 15
click at [540, 392] on link "Venn Diagrammen set 11" at bounding box center [506, 399] width 144 height 15
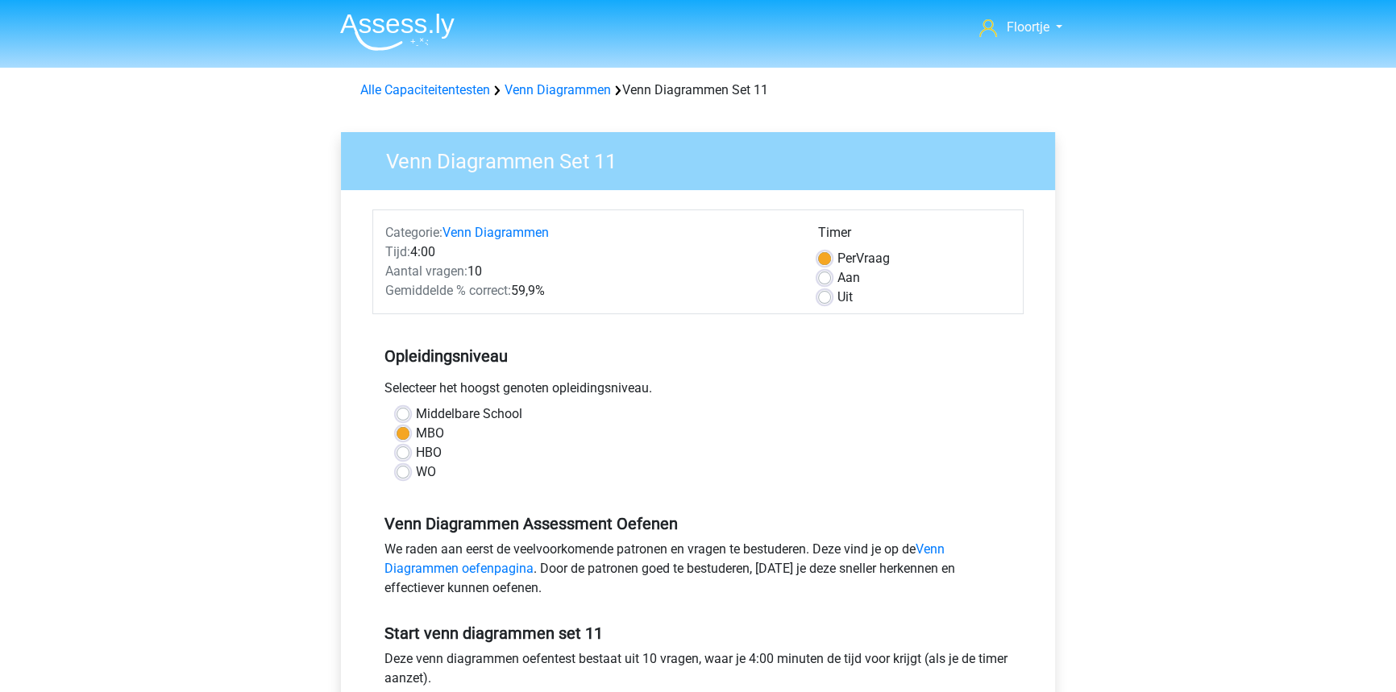
click at [837, 298] on label "Uit" at bounding box center [844, 297] width 15 height 19
click at [826, 298] on input "Uit" at bounding box center [824, 296] width 13 height 16
radio input "true"
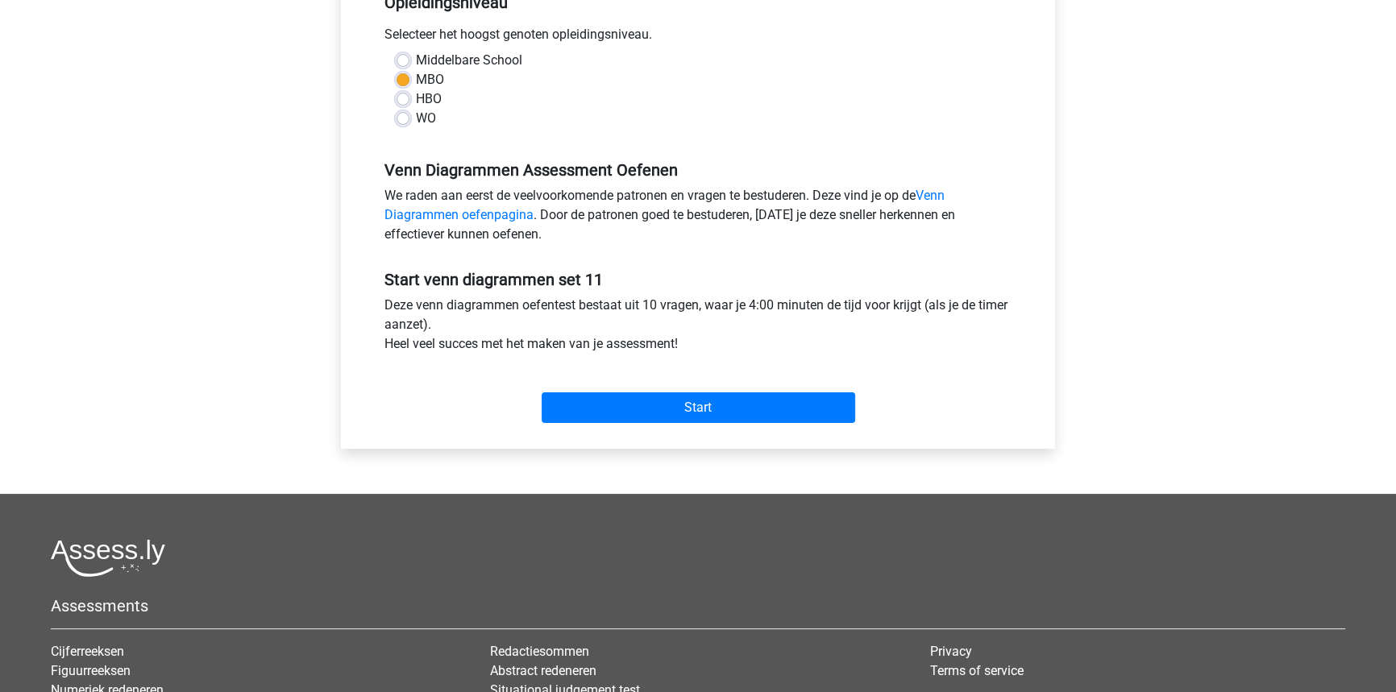
scroll to position [366, 0]
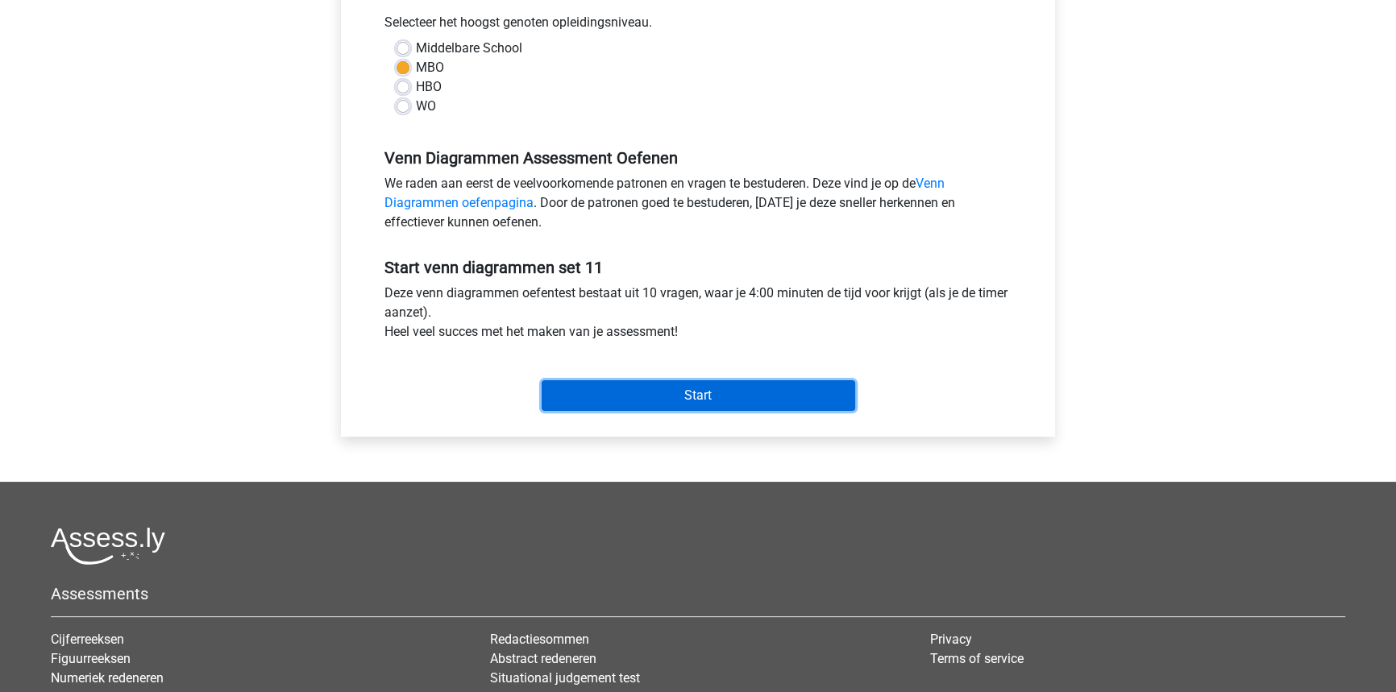
click at [741, 391] on input "Start" at bounding box center [699, 395] width 314 height 31
click at [642, 394] on input "Start" at bounding box center [699, 395] width 314 height 31
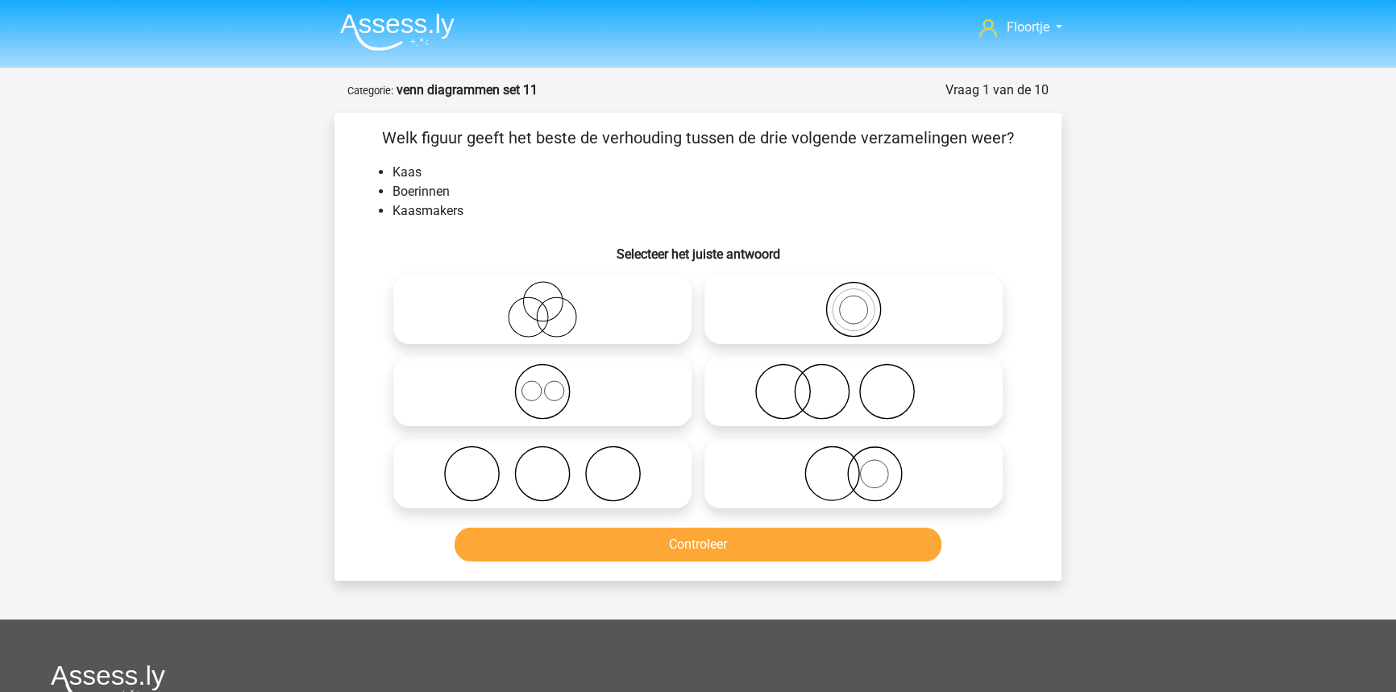
click at [473, 322] on icon at bounding box center [542, 309] width 285 height 56
click at [542, 301] on input "radio" at bounding box center [547, 296] width 10 height 10
radio input "true"
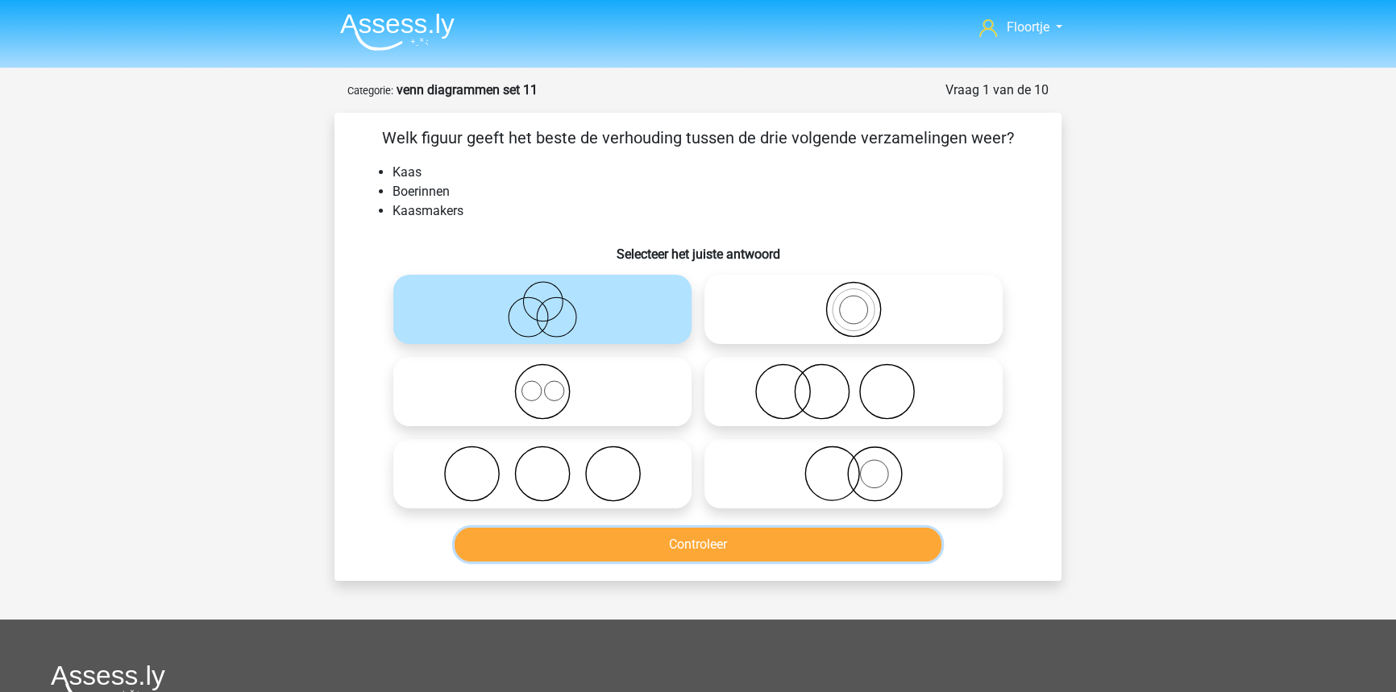
click at [846, 547] on button "Controleer" at bounding box center [699, 545] width 488 height 34
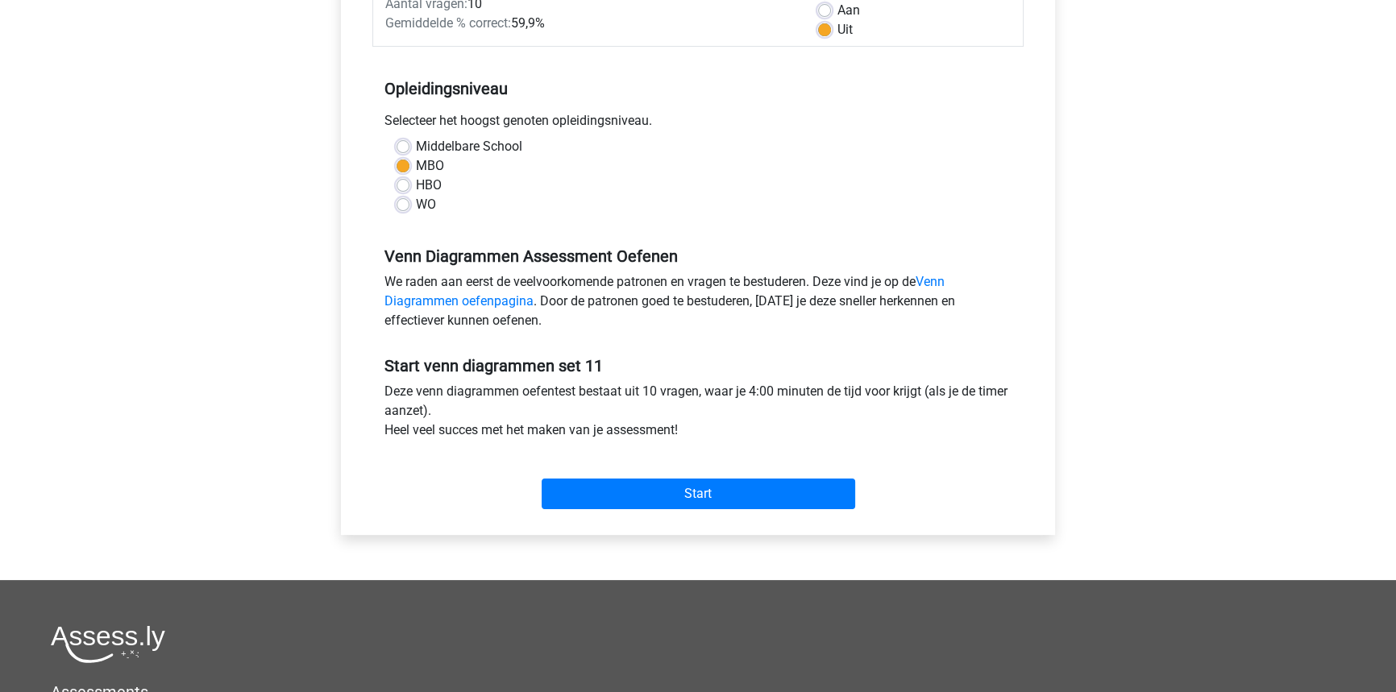
scroll to position [293, 0]
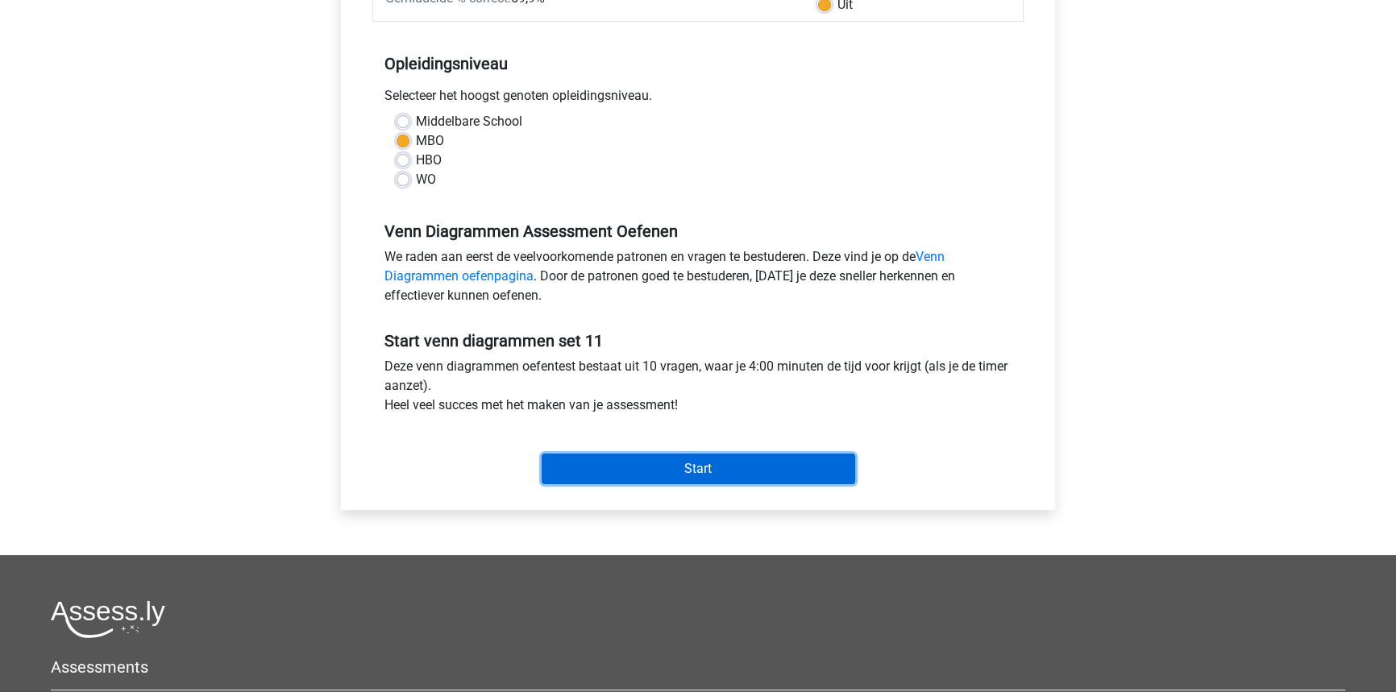
click at [700, 482] on input "Start" at bounding box center [699, 469] width 314 height 31
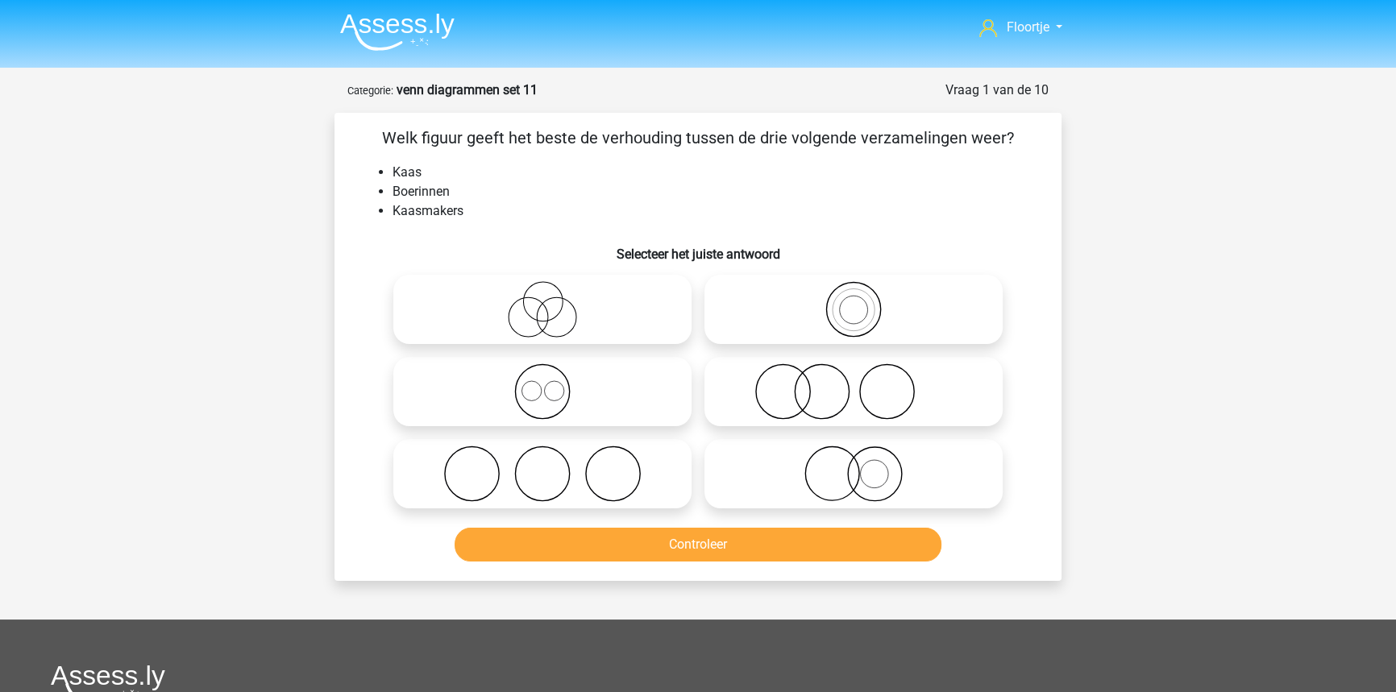
click at [811, 401] on icon at bounding box center [853, 392] width 285 height 56
click at [854, 384] on input "radio" at bounding box center [859, 378] width 10 height 10
radio input "true"
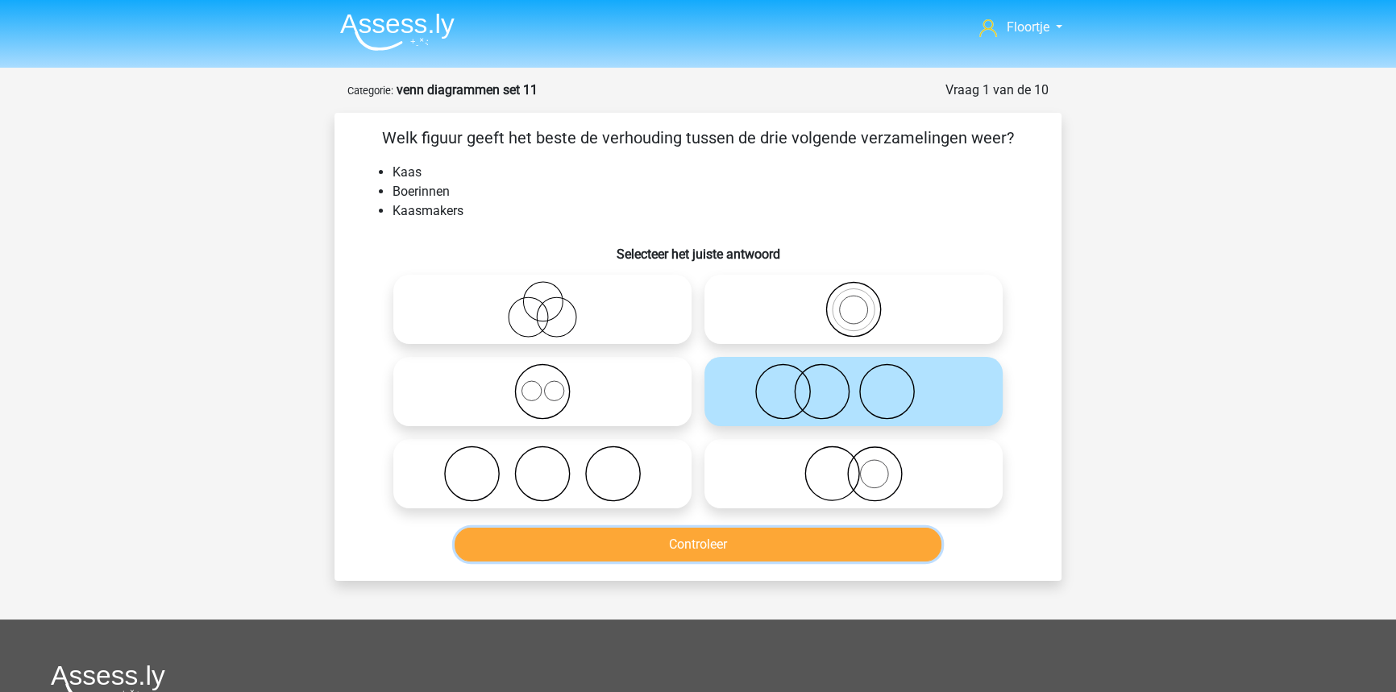
click at [716, 544] on button "Controleer" at bounding box center [699, 545] width 488 height 34
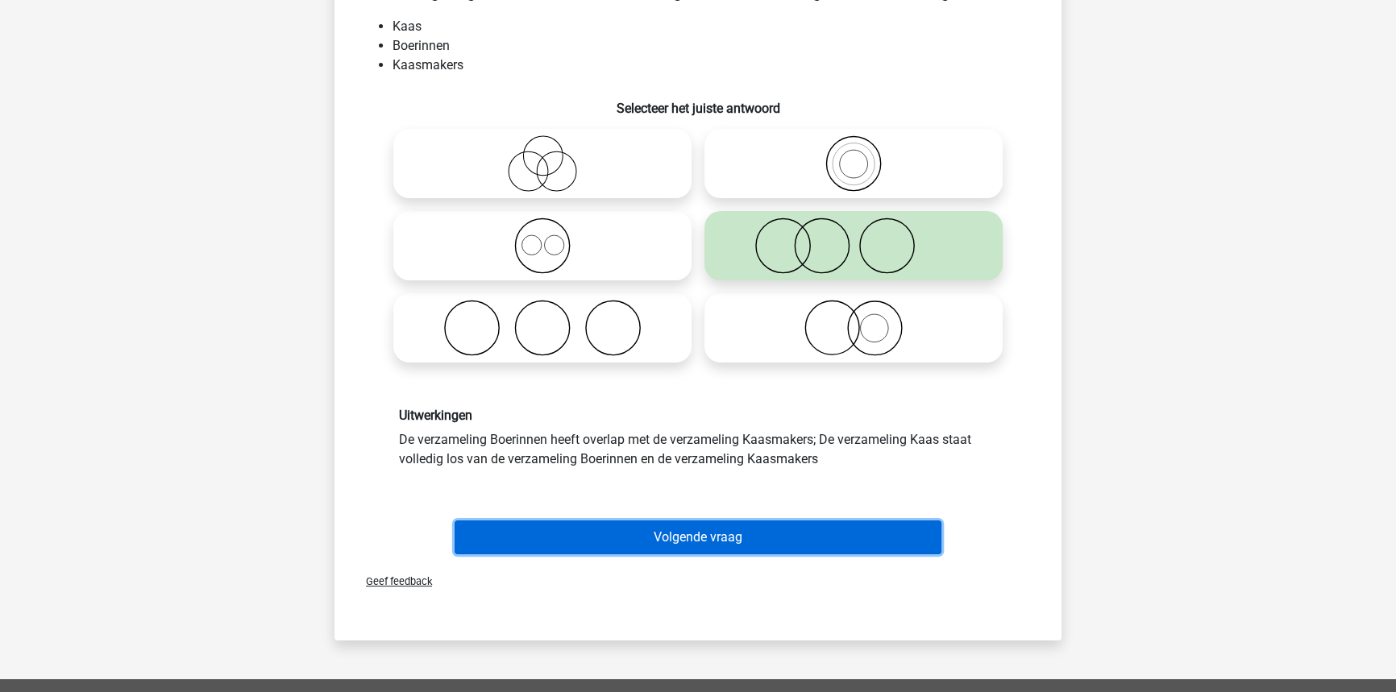
click at [695, 546] on button "Volgende vraag" at bounding box center [699, 538] width 488 height 34
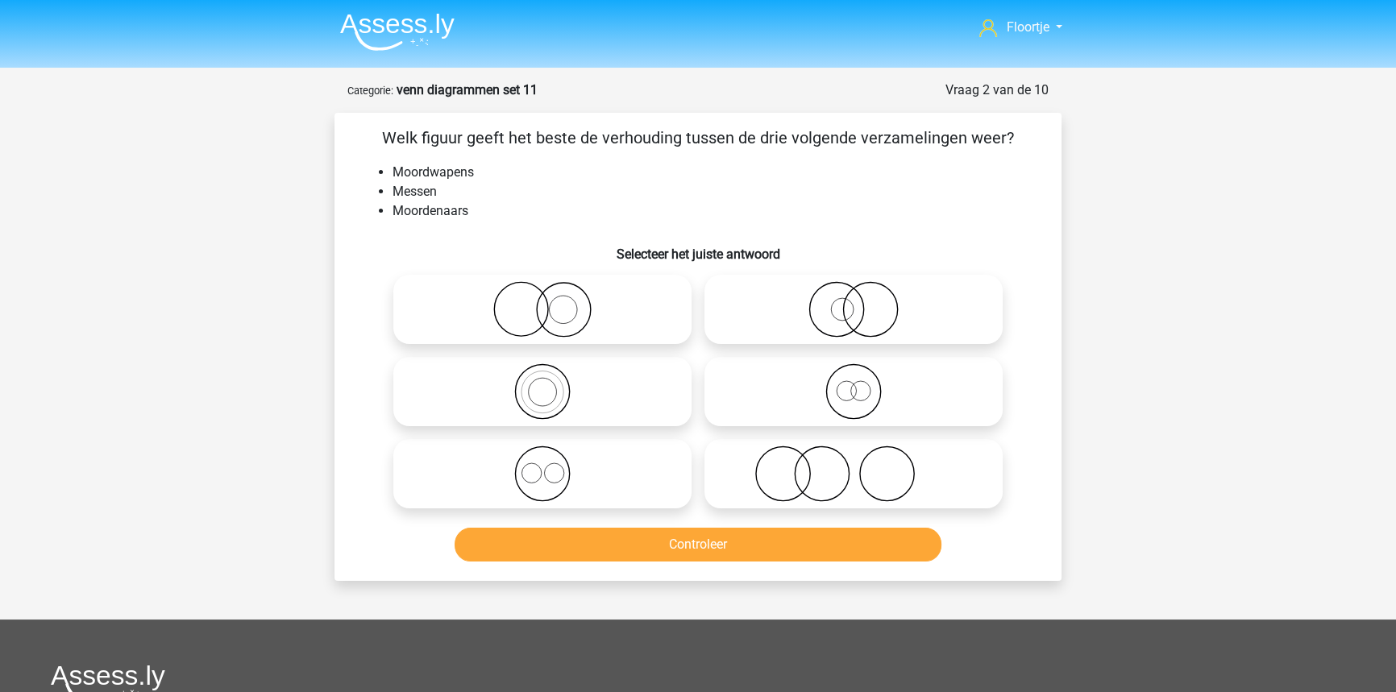
click at [820, 497] on icon at bounding box center [853, 474] width 285 height 56
click at [854, 466] on input "radio" at bounding box center [859, 460] width 10 height 10
radio input "true"
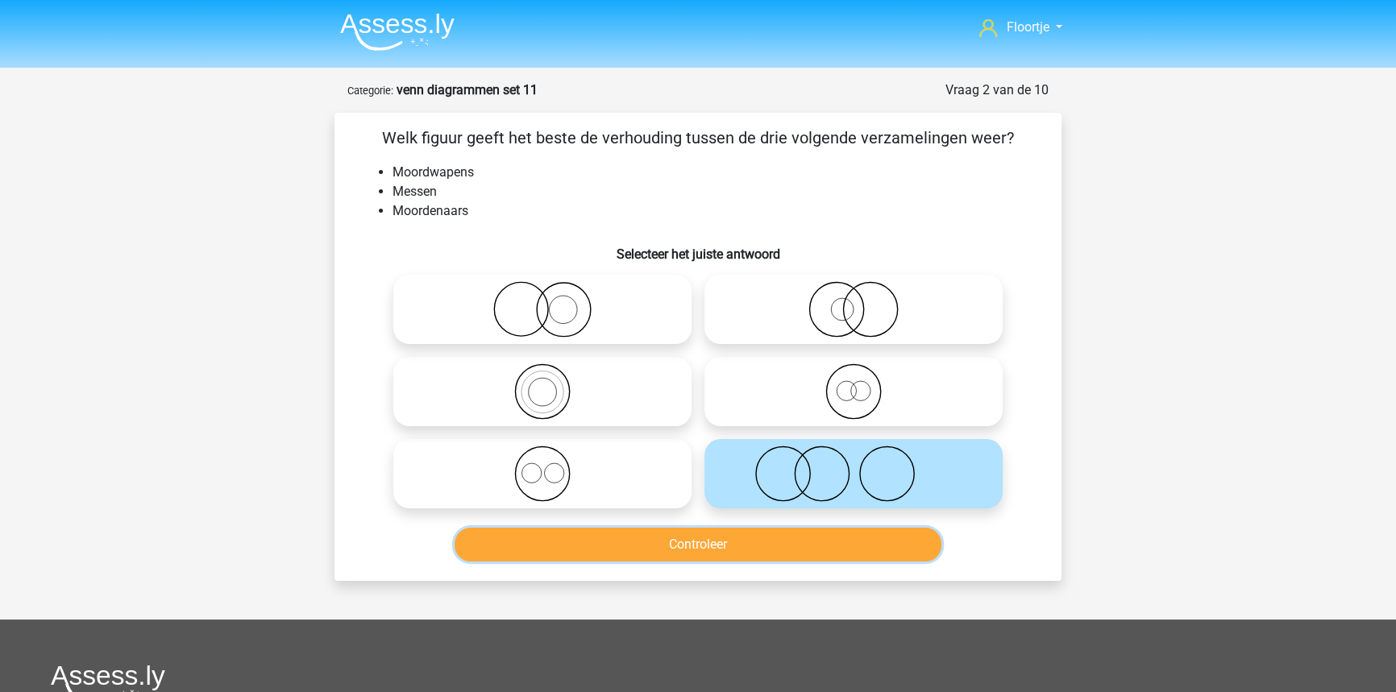
click at [731, 534] on button "Controleer" at bounding box center [699, 545] width 488 height 34
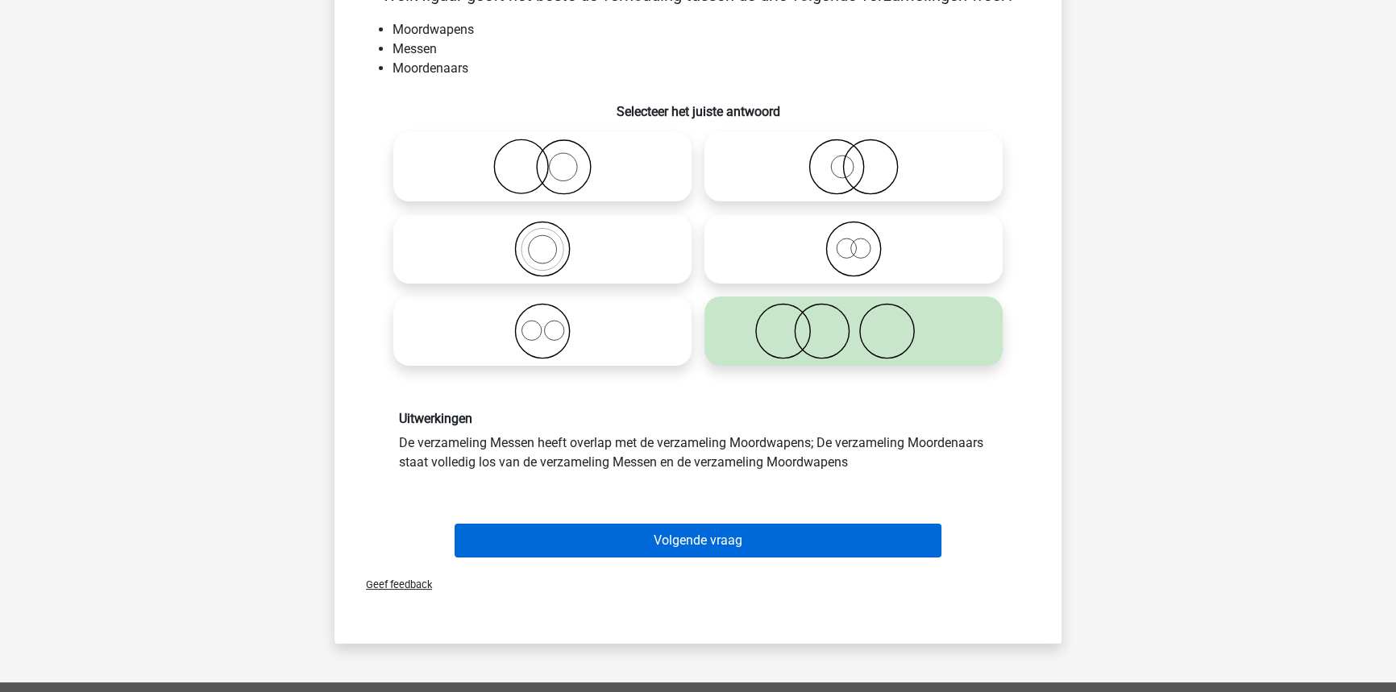
scroll to position [146, 0]
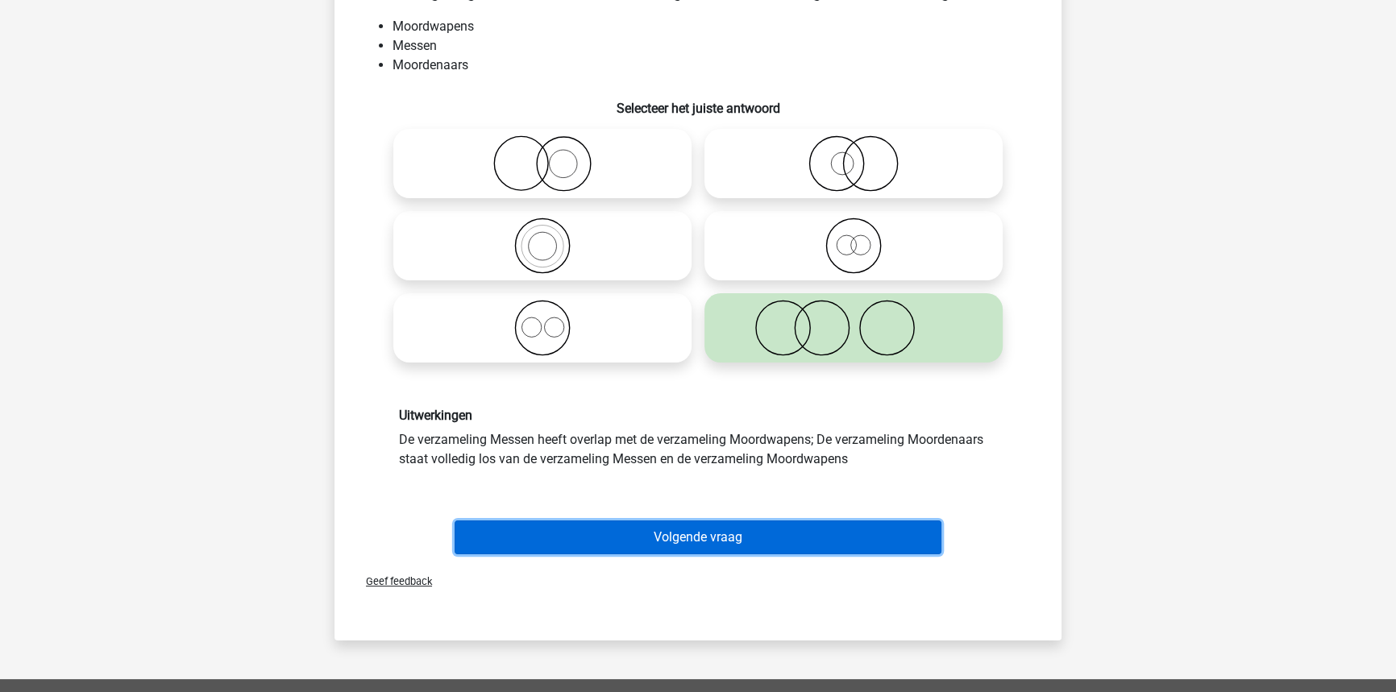
click at [677, 533] on button "Volgende vraag" at bounding box center [699, 538] width 488 height 34
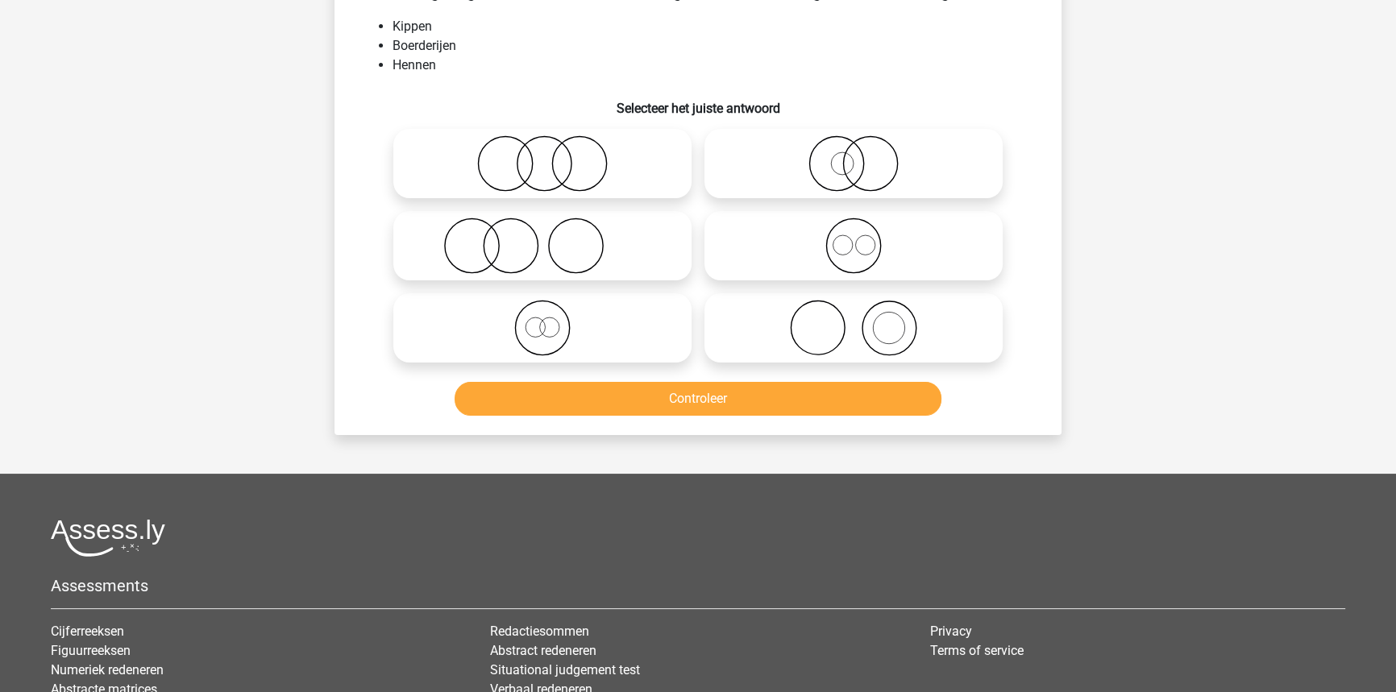
scroll to position [81, 0]
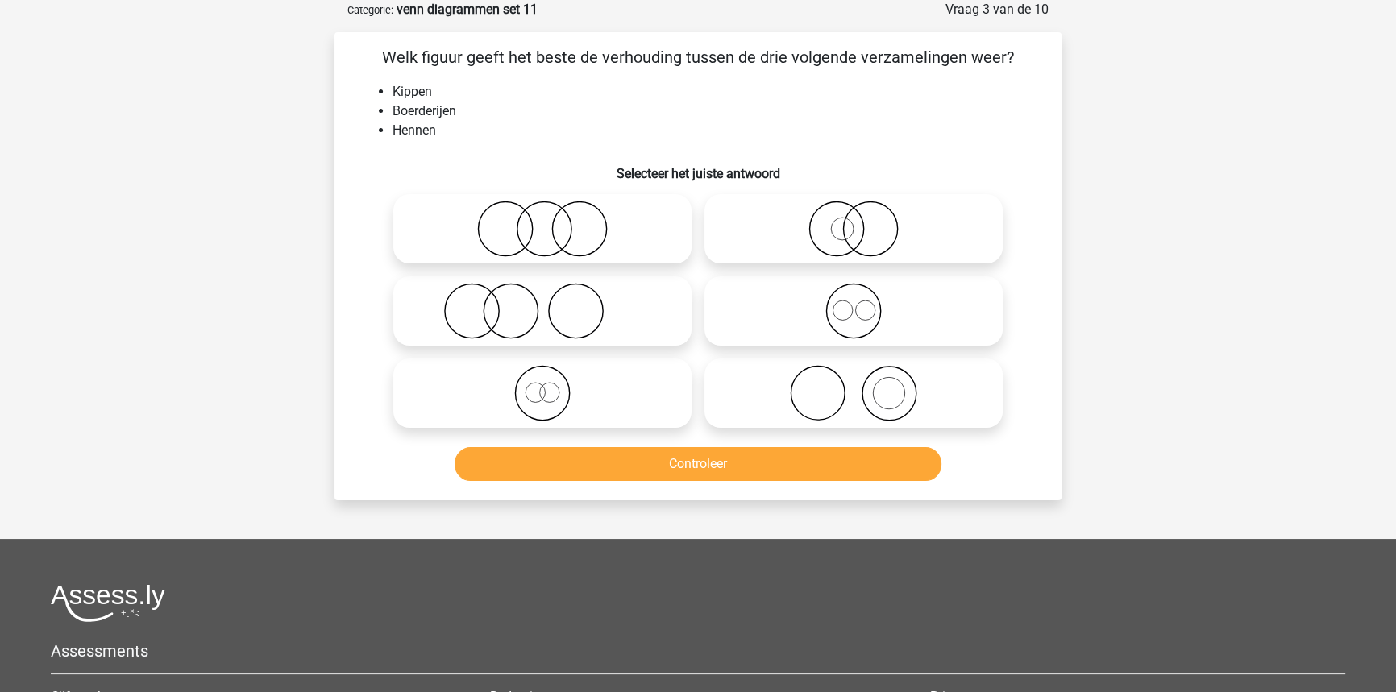
click at [513, 305] on icon at bounding box center [542, 311] width 285 height 56
click at [542, 303] on input "radio" at bounding box center [547, 298] width 10 height 10
radio input "true"
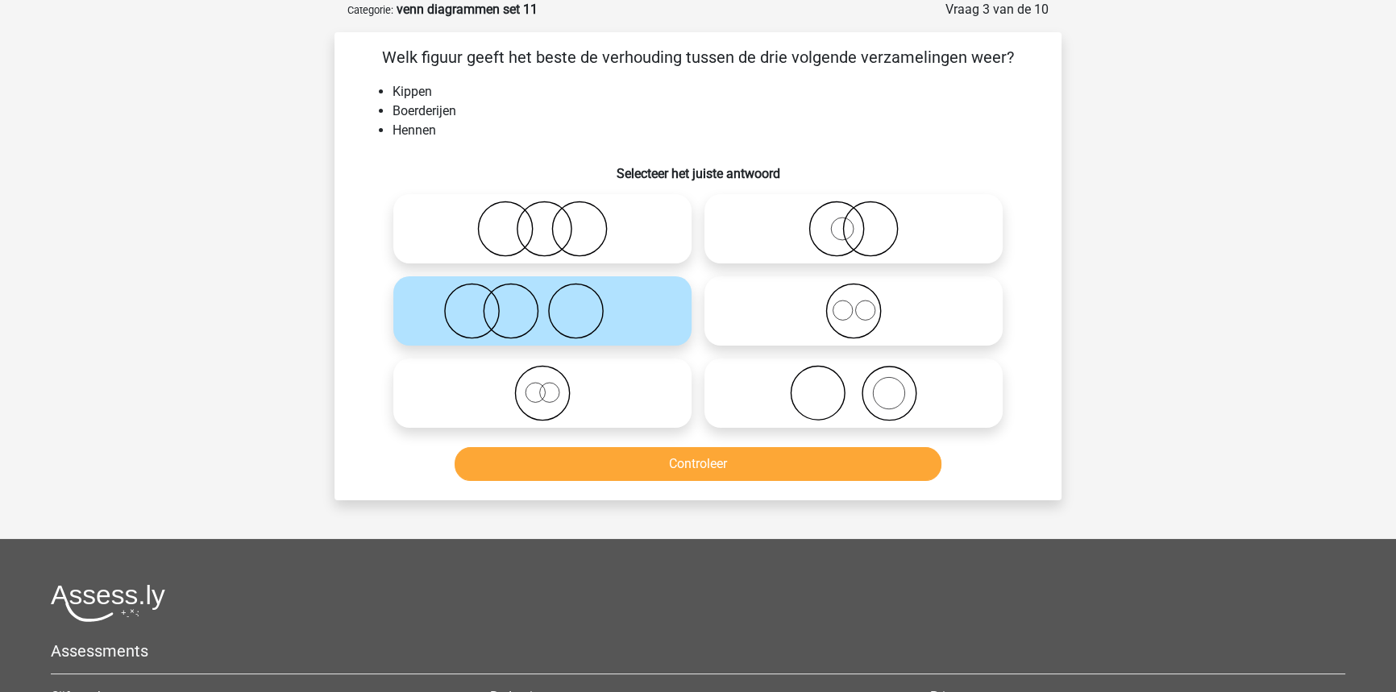
click at [542, 214] on input "radio" at bounding box center [547, 215] width 10 height 10
radio input "true"
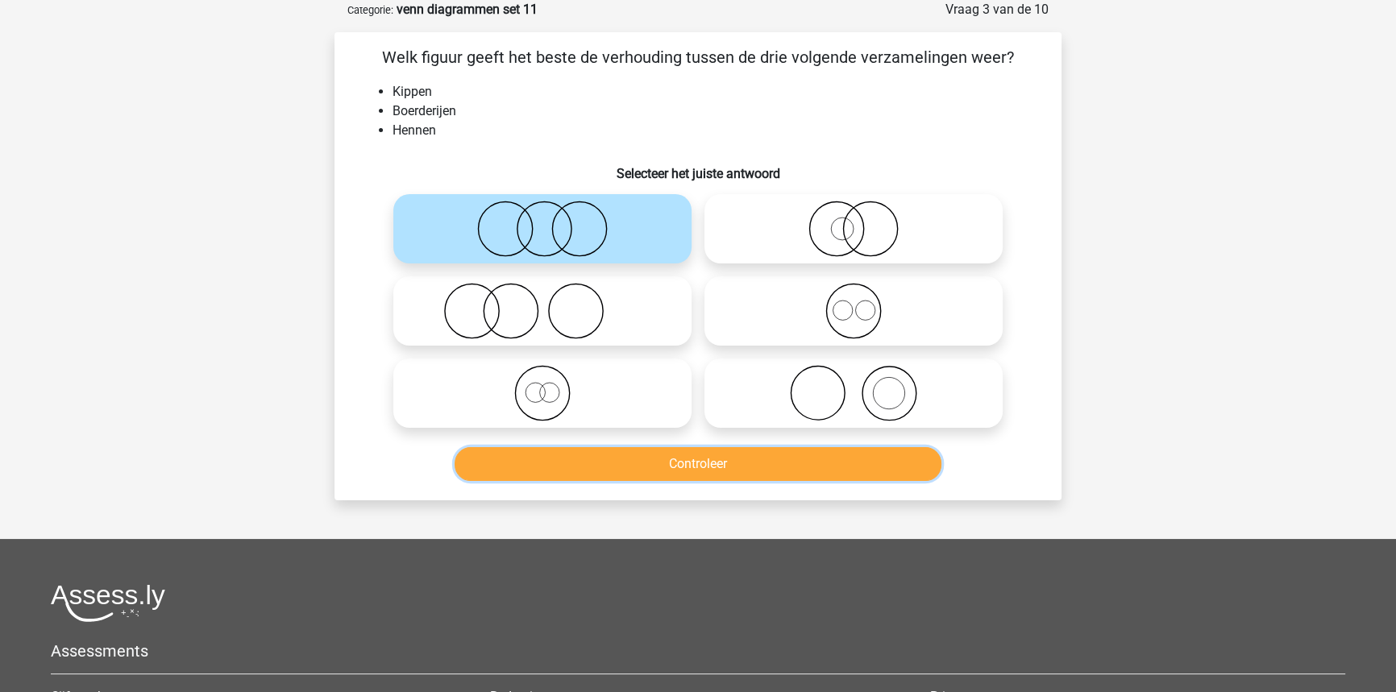
click at [638, 466] on button "Controleer" at bounding box center [699, 464] width 488 height 34
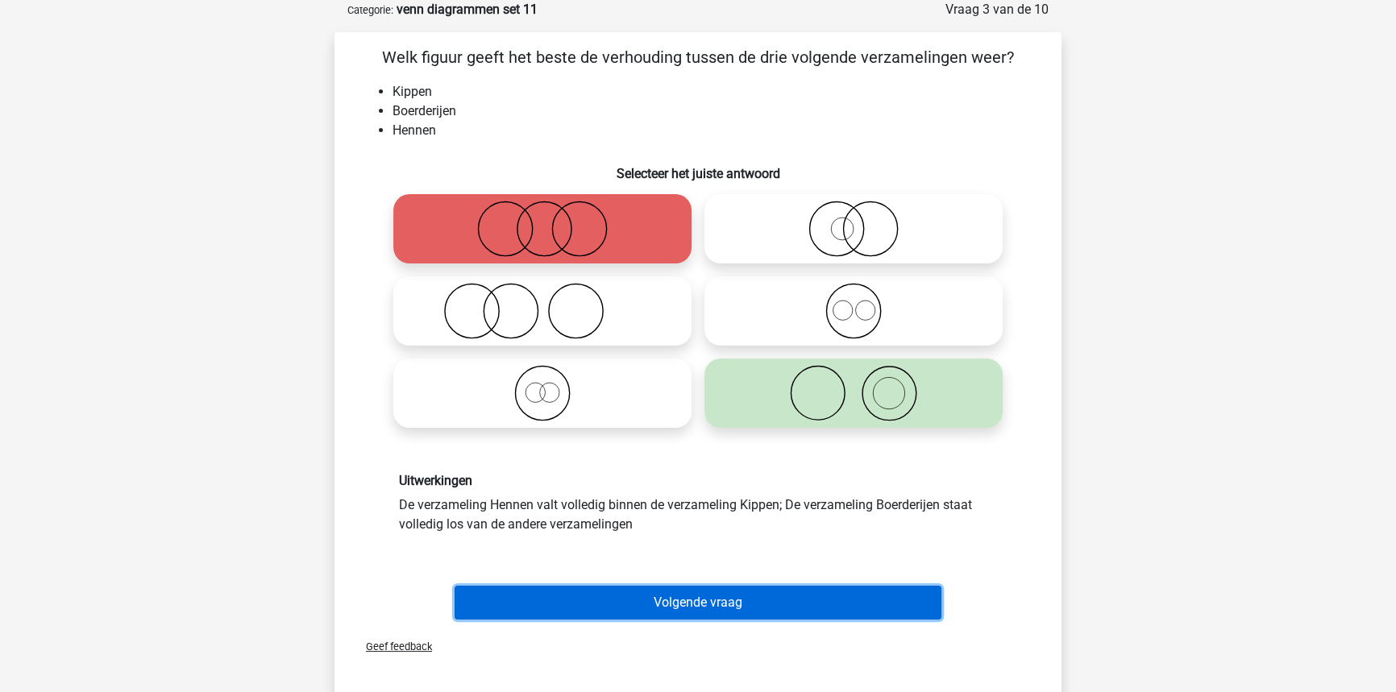
click at [744, 588] on button "Volgende vraag" at bounding box center [699, 603] width 488 height 34
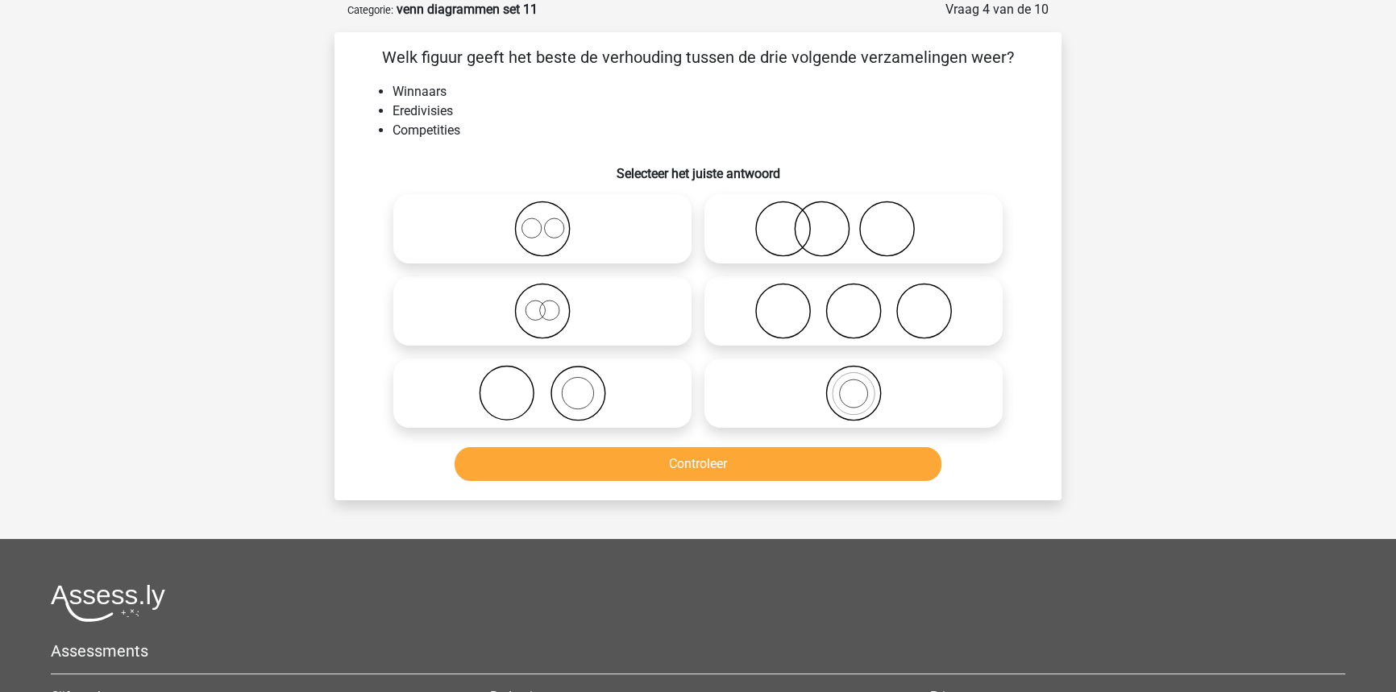
click at [541, 236] on icon at bounding box center [542, 229] width 285 height 56
click at [542, 221] on input "radio" at bounding box center [547, 215] width 10 height 10
radio input "true"
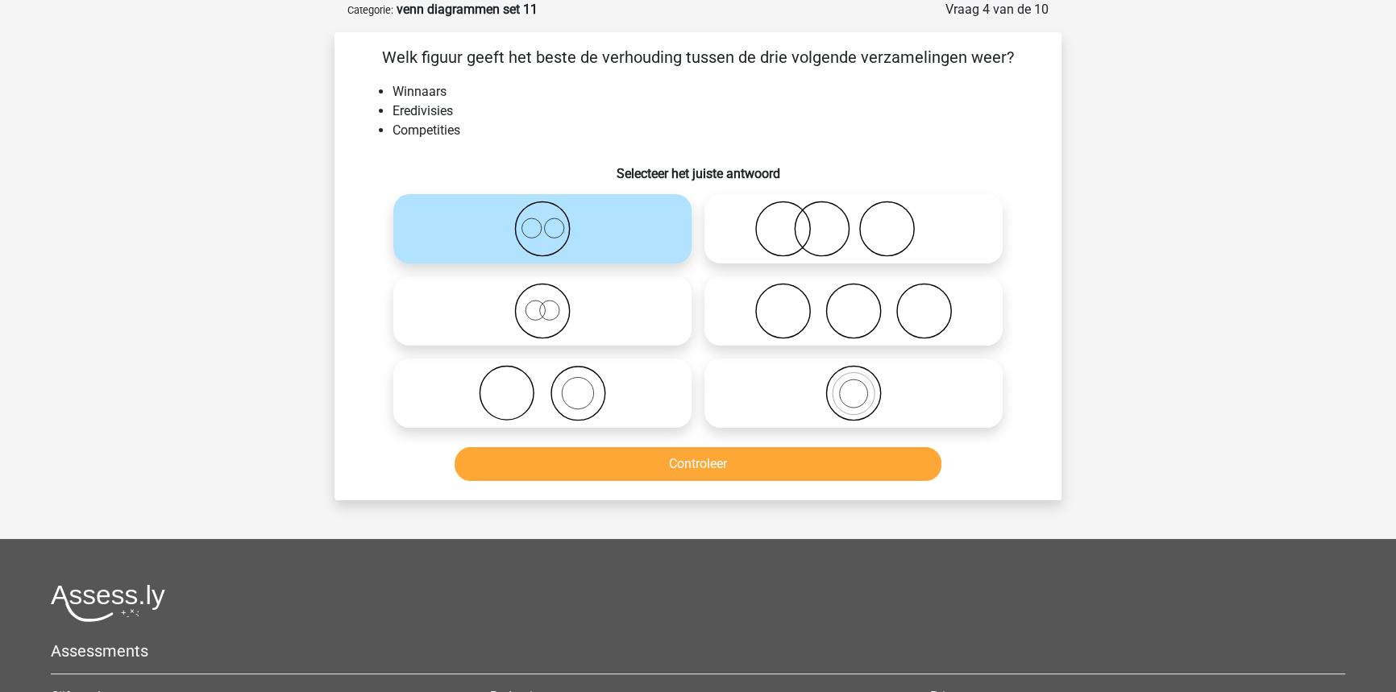
click at [551, 310] on icon at bounding box center [542, 311] width 285 height 56
click at [551, 303] on input "radio" at bounding box center [547, 298] width 10 height 10
radio input "true"
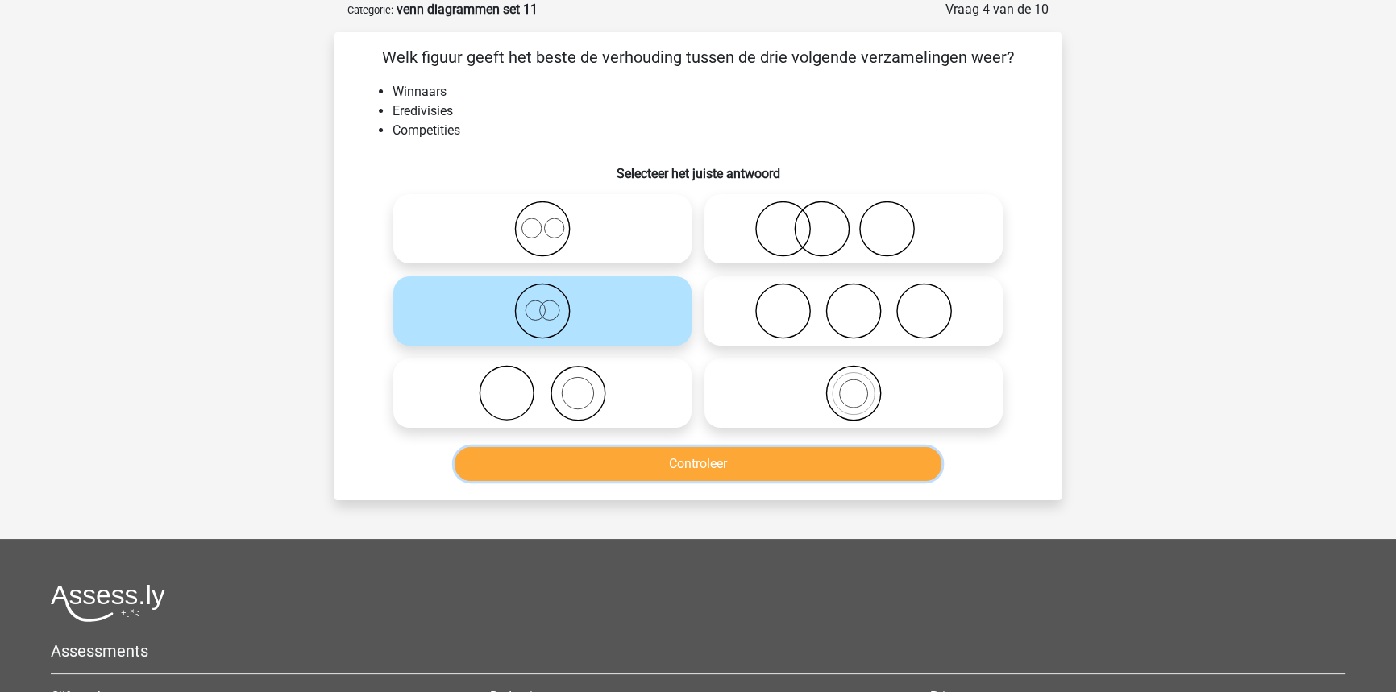
click at [829, 461] on button "Controleer" at bounding box center [699, 464] width 488 height 34
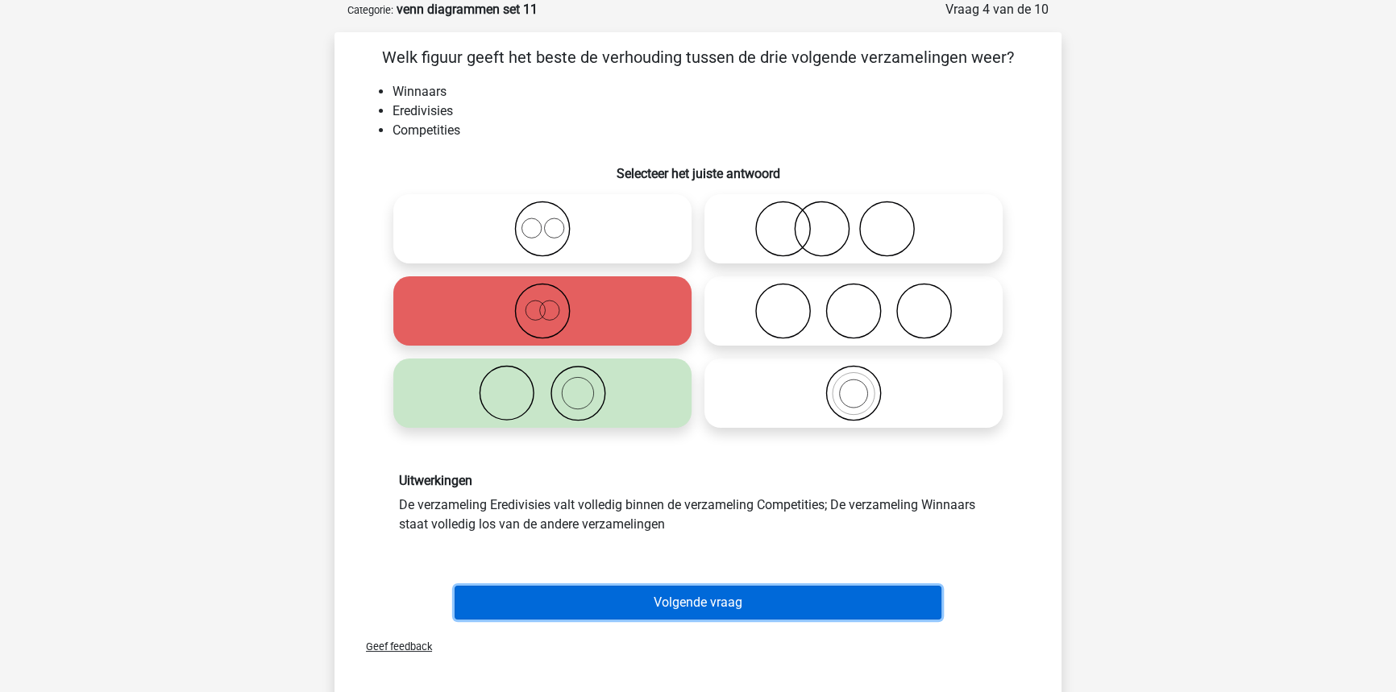
drag, startPoint x: 556, startPoint y: 607, endPoint x: 564, endPoint y: 598, distance: 12.0
click at [559, 607] on button "Volgende vraag" at bounding box center [699, 603] width 488 height 34
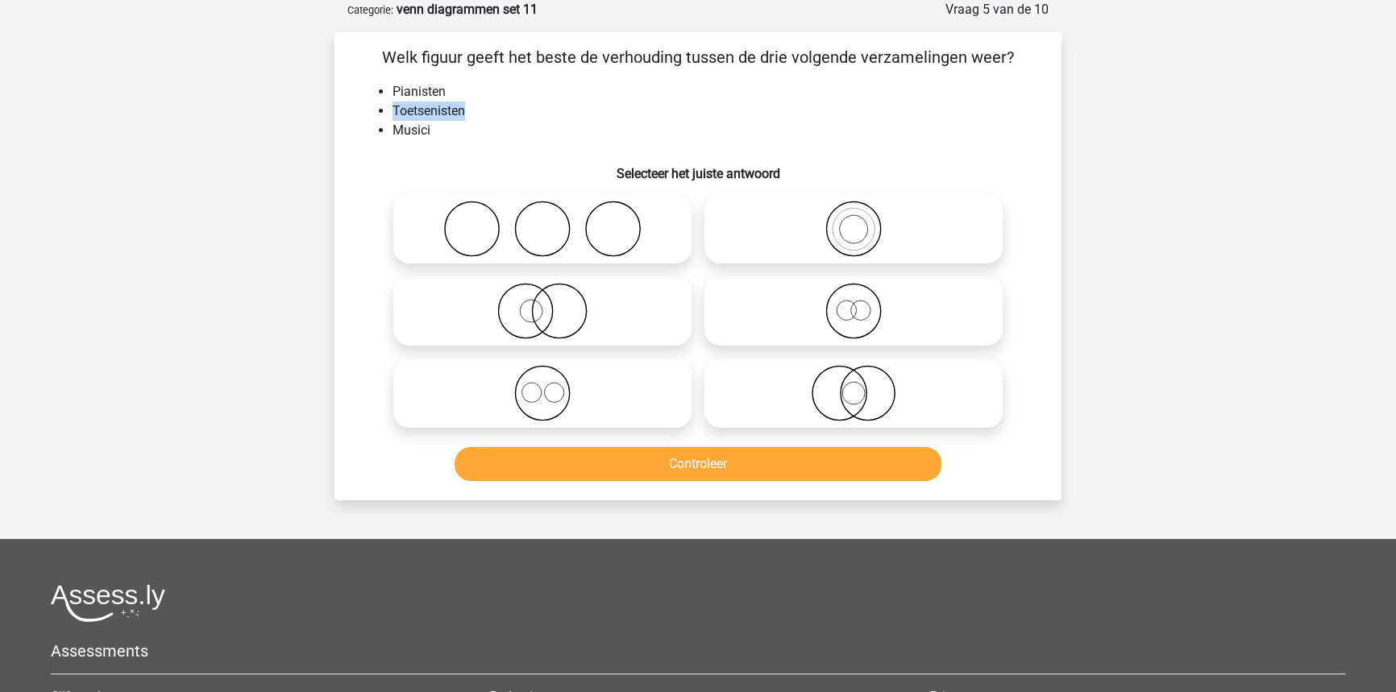
drag, startPoint x: 392, startPoint y: 108, endPoint x: 470, endPoint y: 110, distance: 78.2
click at [470, 110] on li "Toetsenisten" at bounding box center [714, 111] width 643 height 19
copy li "Toetsenisten"
click at [556, 131] on li "Musici" at bounding box center [714, 130] width 643 height 19
drag, startPoint x: 392, startPoint y: 132, endPoint x: 427, endPoint y: 132, distance: 35.5
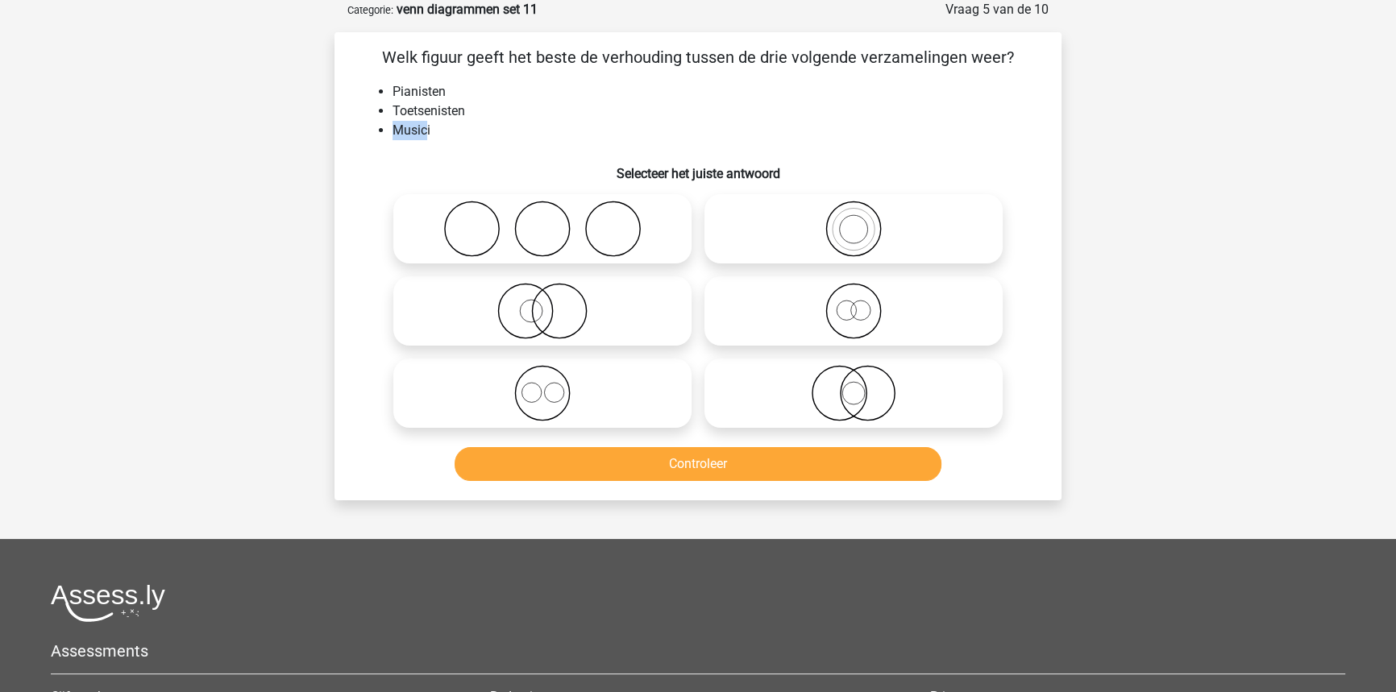
click at [425, 131] on li "Musici" at bounding box center [714, 130] width 643 height 19
click at [427, 132] on li "Musici" at bounding box center [714, 130] width 643 height 19
click at [428, 132] on li "Musici" at bounding box center [714, 130] width 643 height 19
click at [1112, 272] on div "Floortje floortjejasmijn11@gmail.com Nederlands English" at bounding box center [698, 441] width 1396 height 1045
click at [933, 406] on icon at bounding box center [853, 393] width 285 height 56
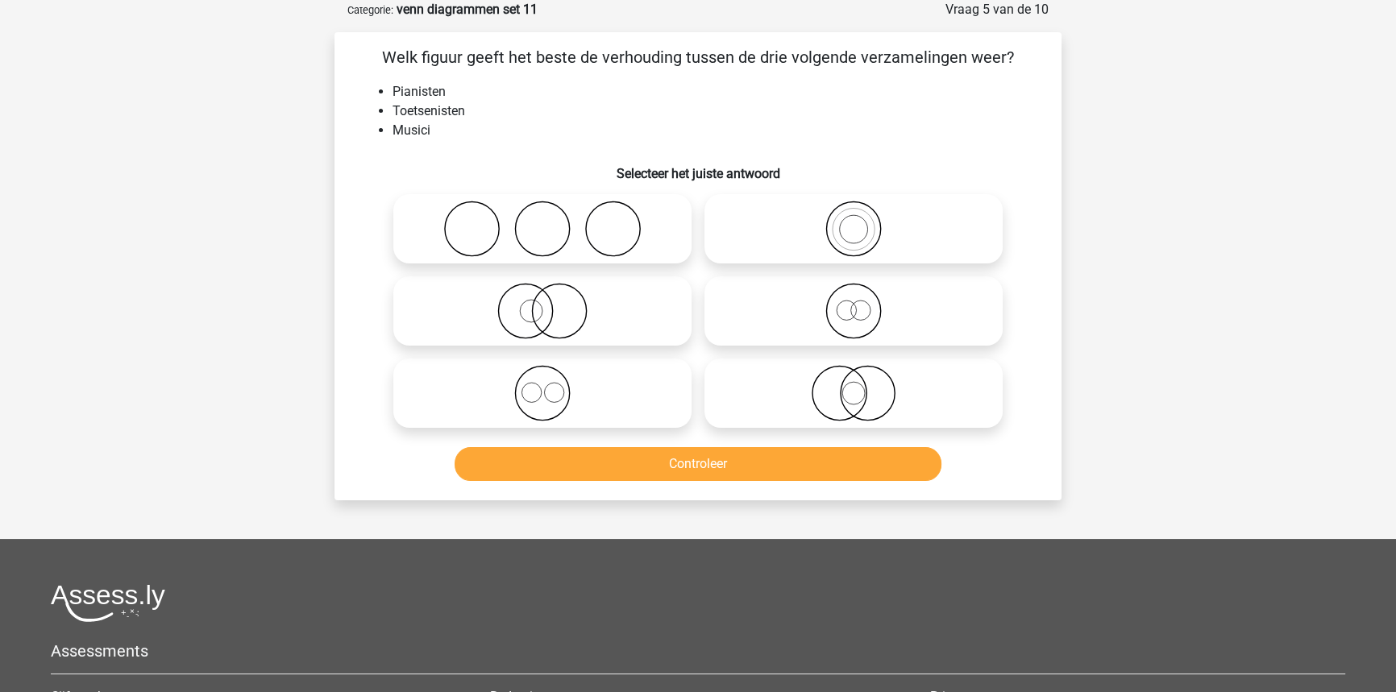
click at [864, 385] on input "radio" at bounding box center [859, 380] width 10 height 10
radio input "true"
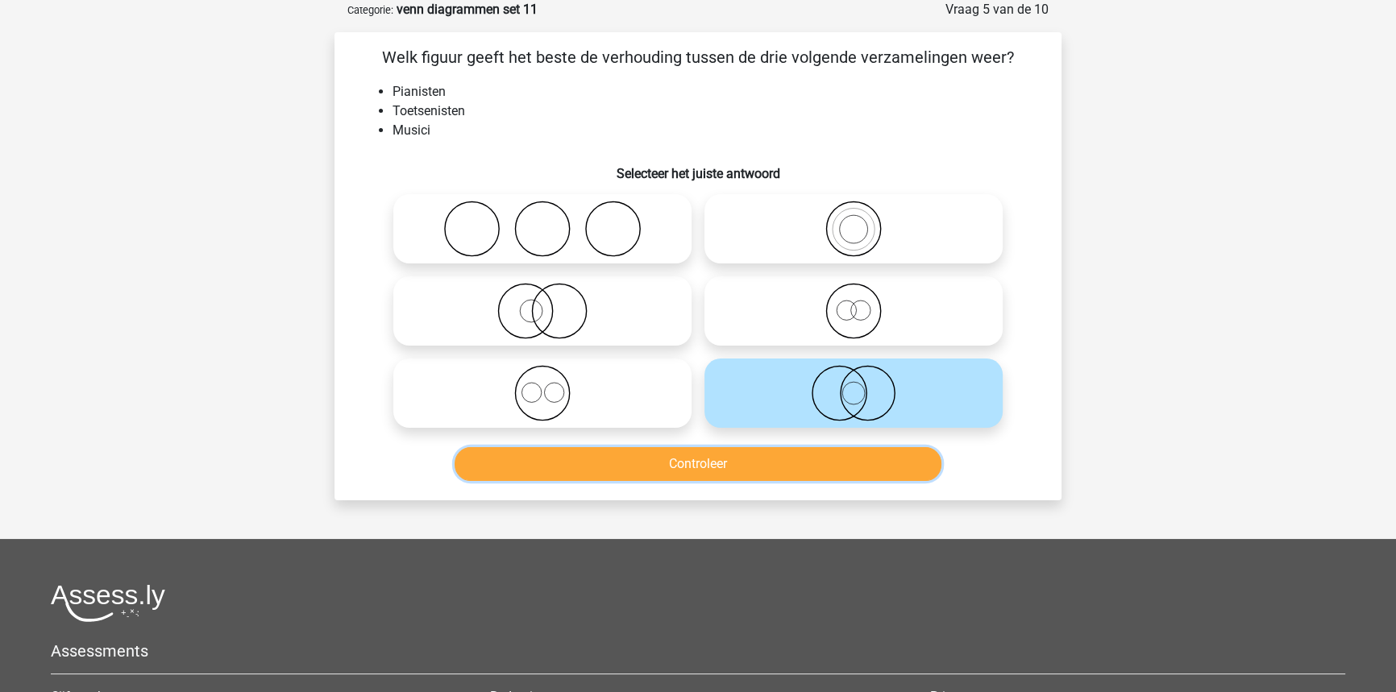
click at [670, 468] on button "Controleer" at bounding box center [699, 464] width 488 height 34
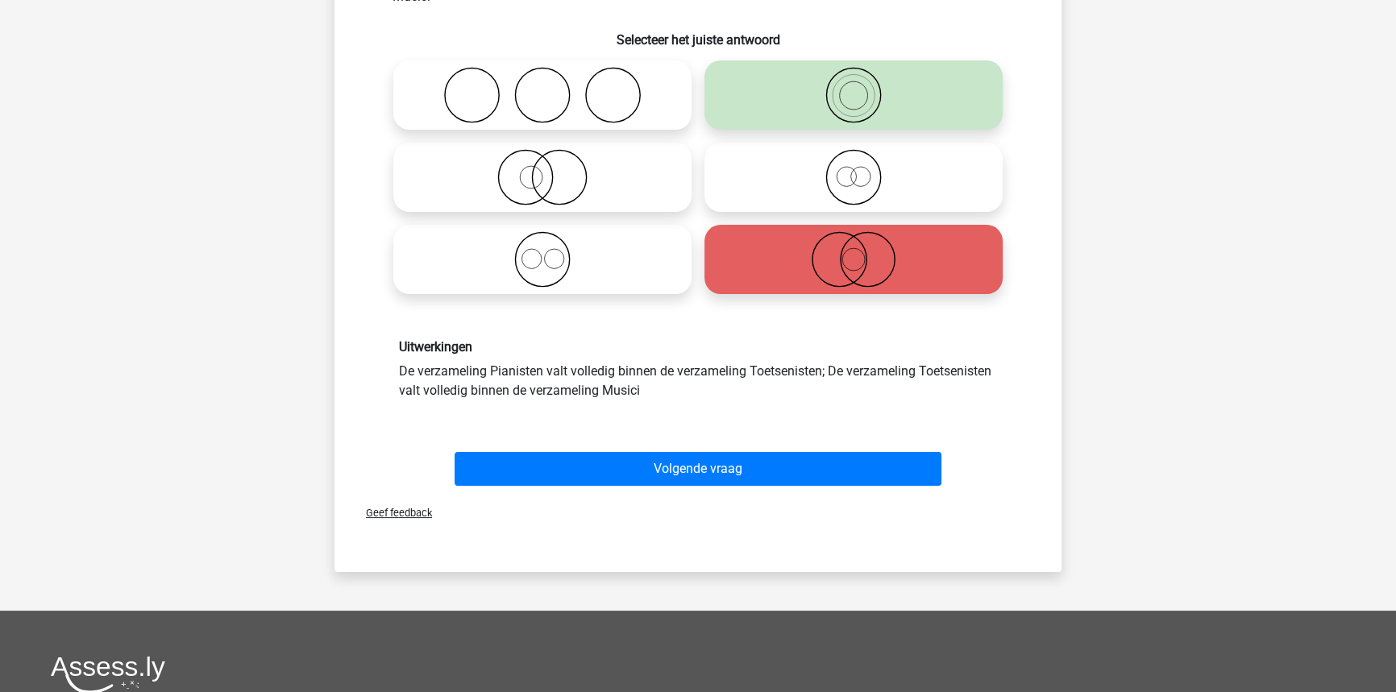
scroll to position [226, 0]
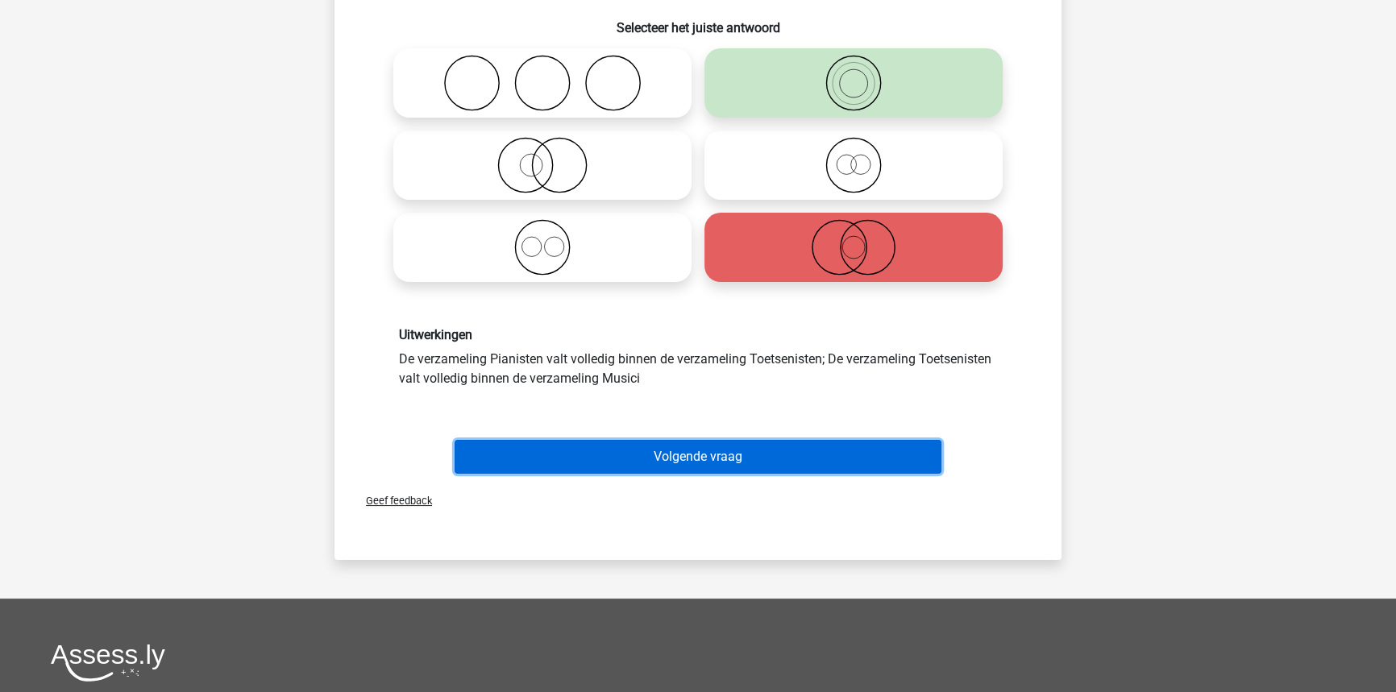
click at [533, 466] on button "Volgende vraag" at bounding box center [699, 457] width 488 height 34
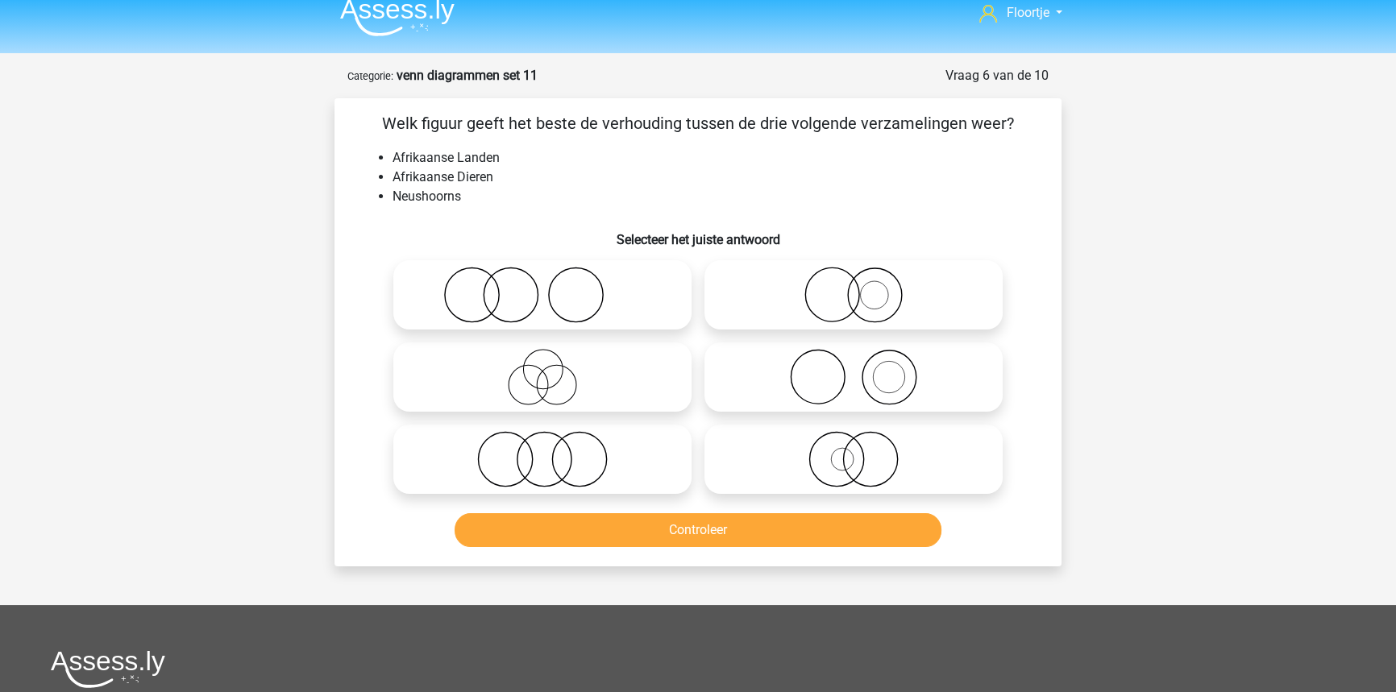
scroll to position [0, 0]
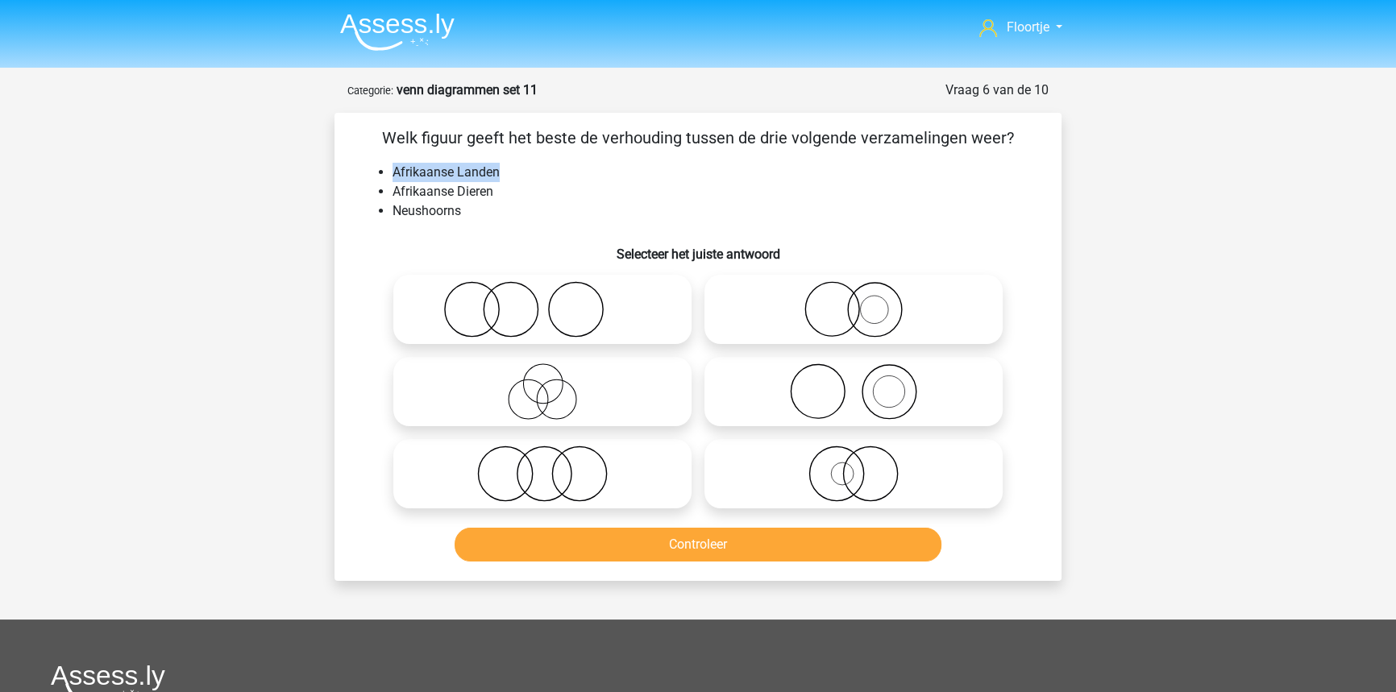
drag, startPoint x: 390, startPoint y: 166, endPoint x: 520, endPoint y: 161, distance: 129.9
click at [518, 160] on div "Welk figuur geeft het beste de verhouding tussen de drie volgende verzamelingen…" at bounding box center [698, 347] width 714 height 443
click at [530, 169] on li "Afrikaanse Landen" at bounding box center [714, 172] width 643 height 19
drag, startPoint x: 455, startPoint y: 186, endPoint x: 434, endPoint y: 193, distance: 21.2
click at [511, 200] on li "Afrikaanse Dieren" at bounding box center [714, 191] width 643 height 19
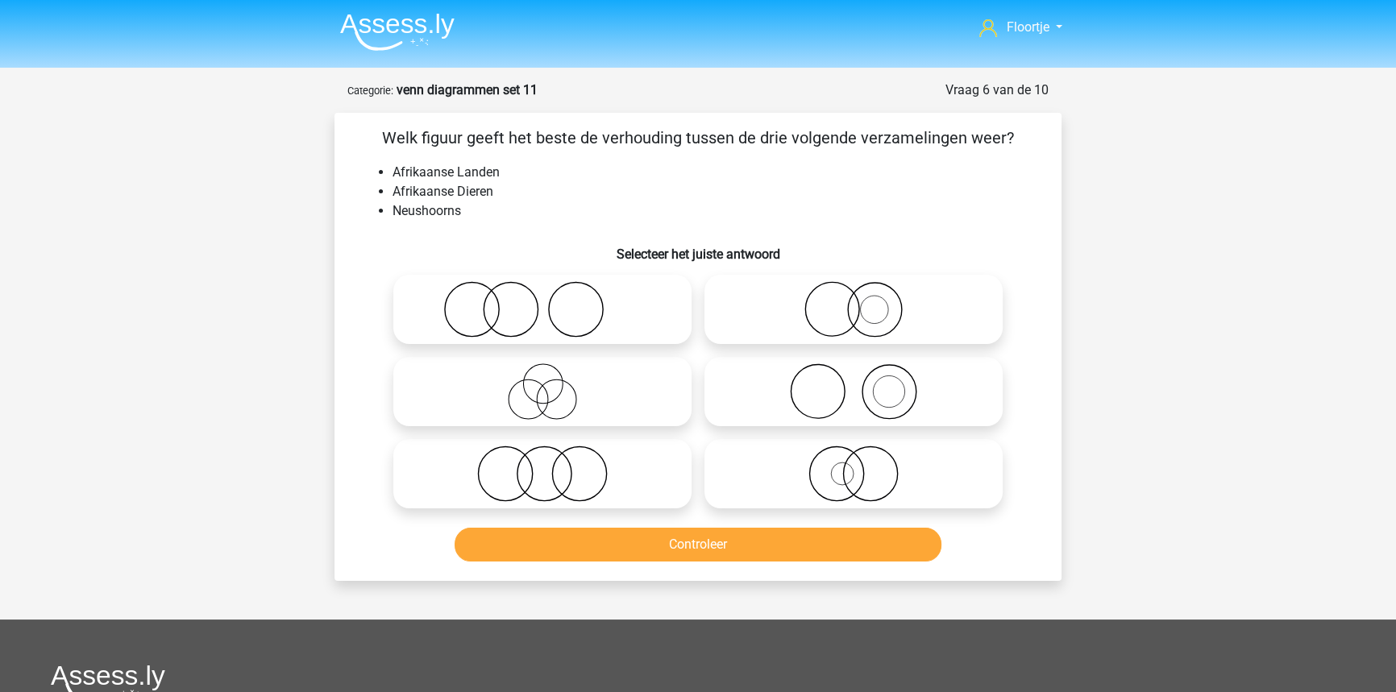
click at [402, 182] on li "Afrikaanse Dieren" at bounding box center [714, 191] width 643 height 19
drag, startPoint x: 394, startPoint y: 185, endPoint x: 479, endPoint y: 236, distance: 98.7
click at [479, 236] on div "Welk figuur geeft het beste de verhouding tussen de drie volgende verzamelingen…" at bounding box center [698, 347] width 714 height 443
click at [483, 234] on h6 "Selecteer het juiste antwoord" at bounding box center [697, 248] width 675 height 28
click at [491, 229] on div "Welk figuur geeft het beste de verhouding tussen de drie volgende verzamelingen…" at bounding box center [698, 347] width 714 height 443
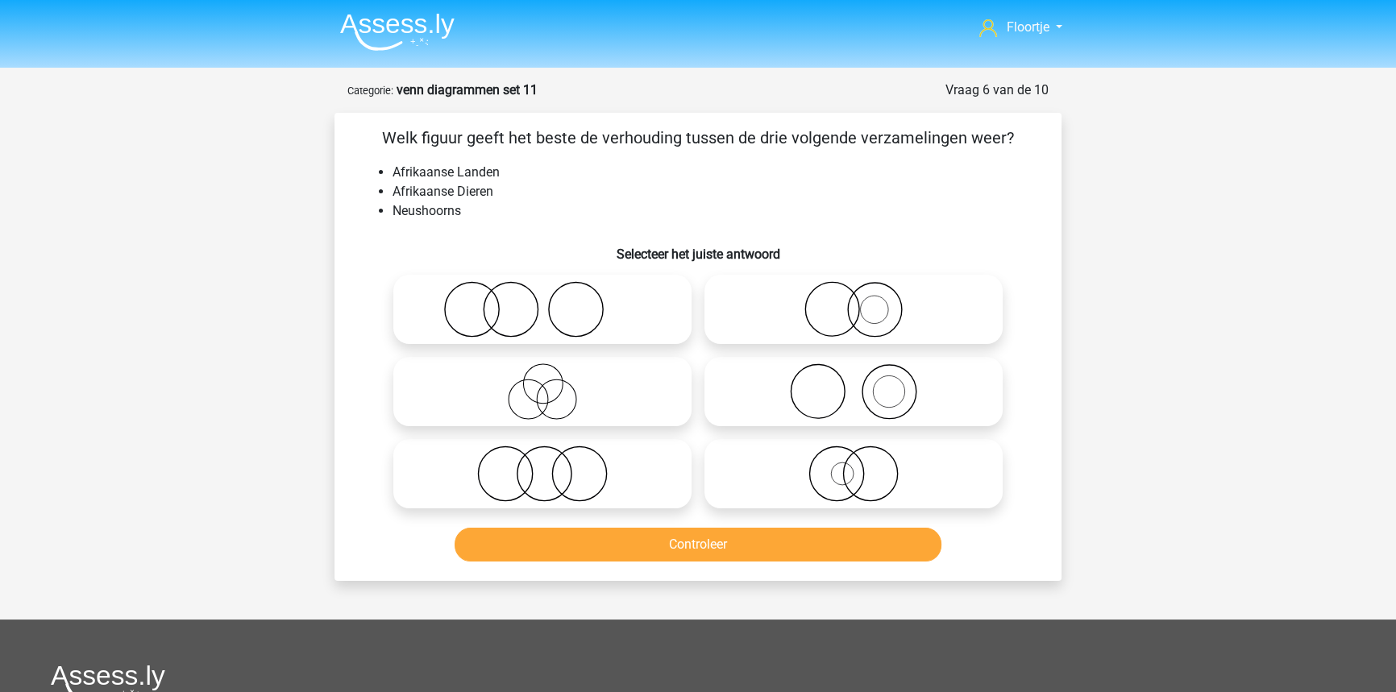
click at [886, 400] on icon at bounding box center [853, 392] width 285 height 56
click at [864, 384] on input "radio" at bounding box center [859, 378] width 10 height 10
radio input "true"
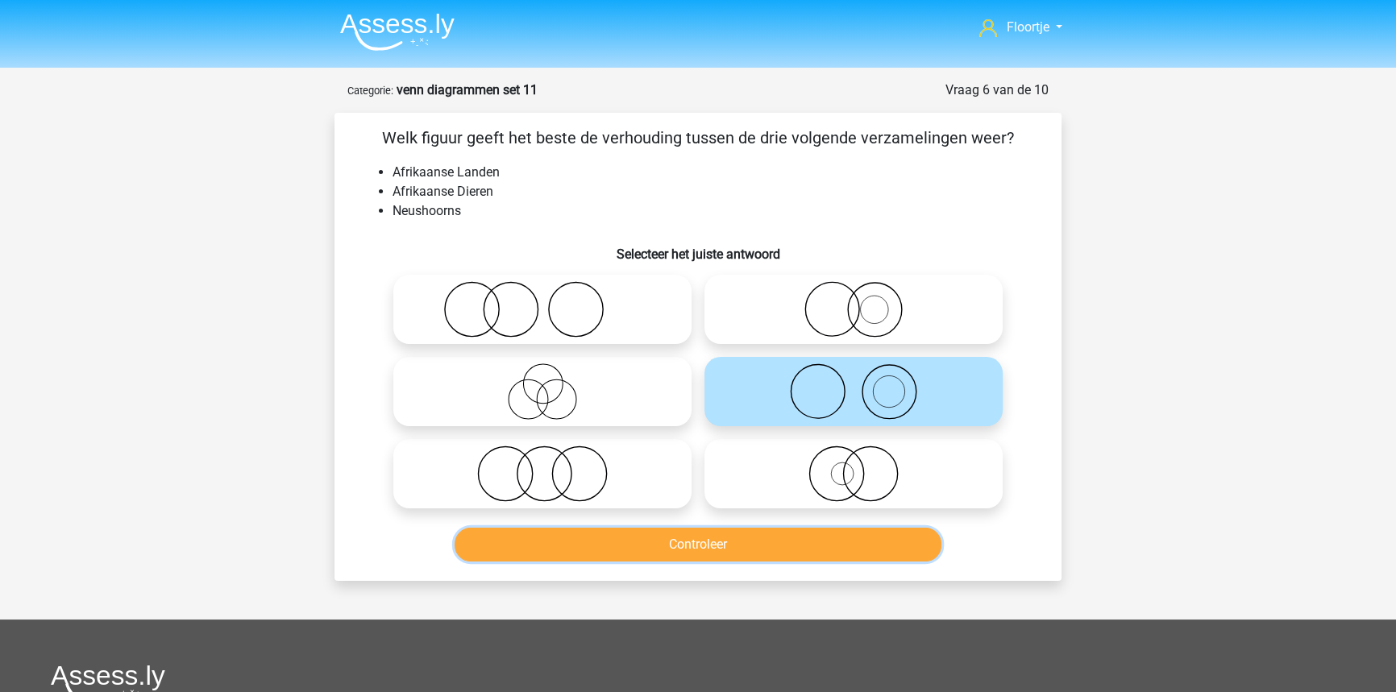
click at [803, 542] on button "Controleer" at bounding box center [699, 545] width 488 height 34
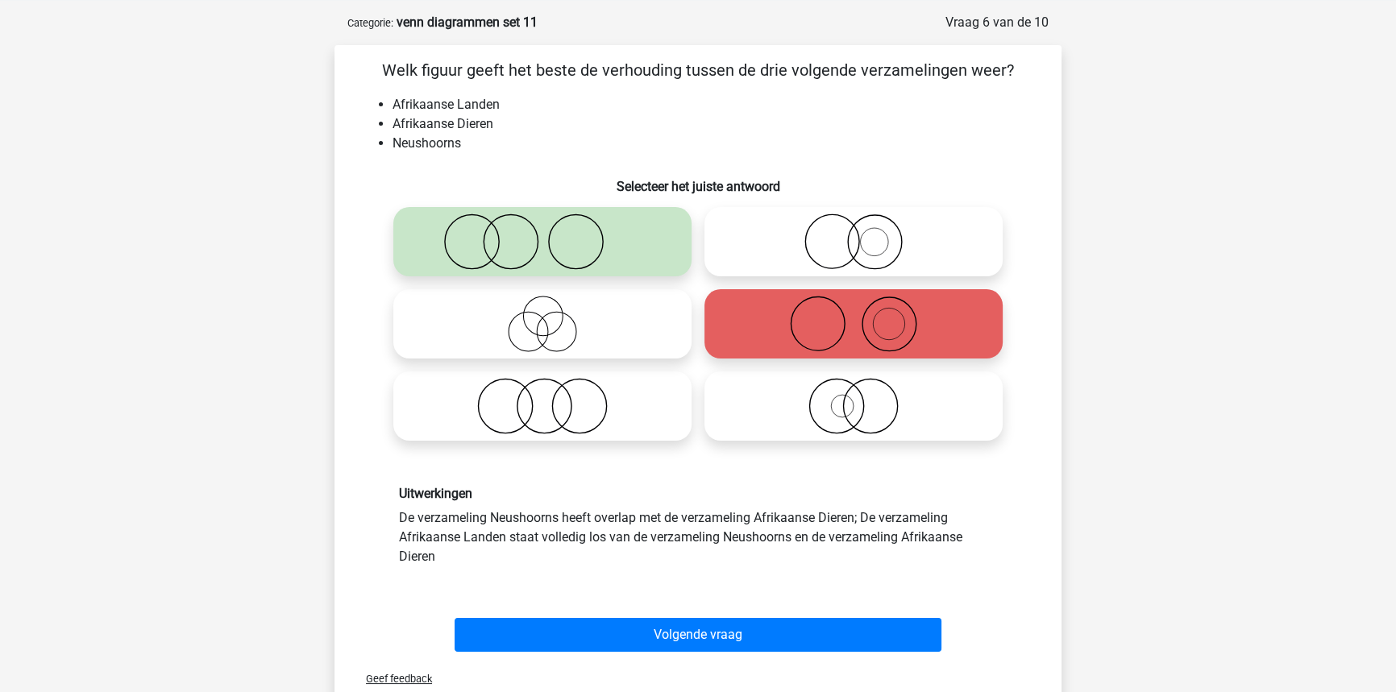
scroll to position [73, 0]
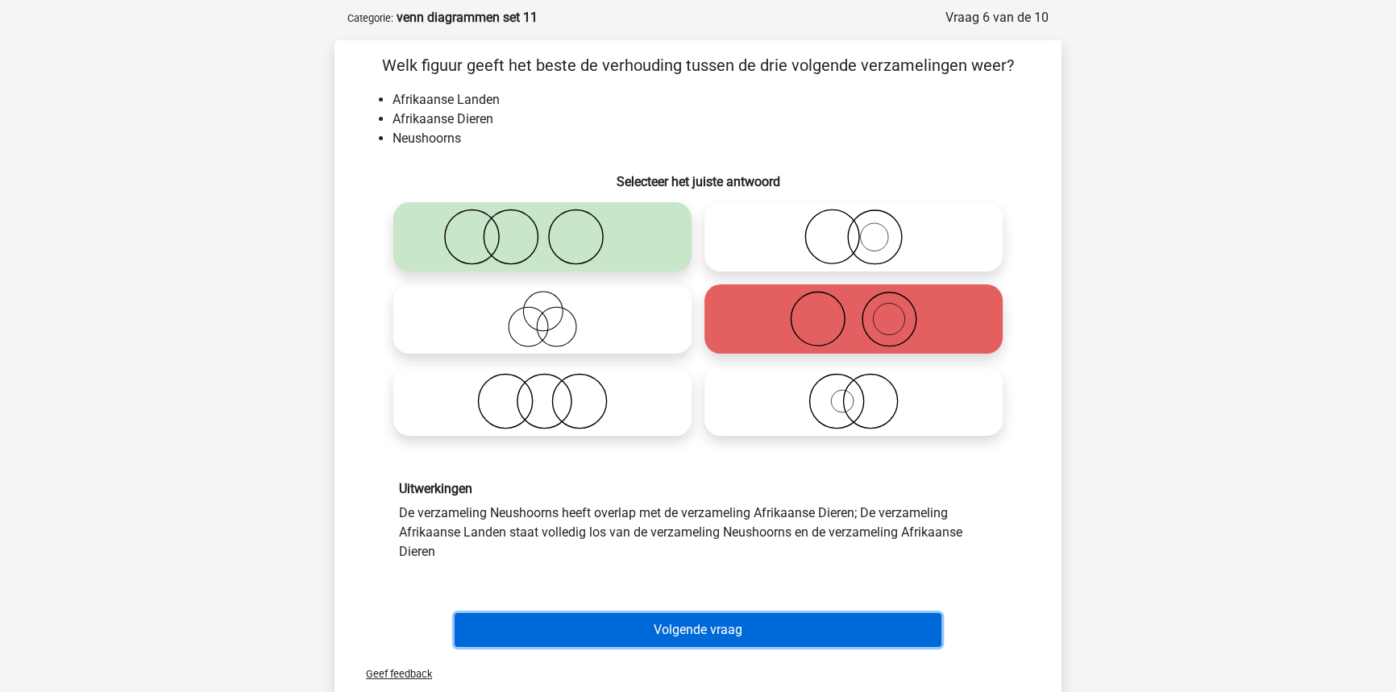
click at [696, 624] on button "Volgende vraag" at bounding box center [699, 630] width 488 height 34
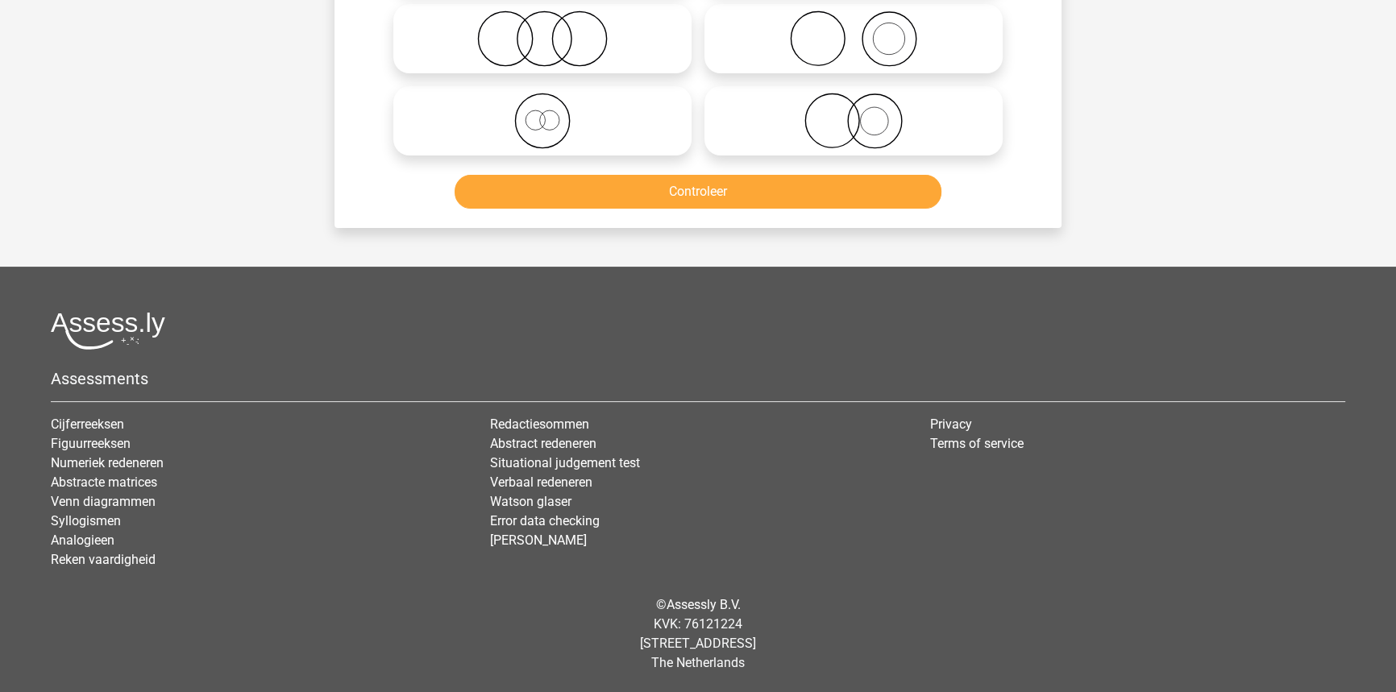
scroll to position [0, 0]
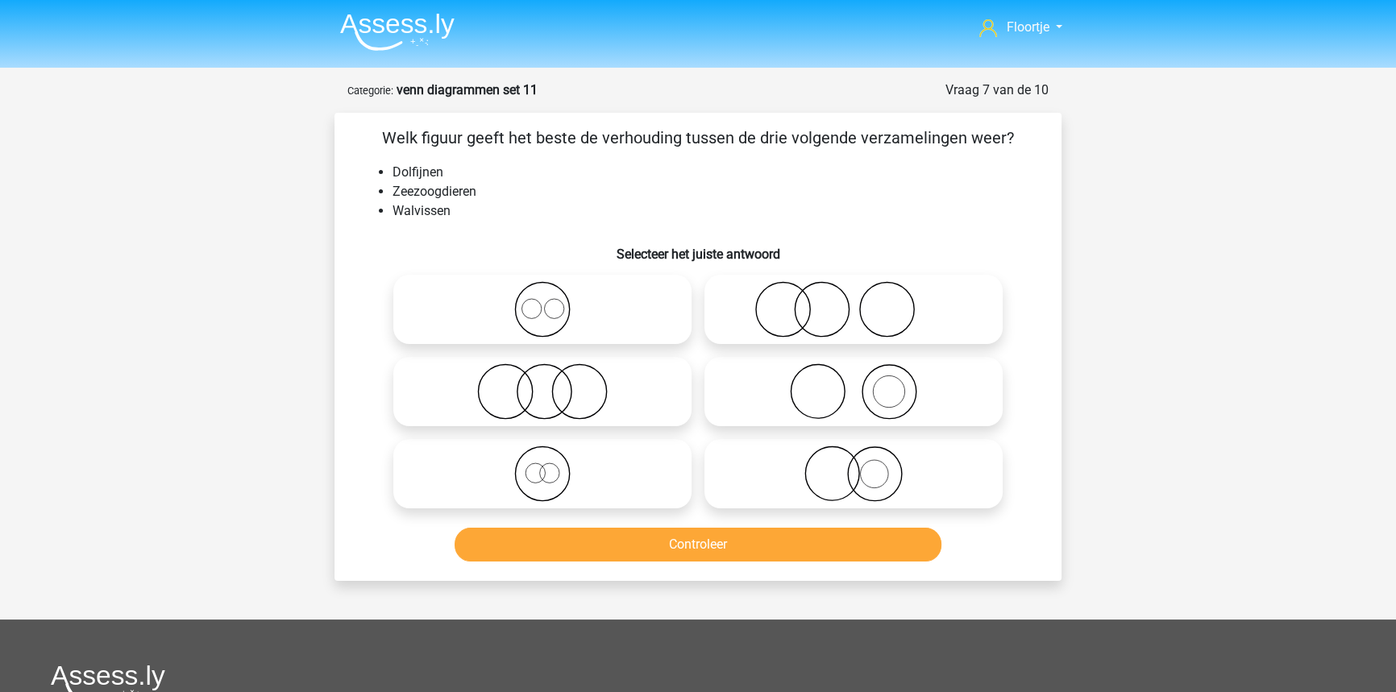
click at [542, 455] on input "radio" at bounding box center [547, 460] width 10 height 10
radio input "true"
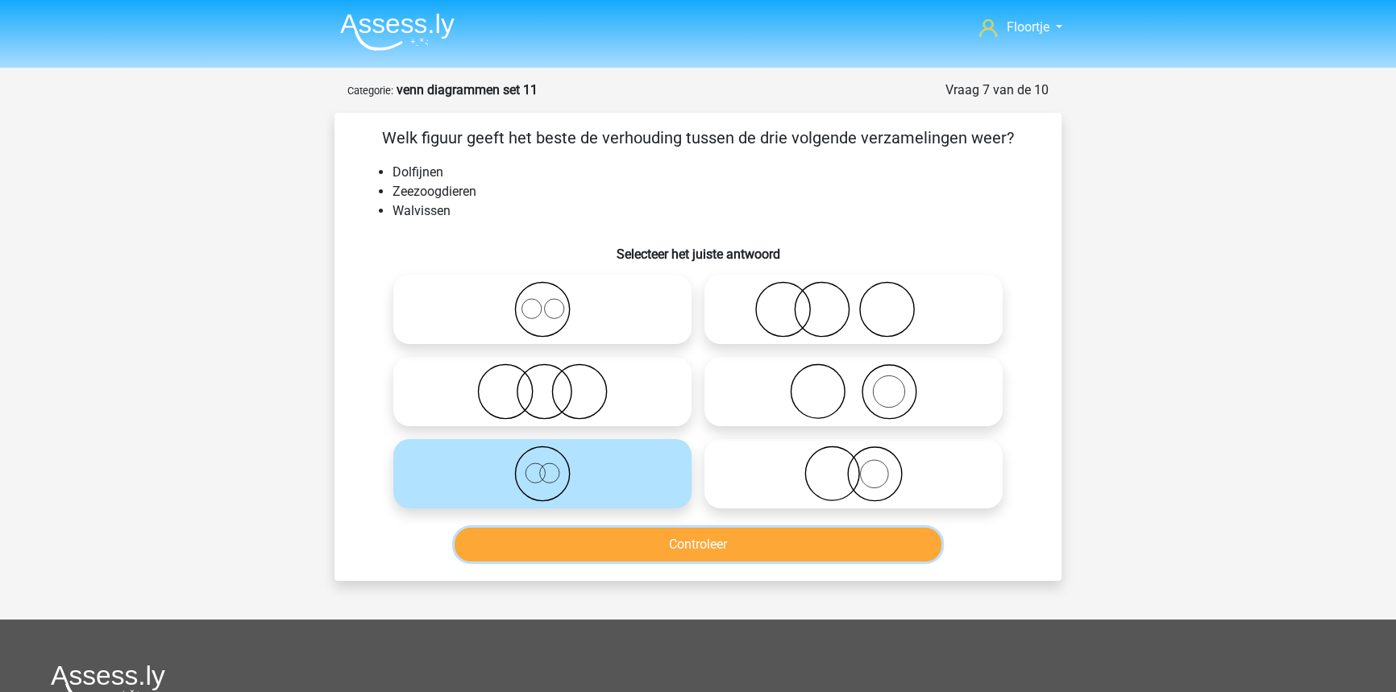
click at [808, 554] on button "Controleer" at bounding box center [699, 545] width 488 height 34
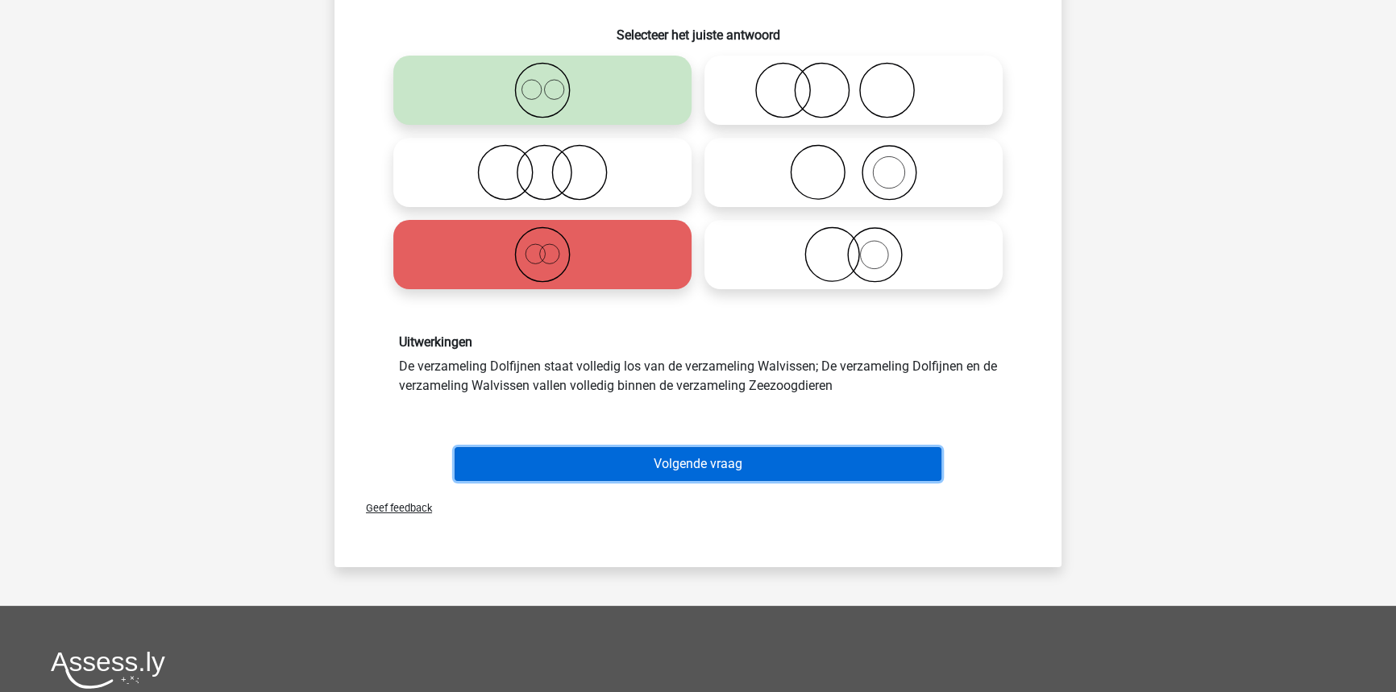
click at [816, 467] on button "Volgende vraag" at bounding box center [699, 464] width 488 height 34
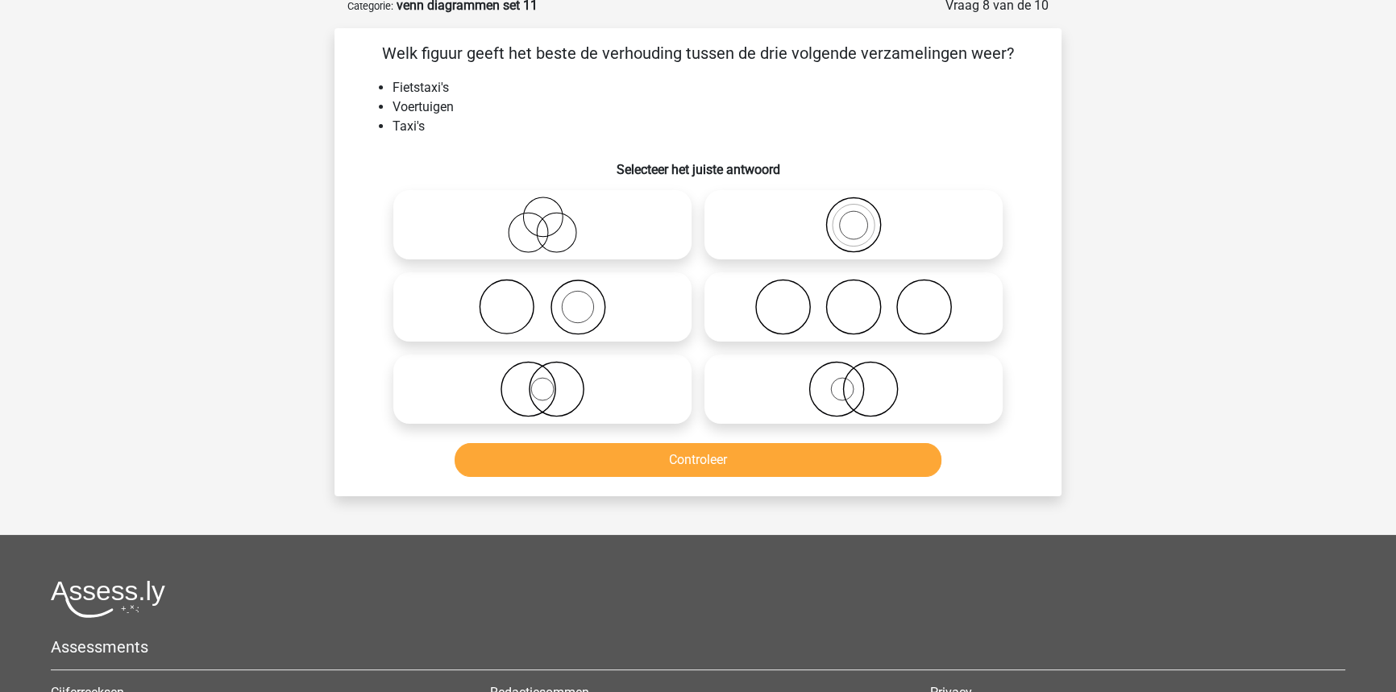
scroll to position [81, 0]
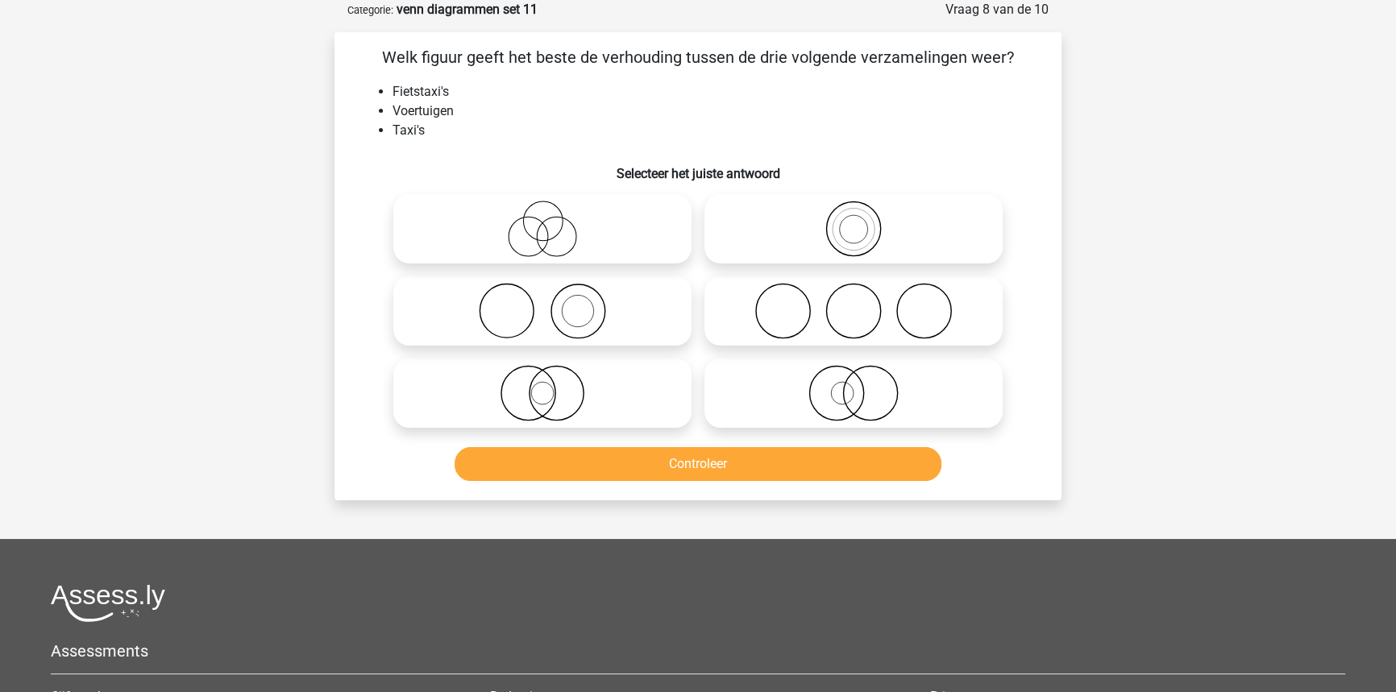
click at [869, 234] on icon at bounding box center [853, 229] width 285 height 56
click at [864, 221] on input "radio" at bounding box center [859, 215] width 10 height 10
radio input "true"
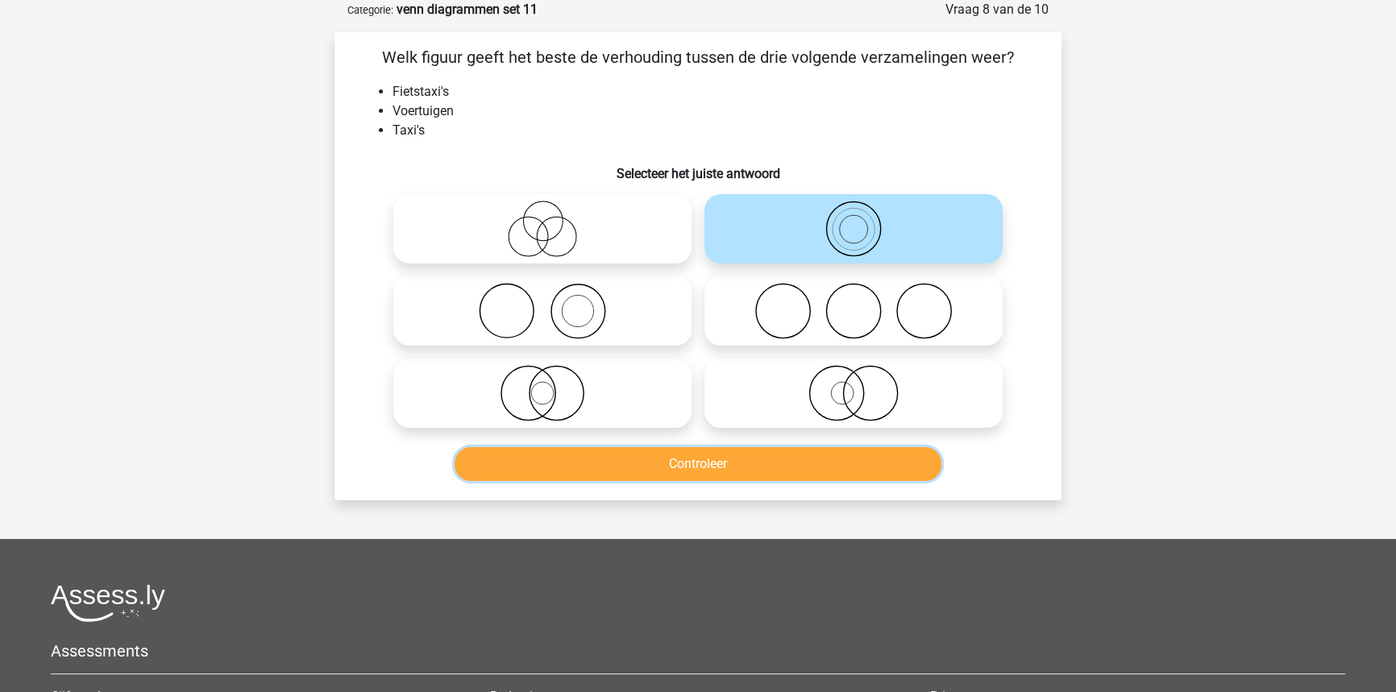
click at [854, 472] on button "Controleer" at bounding box center [699, 464] width 488 height 34
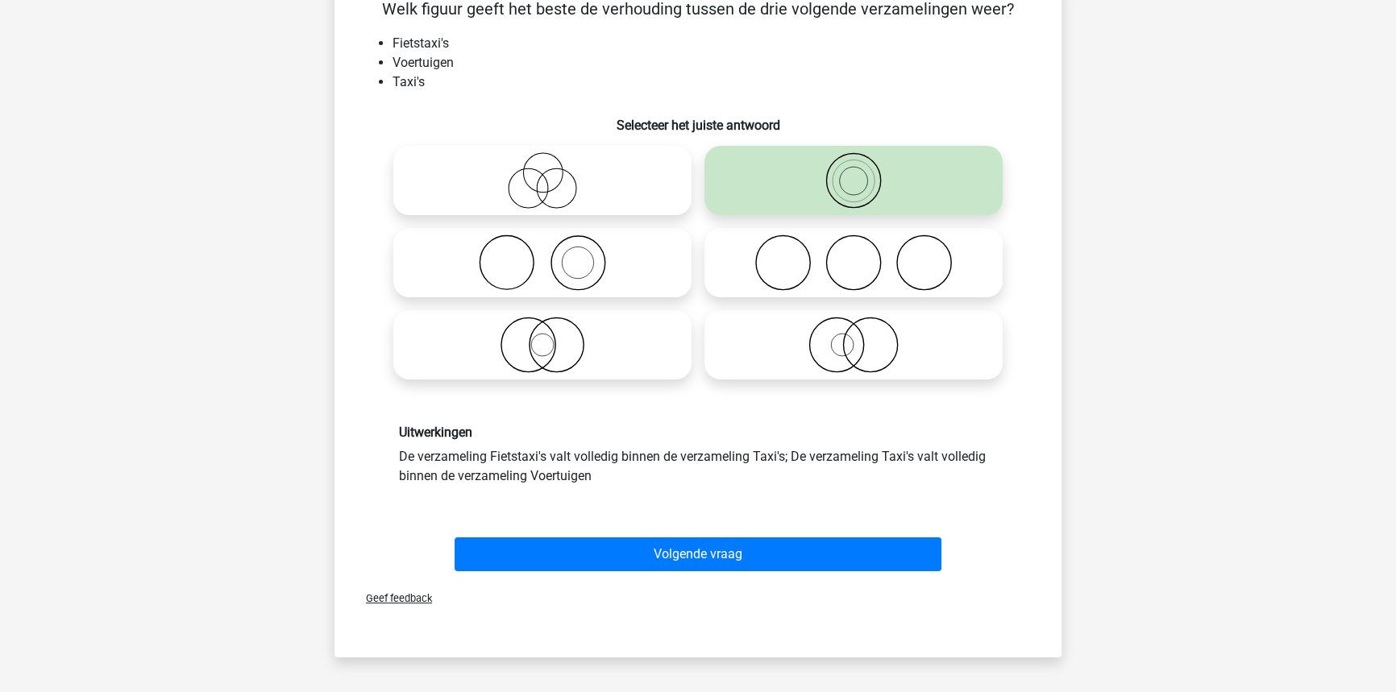
scroll to position [153, 0]
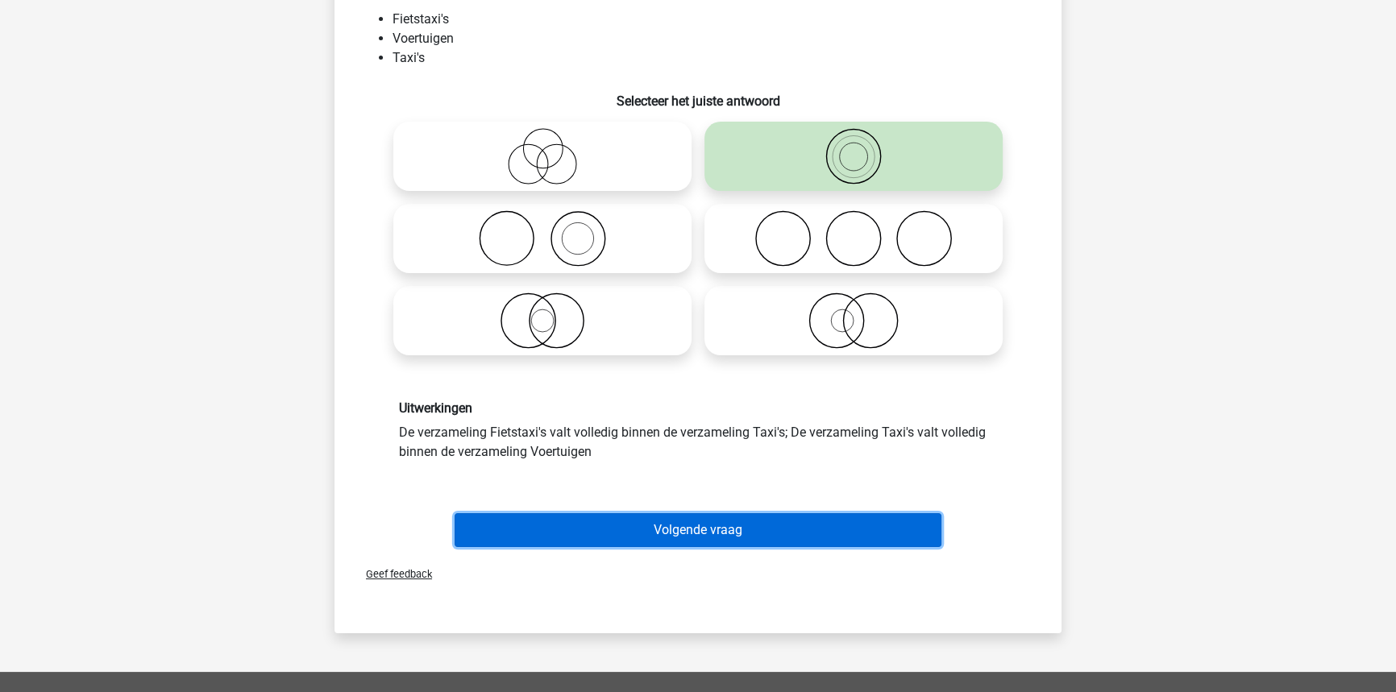
click at [830, 533] on button "Volgende vraag" at bounding box center [699, 530] width 488 height 34
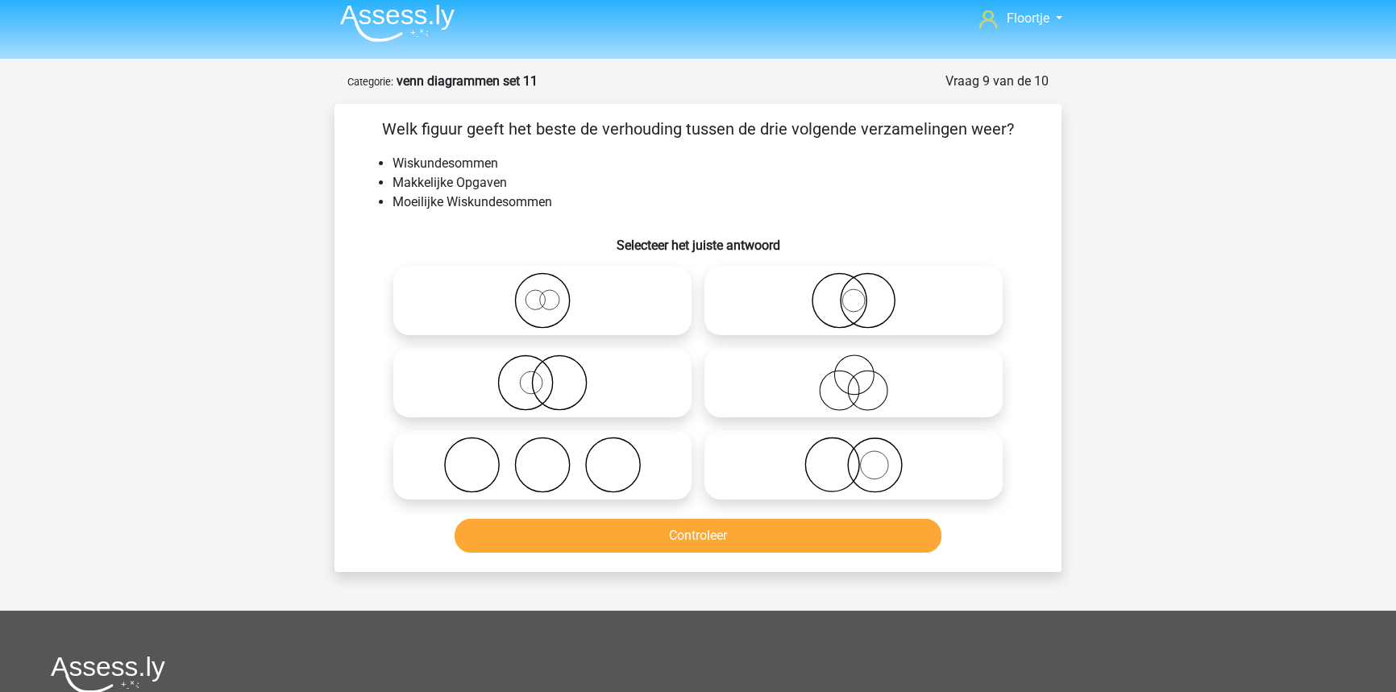
scroll to position [0, 0]
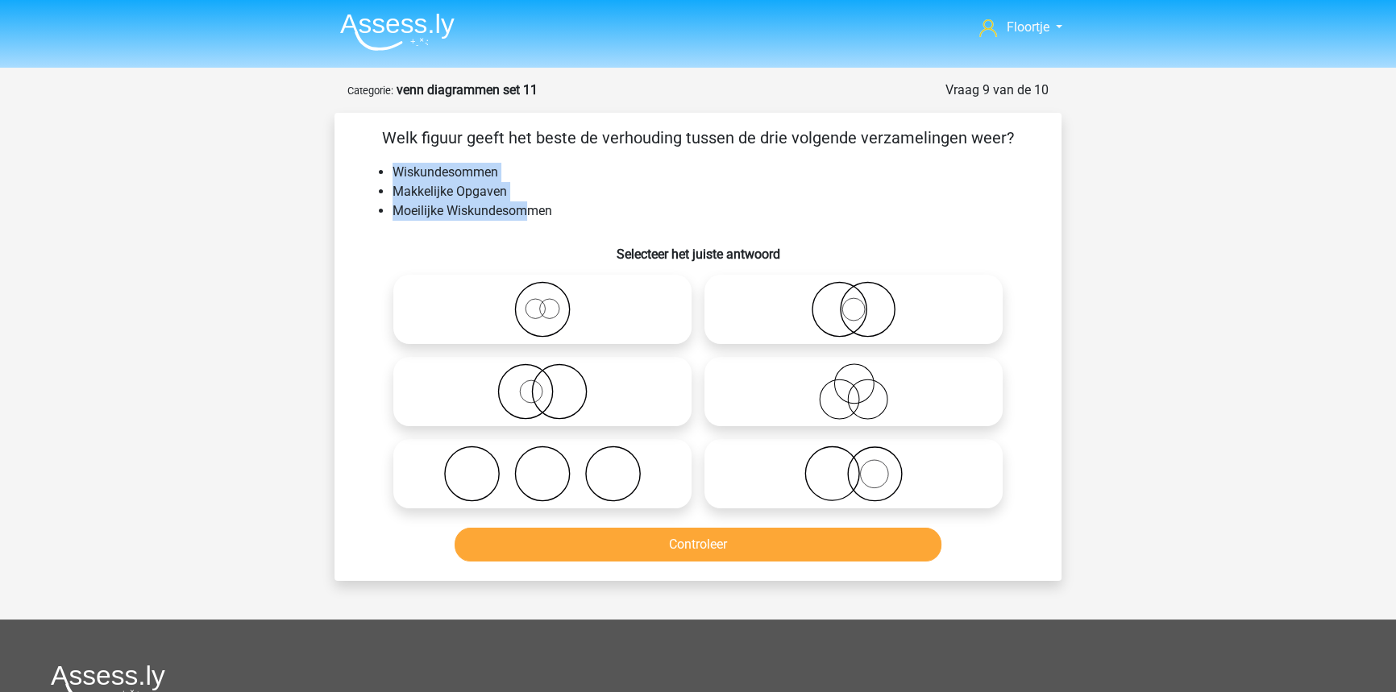
drag, startPoint x: 407, startPoint y: 177, endPoint x: 526, endPoint y: 211, distance: 123.5
click at [526, 211] on ul "Wiskundesommen Makkelijke Opgaven Moeilijke Wiskundesommen" at bounding box center [697, 192] width 675 height 58
click at [551, 216] on li "Moeilijke Wiskundesommen" at bounding box center [714, 211] width 643 height 19
click at [861, 477] on circle at bounding box center [874, 474] width 28 height 28
click at [861, 466] on input "radio" at bounding box center [859, 460] width 10 height 10
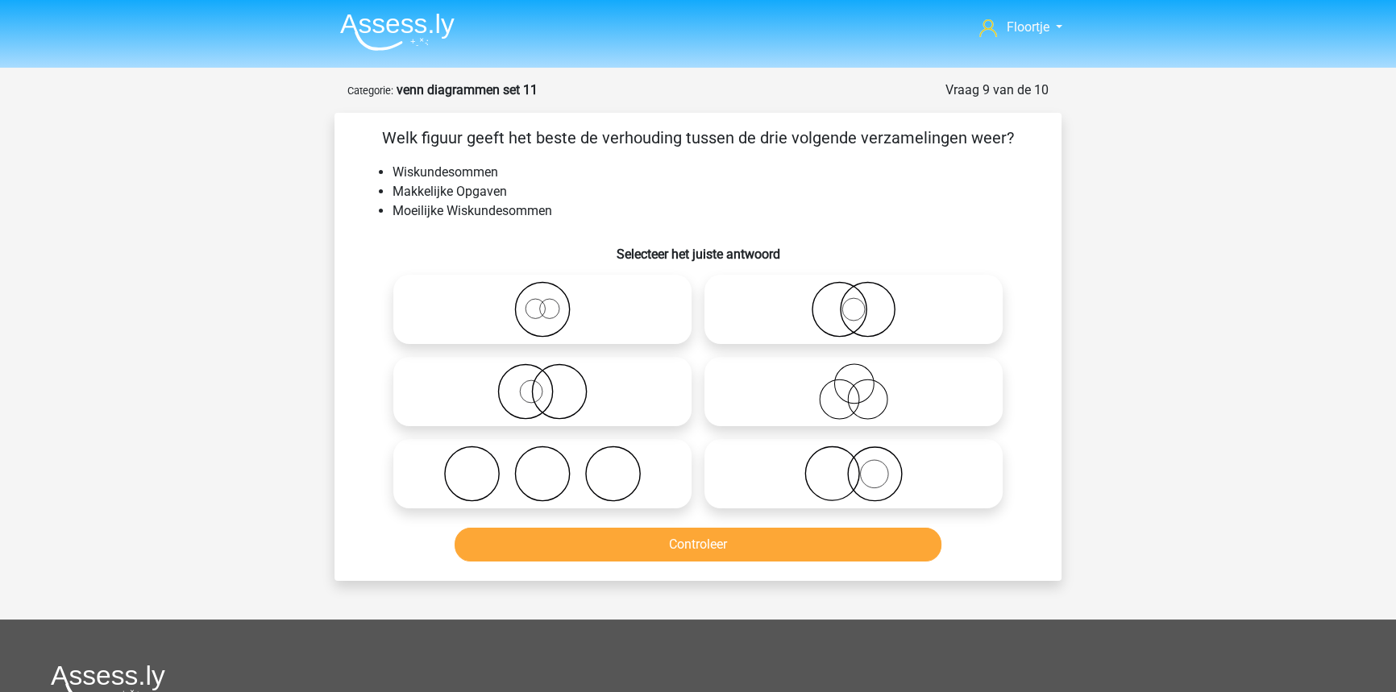
radio input "true"
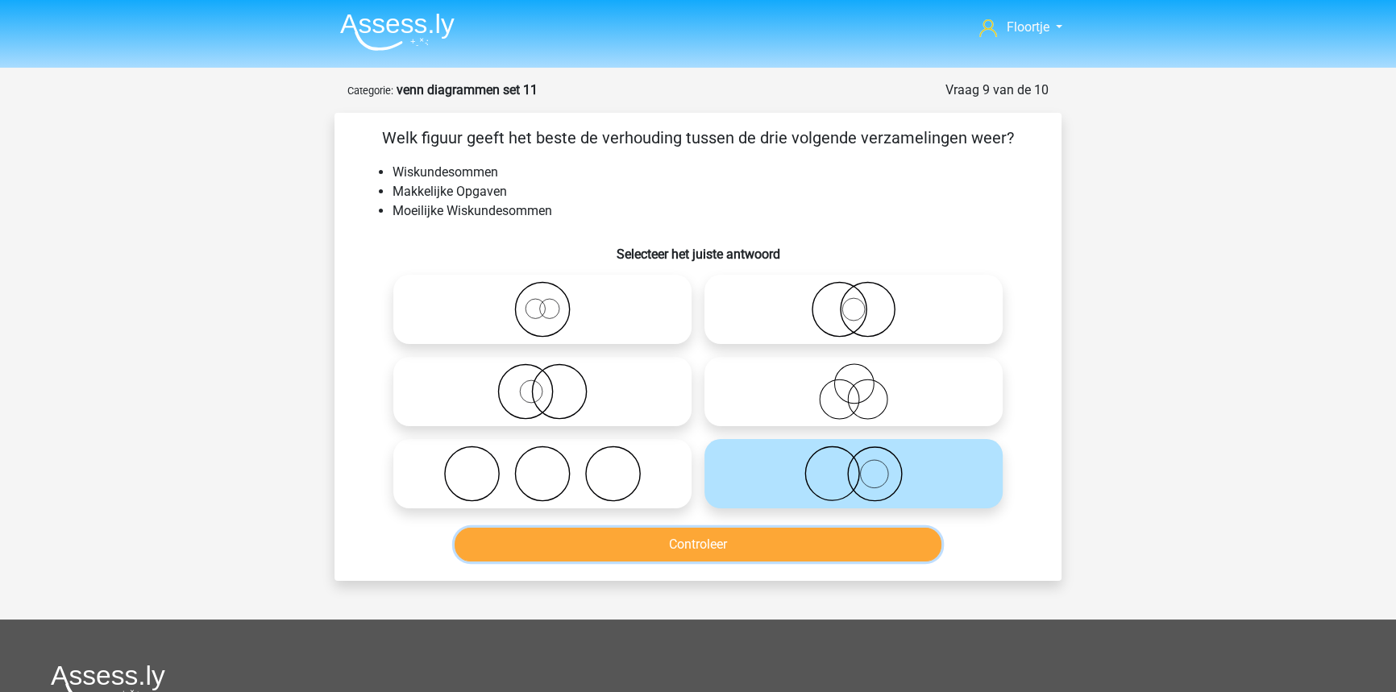
click at [863, 537] on button "Controleer" at bounding box center [699, 545] width 488 height 34
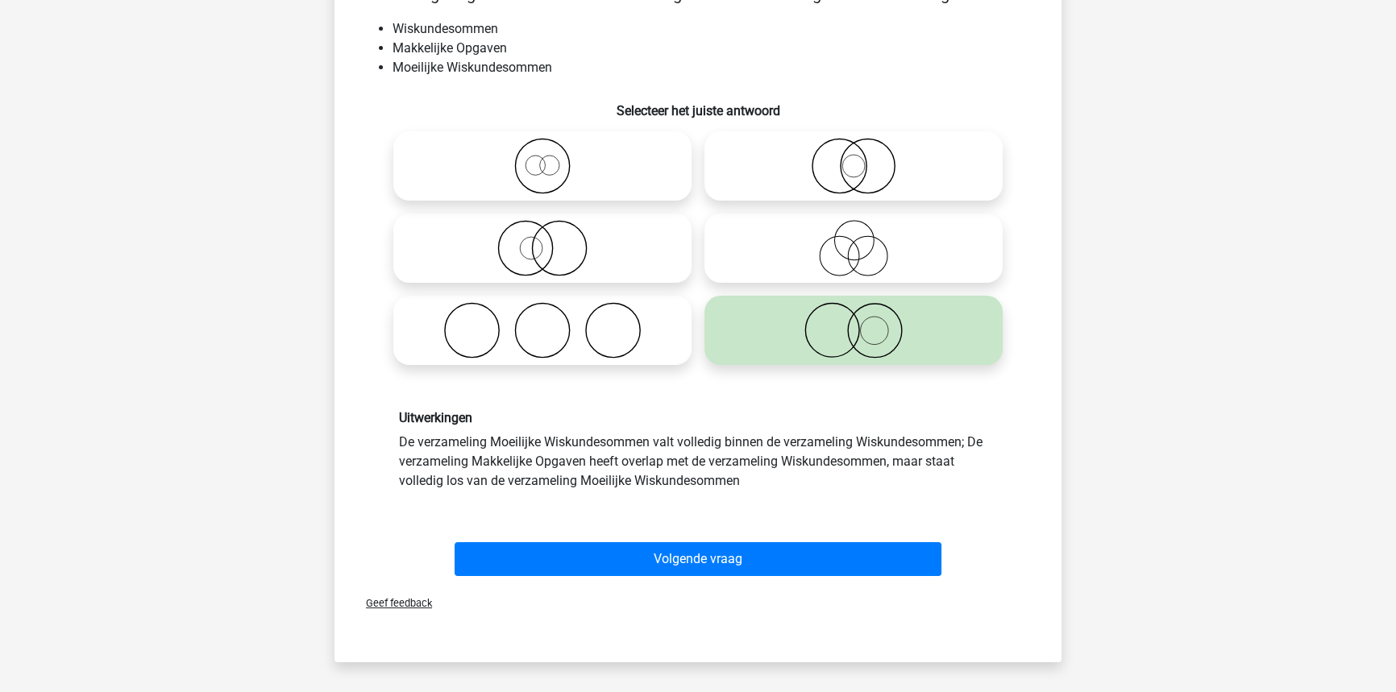
scroll to position [146, 0]
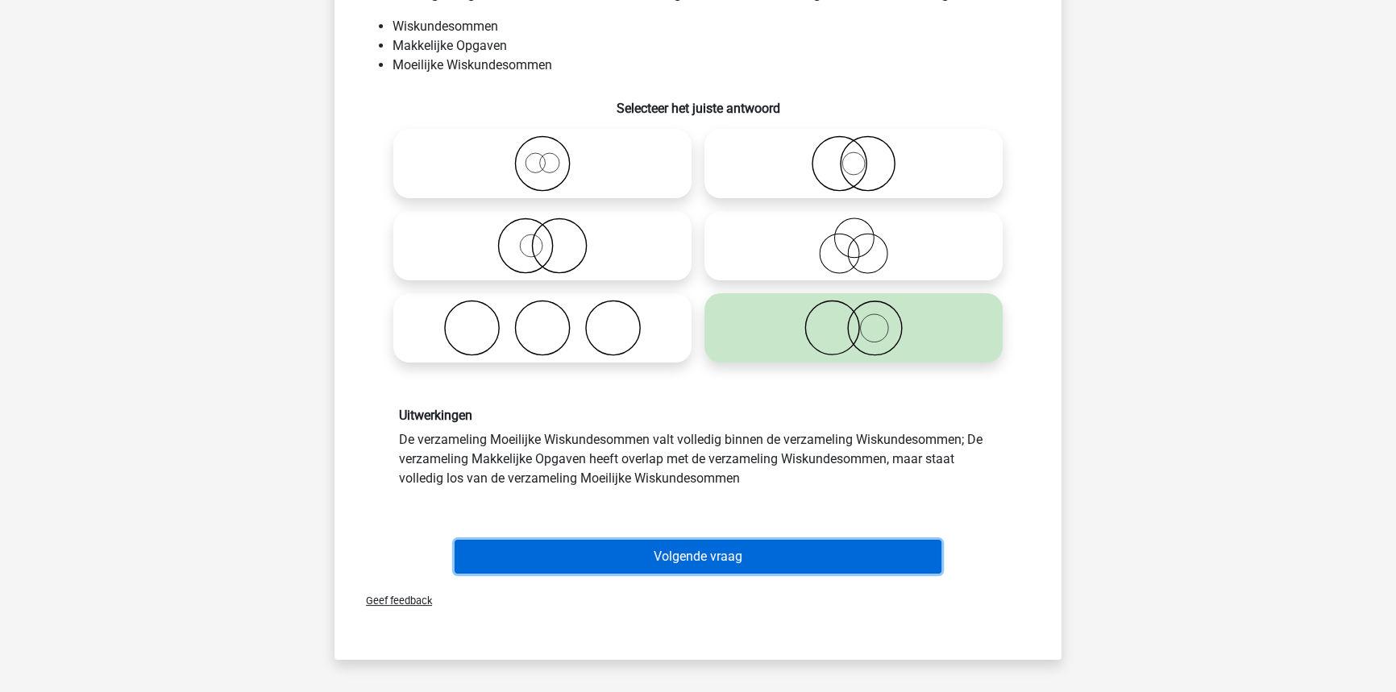
click at [733, 564] on button "Volgende vraag" at bounding box center [699, 557] width 488 height 34
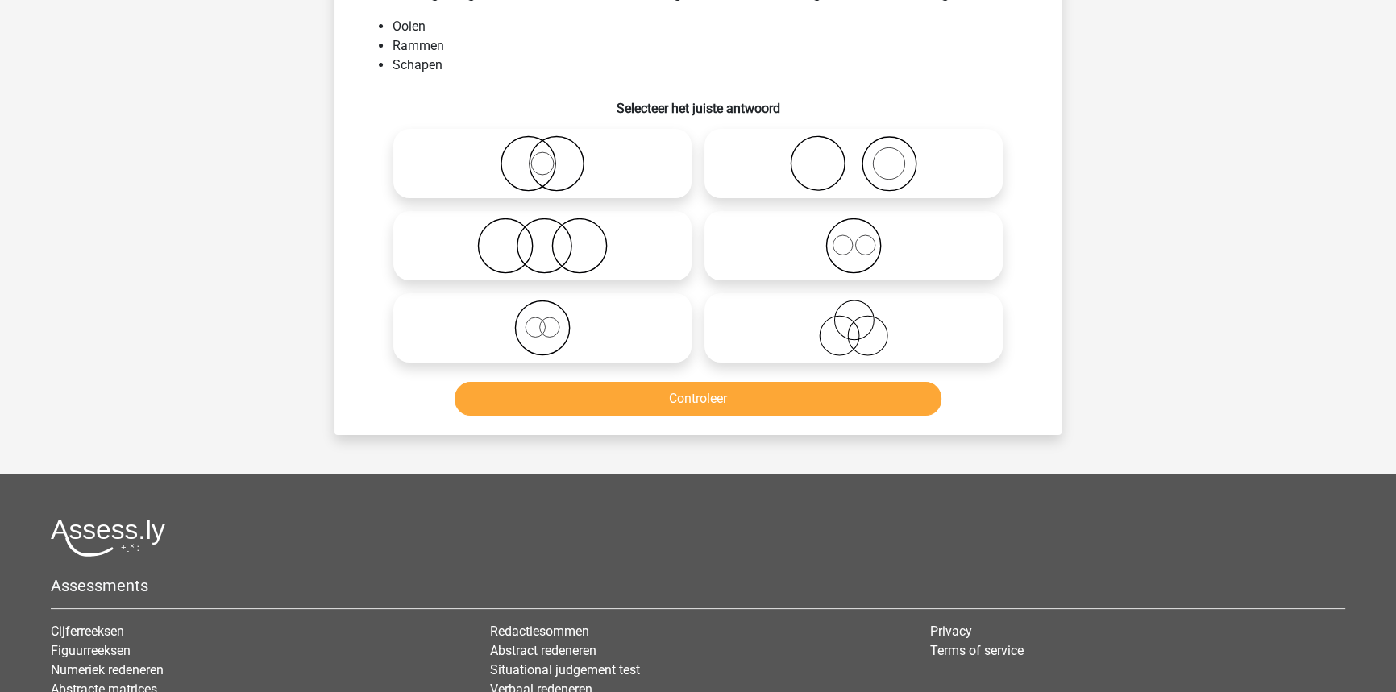
scroll to position [81, 0]
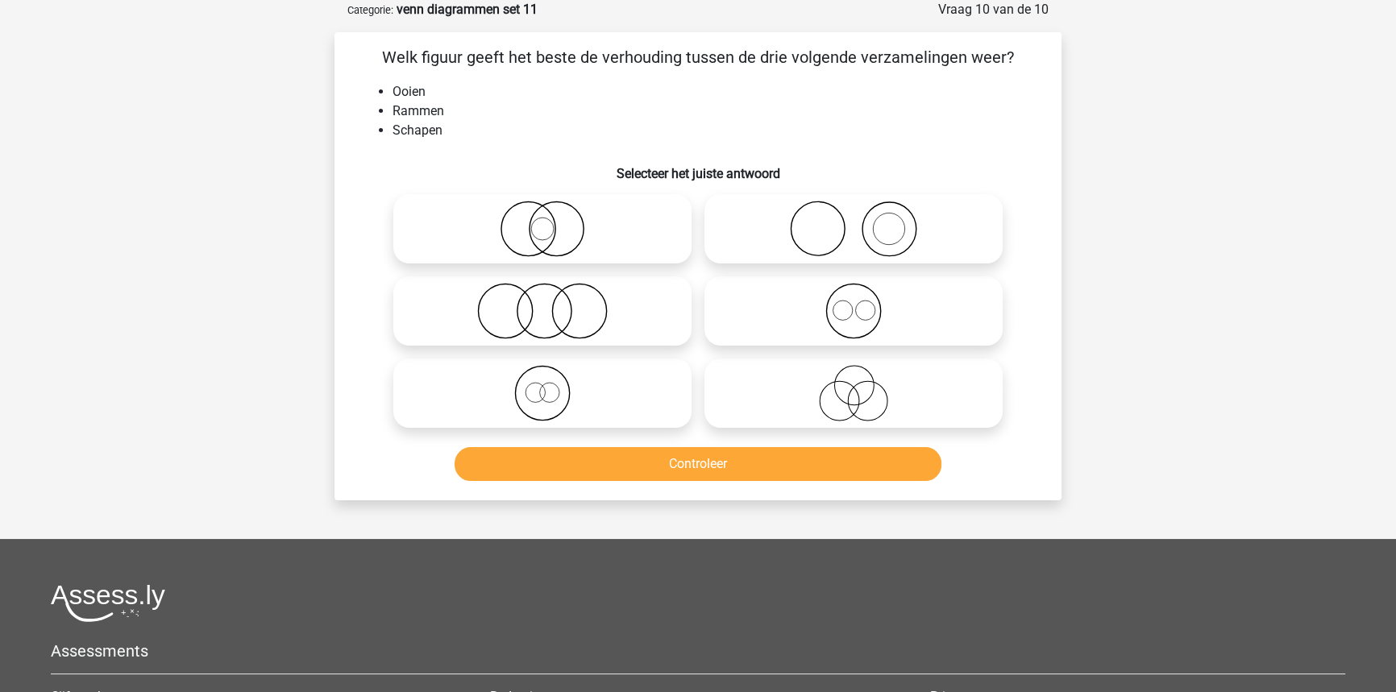
click at [768, 306] on icon at bounding box center [853, 311] width 285 height 56
click at [854, 303] on input "radio" at bounding box center [859, 298] width 10 height 10
radio input "true"
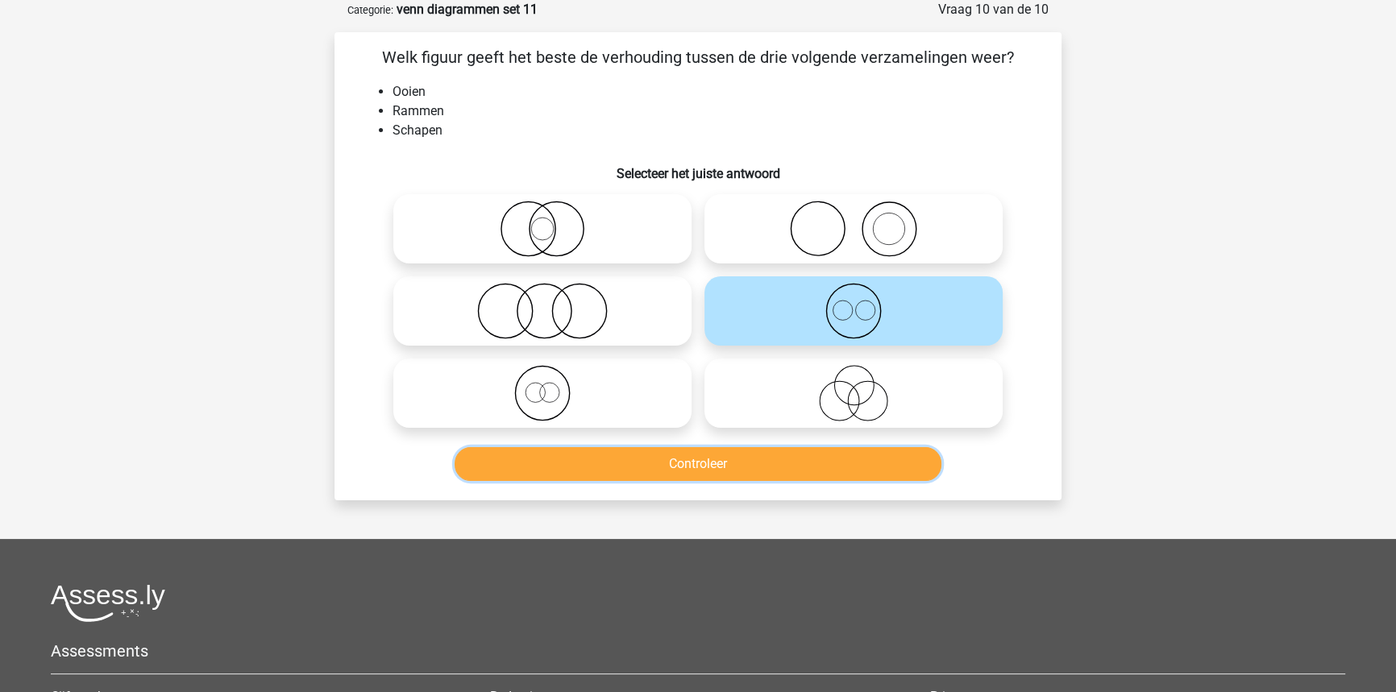
click at [594, 474] on button "Controleer" at bounding box center [699, 464] width 488 height 34
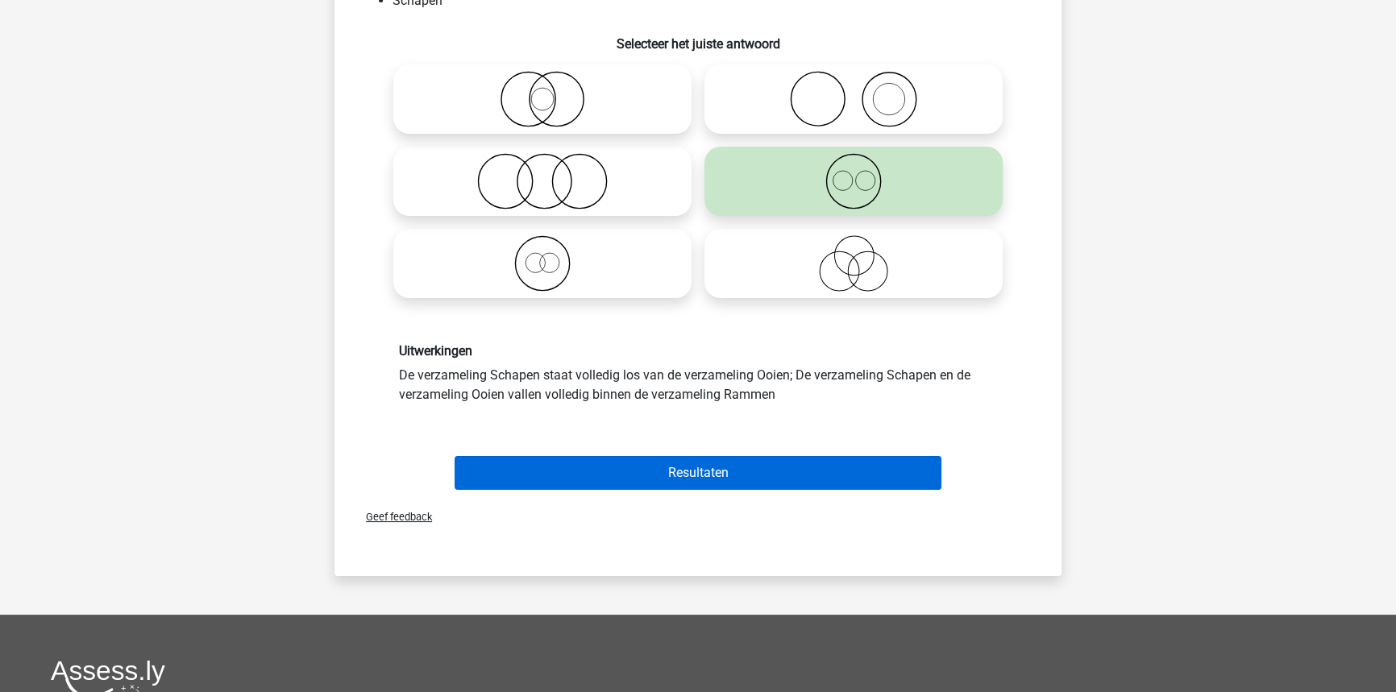
scroll to position [153, 0]
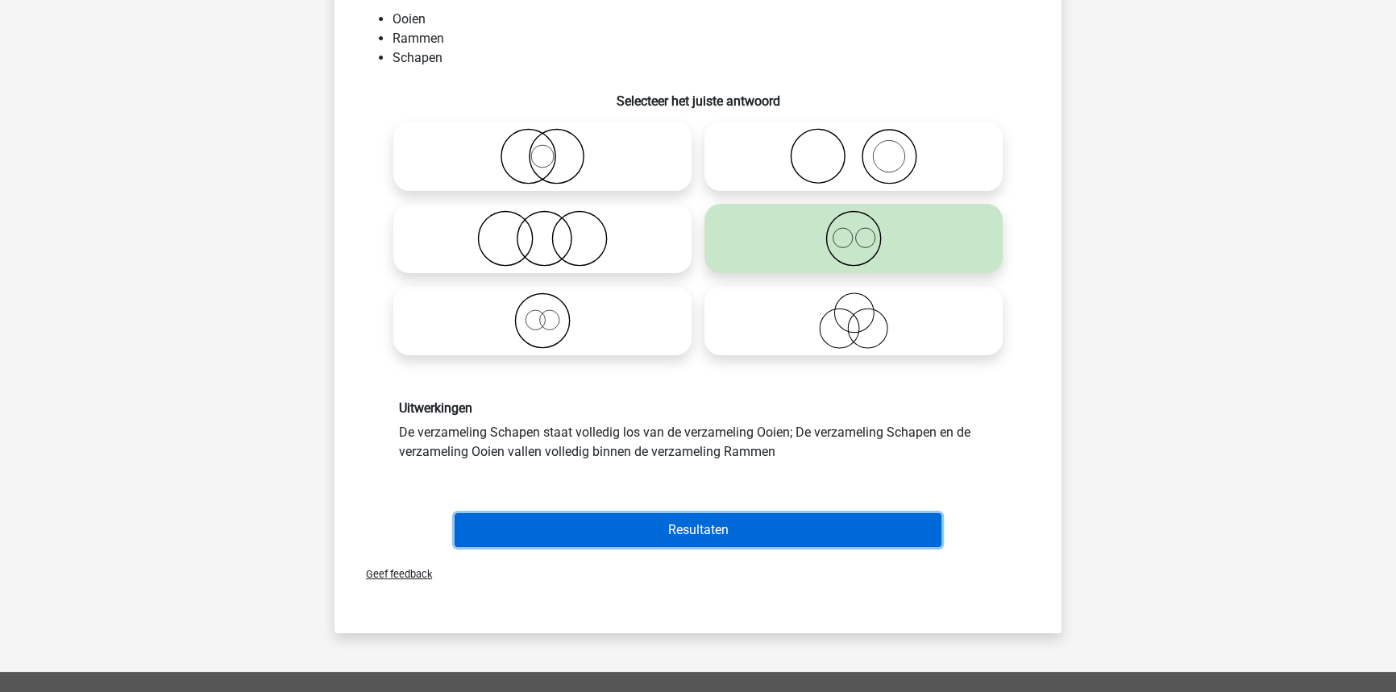
click at [745, 515] on button "Resultaten" at bounding box center [699, 530] width 488 height 34
click at [729, 529] on button "Resultaten" at bounding box center [699, 530] width 488 height 34
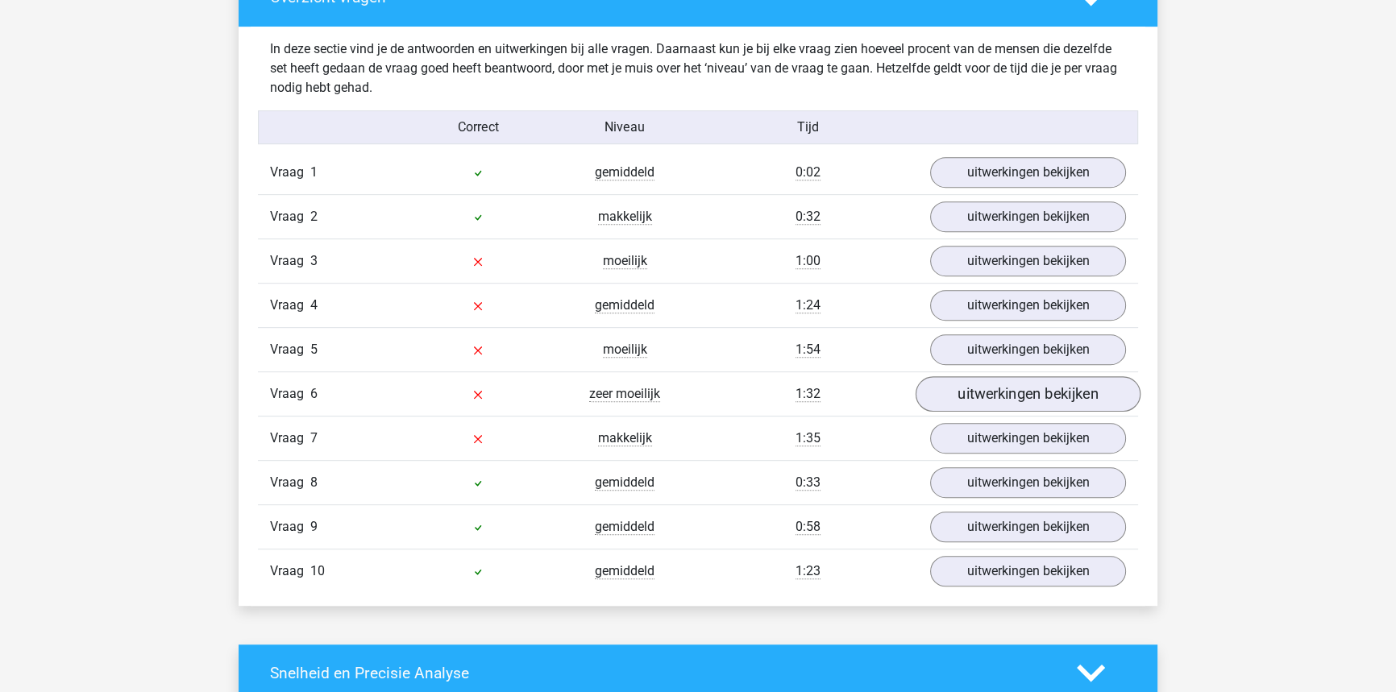
scroll to position [952, 0]
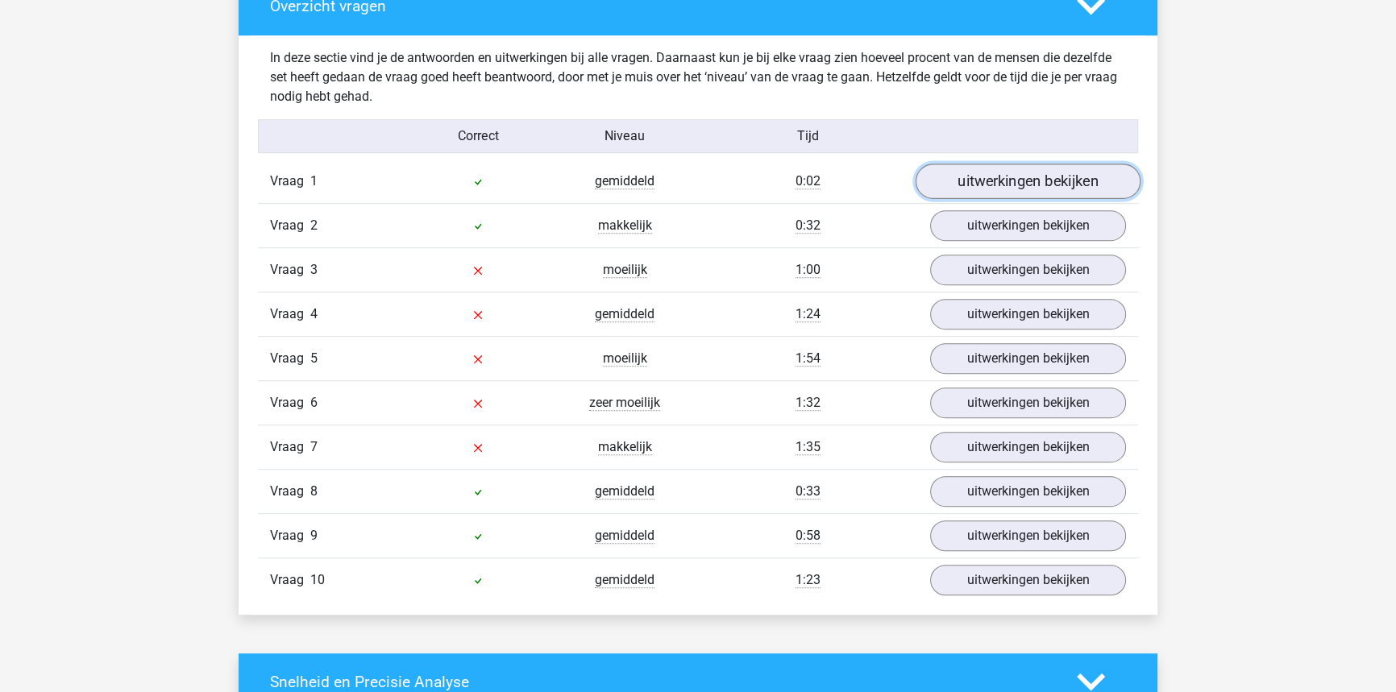
click at [1032, 175] on link "uitwerkingen bekijken" at bounding box center [1028, 181] width 225 height 35
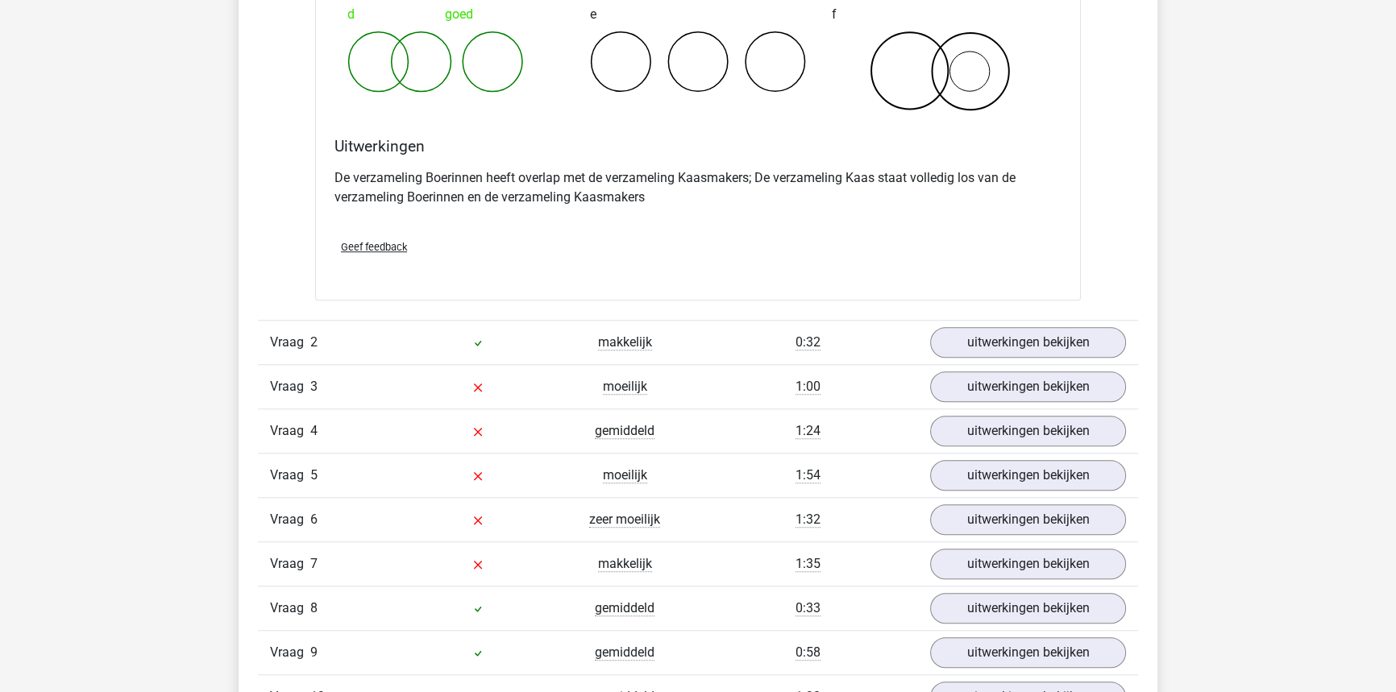
scroll to position [1465, 0]
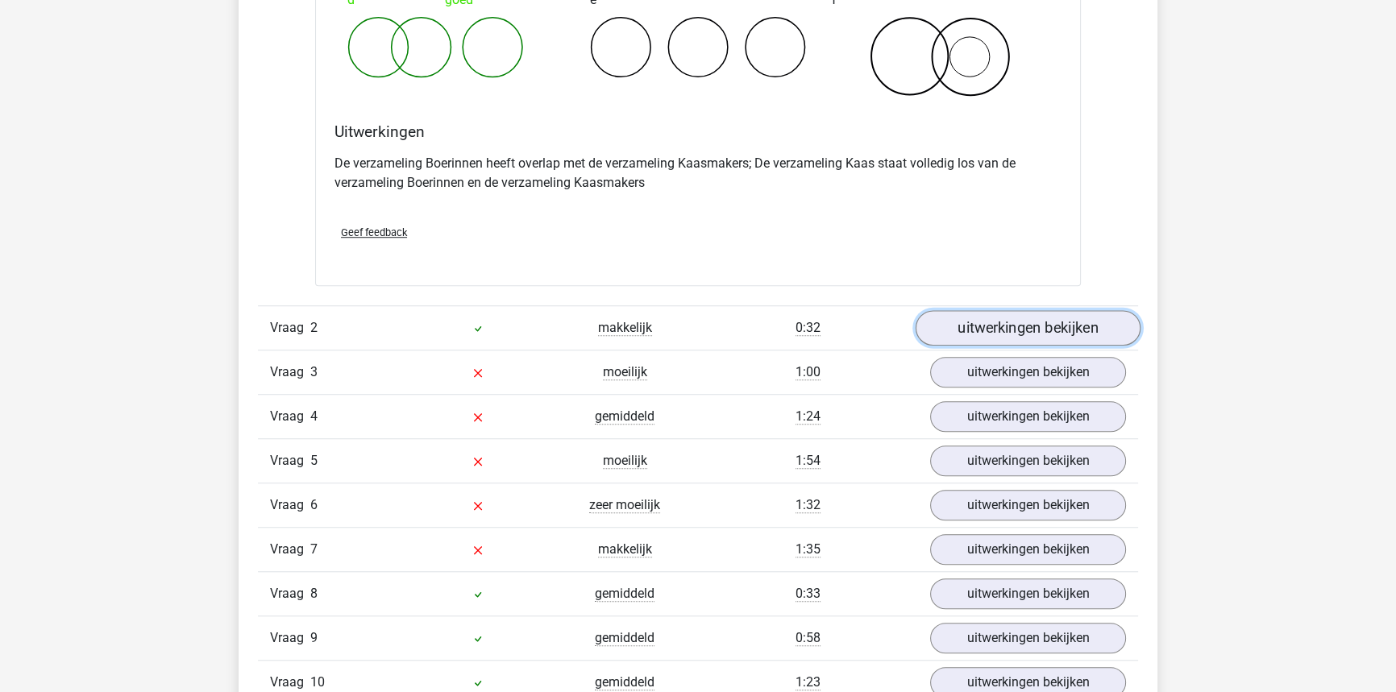
click at [1013, 322] on link "uitwerkingen bekijken" at bounding box center [1028, 327] width 225 height 35
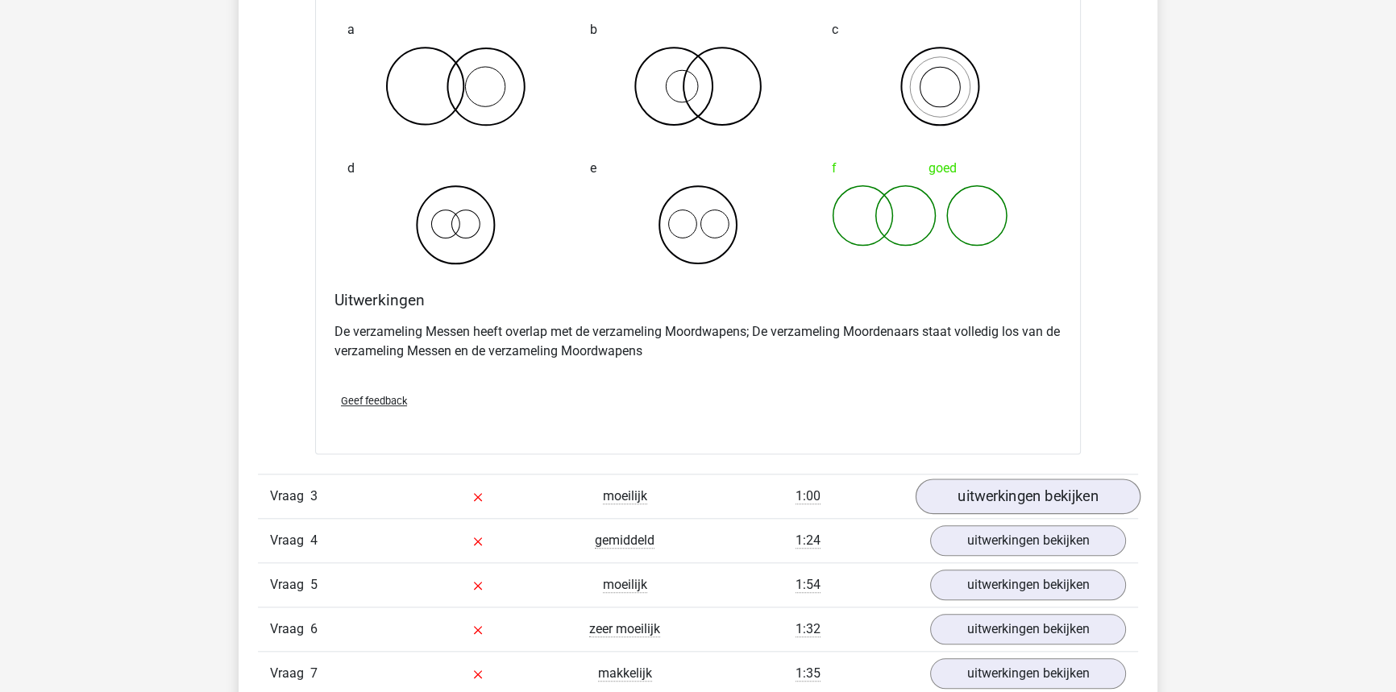
scroll to position [1978, 0]
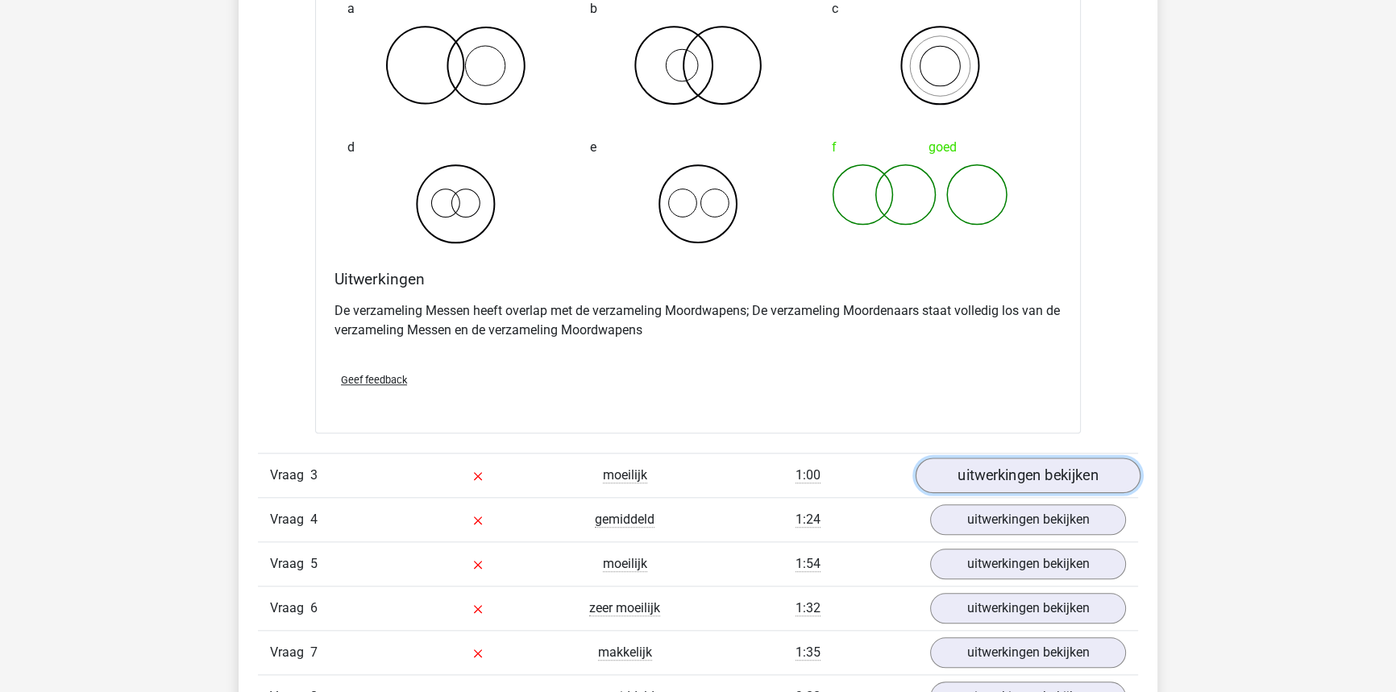
click at [1012, 459] on link "uitwerkingen bekijken" at bounding box center [1028, 475] width 225 height 35
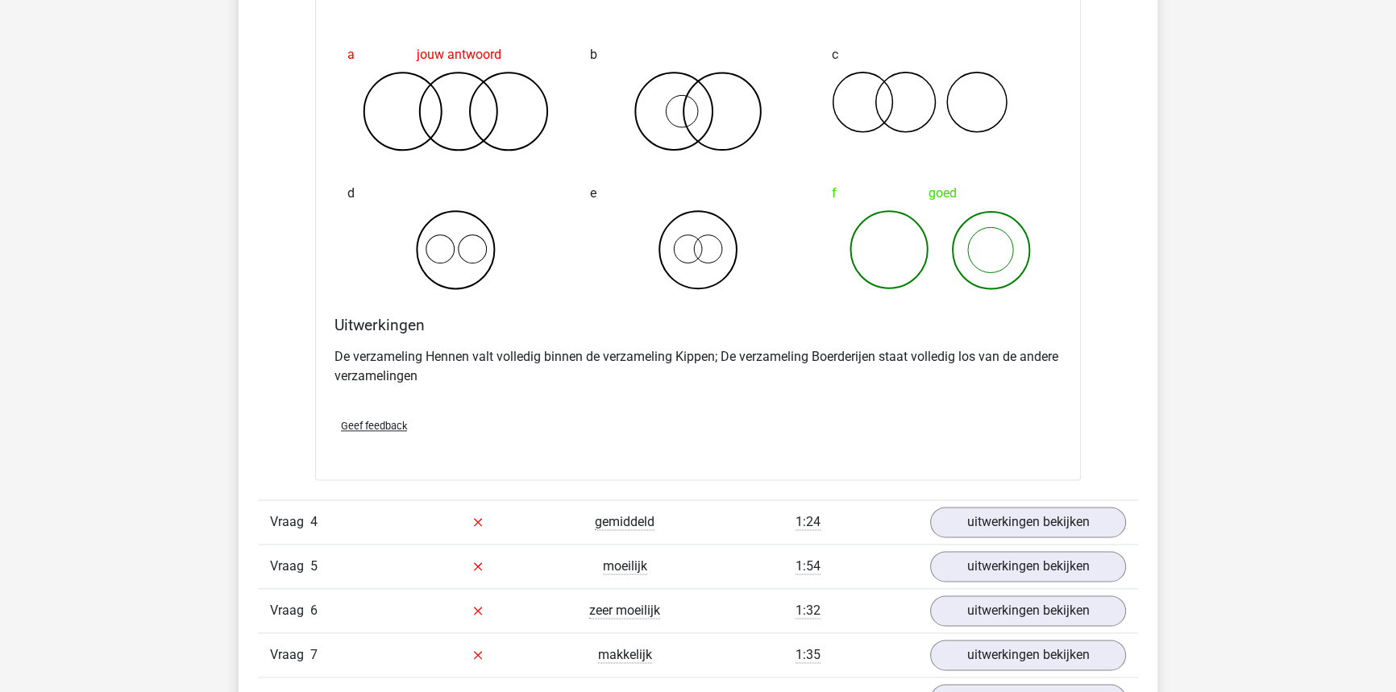
scroll to position [2637, 0]
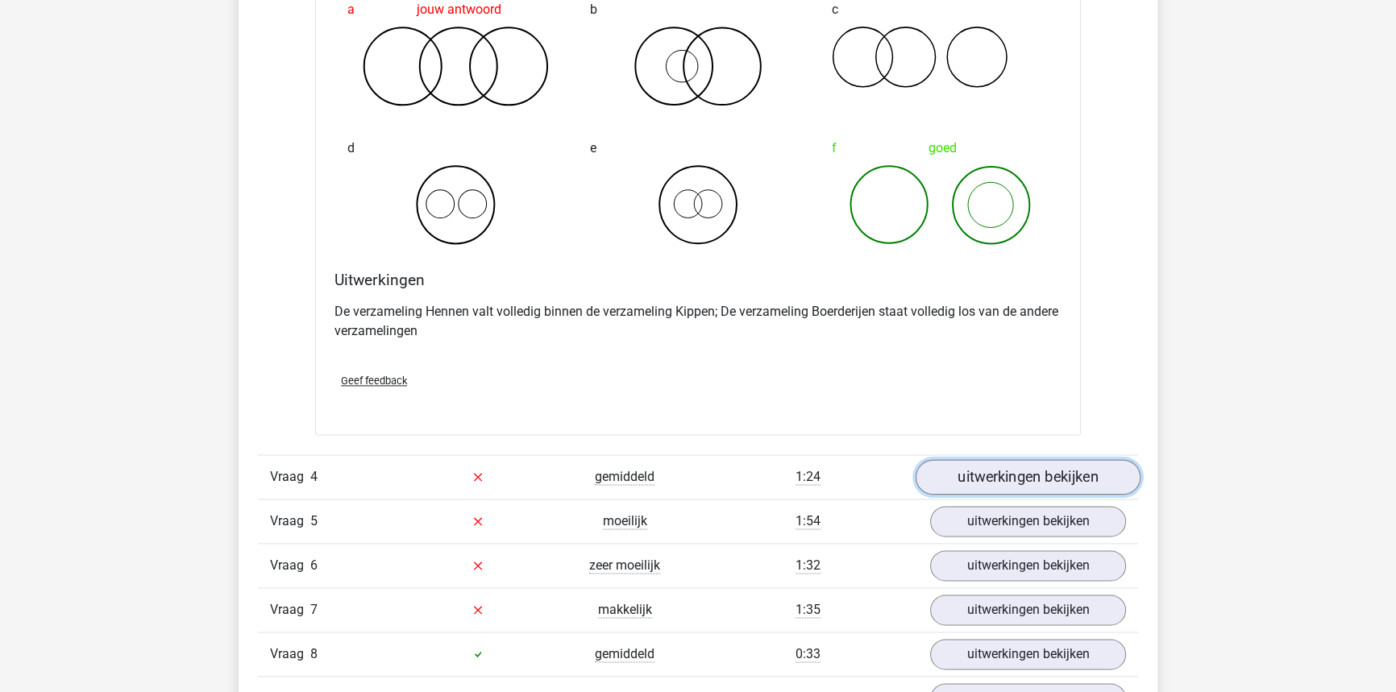
click at [1111, 472] on link "uitwerkingen bekijken" at bounding box center [1028, 476] width 225 height 35
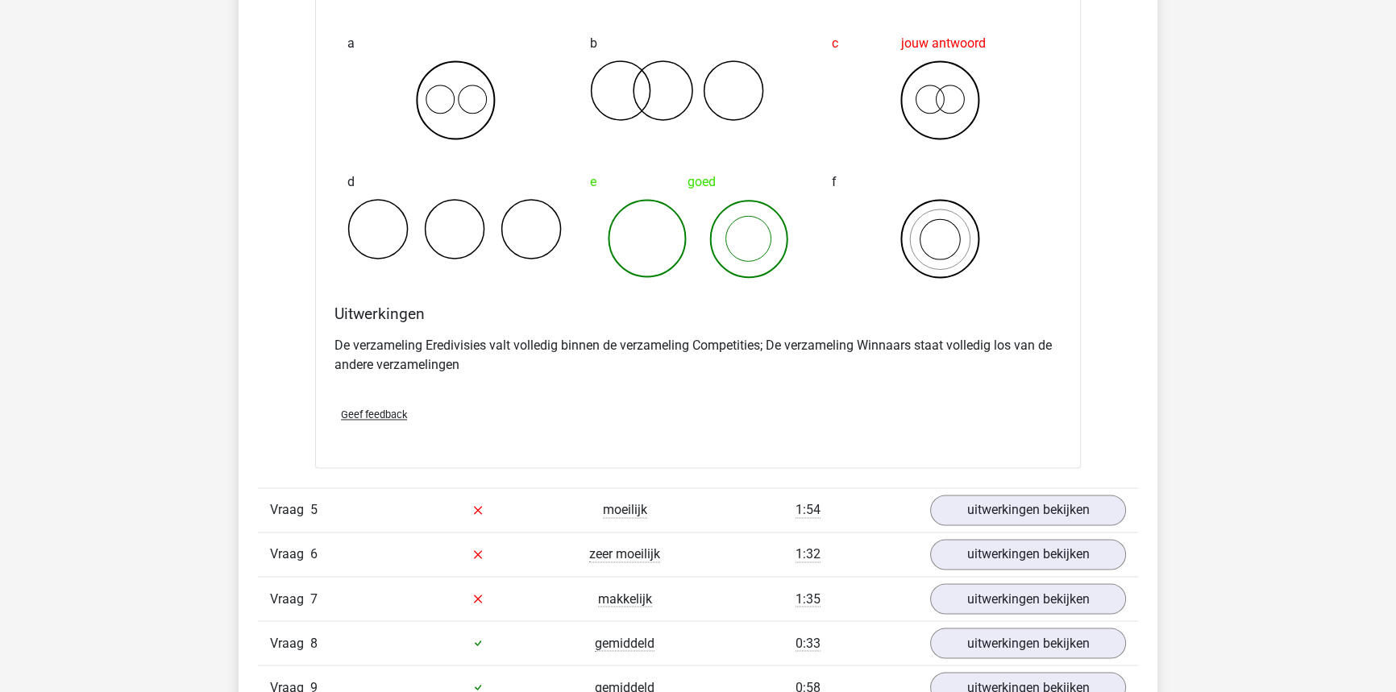
scroll to position [3297, 0]
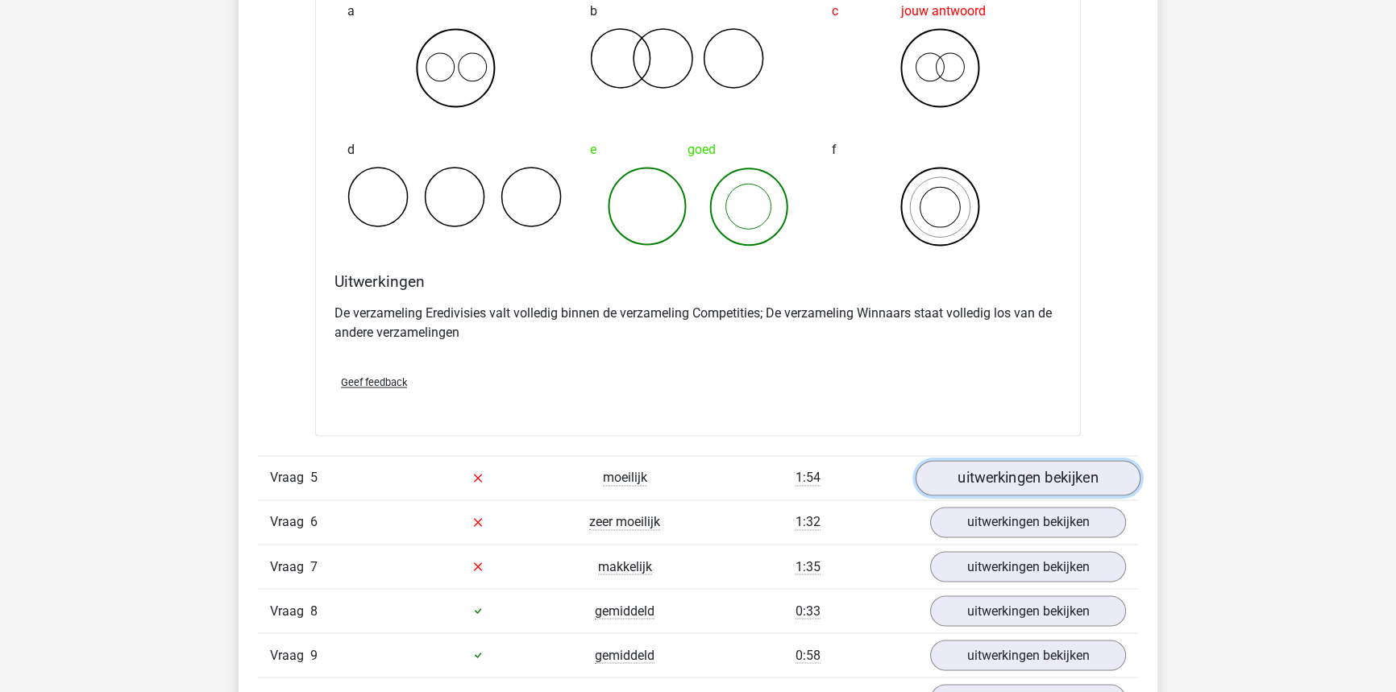
click at [1010, 478] on link "uitwerkingen bekijken" at bounding box center [1028, 477] width 225 height 35
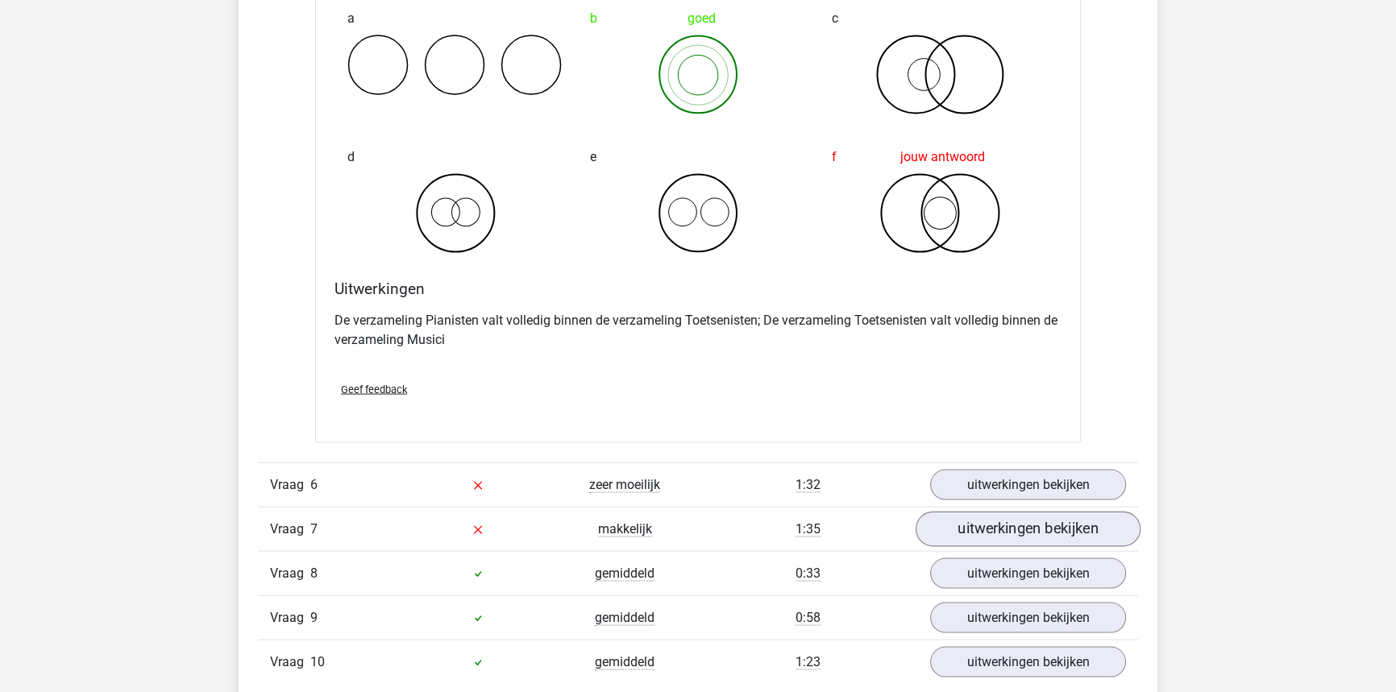
scroll to position [3957, 0]
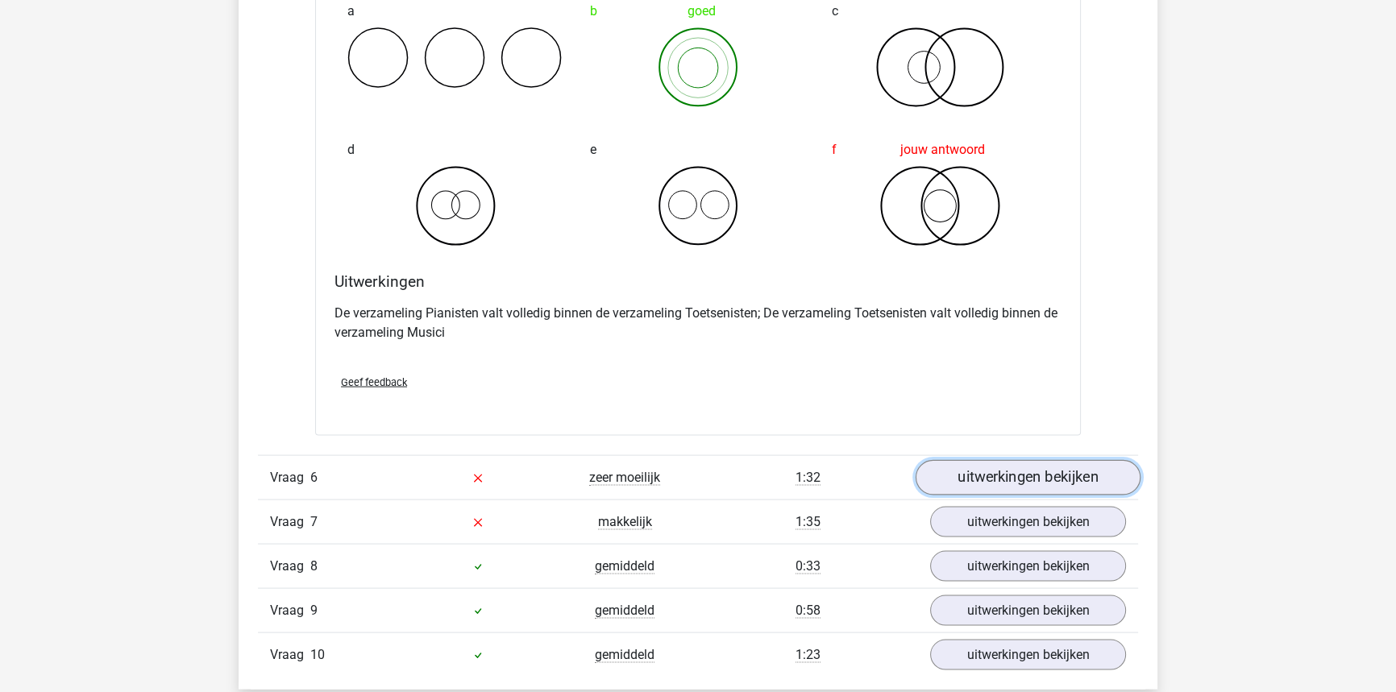
click at [1019, 467] on link "uitwerkingen bekijken" at bounding box center [1028, 477] width 225 height 35
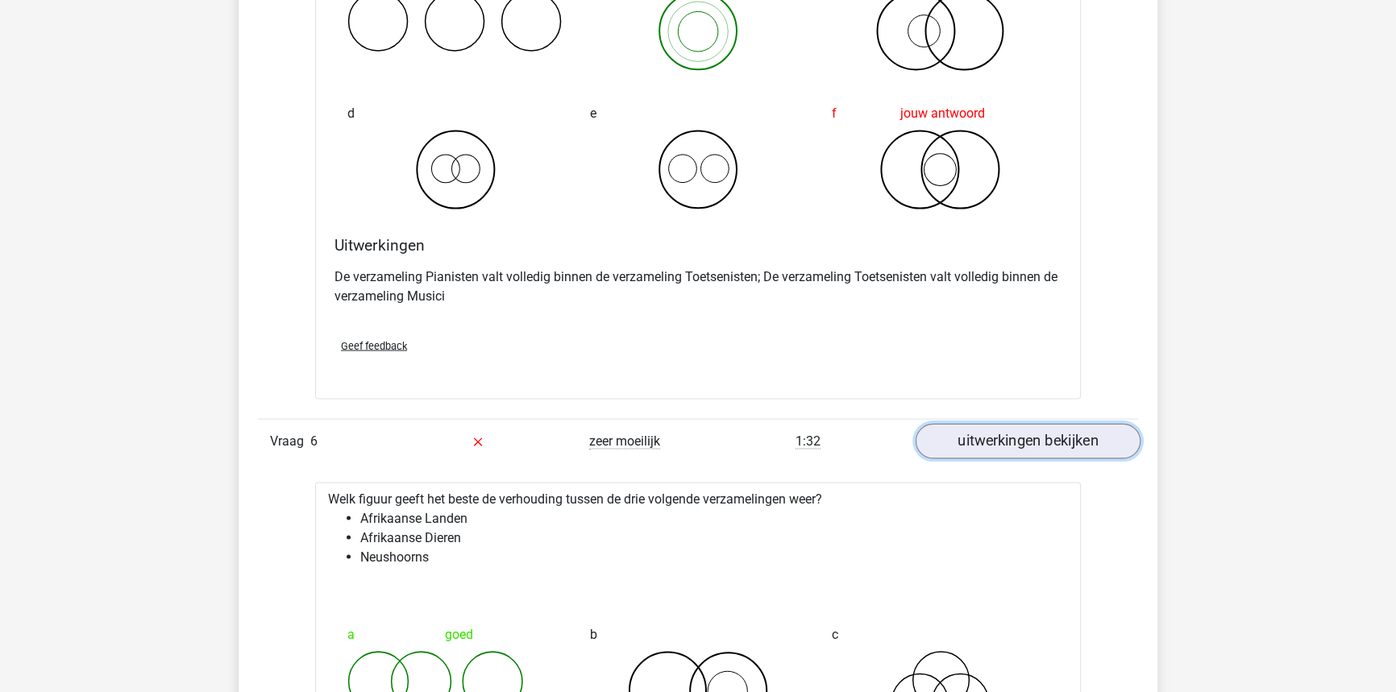
scroll to position [4103, 0]
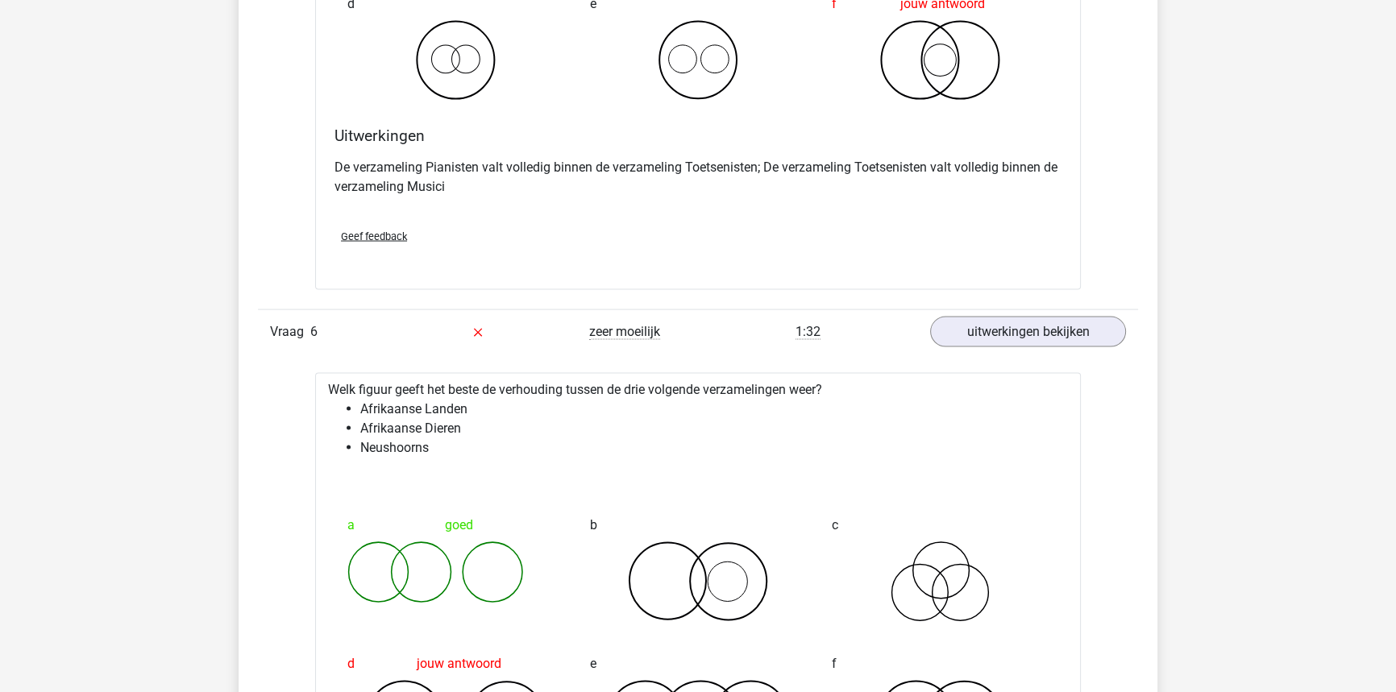
drag, startPoint x: 463, startPoint y: 541, endPoint x: 480, endPoint y: 558, distance: 23.4
click at [495, 584] on icon at bounding box center [455, 573] width 217 height 62
drag, startPoint x: 479, startPoint y: 556, endPoint x: 514, endPoint y: 596, distance: 53.7
click at [514, 596] on icon at bounding box center [455, 573] width 217 height 62
drag, startPoint x: 520, startPoint y: 516, endPoint x: 469, endPoint y: 581, distance: 82.7
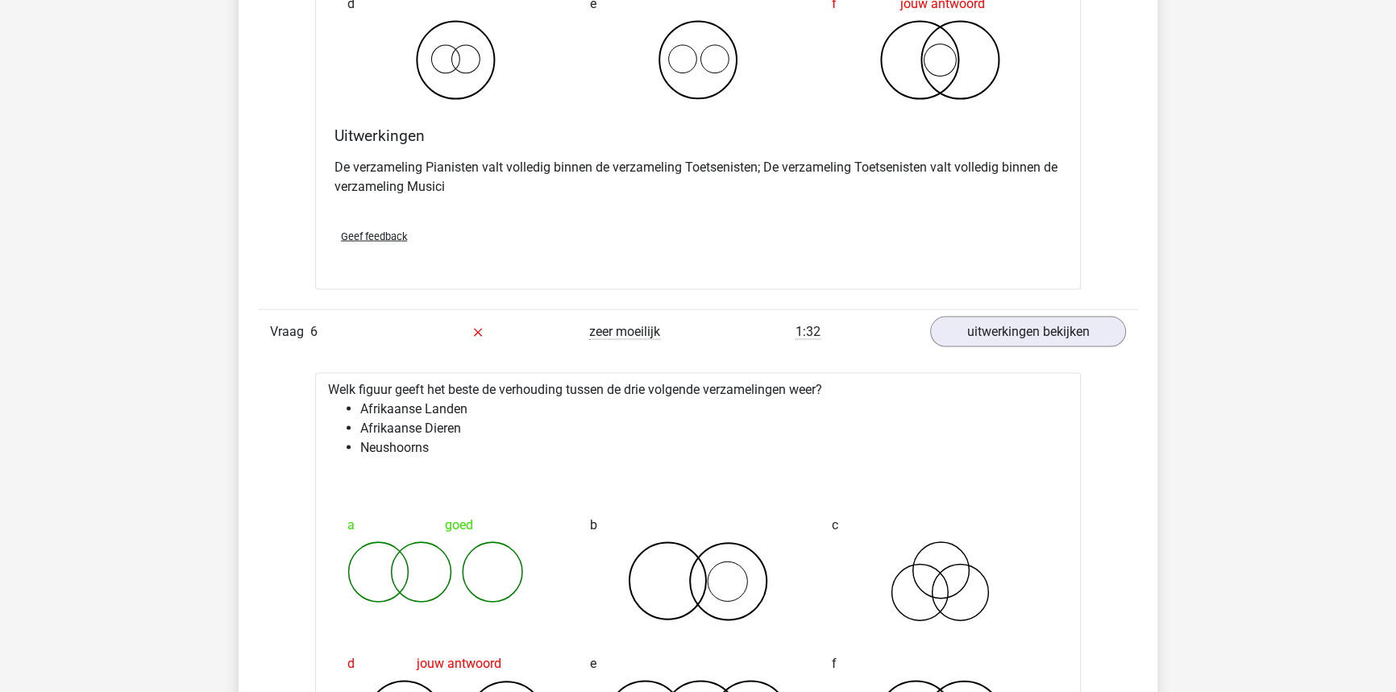
click at [469, 581] on div "a goed" at bounding box center [456, 566] width 243 height 139
drag, startPoint x: 477, startPoint y: 561, endPoint x: 517, endPoint y: 541, distance: 44.3
click at [505, 560] on icon at bounding box center [455, 573] width 217 height 62
drag, startPoint x: 517, startPoint y: 541, endPoint x: 465, endPoint y: 546, distance: 51.8
click at [461, 581] on icon at bounding box center [455, 573] width 217 height 62
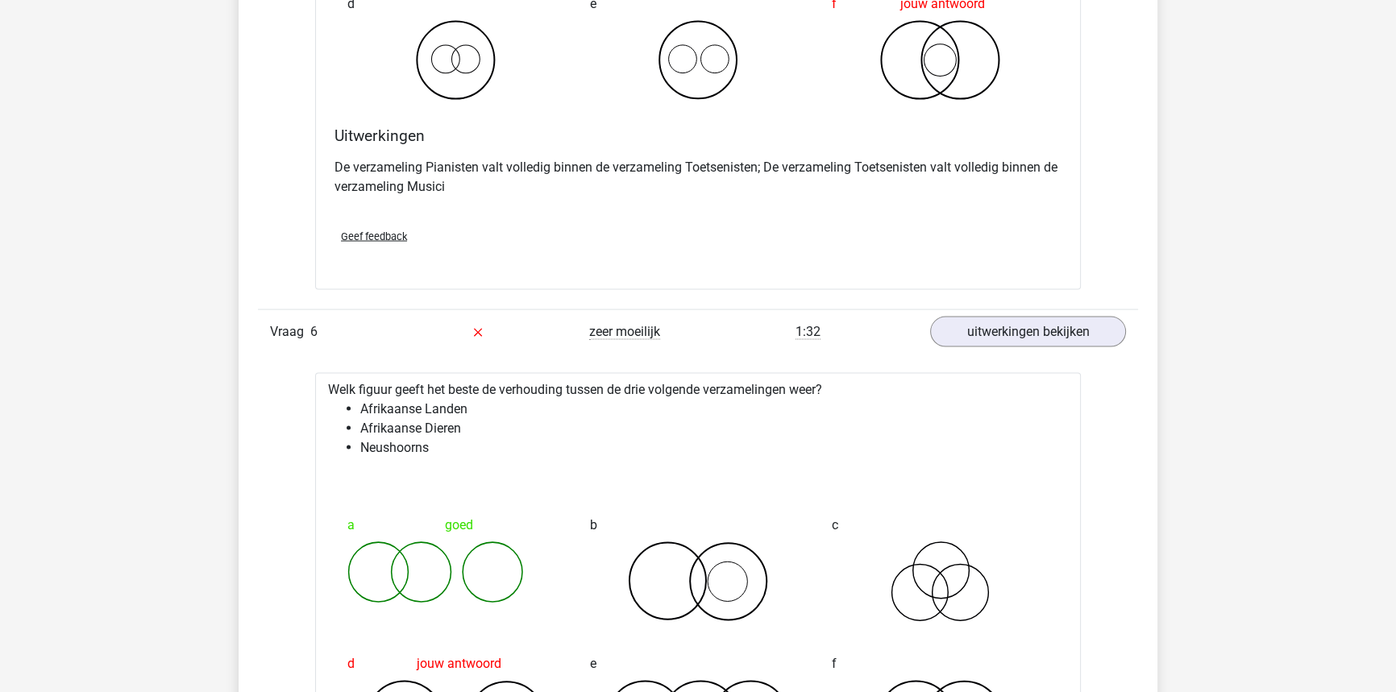
drag, startPoint x: 486, startPoint y: 570, endPoint x: 511, endPoint y: 538, distance: 40.8
click at [509, 557] on icon at bounding box center [455, 573] width 217 height 62
drag, startPoint x: 514, startPoint y: 529, endPoint x: 478, endPoint y: 504, distance: 44.0
click at [470, 558] on div "a goed" at bounding box center [456, 566] width 243 height 139
click at [516, 557] on div "a goed" at bounding box center [456, 566] width 243 height 139
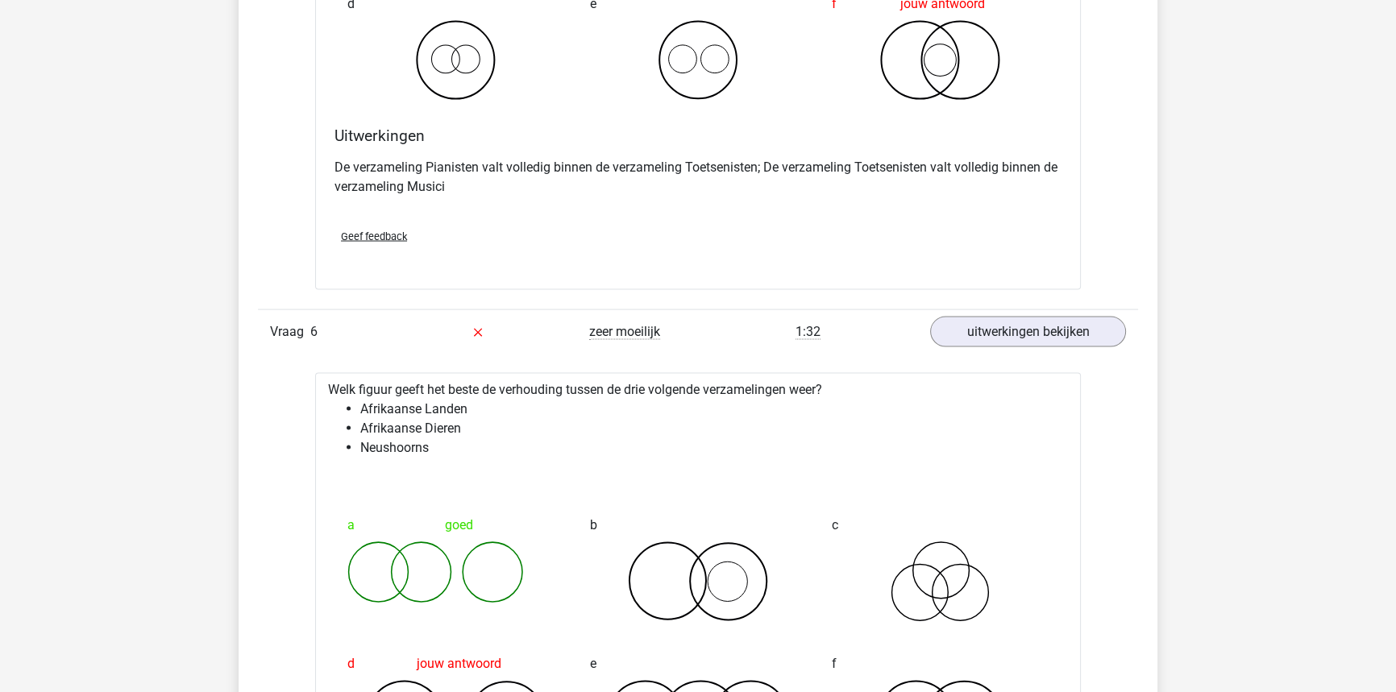
drag, startPoint x: 510, startPoint y: 563, endPoint x: 474, endPoint y: 559, distance: 36.6
click at [474, 567] on icon at bounding box center [455, 573] width 217 height 62
drag, startPoint x: 496, startPoint y: 569, endPoint x: 522, endPoint y: 516, distance: 59.1
click at [508, 557] on icon at bounding box center [455, 573] width 217 height 62
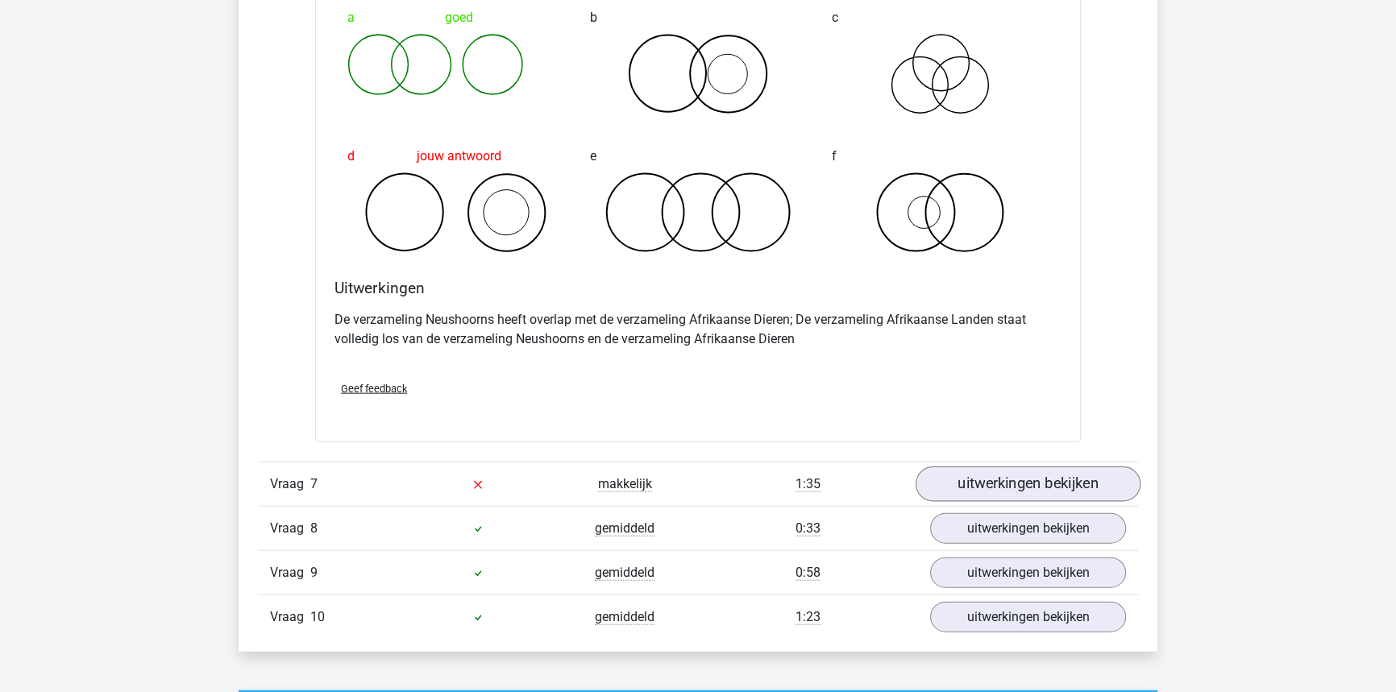
scroll to position [4616, 0]
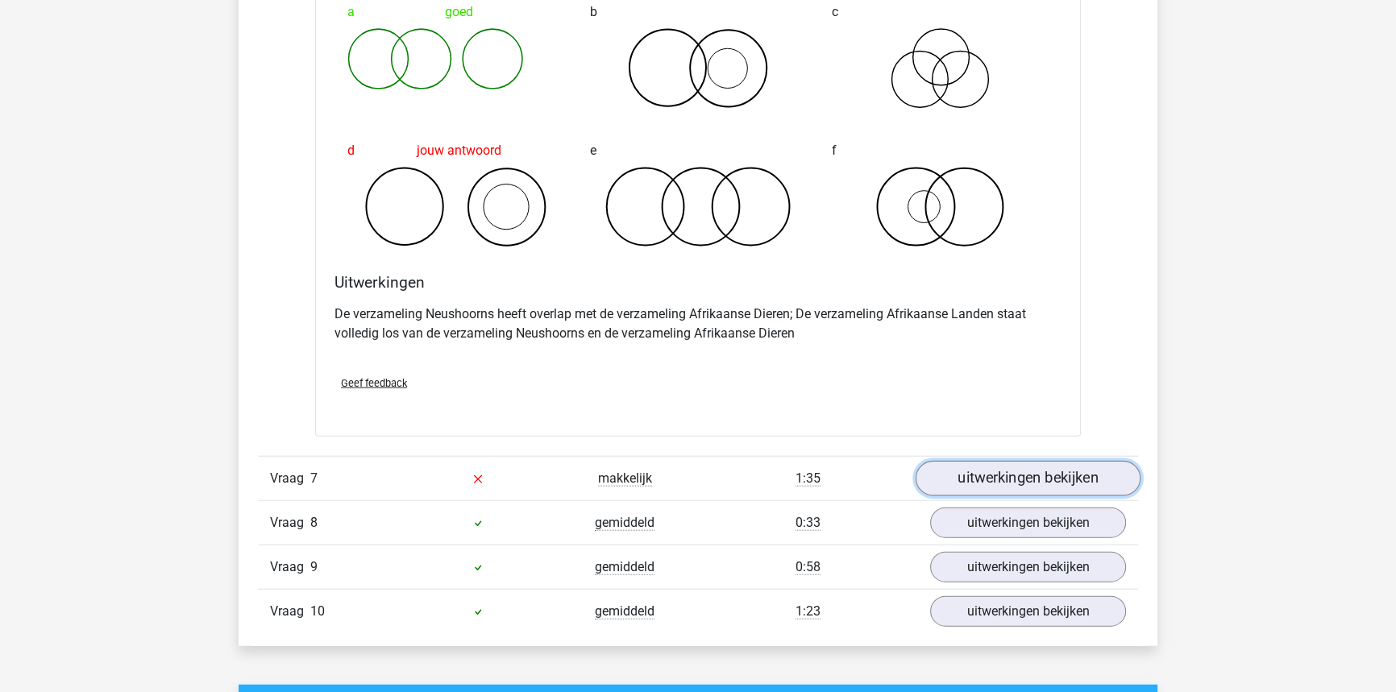
click at [1012, 474] on link "uitwerkingen bekijken" at bounding box center [1028, 478] width 225 height 35
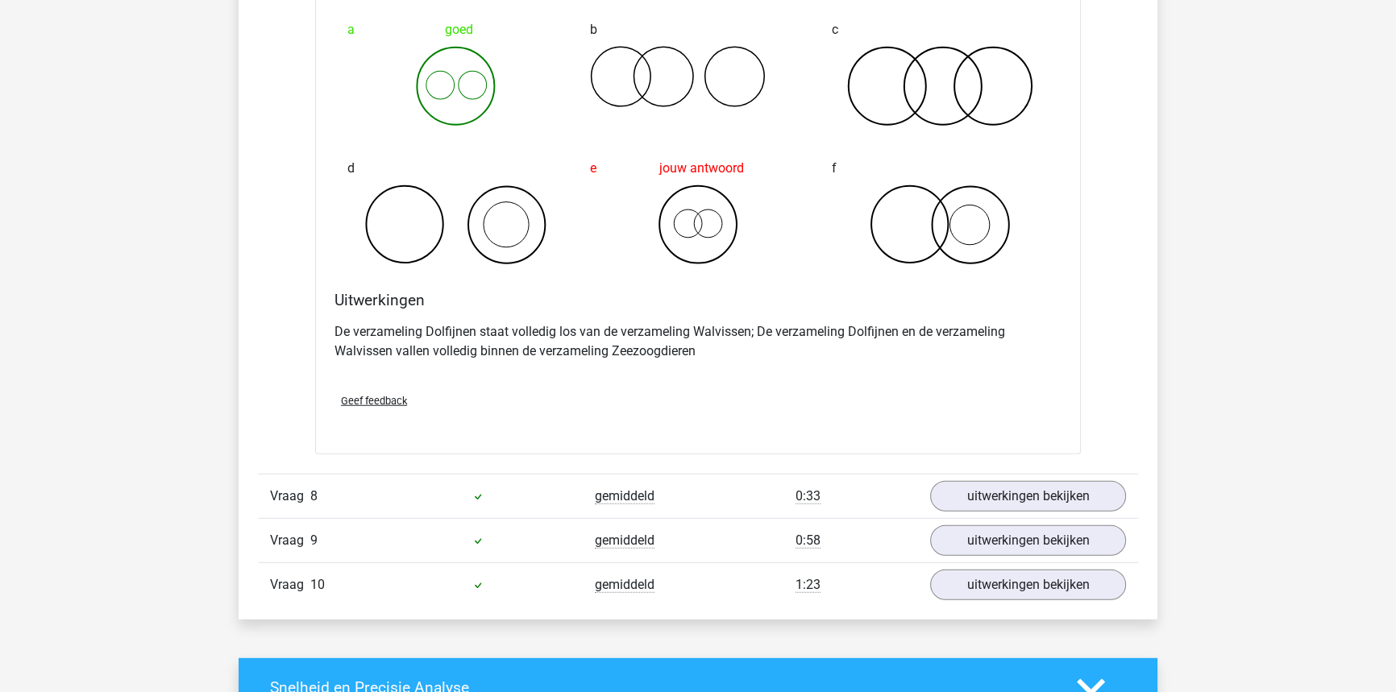
scroll to position [5275, 0]
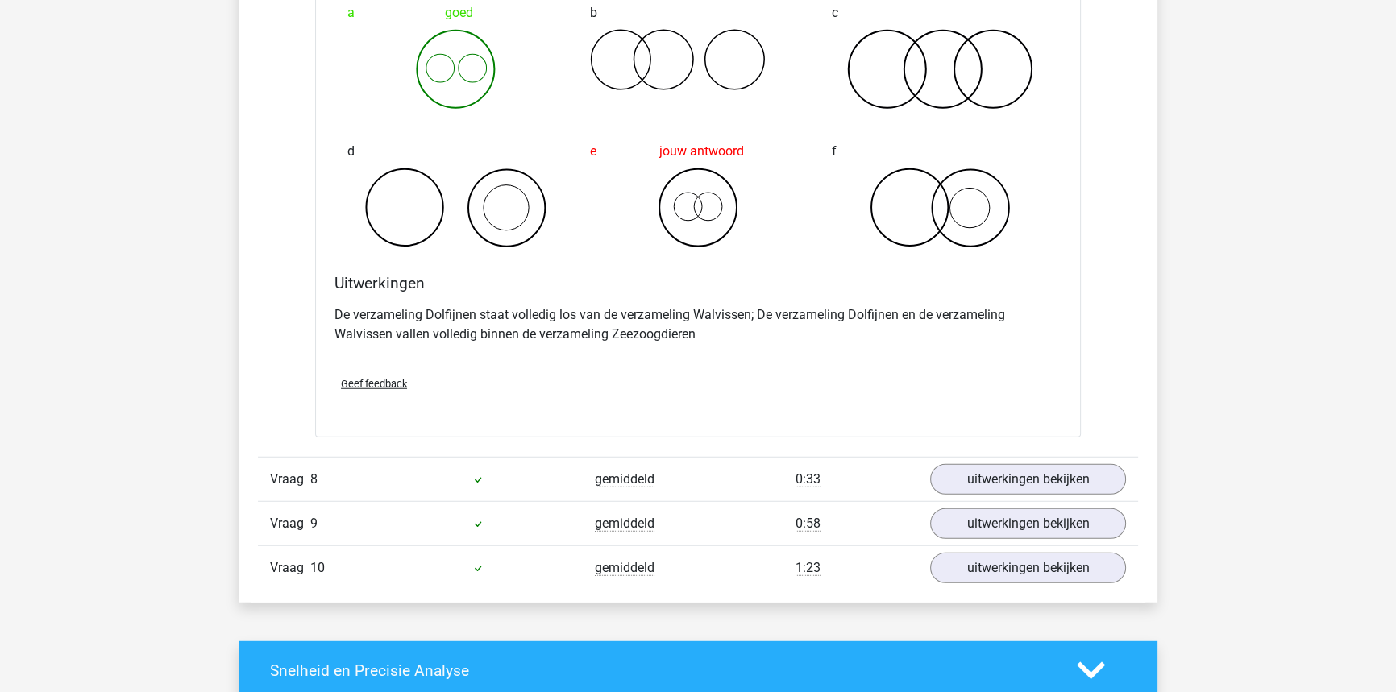
click at [999, 472] on link "uitwerkingen bekijken" at bounding box center [1028, 480] width 225 height 35
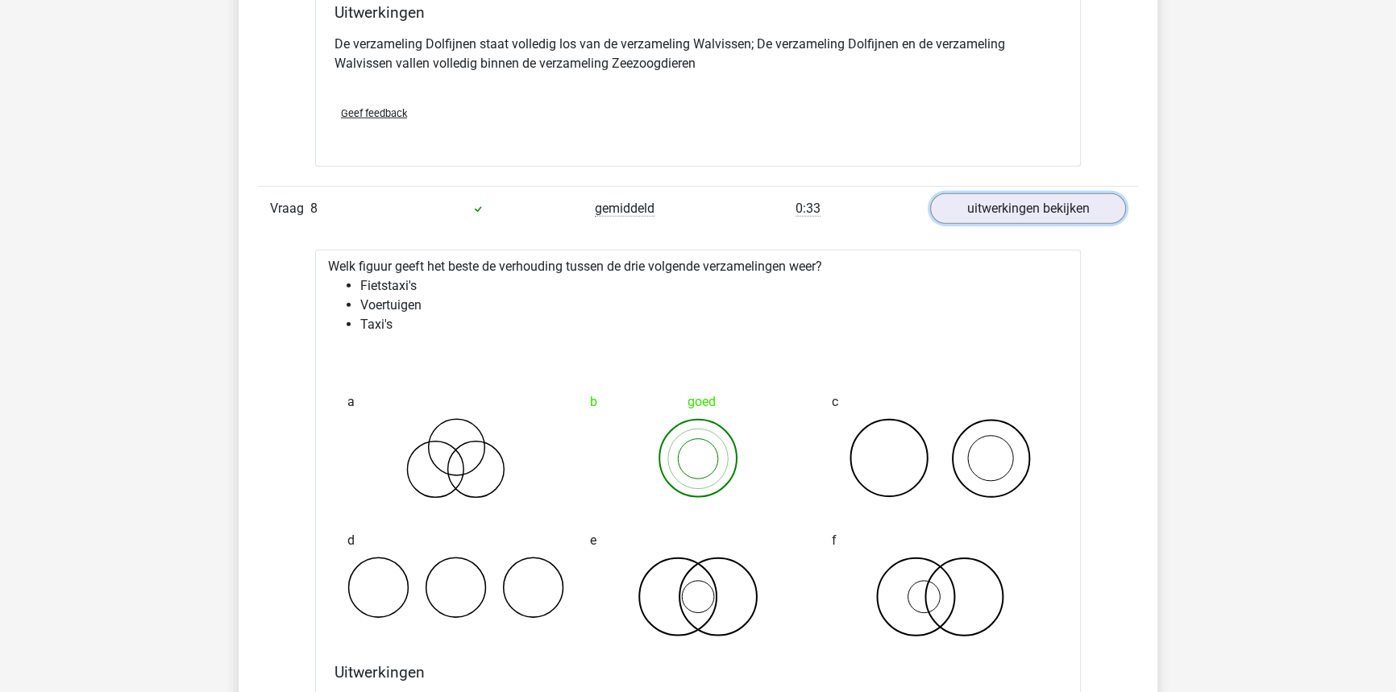
scroll to position [5569, 0]
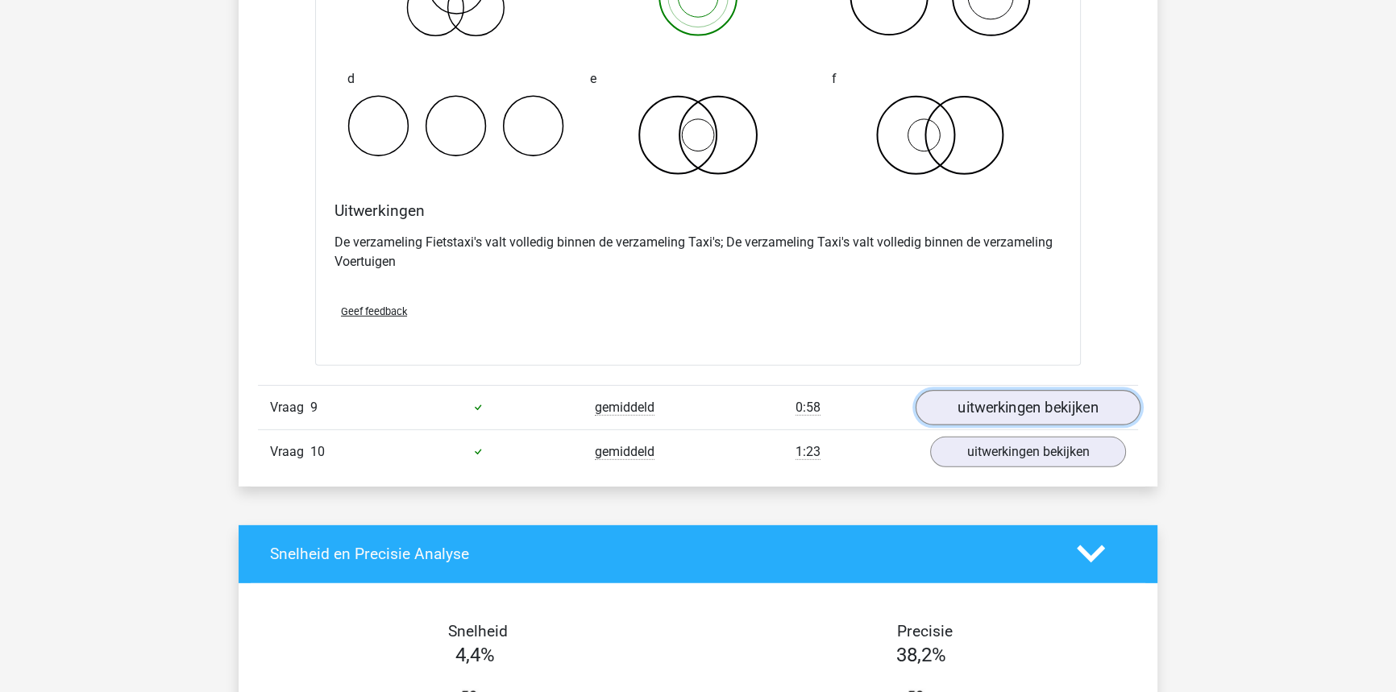
click at [972, 394] on link "uitwerkingen bekijken" at bounding box center [1028, 407] width 225 height 35
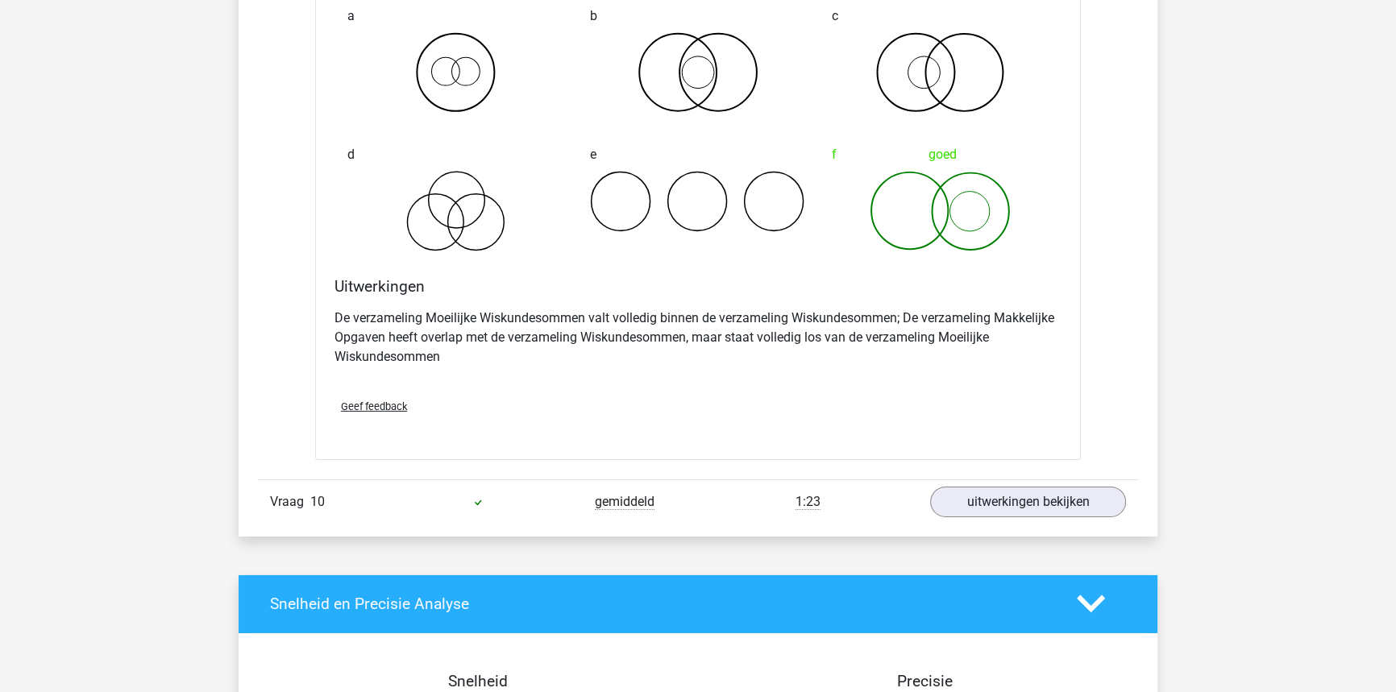
scroll to position [6667, 0]
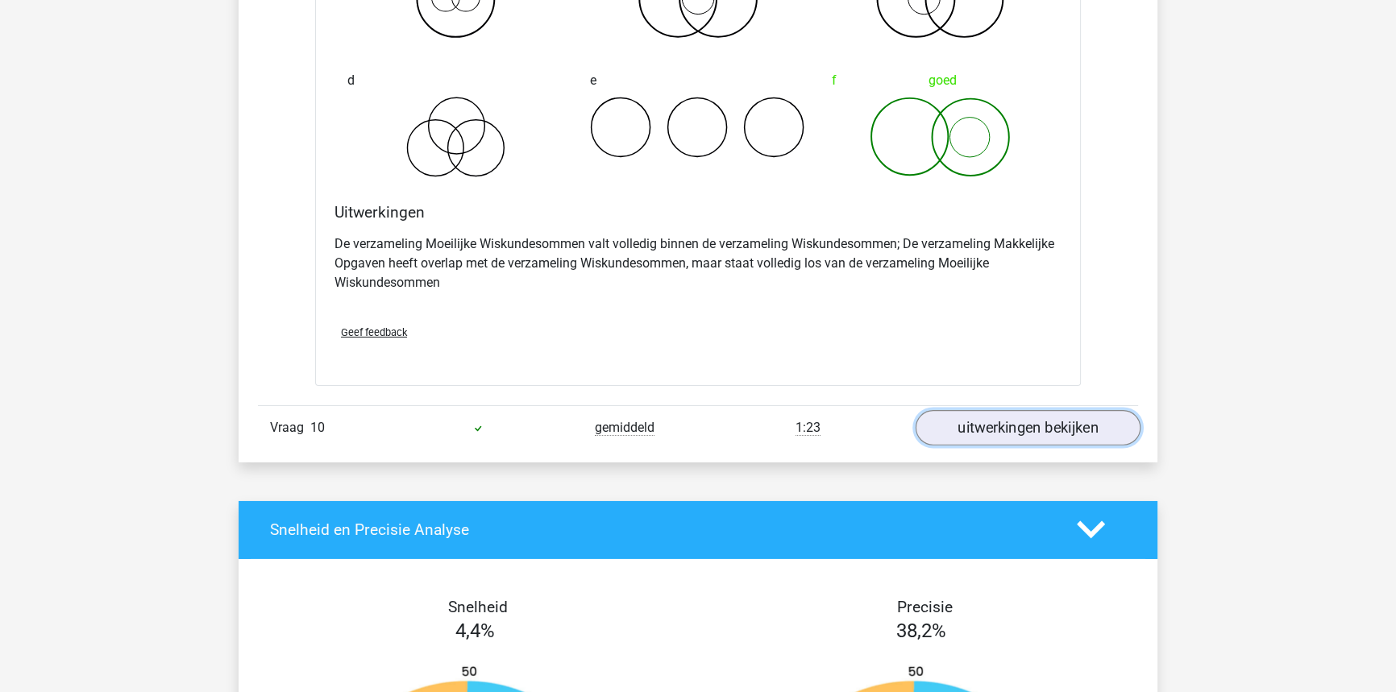
click at [995, 426] on link "uitwerkingen bekijken" at bounding box center [1028, 427] width 225 height 35
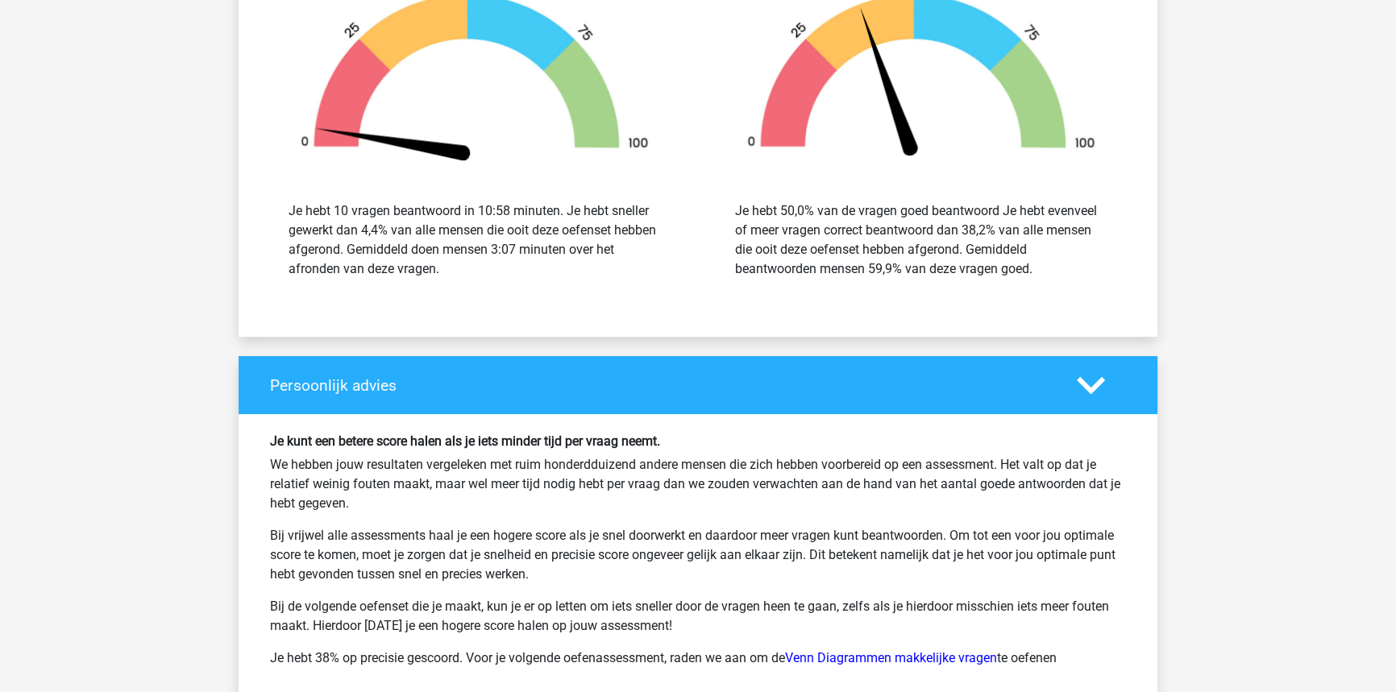
scroll to position [7994, 0]
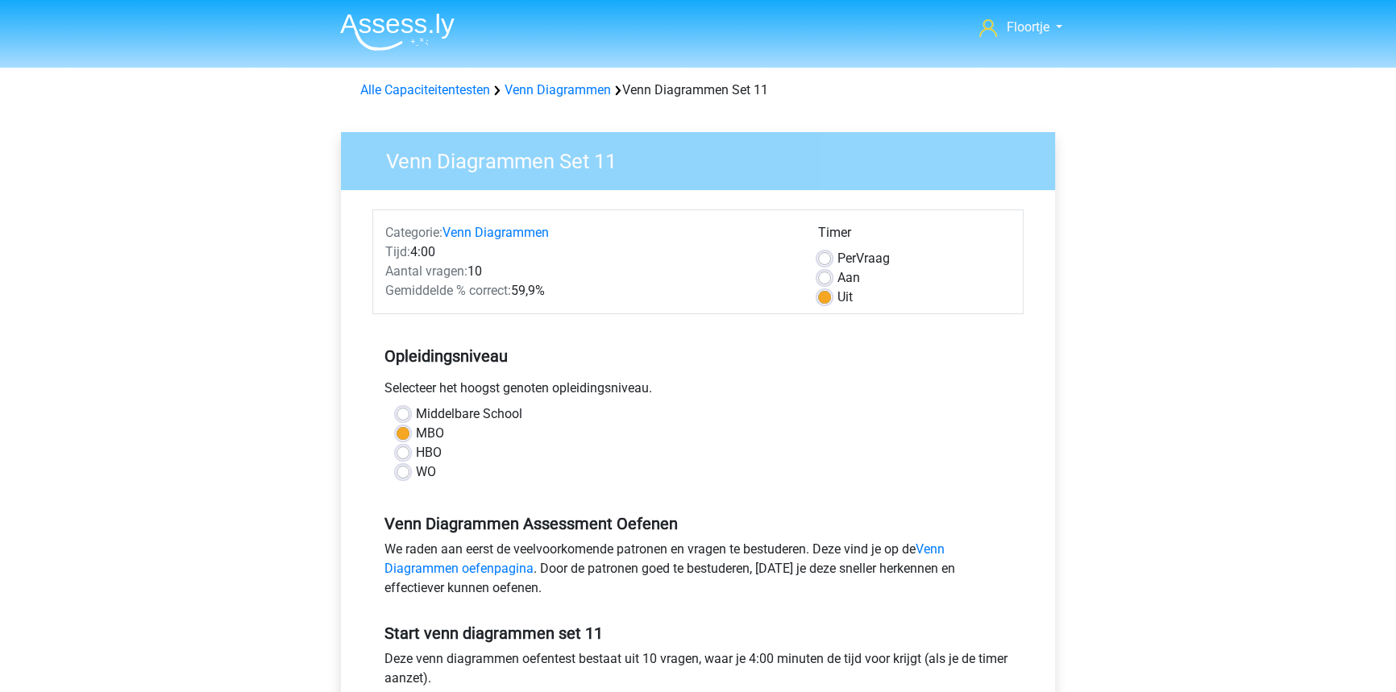
drag, startPoint x: 824, startPoint y: 251, endPoint x: 866, endPoint y: 370, distance: 126.7
click at [825, 254] on div "Per Vraag" at bounding box center [914, 258] width 193 height 19
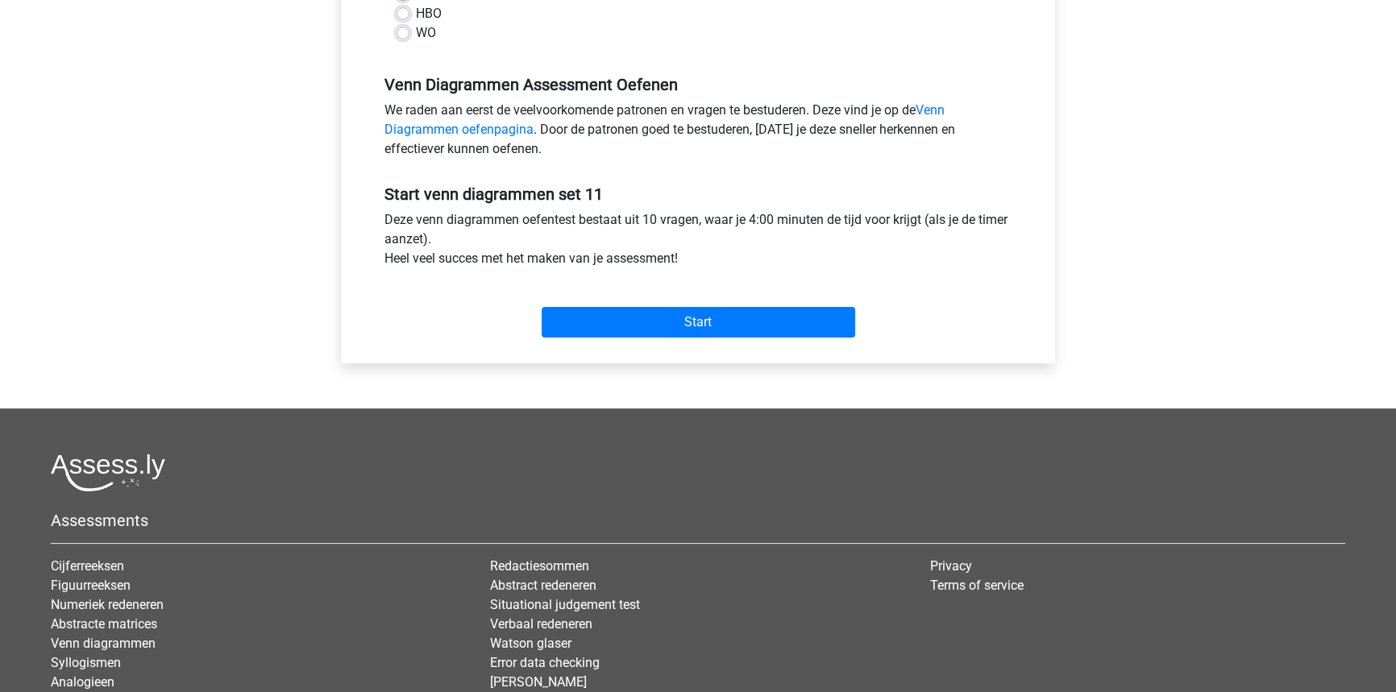
scroll to position [73, 0]
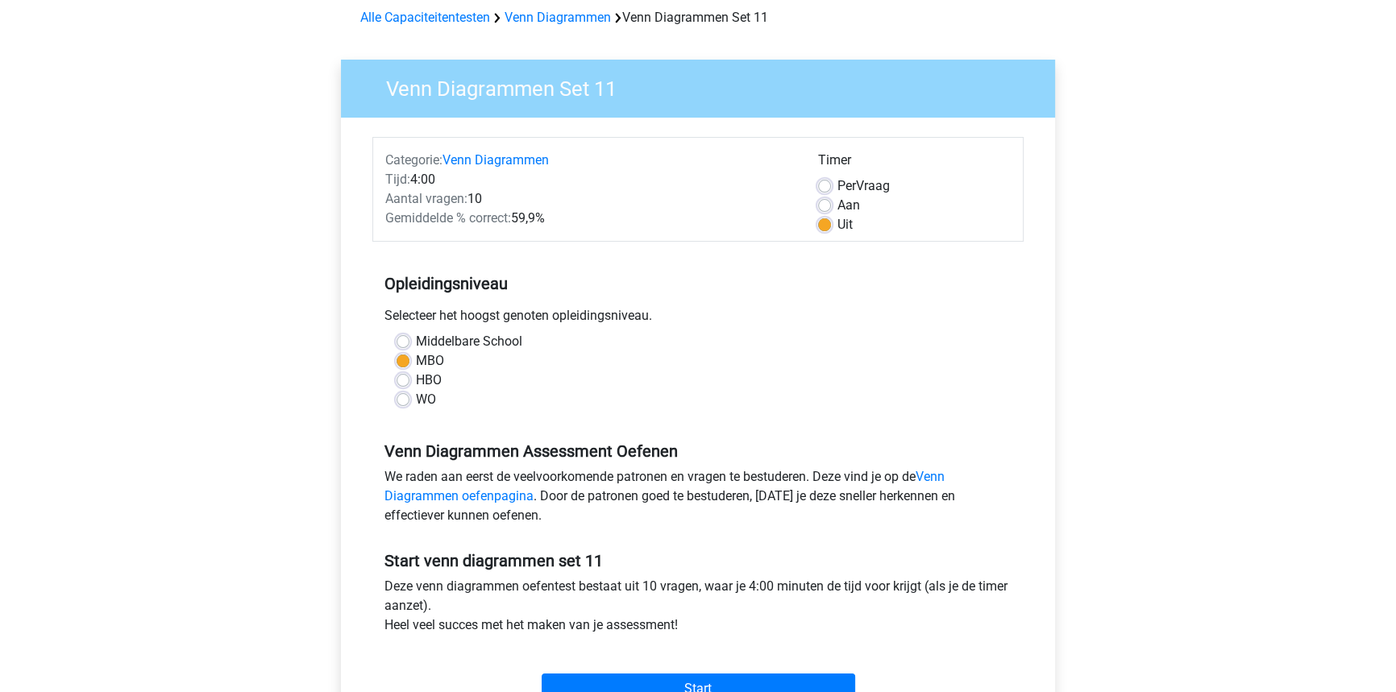
click at [837, 189] on label "Per Vraag" at bounding box center [863, 186] width 52 height 19
click at [821, 189] on input "Per Vraag" at bounding box center [824, 185] width 13 height 16
radio input "true"
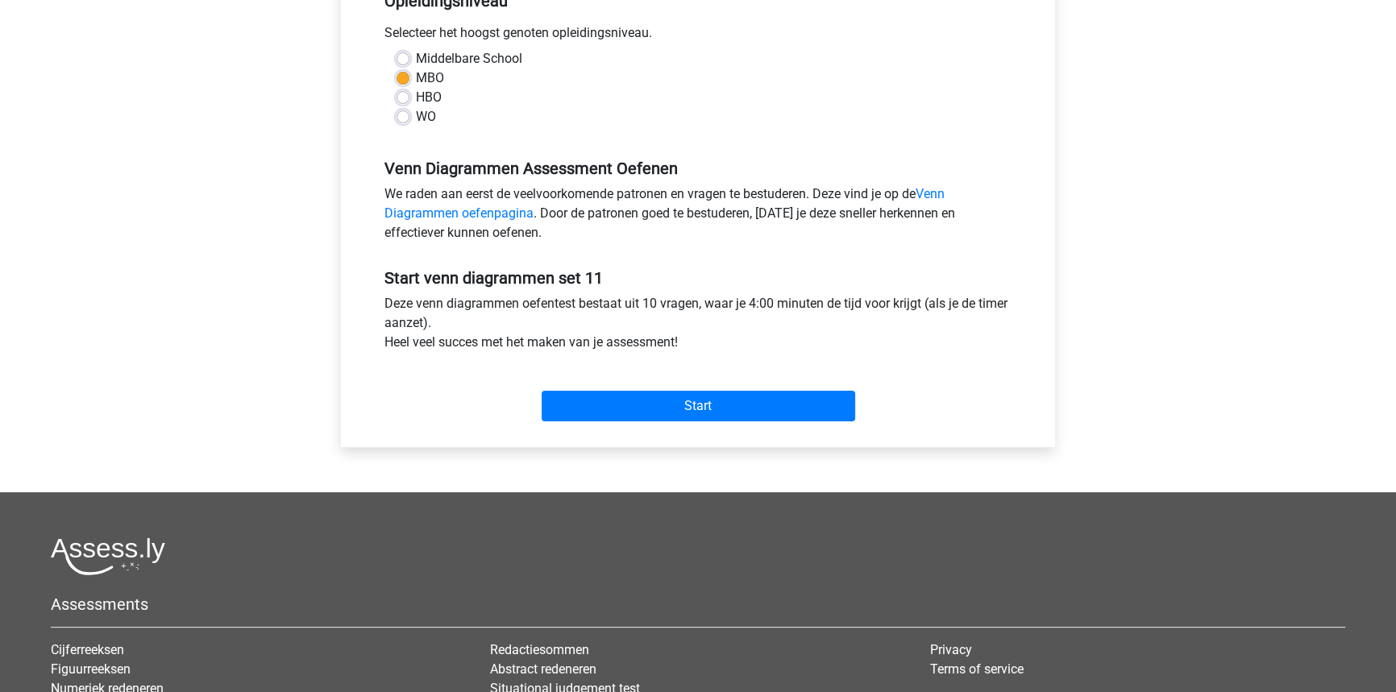
scroll to position [439, 0]
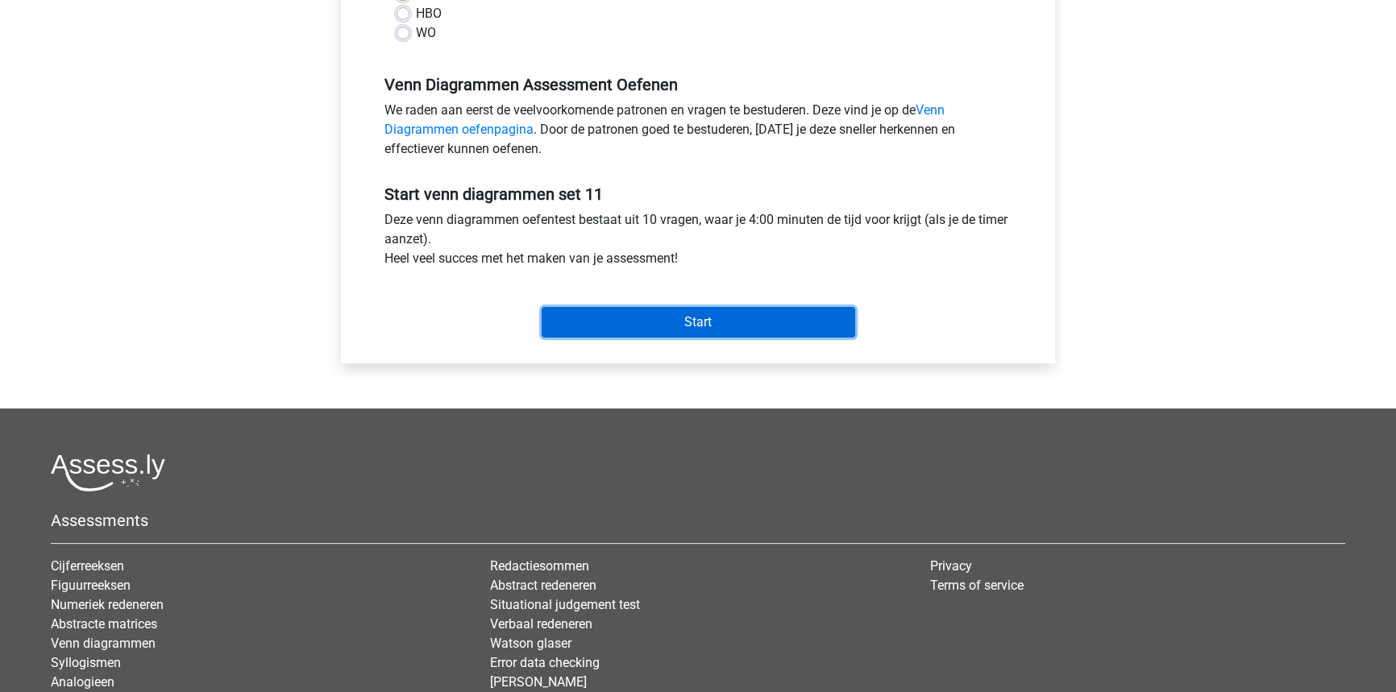
click at [800, 319] on input "Start" at bounding box center [699, 322] width 314 height 31
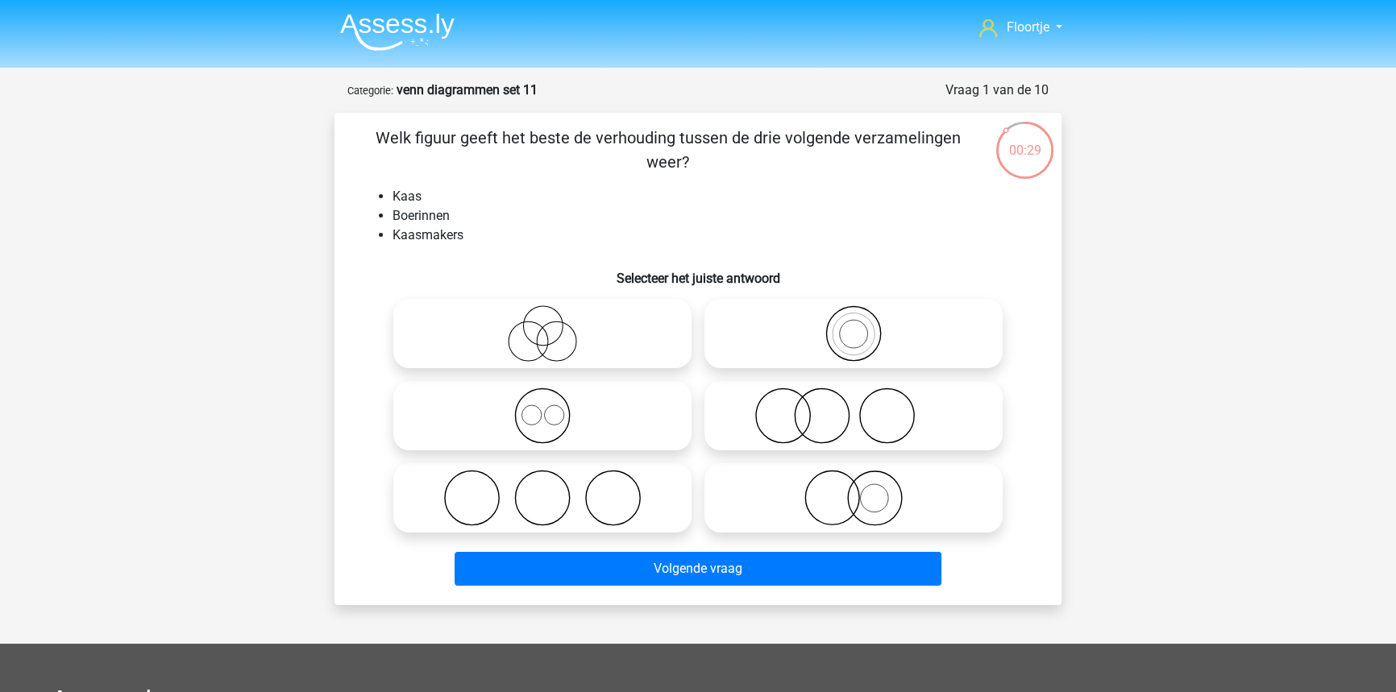
drag, startPoint x: 808, startPoint y: 410, endPoint x: 827, endPoint y: 438, distance: 33.1
click at [827, 438] on icon at bounding box center [853, 416] width 285 height 56
click at [854, 408] on input "radio" at bounding box center [859, 402] width 10 height 10
radio input "true"
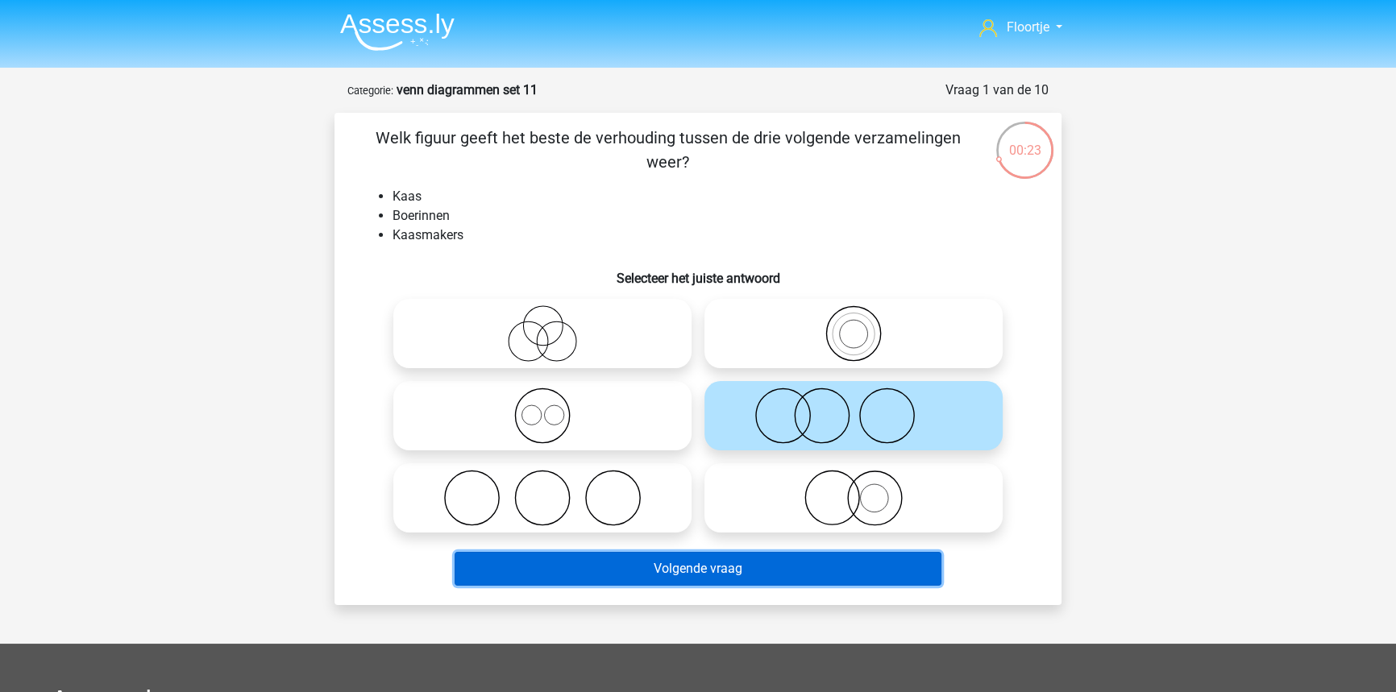
click at [812, 564] on button "Volgende vraag" at bounding box center [699, 569] width 488 height 34
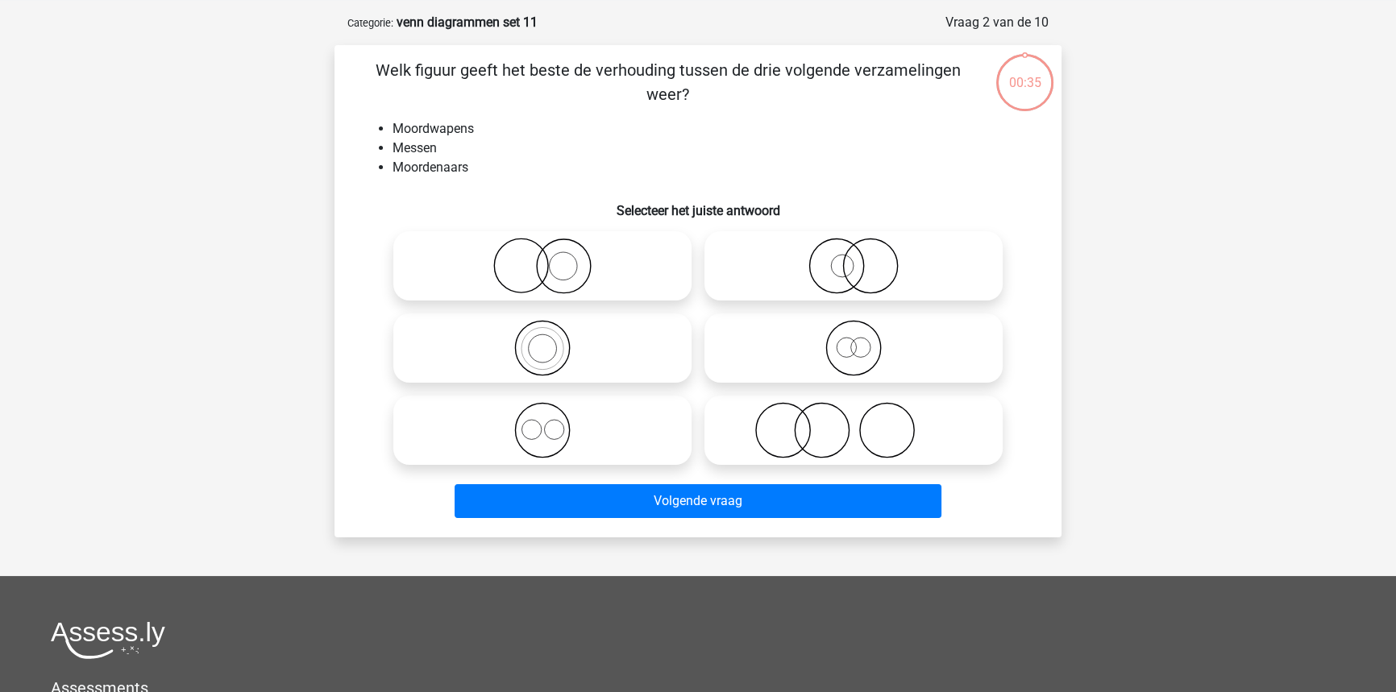
scroll to position [81, 0]
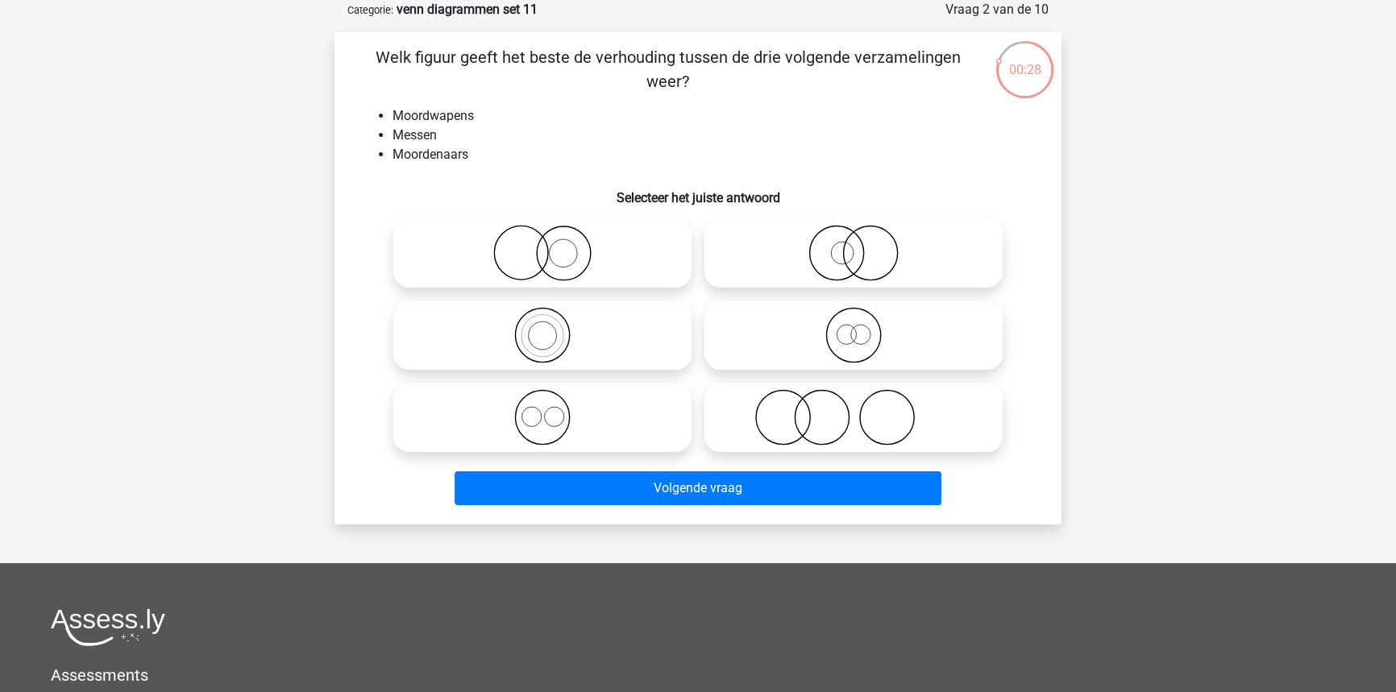
click at [812, 433] on icon at bounding box center [853, 417] width 285 height 56
click at [854, 409] on input "radio" at bounding box center [859, 404] width 10 height 10
radio input "true"
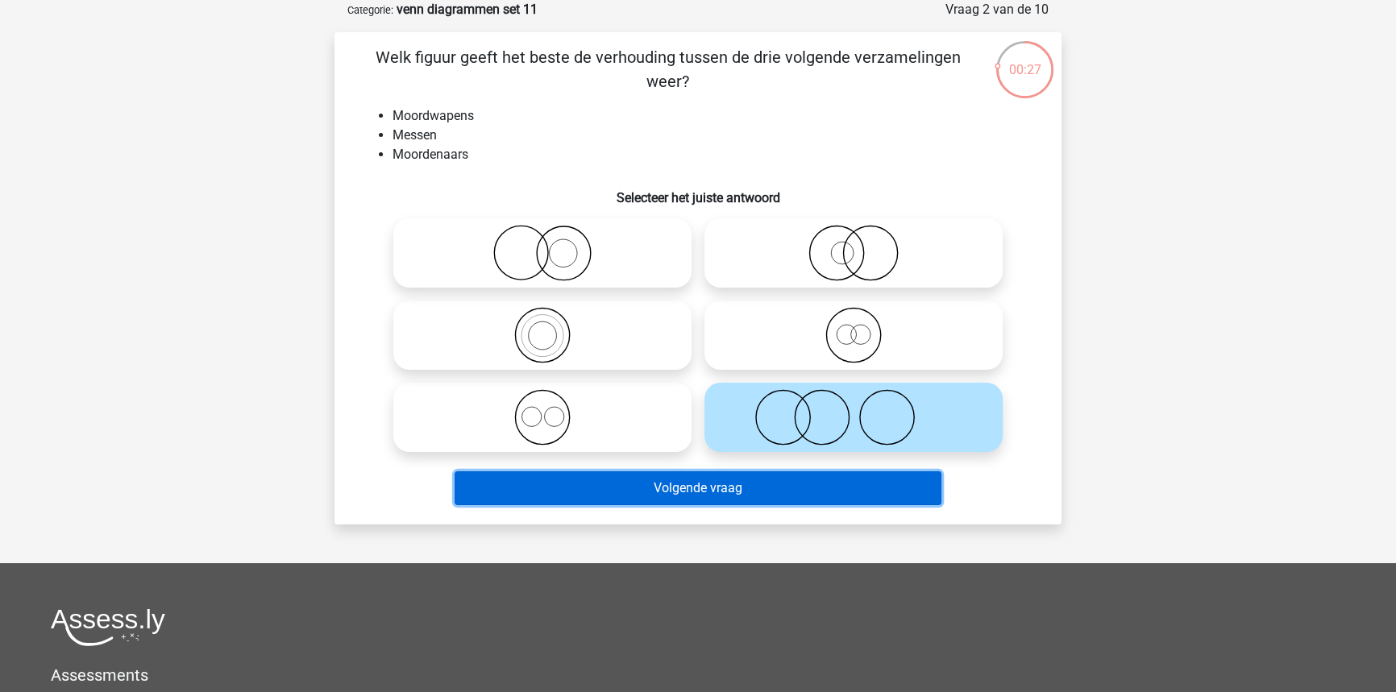
click at [770, 500] on button "Volgende vraag" at bounding box center [699, 489] width 488 height 34
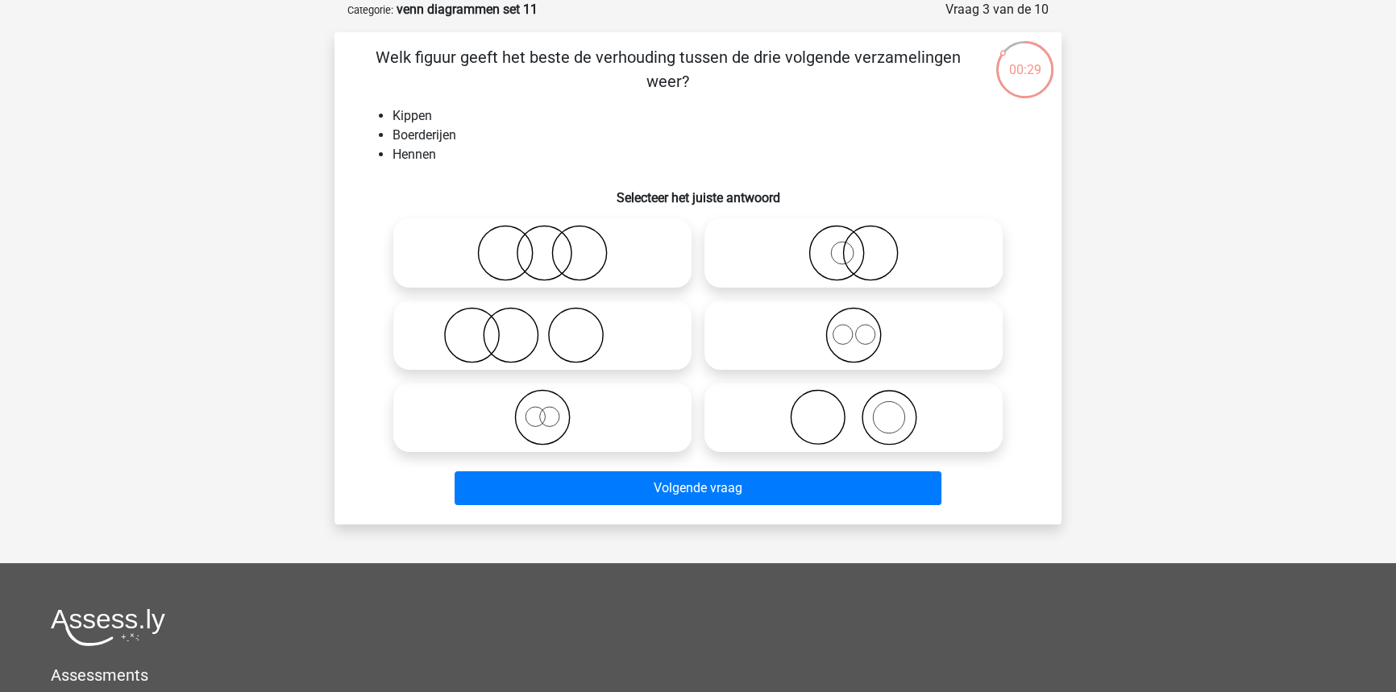
click at [823, 440] on icon at bounding box center [853, 417] width 285 height 56
click at [854, 409] on input "radio" at bounding box center [859, 404] width 10 height 10
radio input "true"
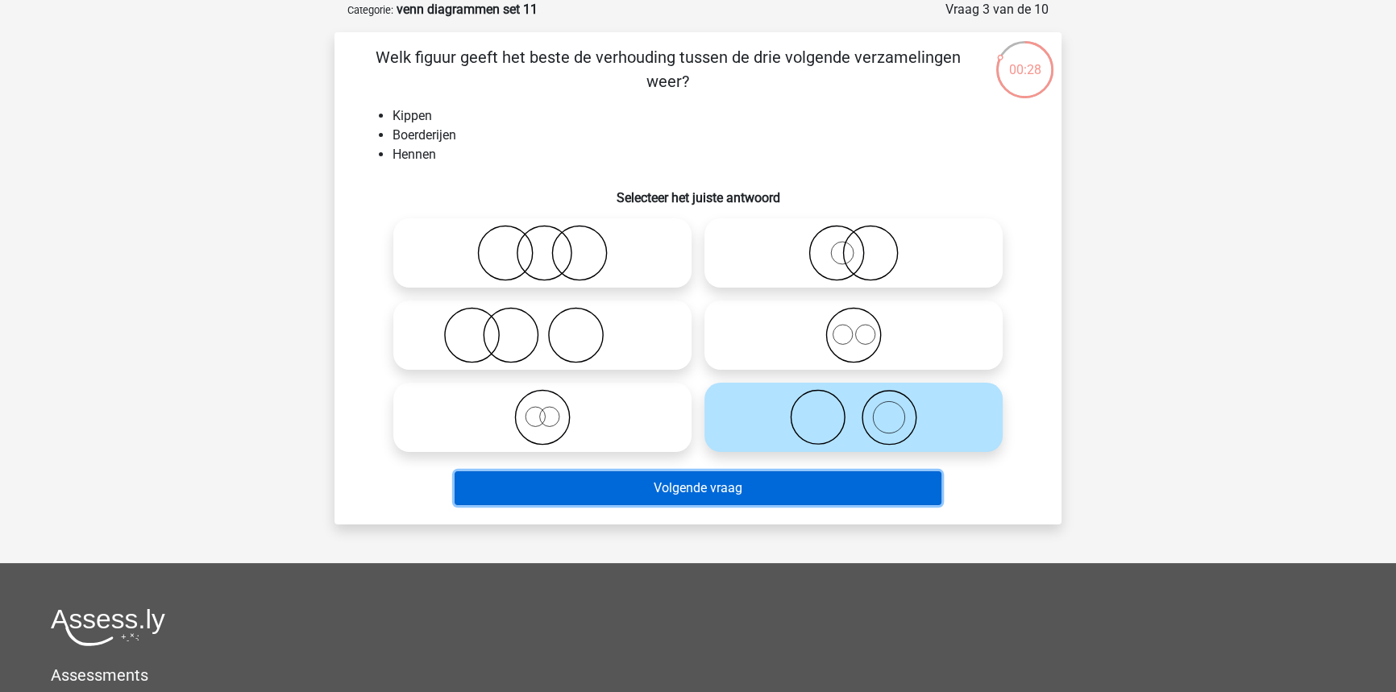
click at [816, 494] on button "Volgende vraag" at bounding box center [699, 489] width 488 height 34
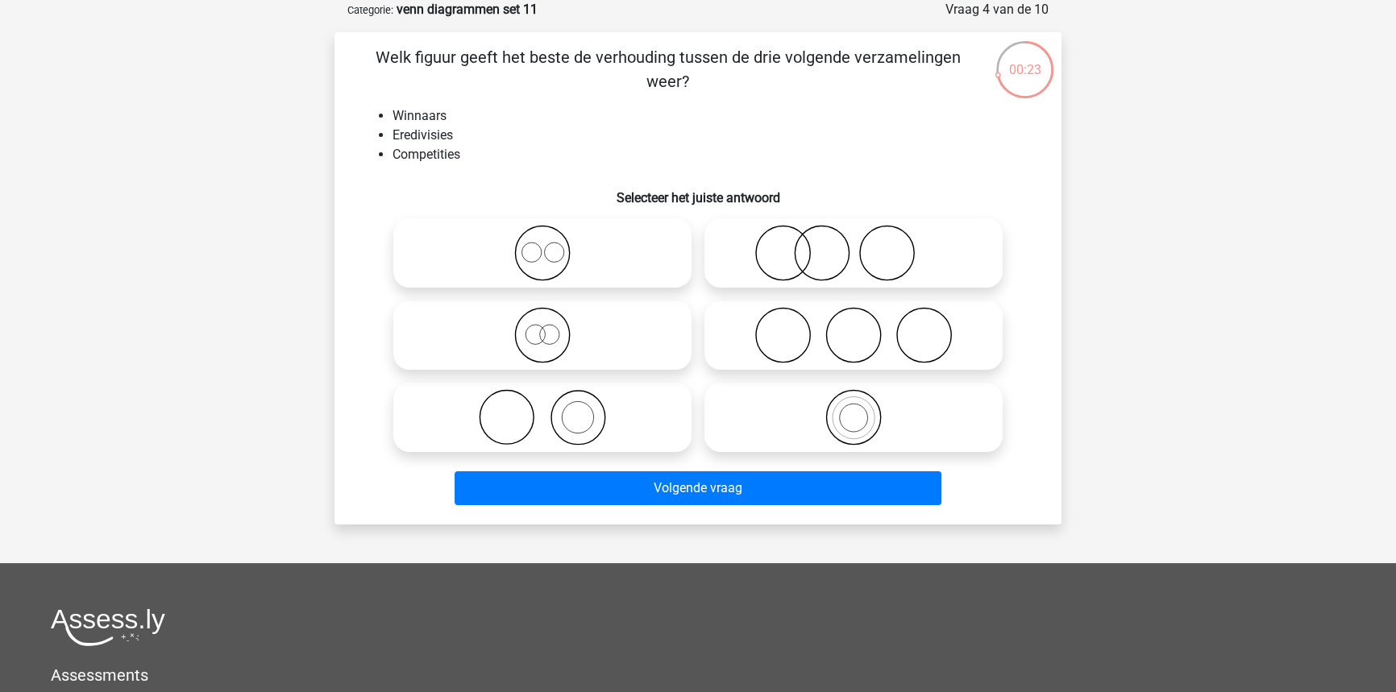
click at [574, 416] on icon at bounding box center [542, 417] width 285 height 56
click at [553, 409] on input "radio" at bounding box center [547, 404] width 10 height 10
radio input "true"
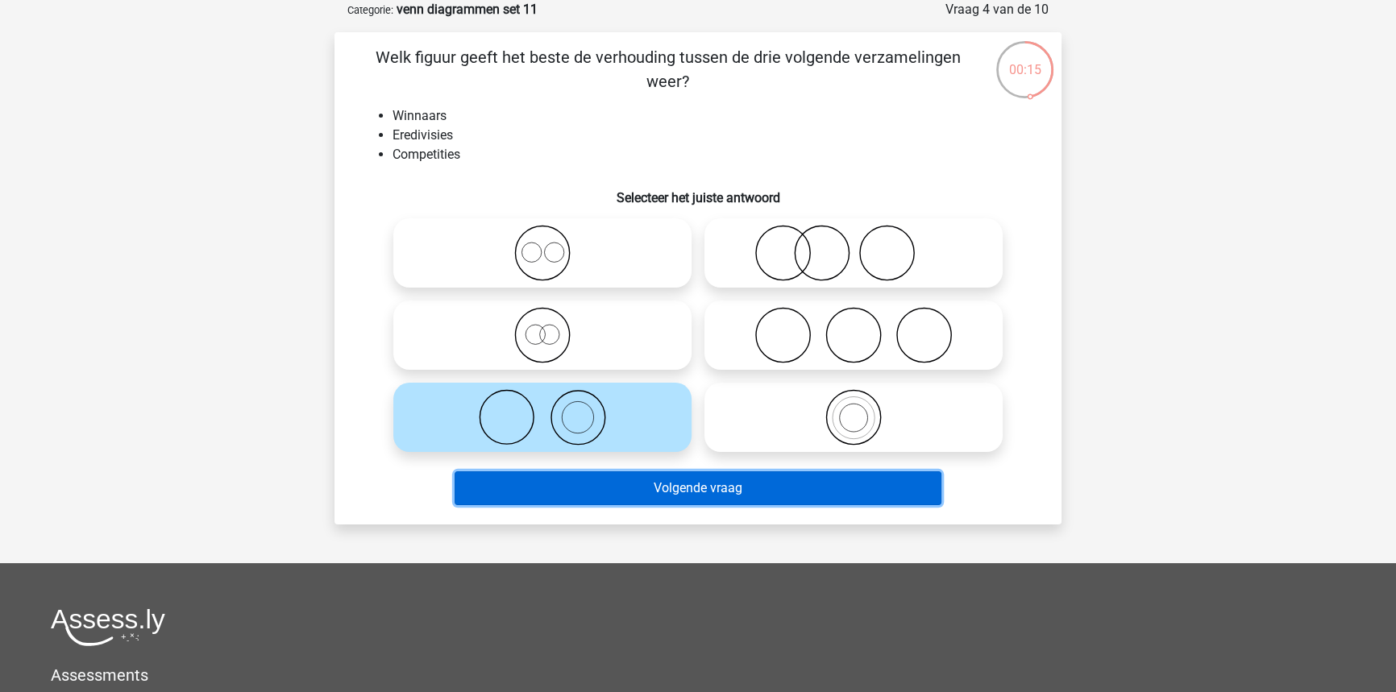
click at [600, 493] on button "Volgende vraag" at bounding box center [699, 489] width 488 height 34
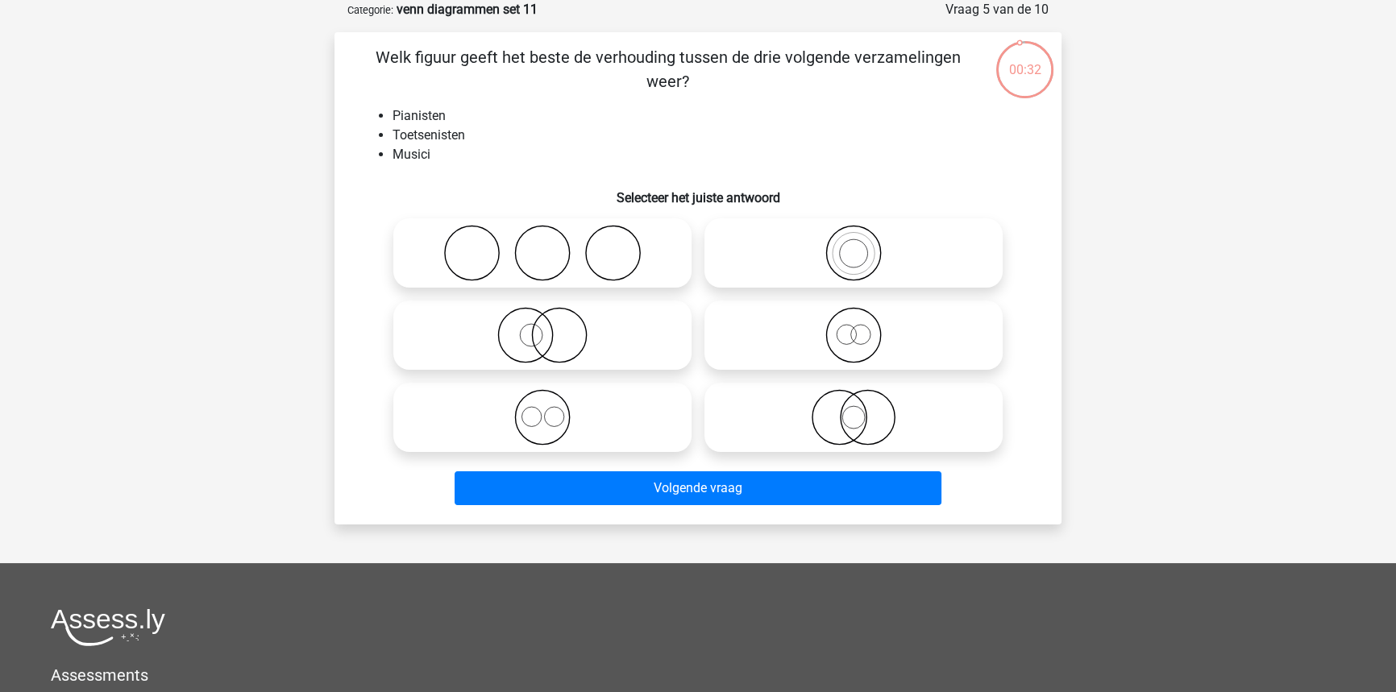
drag, startPoint x: 810, startPoint y: 219, endPoint x: 812, endPoint y: 230, distance: 10.8
click at [812, 225] on label at bounding box center [853, 252] width 298 height 69
click at [854, 235] on input "radio" at bounding box center [859, 240] width 10 height 10
radio input "true"
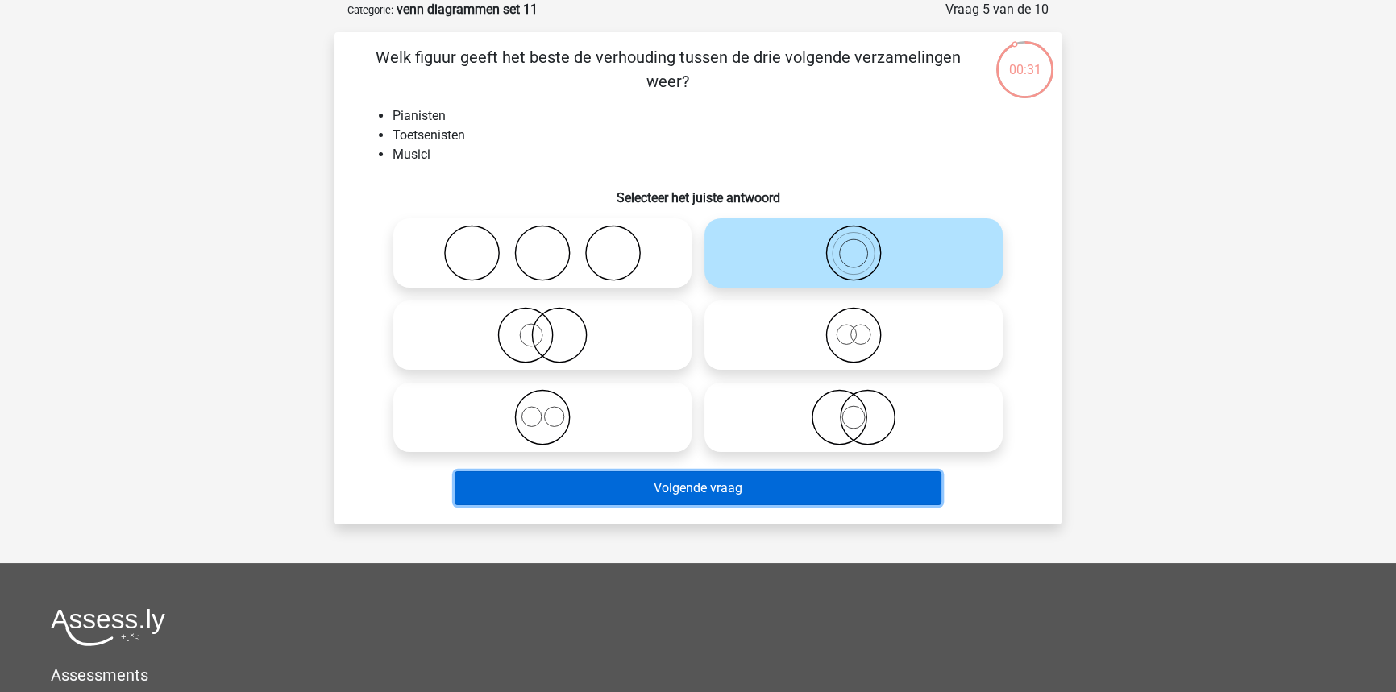
click at [700, 492] on button "Volgende vraag" at bounding box center [699, 489] width 488 height 34
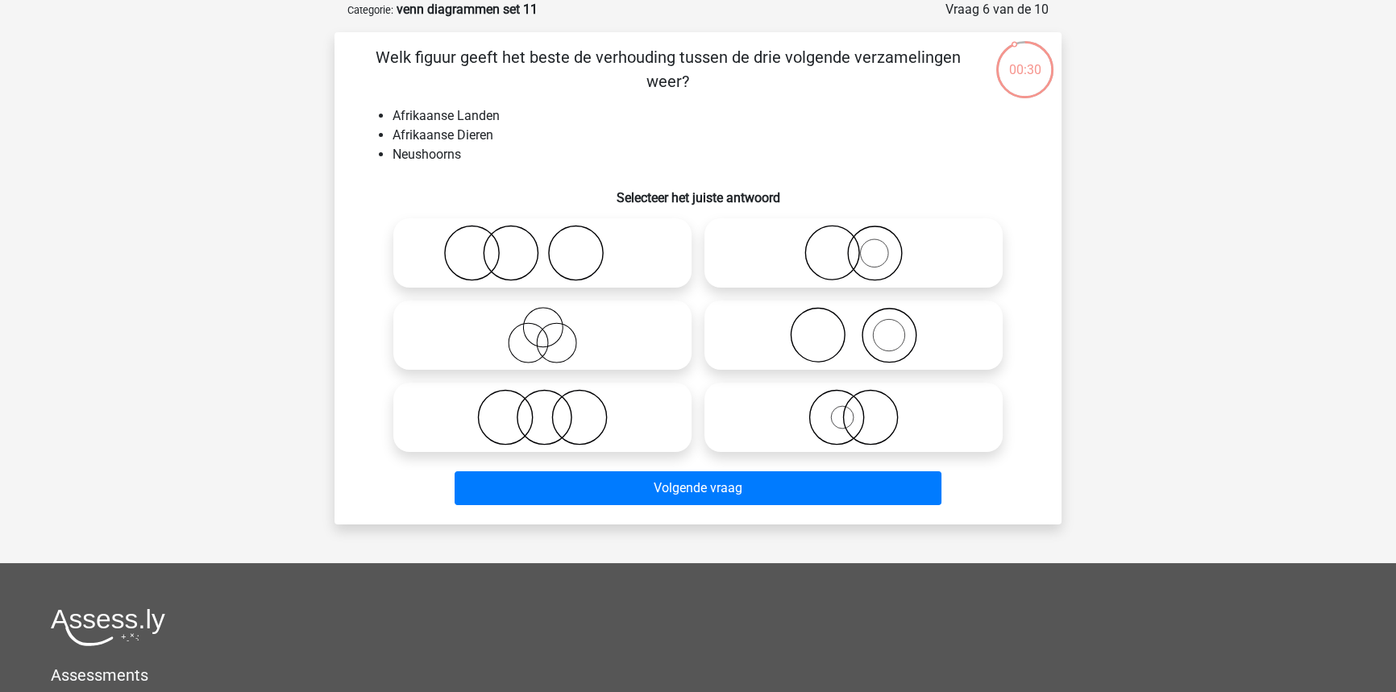
click at [821, 357] on icon at bounding box center [853, 335] width 285 height 56
click at [854, 327] on input "radio" at bounding box center [859, 322] width 10 height 10
radio input "true"
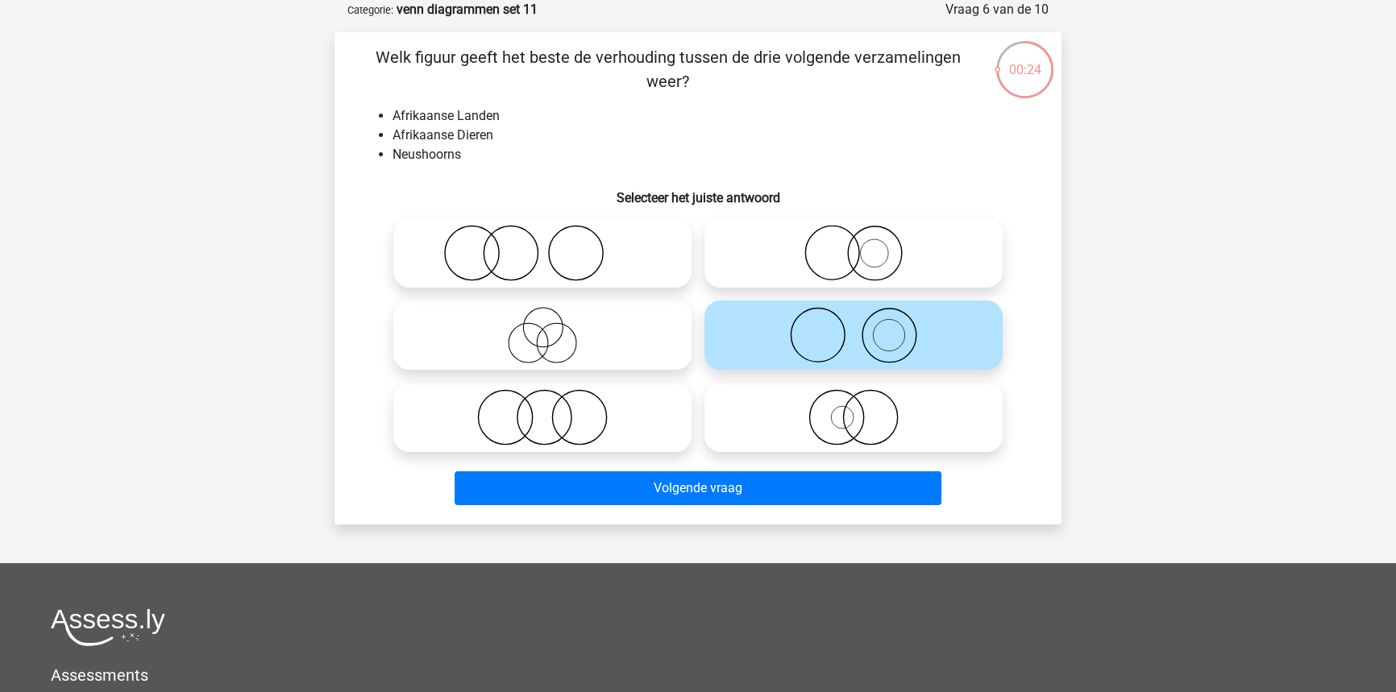
click at [510, 262] on icon at bounding box center [542, 253] width 285 height 56
click at [542, 245] on input "radio" at bounding box center [547, 240] width 10 height 10
radio input "true"
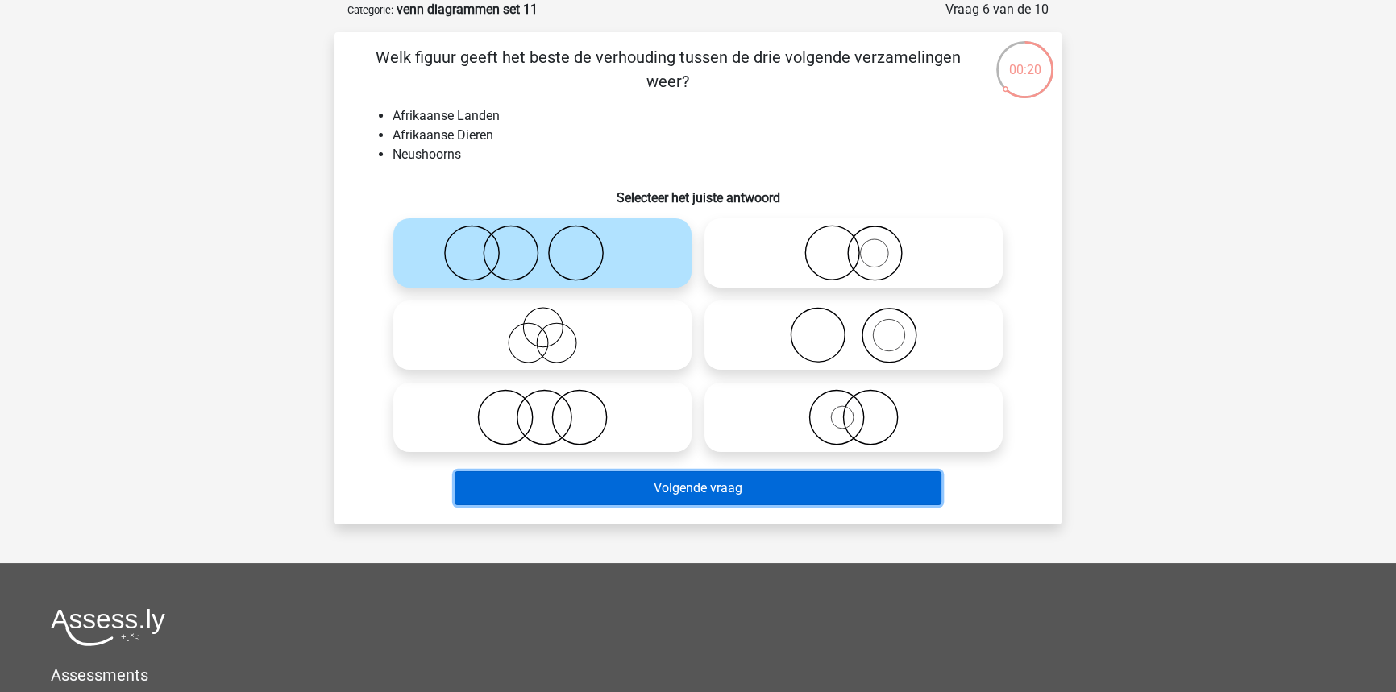
click at [602, 496] on button "Volgende vraag" at bounding box center [699, 489] width 488 height 34
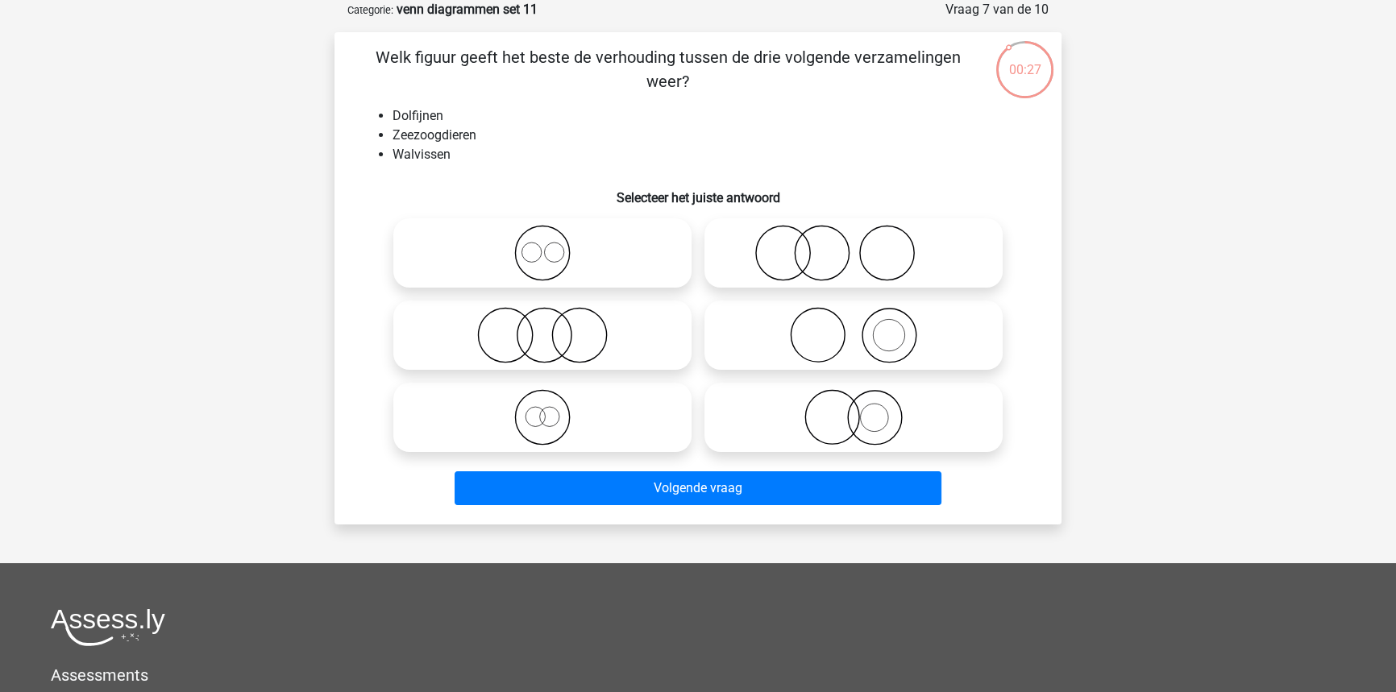
click at [537, 247] on icon at bounding box center [542, 253] width 285 height 56
click at [542, 245] on input "radio" at bounding box center [547, 240] width 10 height 10
radio input "true"
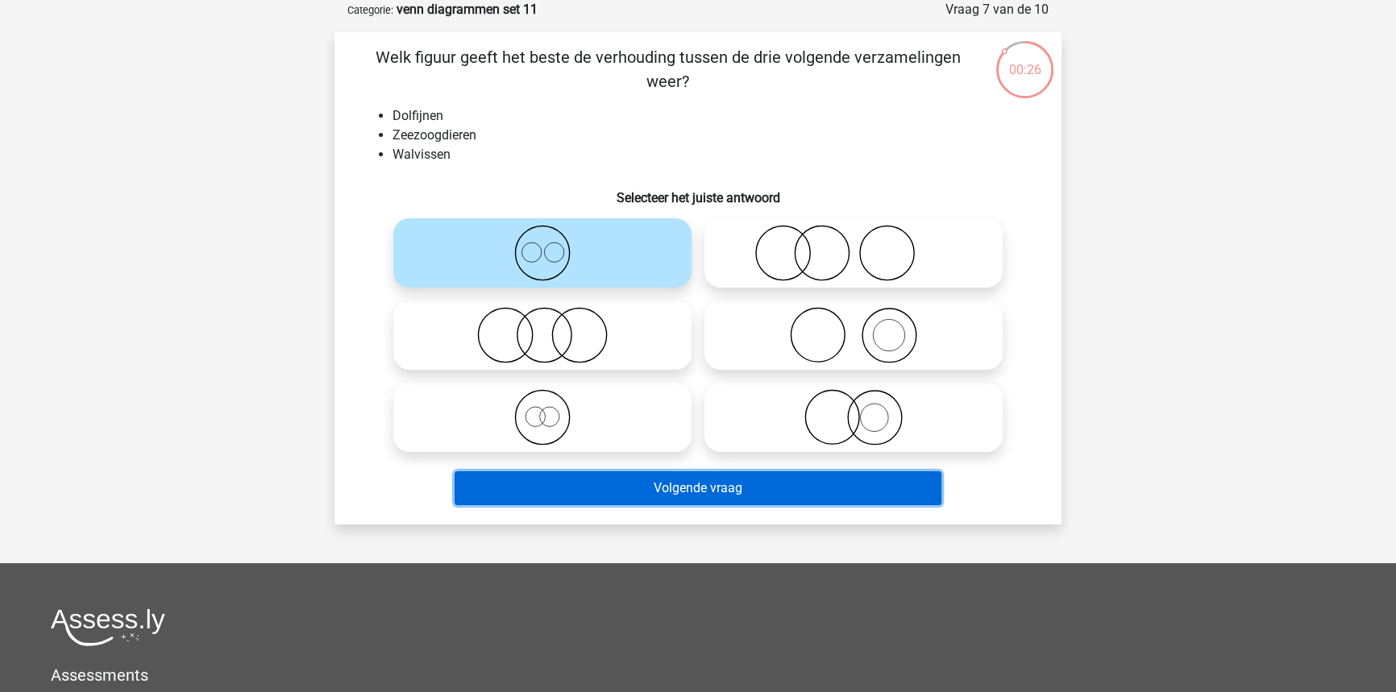
click at [637, 492] on button "Volgende vraag" at bounding box center [699, 489] width 488 height 34
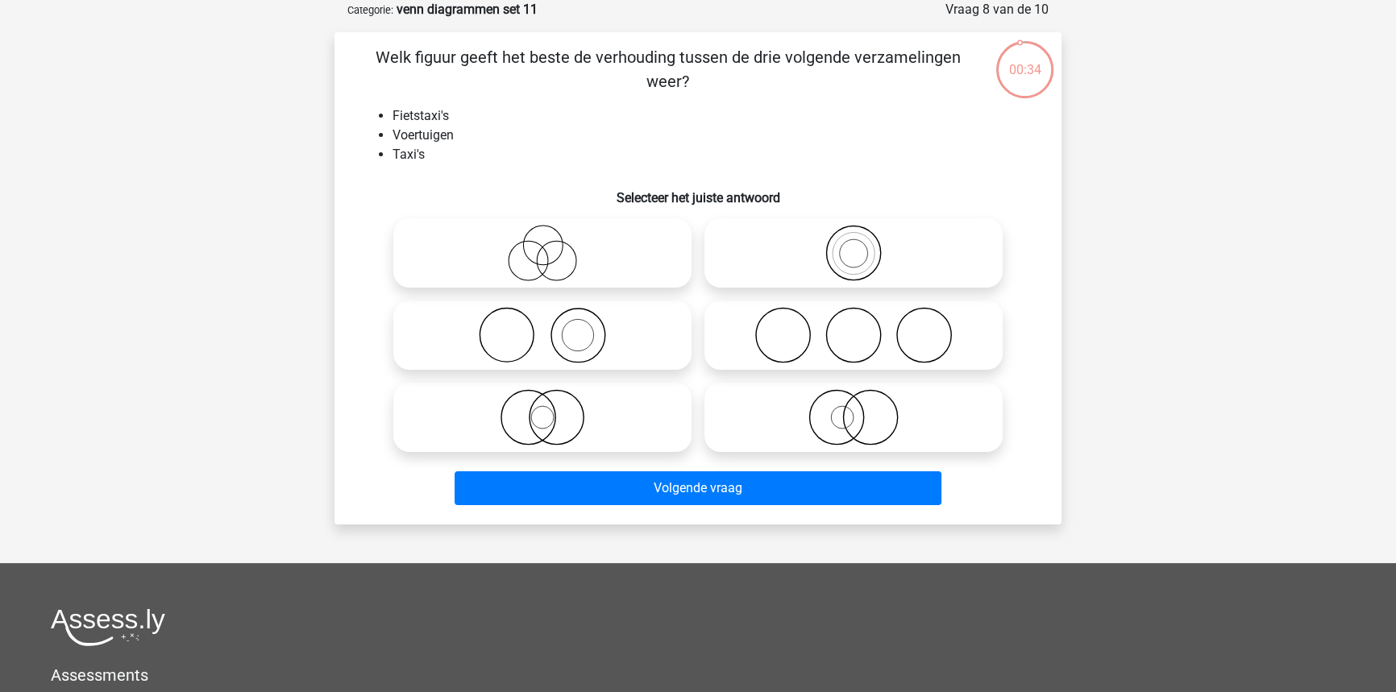
click at [861, 272] on icon at bounding box center [853, 253] width 285 height 56
click at [861, 245] on input "radio" at bounding box center [859, 240] width 10 height 10
radio input "true"
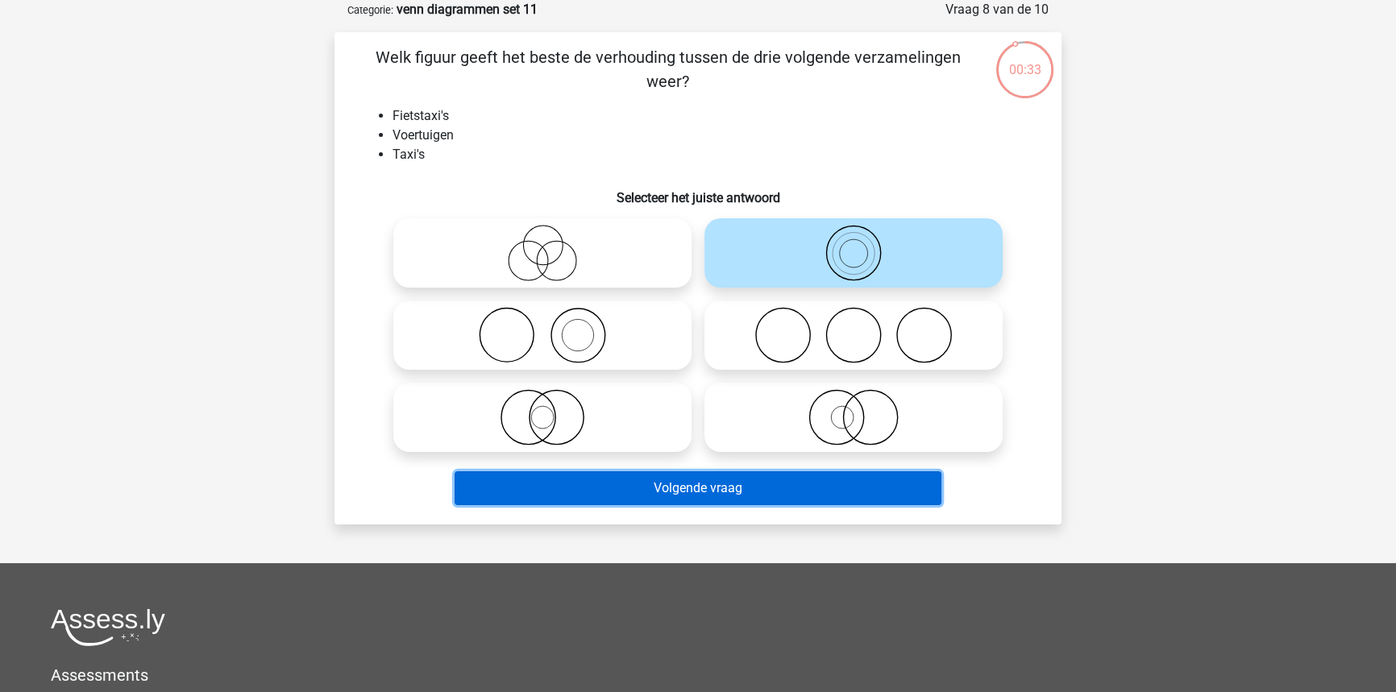
click at [747, 497] on button "Volgende vraag" at bounding box center [699, 489] width 488 height 34
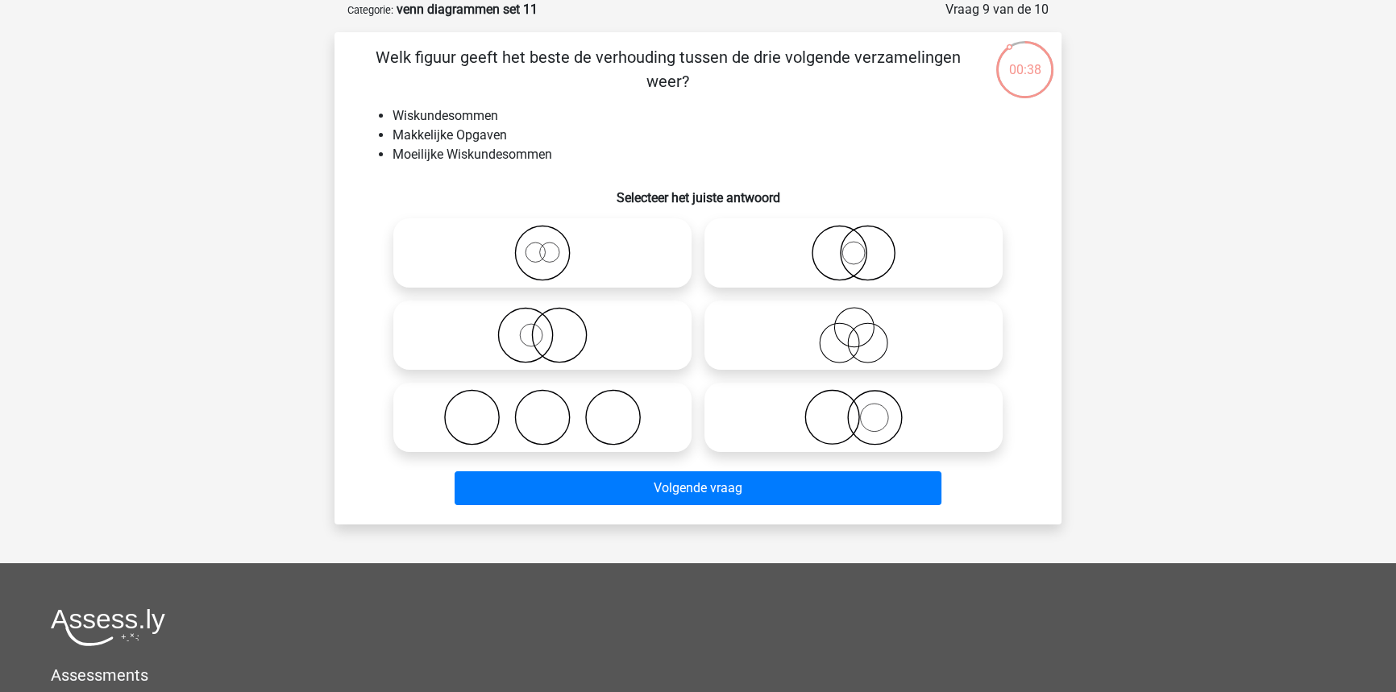
click at [799, 433] on icon at bounding box center [853, 417] width 285 height 56
click at [854, 409] on input "radio" at bounding box center [859, 404] width 10 height 10
radio input "true"
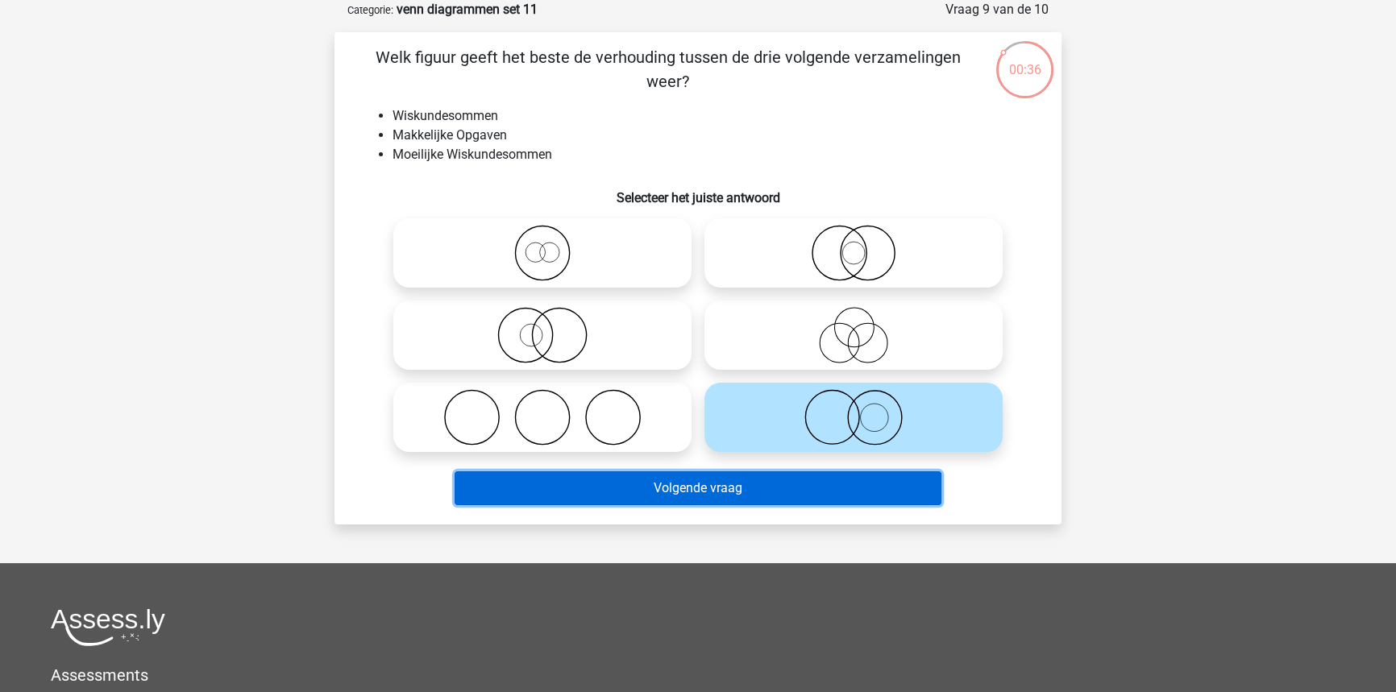
click at [763, 491] on button "Volgende vraag" at bounding box center [699, 489] width 488 height 34
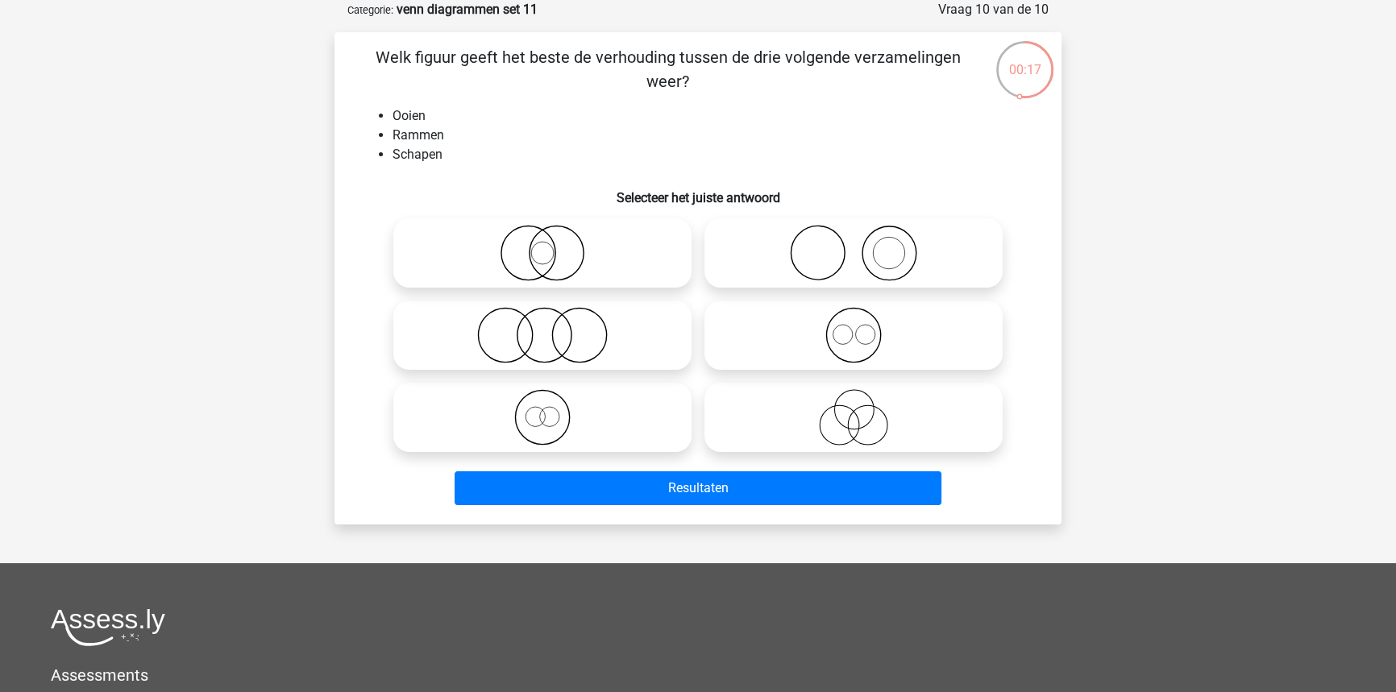
click at [888, 352] on icon at bounding box center [853, 335] width 285 height 56
click at [864, 327] on input "radio" at bounding box center [859, 322] width 10 height 10
radio input "true"
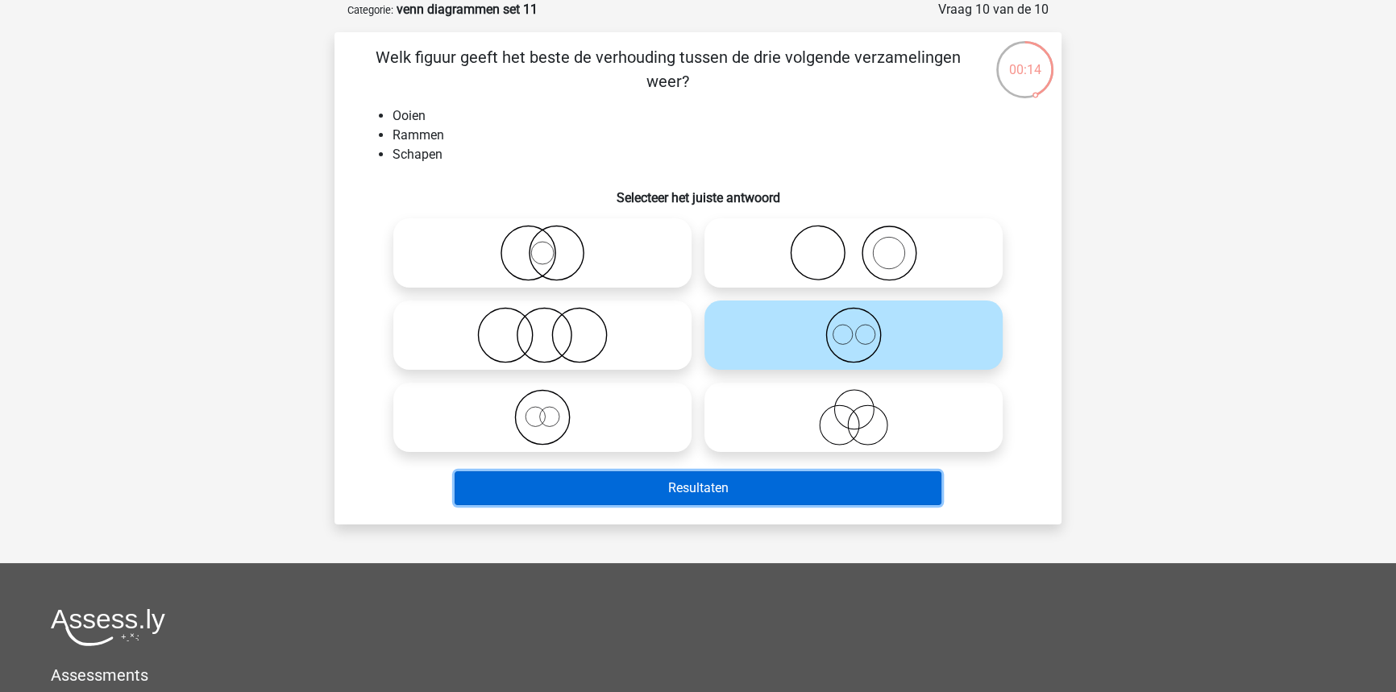
click at [868, 499] on button "Resultaten" at bounding box center [699, 489] width 488 height 34
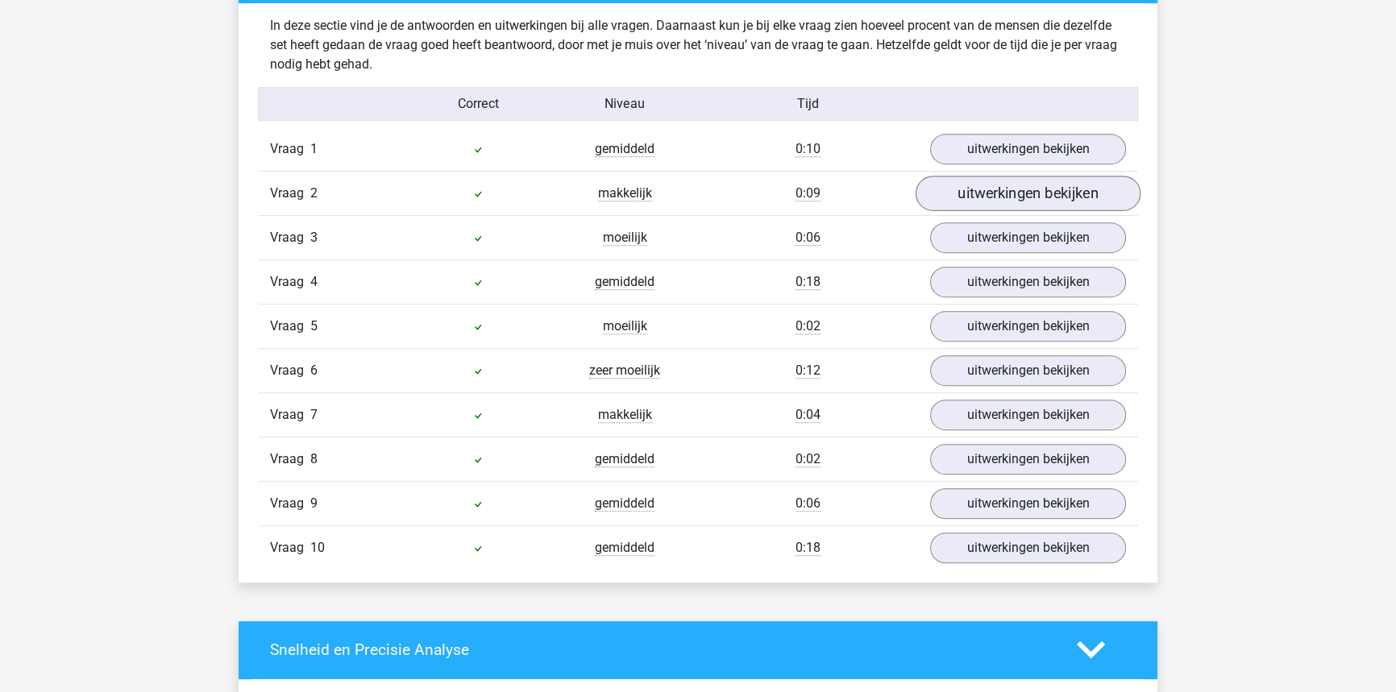
scroll to position [1025, 0]
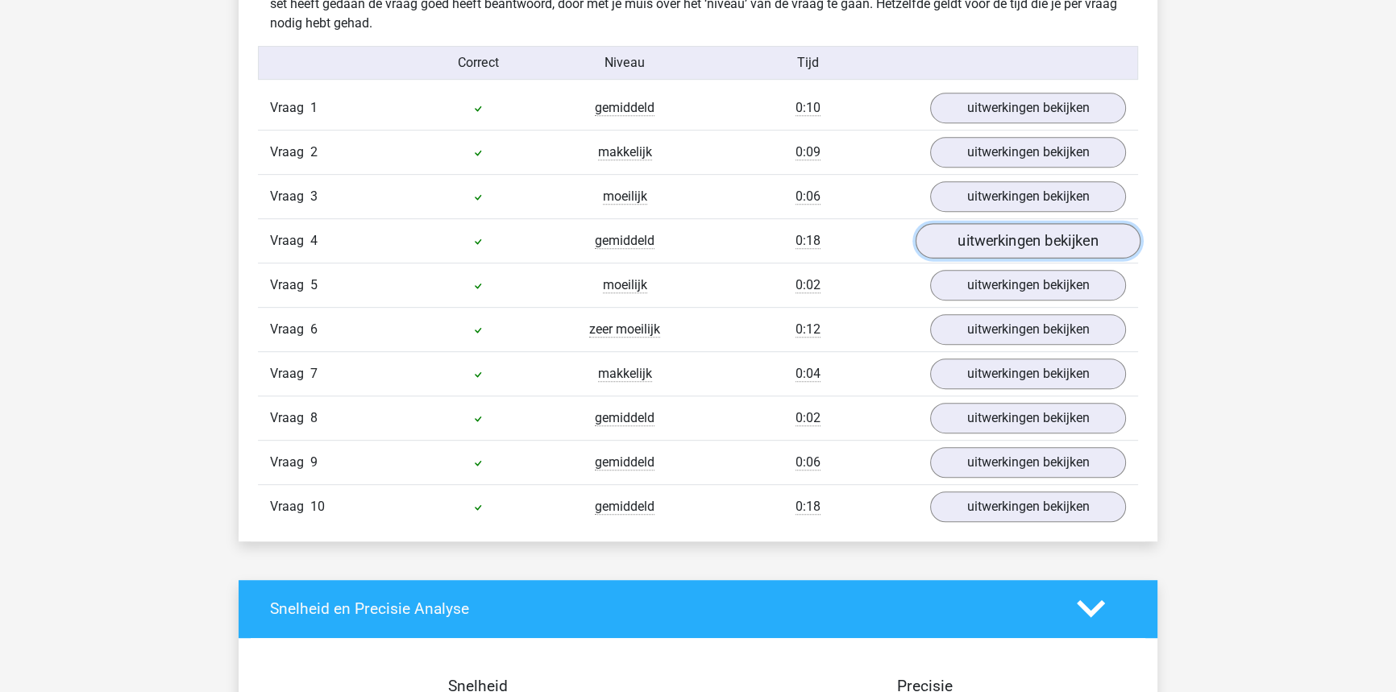
click at [1024, 244] on link "uitwerkingen bekijken" at bounding box center [1028, 240] width 225 height 35
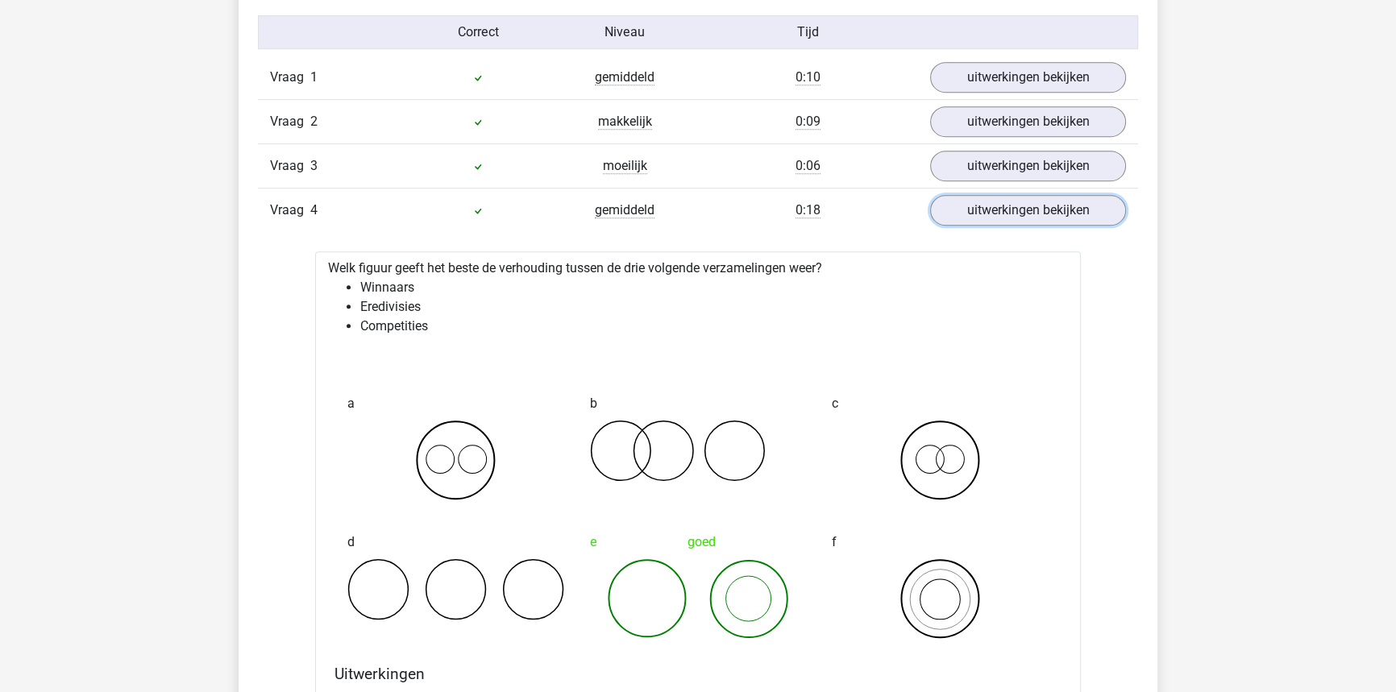
scroll to position [879, 0]
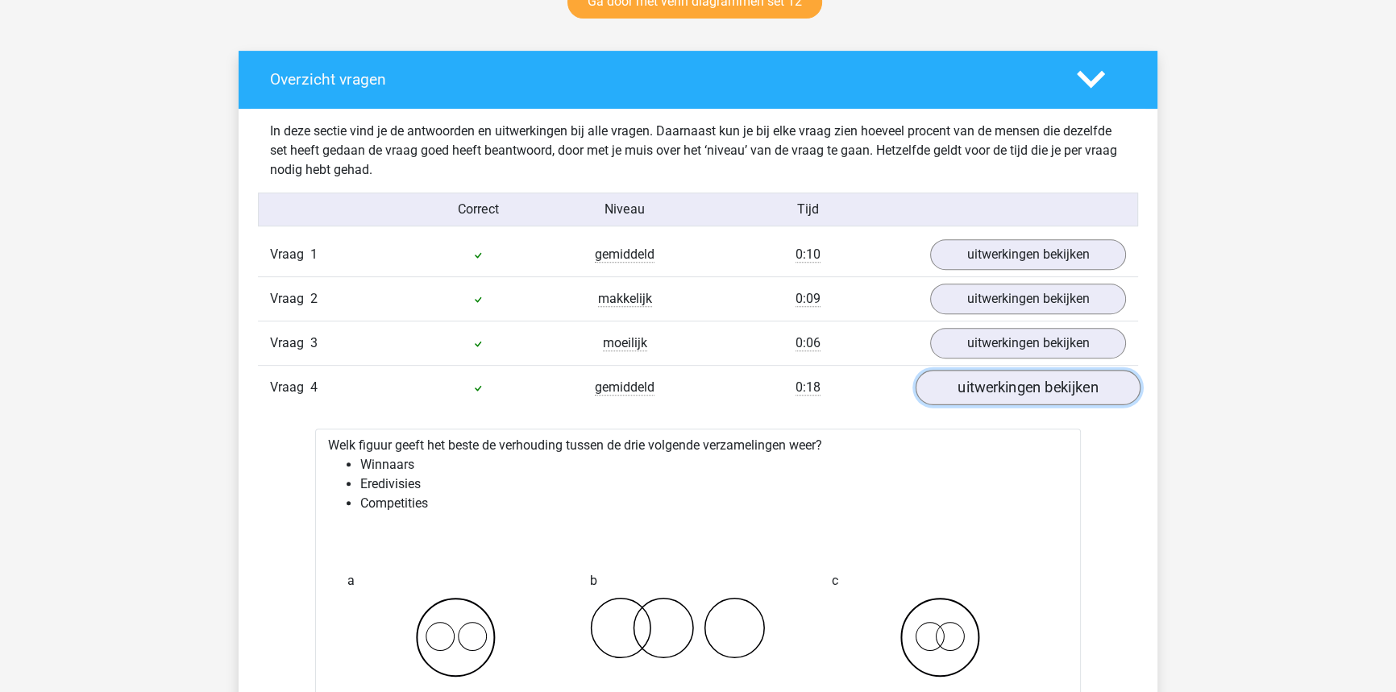
click at [1007, 389] on link "uitwerkingen bekijken" at bounding box center [1028, 387] width 225 height 35
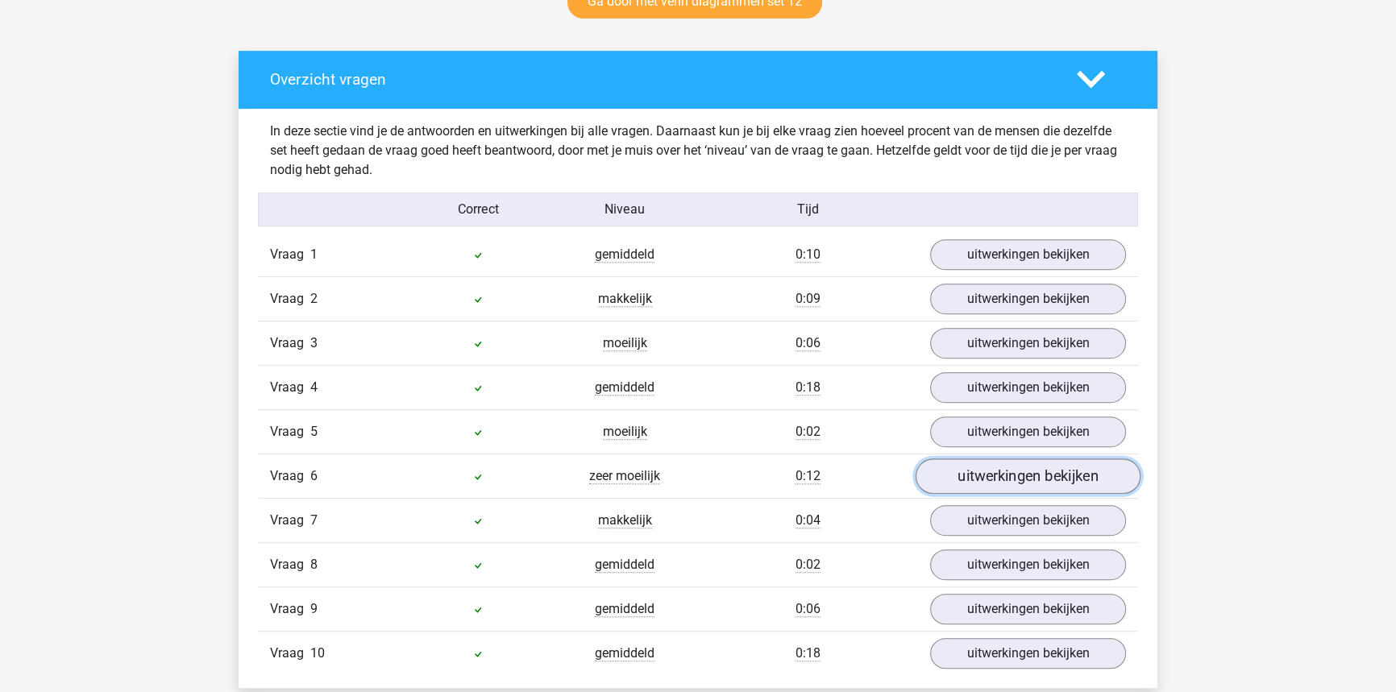
click at [993, 476] on link "uitwerkingen bekijken" at bounding box center [1028, 476] width 225 height 35
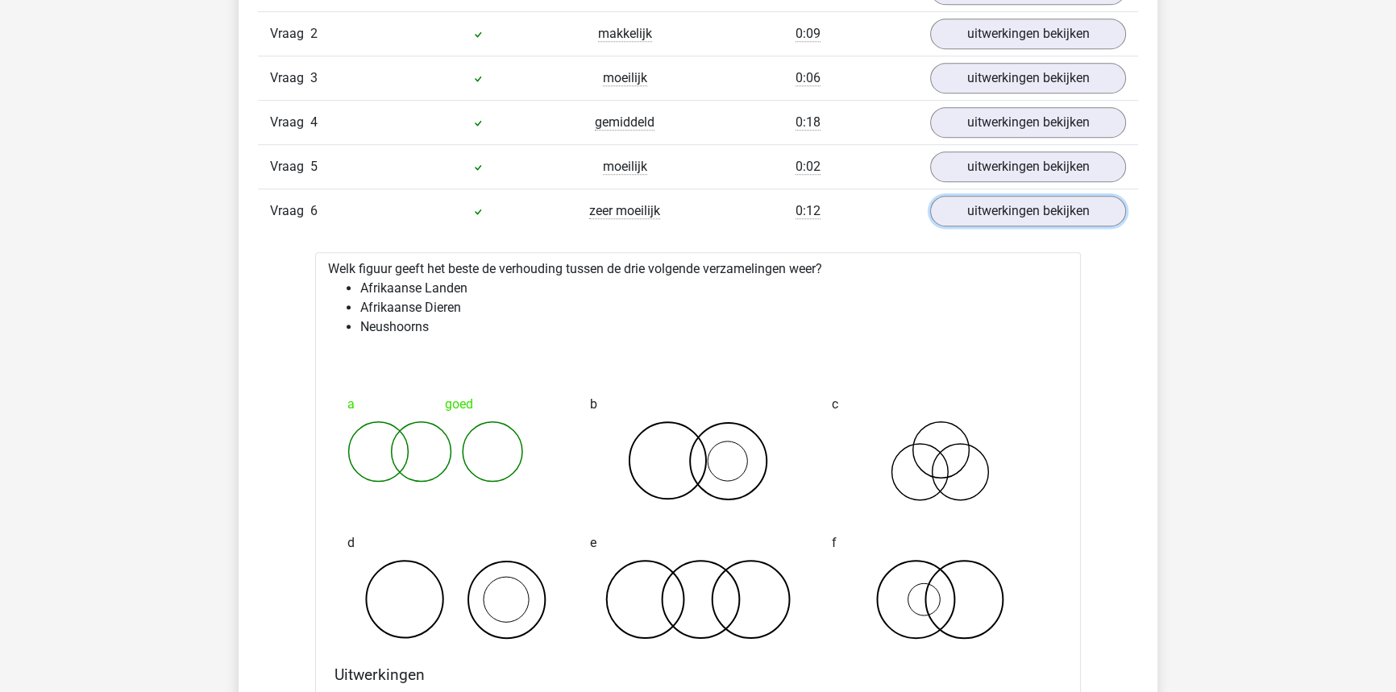
scroll to position [1172, 0]
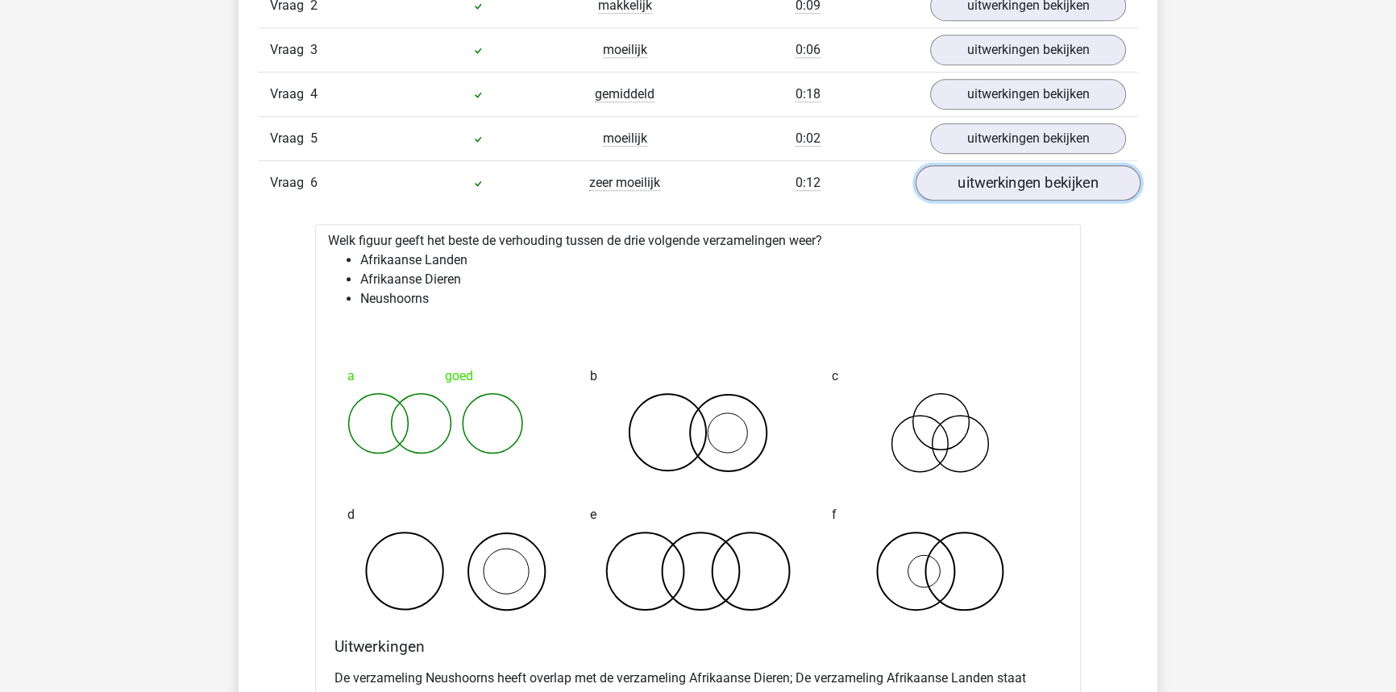
click at [1053, 189] on link "uitwerkingen bekijken" at bounding box center [1028, 182] width 225 height 35
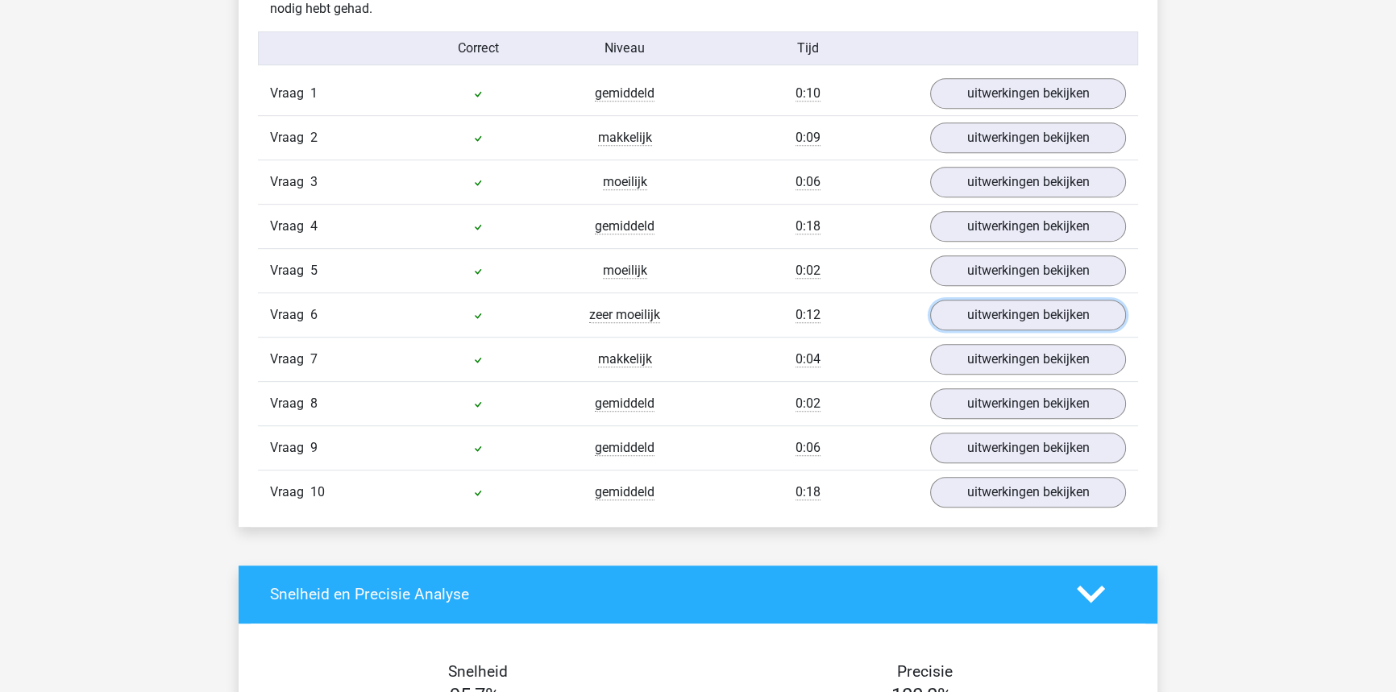
scroll to position [1025, 0]
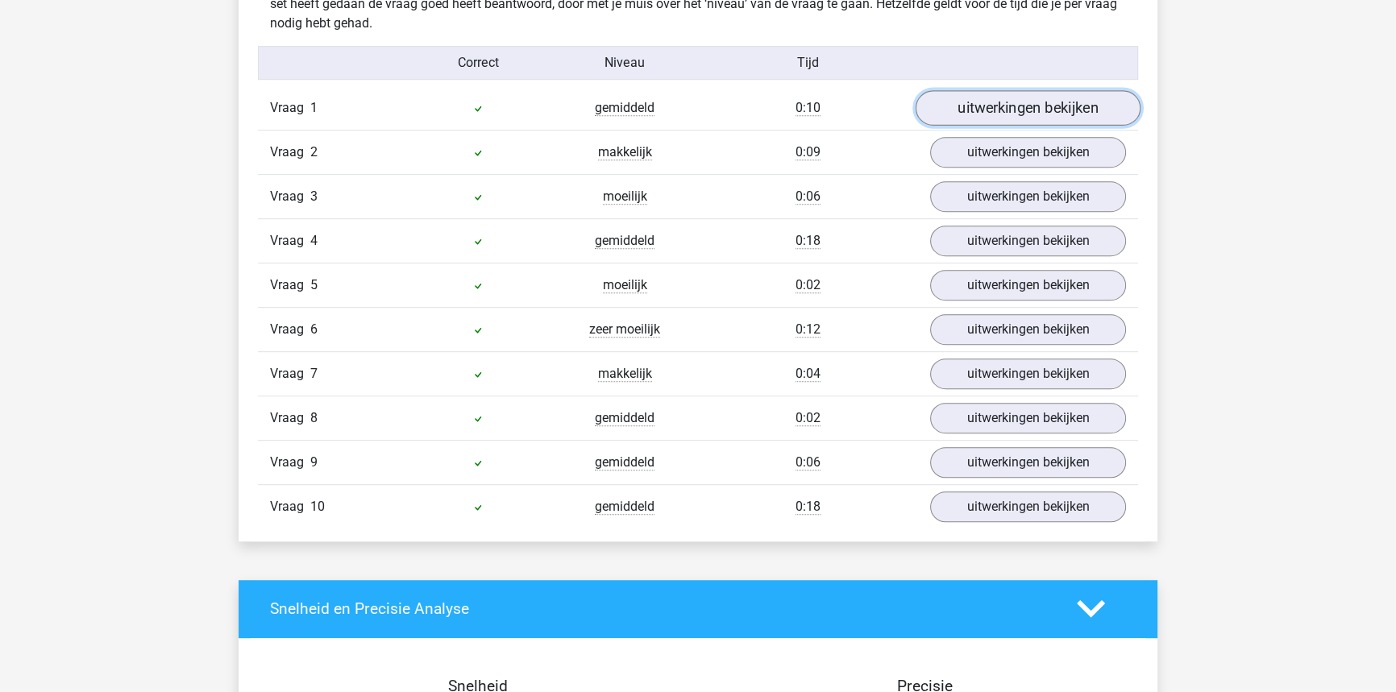
click at [974, 106] on link "uitwerkingen bekijken" at bounding box center [1028, 107] width 225 height 35
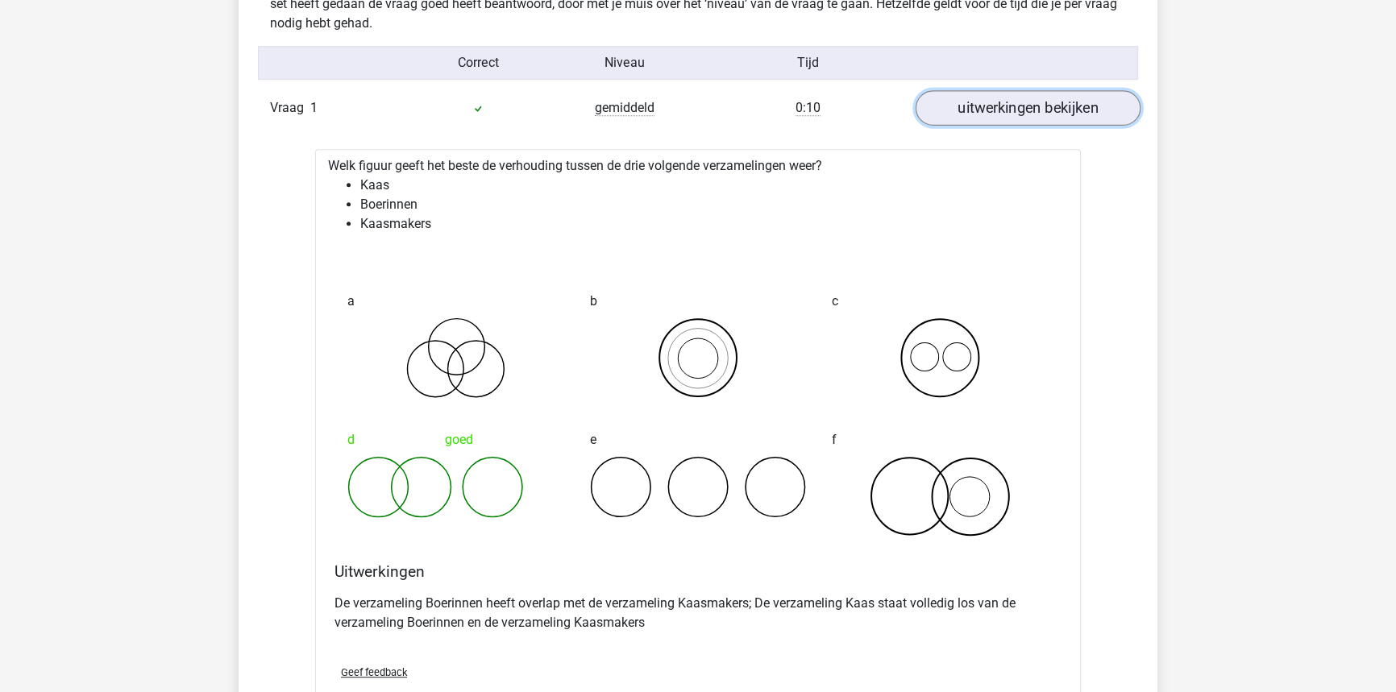
click at [974, 106] on link "uitwerkingen bekijken" at bounding box center [1028, 107] width 225 height 35
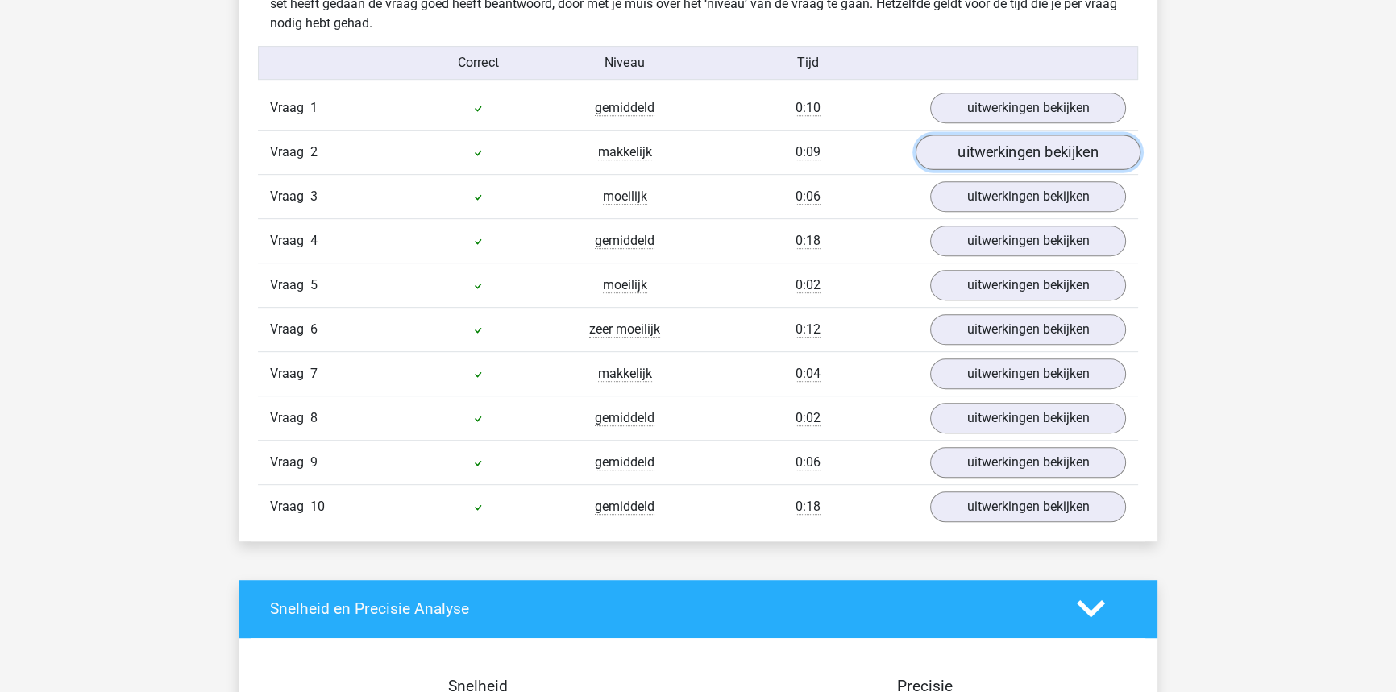
click at [980, 158] on link "uitwerkingen bekijken" at bounding box center [1028, 152] width 225 height 35
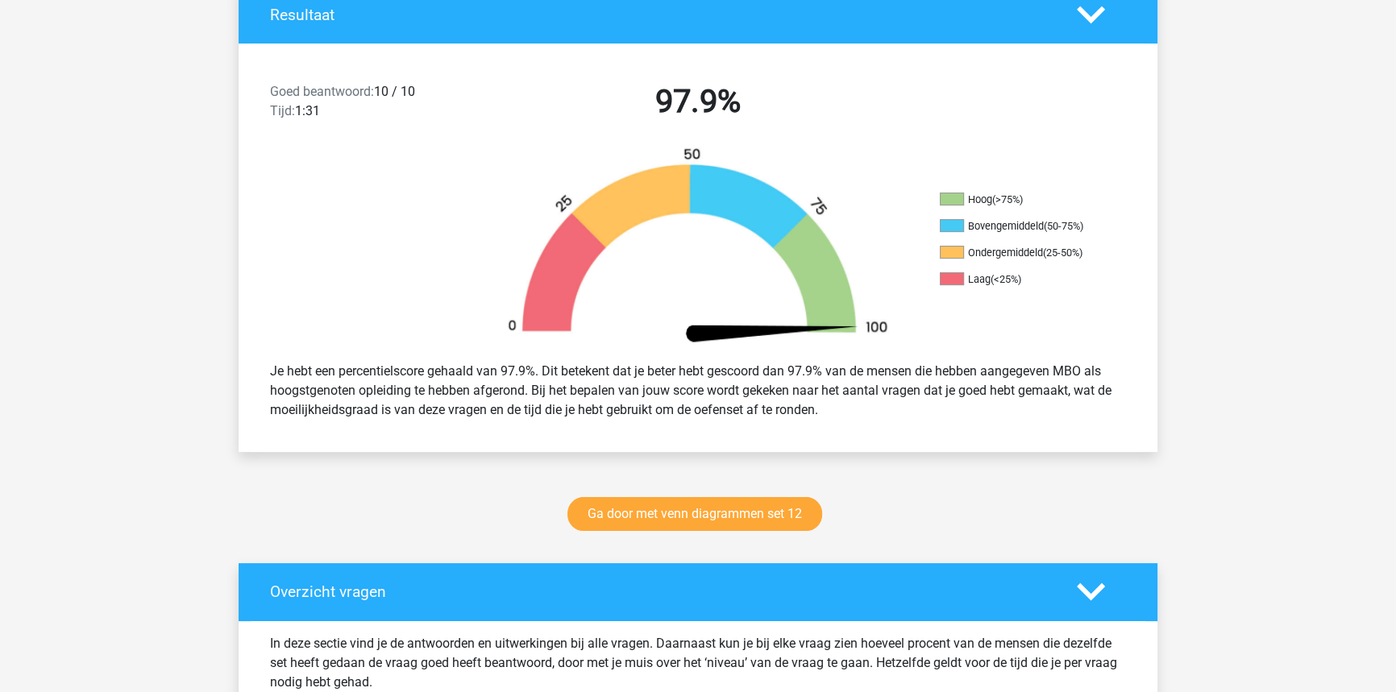
scroll to position [0, 0]
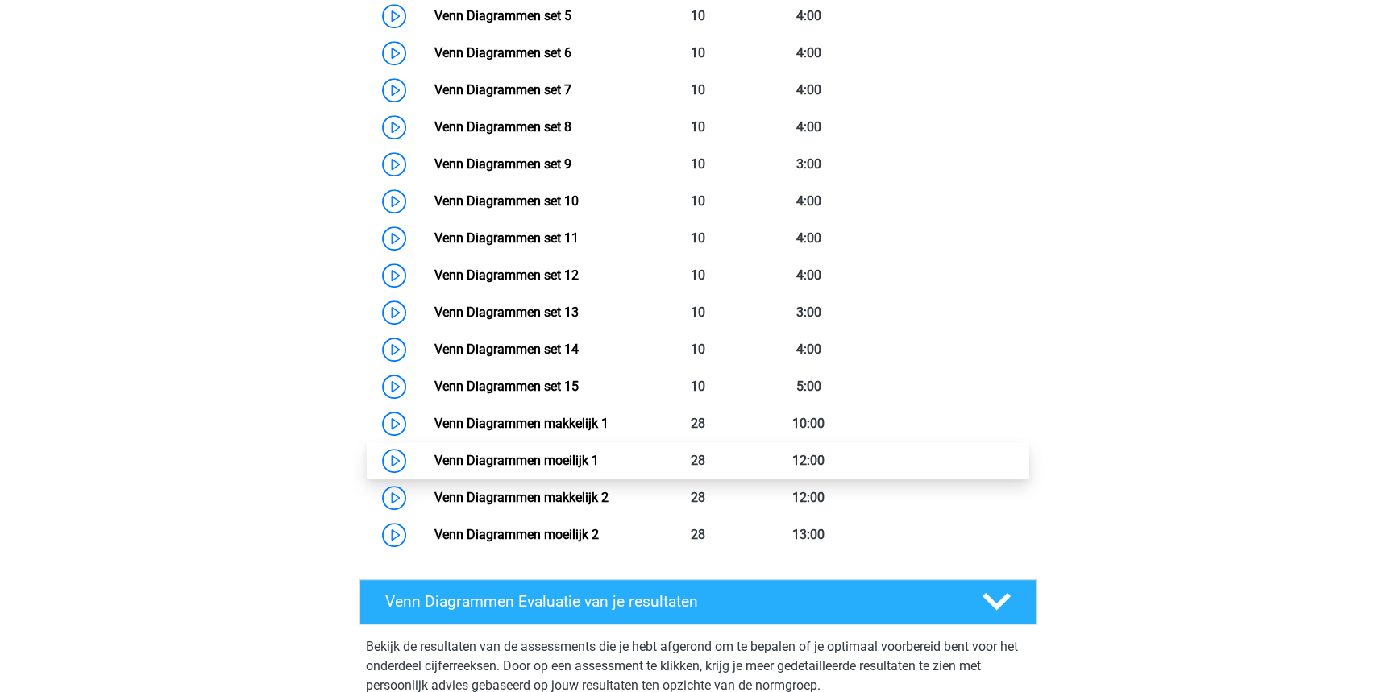
scroll to position [973, 0]
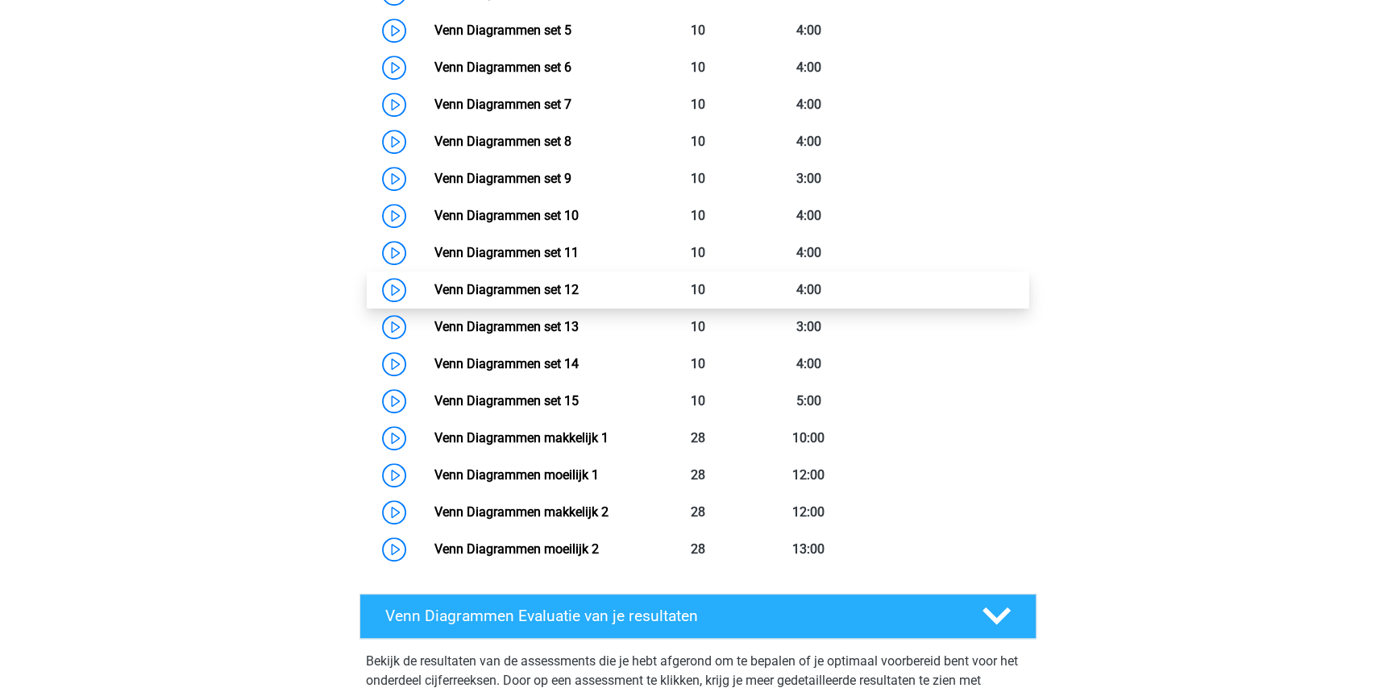
click at [560, 297] on link "Venn Diagrammen set 12" at bounding box center [506, 289] width 144 height 15
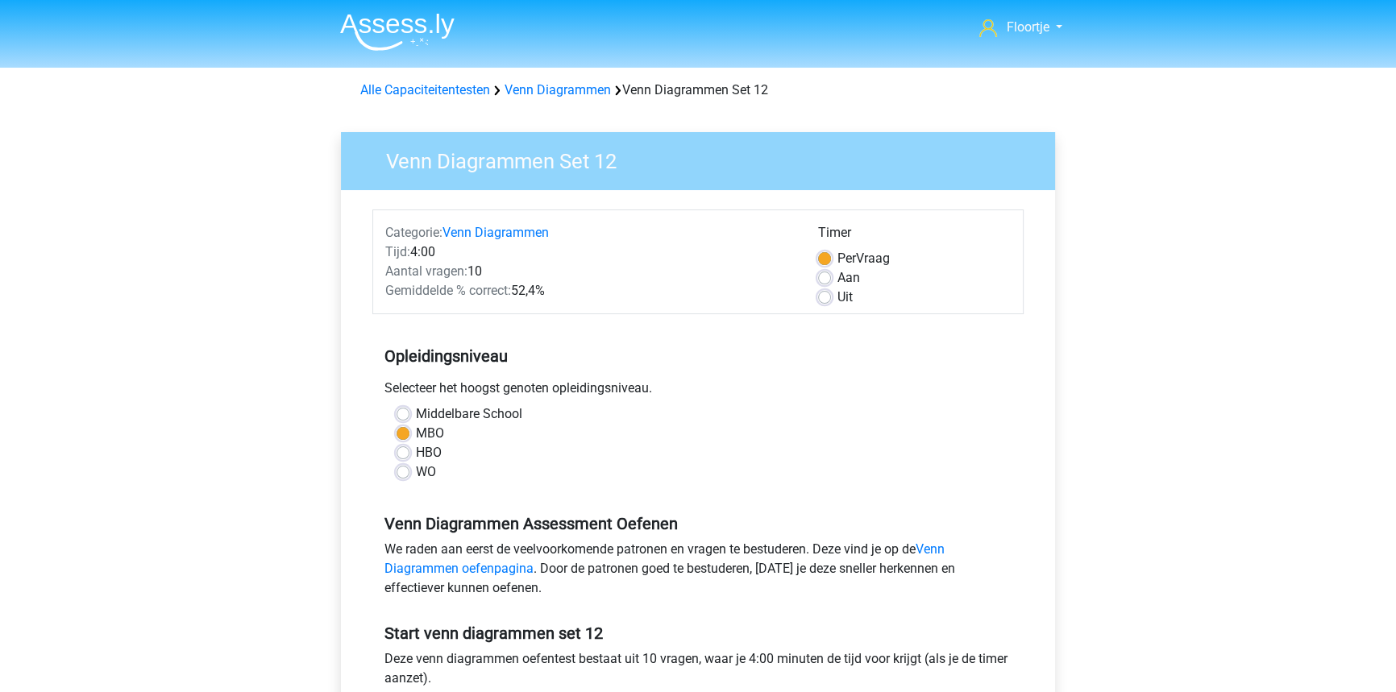
click at [823, 305] on div "Uit" at bounding box center [914, 297] width 193 height 19
click at [837, 296] on label "Uit" at bounding box center [844, 297] width 15 height 19
click at [825, 296] on input "Uit" at bounding box center [824, 296] width 13 height 16
radio input "true"
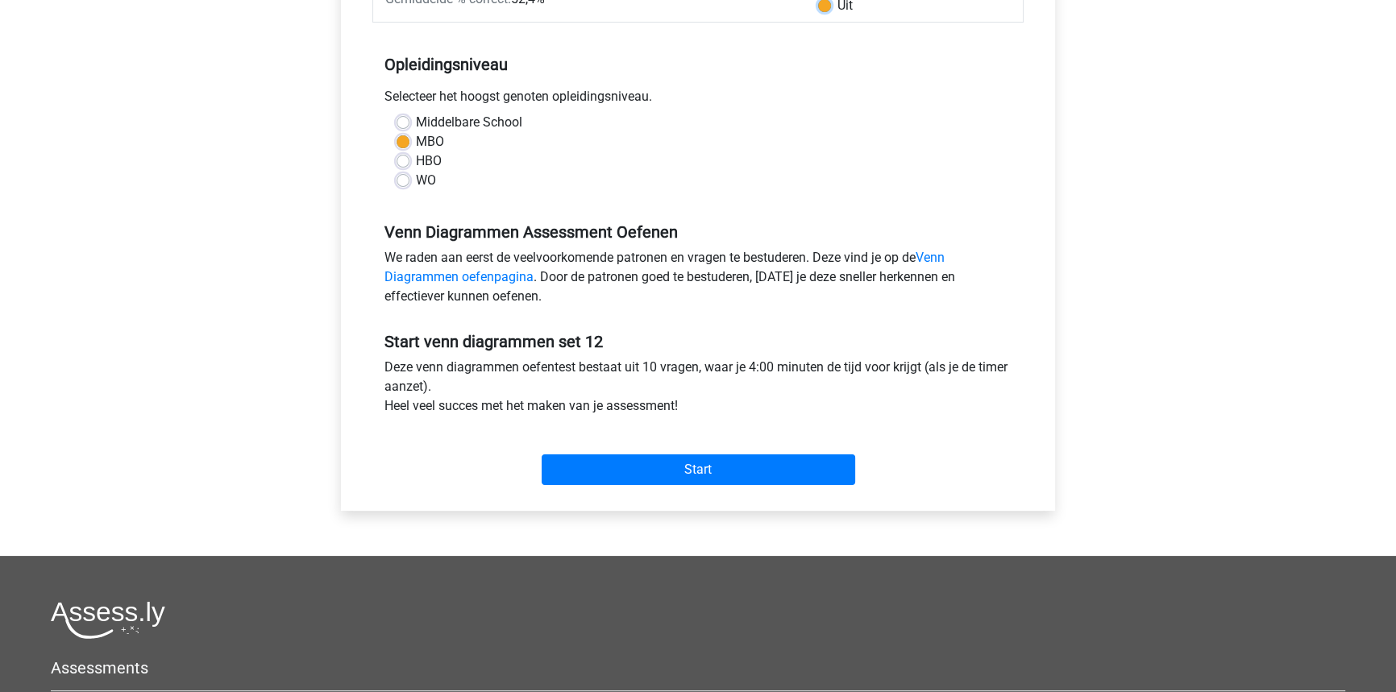
scroll to position [293, 0]
click at [771, 465] on input "Start" at bounding box center [699, 469] width 314 height 31
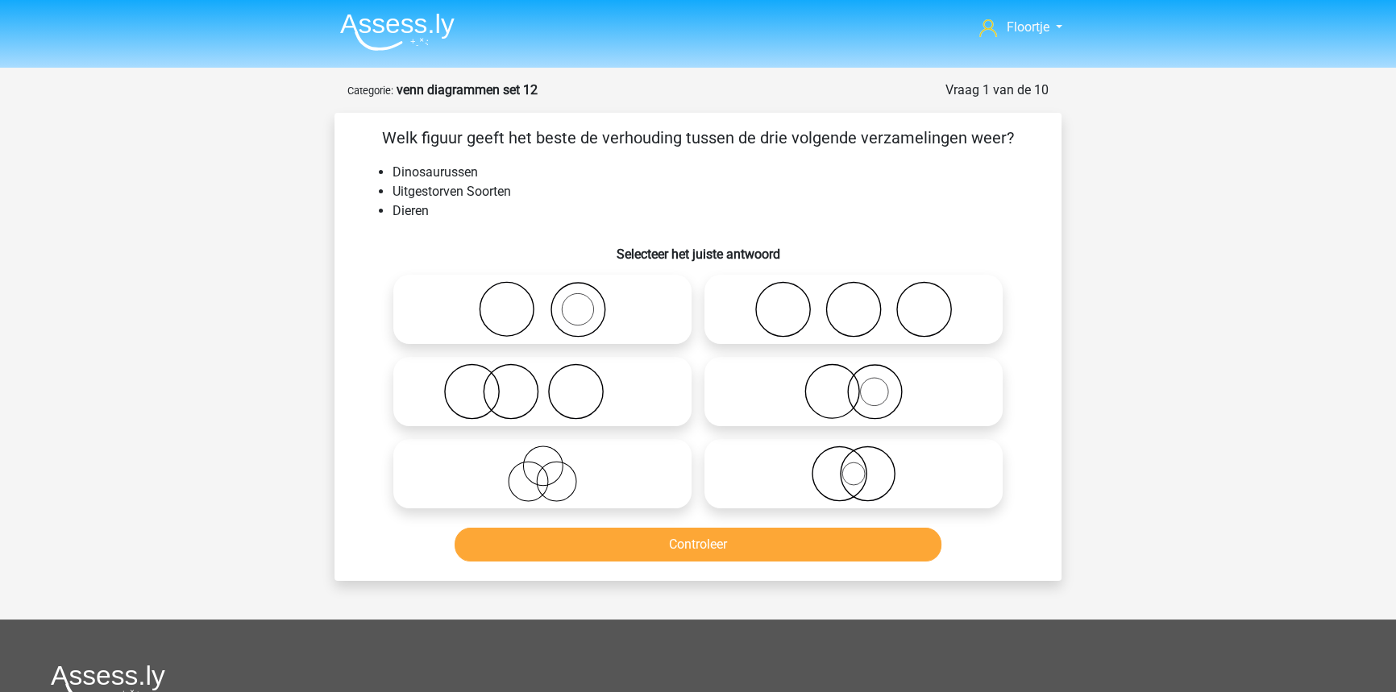
click at [887, 491] on icon at bounding box center [853, 474] width 285 height 56
click at [864, 466] on input "radio" at bounding box center [859, 460] width 10 height 10
radio input "true"
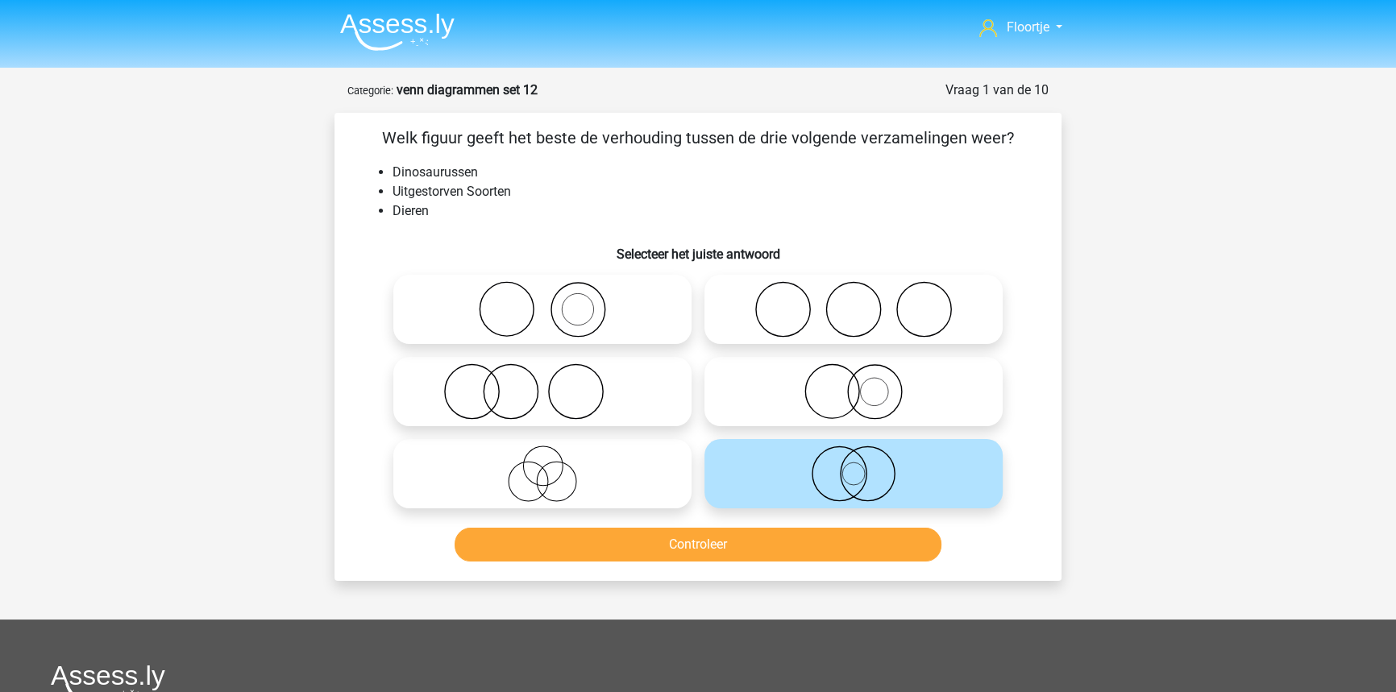
click at [899, 421] on label at bounding box center [853, 391] width 298 height 69
click at [864, 384] on input "radio" at bounding box center [859, 378] width 10 height 10
radio input "true"
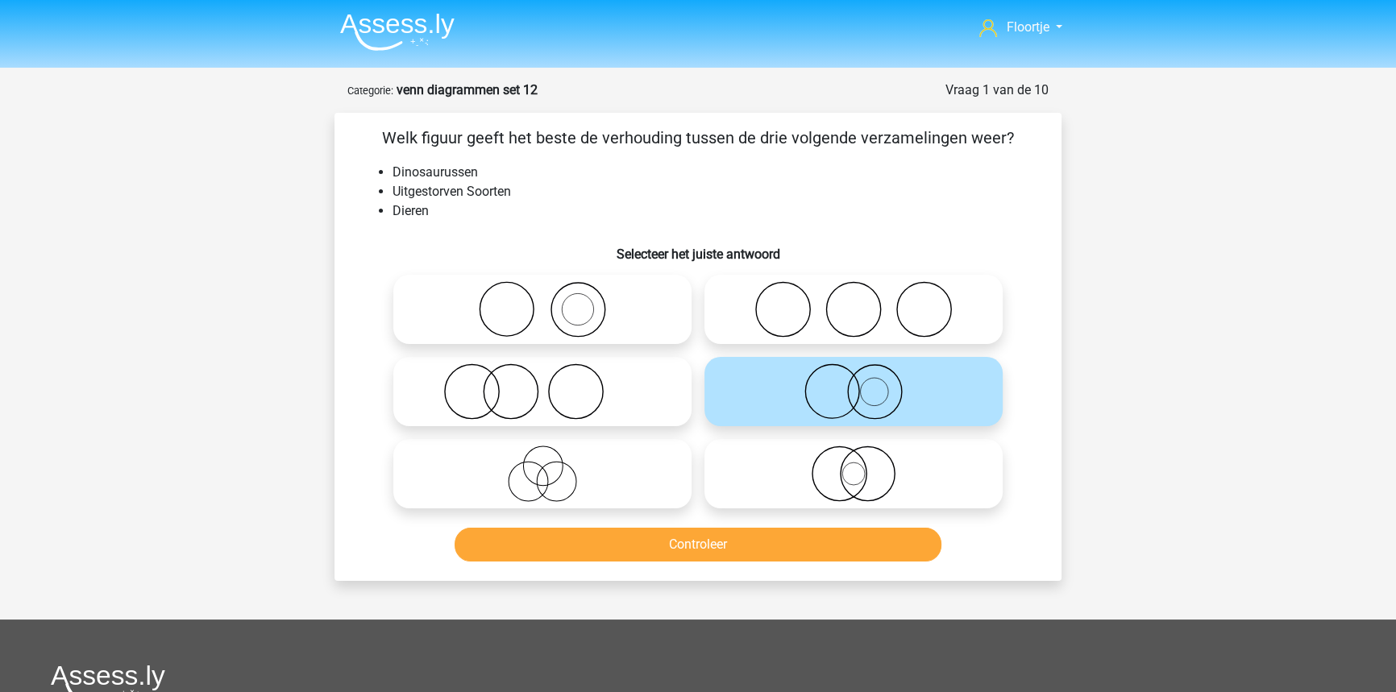
drag, startPoint x: 635, startPoint y: 491, endPoint x: 667, endPoint y: 495, distance: 32.5
click at [641, 492] on icon at bounding box center [542, 474] width 285 height 56
click at [553, 466] on input "radio" at bounding box center [547, 460] width 10 height 10
radio input "true"
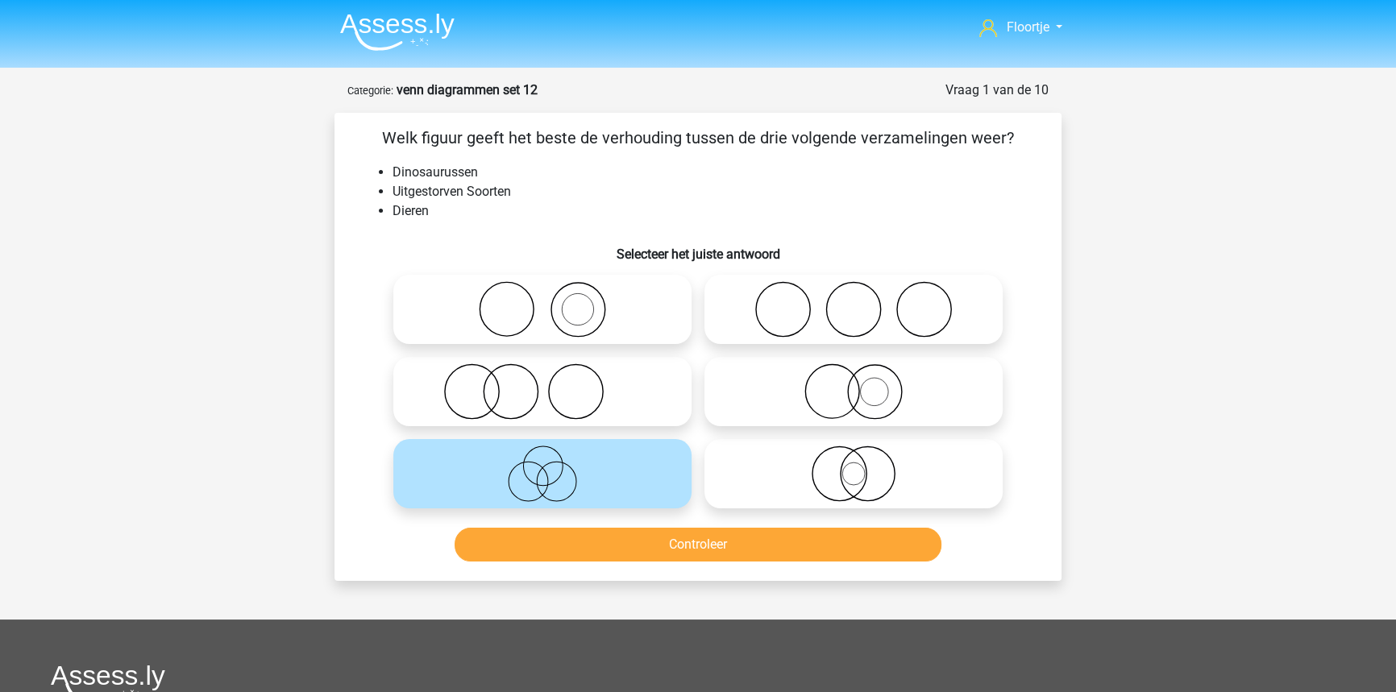
drag, startPoint x: 937, startPoint y: 396, endPoint x: 991, endPoint y: 476, distance: 97.0
click at [955, 423] on label at bounding box center [853, 391] width 298 height 69
click at [864, 384] on input "radio" at bounding box center [859, 378] width 10 height 10
radio input "true"
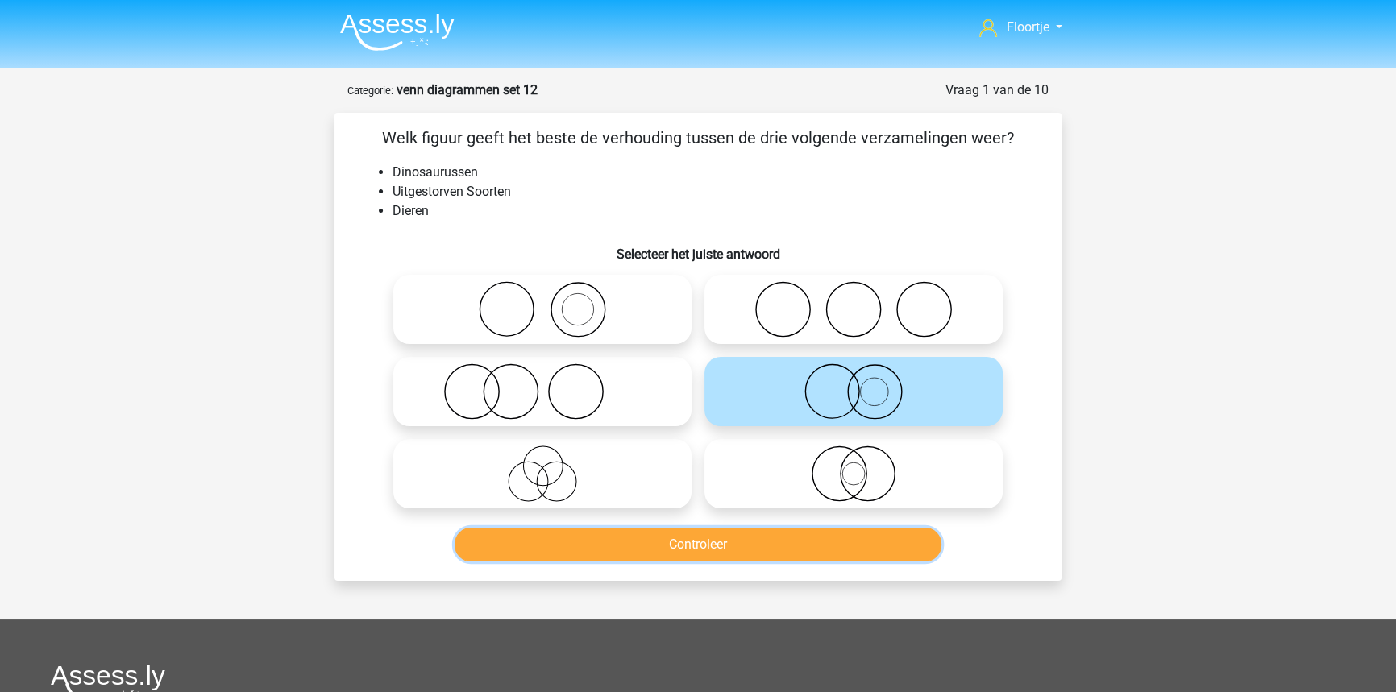
click at [821, 551] on button "Controleer" at bounding box center [699, 545] width 488 height 34
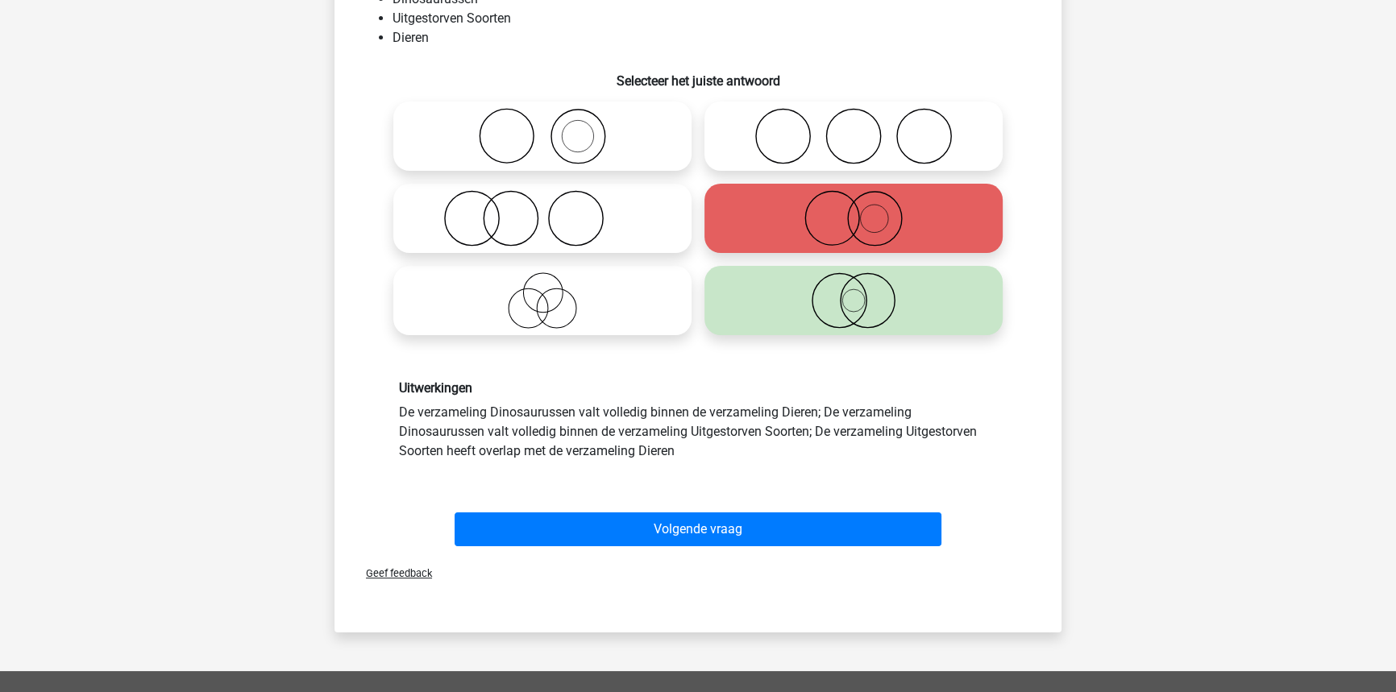
scroll to position [219, 0]
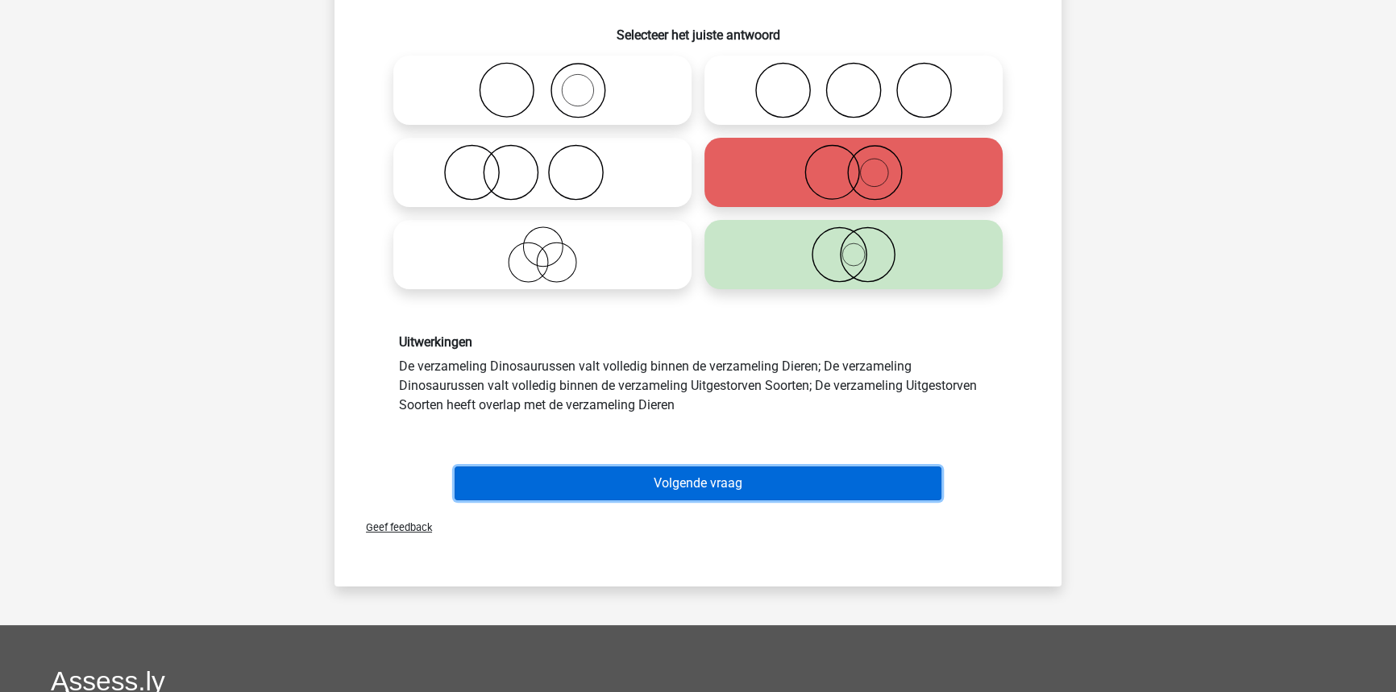
click at [542, 485] on button "Volgende vraag" at bounding box center [699, 484] width 488 height 34
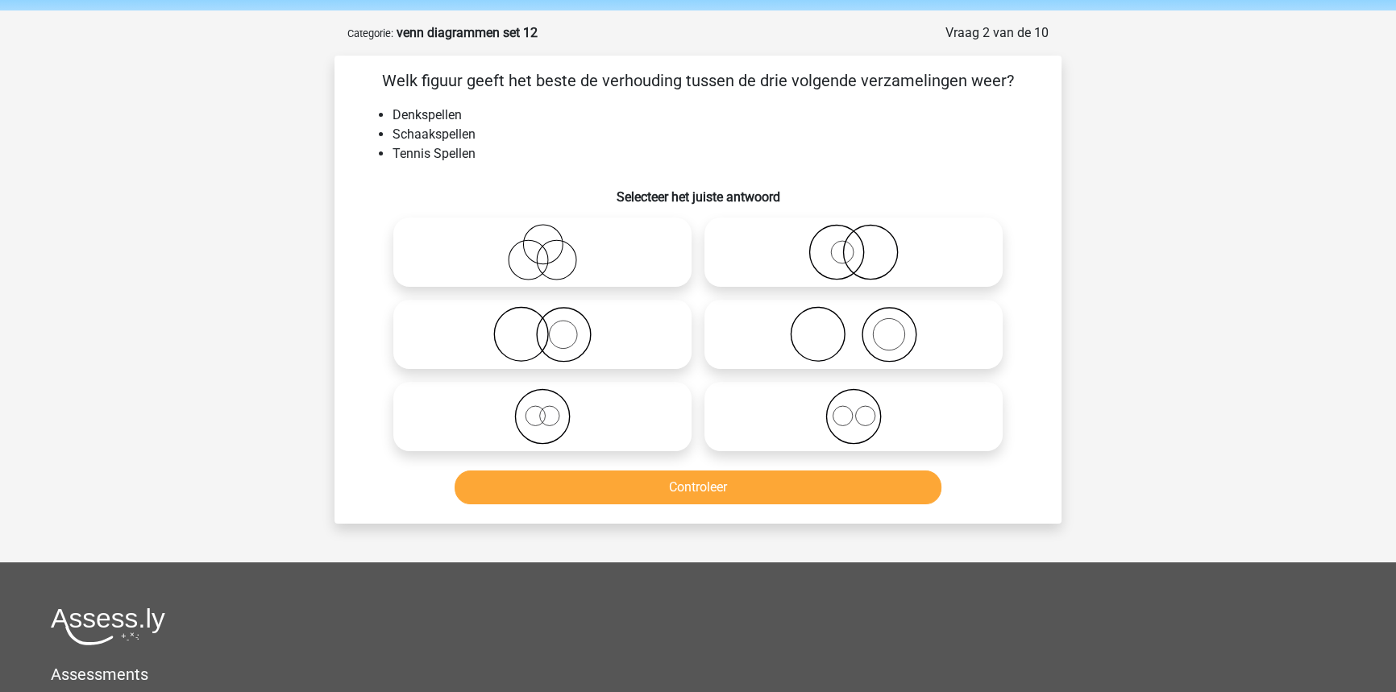
scroll to position [0, 0]
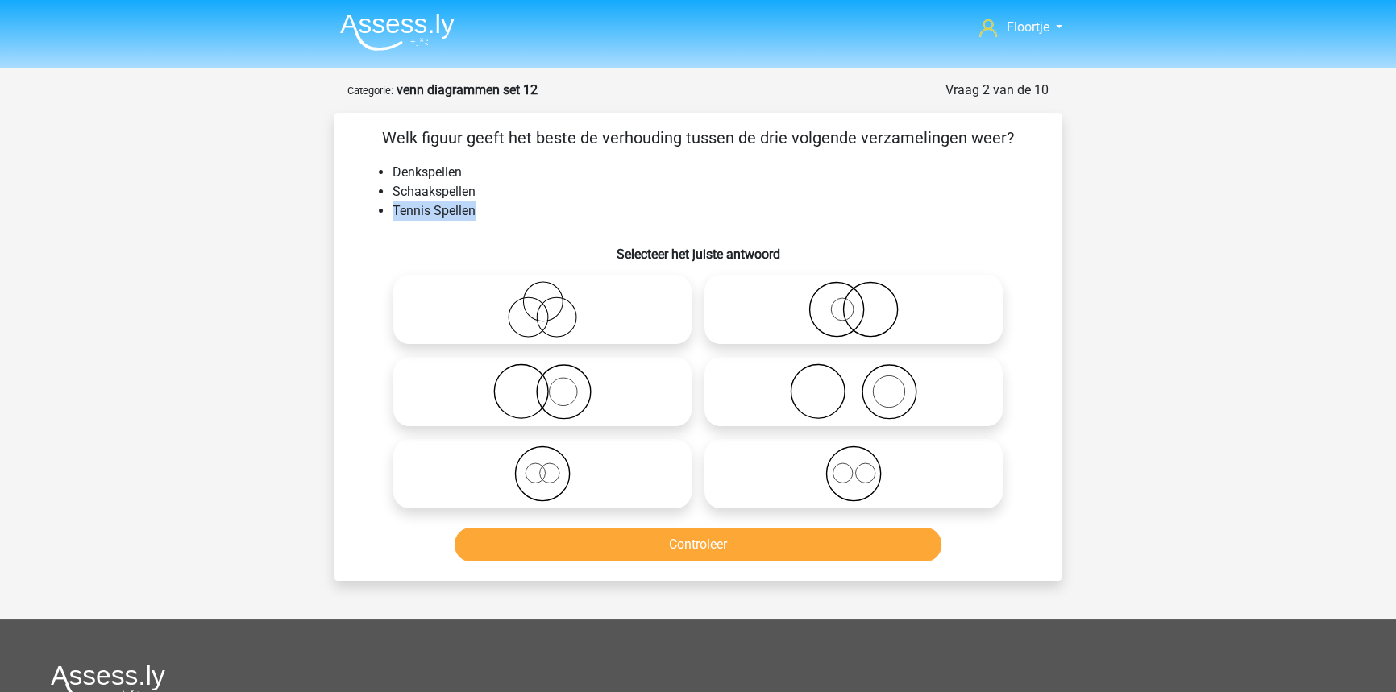
drag, startPoint x: 394, startPoint y: 206, endPoint x: 486, endPoint y: 216, distance: 92.4
click at [486, 216] on li "Tennis Spellen" at bounding box center [714, 211] width 643 height 19
click at [841, 401] on icon at bounding box center [853, 392] width 285 height 56
click at [854, 384] on input "radio" at bounding box center [859, 378] width 10 height 10
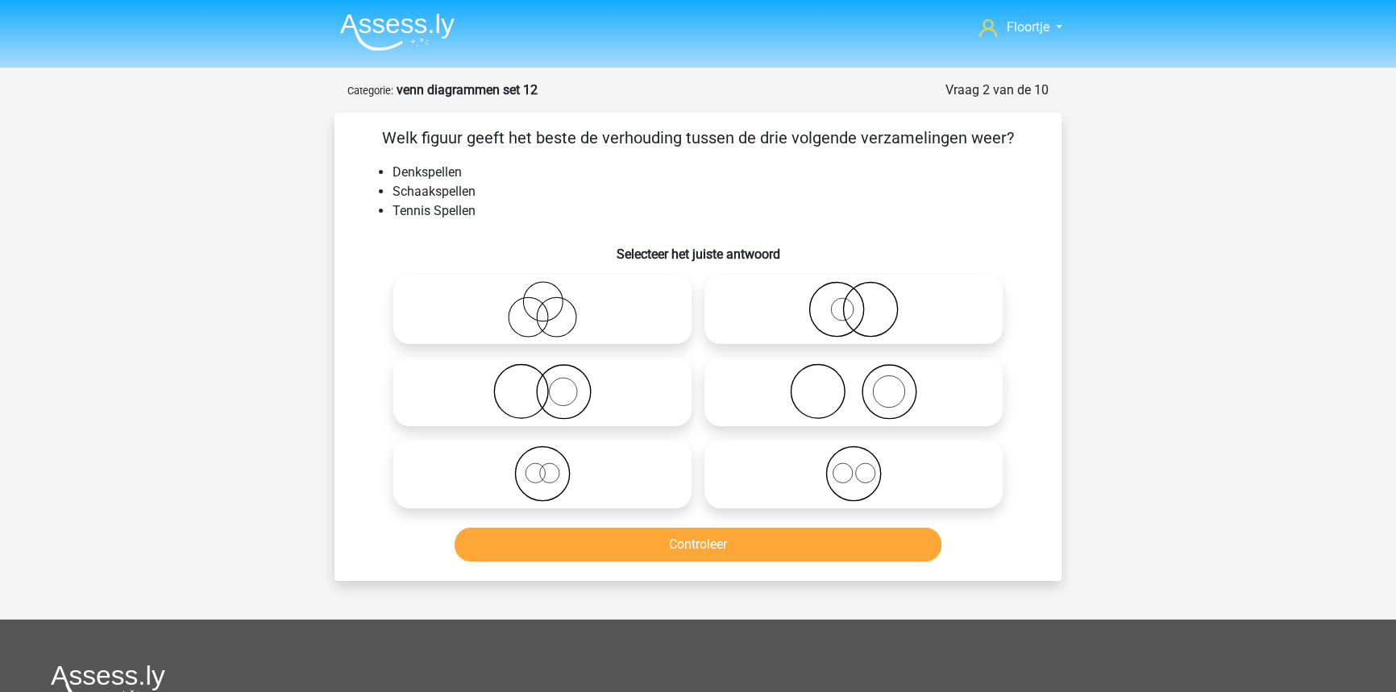
radio input "true"
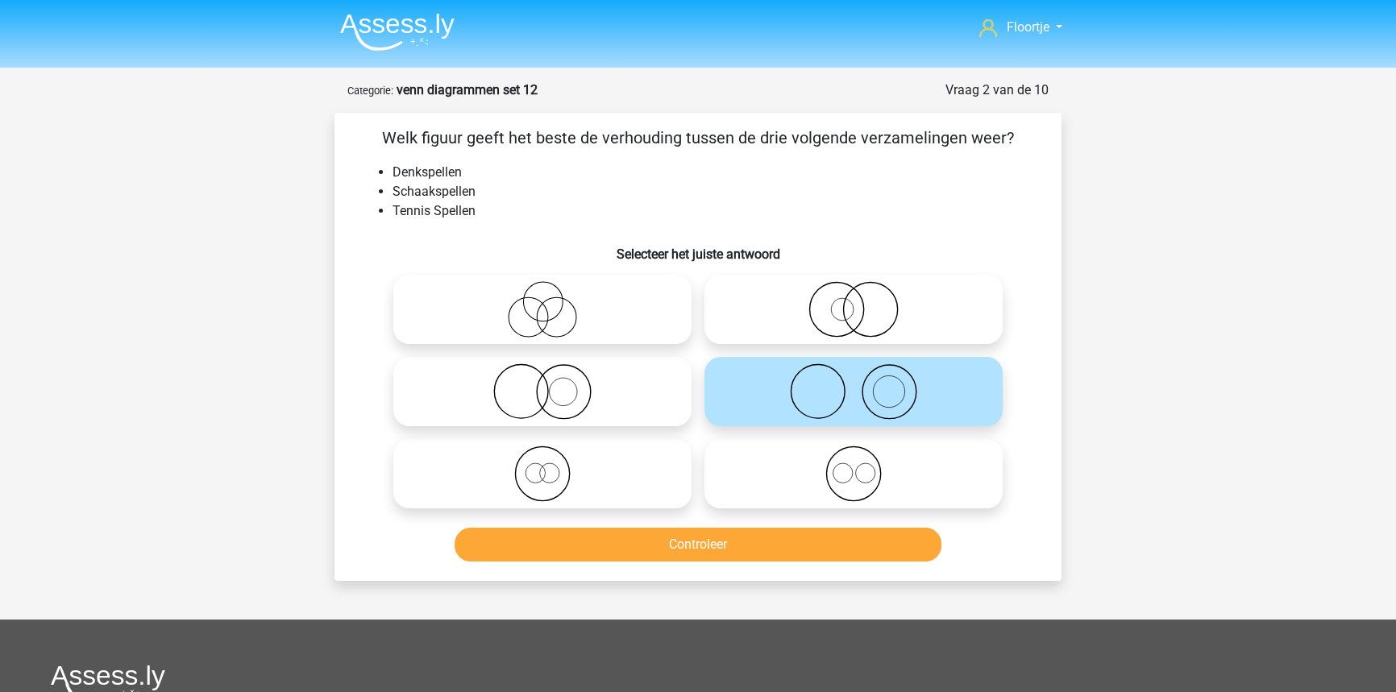
drag, startPoint x: 540, startPoint y: 402, endPoint x: 675, endPoint y: 524, distance: 182.1
click at [541, 405] on icon at bounding box center [542, 392] width 285 height 56
click at [542, 384] on input "radio" at bounding box center [547, 378] width 10 height 10
radio input "true"
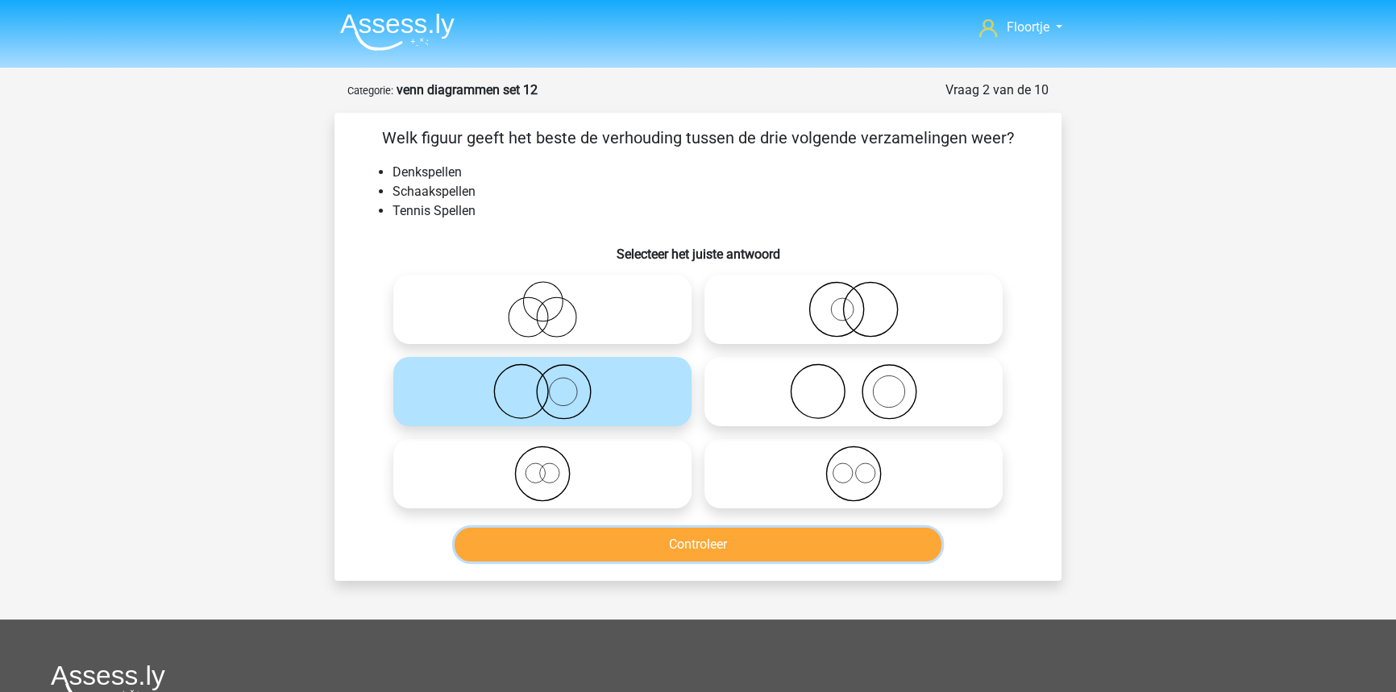
click at [713, 551] on button "Controleer" at bounding box center [699, 545] width 488 height 34
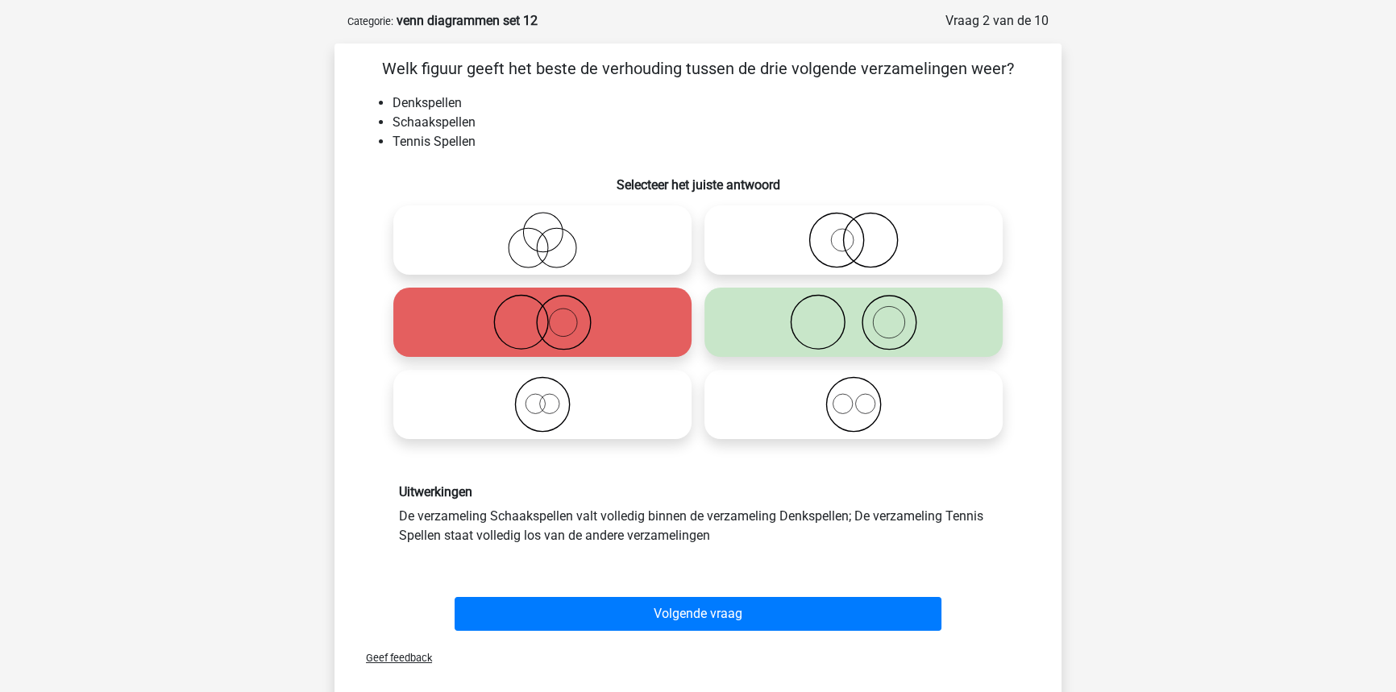
scroll to position [73, 0]
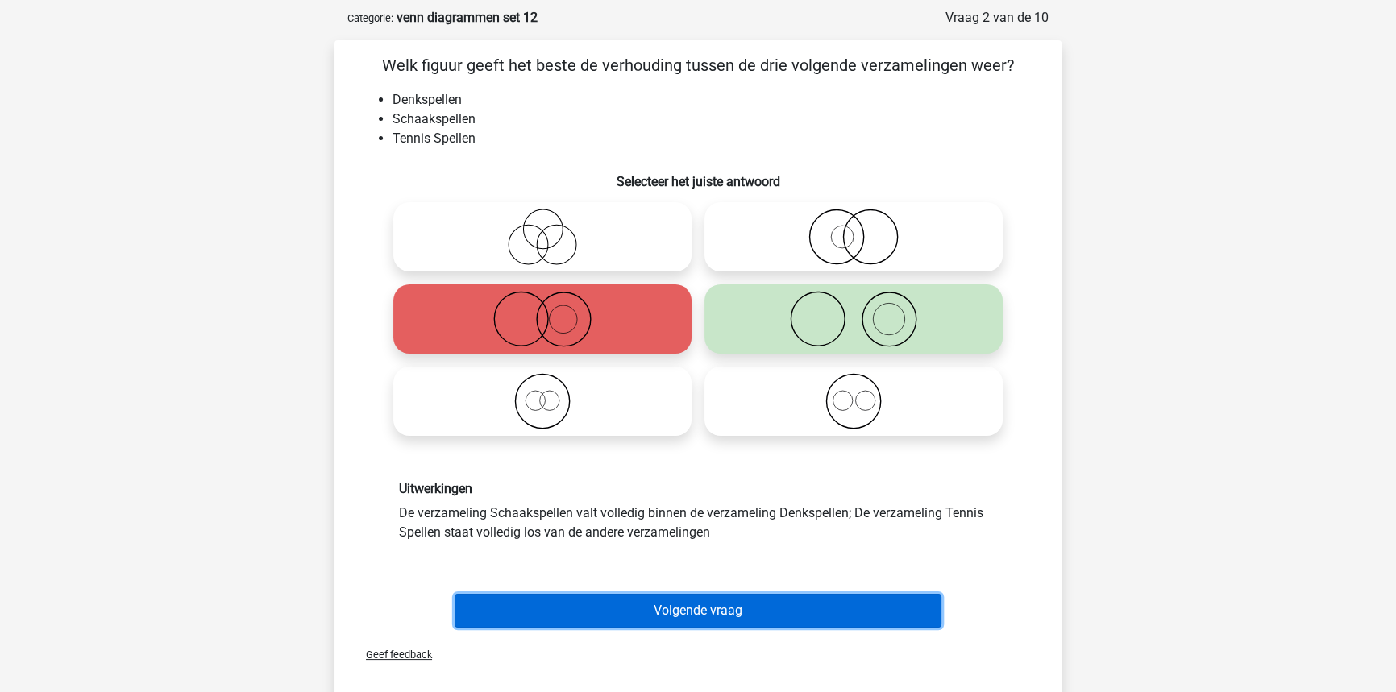
click at [710, 596] on button "Volgende vraag" at bounding box center [699, 611] width 488 height 34
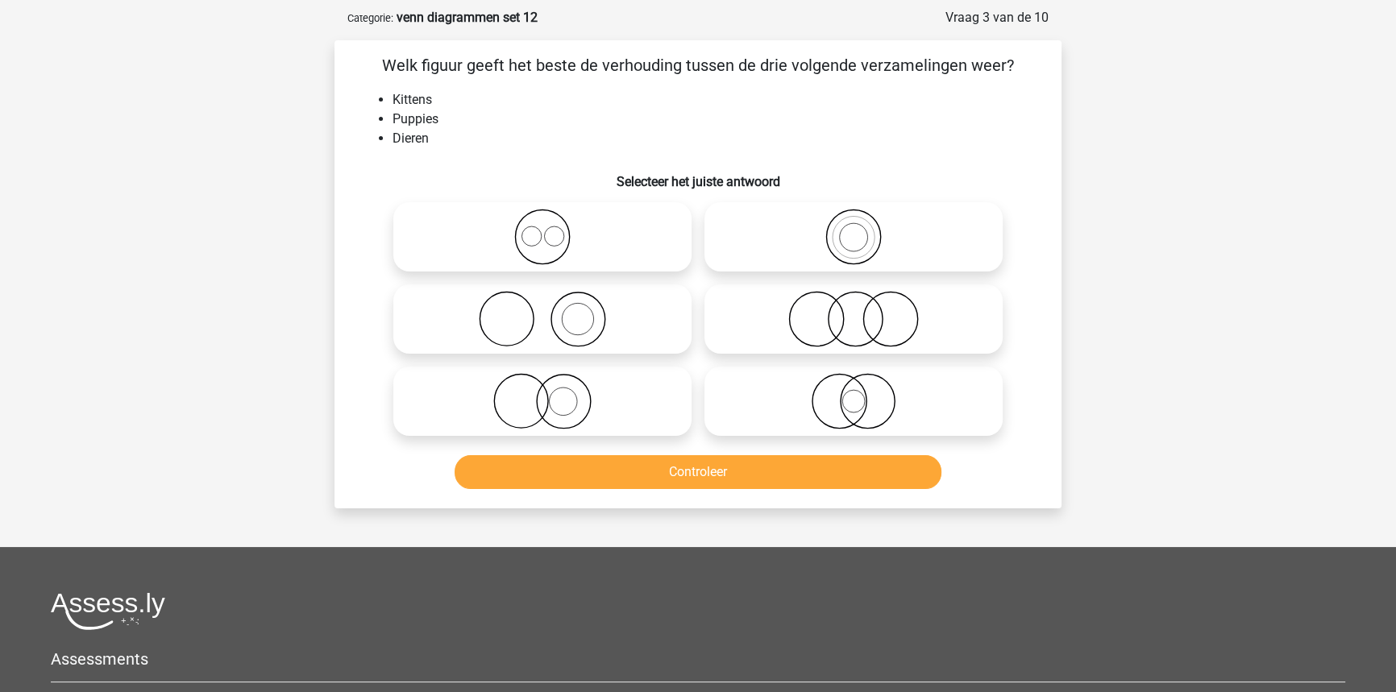
scroll to position [81, 0]
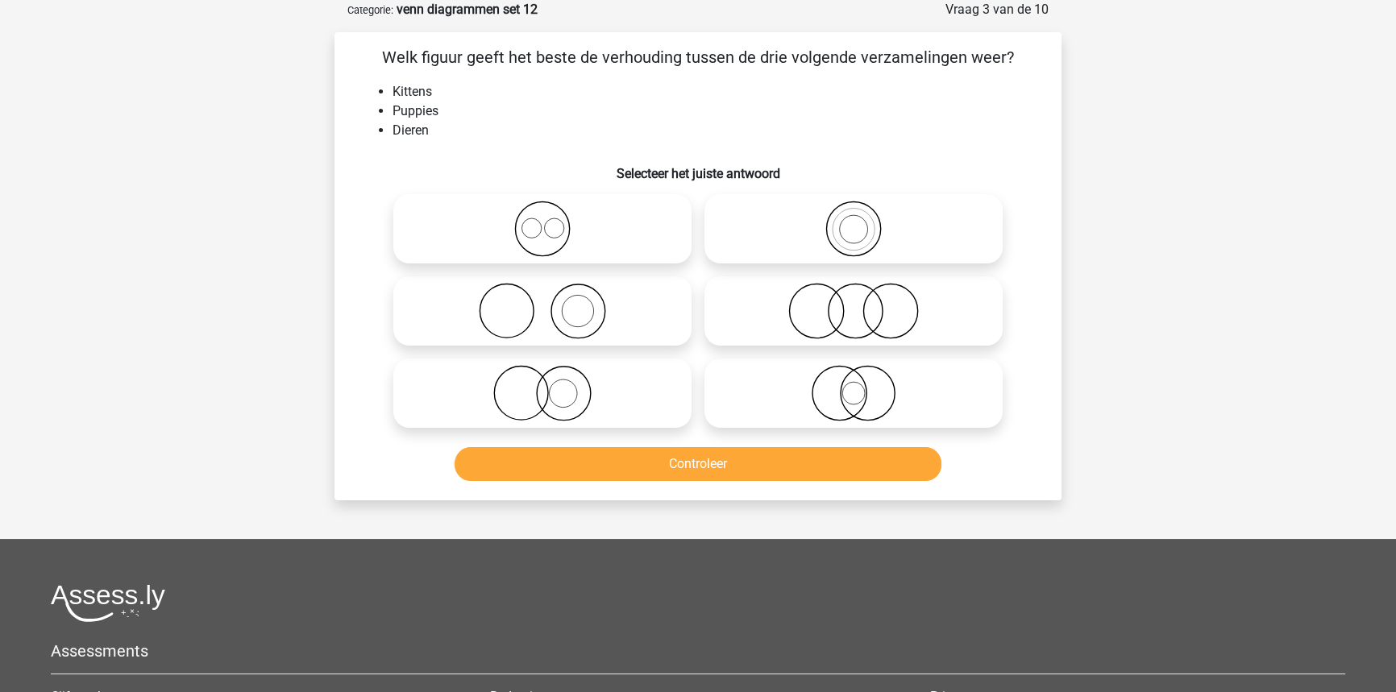
click at [515, 222] on icon at bounding box center [542, 229] width 285 height 56
click at [542, 221] on input "radio" at bounding box center [547, 215] width 10 height 10
radio input "true"
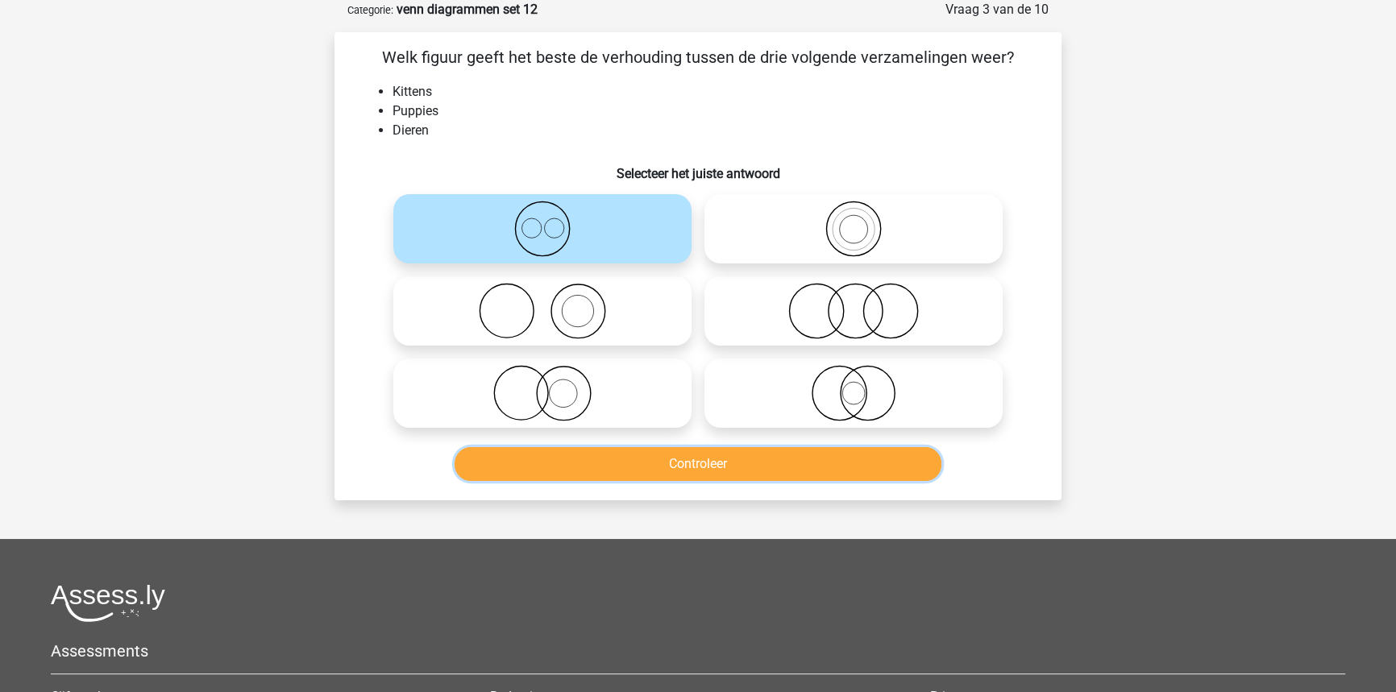
click at [613, 479] on button "Controleer" at bounding box center [699, 464] width 488 height 34
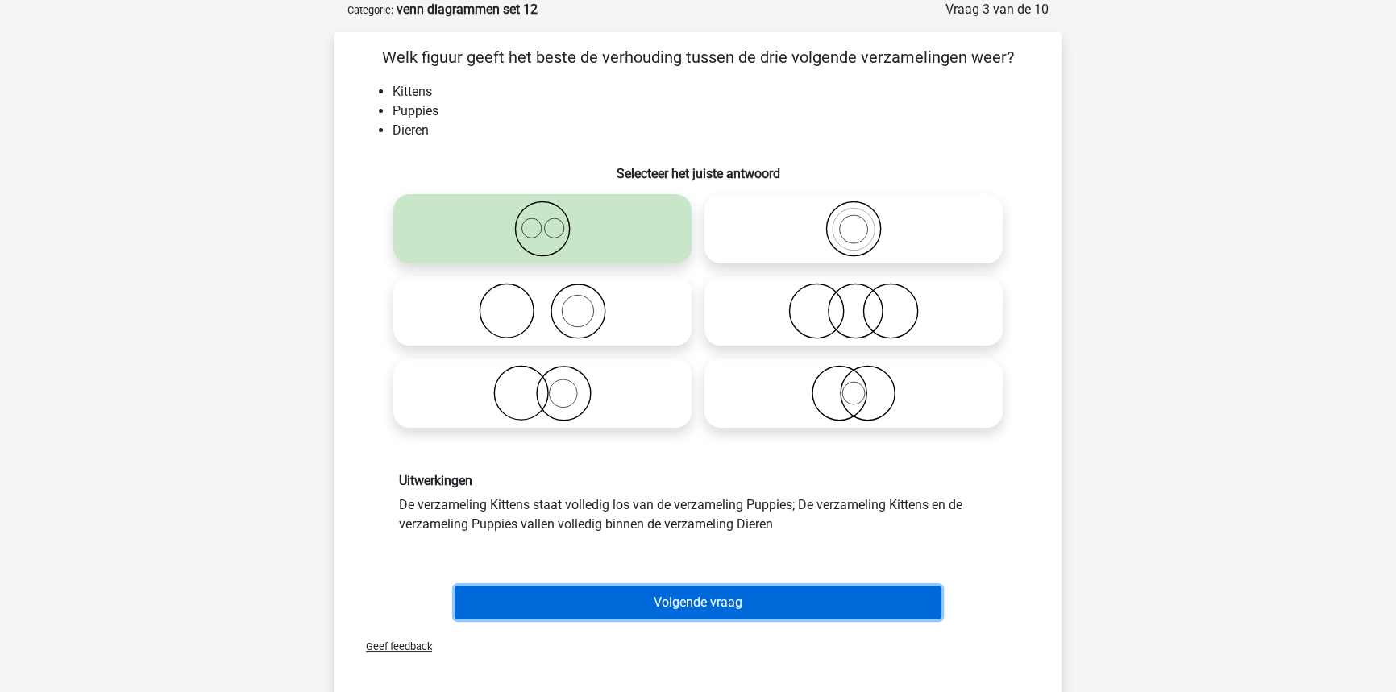
click at [655, 590] on button "Volgende vraag" at bounding box center [699, 603] width 488 height 34
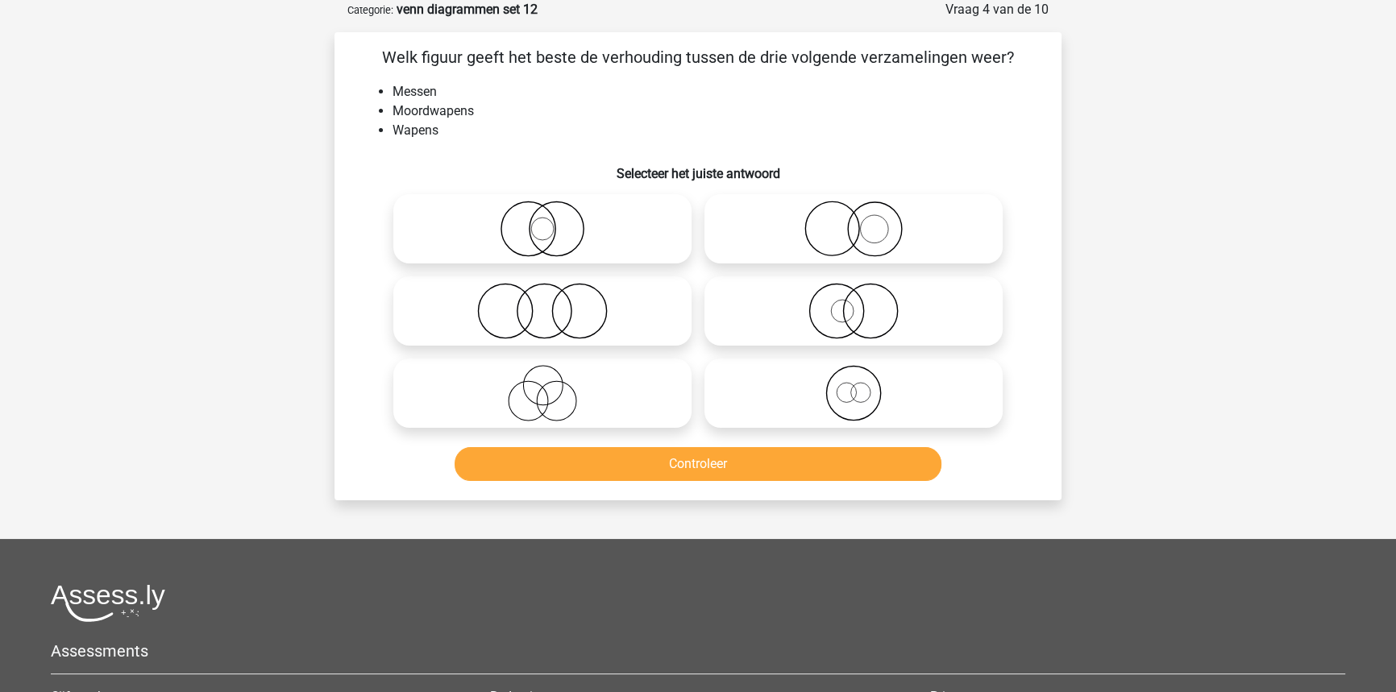
click at [492, 335] on icon at bounding box center [542, 311] width 285 height 56
click at [542, 303] on input "radio" at bounding box center [547, 298] width 10 height 10
radio input "true"
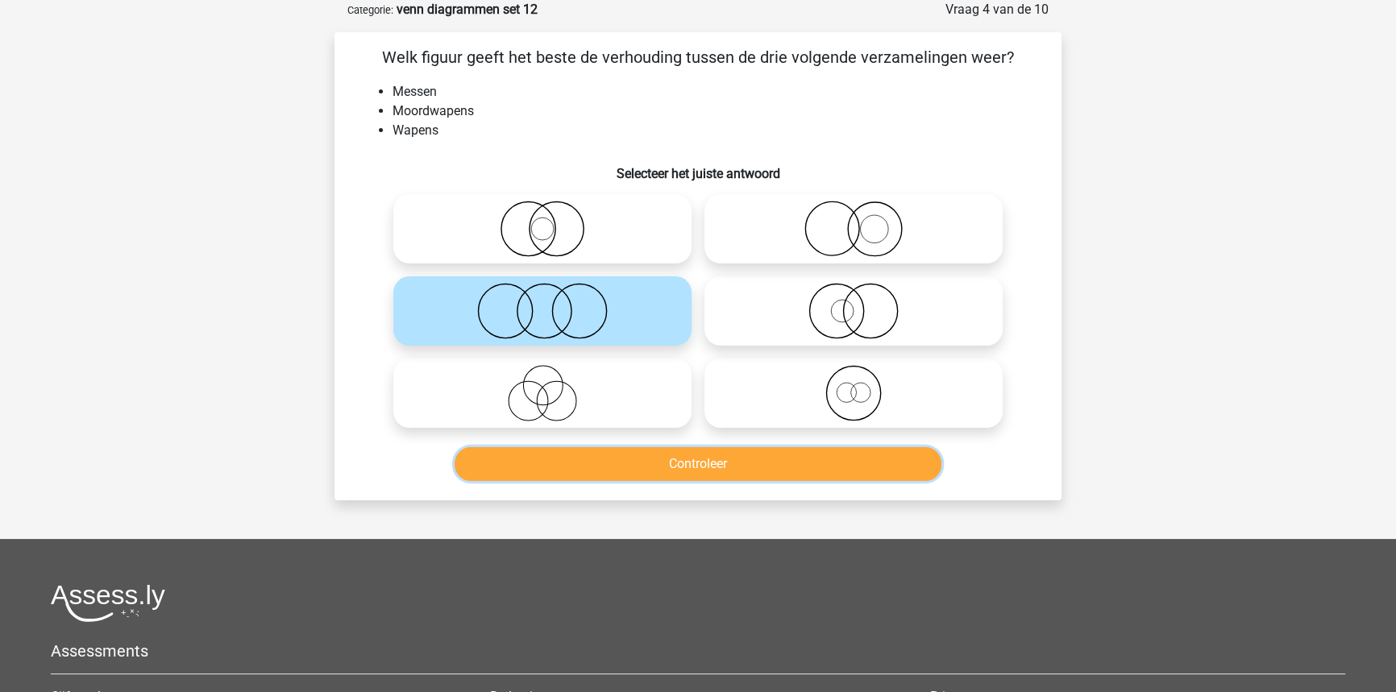
click at [571, 461] on button "Controleer" at bounding box center [699, 464] width 488 height 34
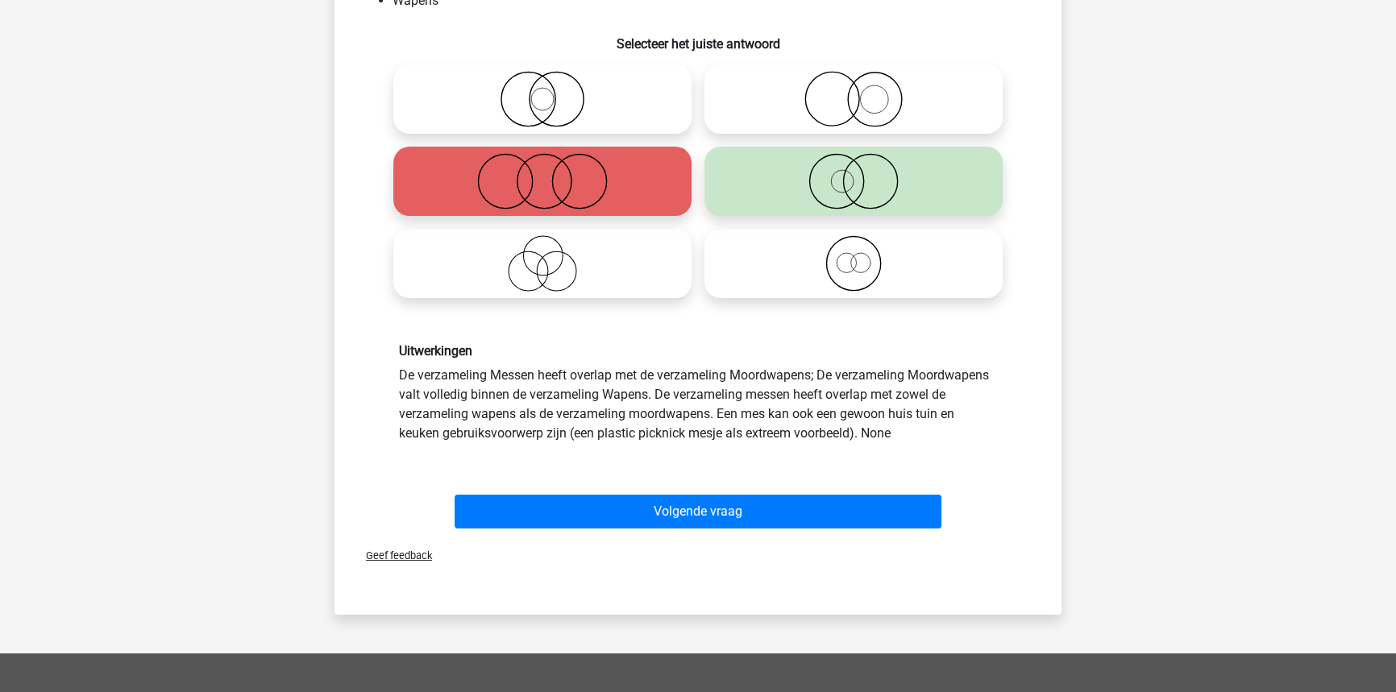
scroll to position [300, 0]
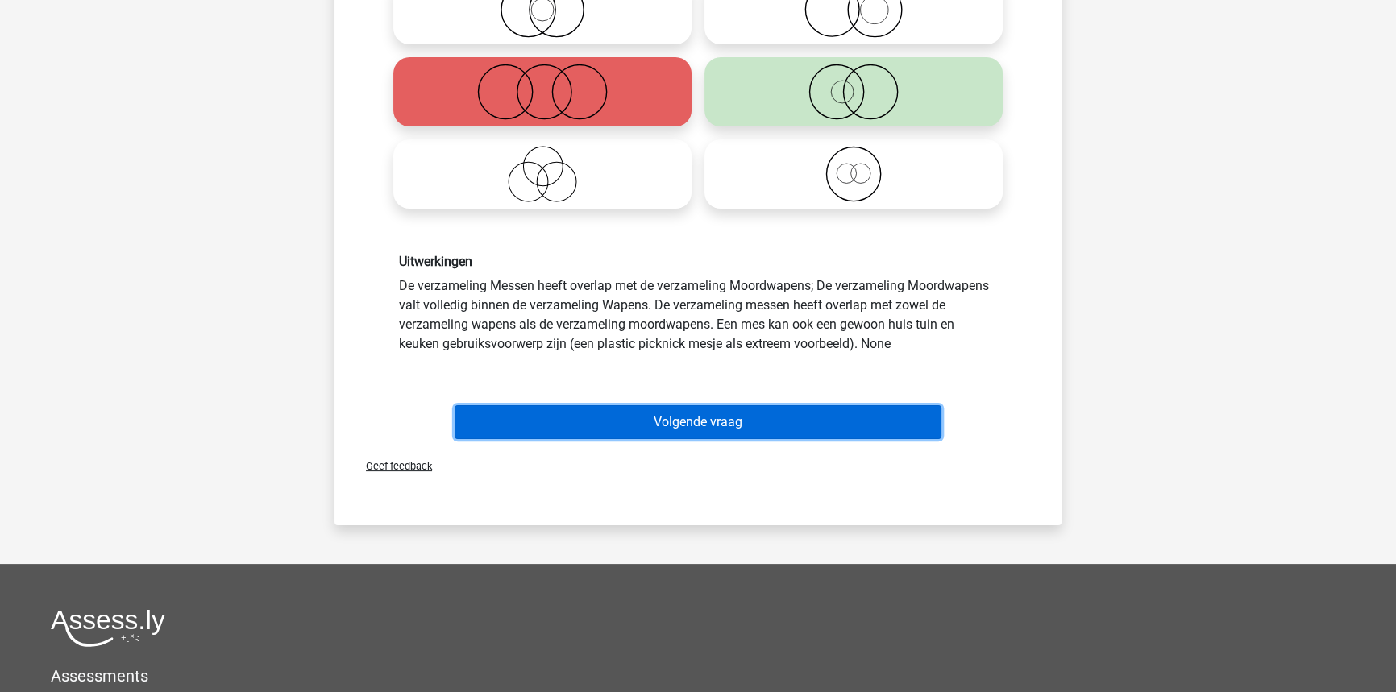
click at [778, 420] on button "Volgende vraag" at bounding box center [699, 422] width 488 height 34
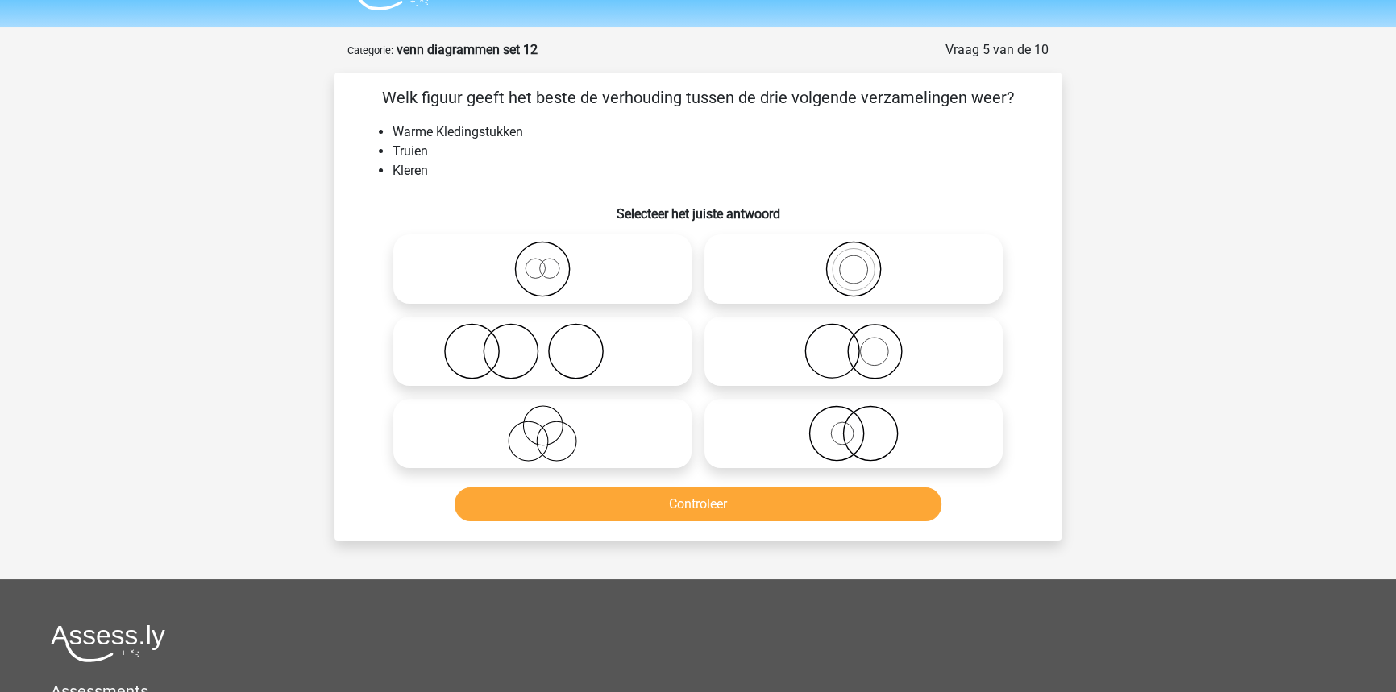
scroll to position [7, 0]
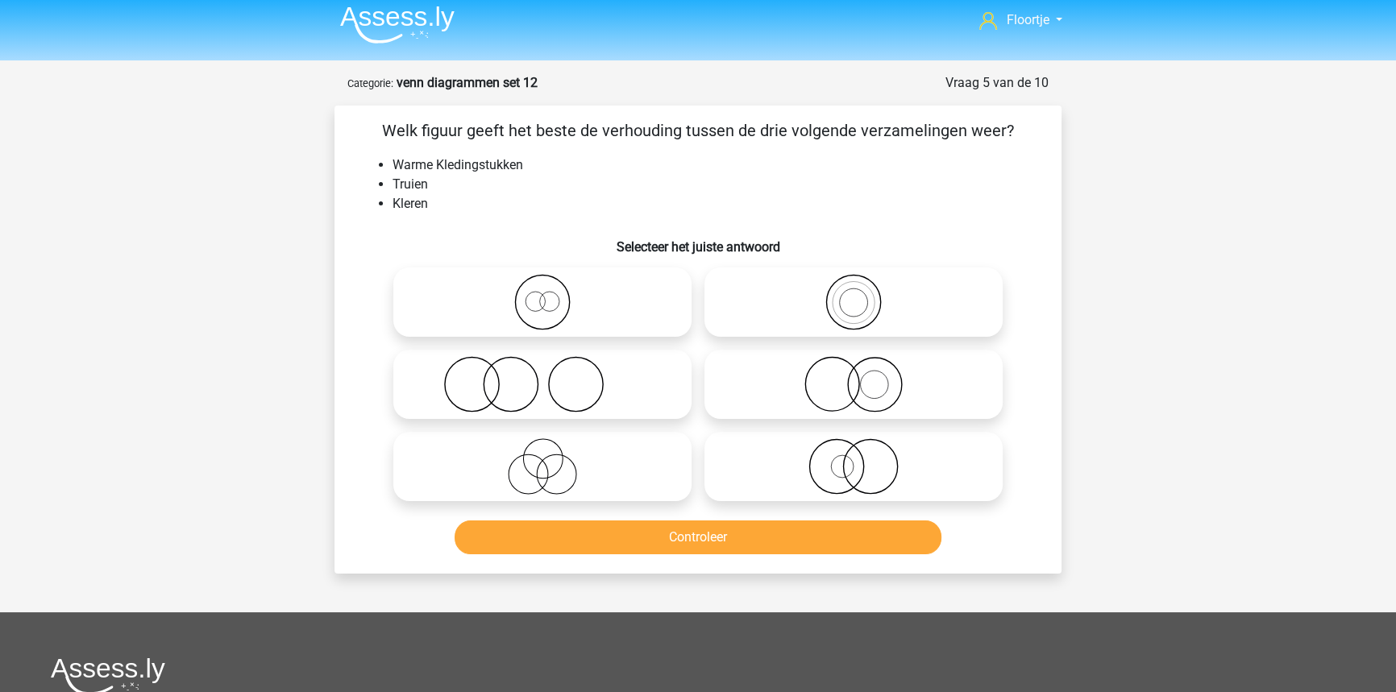
click at [855, 321] on icon at bounding box center [853, 302] width 285 height 56
click at [855, 294] on input "radio" at bounding box center [859, 289] width 10 height 10
radio input "true"
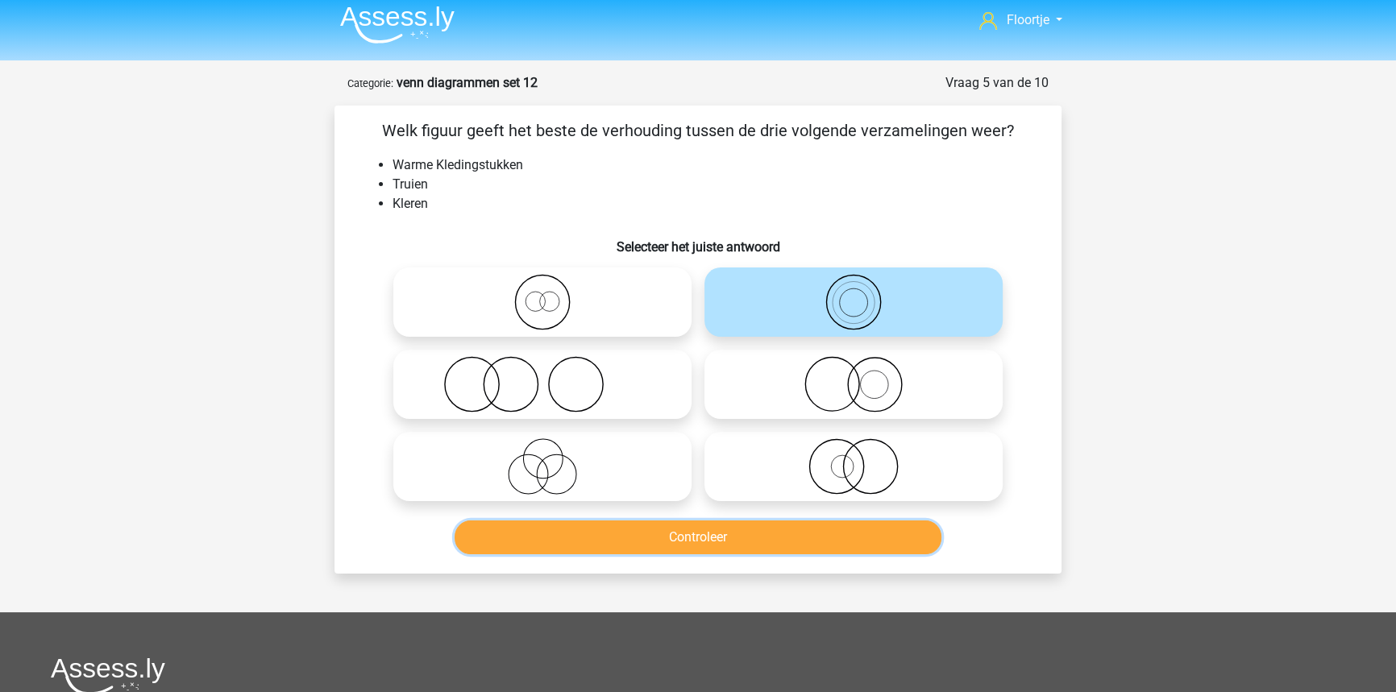
click at [893, 535] on button "Controleer" at bounding box center [699, 538] width 488 height 34
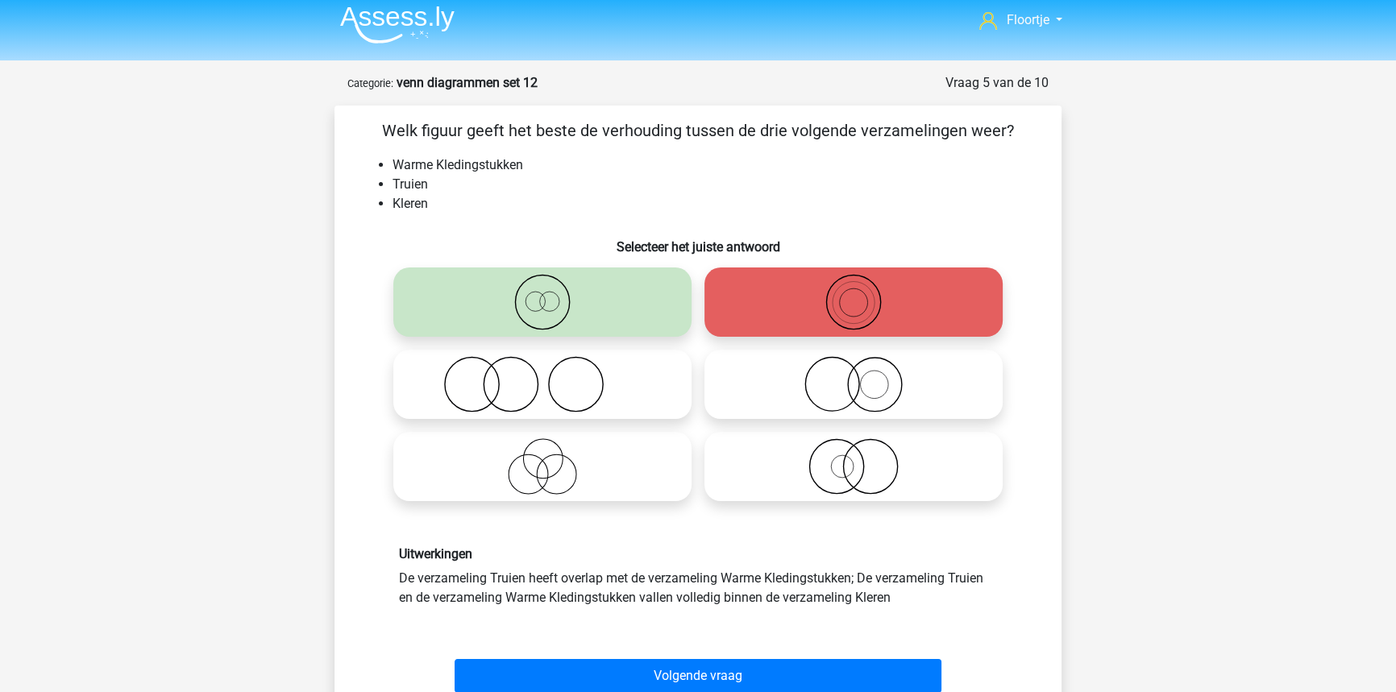
click at [827, 658] on div "Volgende vraag" at bounding box center [697, 672] width 675 height 53
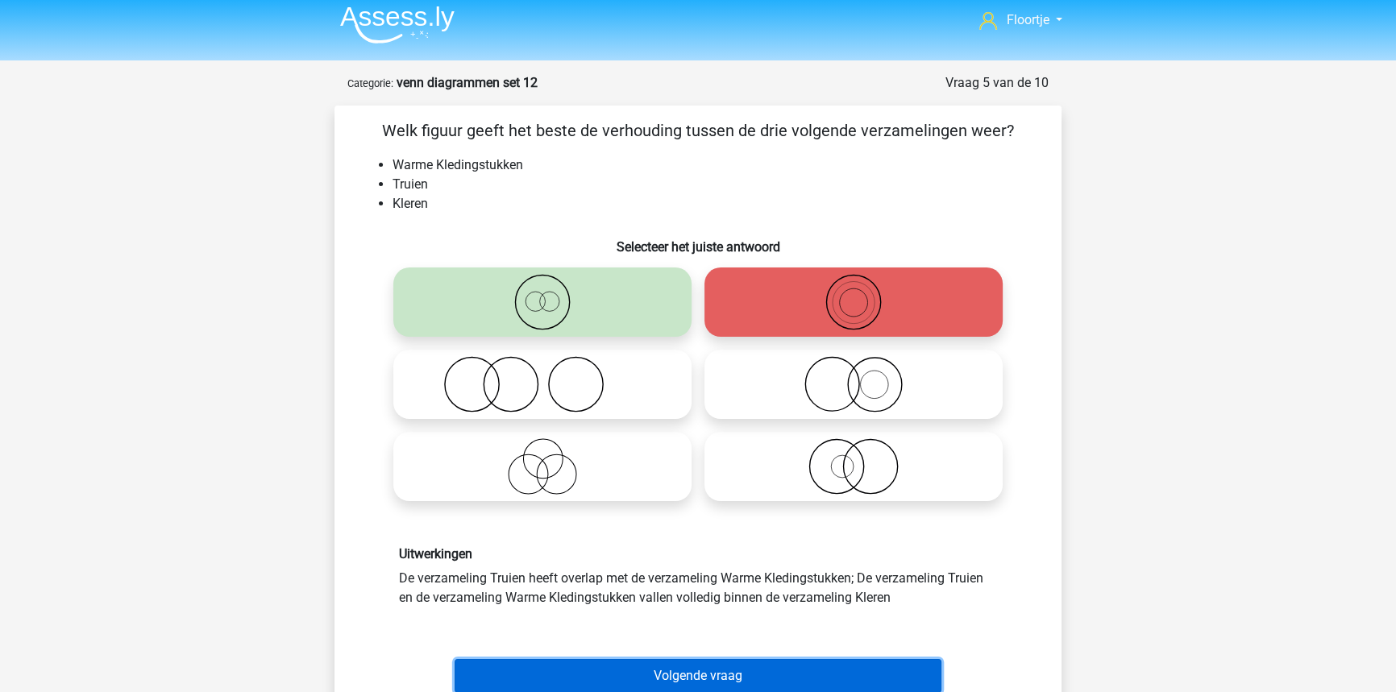
click at [826, 660] on button "Volgende vraag" at bounding box center [699, 676] width 488 height 34
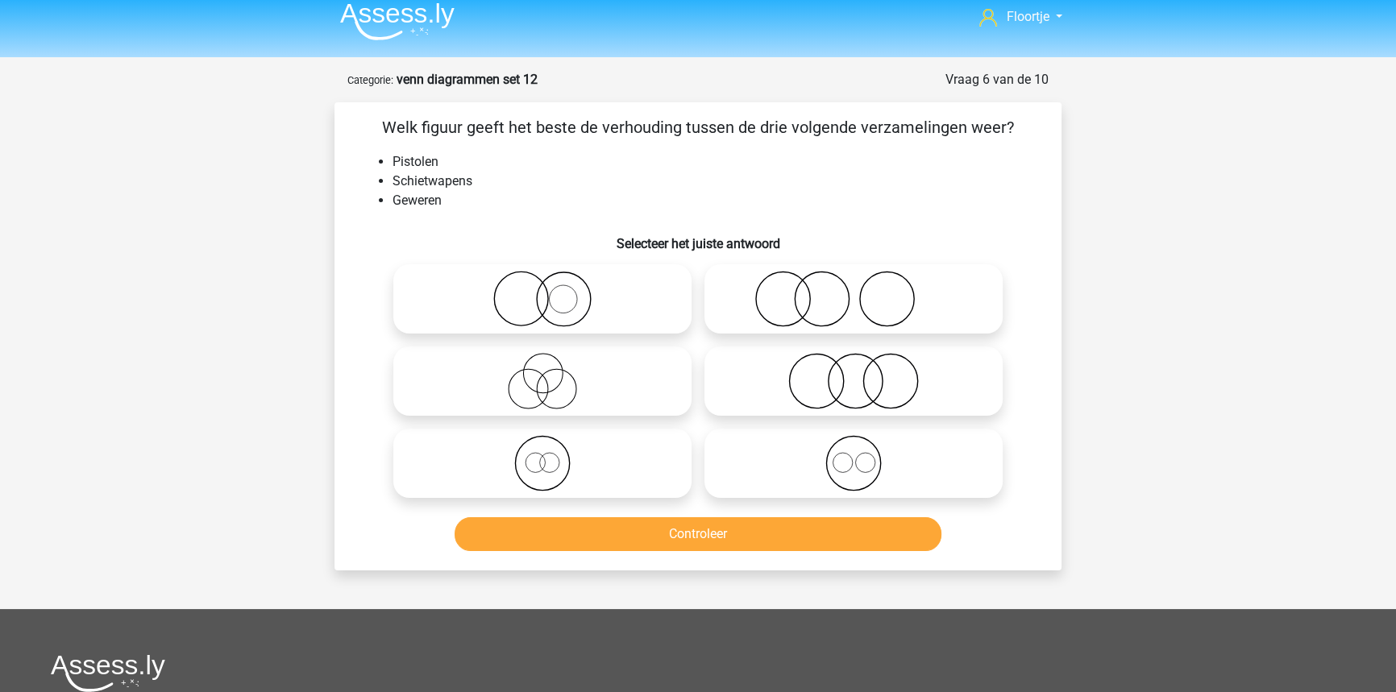
scroll to position [0, 0]
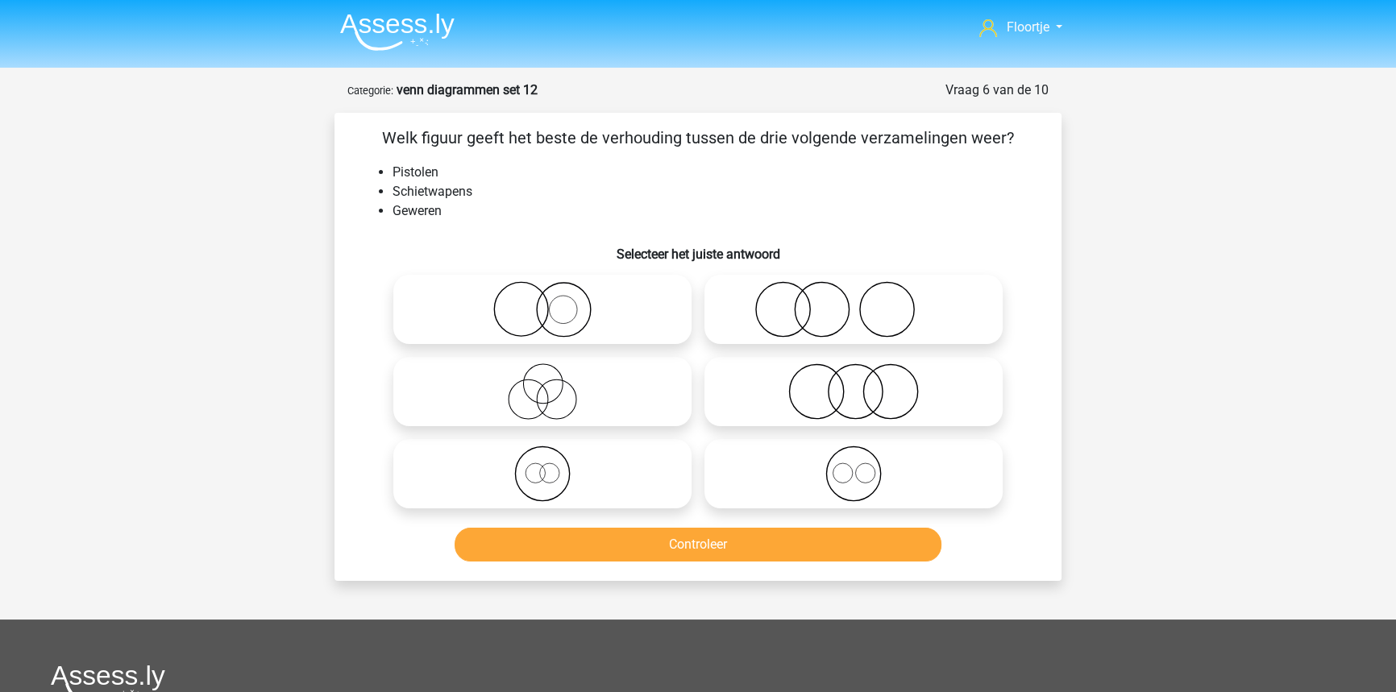
click at [447, 480] on icon at bounding box center [542, 474] width 285 height 56
click at [542, 466] on input "radio" at bounding box center [547, 460] width 10 height 10
radio input "true"
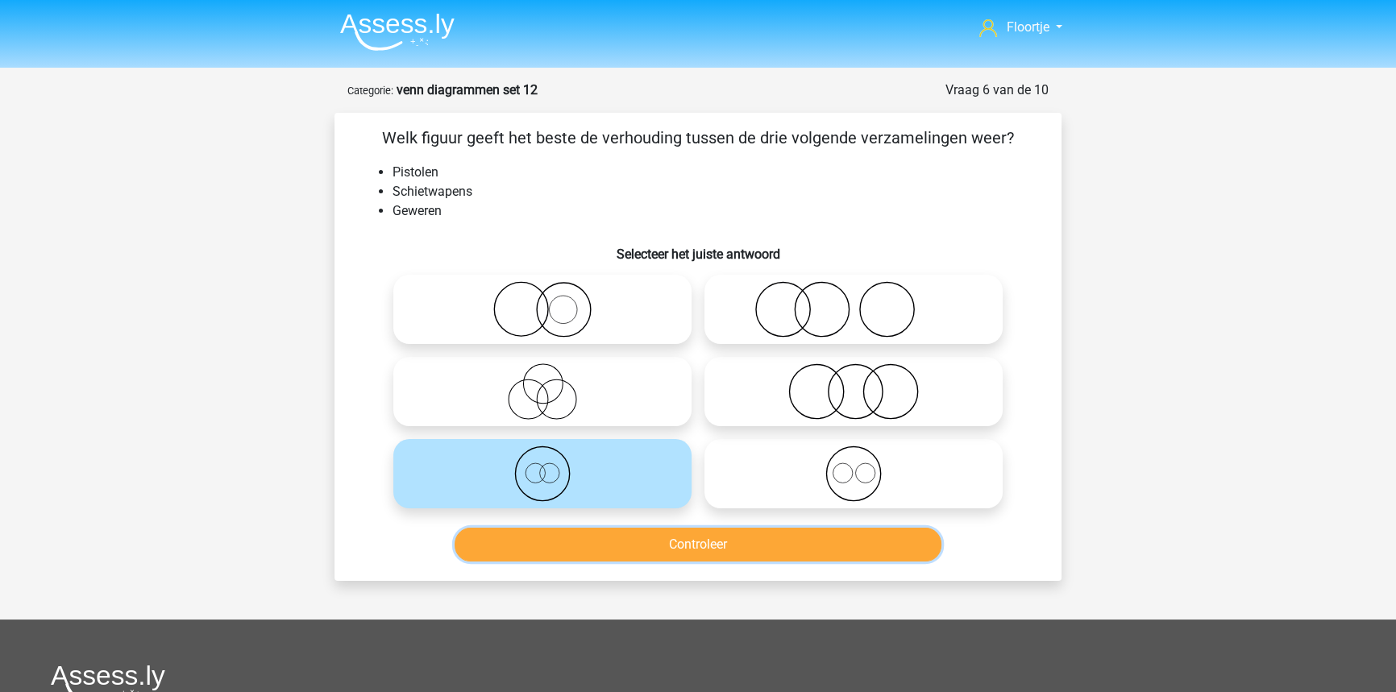
click at [613, 555] on button "Controleer" at bounding box center [699, 545] width 488 height 34
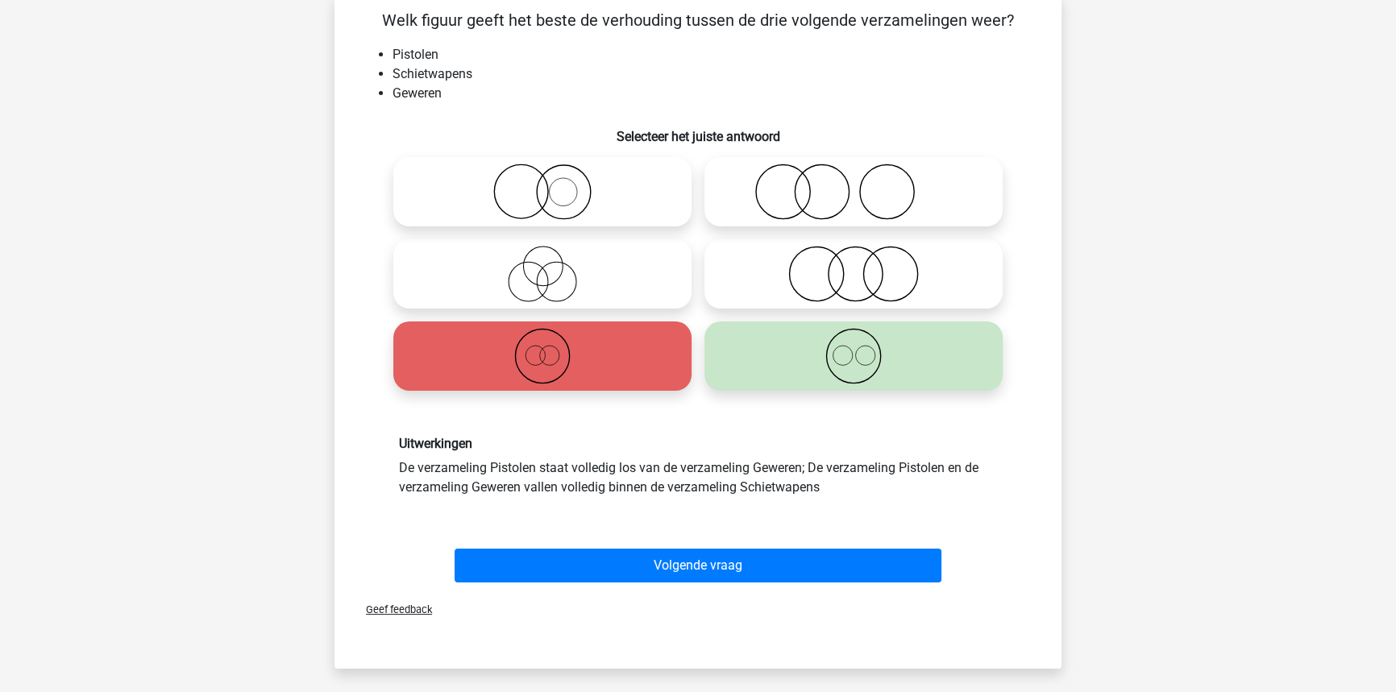
scroll to position [219, 0]
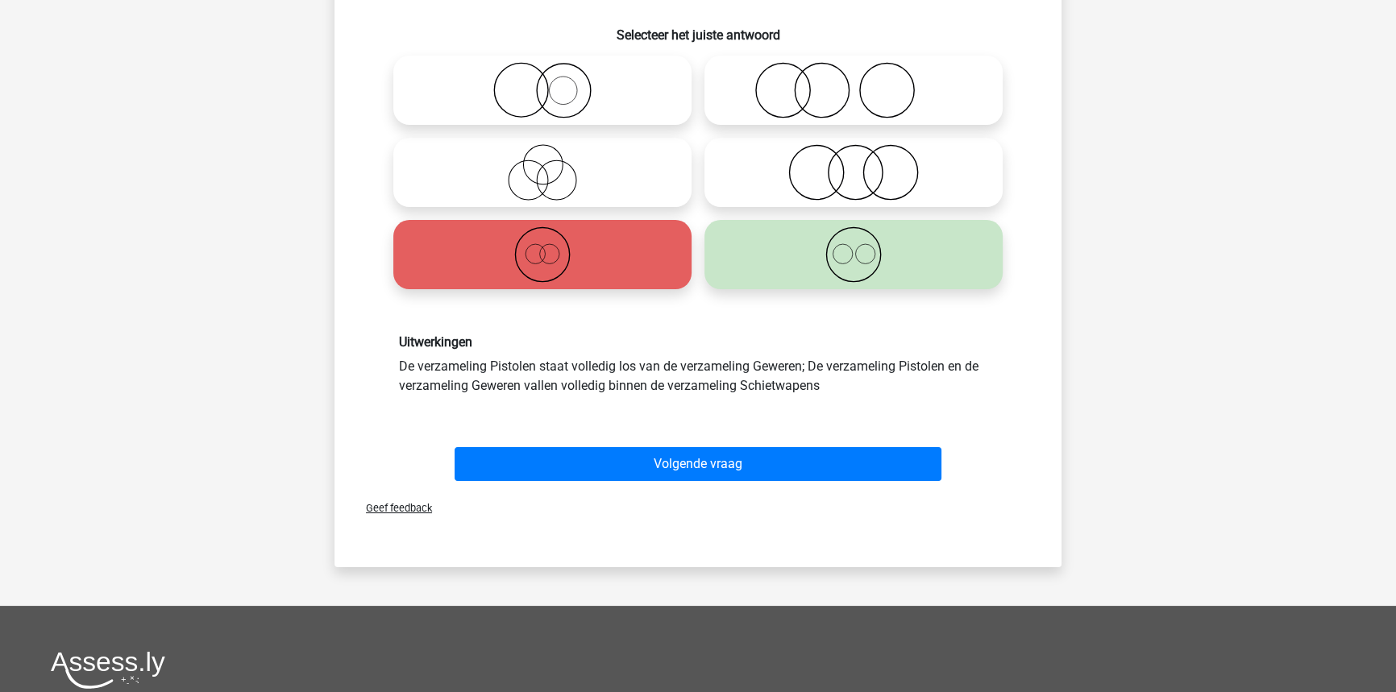
click at [629, 481] on div "Volgende vraag" at bounding box center [698, 467] width 622 height 40
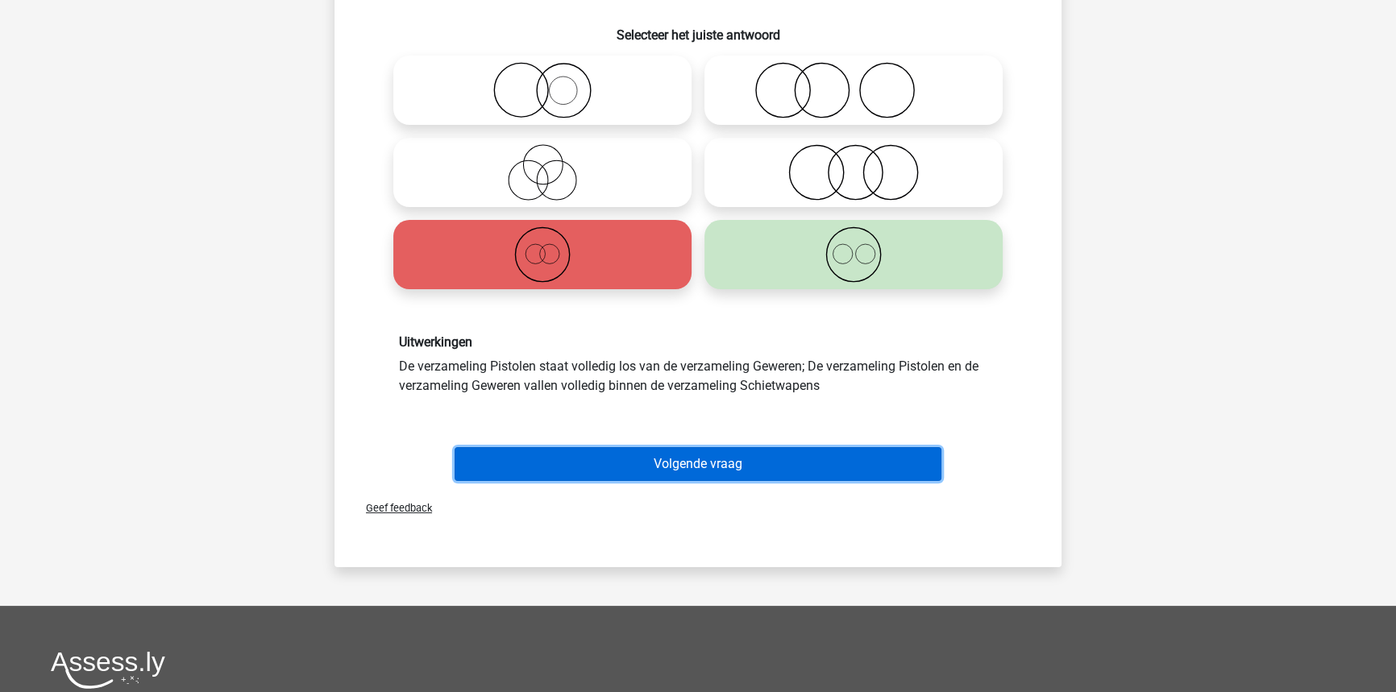
click at [805, 466] on button "Volgende vraag" at bounding box center [699, 464] width 488 height 34
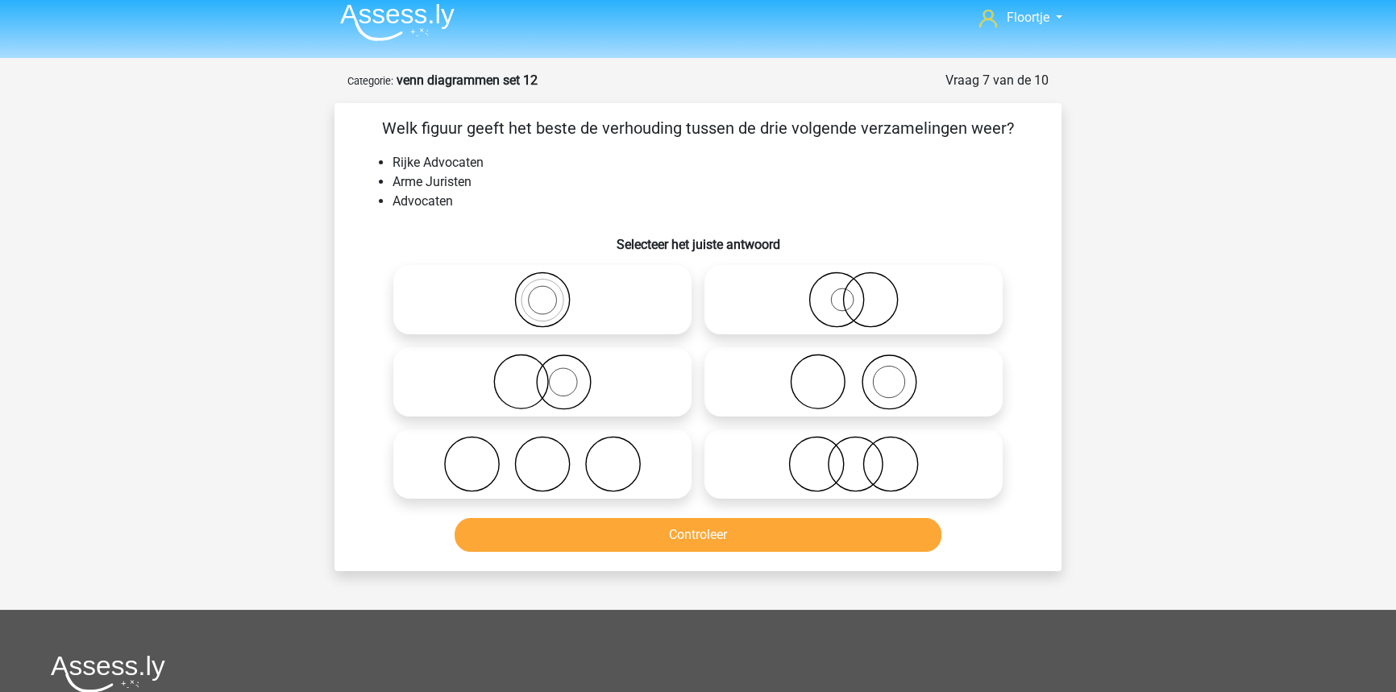
scroll to position [7, 0]
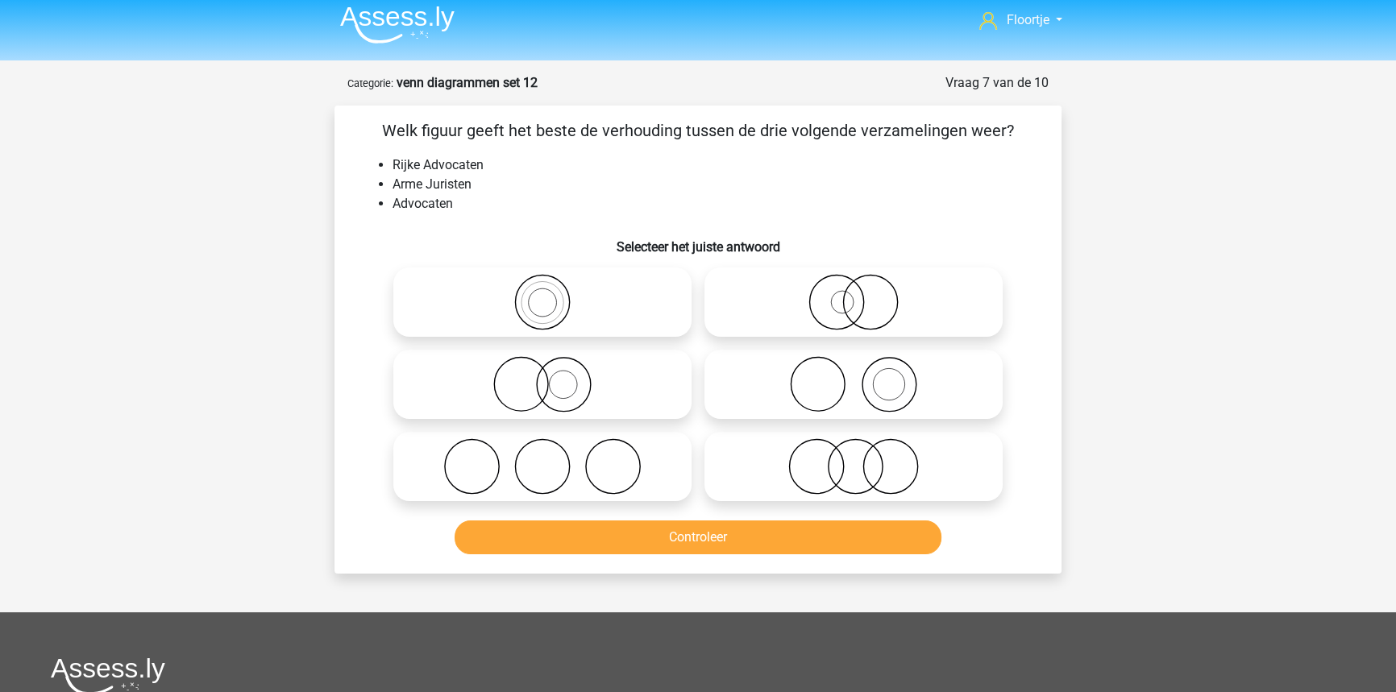
click at [555, 393] on icon at bounding box center [542, 384] width 285 height 56
click at [553, 376] on input "radio" at bounding box center [547, 371] width 10 height 10
radio input "true"
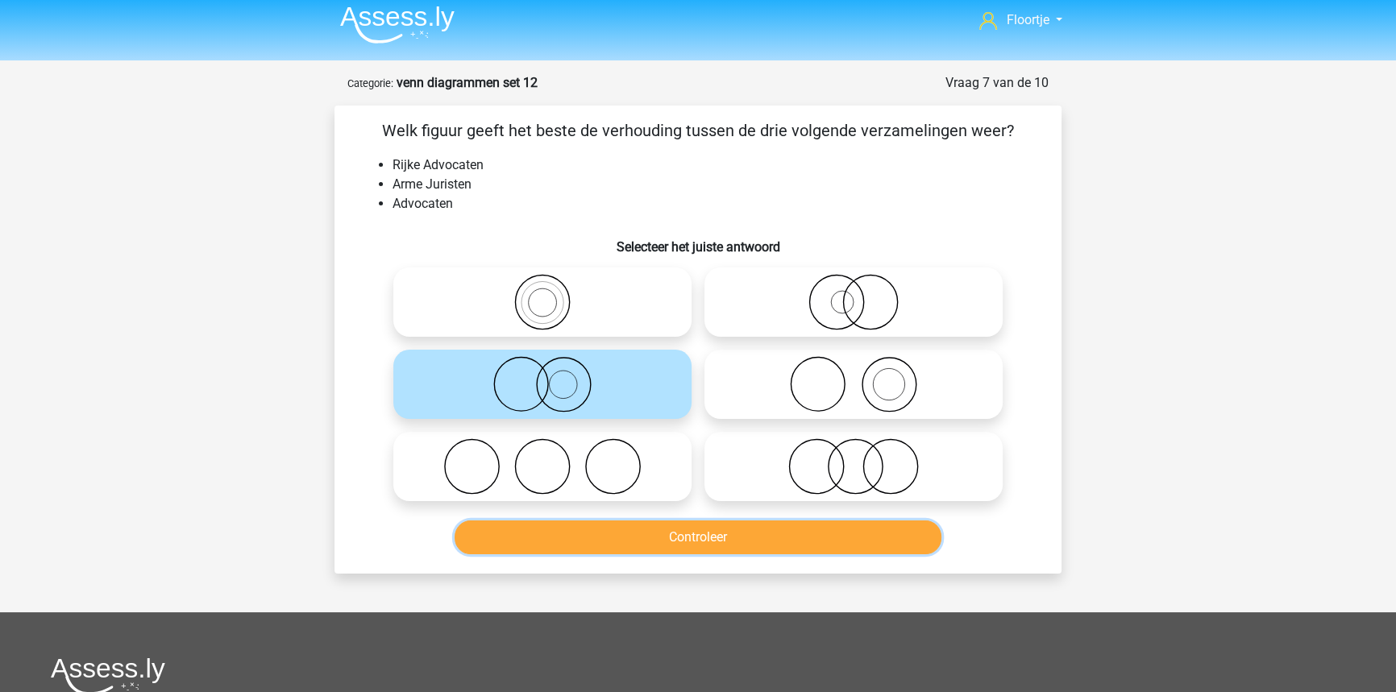
click at [550, 527] on button "Controleer" at bounding box center [699, 538] width 488 height 34
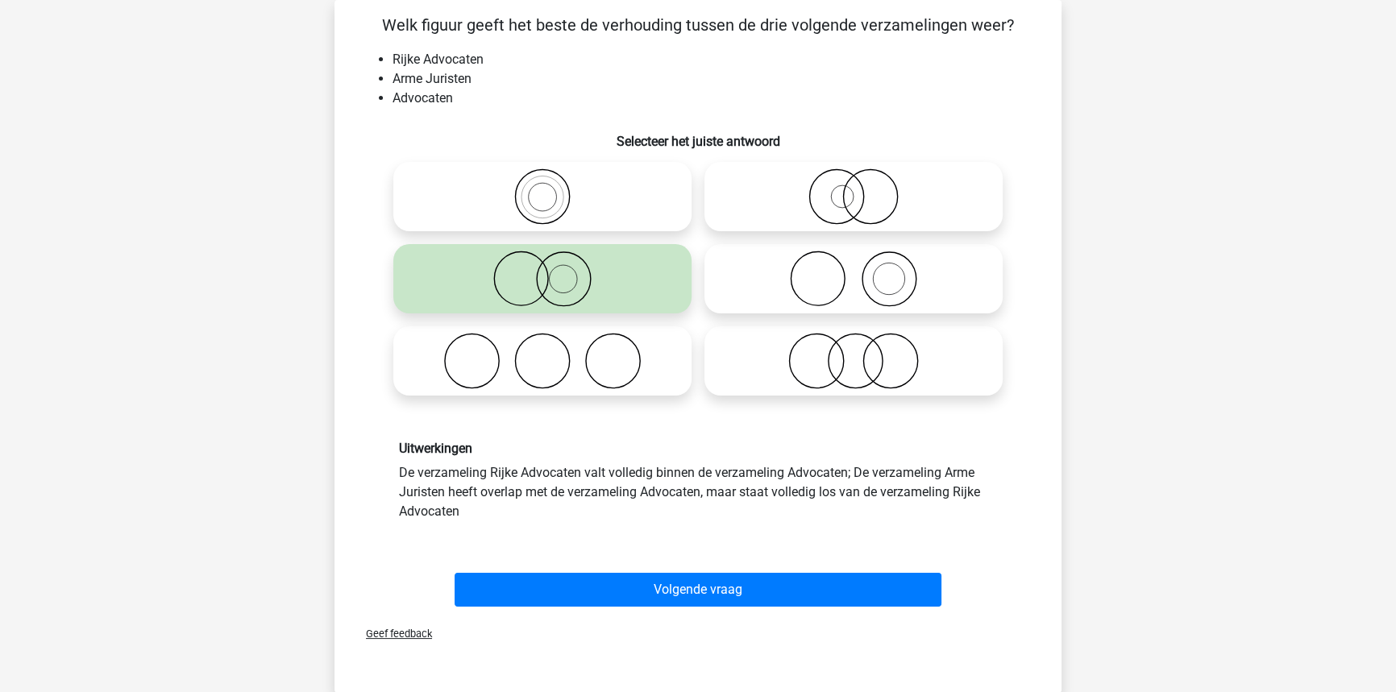
scroll to position [226, 0]
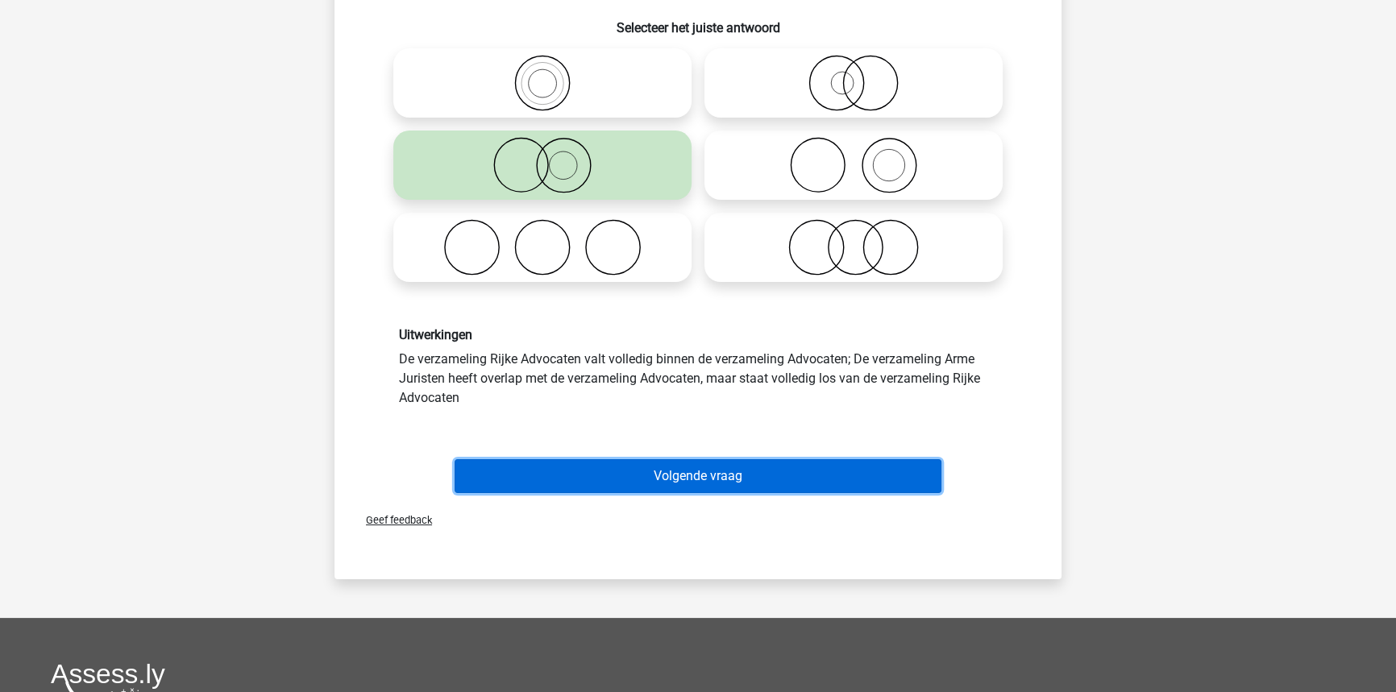
click at [669, 463] on button "Volgende vraag" at bounding box center [699, 476] width 488 height 34
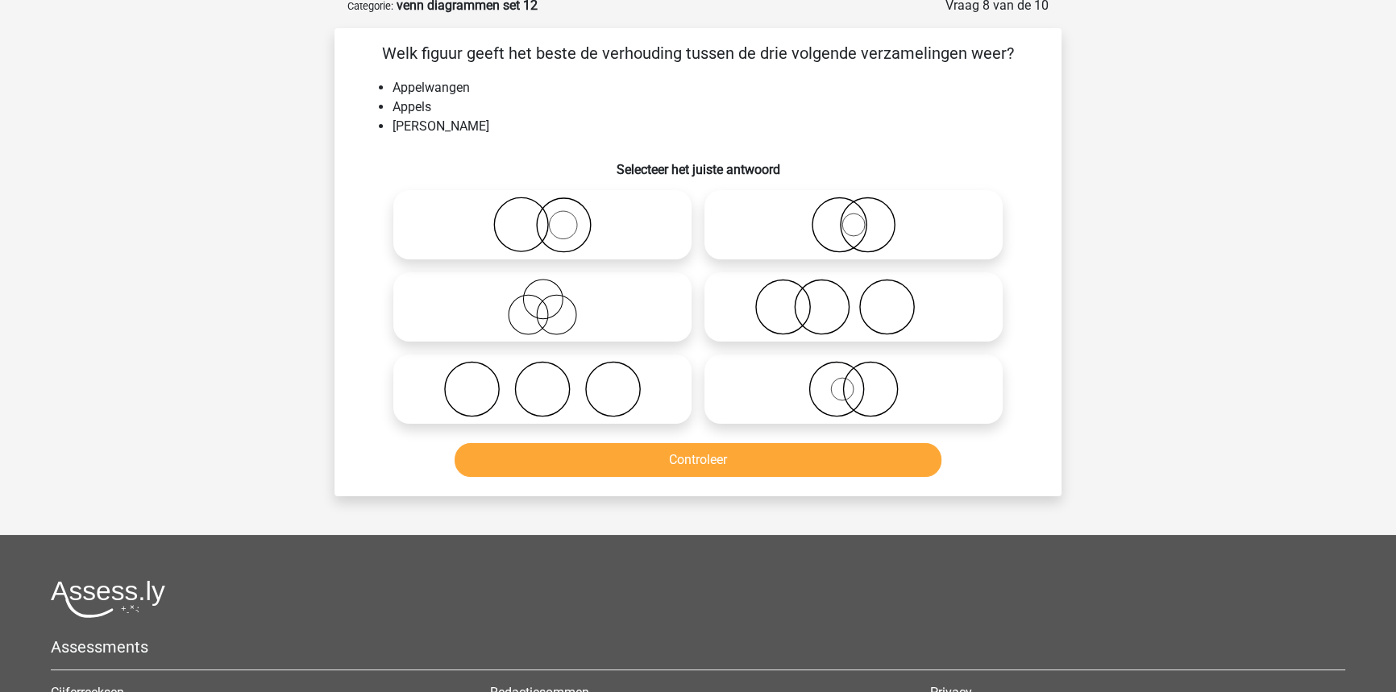
scroll to position [81, 0]
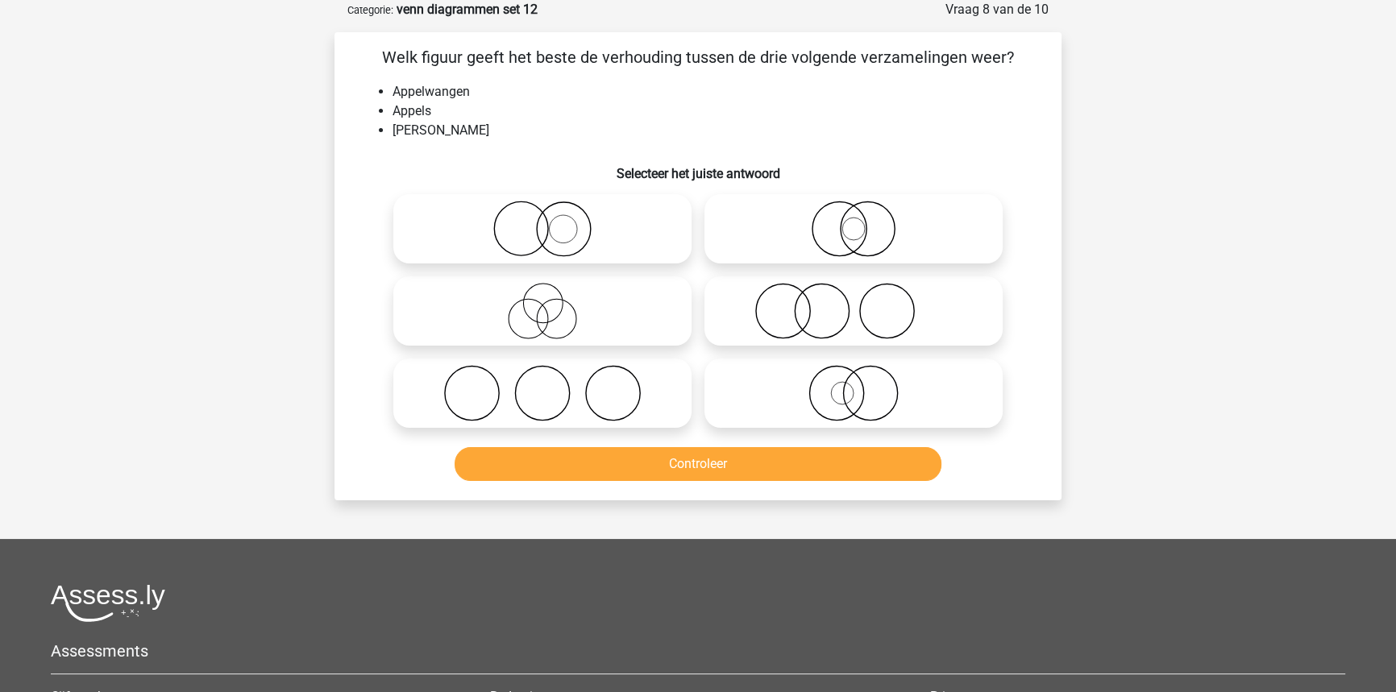
click at [816, 311] on icon at bounding box center [853, 311] width 285 height 56
click at [854, 303] on input "radio" at bounding box center [859, 298] width 10 height 10
radio input "true"
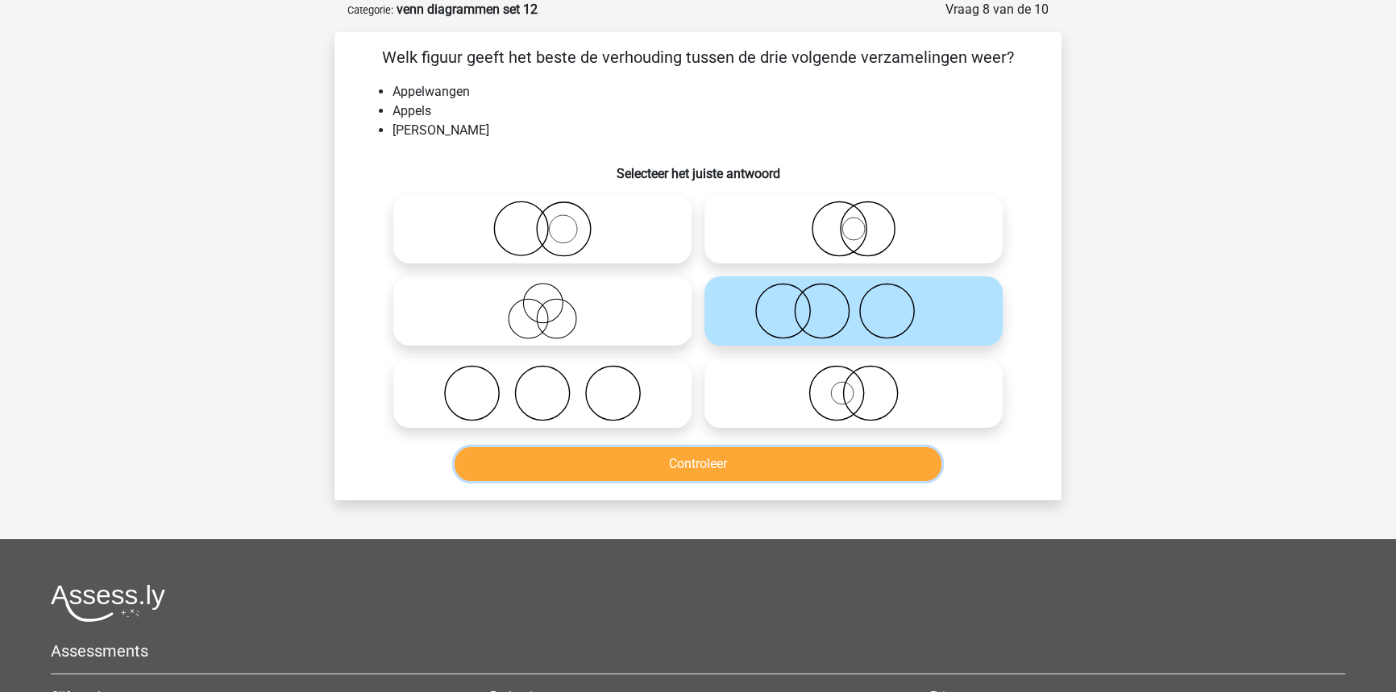
click at [761, 467] on button "Controleer" at bounding box center [699, 464] width 488 height 34
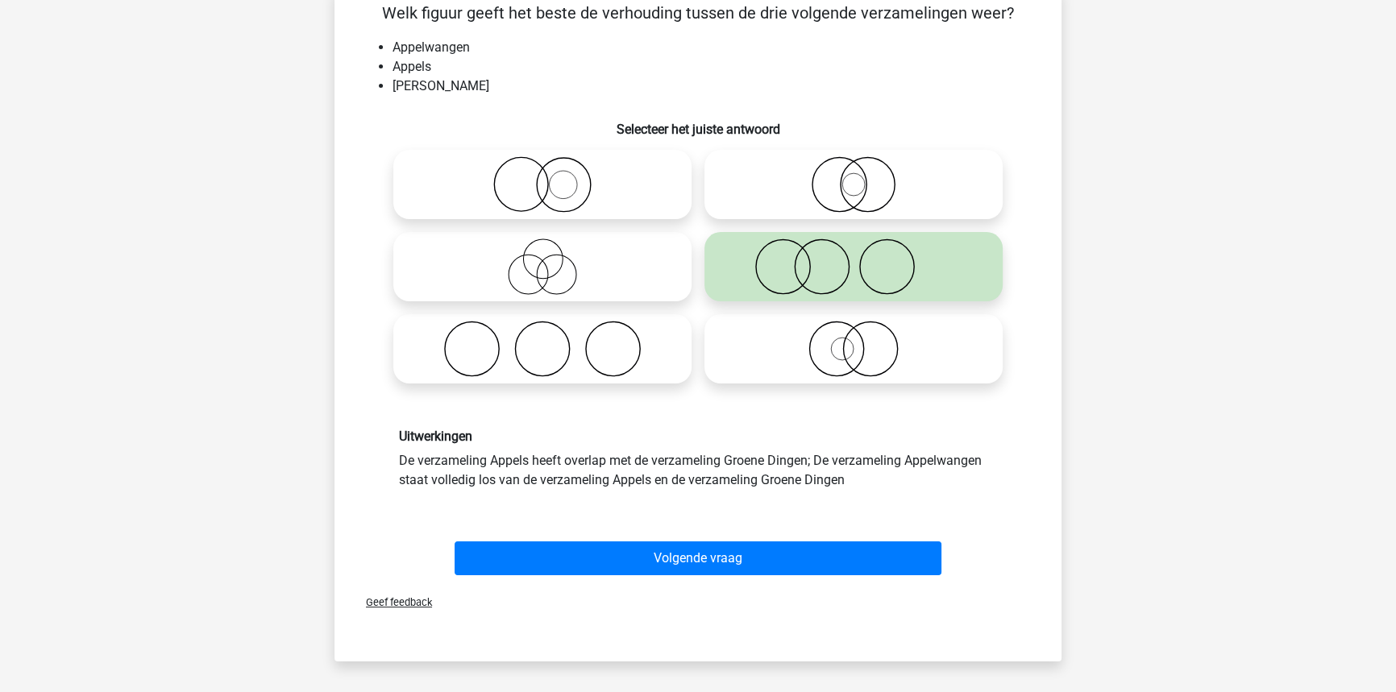
scroll to position [153, 0]
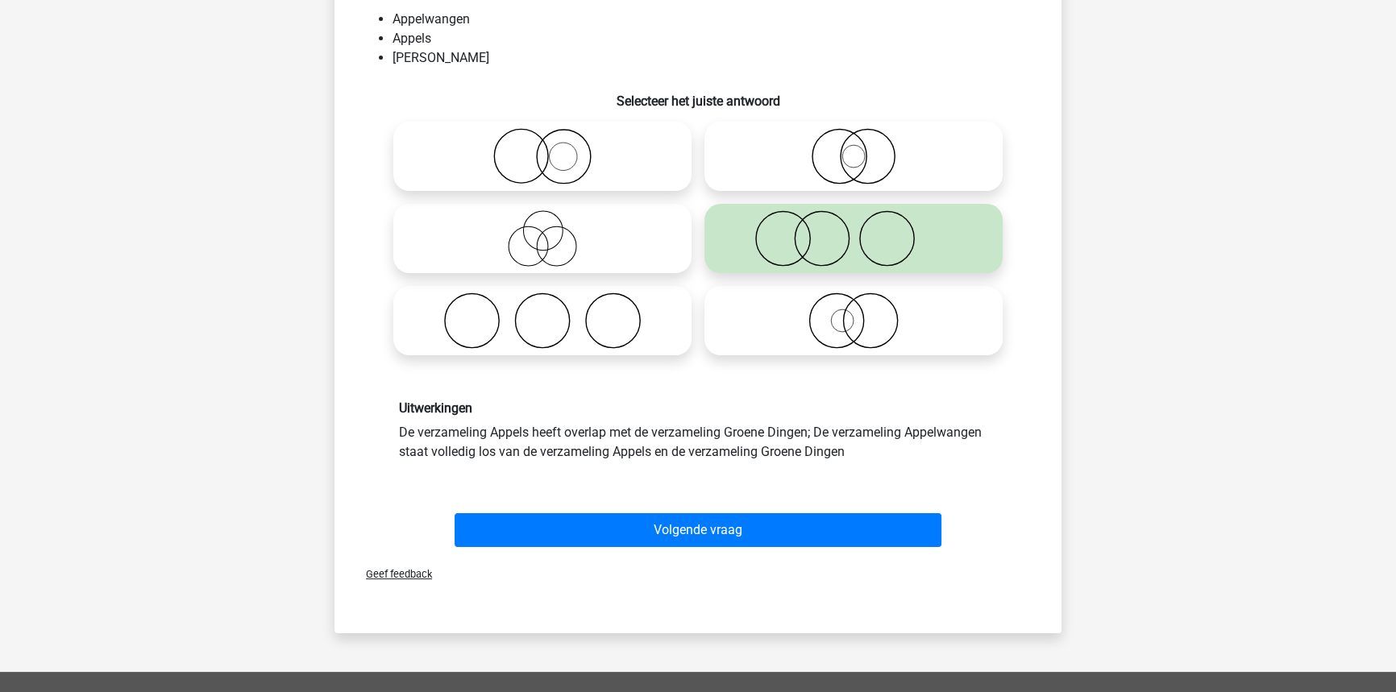
click at [692, 555] on div "Geef feedback" at bounding box center [698, 574] width 714 height 41
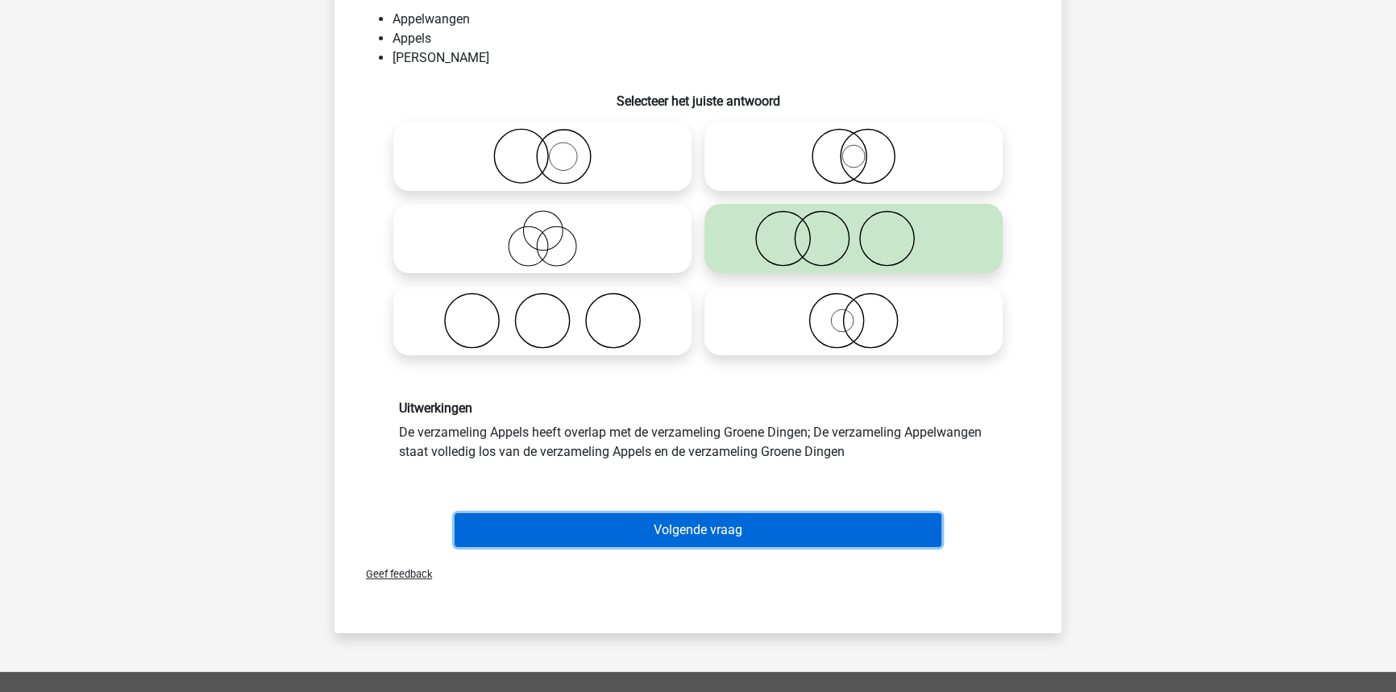
click at [680, 522] on button "Volgende vraag" at bounding box center [699, 530] width 488 height 34
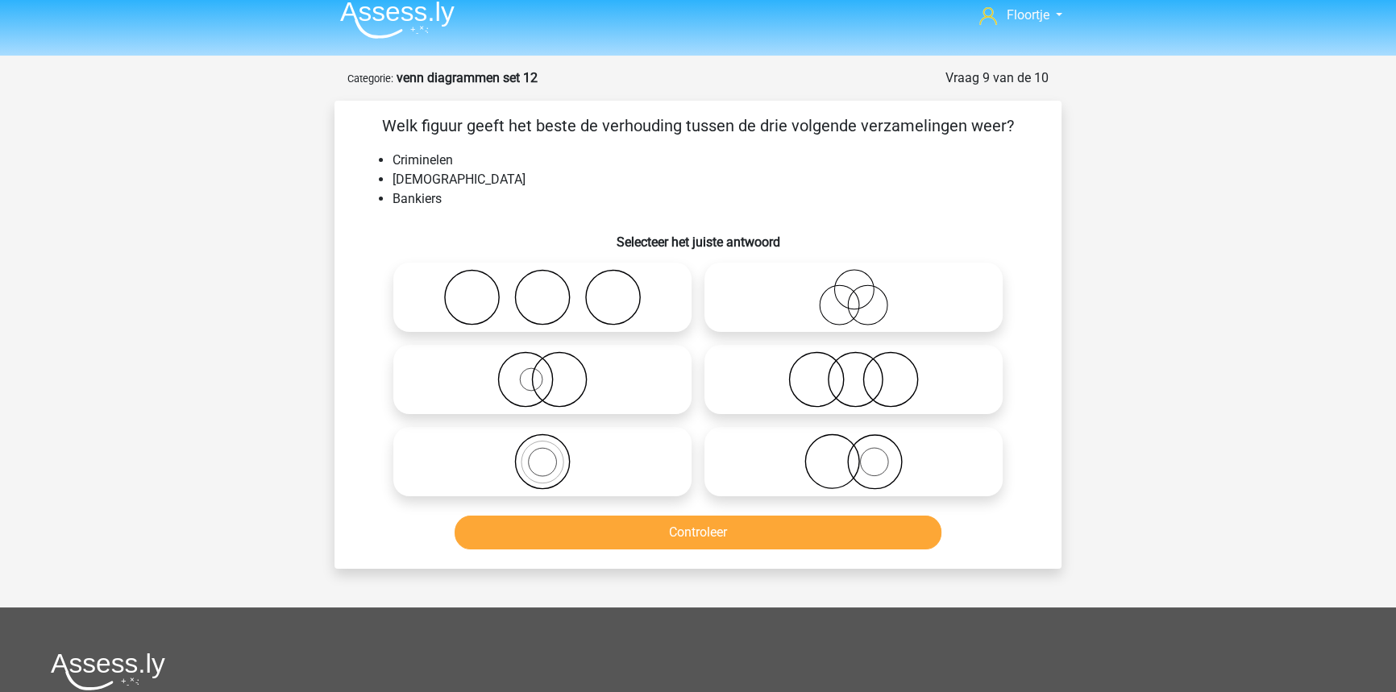
scroll to position [0, 0]
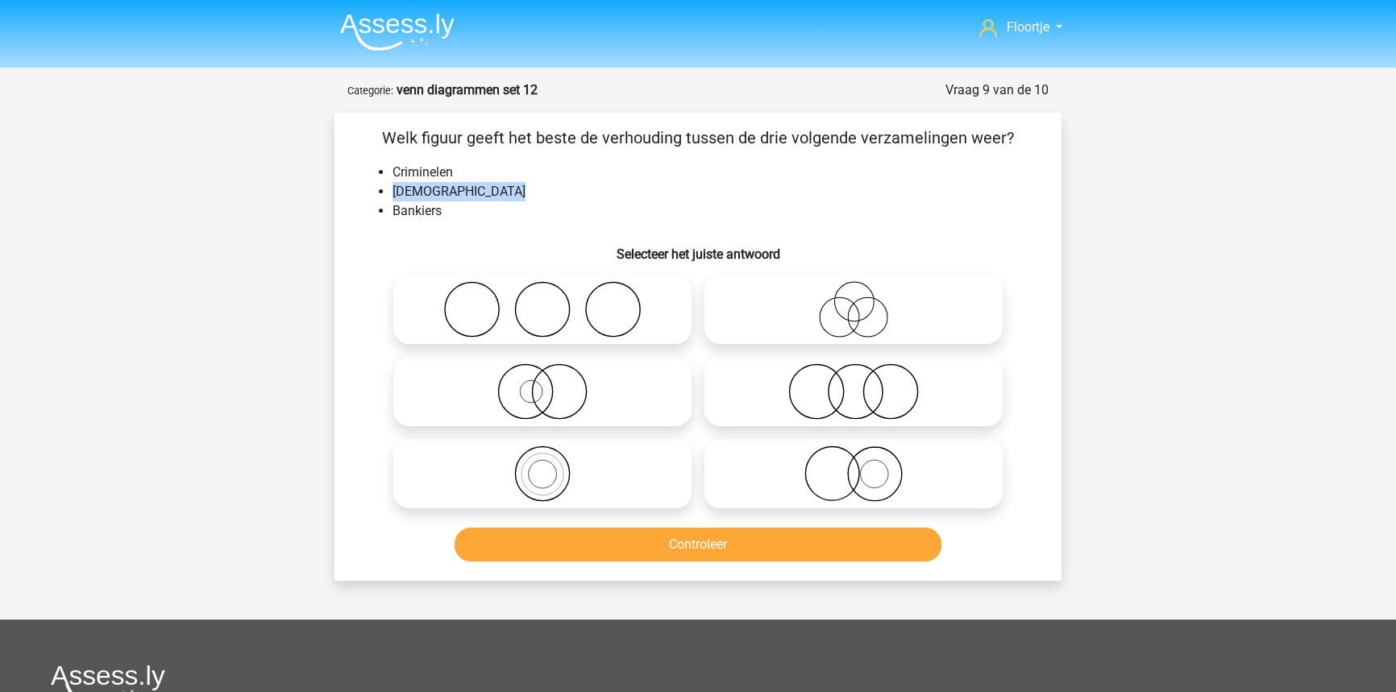
drag, startPoint x: 390, startPoint y: 189, endPoint x: 520, endPoint y: 193, distance: 129.8
click at [520, 193] on ul "Criminelen Jehovah's Getuigen Bankiers" at bounding box center [697, 192] width 675 height 58
copy li "Jehovah's Getuigen"
click at [1031, 280] on div at bounding box center [697, 391] width 675 height 247
click at [636, 312] on icon at bounding box center [542, 309] width 285 height 56
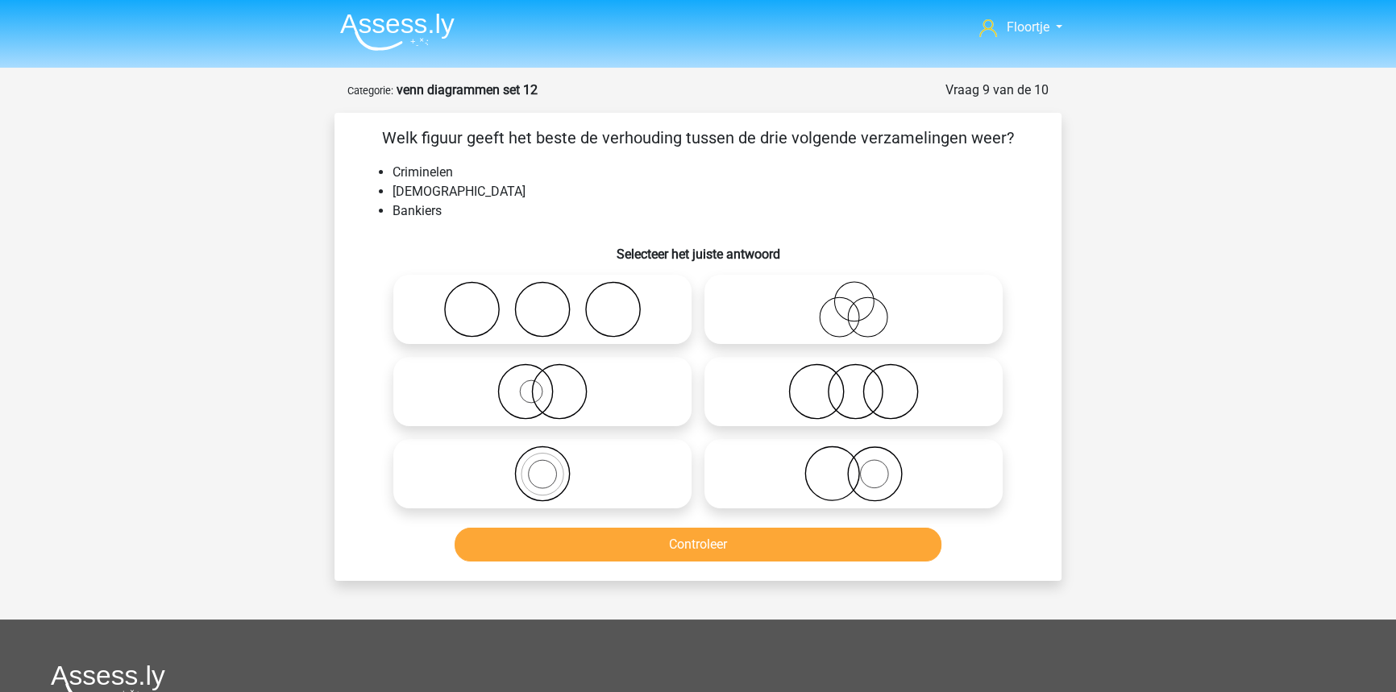
click at [553, 301] on input "radio" at bounding box center [547, 296] width 10 height 10
radio input "true"
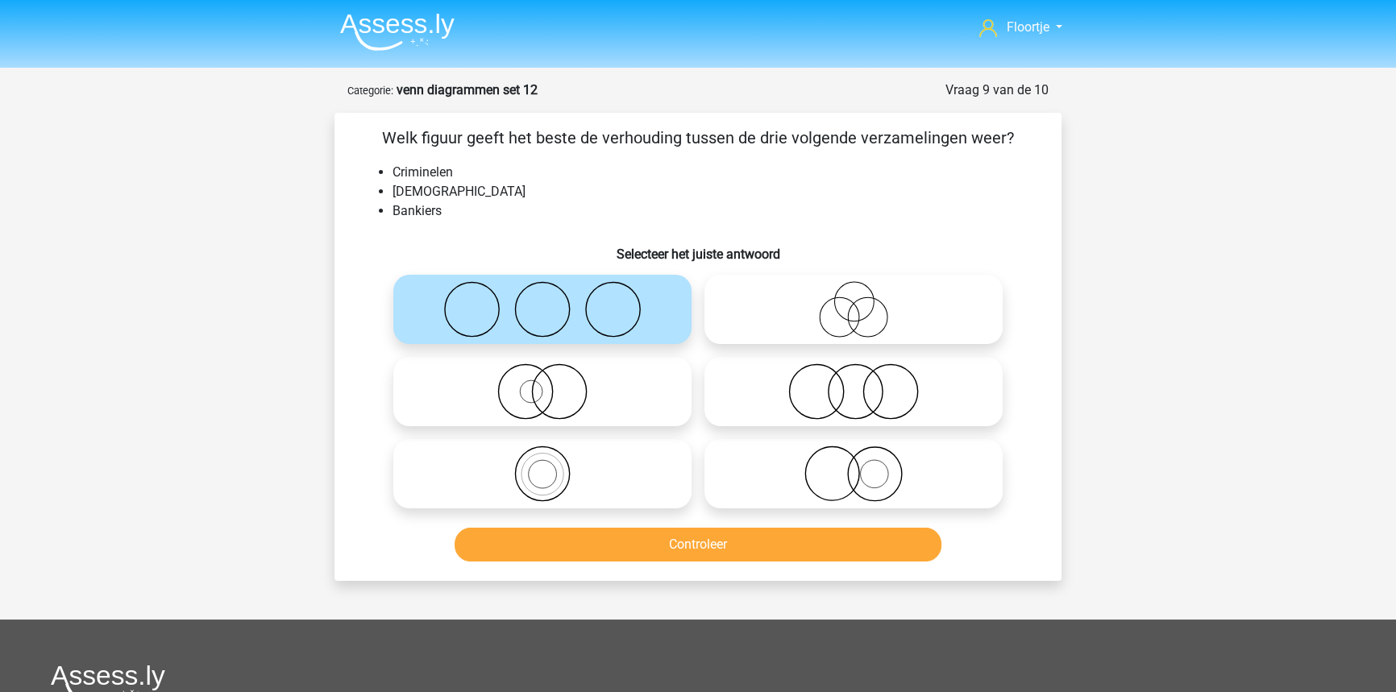
click at [901, 307] on icon at bounding box center [853, 309] width 285 height 56
click at [864, 301] on input "radio" at bounding box center [859, 296] width 10 height 10
radio input "true"
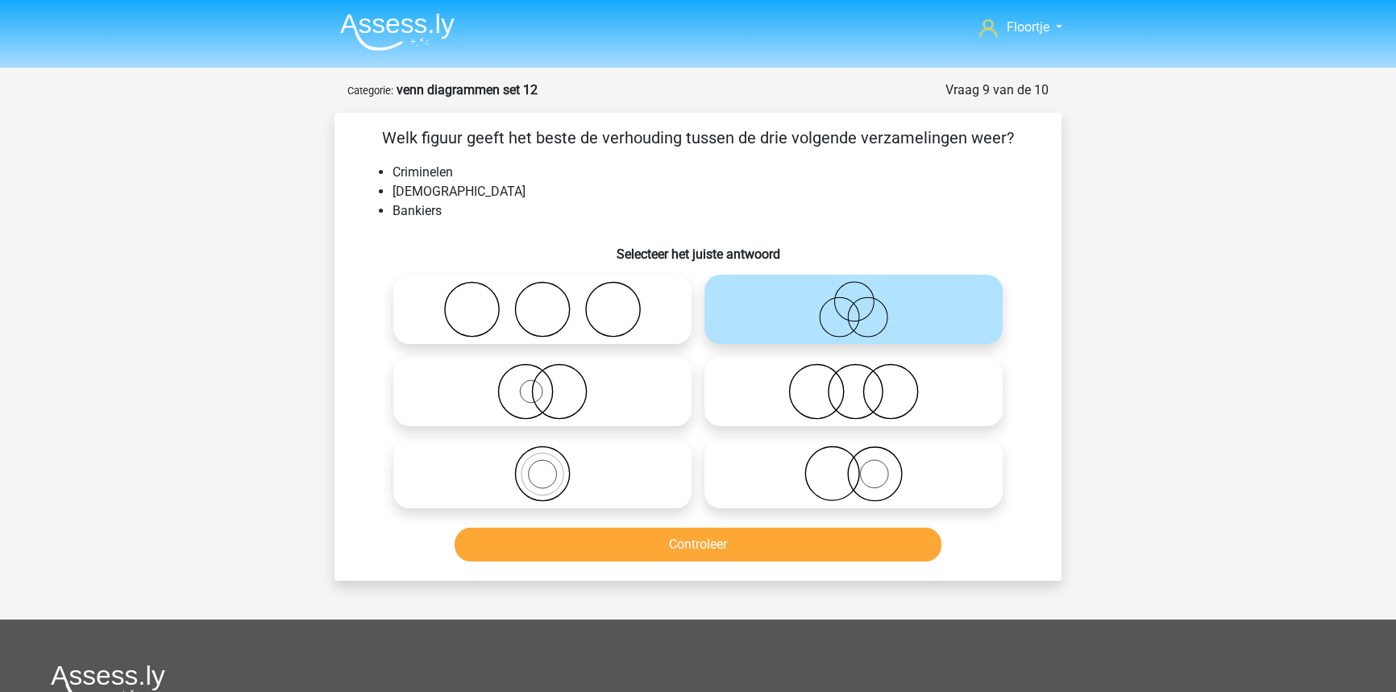
click at [916, 433] on div at bounding box center [853, 474] width 311 height 82
click at [916, 419] on label at bounding box center [853, 391] width 298 height 69
click at [864, 384] on input "radio" at bounding box center [859, 378] width 10 height 10
radio input "true"
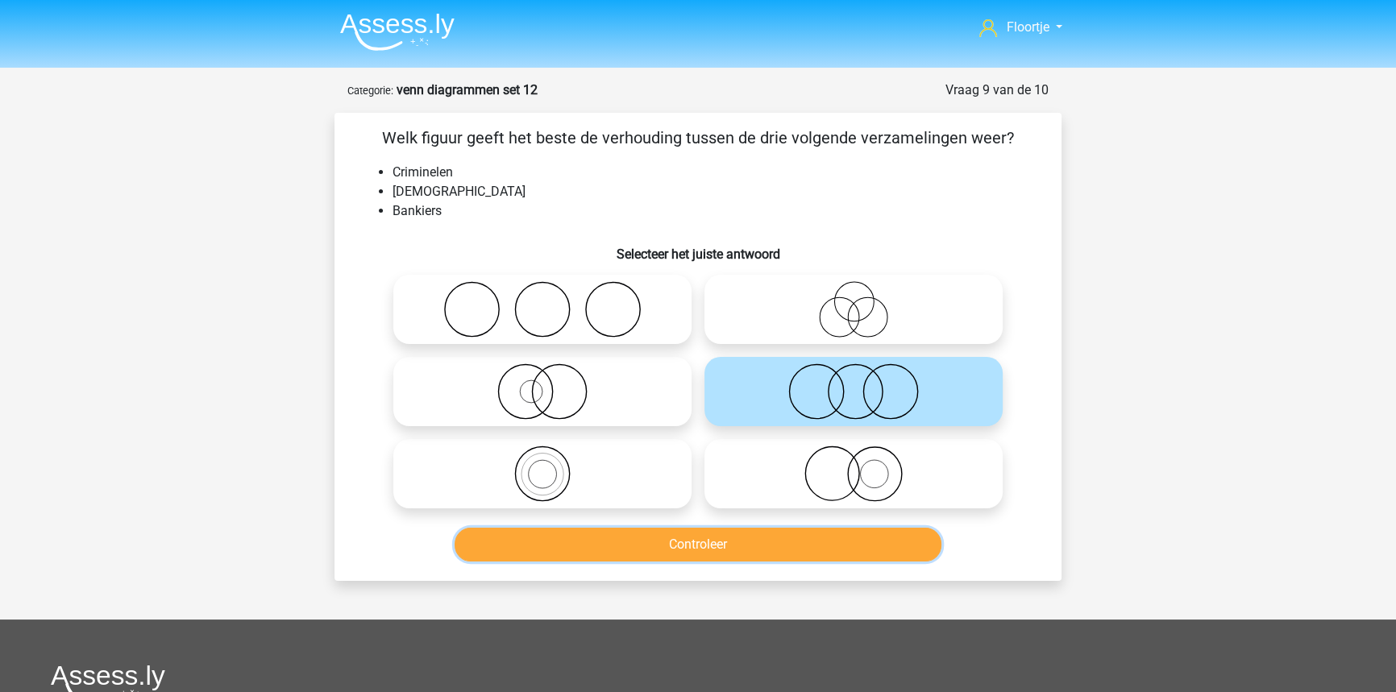
click at [918, 535] on button "Controleer" at bounding box center [699, 545] width 488 height 34
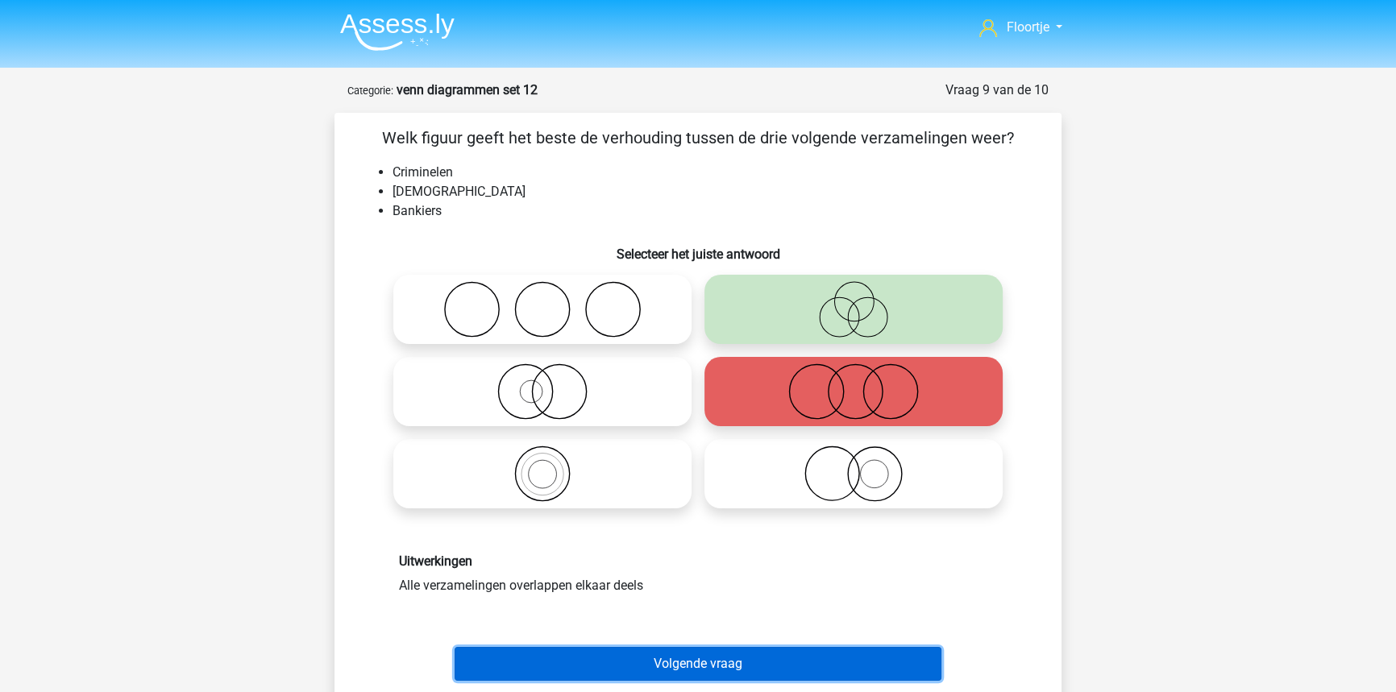
click at [820, 651] on button "Volgende vraag" at bounding box center [699, 664] width 488 height 34
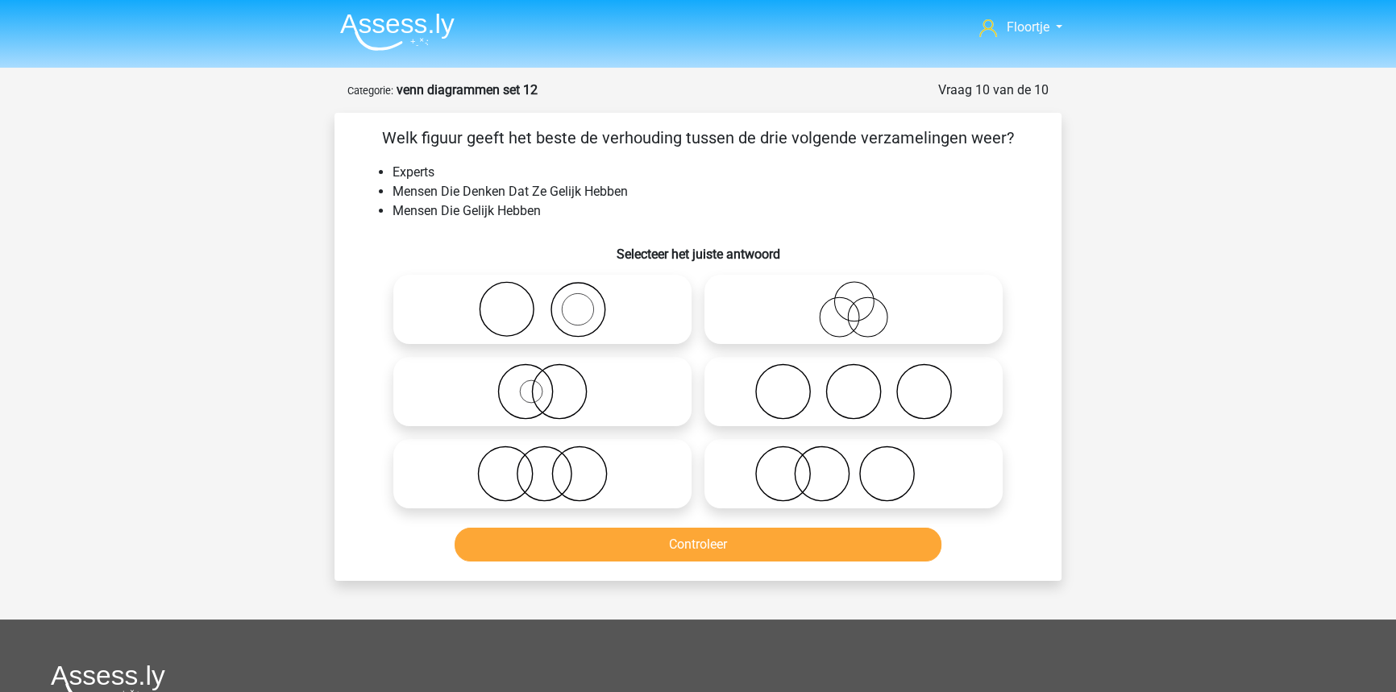
click at [524, 488] on icon at bounding box center [542, 474] width 285 height 56
click at [542, 466] on input "radio" at bounding box center [547, 460] width 10 height 10
radio input "true"
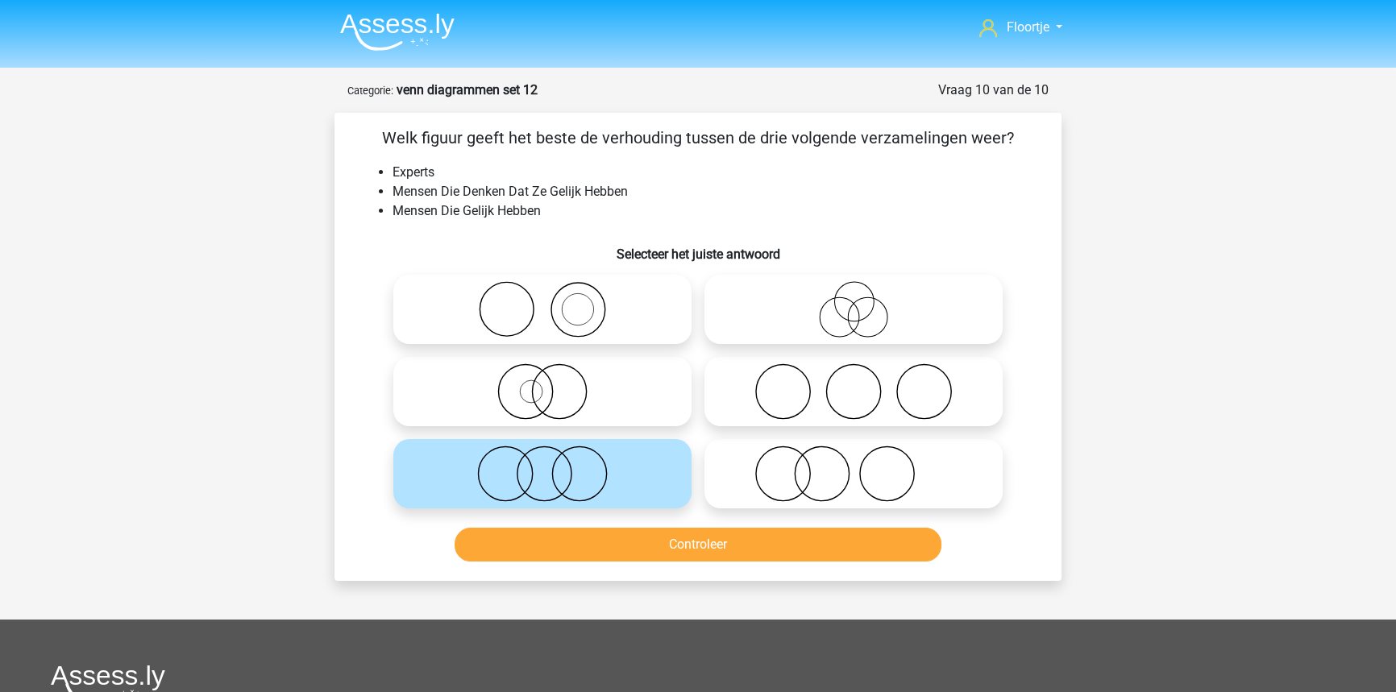
click at [815, 327] on icon at bounding box center [853, 309] width 285 height 56
click at [854, 301] on input "radio" at bounding box center [859, 296] width 10 height 10
radio input "true"
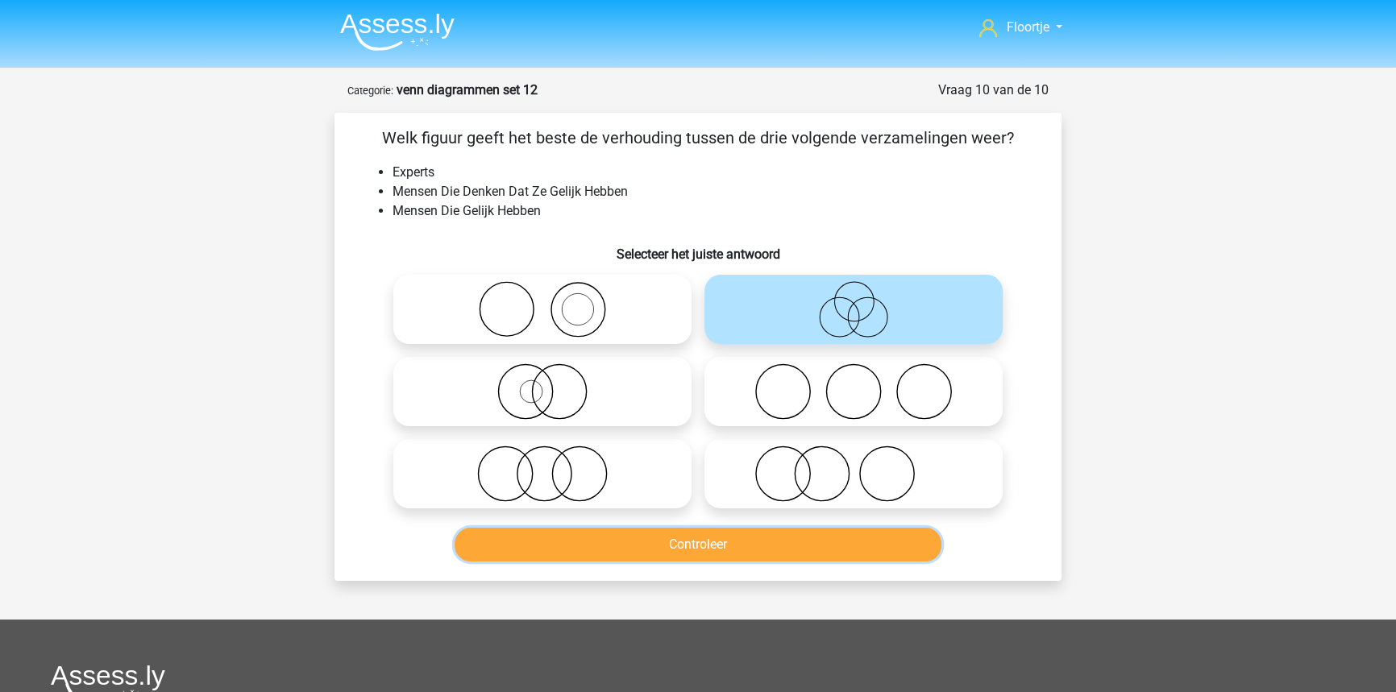
click at [650, 548] on button "Controleer" at bounding box center [699, 545] width 488 height 34
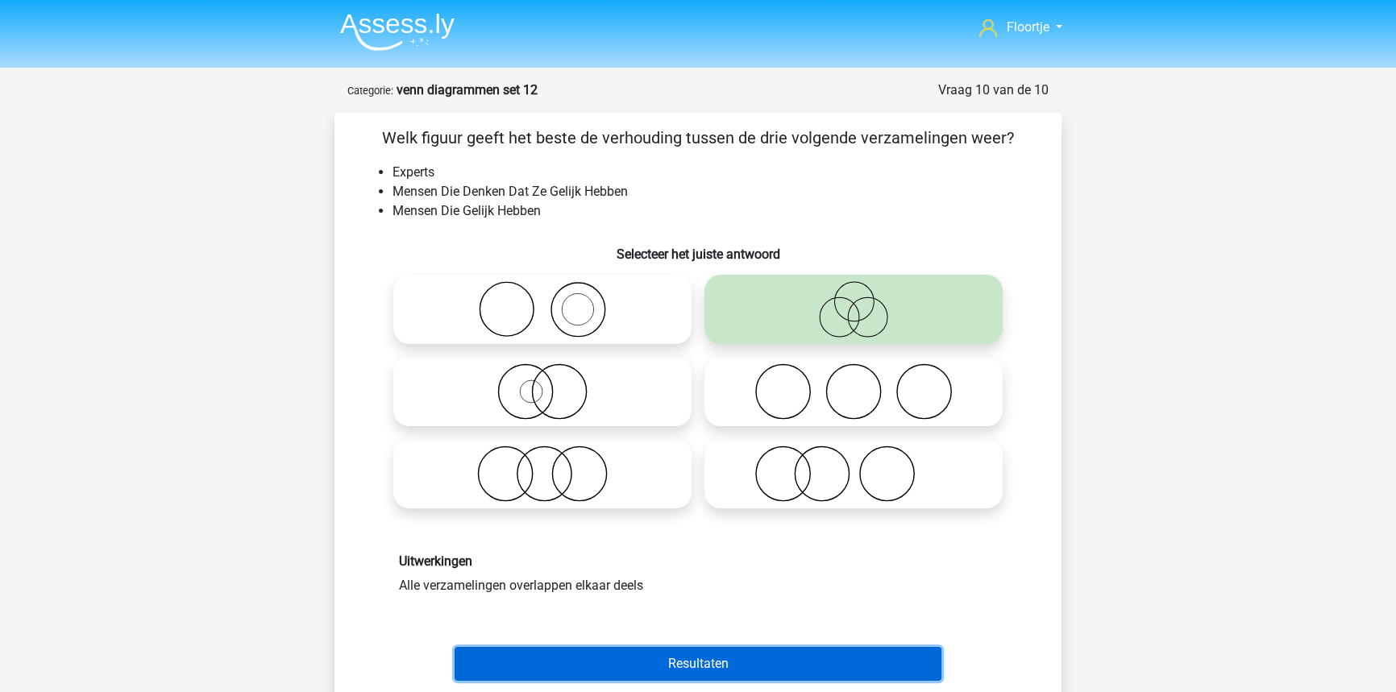
click at [571, 651] on button "Resultaten" at bounding box center [699, 664] width 488 height 34
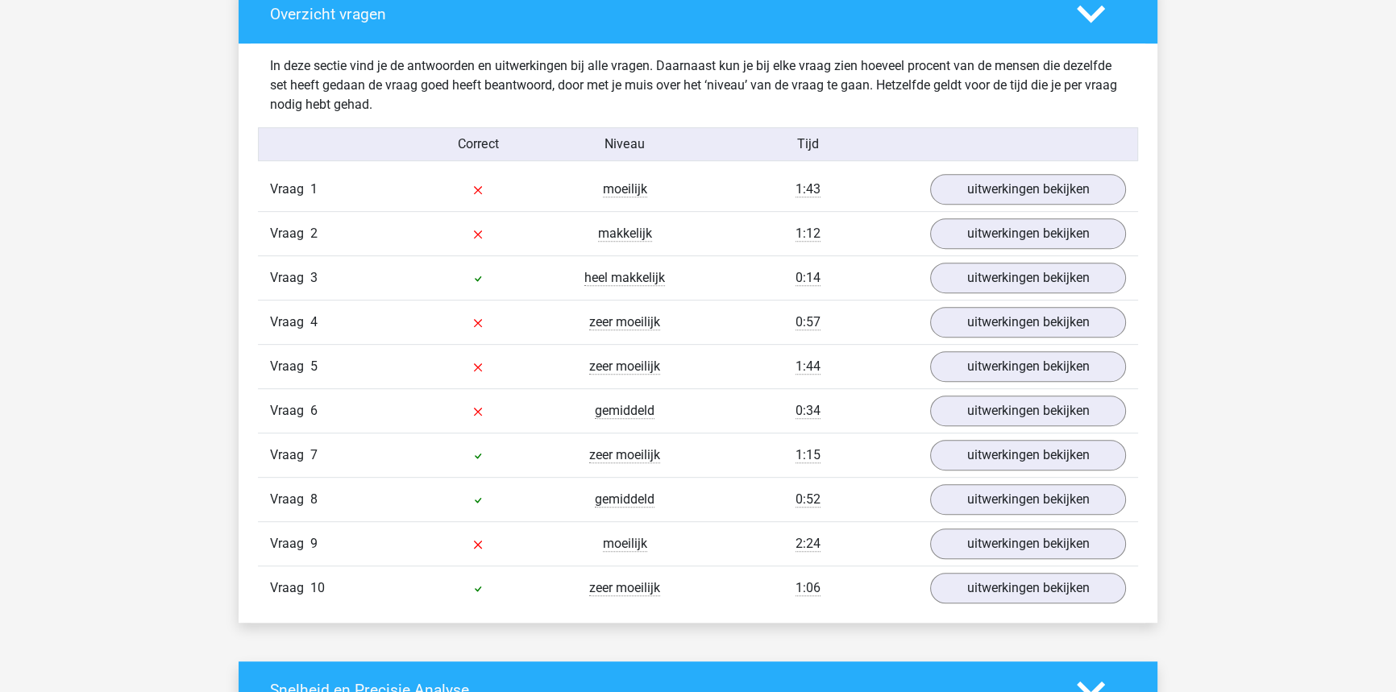
scroll to position [952, 0]
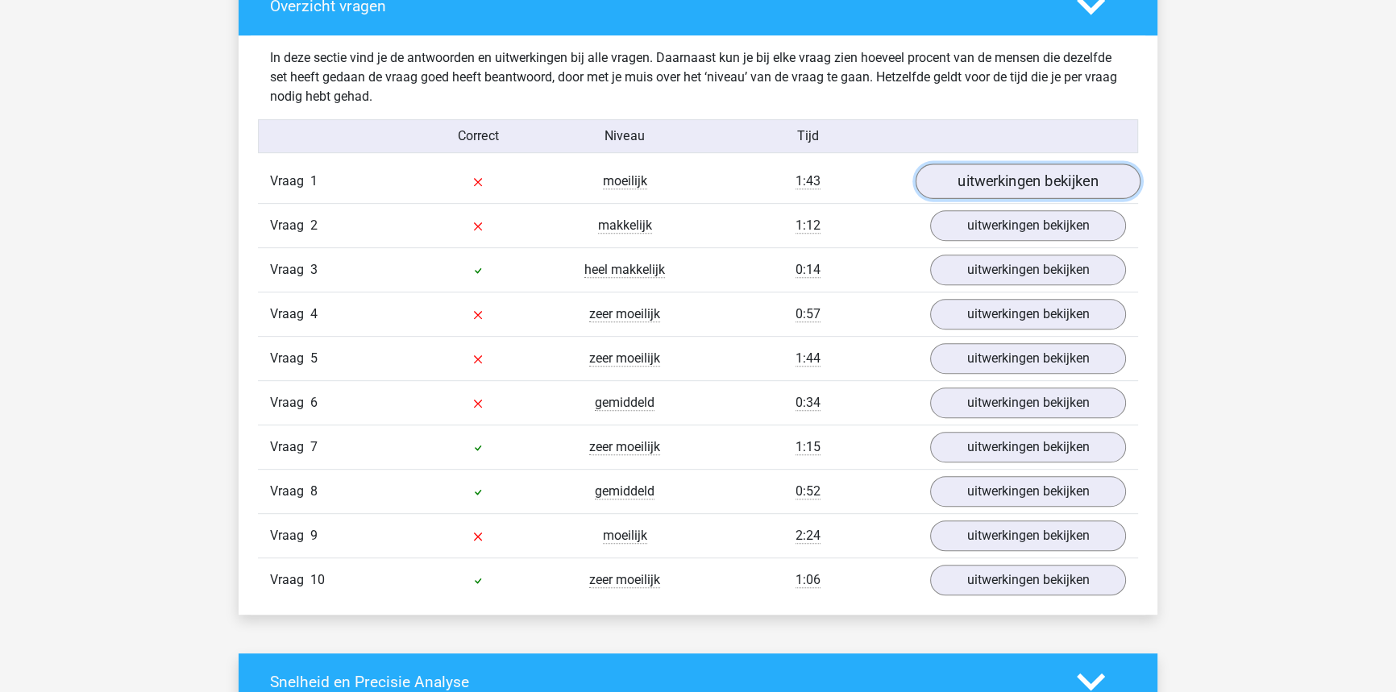
click at [1078, 190] on link "uitwerkingen bekijken" at bounding box center [1028, 181] width 225 height 35
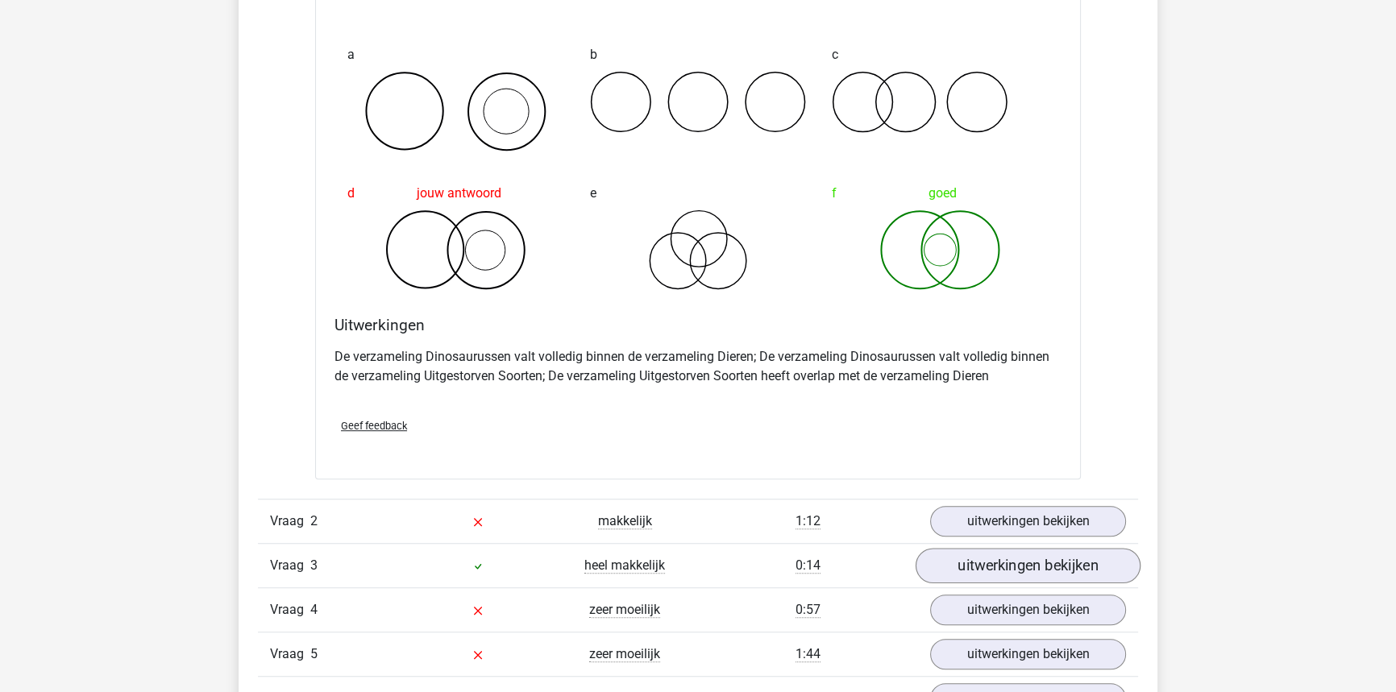
scroll to position [1392, 0]
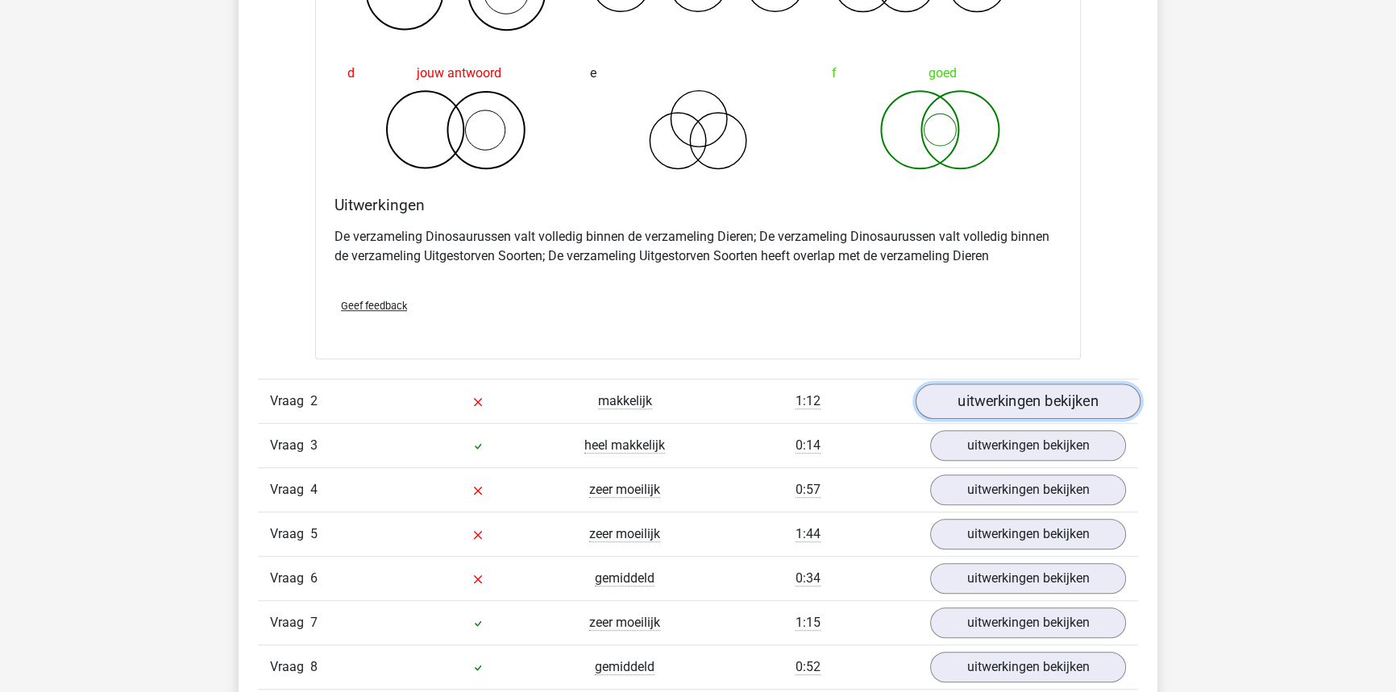
click at [973, 401] on link "uitwerkingen bekijken" at bounding box center [1028, 401] width 225 height 35
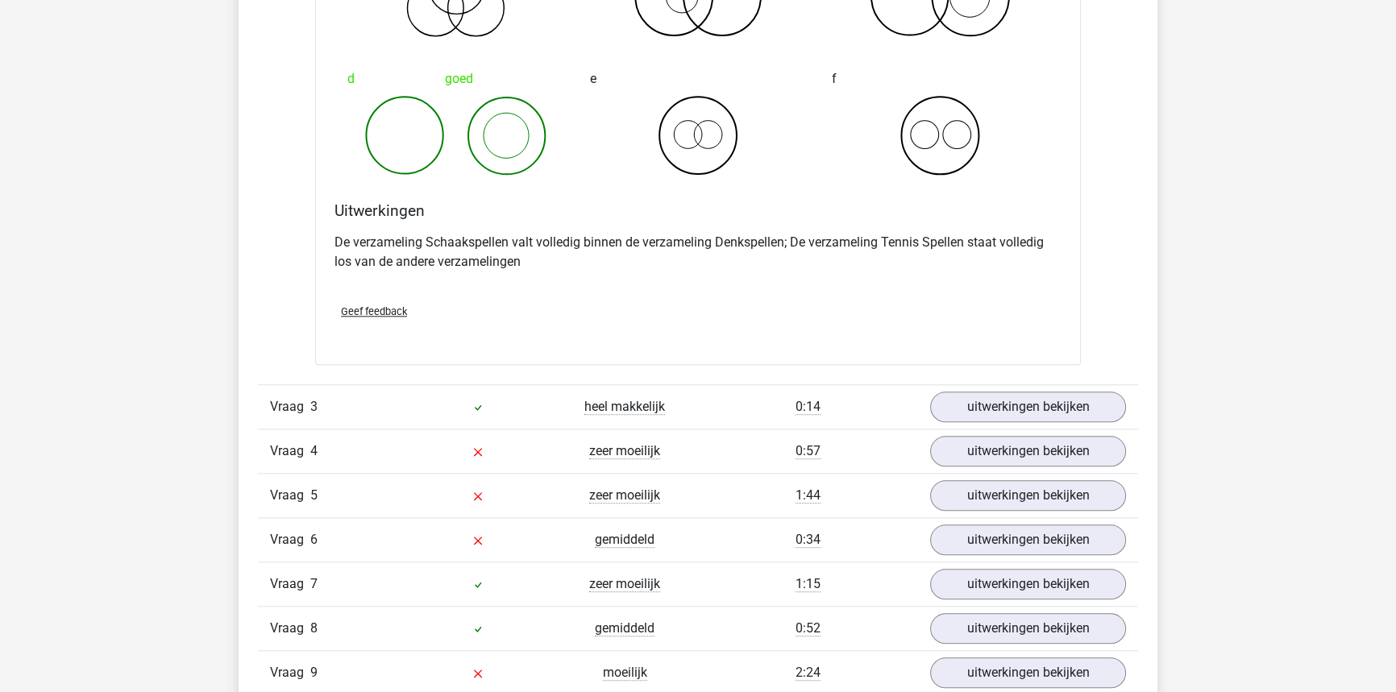
scroll to position [2051, 0]
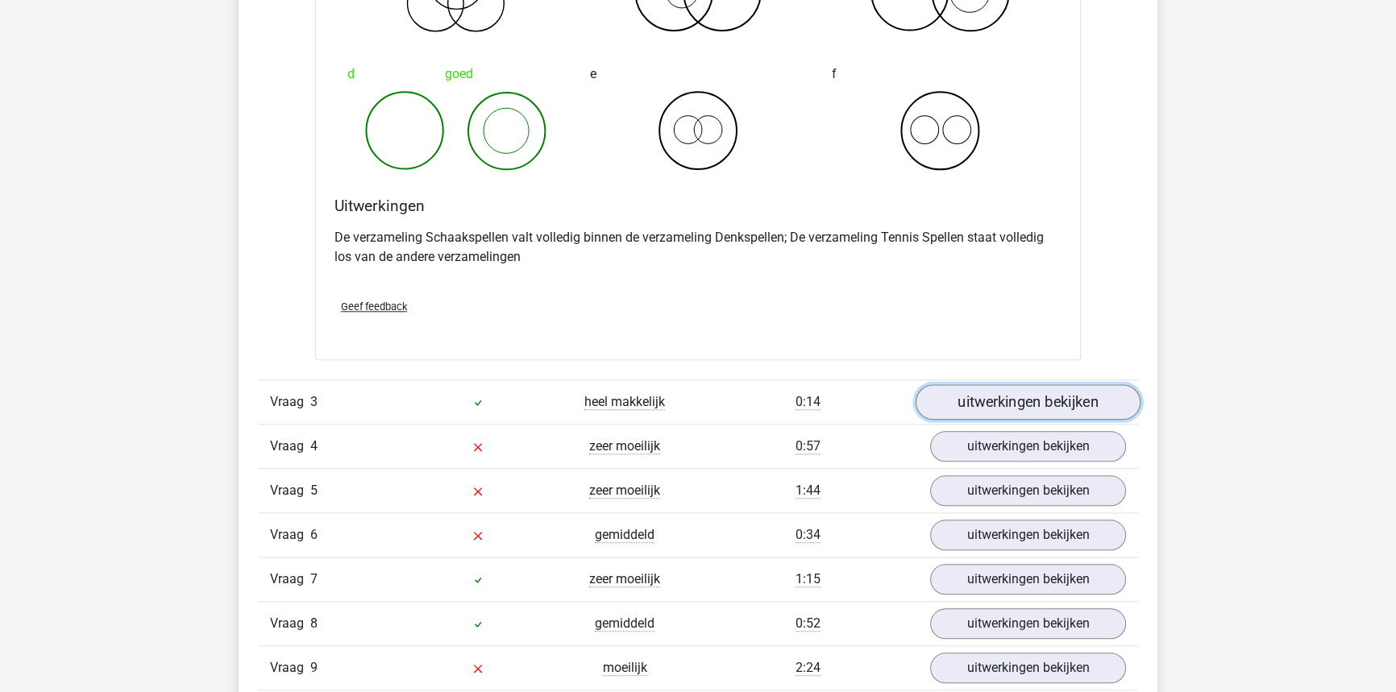
click at [1053, 399] on link "uitwerkingen bekijken" at bounding box center [1028, 401] width 225 height 35
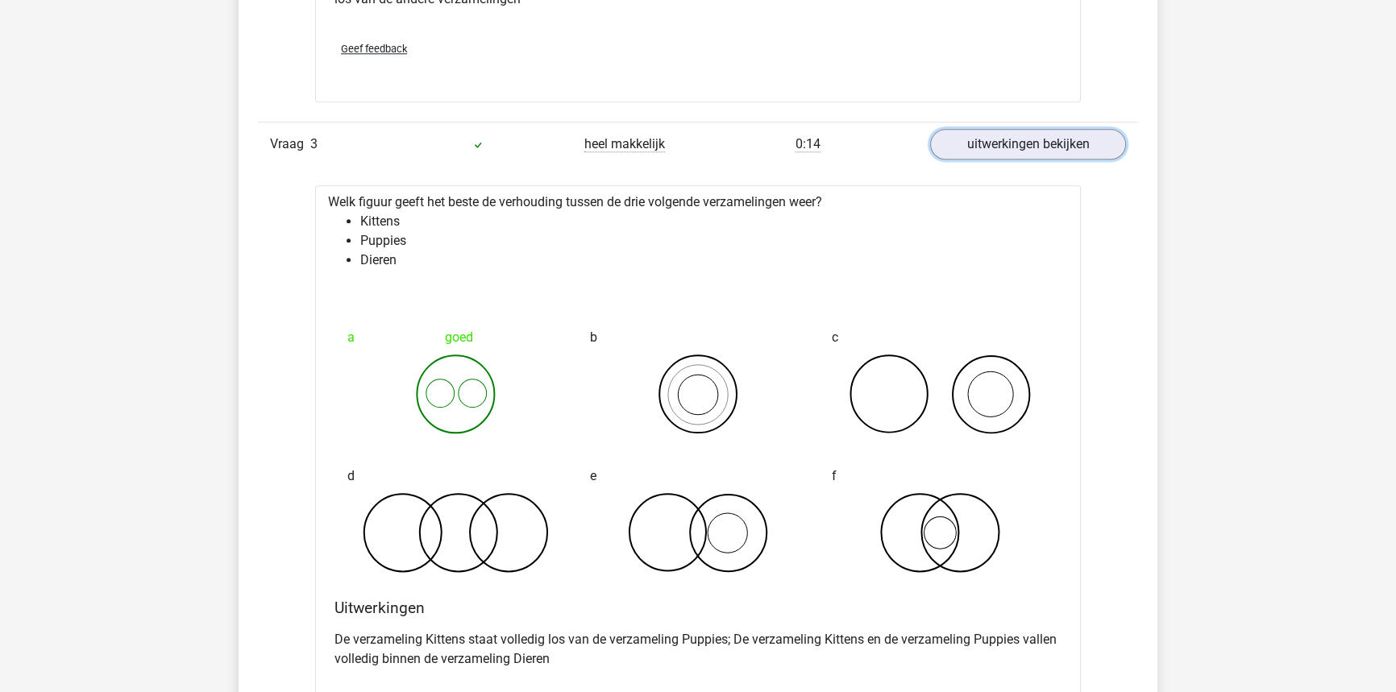
scroll to position [2418, 0]
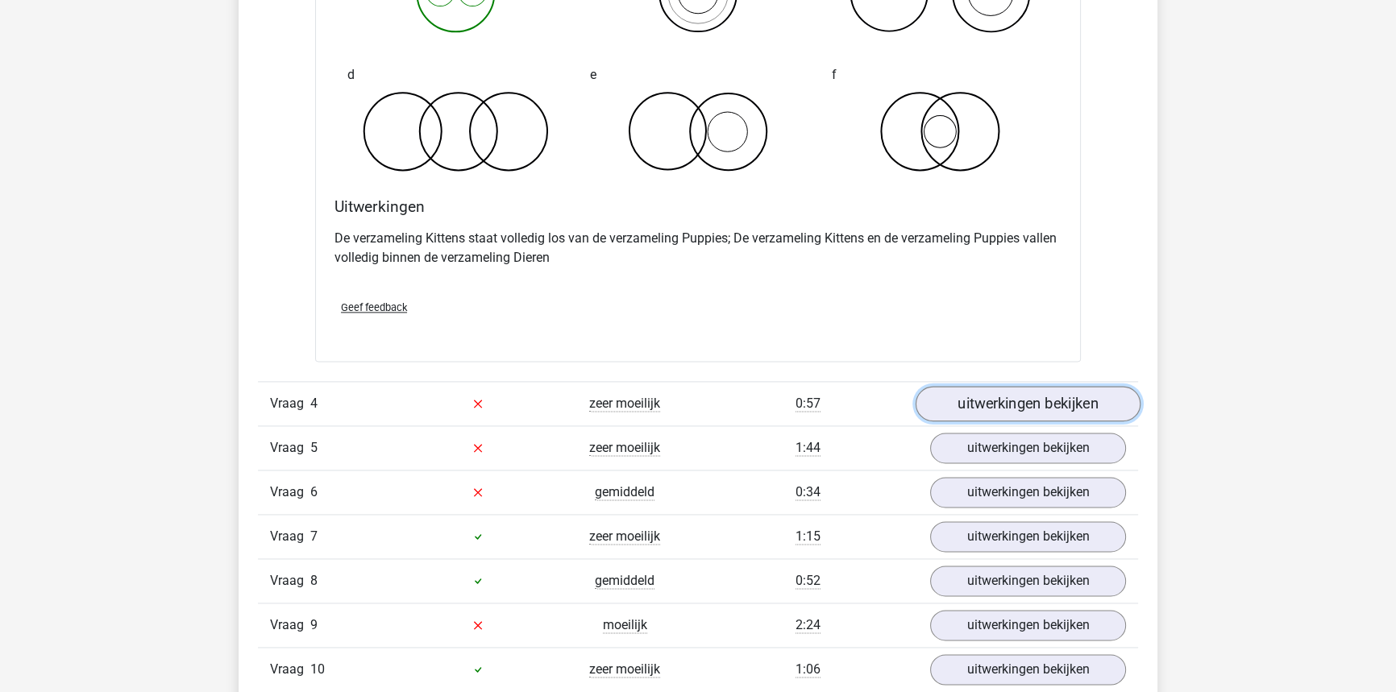
click at [958, 401] on link "uitwerkingen bekijken" at bounding box center [1028, 403] width 225 height 35
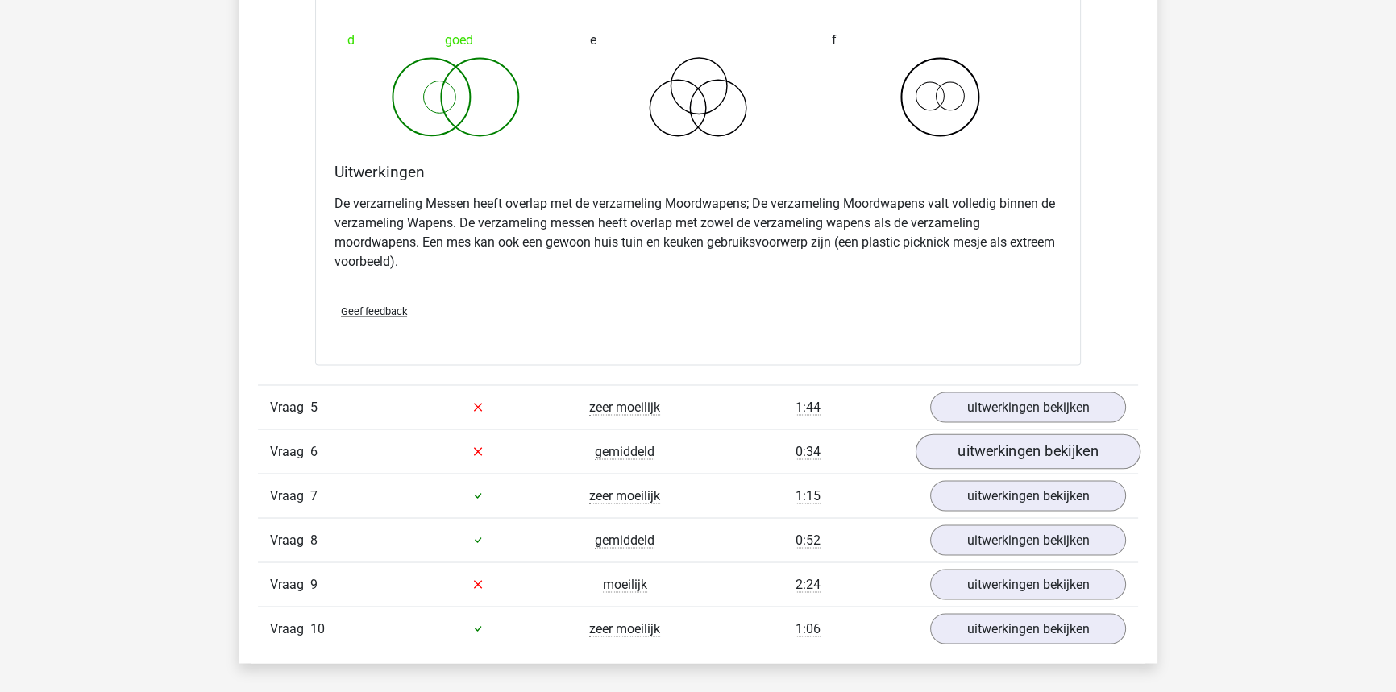
scroll to position [3443, 0]
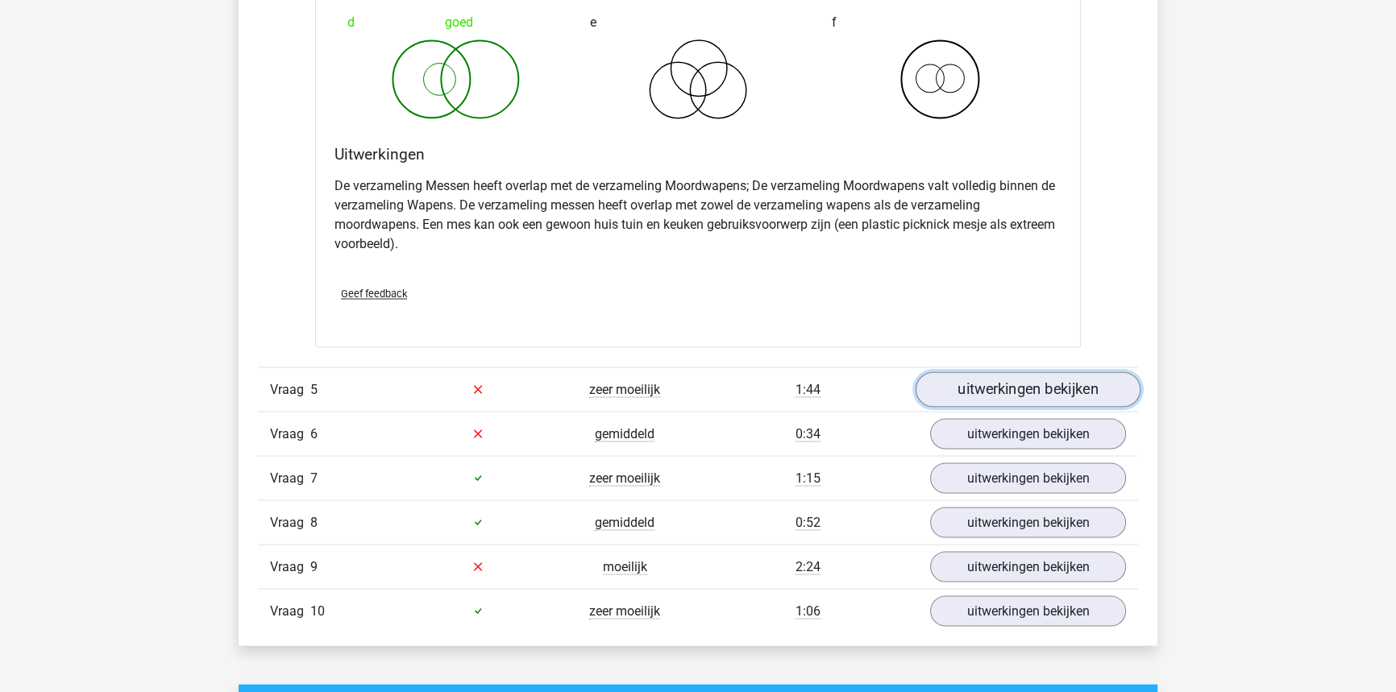
click at [1026, 395] on link "uitwerkingen bekijken" at bounding box center [1028, 389] width 225 height 35
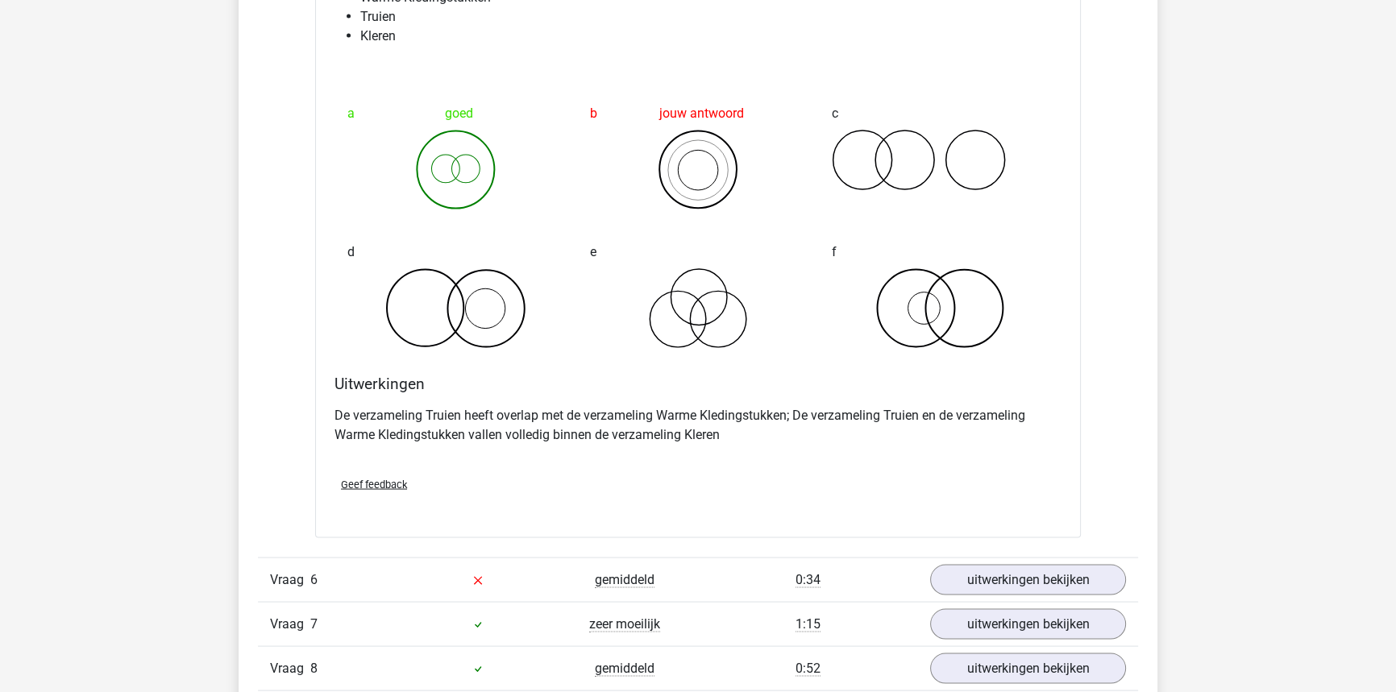
scroll to position [3957, 0]
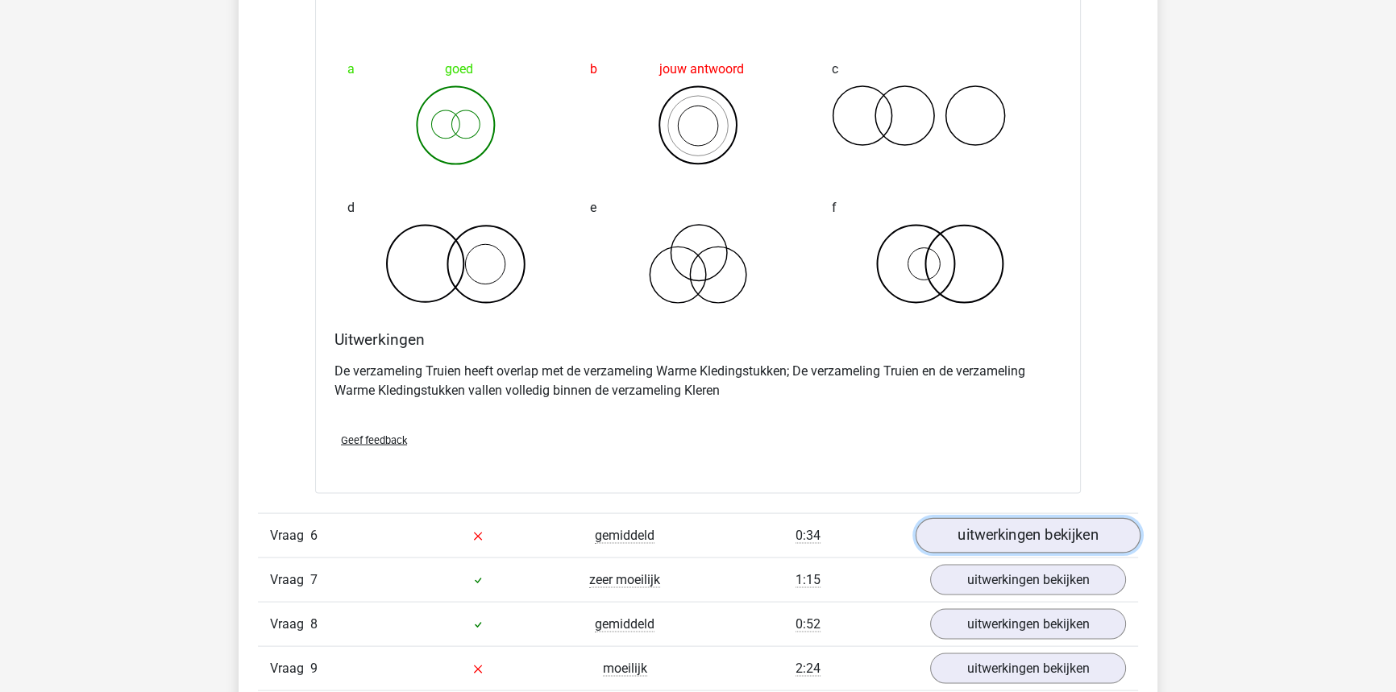
click at [967, 529] on link "uitwerkingen bekijken" at bounding box center [1028, 535] width 225 height 35
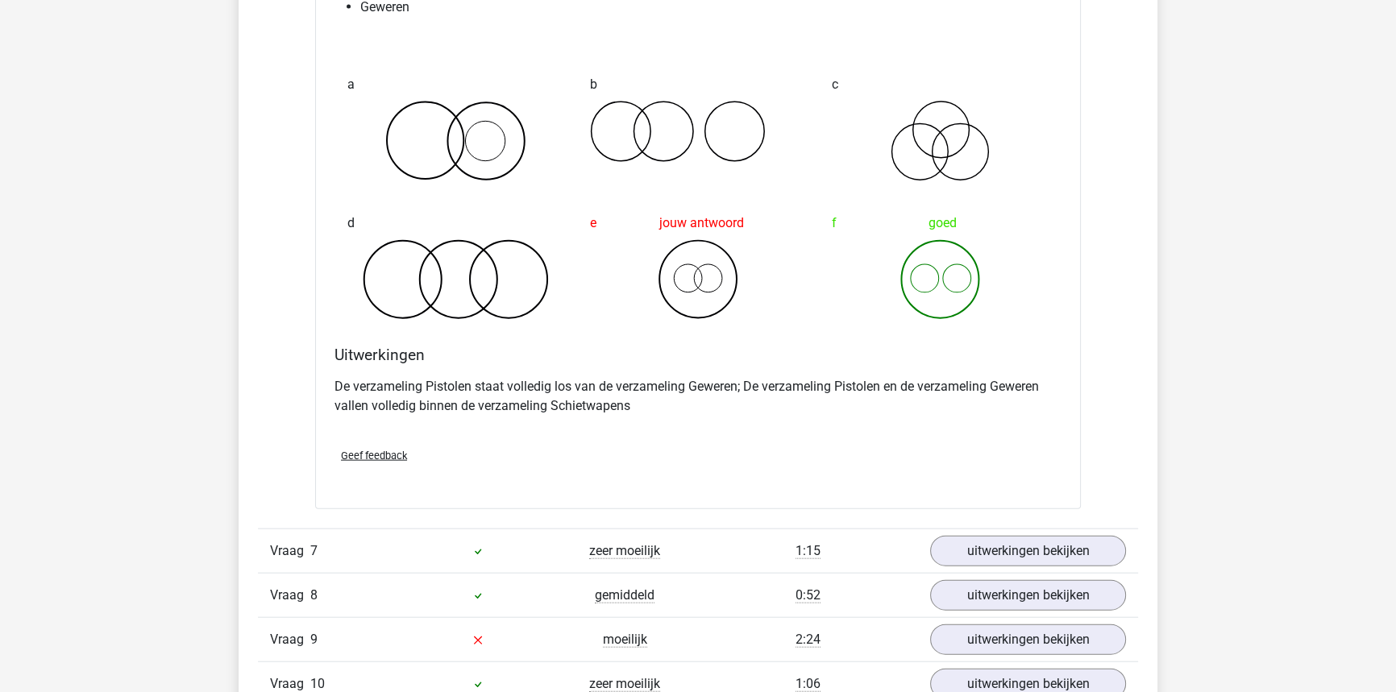
scroll to position [4616, 0]
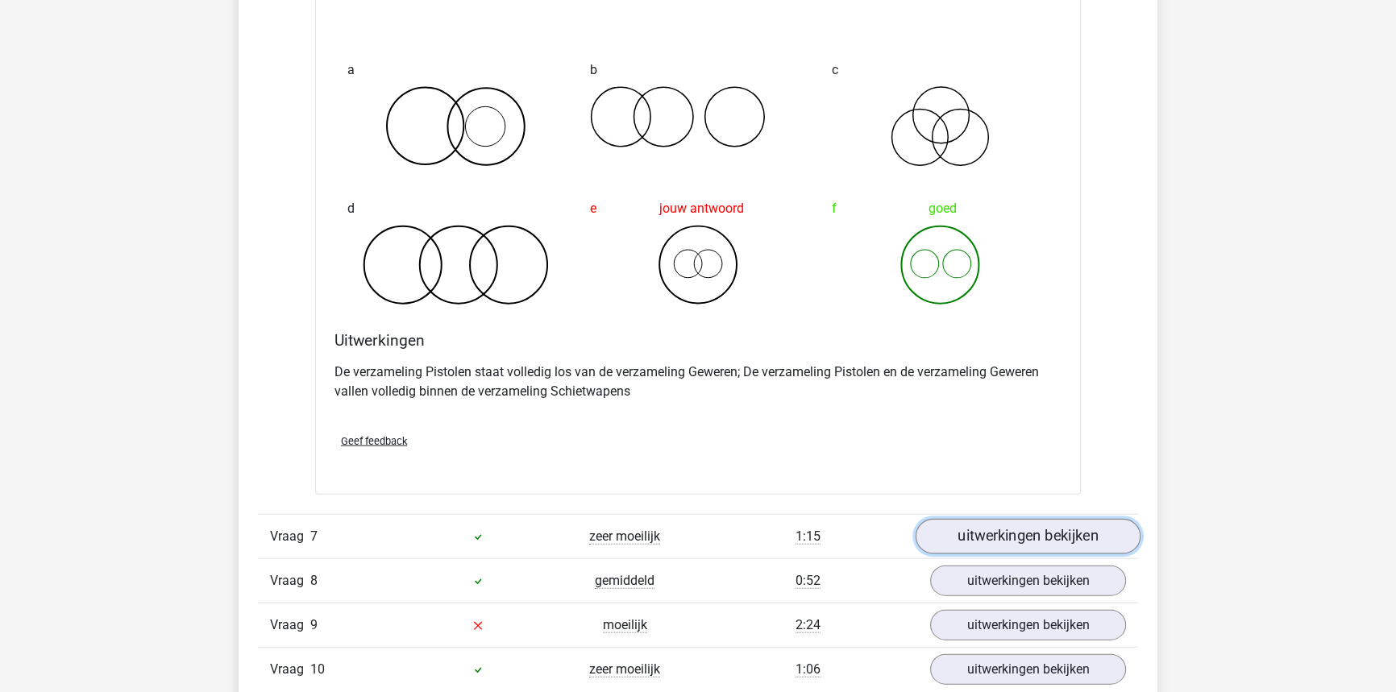
click at [960, 527] on link "uitwerkingen bekijken" at bounding box center [1028, 536] width 225 height 35
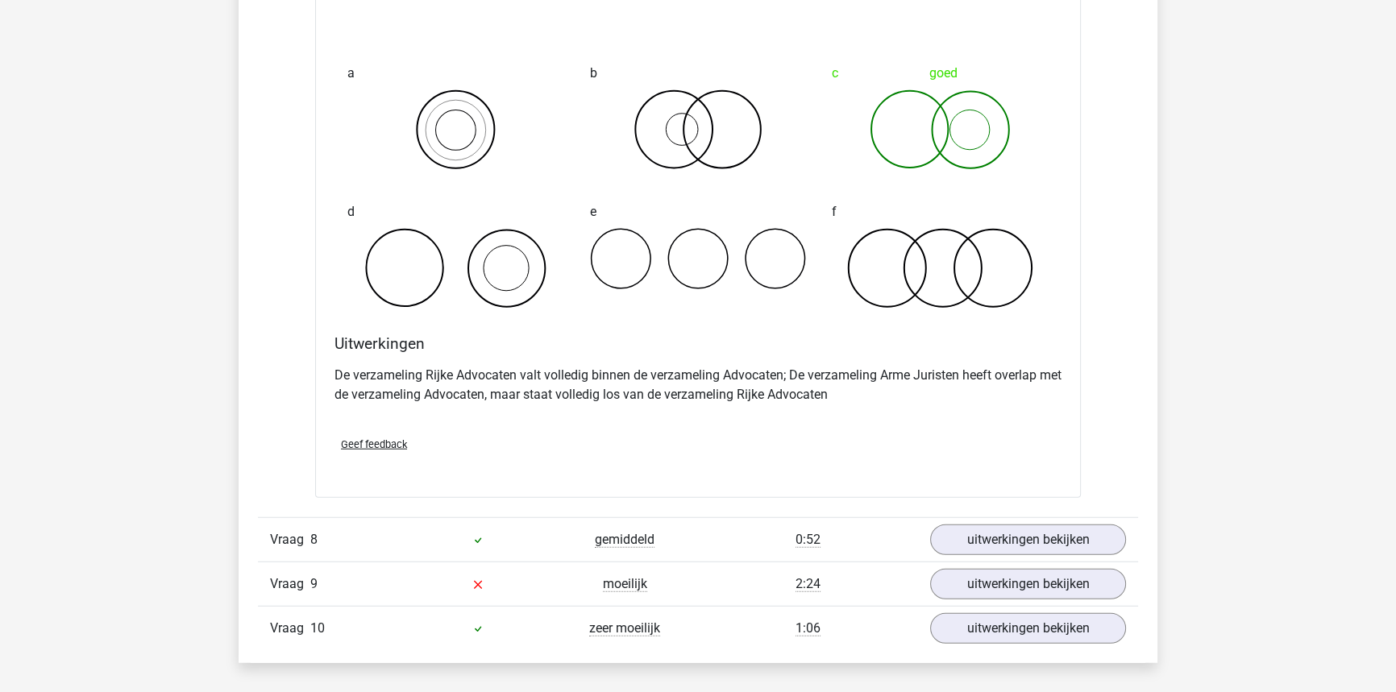
scroll to position [5275, 0]
click at [1012, 529] on link "uitwerkingen bekijken" at bounding box center [1028, 538] width 225 height 35
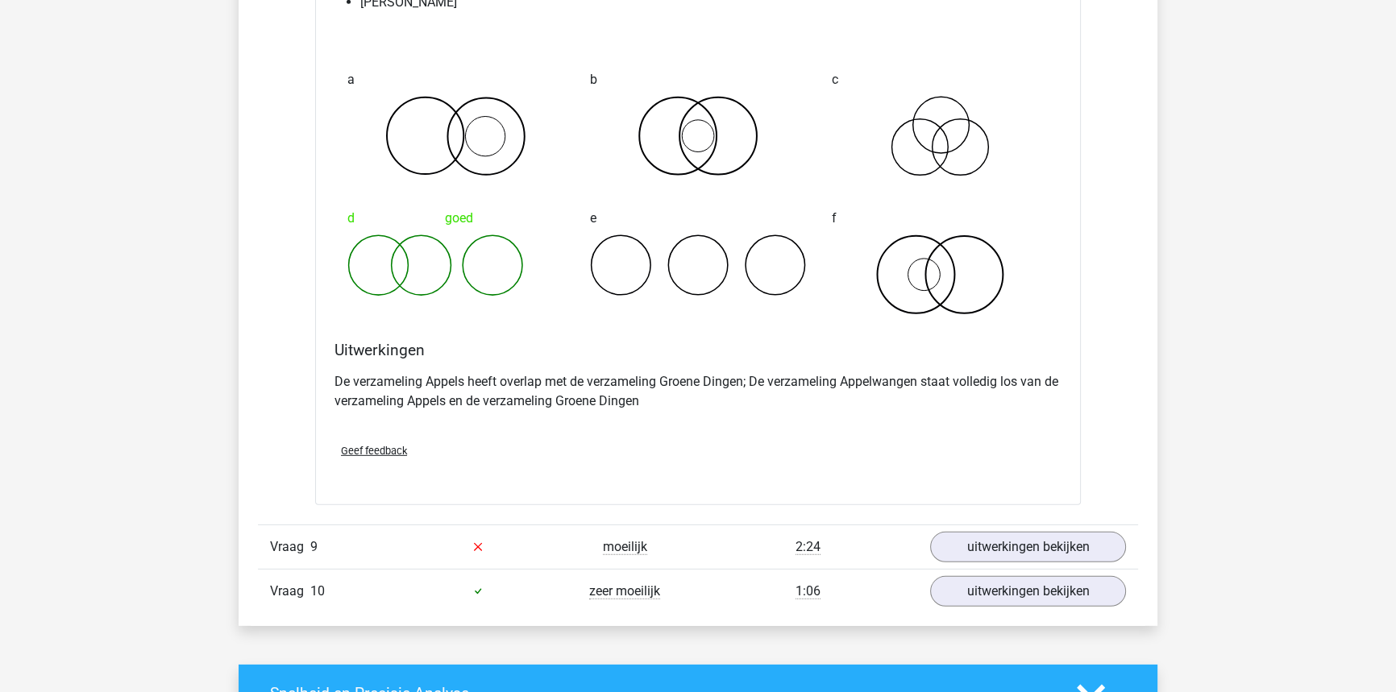
scroll to position [5935, 0]
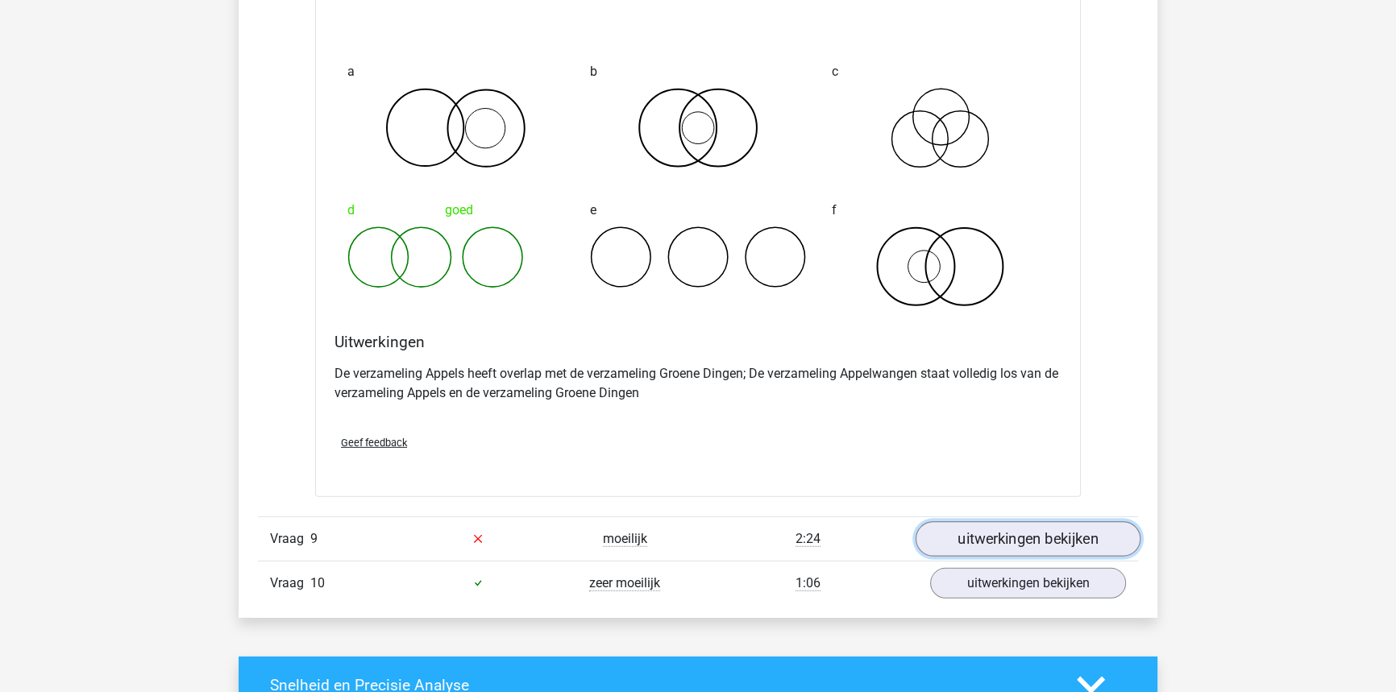
click at [1053, 530] on link "uitwerkingen bekijken" at bounding box center [1028, 539] width 225 height 35
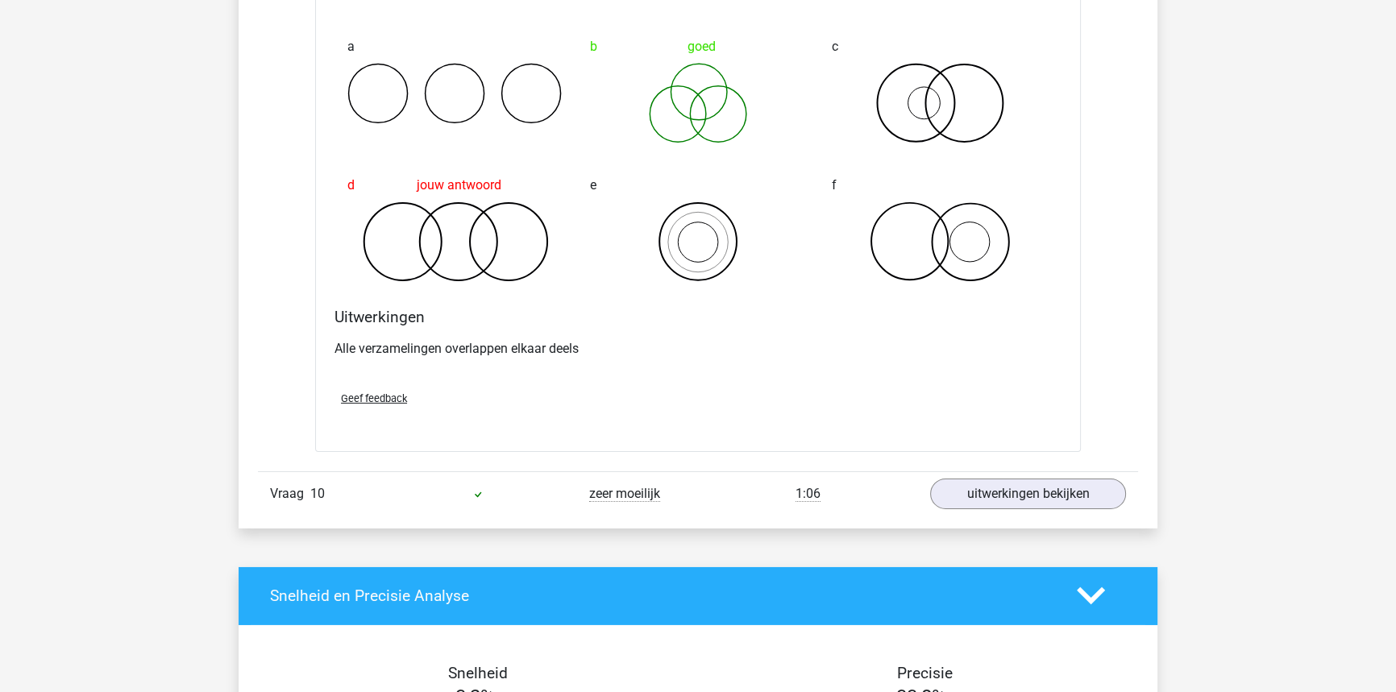
scroll to position [6667, 0]
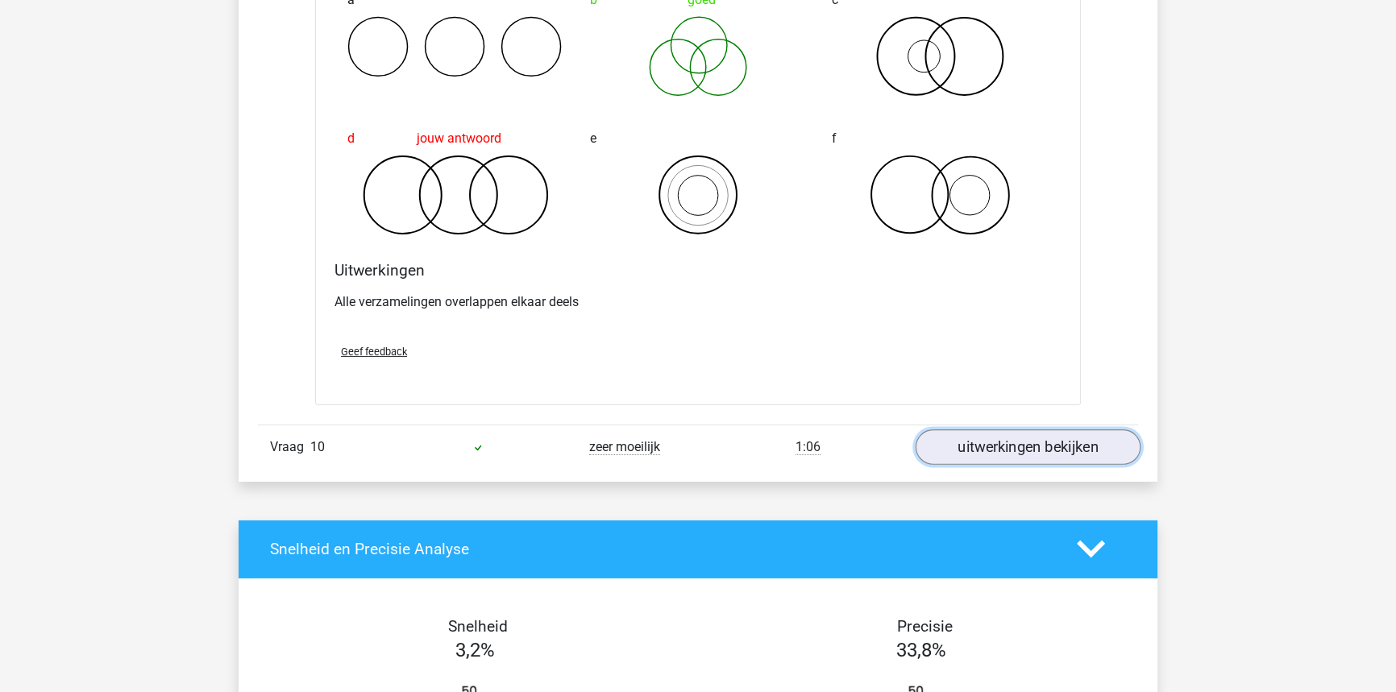
click at [1056, 456] on link "uitwerkingen bekijken" at bounding box center [1028, 447] width 225 height 35
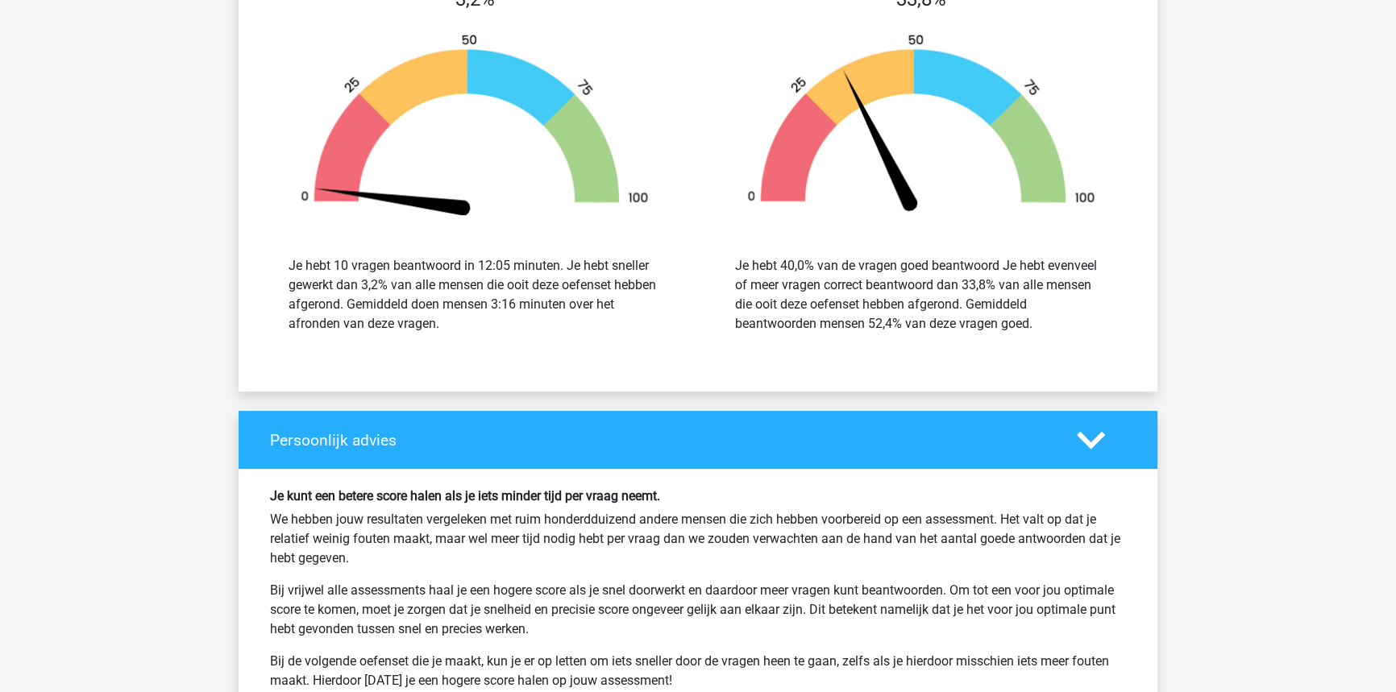
scroll to position [7914, 0]
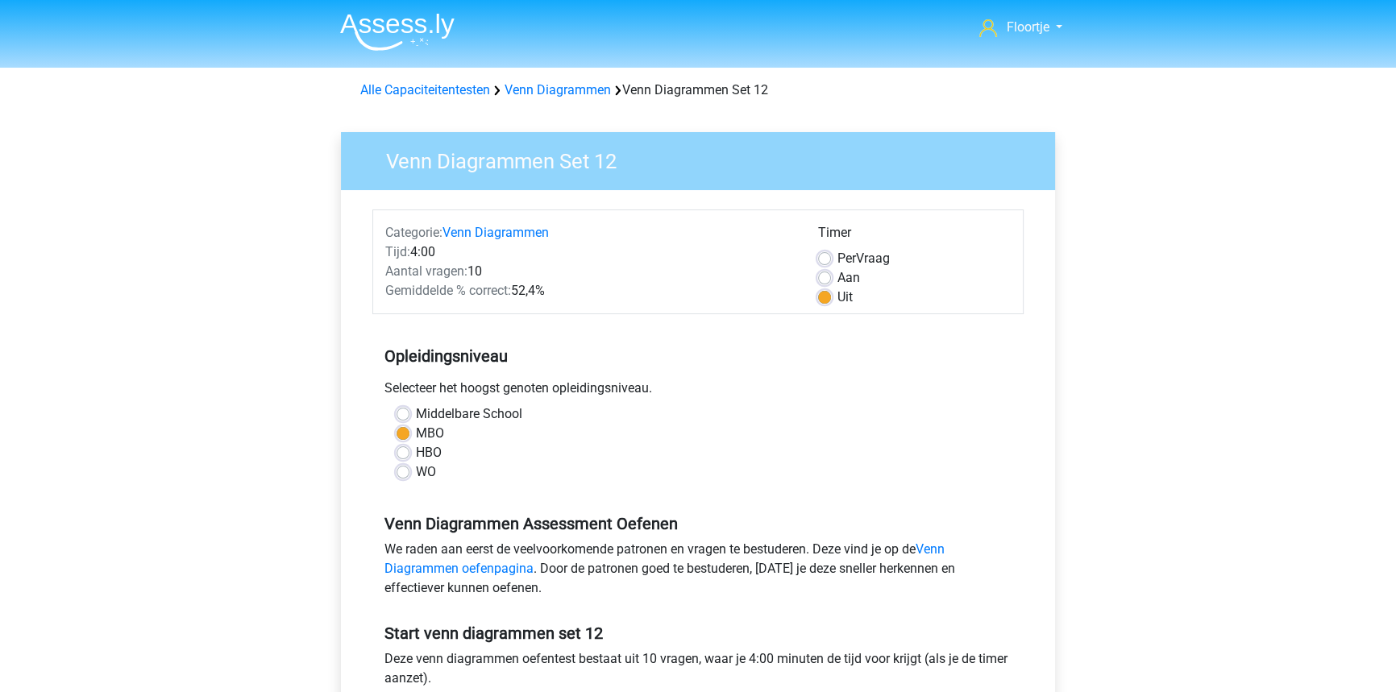
click at [837, 252] on label "Per Vraag" at bounding box center [863, 258] width 52 height 19
click at [824, 252] on input "Per Vraag" at bounding box center [824, 257] width 13 height 16
radio input "true"
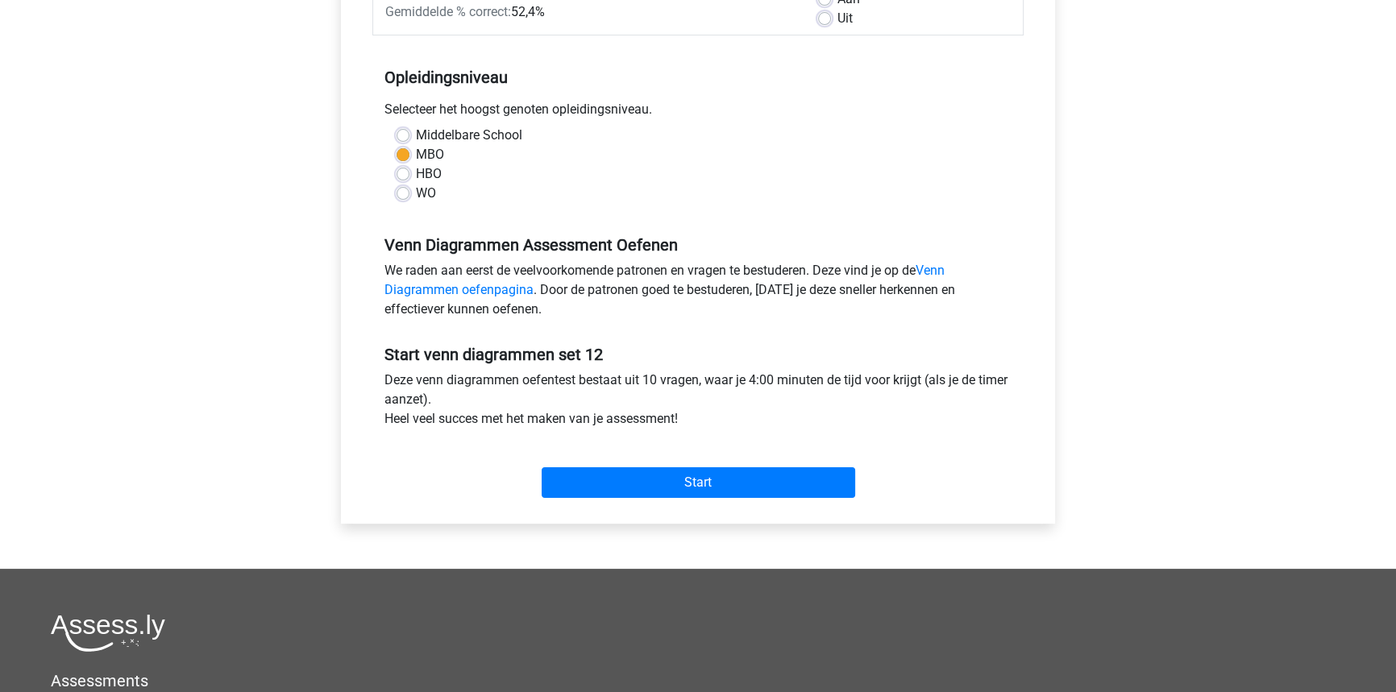
scroll to position [293, 0]
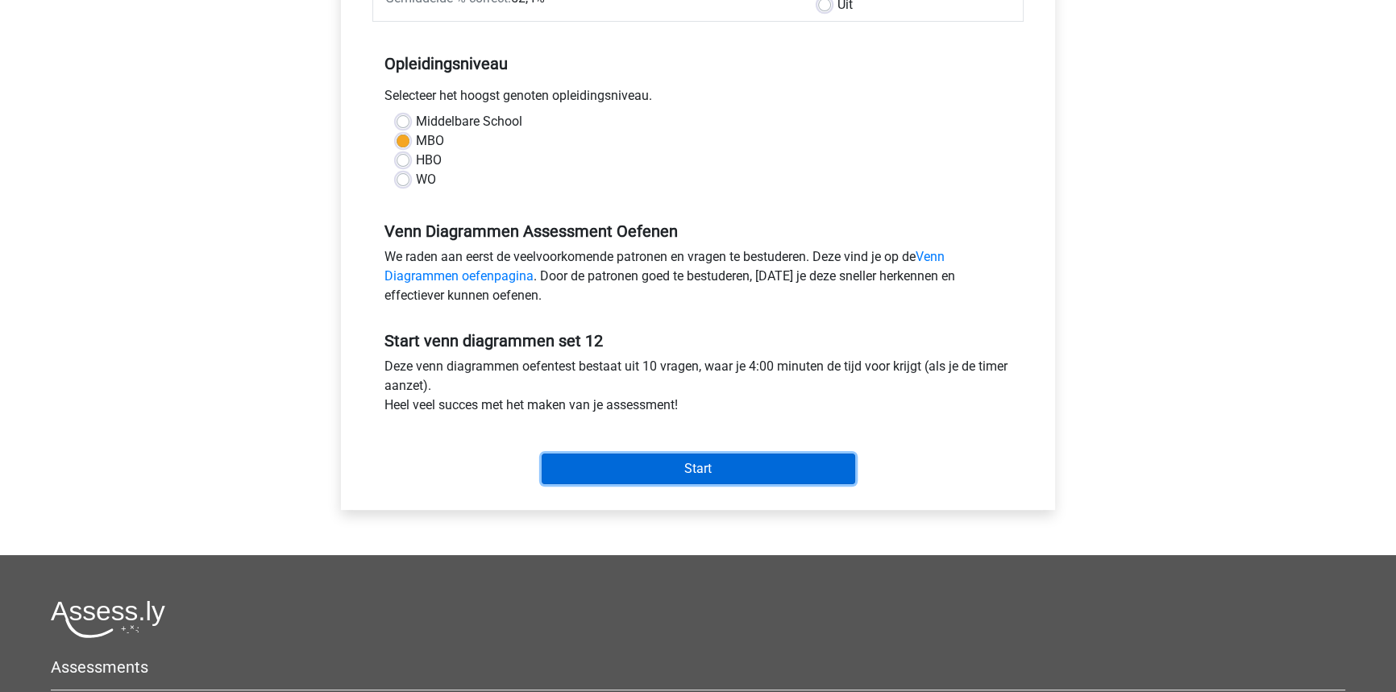
click at [686, 463] on input "Start" at bounding box center [699, 469] width 314 height 31
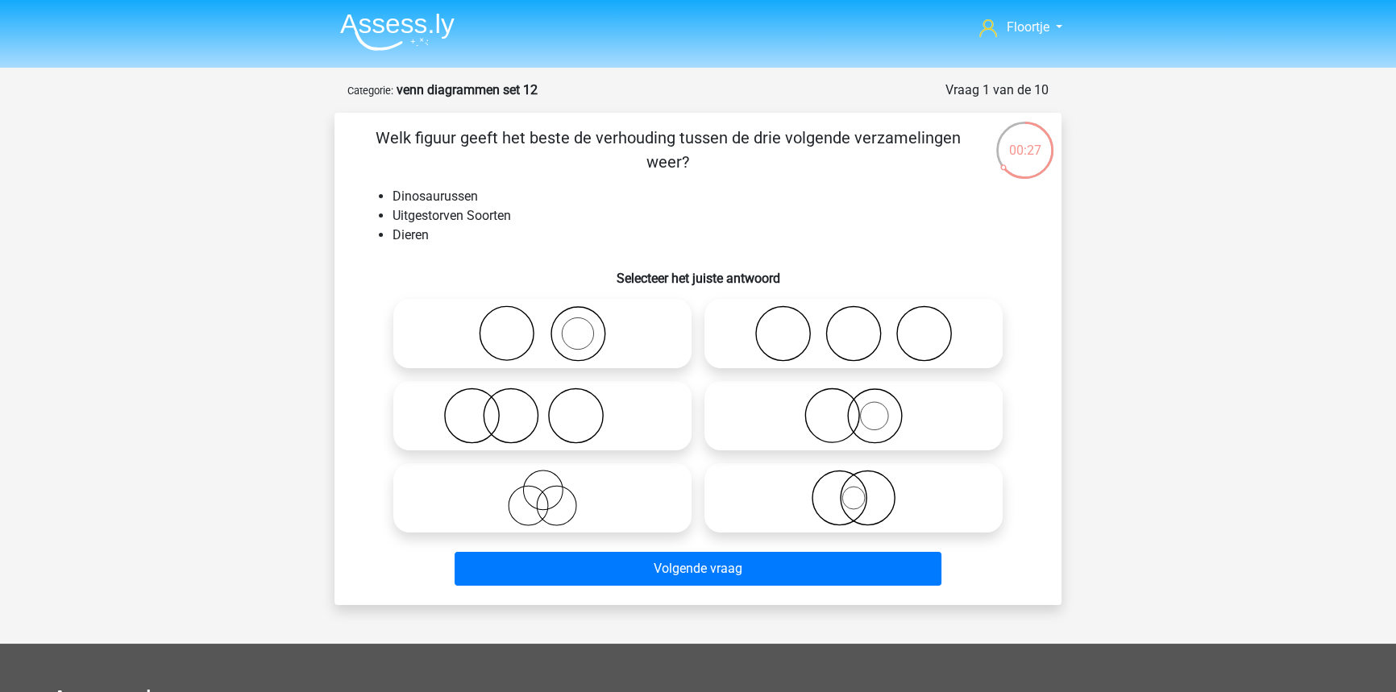
click at [492, 303] on label at bounding box center [542, 333] width 298 height 69
click at [542, 315] on input "radio" at bounding box center [547, 320] width 10 height 10
radio input "true"
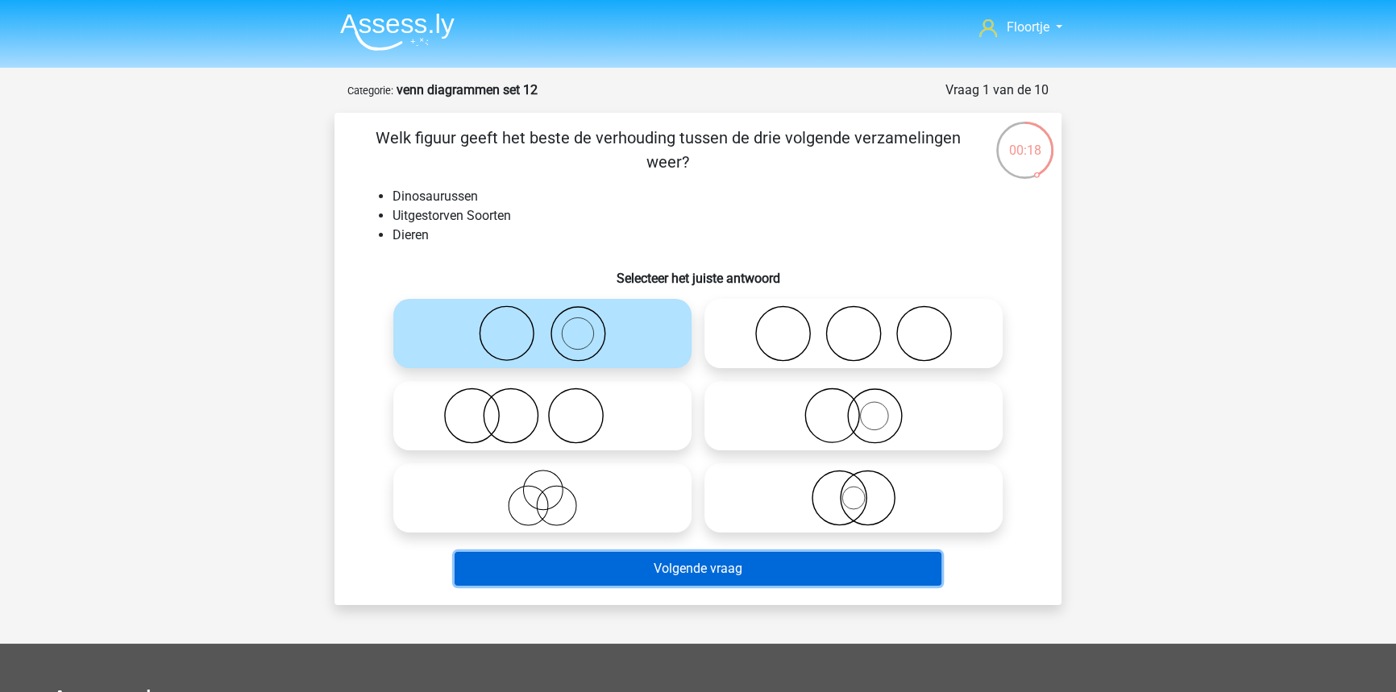
click at [719, 570] on button "Volgende vraag" at bounding box center [699, 569] width 488 height 34
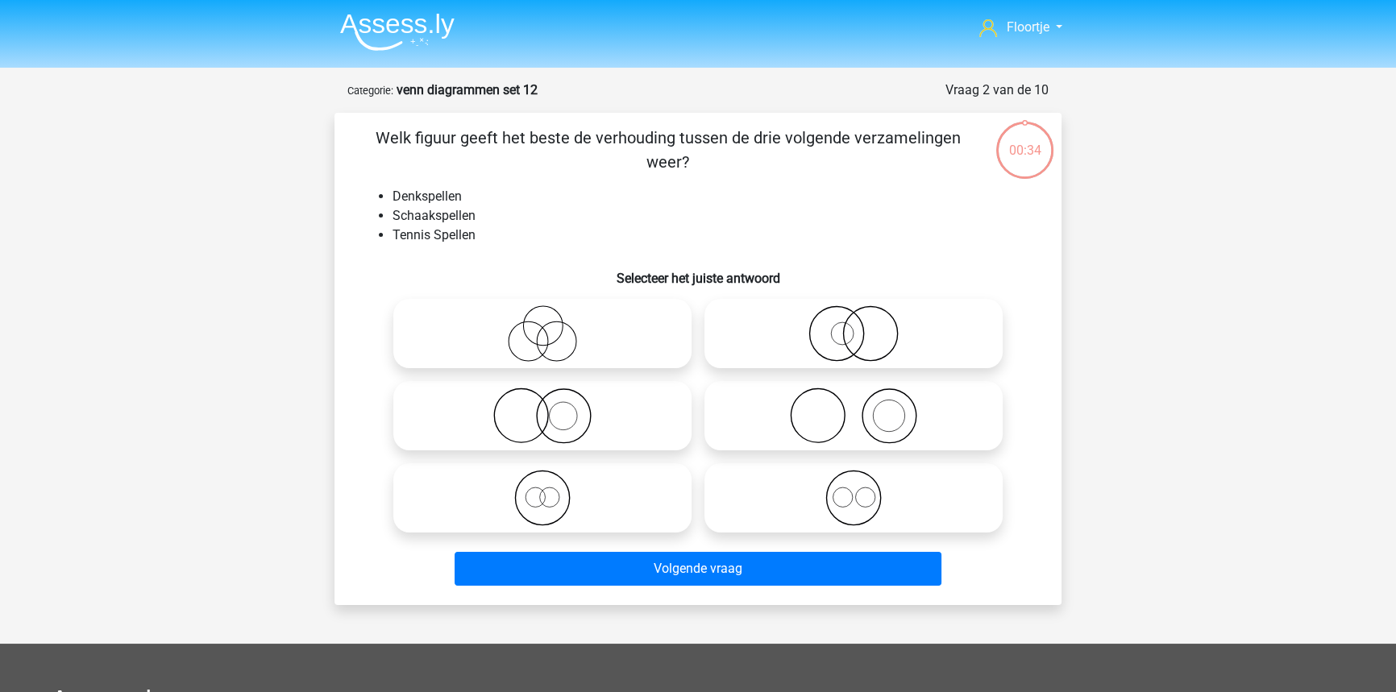
scroll to position [81, 0]
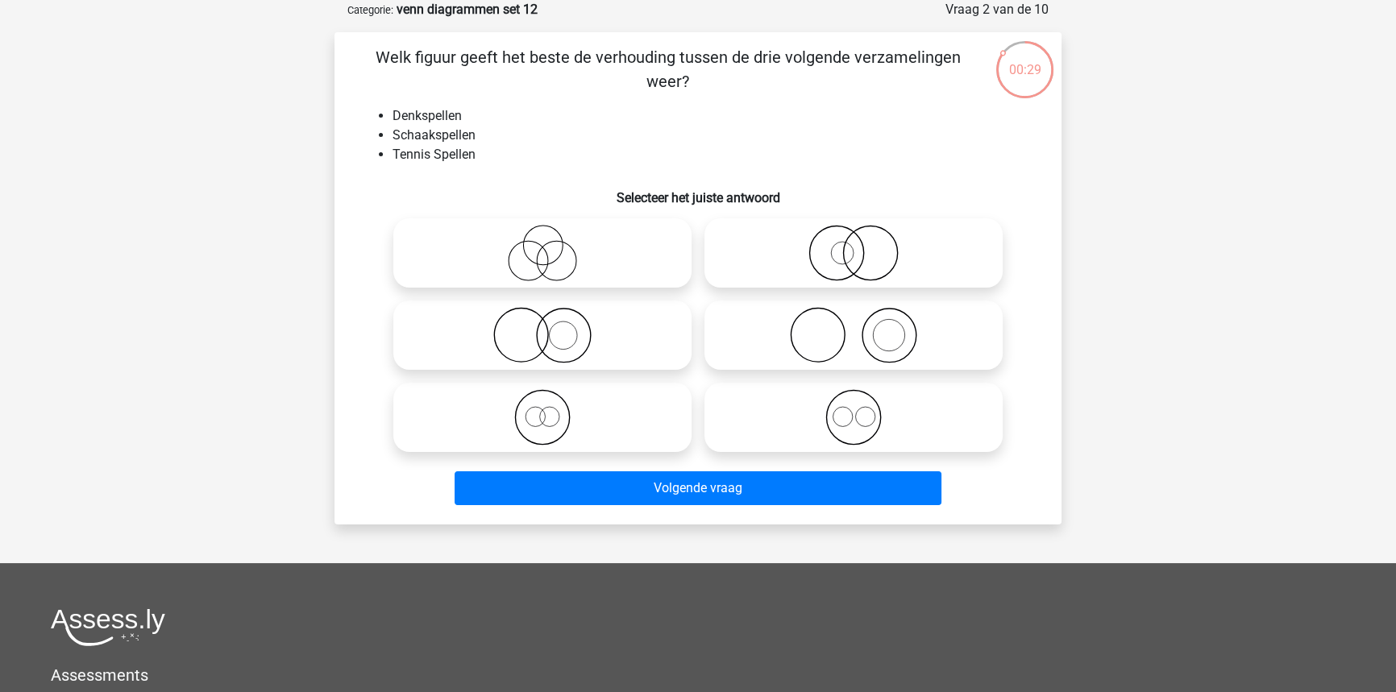
click at [824, 349] on icon at bounding box center [853, 335] width 285 height 56
click at [854, 327] on input "radio" at bounding box center [859, 322] width 10 height 10
radio input "true"
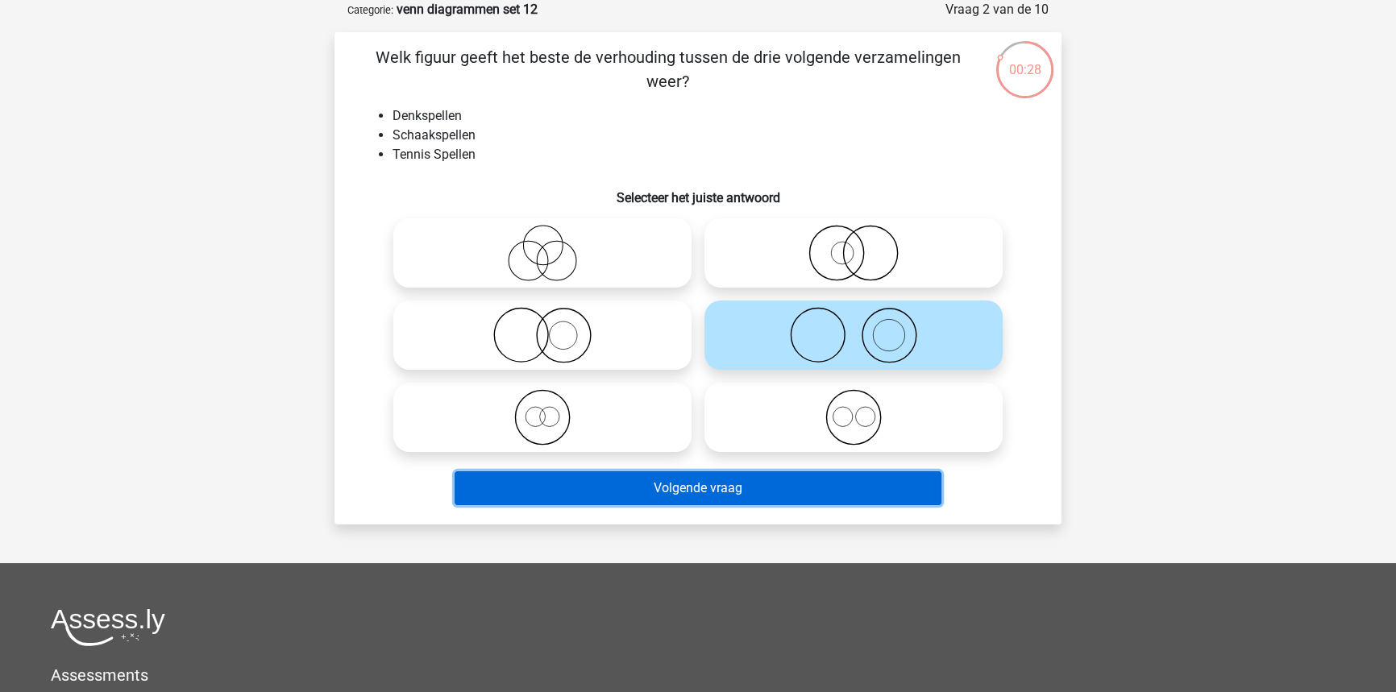
click at [775, 482] on button "Volgende vraag" at bounding box center [699, 489] width 488 height 34
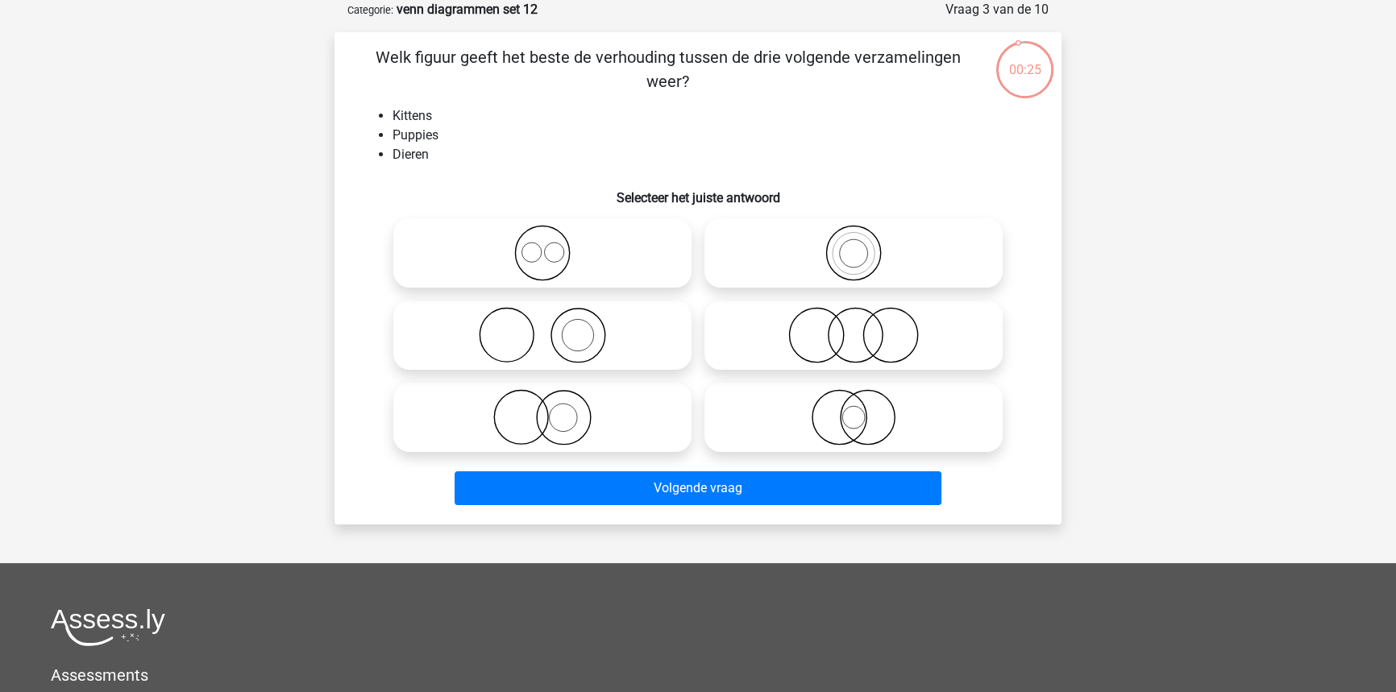
click at [530, 259] on icon at bounding box center [542, 253] width 285 height 56
click at [542, 245] on input "radio" at bounding box center [547, 240] width 10 height 10
radio input "true"
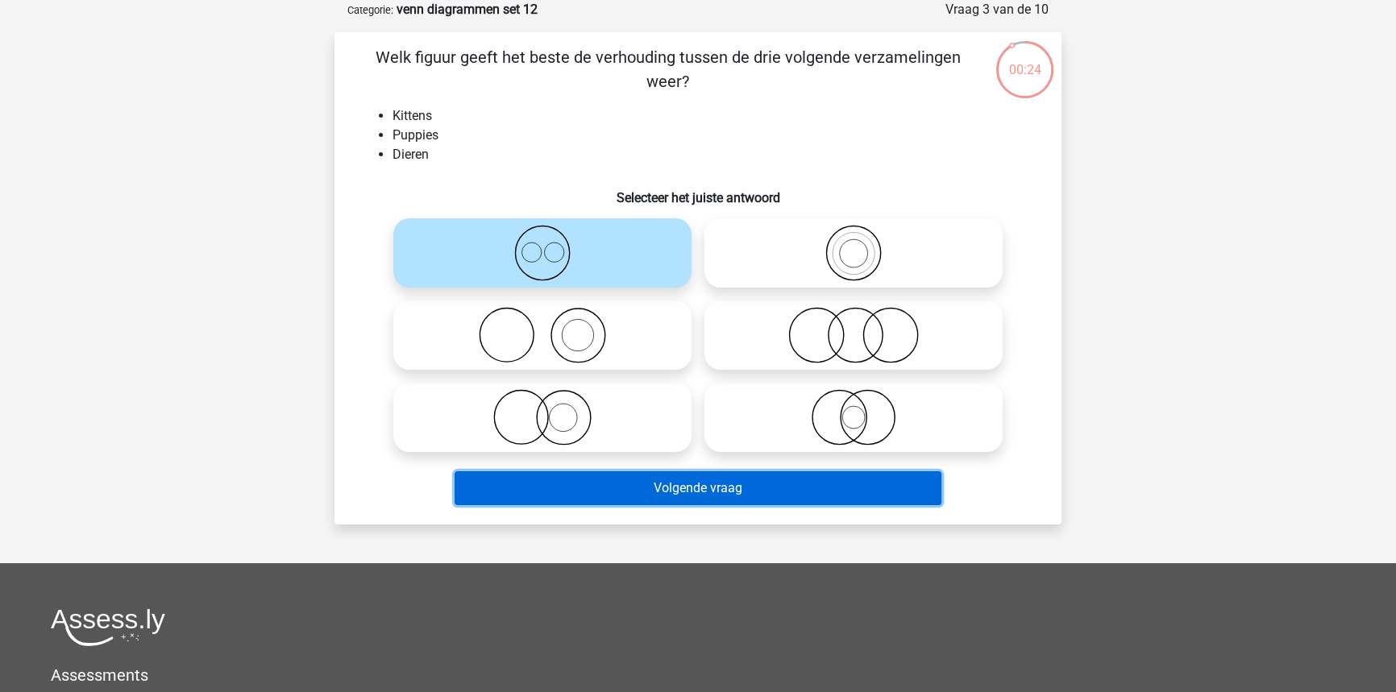
click at [567, 474] on button "Volgende vraag" at bounding box center [699, 489] width 488 height 34
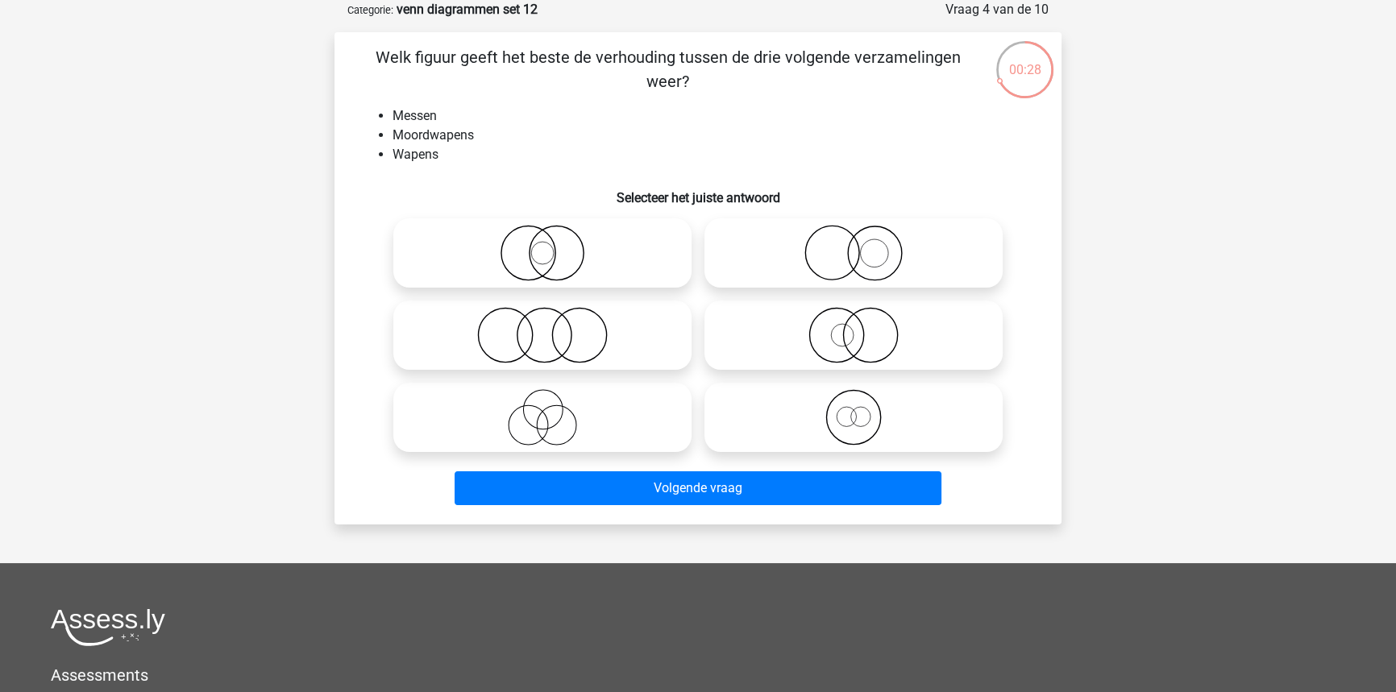
click at [838, 342] on icon at bounding box center [853, 335] width 285 height 56
click at [854, 327] on input "radio" at bounding box center [859, 322] width 10 height 10
radio input "true"
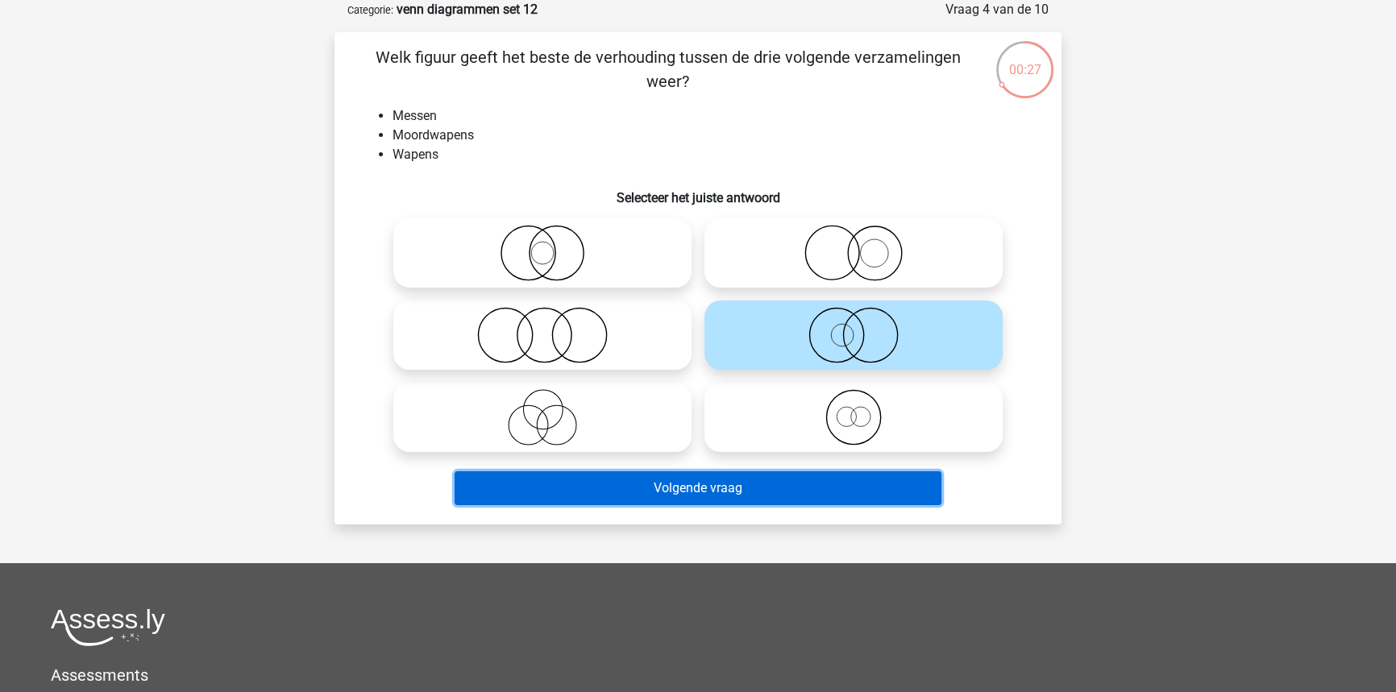
click at [791, 486] on button "Volgende vraag" at bounding box center [699, 489] width 488 height 34
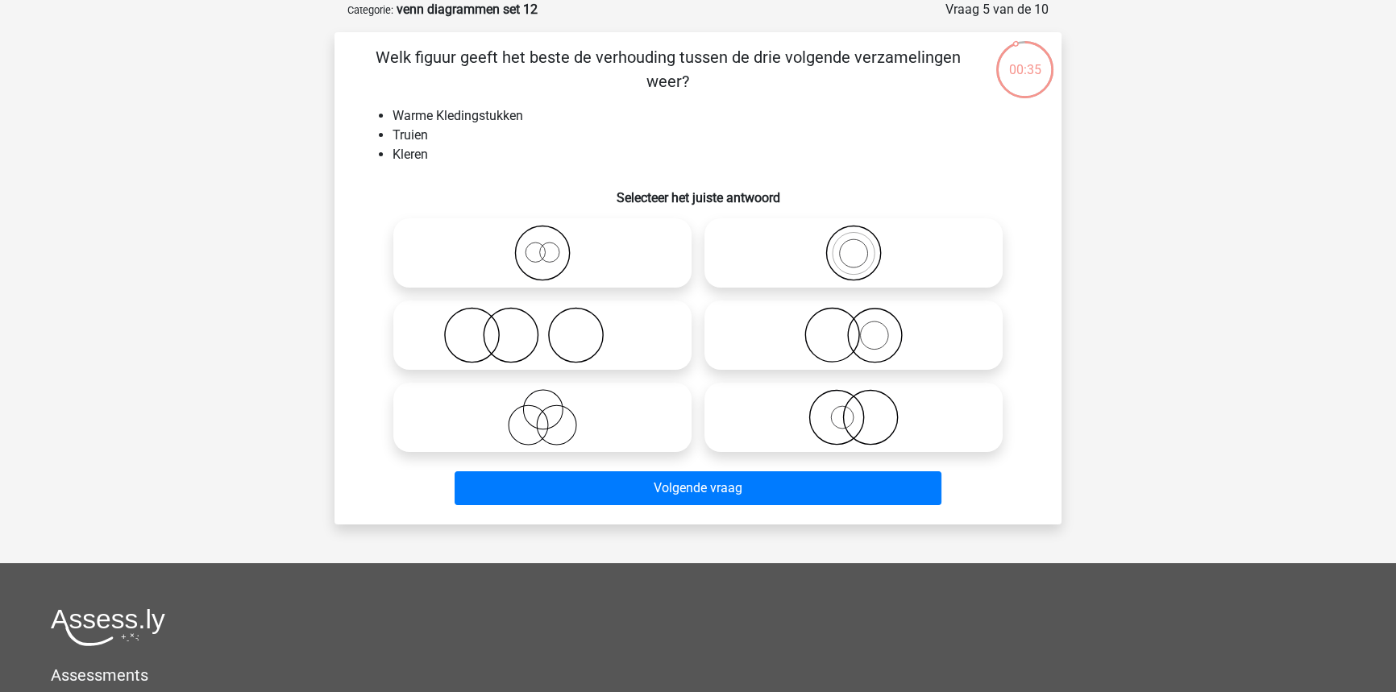
click at [551, 259] on icon at bounding box center [542, 253] width 285 height 56
click at [551, 245] on input "radio" at bounding box center [547, 240] width 10 height 10
radio input "true"
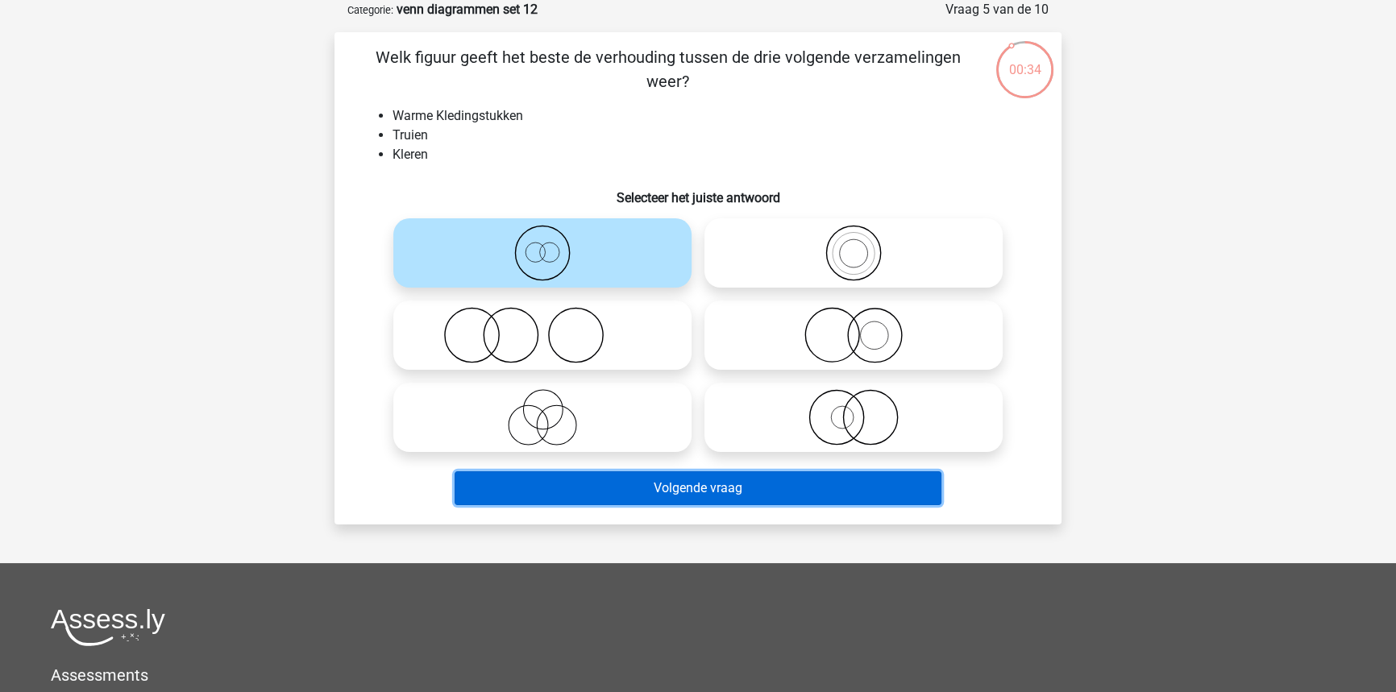
click at [562, 497] on button "Volgende vraag" at bounding box center [699, 489] width 488 height 34
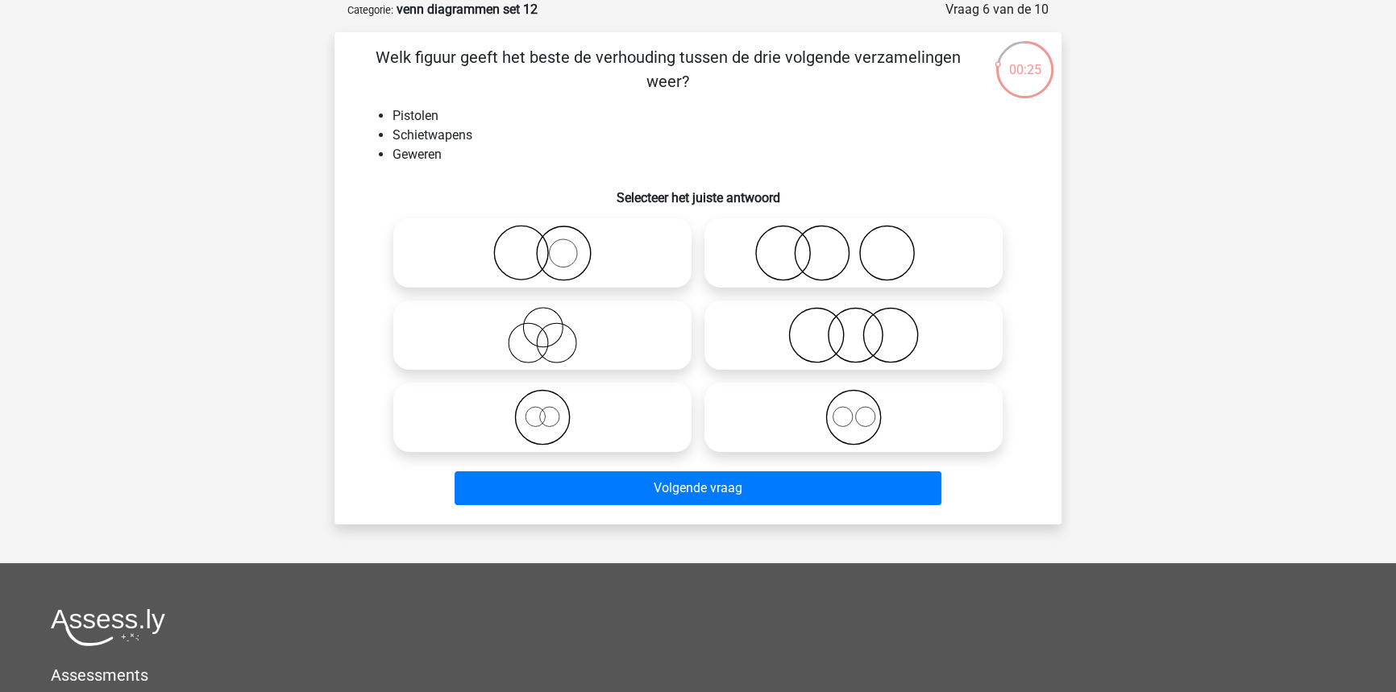
click at [631, 272] on icon at bounding box center [542, 253] width 285 height 56
click at [553, 245] on input "radio" at bounding box center [547, 240] width 10 height 10
radio input "true"
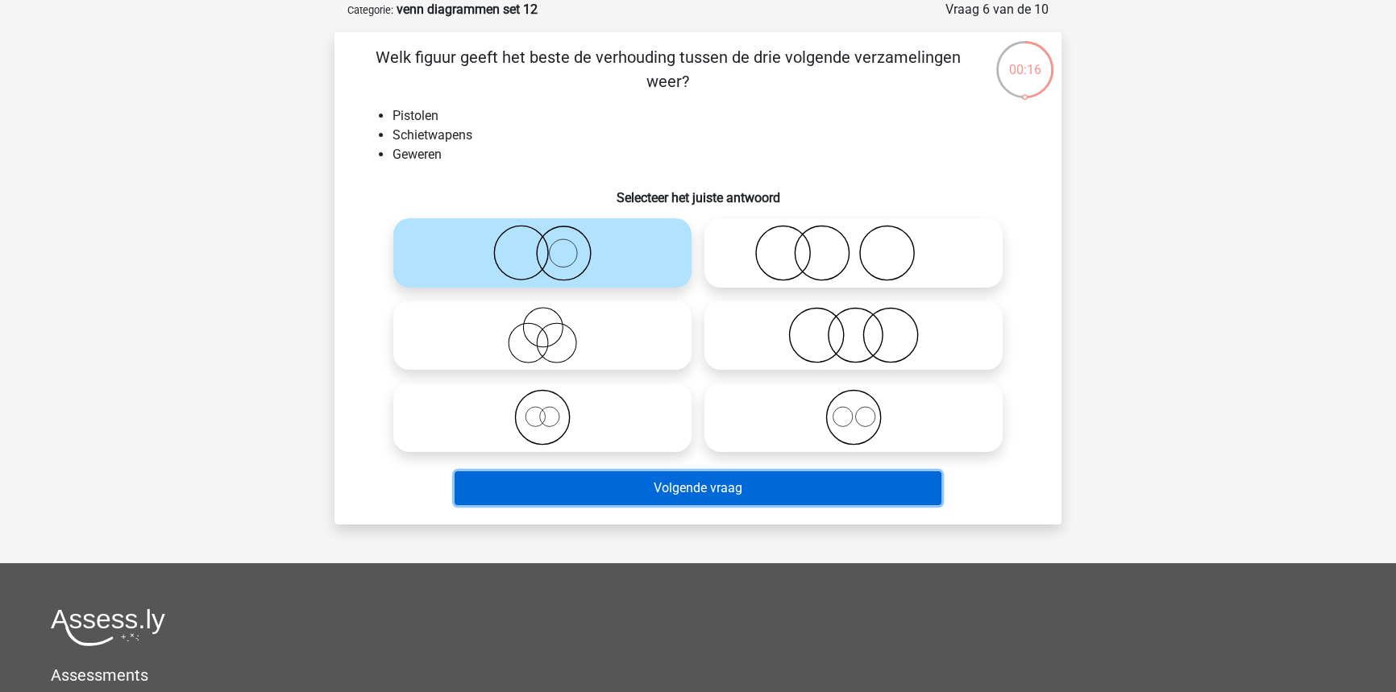
click at [646, 505] on button "Volgende vraag" at bounding box center [699, 489] width 488 height 34
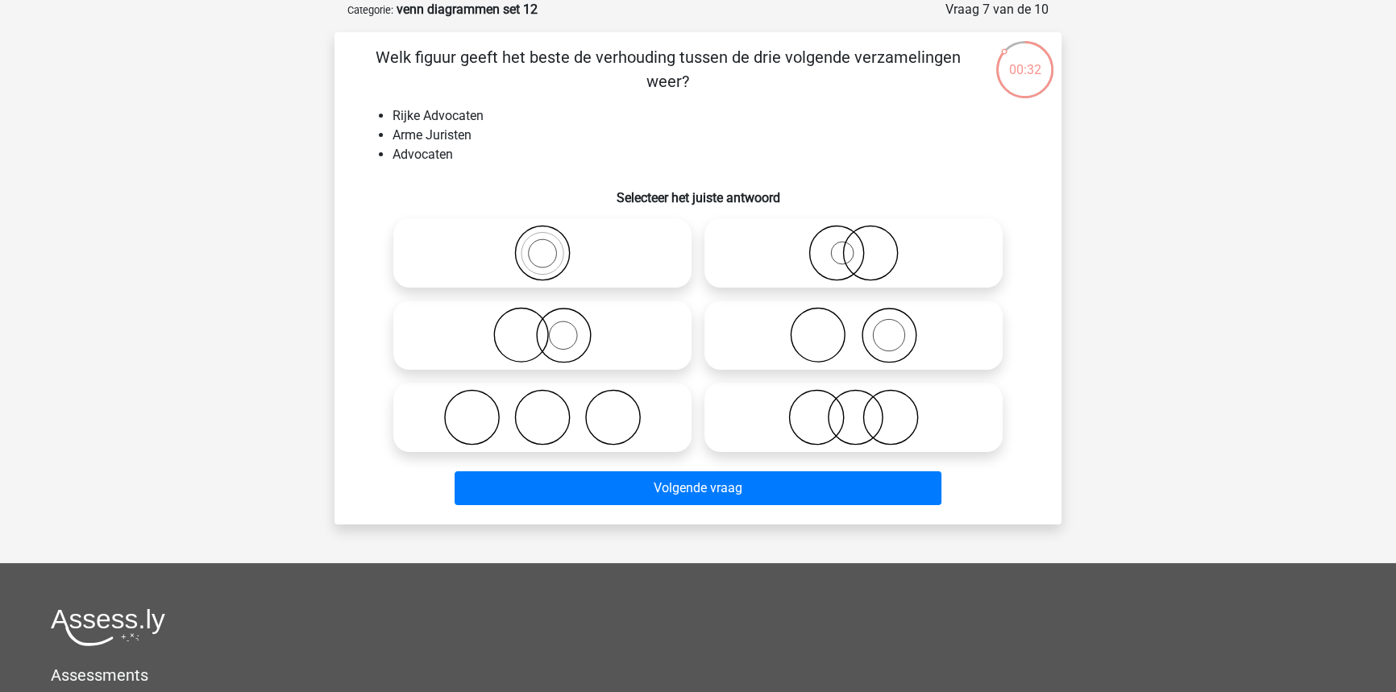
click at [543, 330] on icon at bounding box center [542, 335] width 285 height 56
click at [543, 327] on input "radio" at bounding box center [547, 322] width 10 height 10
radio input "true"
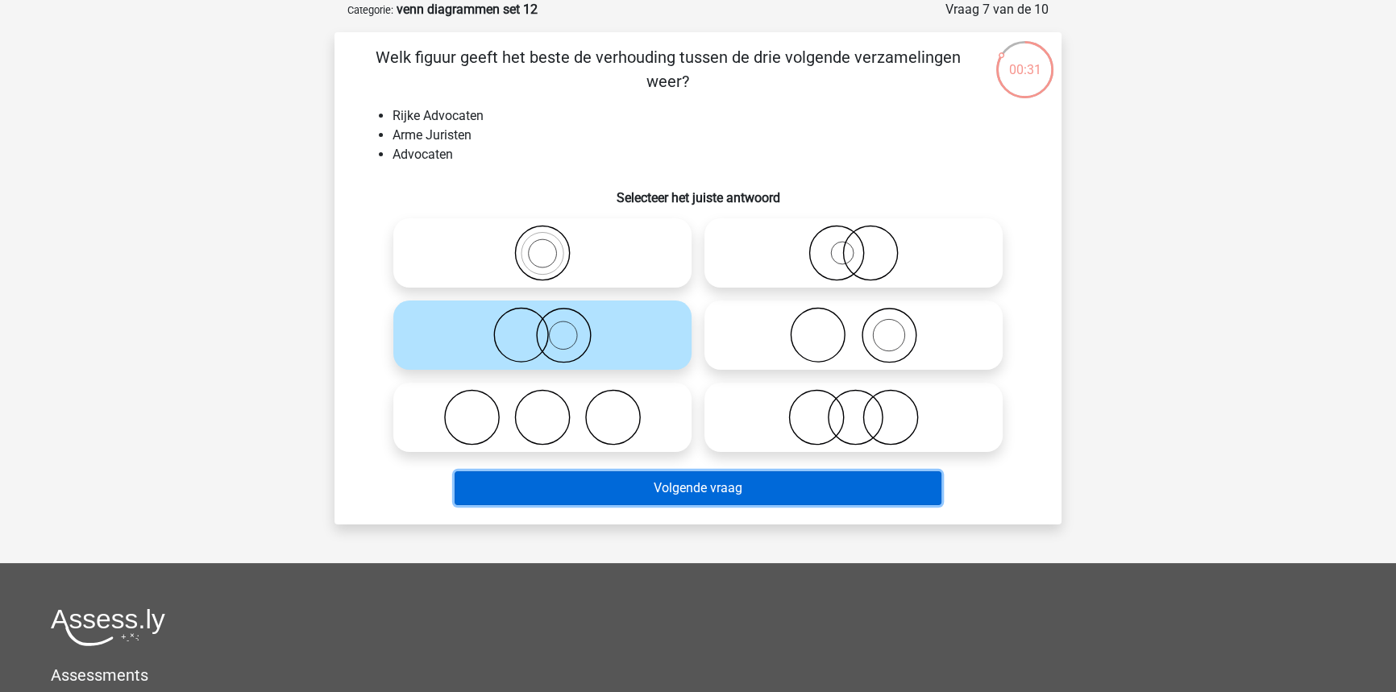
click at [596, 489] on button "Volgende vraag" at bounding box center [699, 489] width 488 height 34
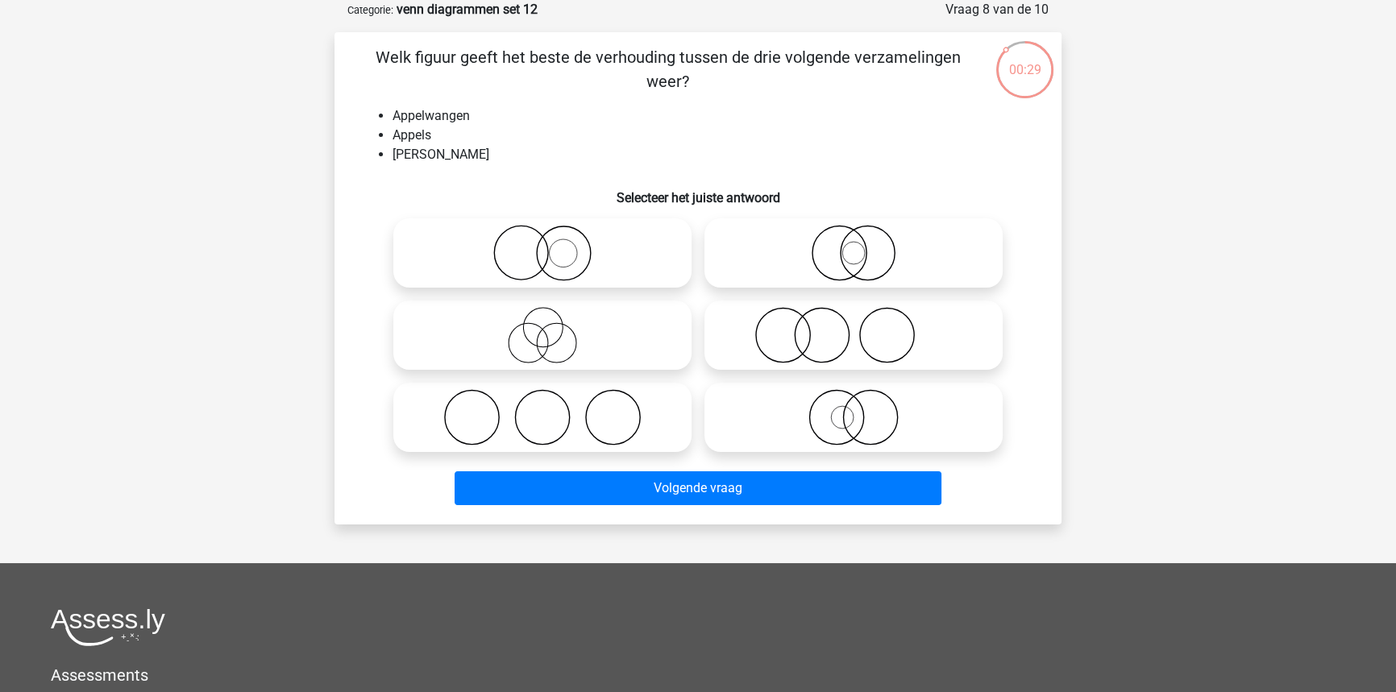
click at [738, 355] on icon at bounding box center [853, 335] width 285 height 56
click at [854, 327] on input "radio" at bounding box center [859, 322] width 10 height 10
radio input "true"
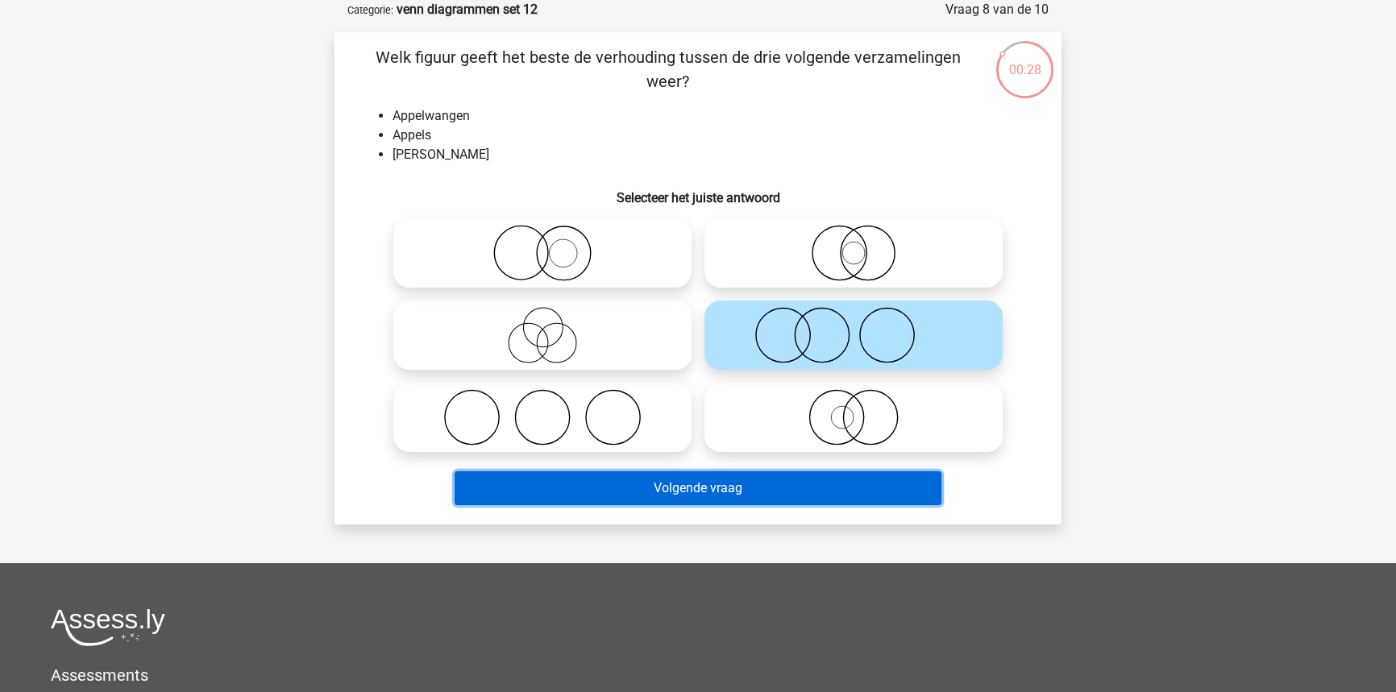
click at [712, 495] on button "Volgende vraag" at bounding box center [699, 489] width 488 height 34
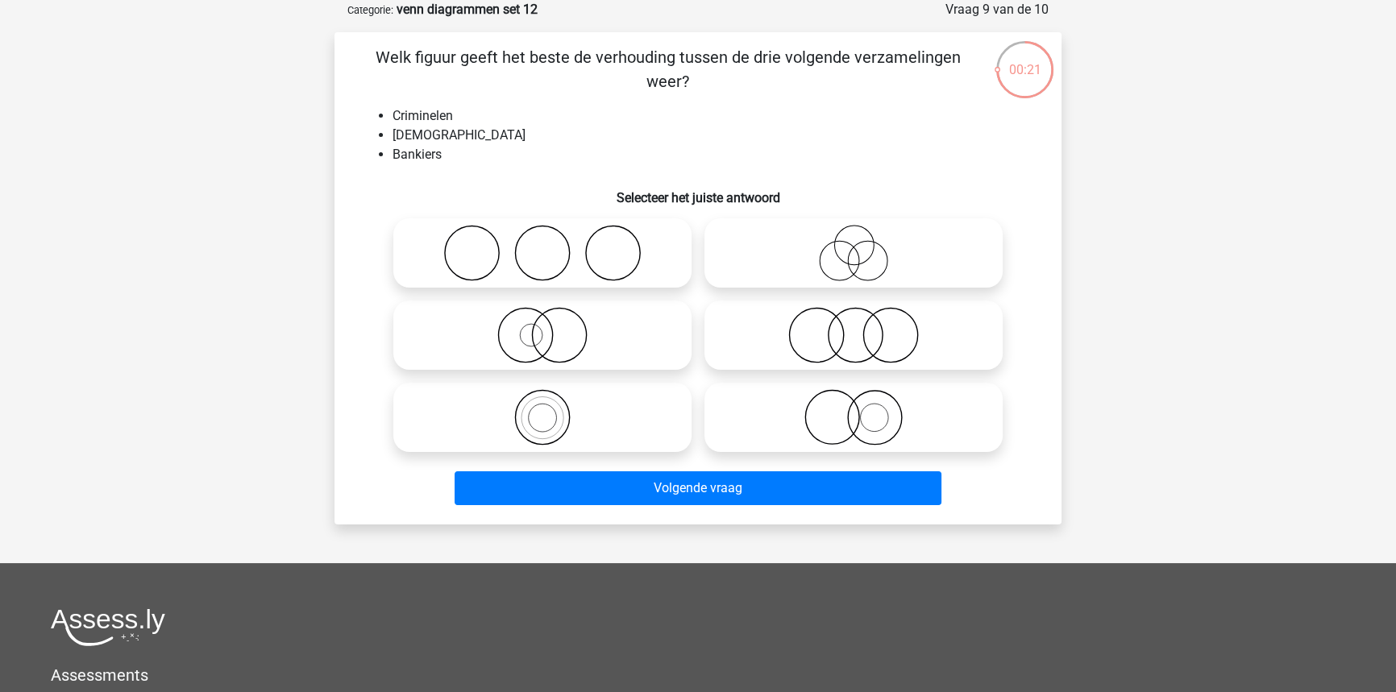
click at [833, 276] on icon at bounding box center [853, 253] width 285 height 56
click at [854, 245] on input "radio" at bounding box center [859, 240] width 10 height 10
radio input "true"
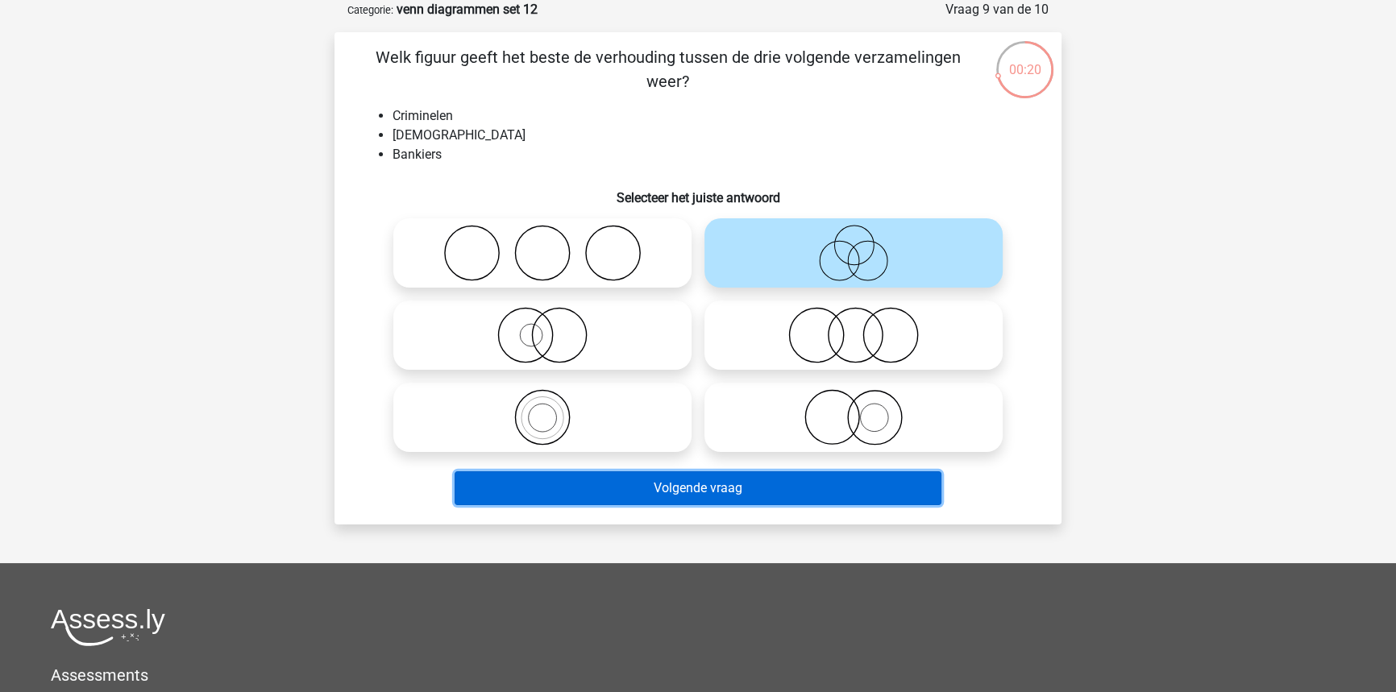
click at [755, 484] on button "Volgende vraag" at bounding box center [699, 489] width 488 height 34
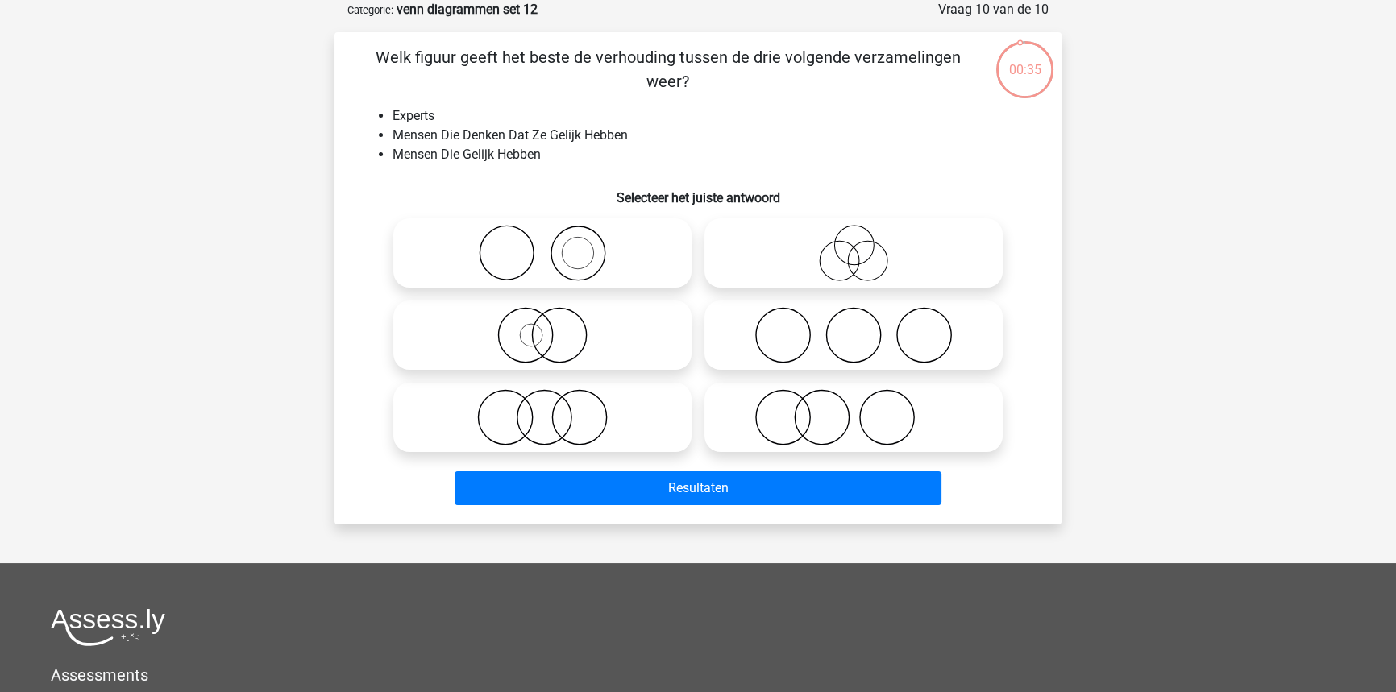
click at [895, 255] on icon at bounding box center [853, 253] width 285 height 56
click at [864, 245] on input "radio" at bounding box center [859, 240] width 10 height 10
radio input "true"
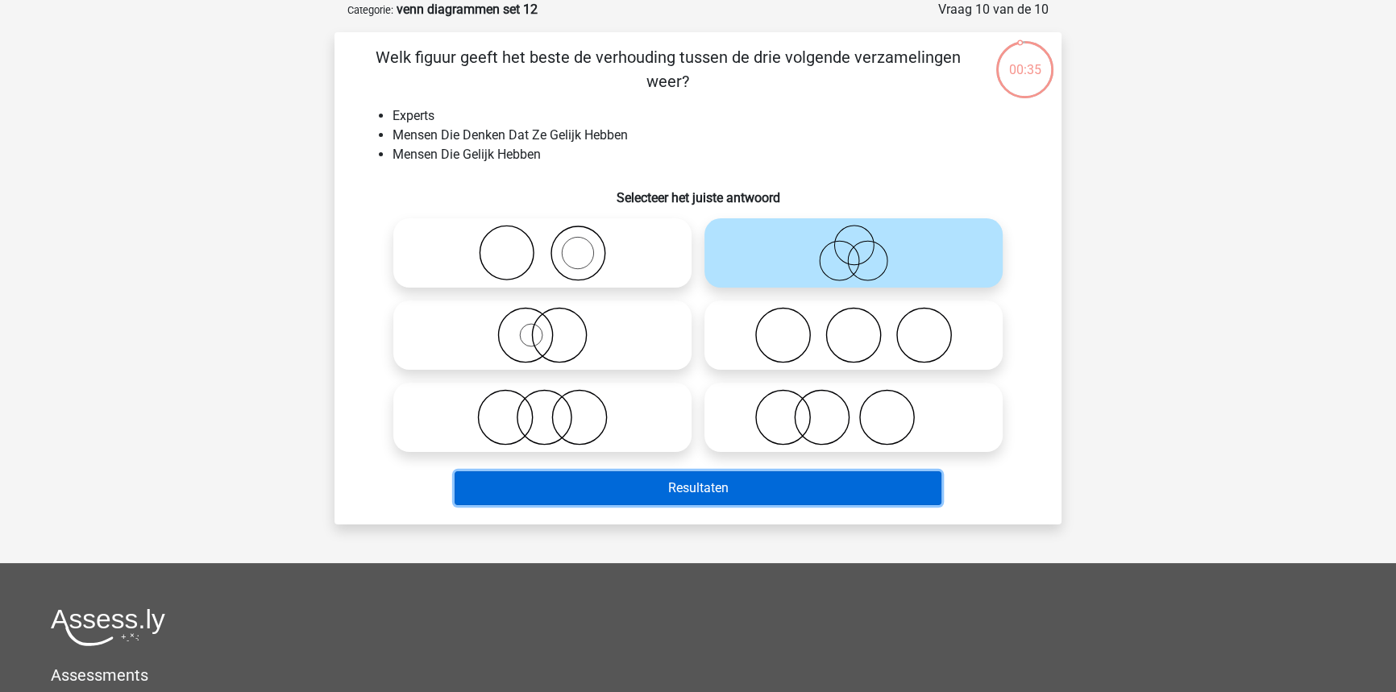
click at [732, 497] on button "Resultaten" at bounding box center [699, 489] width 488 height 34
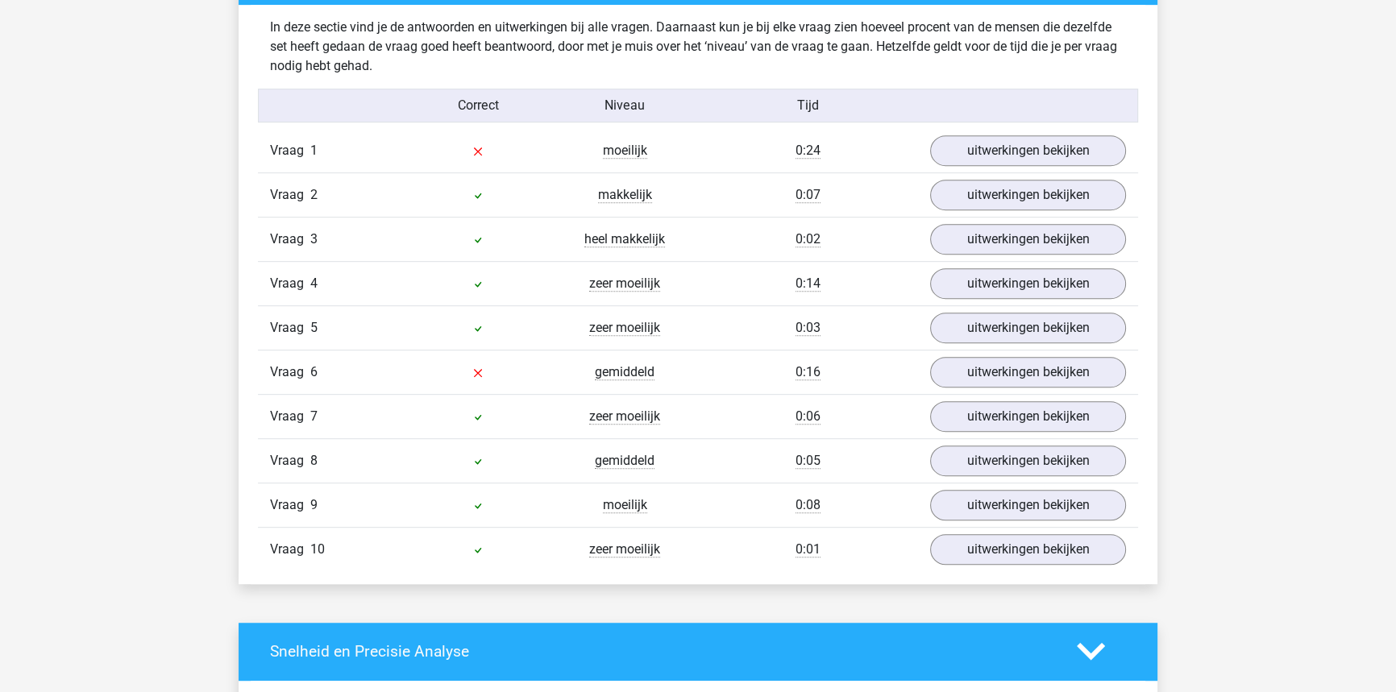
scroll to position [1025, 0]
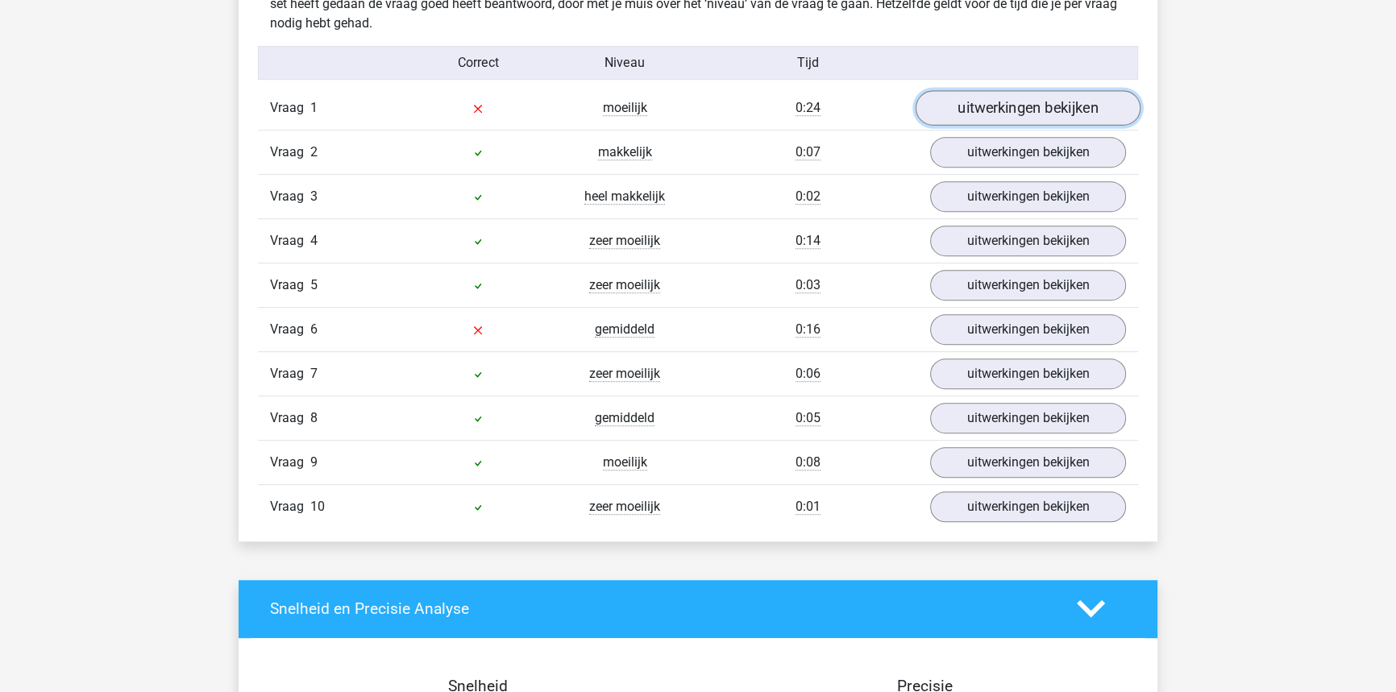
click at [968, 115] on link "uitwerkingen bekijken" at bounding box center [1028, 107] width 225 height 35
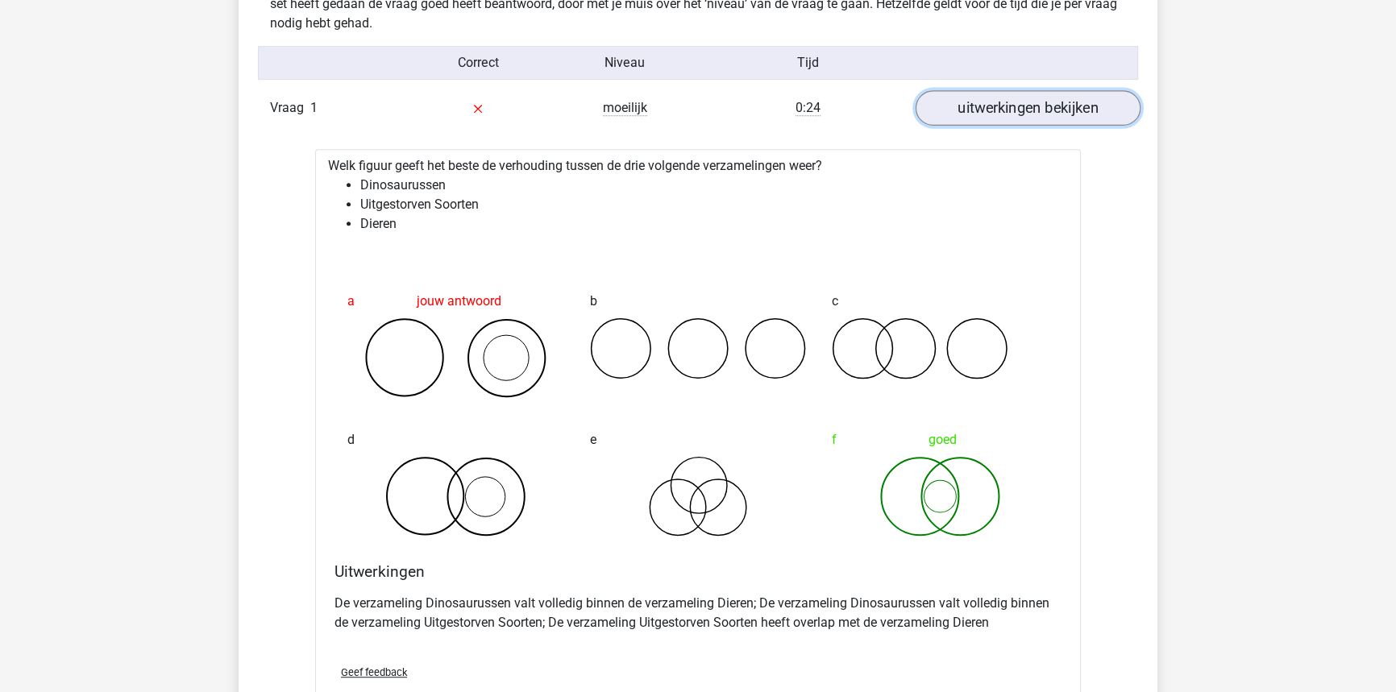
click at [998, 105] on link "uitwerkingen bekijken" at bounding box center [1028, 107] width 225 height 35
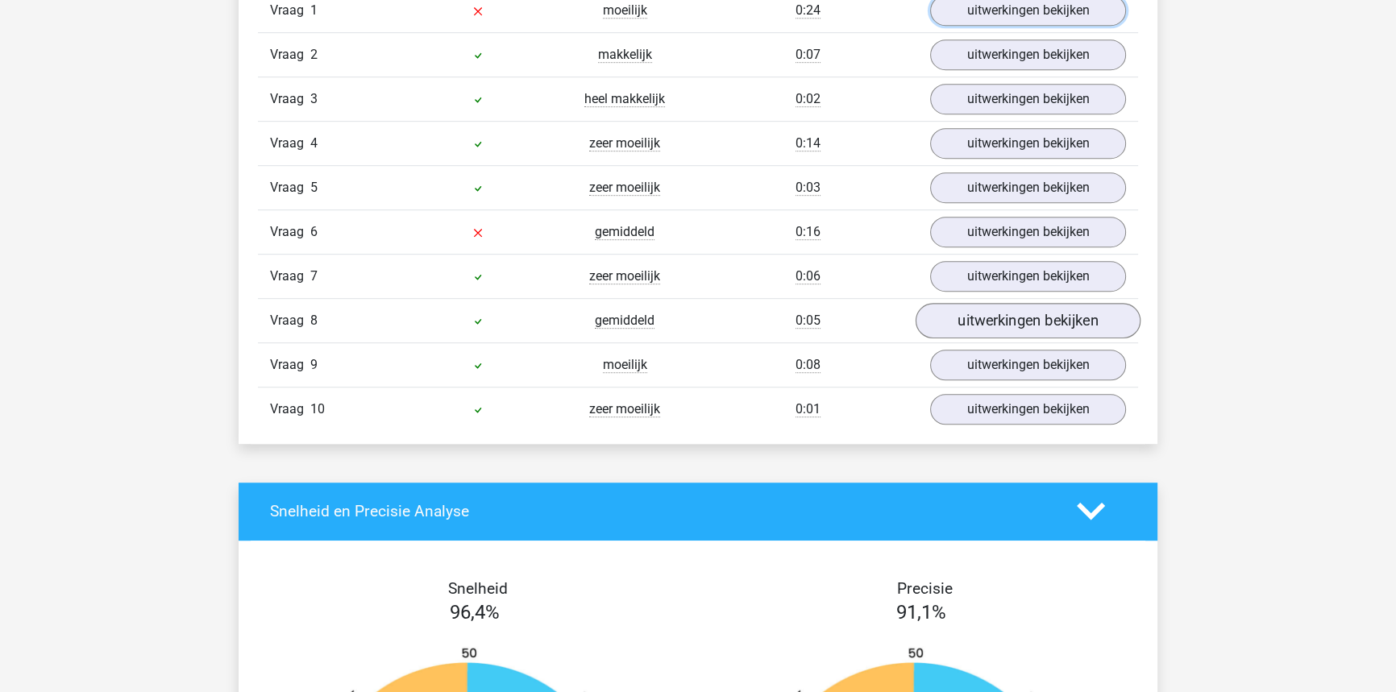
scroll to position [1120, 0]
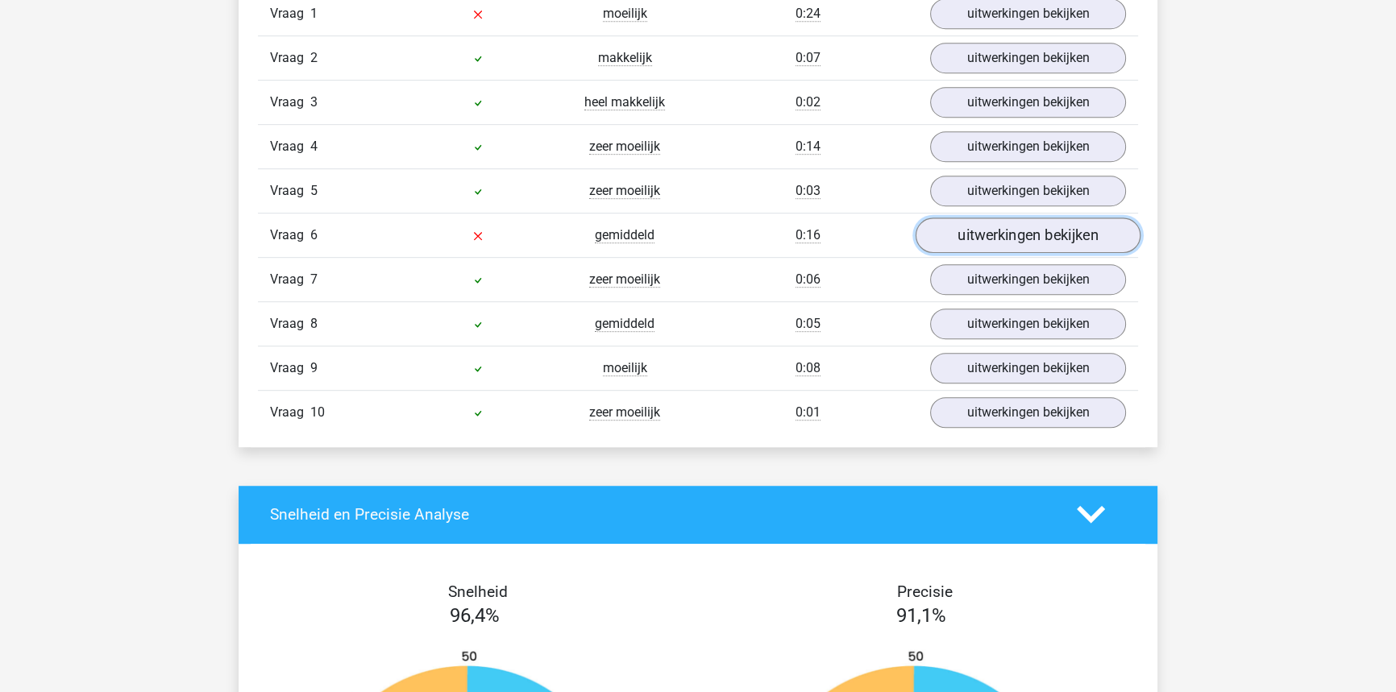
click at [976, 246] on link "uitwerkingen bekijken" at bounding box center [1028, 235] width 225 height 35
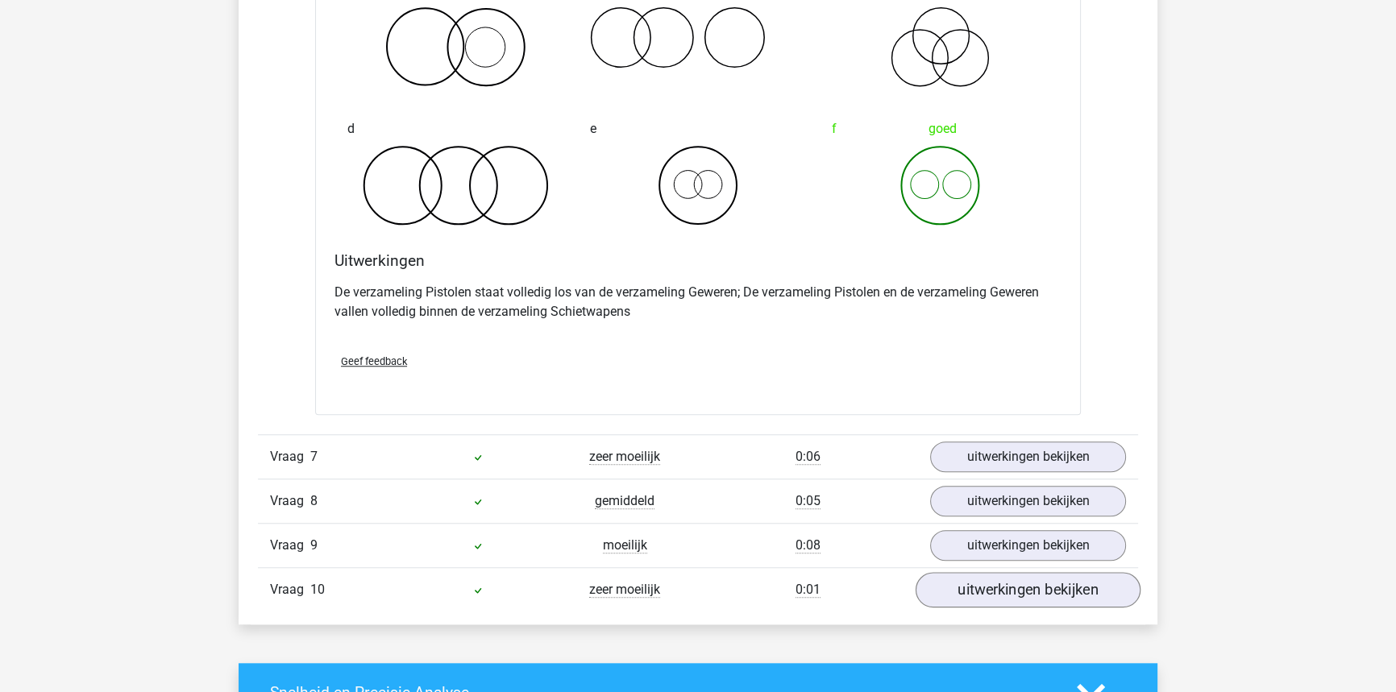
scroll to position [1559, 0]
click at [952, 492] on link "uitwerkingen bekijken" at bounding box center [1028, 500] width 225 height 35
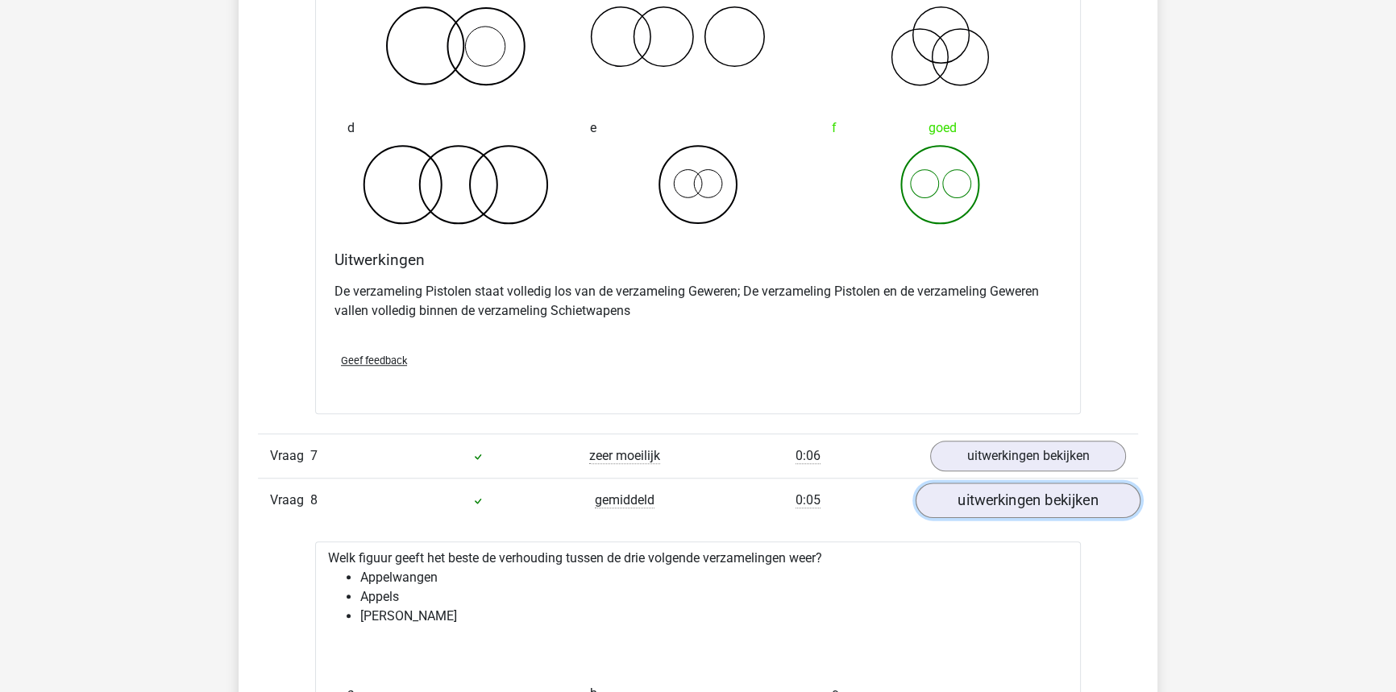
click at [954, 495] on link "uitwerkingen bekijken" at bounding box center [1028, 500] width 225 height 35
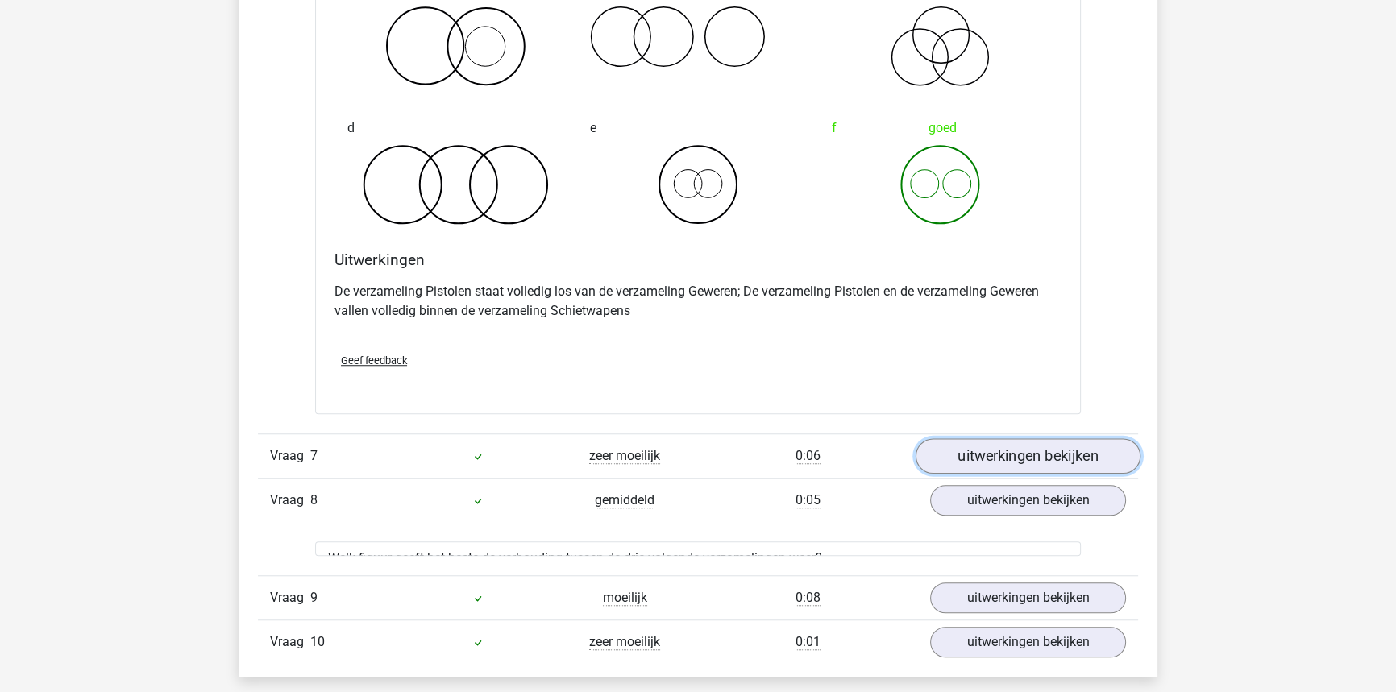
click at [960, 463] on link "uitwerkingen bekijken" at bounding box center [1028, 455] width 225 height 35
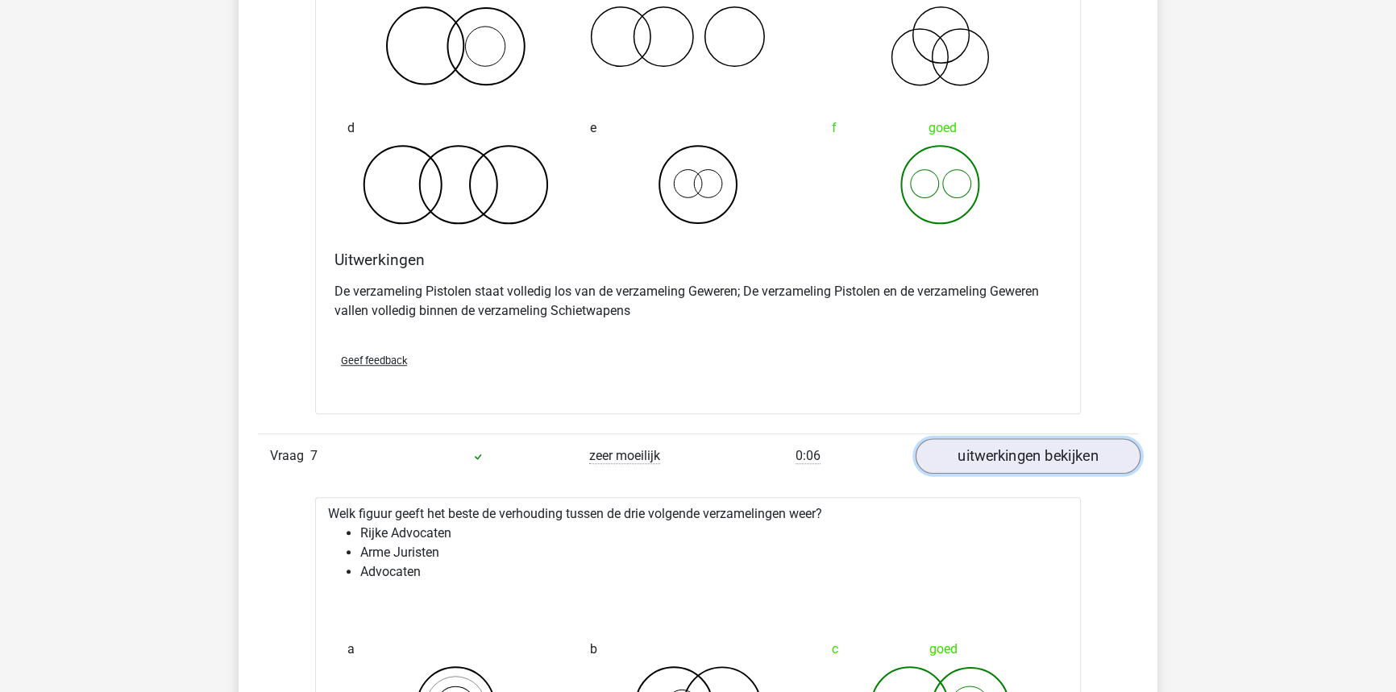
click at [960, 463] on link "uitwerkingen bekijken" at bounding box center [1028, 455] width 225 height 35
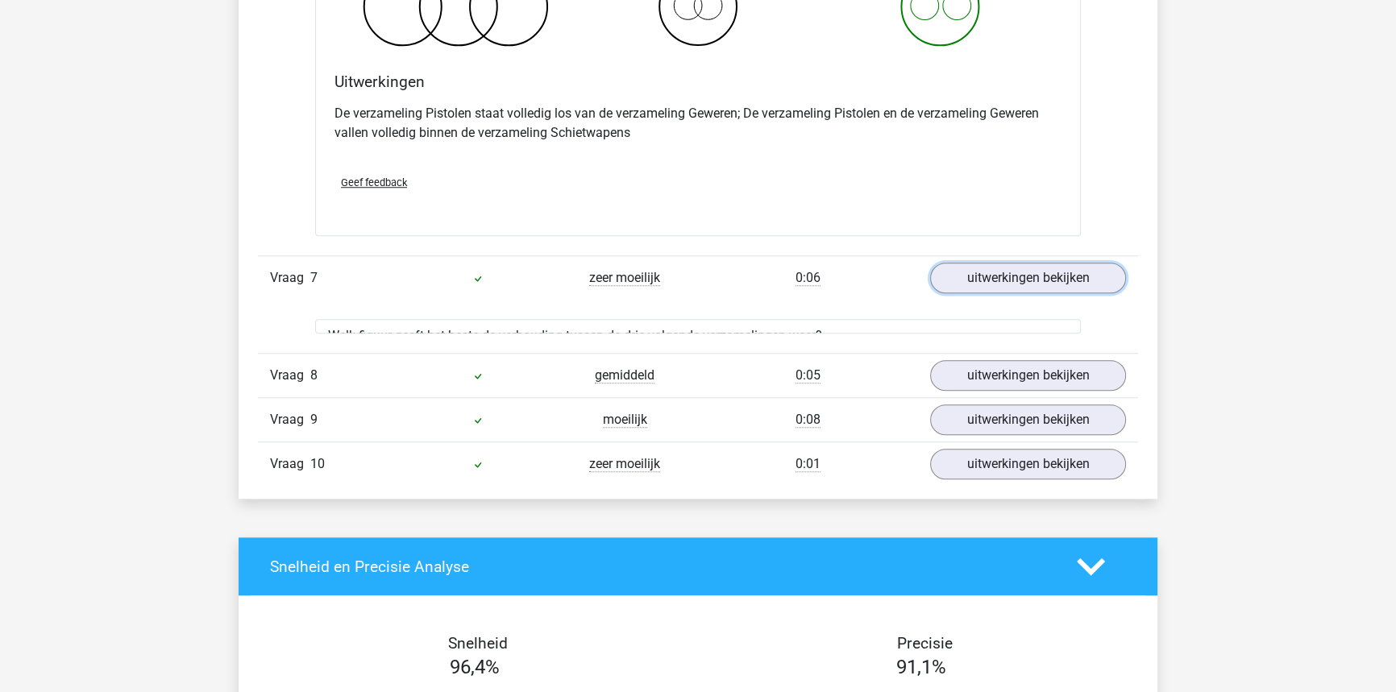
scroll to position [1779, 0]
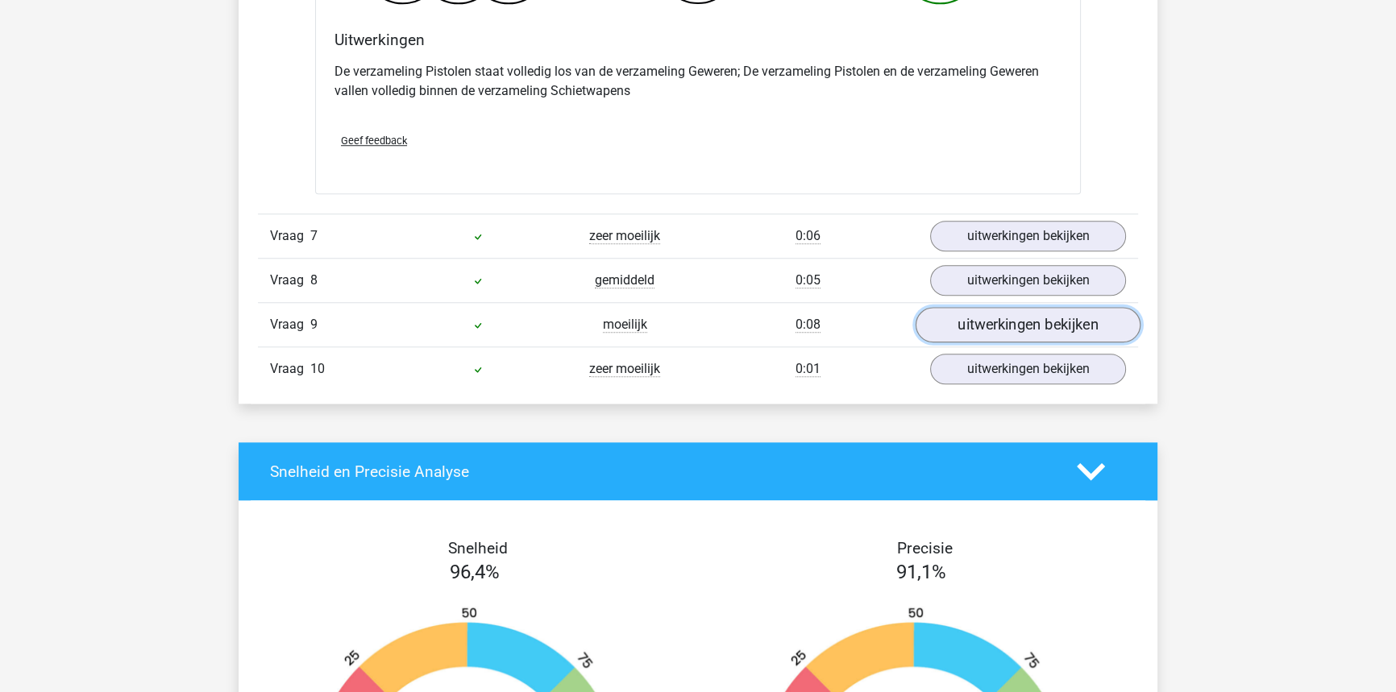
click at [1001, 331] on link "uitwerkingen bekijken" at bounding box center [1028, 324] width 225 height 35
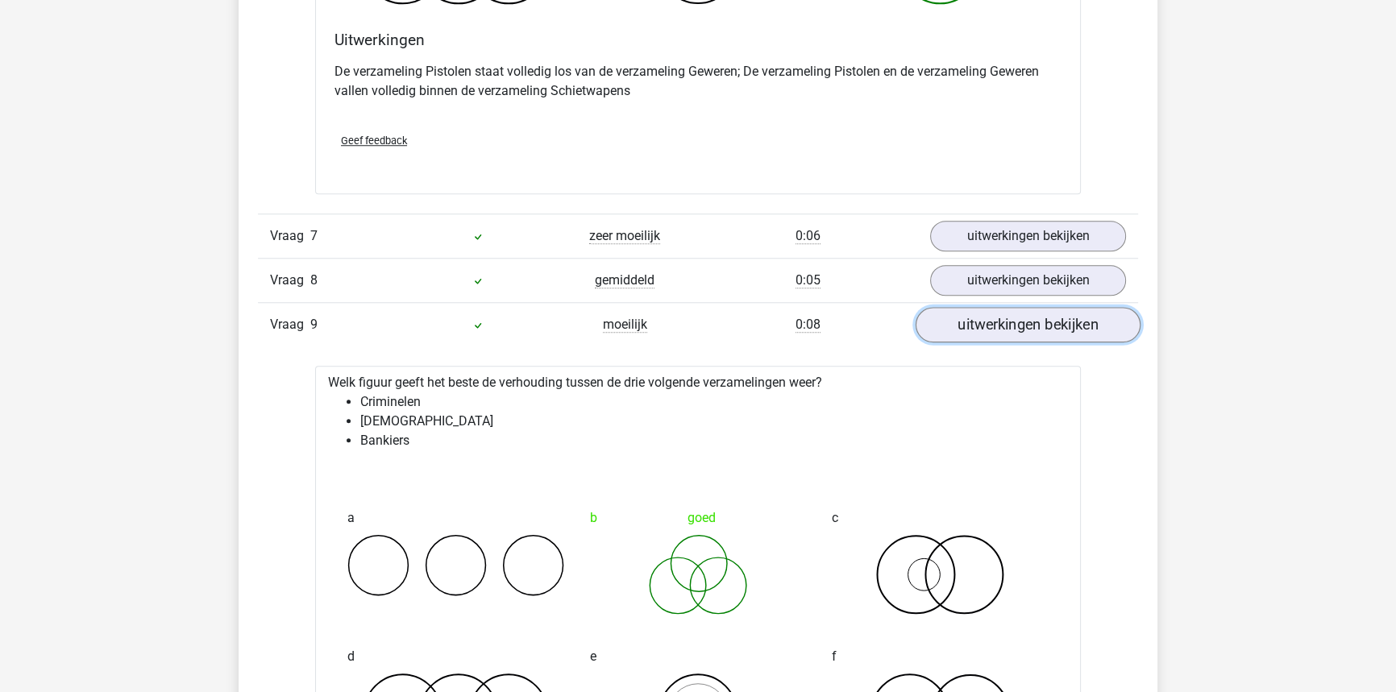
click at [1001, 331] on link "uitwerkingen bekijken" at bounding box center [1028, 324] width 225 height 35
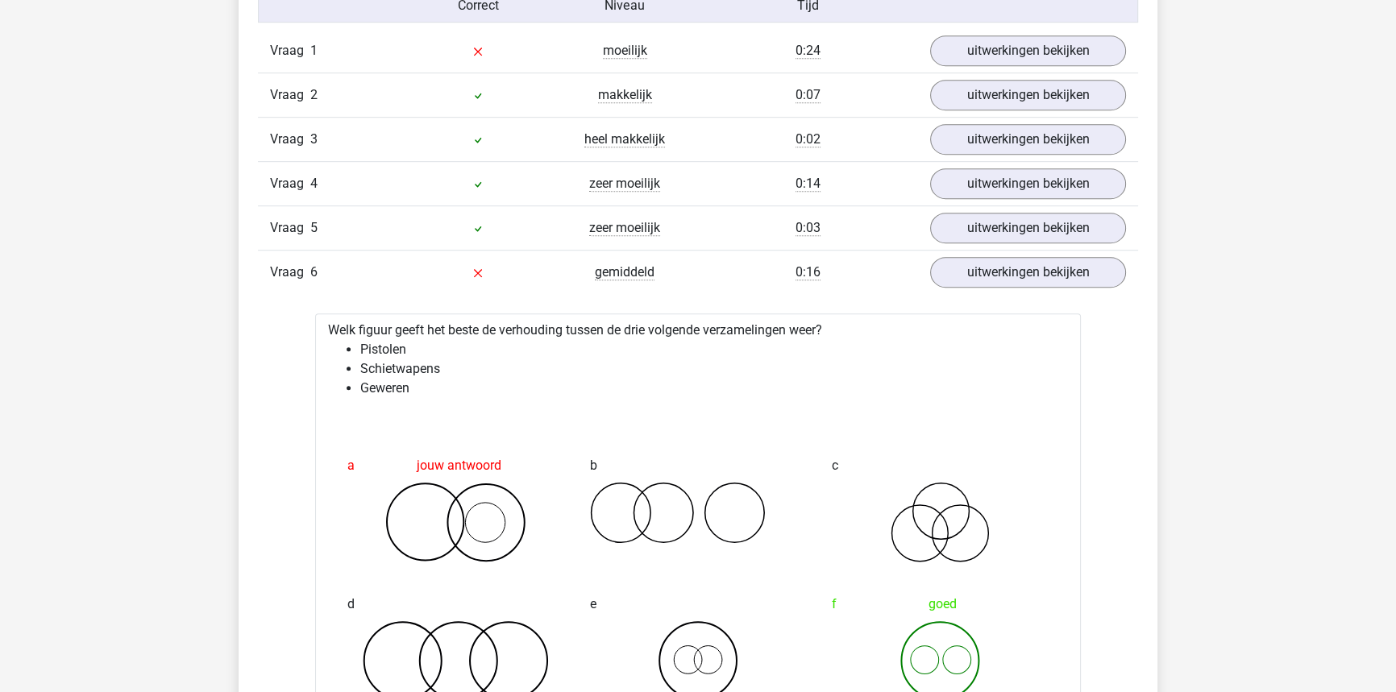
scroll to position [973, 0]
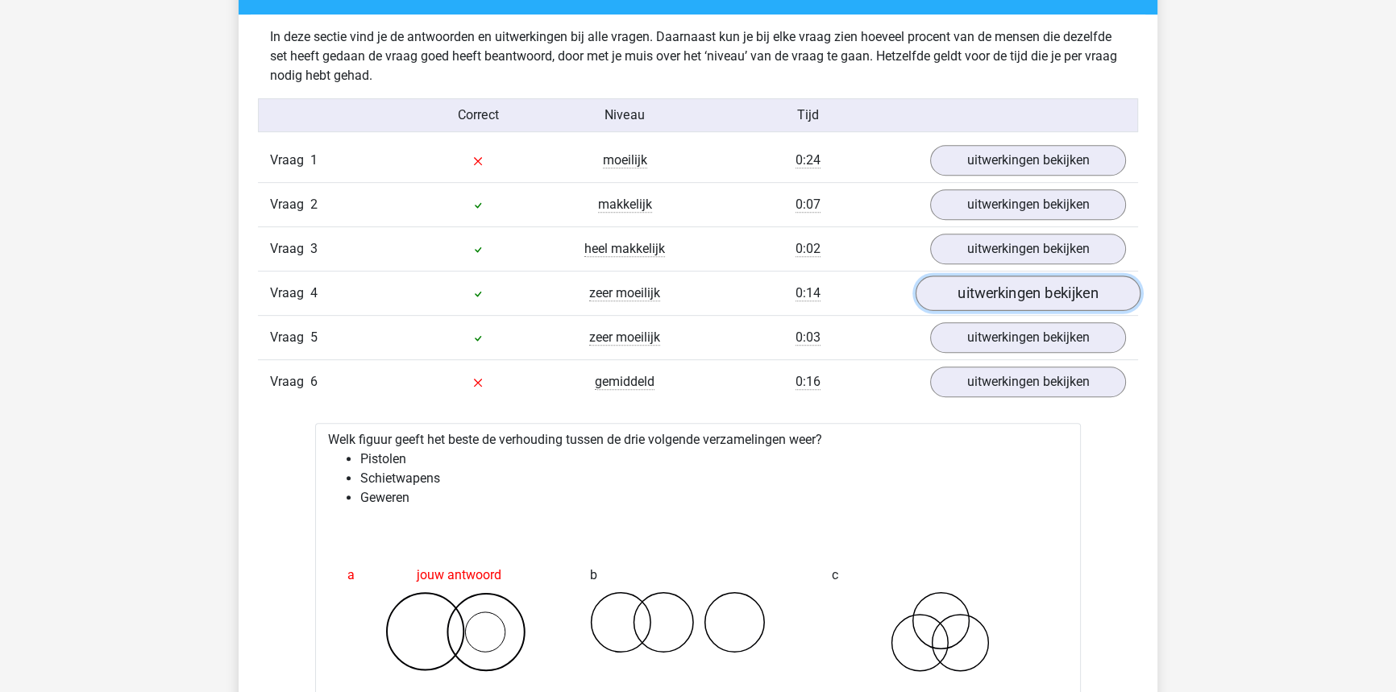
click at [1078, 295] on link "uitwerkingen bekijken" at bounding box center [1028, 293] width 225 height 35
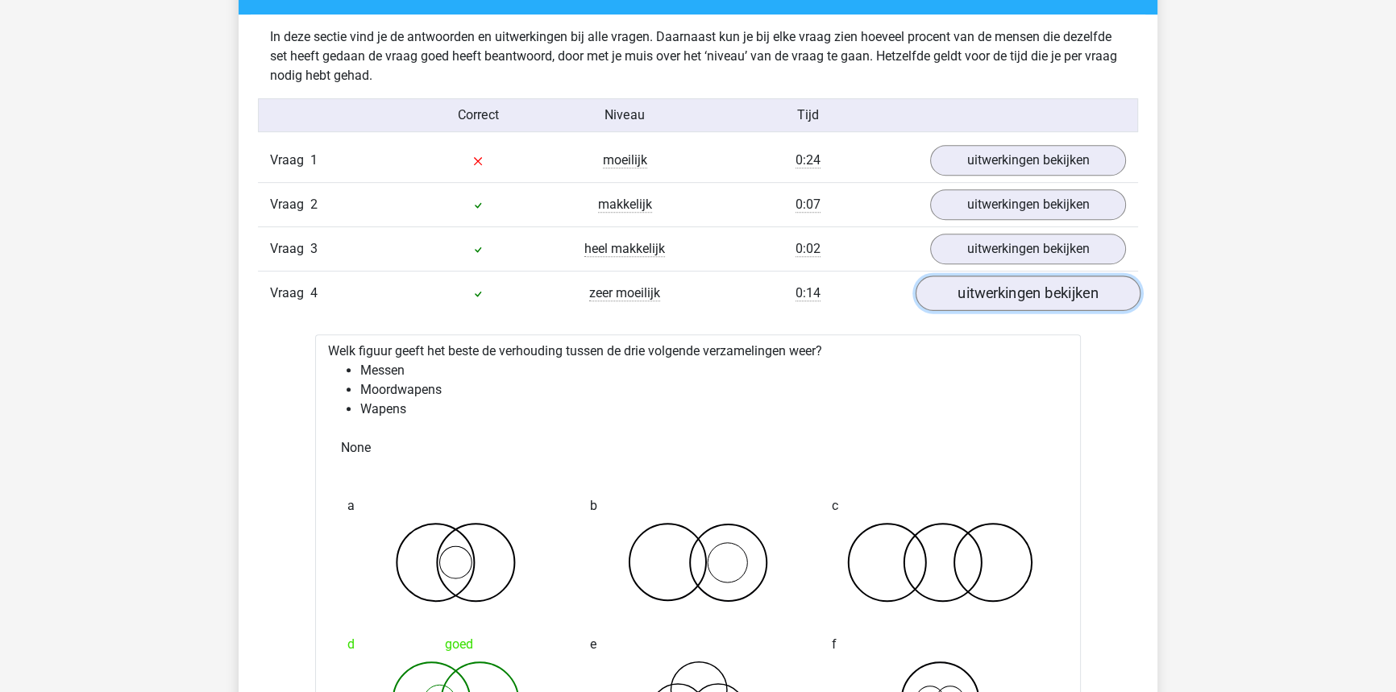
click at [1078, 295] on link "uitwerkingen bekijken" at bounding box center [1028, 293] width 225 height 35
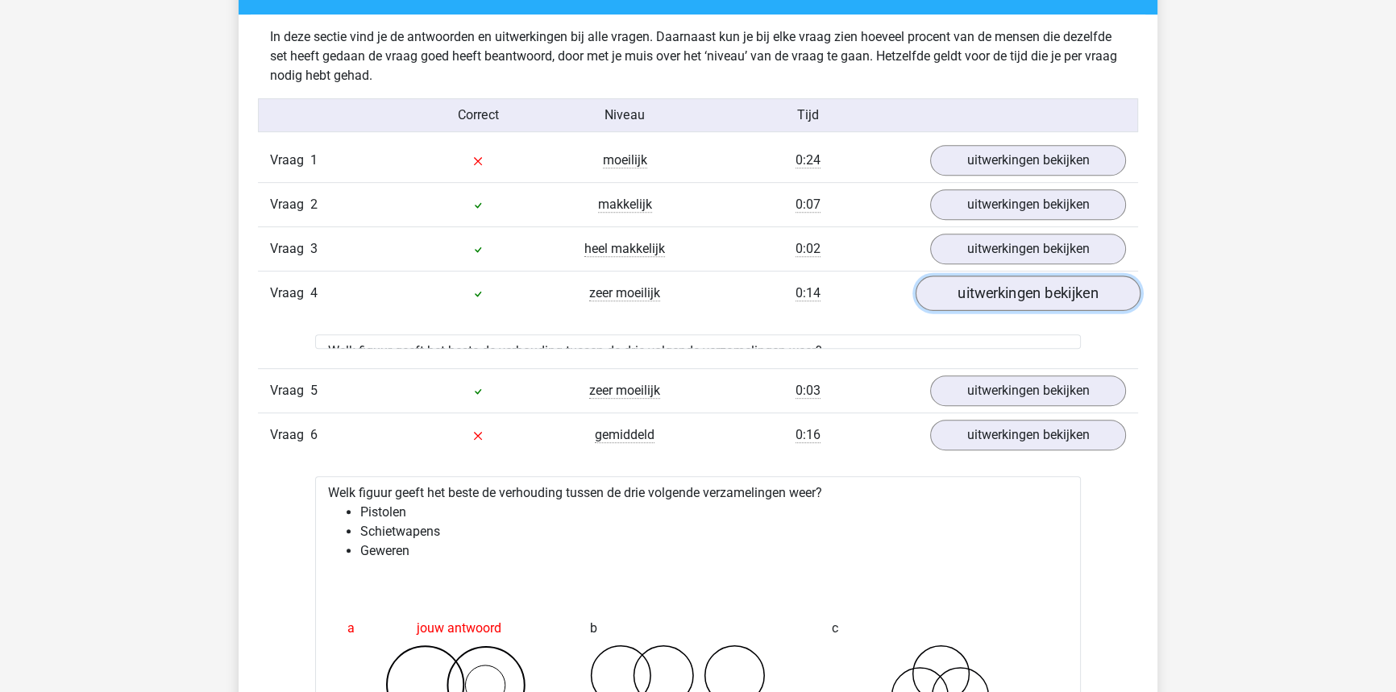
click at [1078, 295] on link "uitwerkingen bekijken" at bounding box center [1028, 293] width 225 height 35
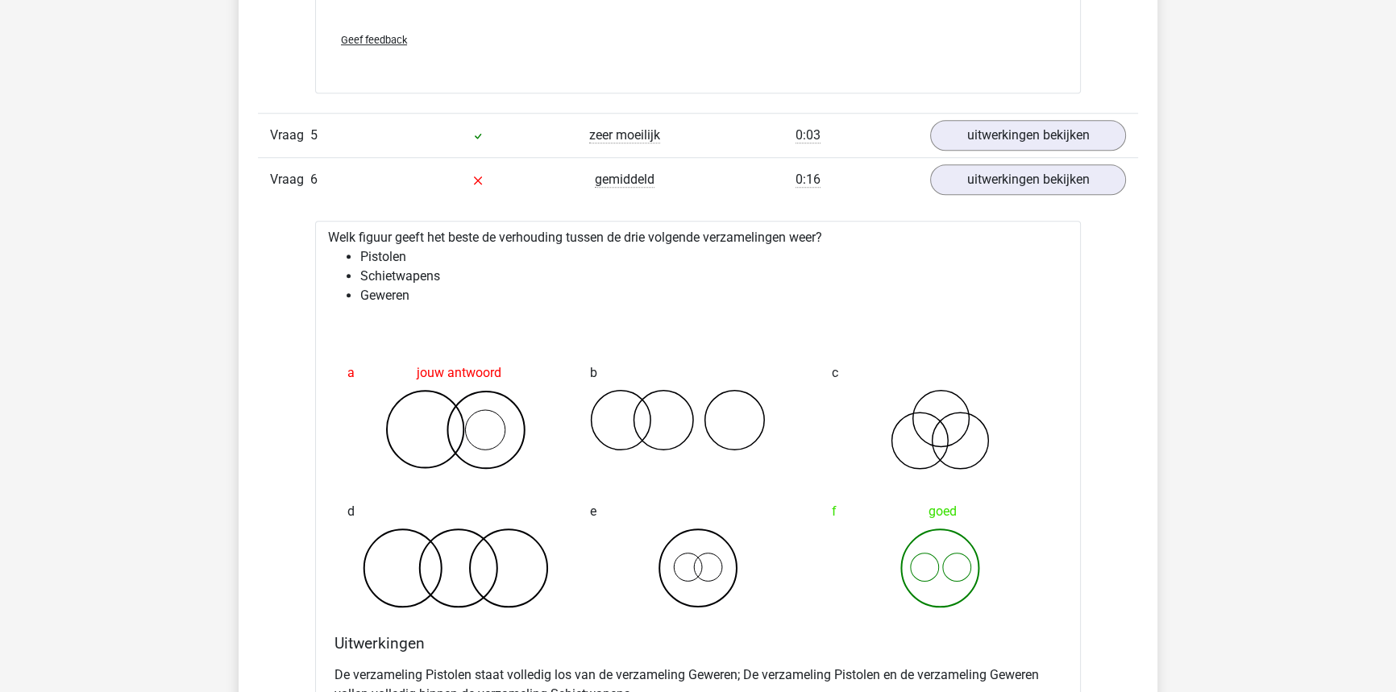
scroll to position [1852, 0]
